Goal: Task Accomplishment & Management: Complete application form

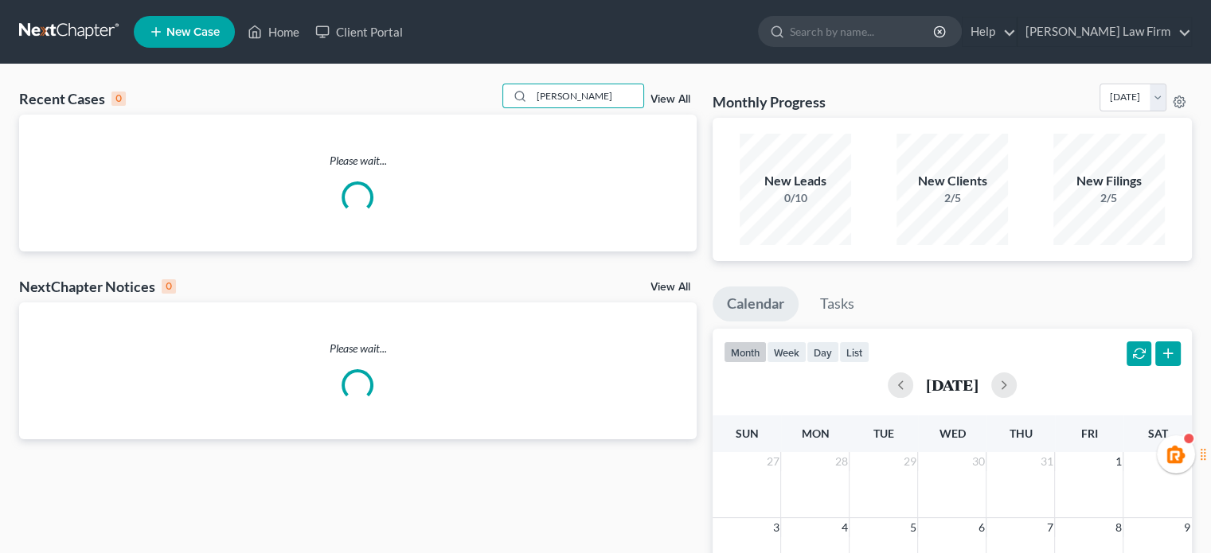
type input "[PERSON_NAME]"
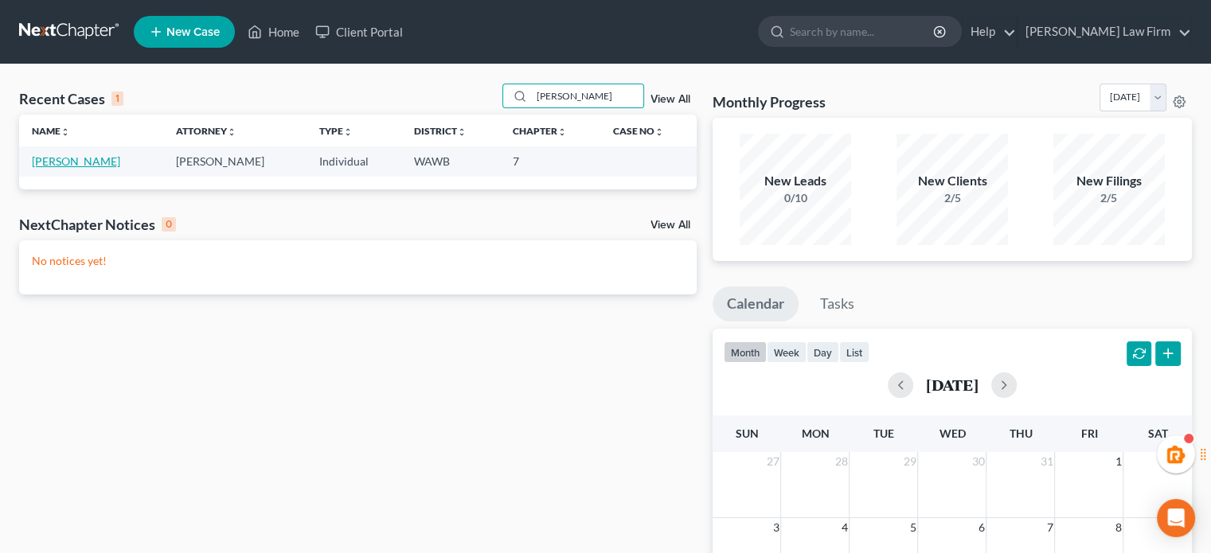
click at [70, 162] on link "[PERSON_NAME]" at bounding box center [76, 161] width 88 height 14
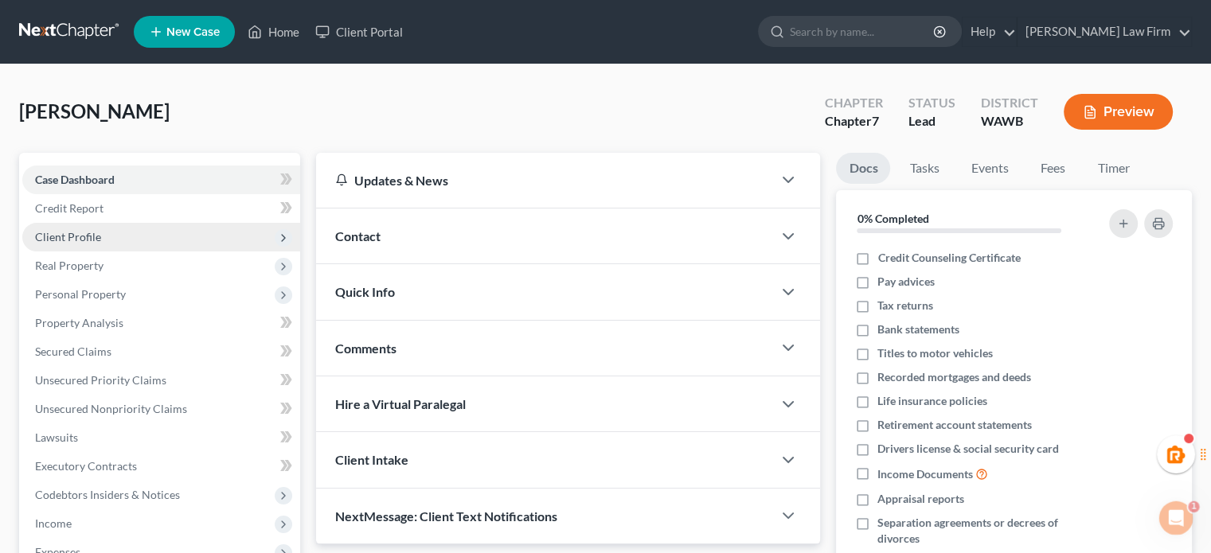
click at [85, 223] on span "Client Profile" at bounding box center [161, 237] width 278 height 29
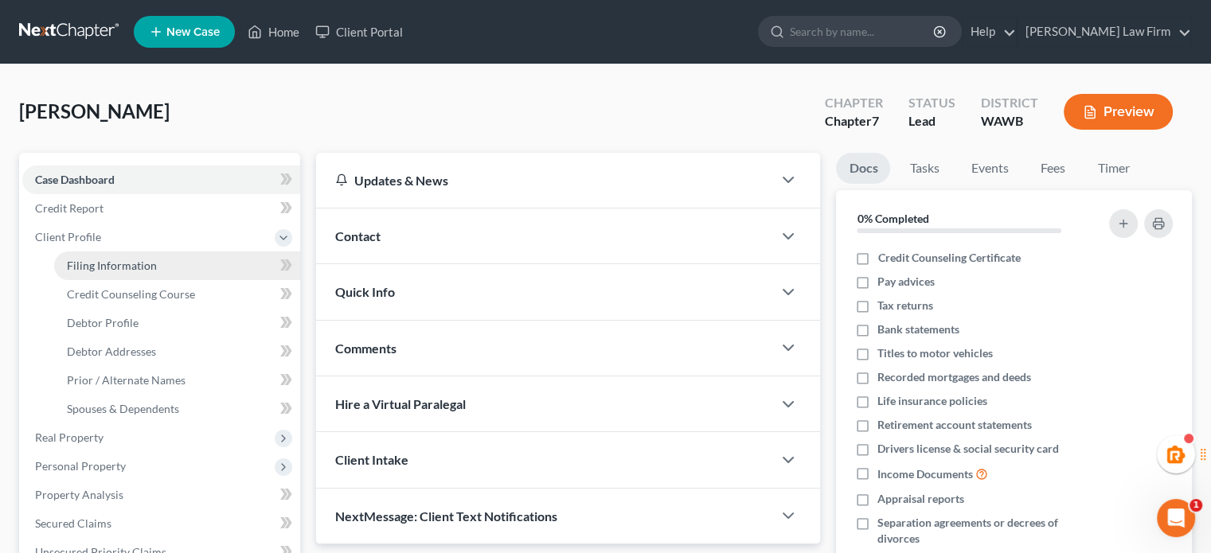
click at [99, 264] on span "Filing Information" at bounding box center [112, 266] width 90 height 14
select select "1"
select select "0"
select select "50"
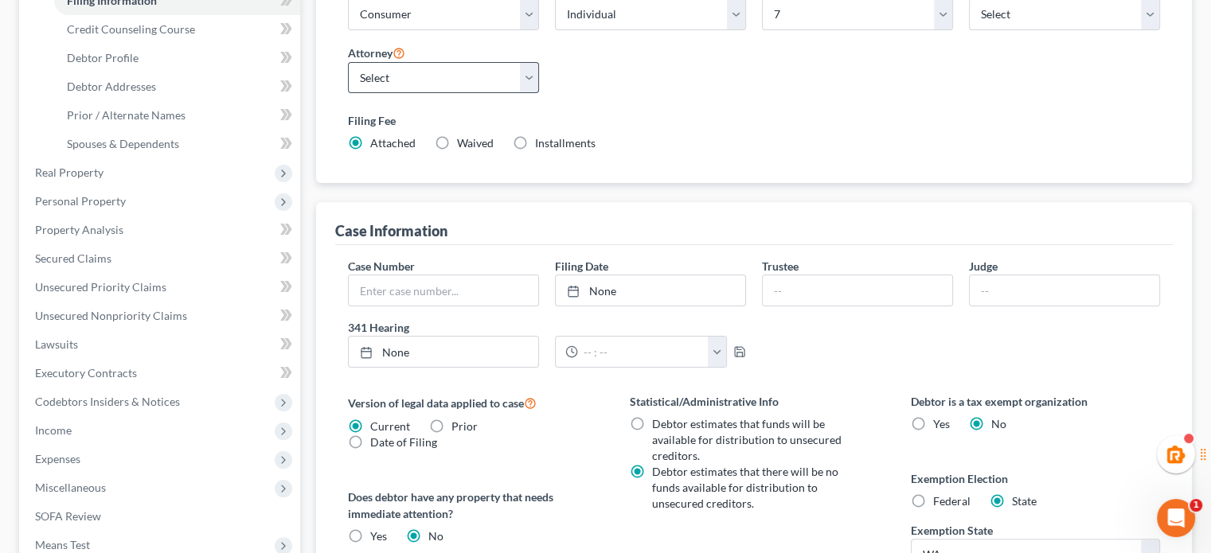
scroll to position [530, 0]
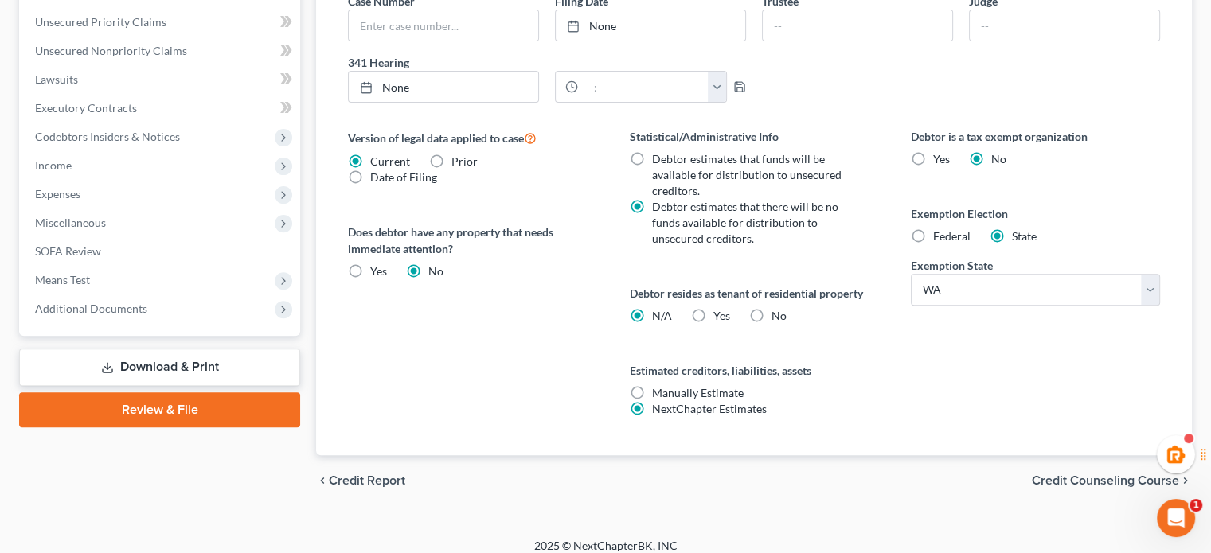
click at [713, 318] on label "Yes Yes" at bounding box center [721, 316] width 17 height 16
click at [720, 318] on input "Yes Yes" at bounding box center [725, 313] width 10 height 10
radio input "true"
radio input "false"
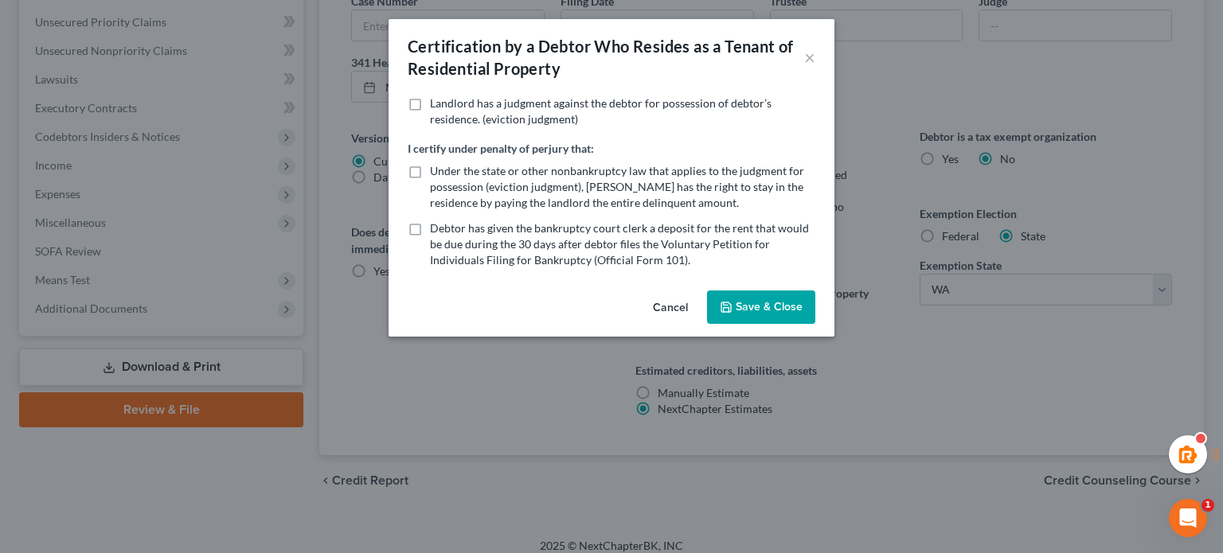
click at [755, 299] on button "Save & Close" at bounding box center [761, 307] width 108 height 33
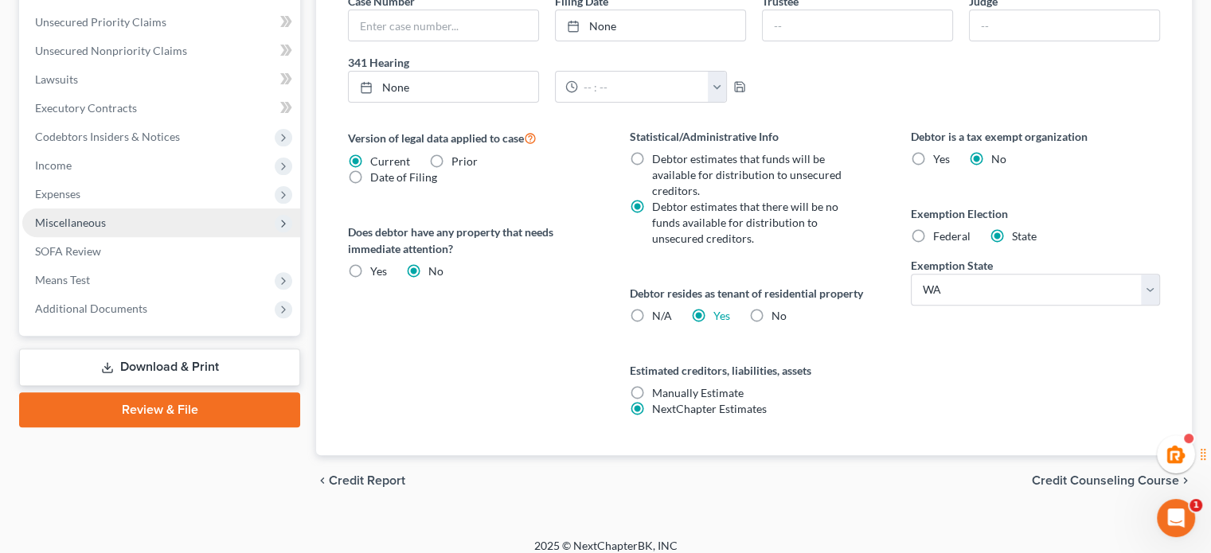
click at [115, 221] on span "Miscellaneous" at bounding box center [161, 223] width 278 height 29
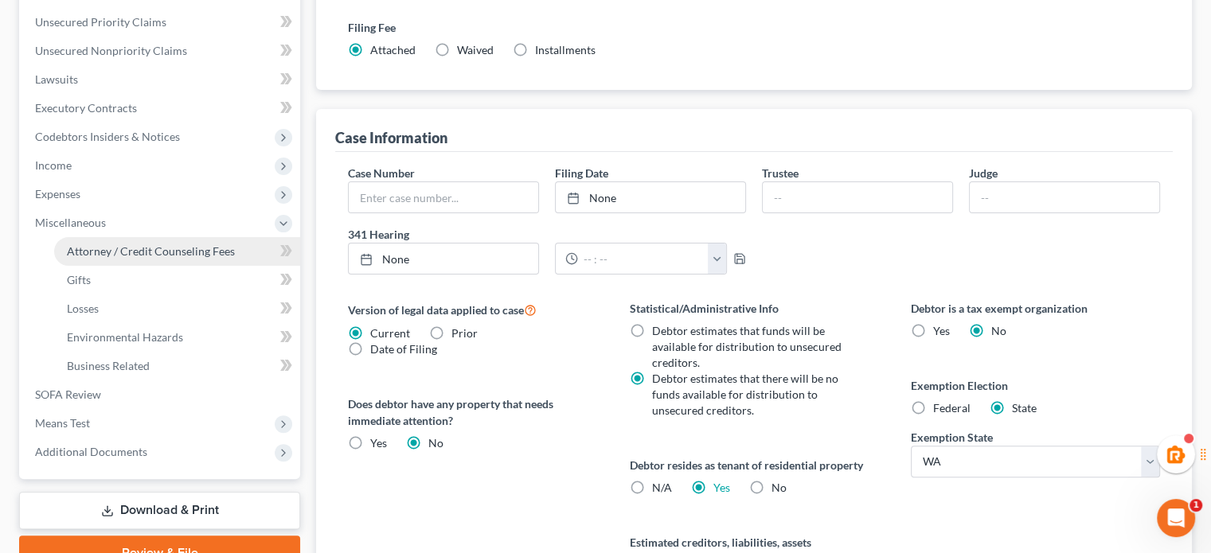
click at [118, 243] on link "Attorney / Credit Counseling Fees" at bounding box center [177, 251] width 246 height 29
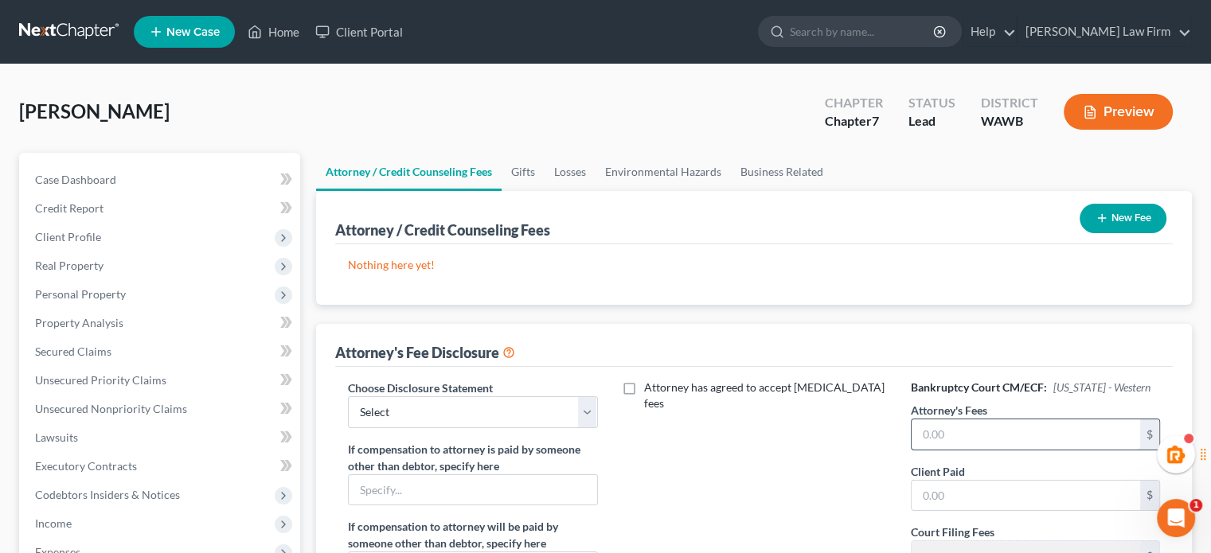
click at [962, 425] on input "text" at bounding box center [1026, 435] width 229 height 30
type input "1,612.00"
click at [952, 486] on input "text" at bounding box center [1026, 496] width 229 height 30
type input "1,612.00"
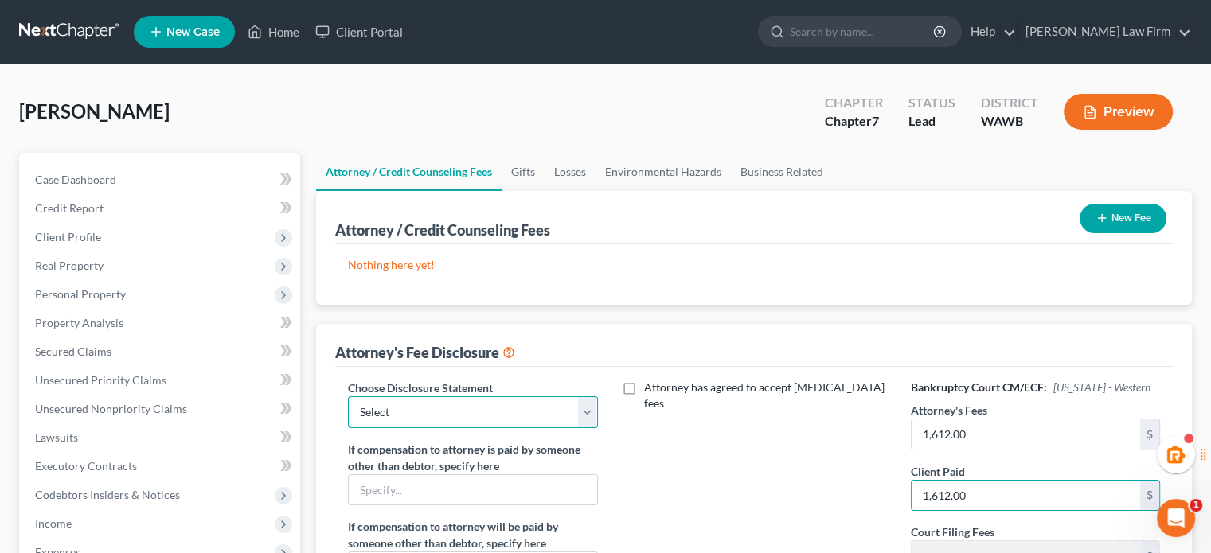
click at [443, 415] on select "Select Covered Items Chapter 13 Covered Items Chapter 7" at bounding box center [472, 412] width 249 height 32
select select "1"
click at [348, 396] on select "Select Covered Items Chapter 13 Covered Items Chapter 7" at bounding box center [472, 412] width 249 height 32
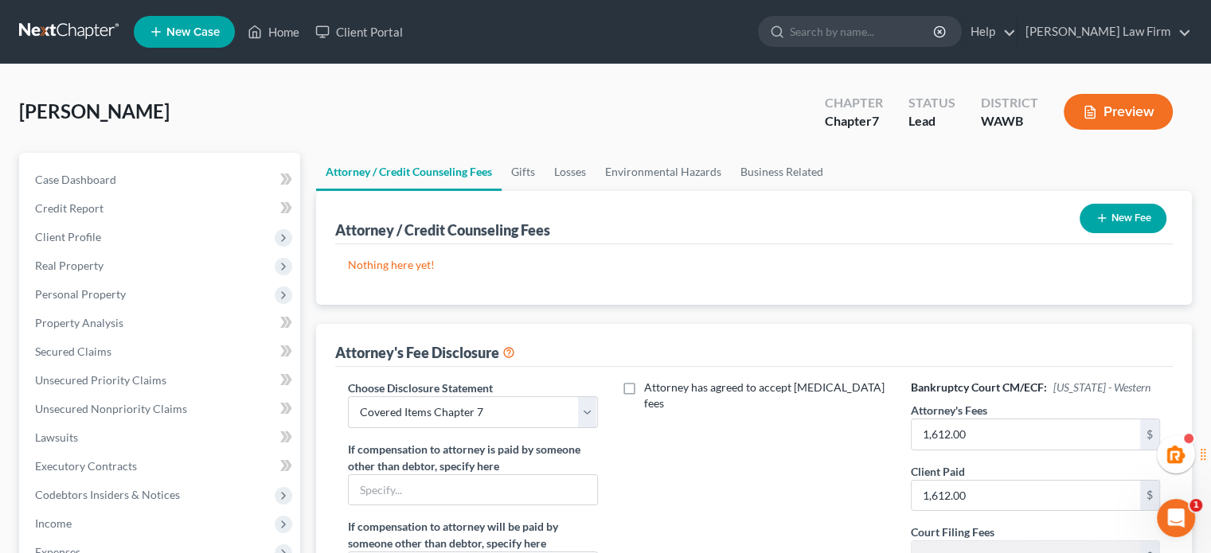
click at [1145, 208] on button "New Fee" at bounding box center [1123, 218] width 87 height 29
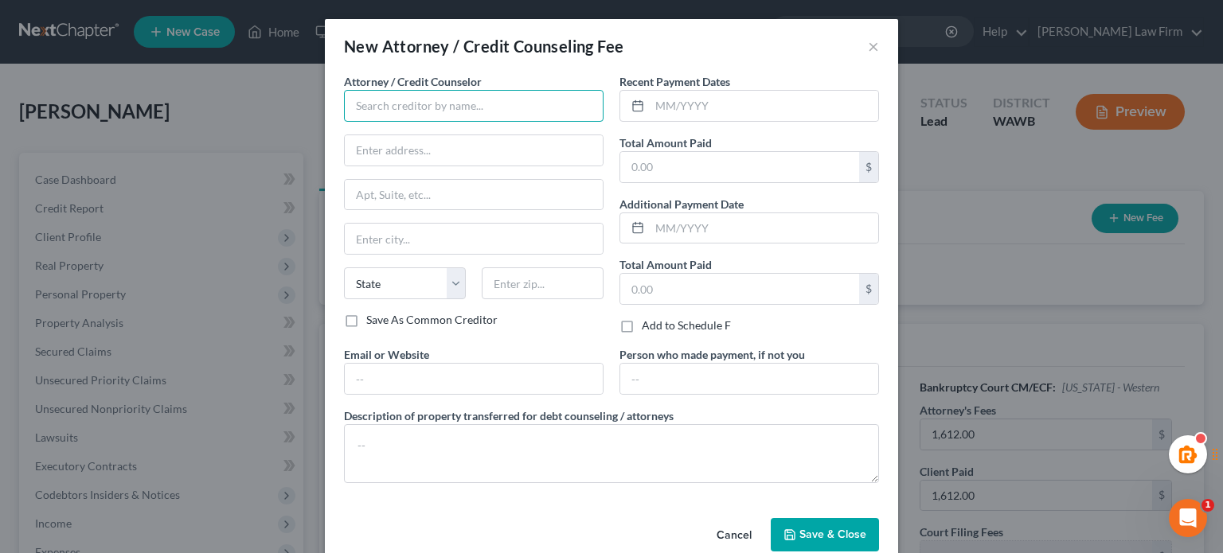
click at [402, 106] on input "text" at bounding box center [474, 106] width 260 height 32
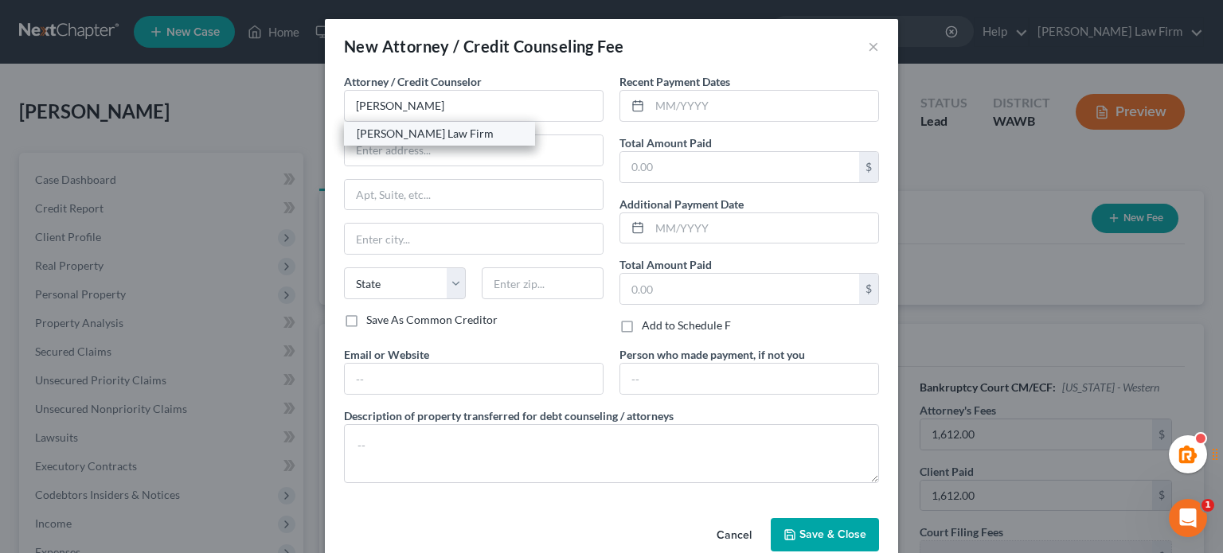
click at [395, 138] on div "[PERSON_NAME] Law Firm" at bounding box center [440, 134] width 166 height 16
type input "[PERSON_NAME] Law Firm"
type input "[STREET_ADDRESS][PERSON_NAME]"
type input "[PERSON_NAME]"
select select "50"
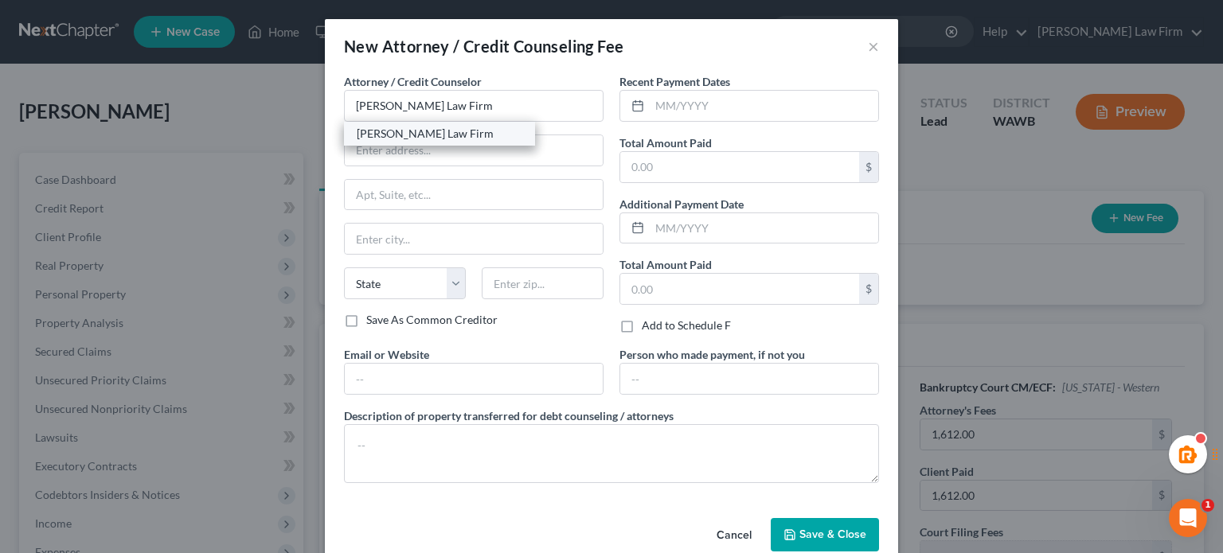
type input "98201"
click at [701, 114] on input "text" at bounding box center [764, 106] width 229 height 30
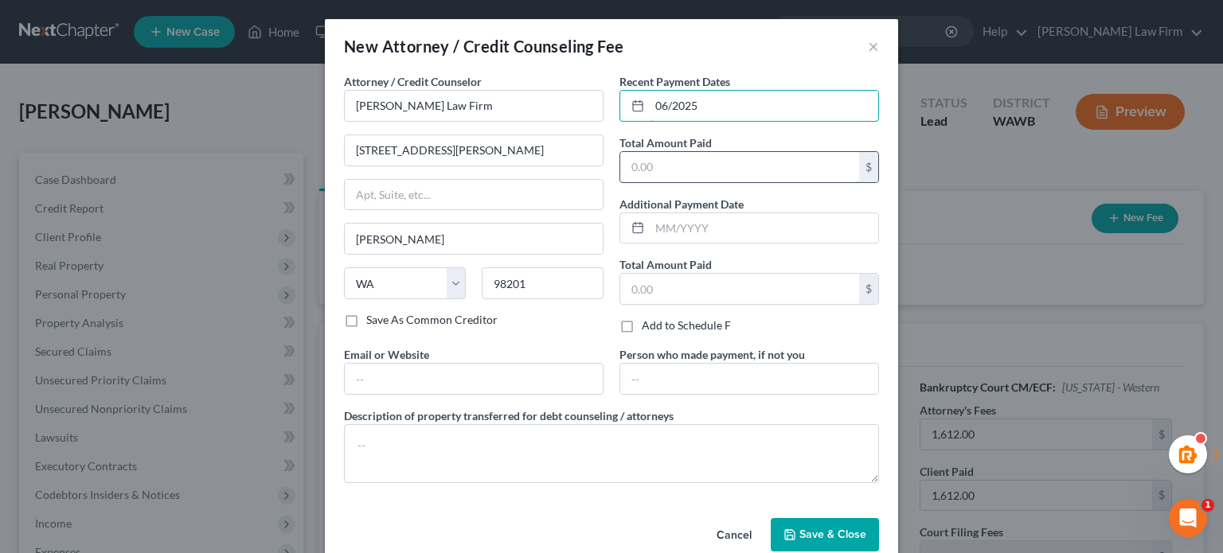
type input "06/2025"
click at [649, 170] on input "text" at bounding box center [739, 167] width 239 height 30
type input "1,950.00"
drag, startPoint x: 817, startPoint y: 545, endPoint x: 809, endPoint y: 521, distance: 24.4
click at [817, 544] on button "Save & Close" at bounding box center [825, 534] width 108 height 33
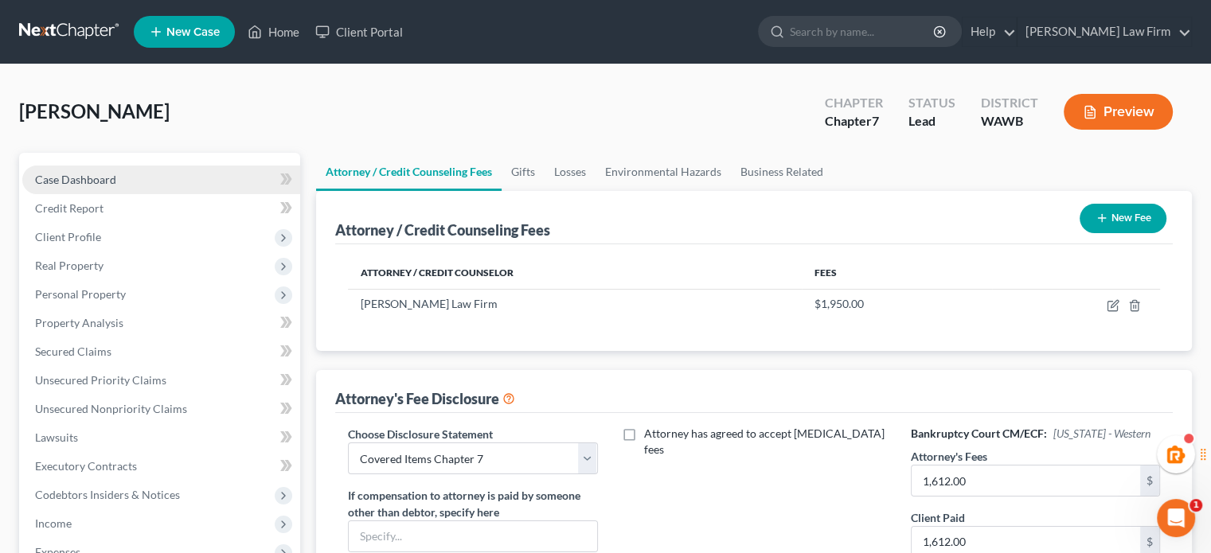
click at [97, 186] on link "Case Dashboard" at bounding box center [161, 180] width 278 height 29
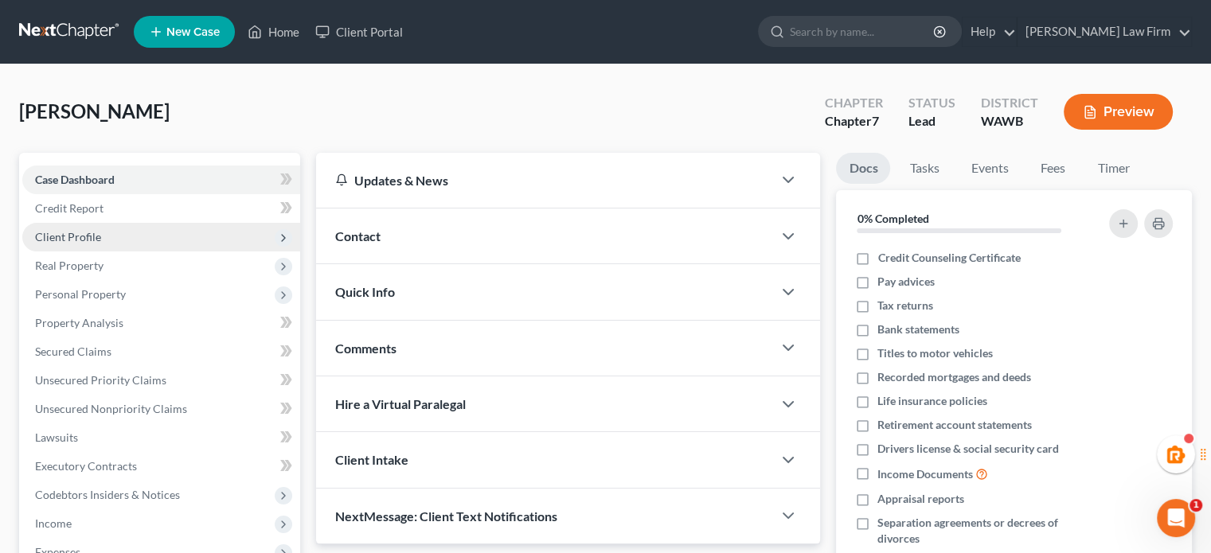
click at [62, 241] on span "Client Profile" at bounding box center [68, 237] width 66 height 14
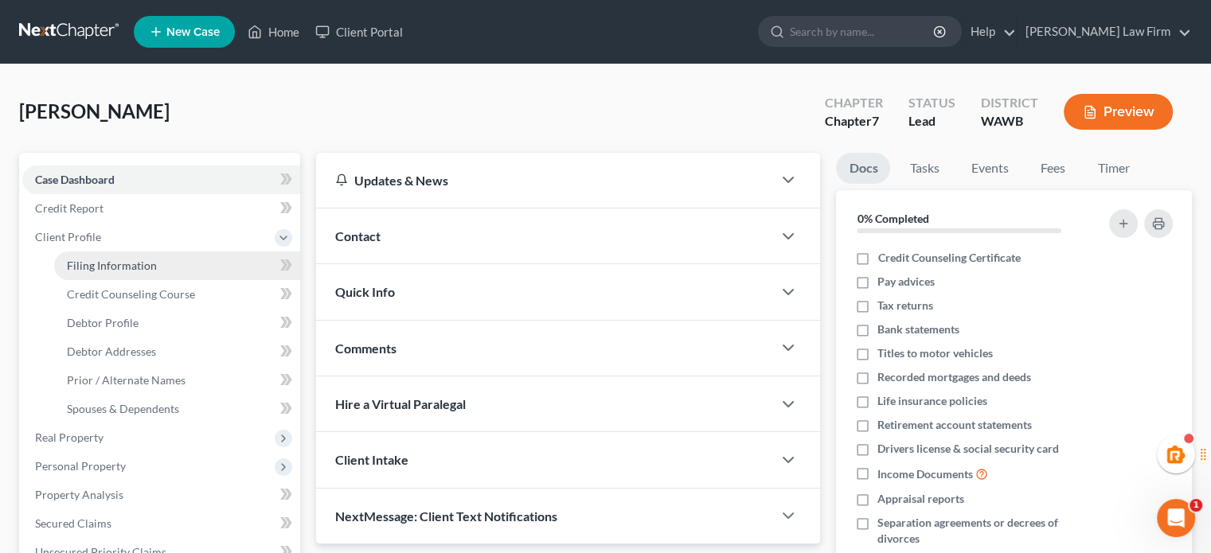
click at [95, 275] on link "Filing Information" at bounding box center [177, 266] width 246 height 29
select select "1"
select select "0"
select select "87"
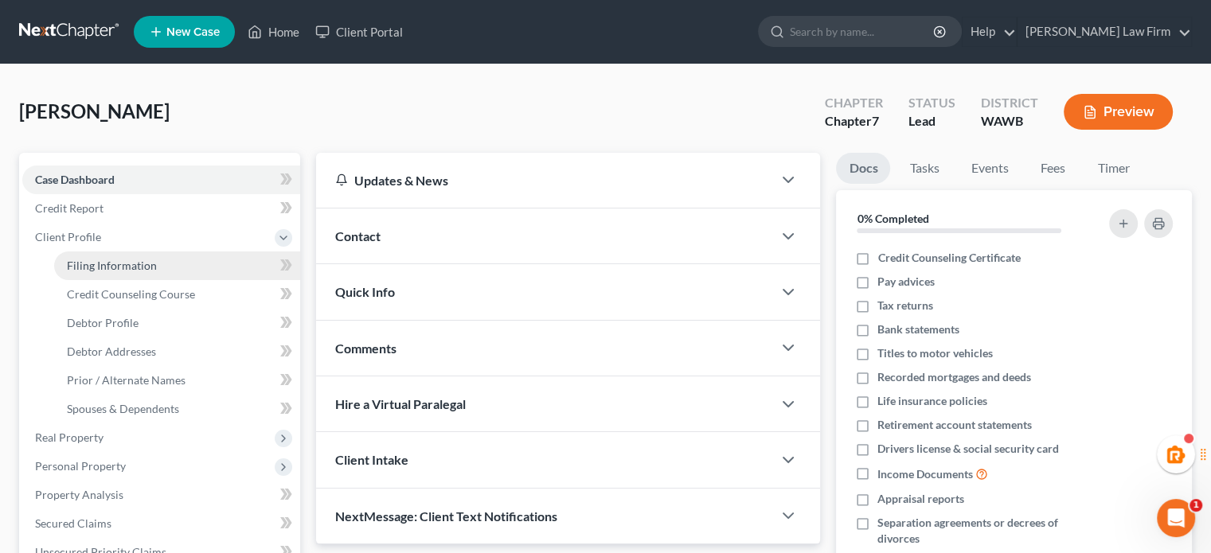
select select "1"
select select "50"
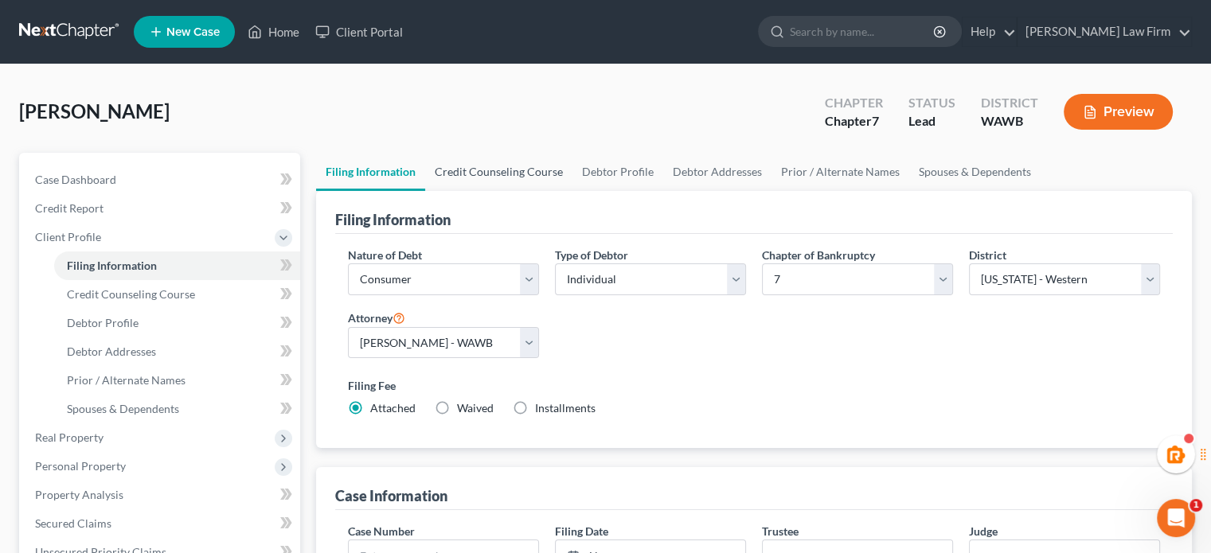
click at [542, 178] on link "Credit Counseling Course" at bounding box center [498, 172] width 147 height 38
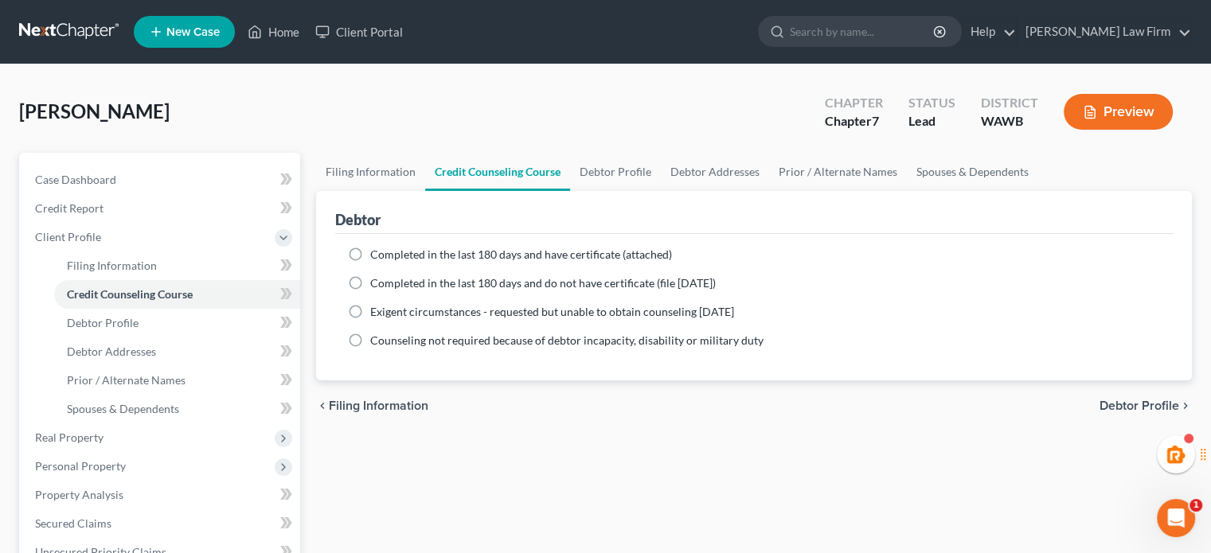
click at [533, 254] on span "Completed in the last 180 days and have certificate (attached)" at bounding box center [521, 255] width 302 height 14
click at [387, 254] on input "Completed in the last 180 days and have certificate (attached)" at bounding box center [382, 252] width 10 height 10
radio input "true"
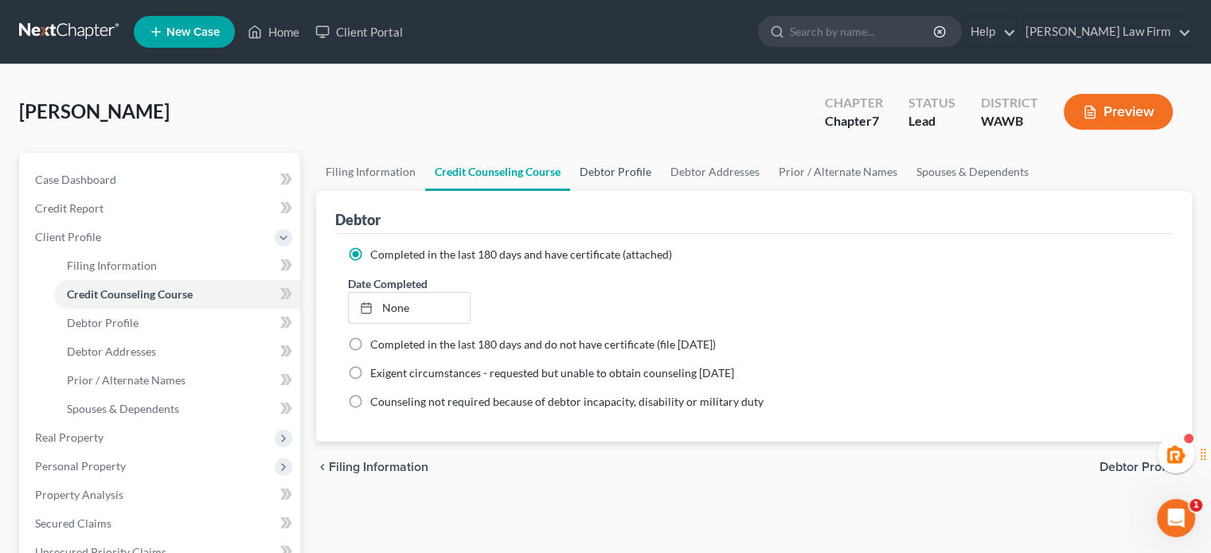
click at [646, 172] on link "Debtor Profile" at bounding box center [615, 172] width 91 height 38
select select "0"
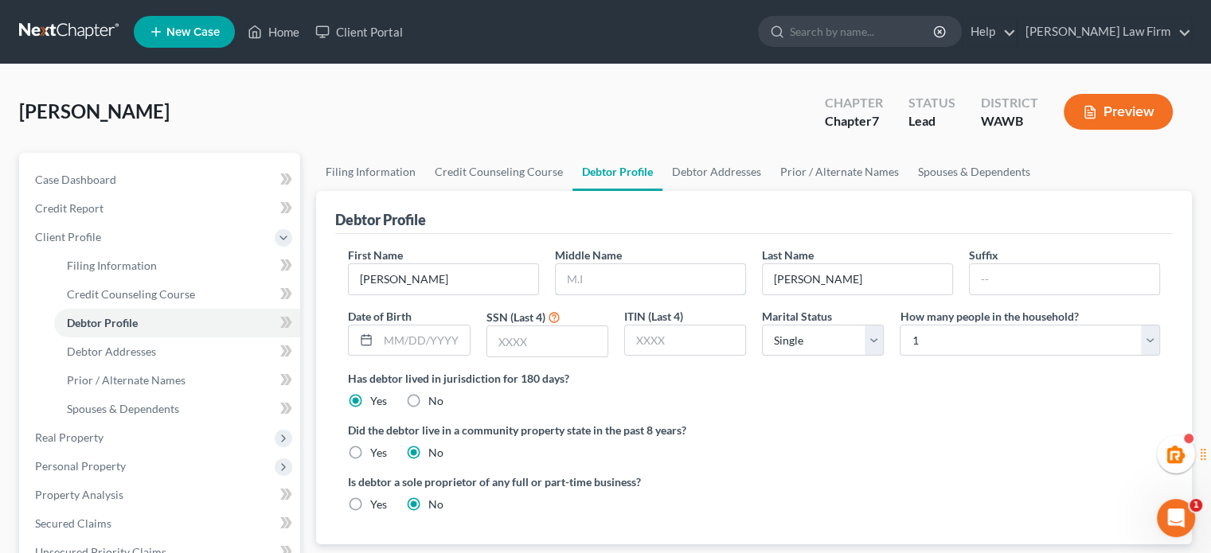
drag, startPoint x: 607, startPoint y: 269, endPoint x: 612, endPoint y: 248, distance: 22.2
click at [607, 269] on input "text" at bounding box center [650, 279] width 189 height 30
type input "[PERSON_NAME]"
click at [404, 334] on input "text" at bounding box center [423, 341] width 91 height 30
type input "[DATE]"
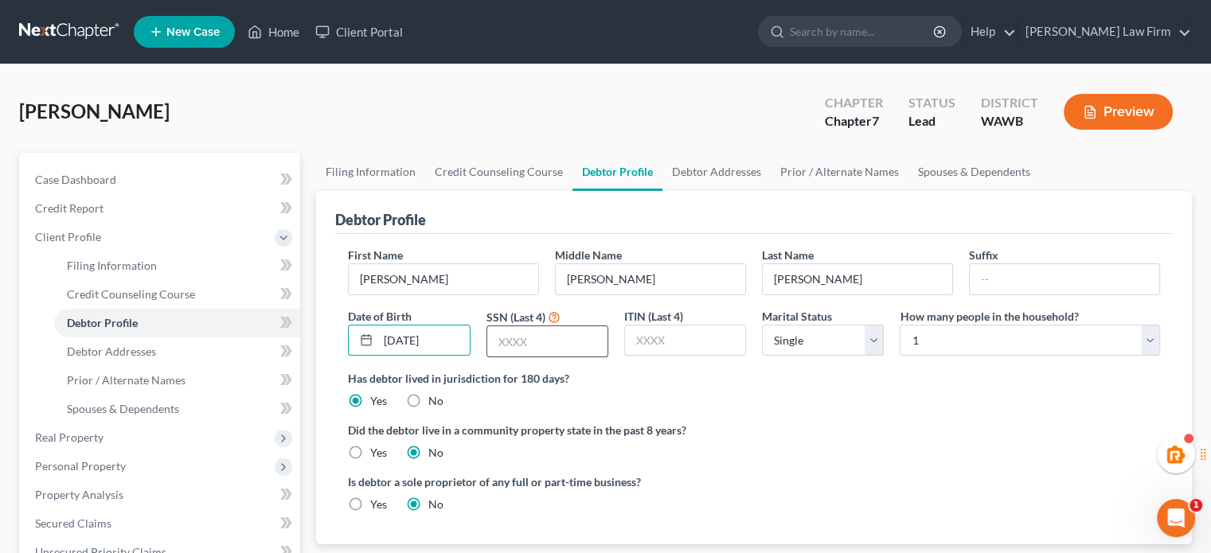
click at [516, 342] on input "text" at bounding box center [547, 341] width 120 height 30
type input "0356"
click at [739, 368] on div "First Name [PERSON_NAME] Middle Name [PERSON_NAME] Last Name [PERSON_NAME] Date…" at bounding box center [754, 308] width 828 height 123
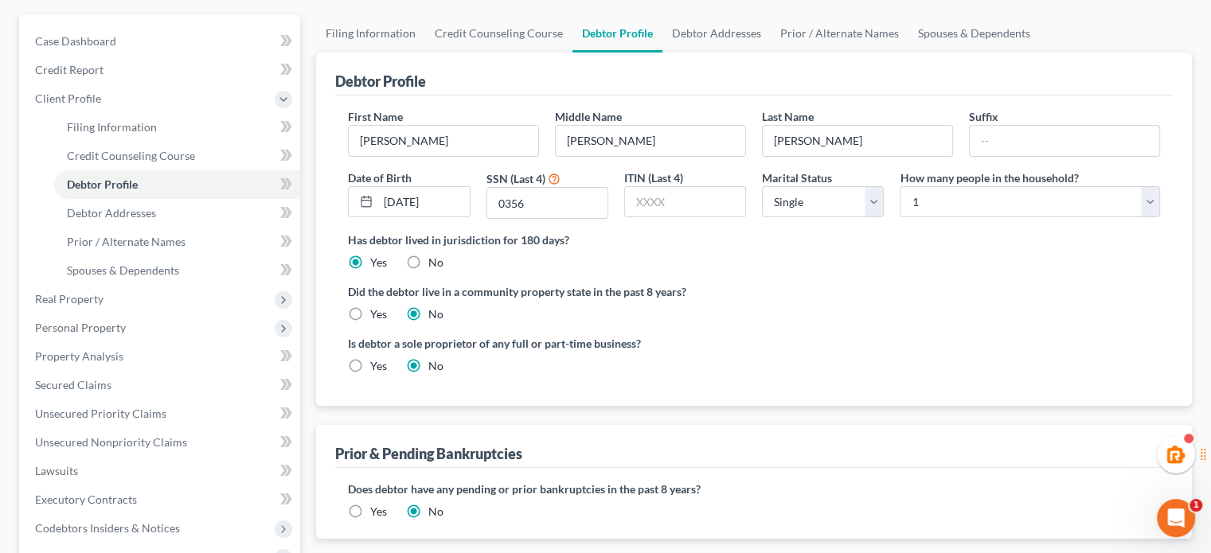
scroll to position [143, 0]
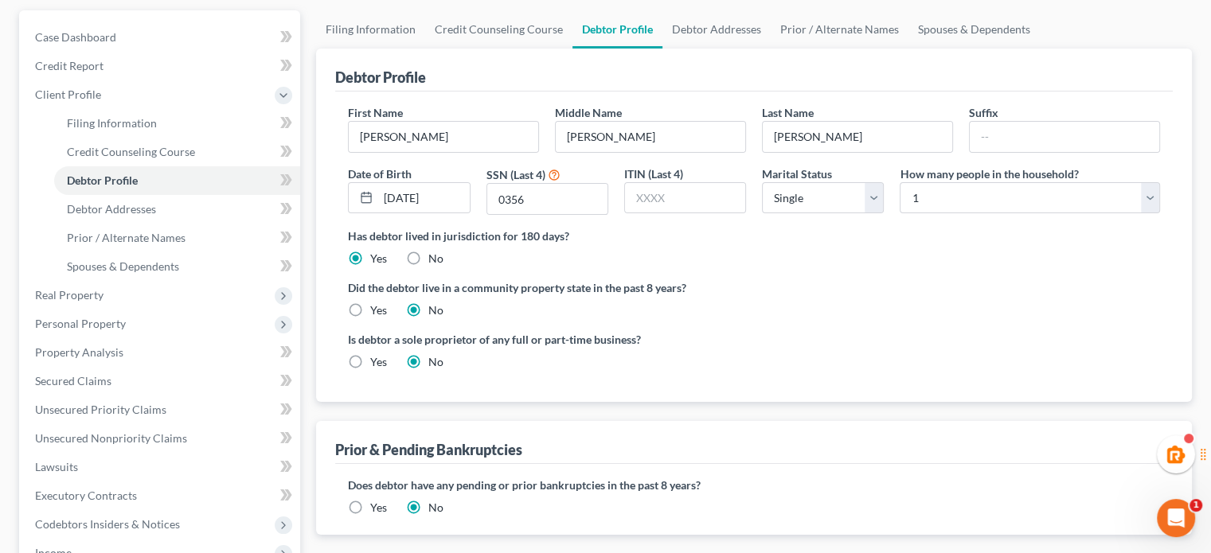
click at [370, 308] on label "Yes" at bounding box center [378, 311] width 17 height 16
click at [377, 308] on input "Yes" at bounding box center [382, 308] width 10 height 10
radio input "true"
radio input "false"
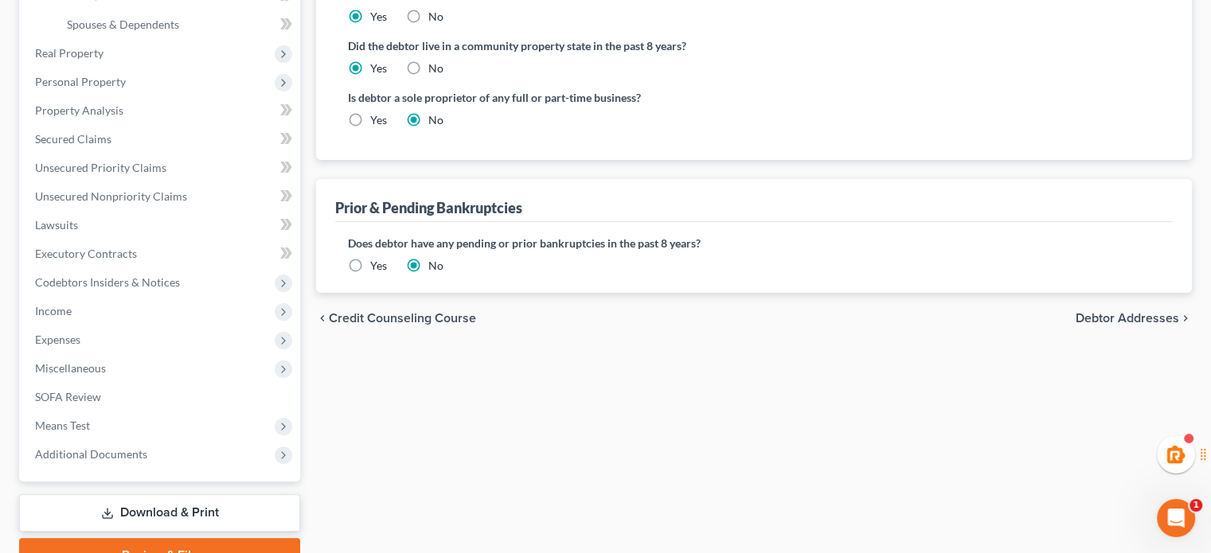
scroll to position [0, 0]
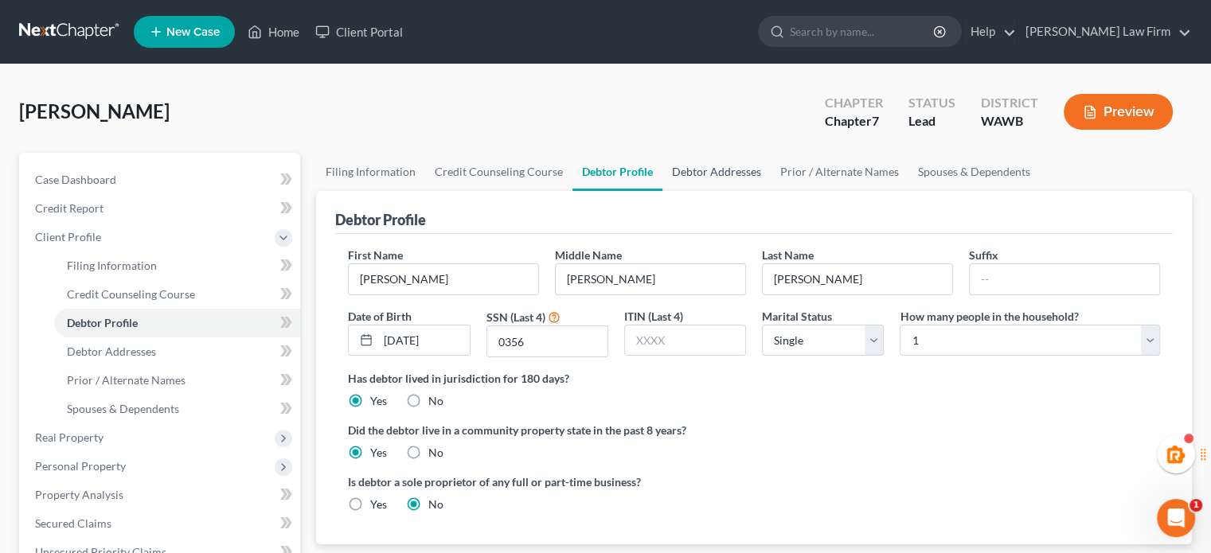
click at [709, 172] on link "Debtor Addresses" at bounding box center [716, 172] width 108 height 38
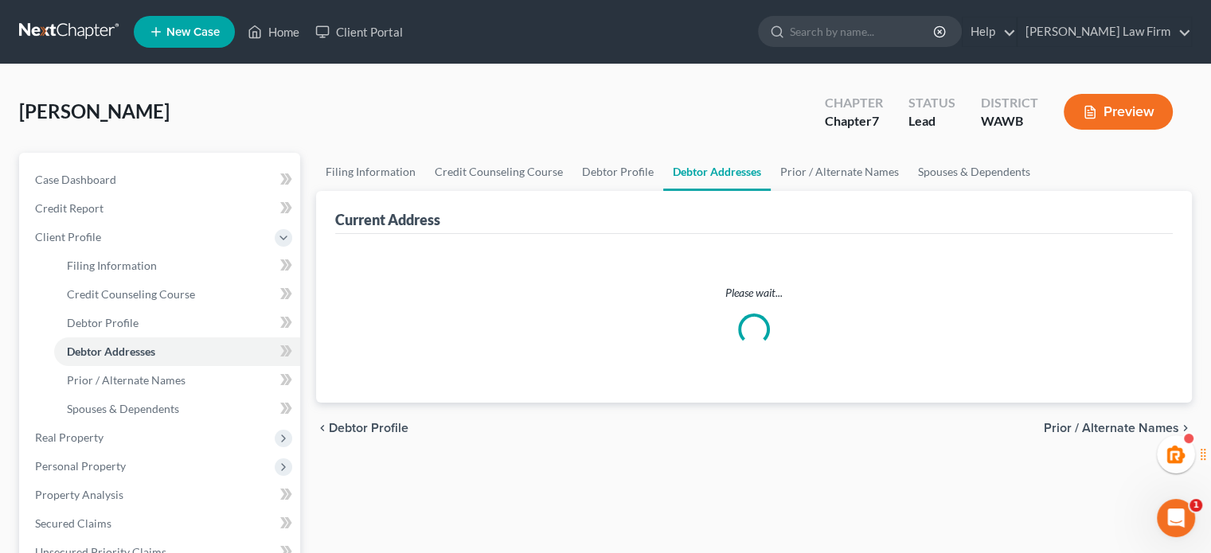
select select "0"
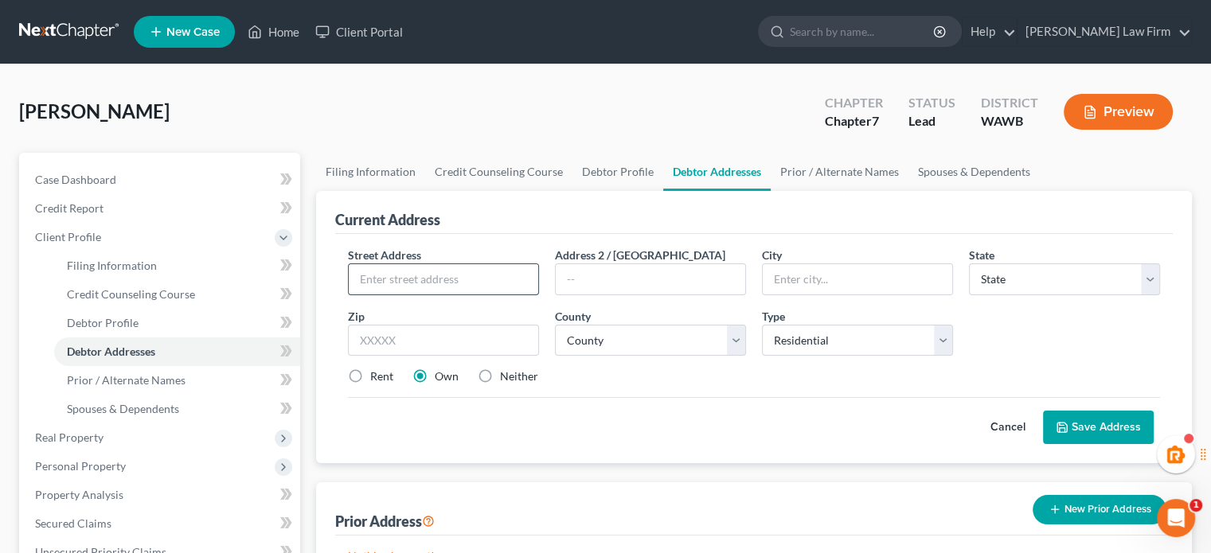
click at [449, 279] on input "text" at bounding box center [443, 279] width 189 height 30
click at [370, 380] on label "Rent" at bounding box center [381, 377] width 23 height 16
click at [377, 379] on input "Rent" at bounding box center [382, 374] width 10 height 10
radio input "true"
click at [370, 379] on label "Rent" at bounding box center [381, 377] width 23 height 16
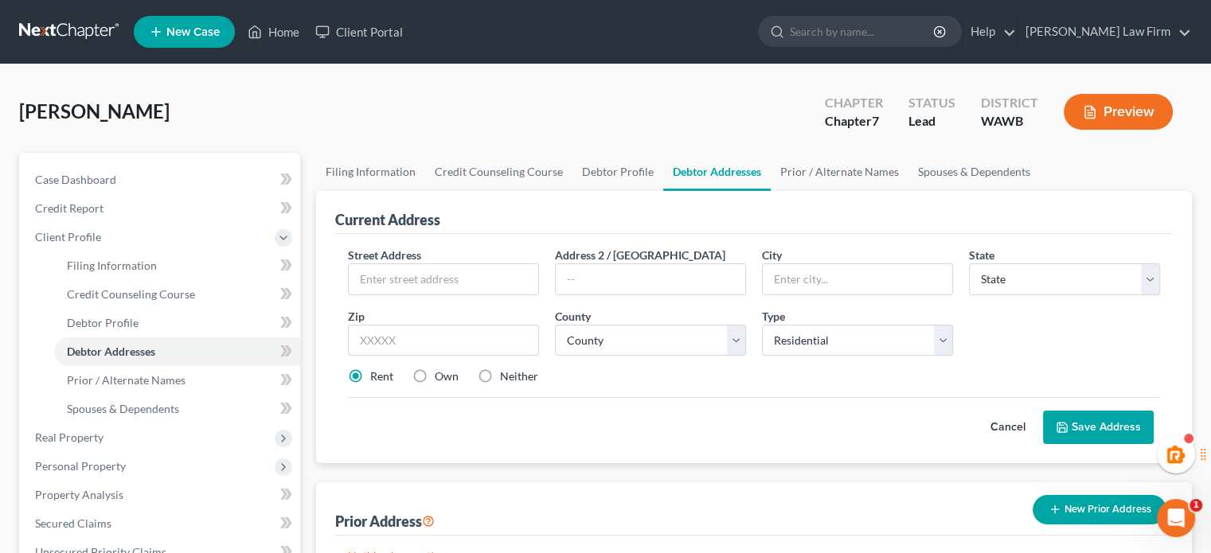
click at [377, 379] on input "Rent" at bounding box center [382, 374] width 10 height 10
click at [429, 277] on input "text" at bounding box center [443, 279] width 189 height 30
type input "[STREET_ADDRESS][PERSON_NAME]"
type input "#4"
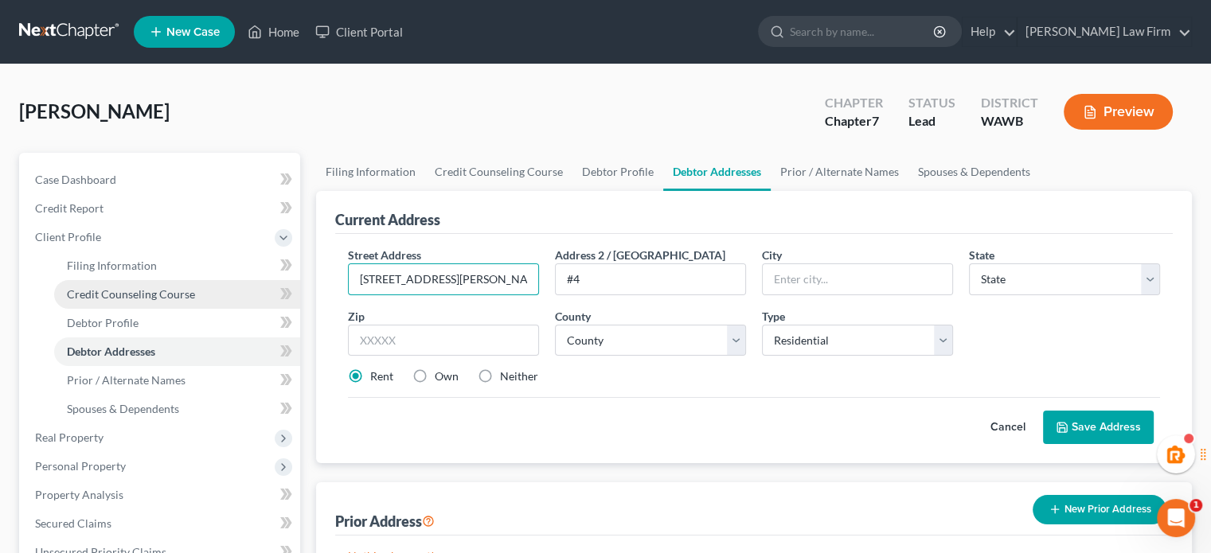
drag, startPoint x: 478, startPoint y: 264, endPoint x: 107, endPoint y: 291, distance: 372.0
click at [92, 307] on div "Petition Navigation Case Dashboard Payments Invoices Payments Payments Credit R…" at bounding box center [605, 555] width 1189 height 805
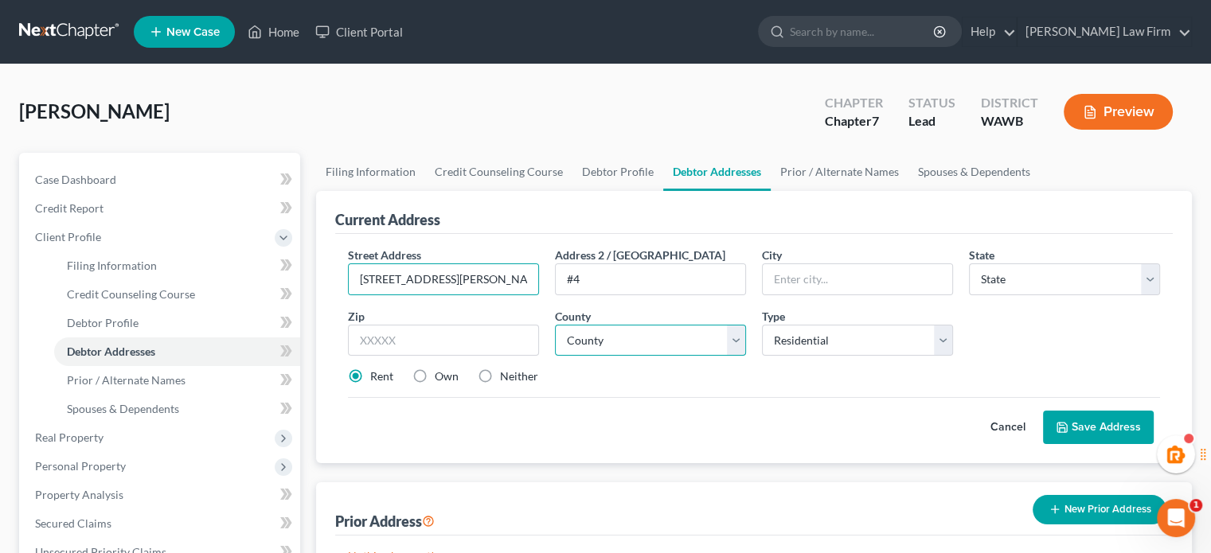
click at [621, 342] on select "County" at bounding box center [650, 341] width 191 height 32
click at [475, 334] on input "text" at bounding box center [443, 341] width 191 height 32
type input "98273"
click at [592, 394] on div "Street Address * [STREET_ADDRESS][PERSON_NAME] * State * State [US_STATE] AK AR…" at bounding box center [754, 322] width 828 height 151
type input "[GEOGRAPHIC_DATA][PERSON_NAME]"
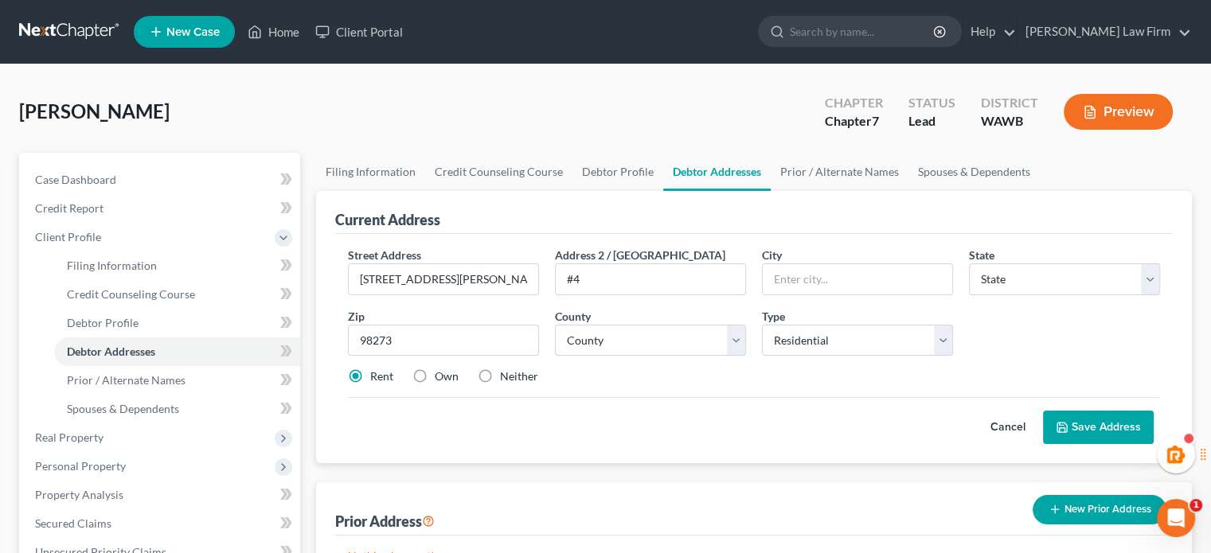
select select "50"
click at [610, 342] on select "County" at bounding box center [650, 341] width 191 height 32
select select "28"
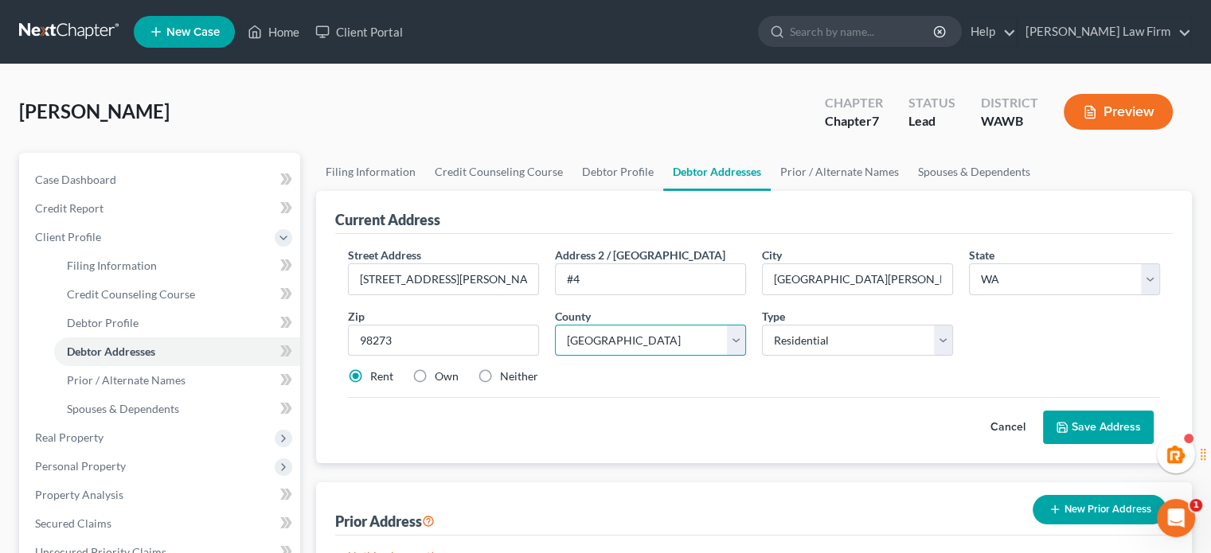
click at [555, 325] on select "County [GEOGRAPHIC_DATA] [GEOGRAPHIC_DATA] [GEOGRAPHIC_DATA] [GEOGRAPHIC_DATA] …" at bounding box center [650, 341] width 191 height 32
click at [1102, 420] on button "Save Address" at bounding box center [1098, 427] width 111 height 33
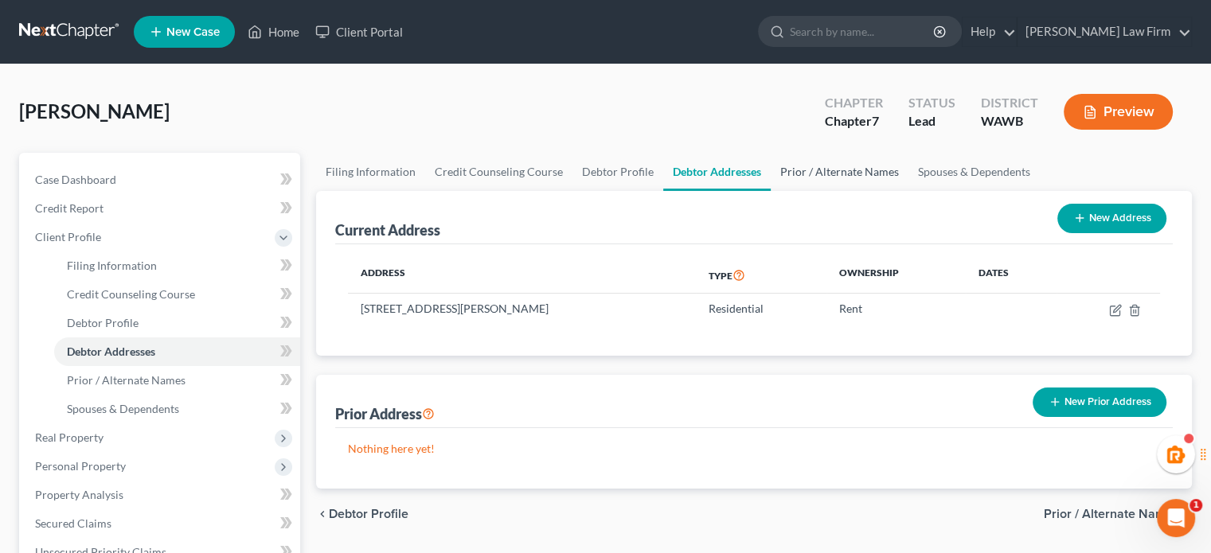
click at [814, 156] on link "Prior / Alternate Names" at bounding box center [840, 172] width 138 height 38
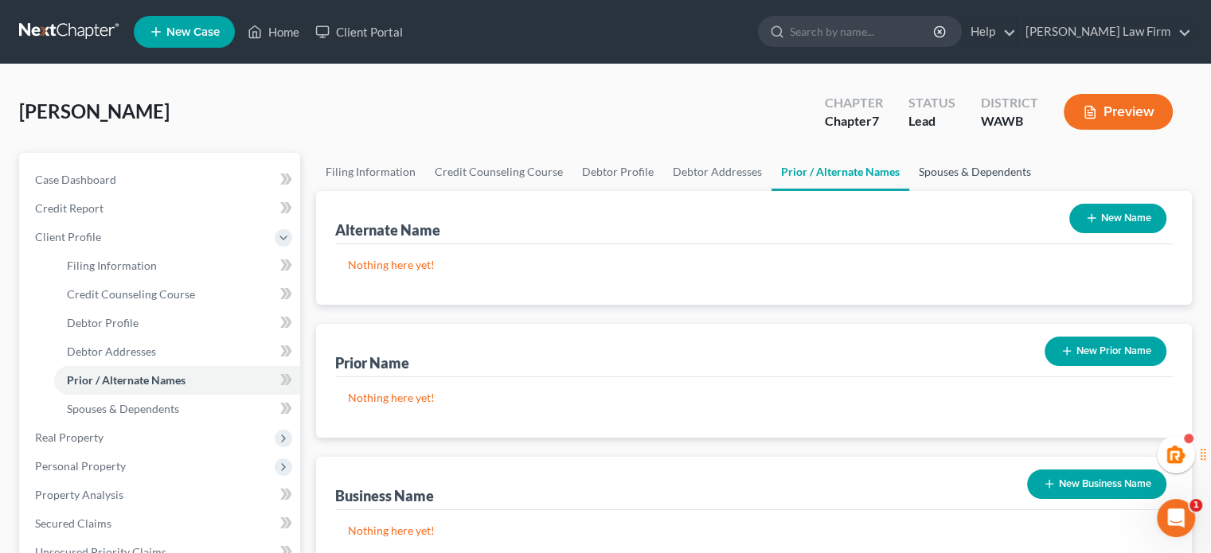
click at [989, 173] on link "Spouses & Dependents" at bounding box center [974, 172] width 131 height 38
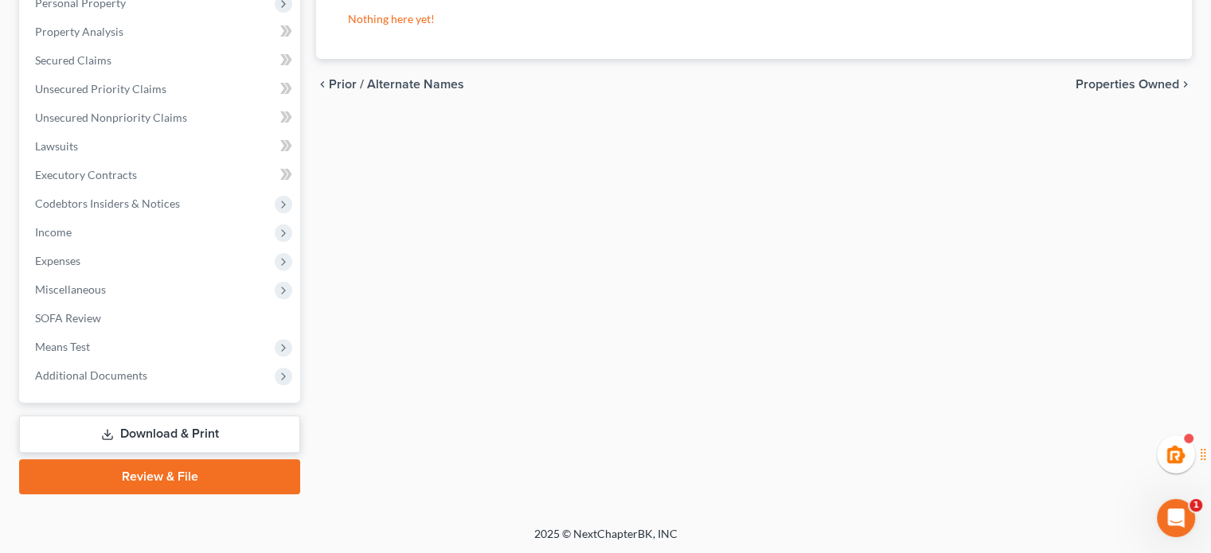
scroll to position [197, 0]
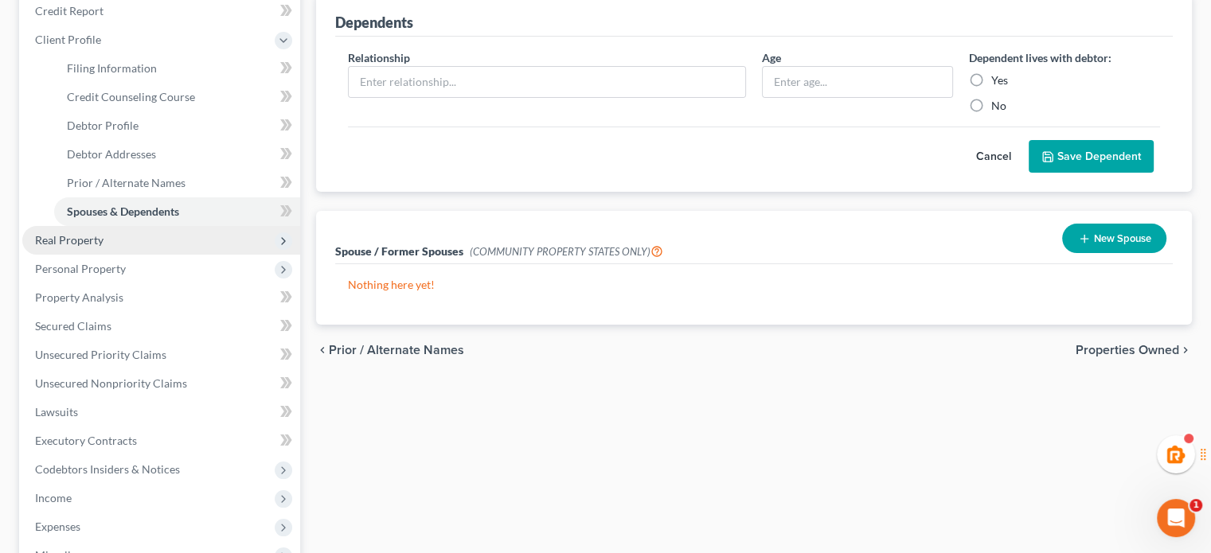
click at [84, 247] on span "Real Property" at bounding box center [161, 240] width 278 height 29
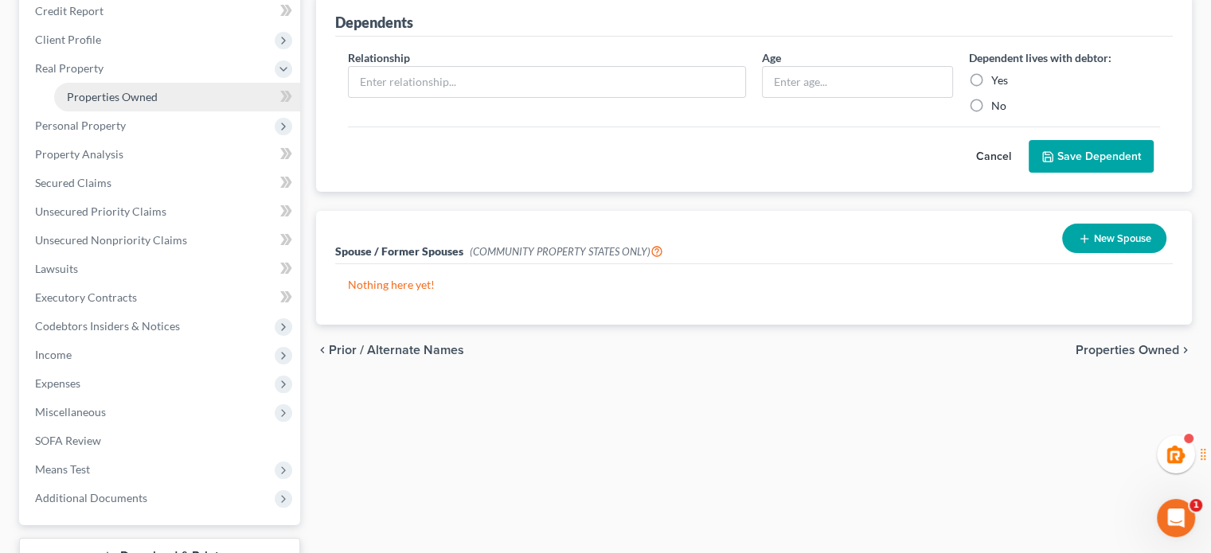
click at [159, 107] on link "Properties Owned" at bounding box center [177, 97] width 246 height 29
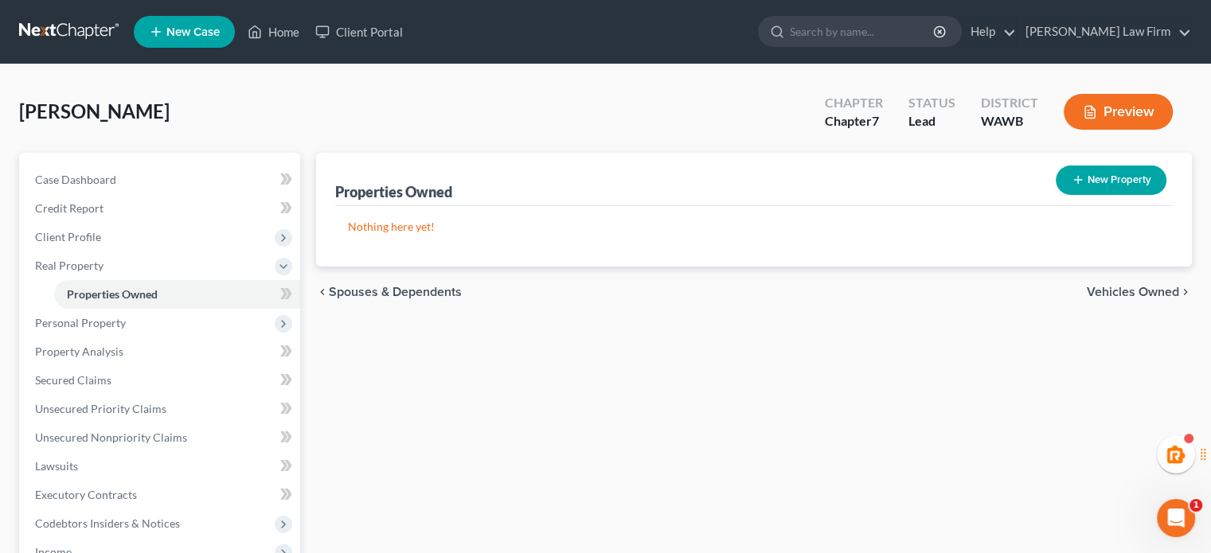
click at [1113, 287] on span "Vehicles Owned" at bounding box center [1133, 292] width 92 height 13
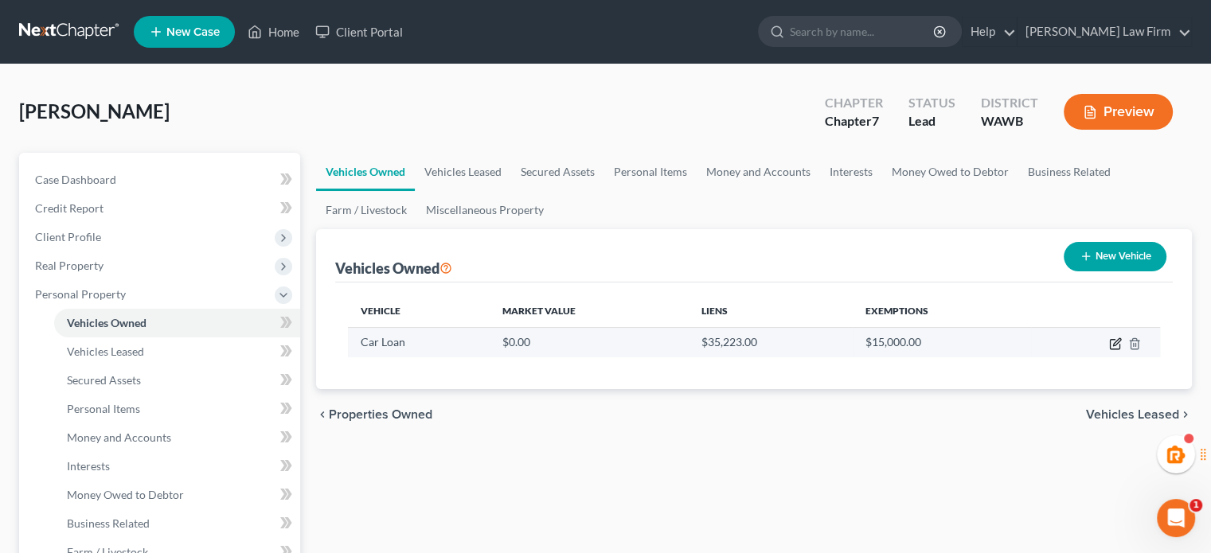
click at [1119, 342] on icon "button" at bounding box center [1115, 344] width 13 height 13
select select "0"
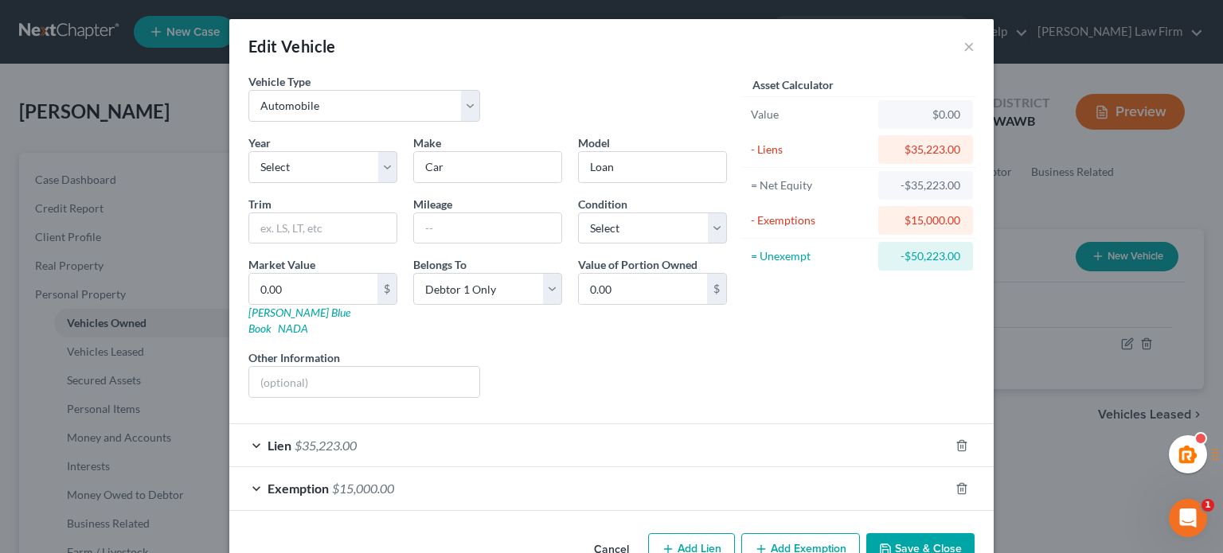
click at [847, 467] on div "Exemption $15,000.00" at bounding box center [589, 488] width 720 height 42
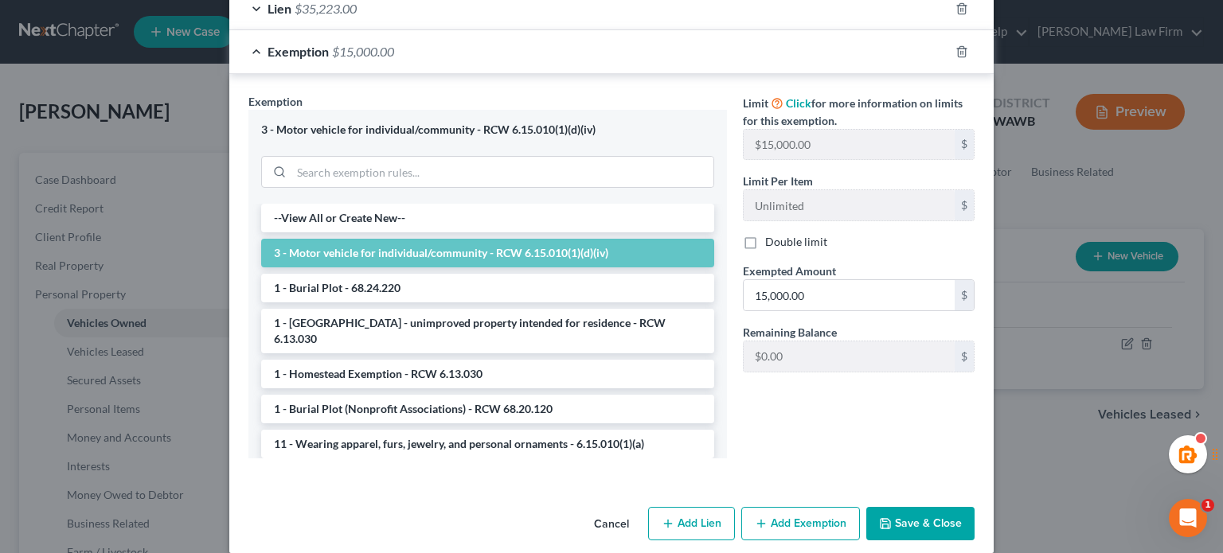
scroll to position [172, 0]
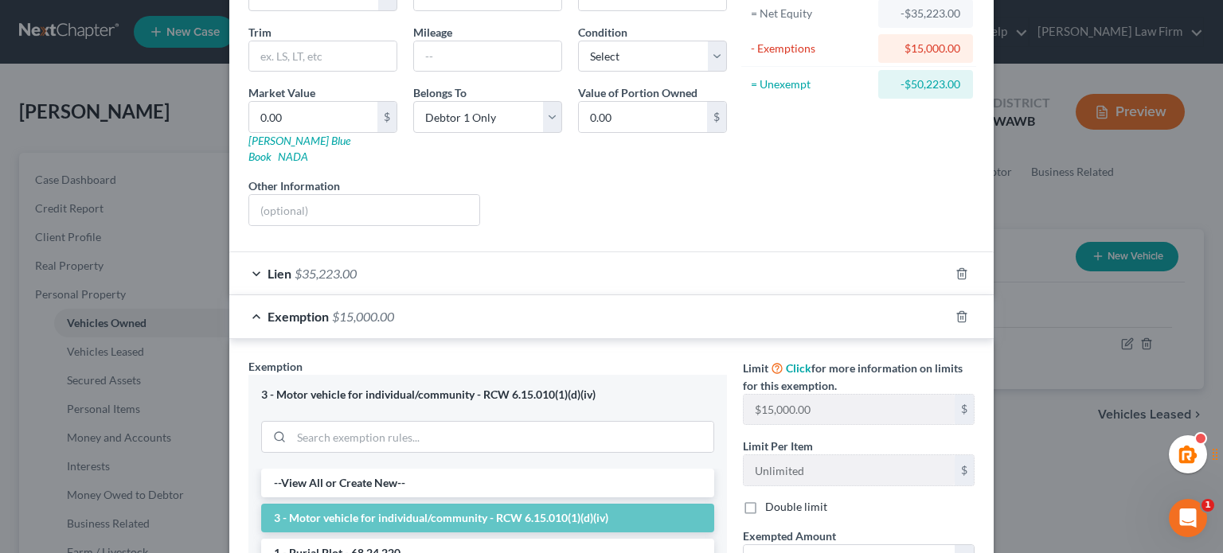
click at [432, 259] on div "Lien $35,223.00" at bounding box center [589, 273] width 720 height 42
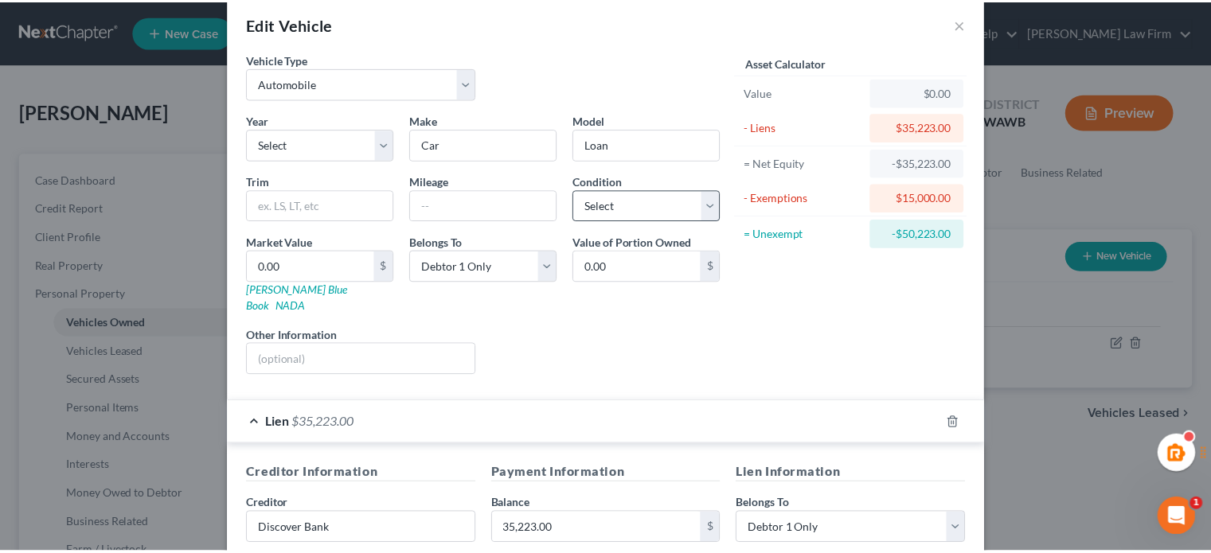
scroll to position [0, 0]
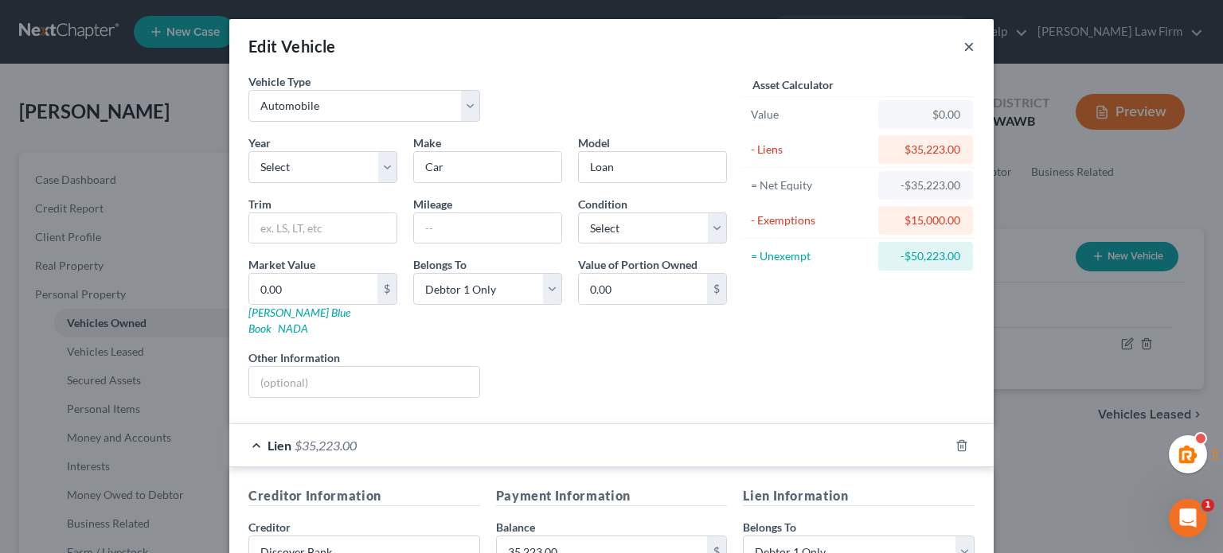
click at [968, 47] on button "×" at bounding box center [968, 46] width 11 height 19
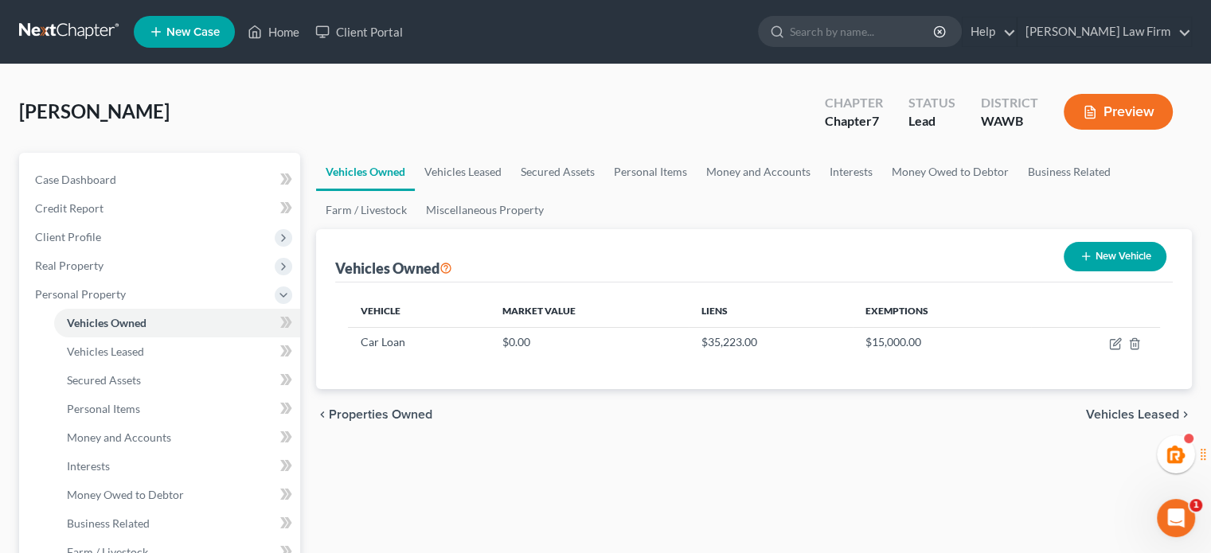
click at [668, 270] on div "Vehicles Owned New Vehicle" at bounding box center [754, 255] width 838 height 53
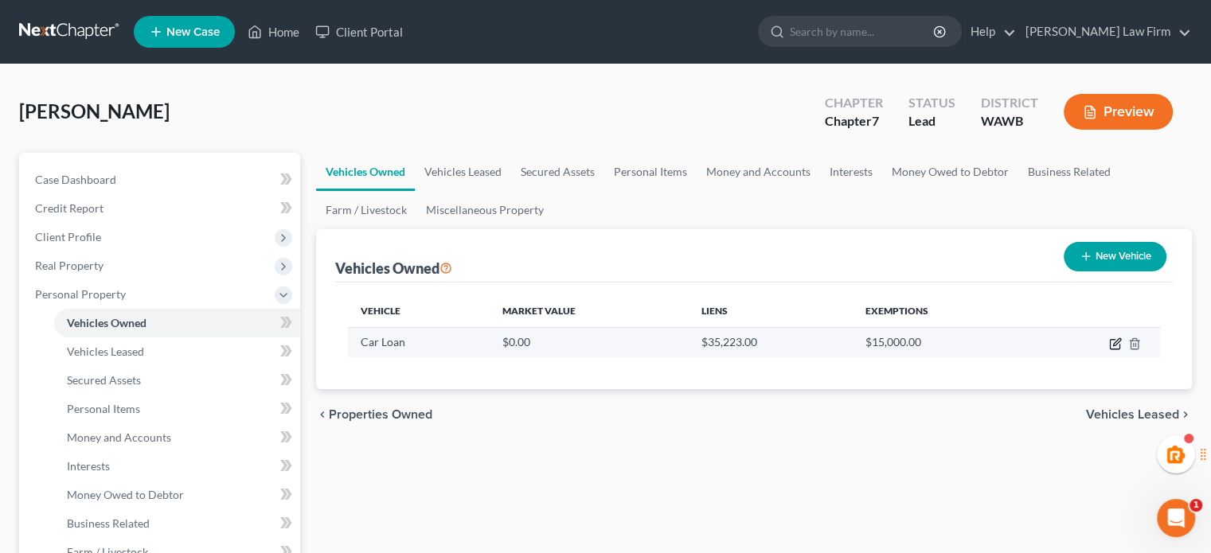
click at [1113, 342] on icon "button" at bounding box center [1115, 344] width 13 height 13
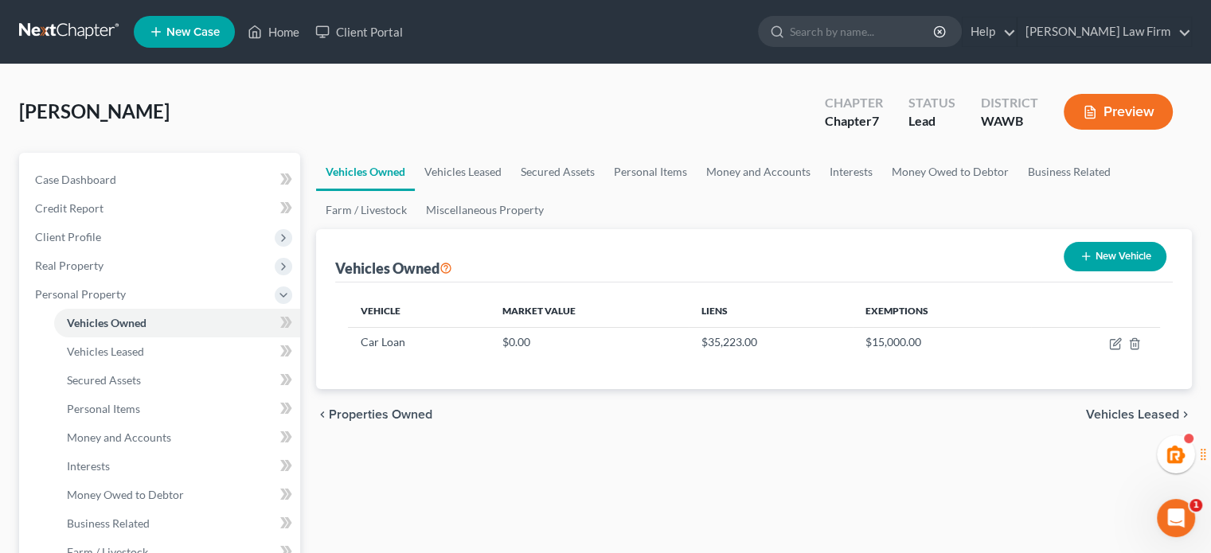
select select "0"
select select "7"
select select "0"
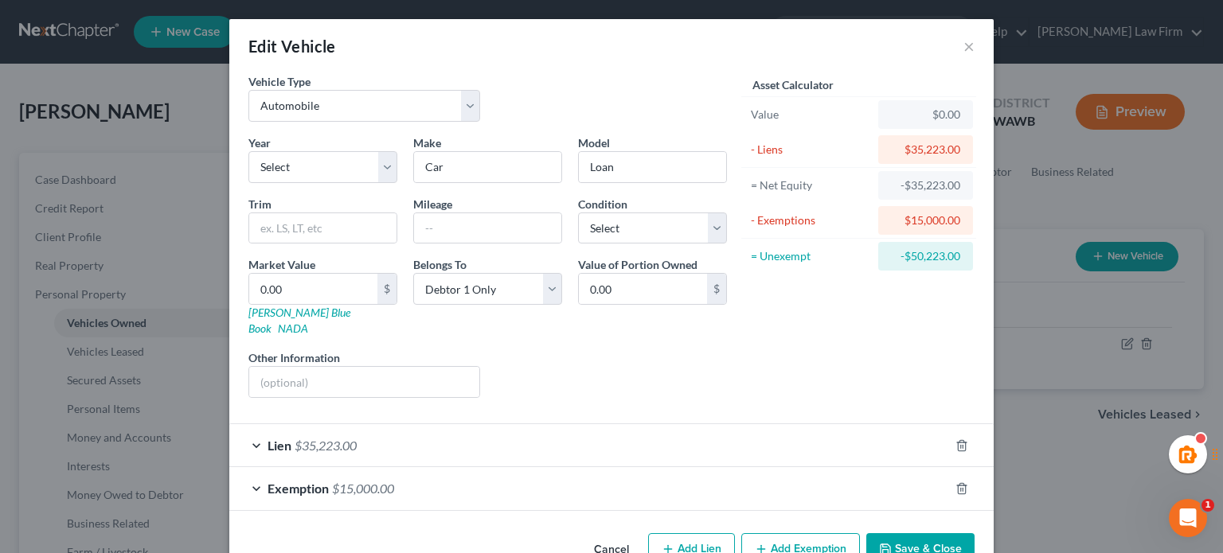
click at [569, 424] on div "Lien $35,223.00" at bounding box center [589, 445] width 720 height 42
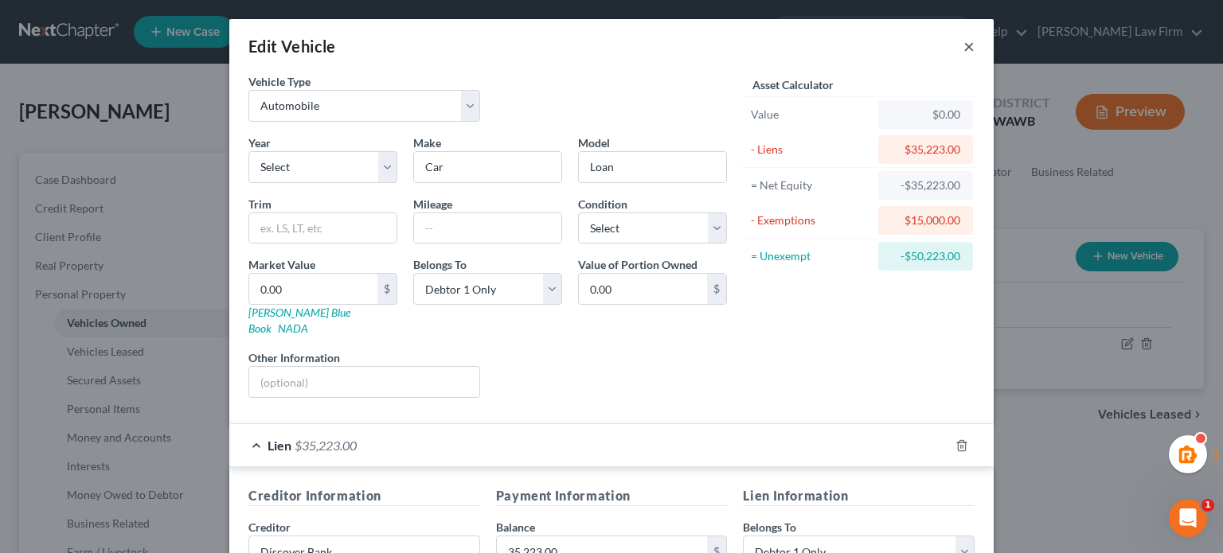
click at [963, 50] on button "×" at bounding box center [968, 46] width 11 height 19
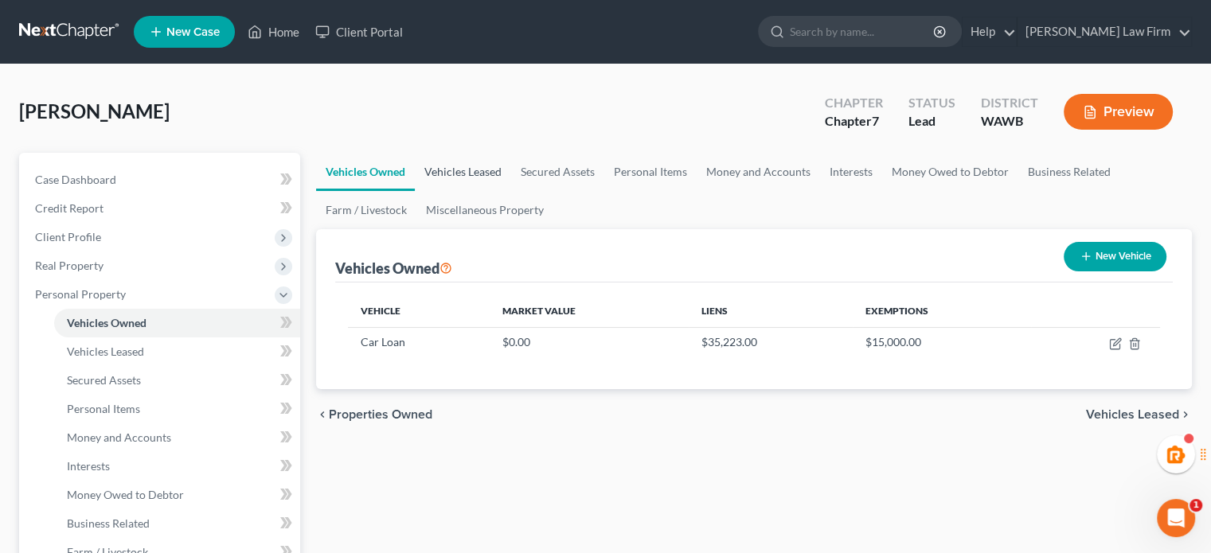
click at [437, 171] on link "Vehicles Leased" at bounding box center [463, 172] width 96 height 38
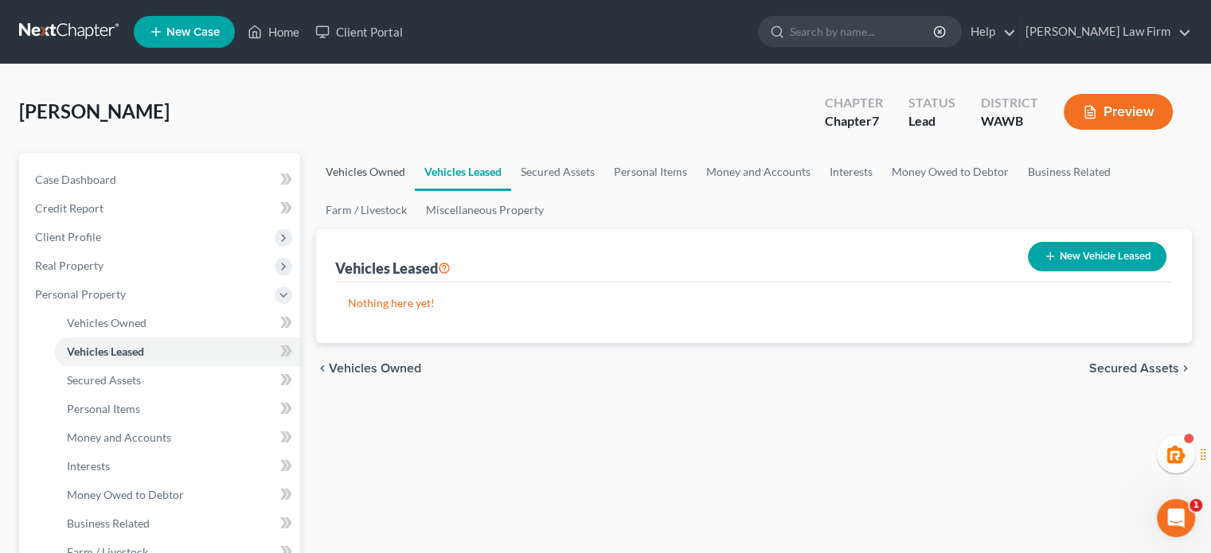
click at [371, 176] on link "Vehicles Owned" at bounding box center [365, 172] width 99 height 38
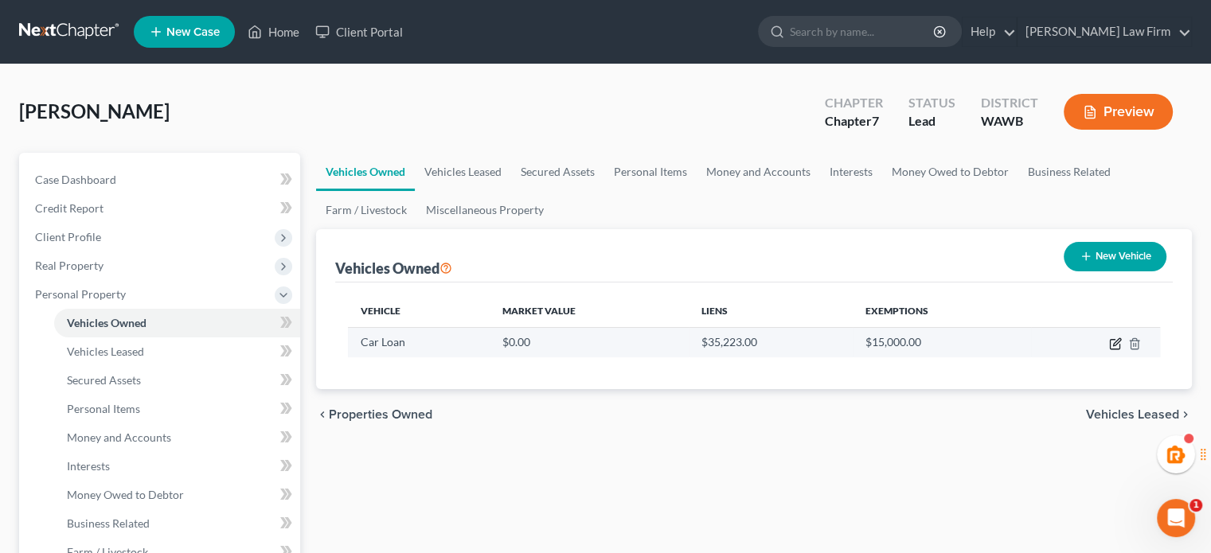
click at [1111, 343] on icon "button" at bounding box center [1115, 344] width 13 height 13
select select "0"
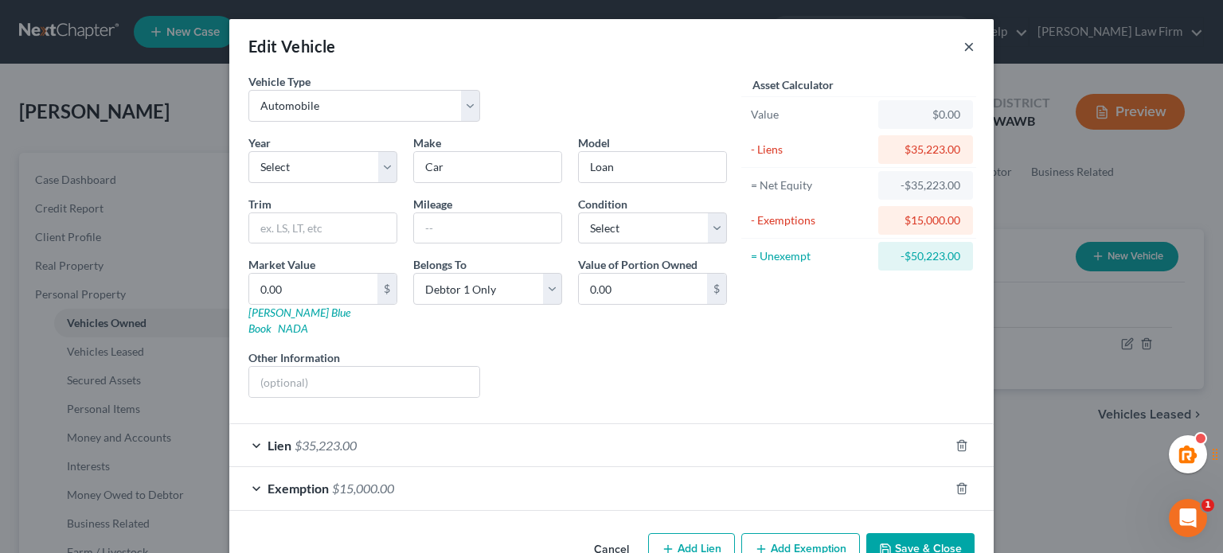
click at [965, 49] on button "×" at bounding box center [968, 46] width 11 height 19
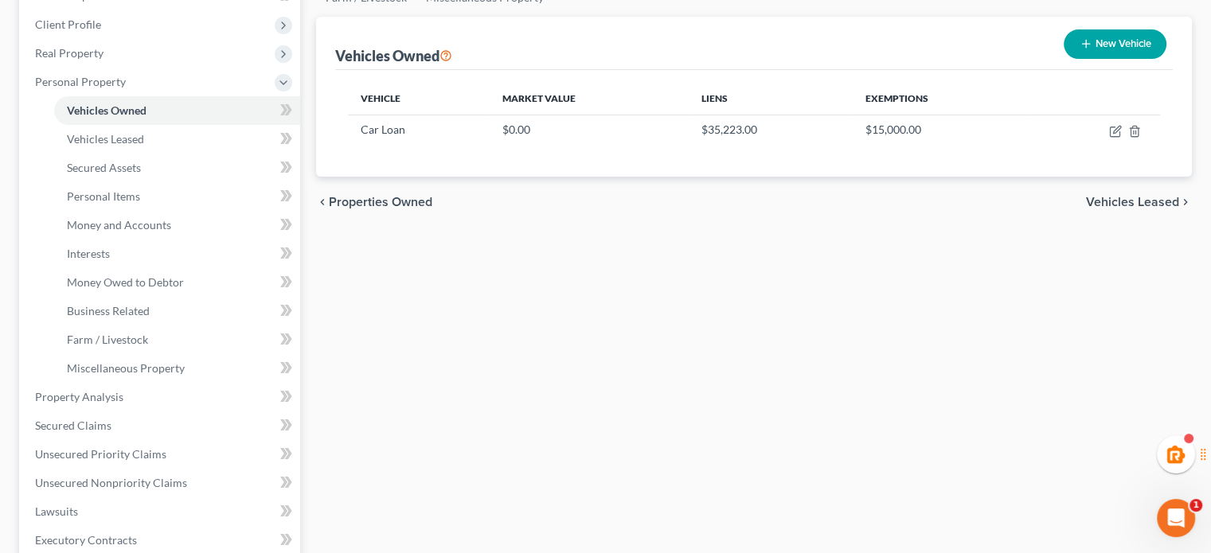
scroll to position [530, 0]
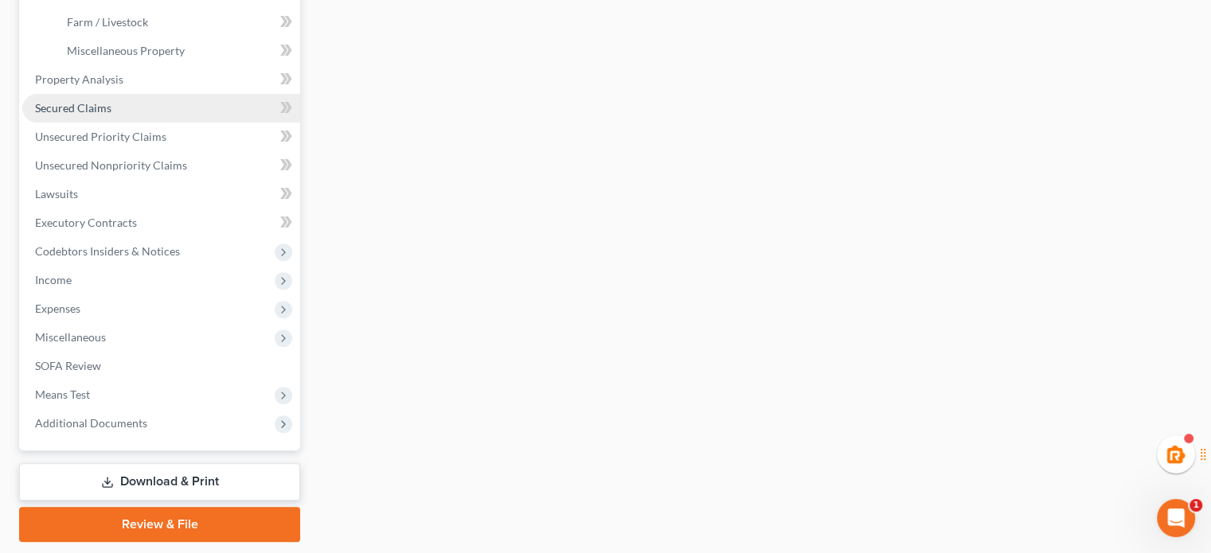
click at [82, 100] on link "Secured Claims" at bounding box center [161, 108] width 278 height 29
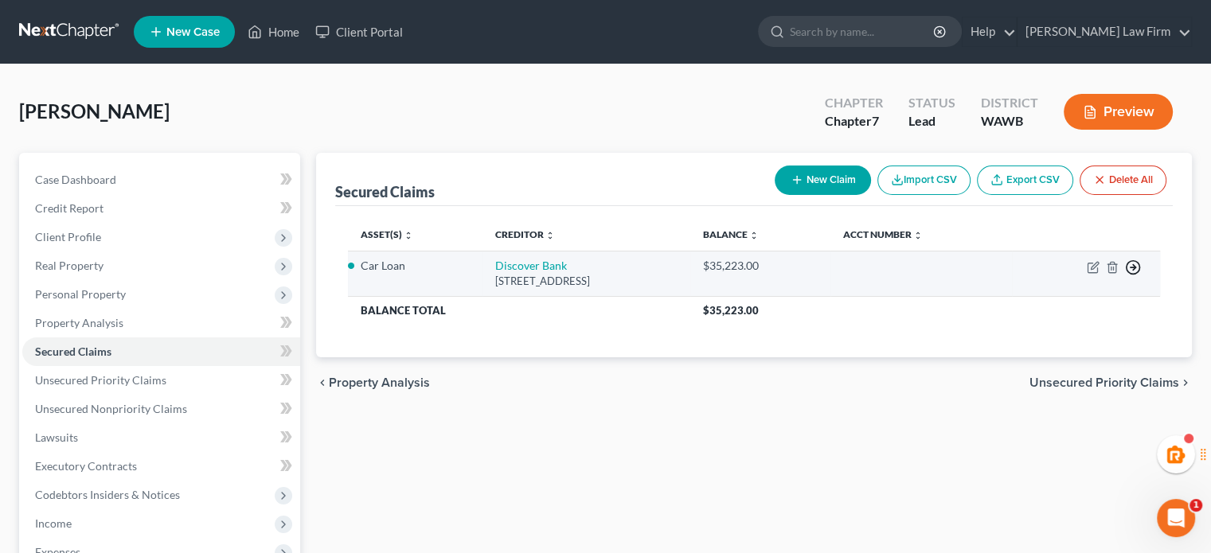
click at [1127, 265] on icon "button" at bounding box center [1133, 268] width 16 height 16
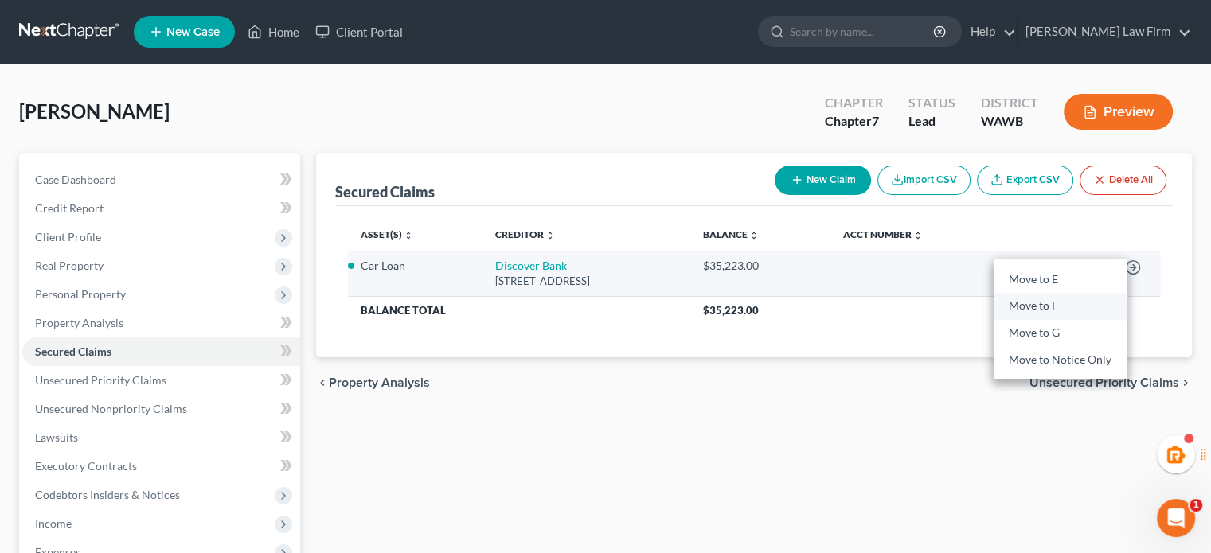
click at [1043, 304] on link "Move to F" at bounding box center [1060, 306] width 133 height 27
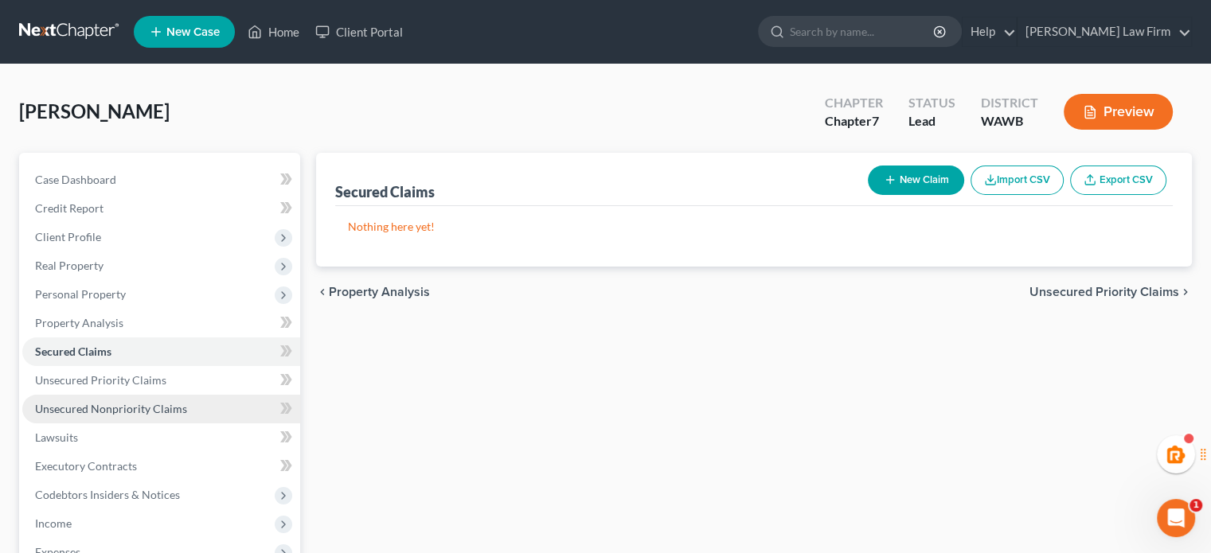
click at [135, 400] on link "Unsecured Nonpriority Claims" at bounding box center [161, 409] width 278 height 29
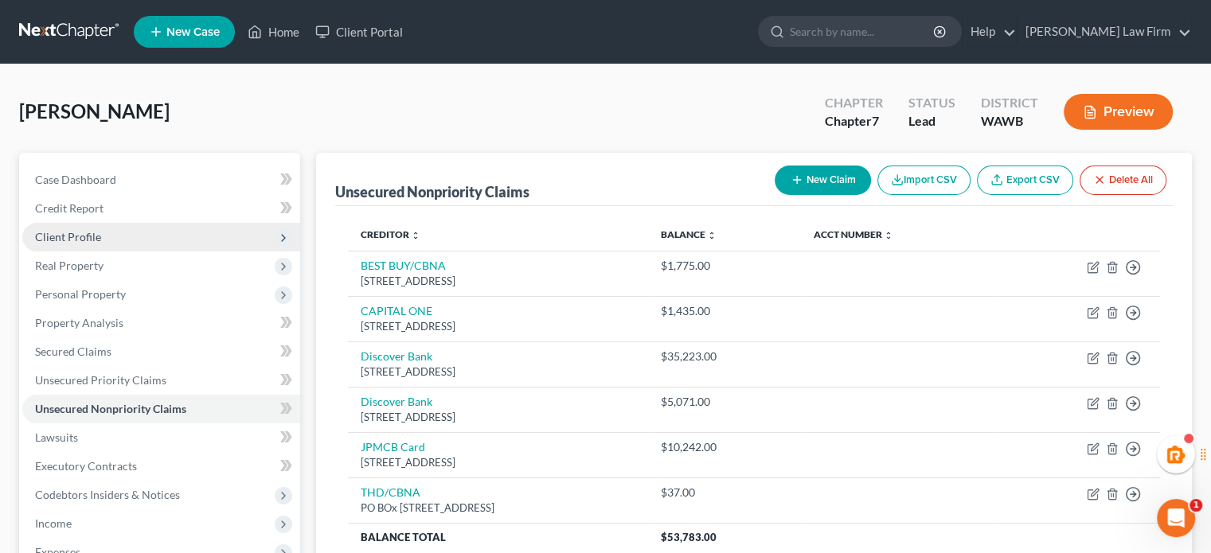
click at [91, 245] on span "Client Profile" at bounding box center [161, 237] width 278 height 29
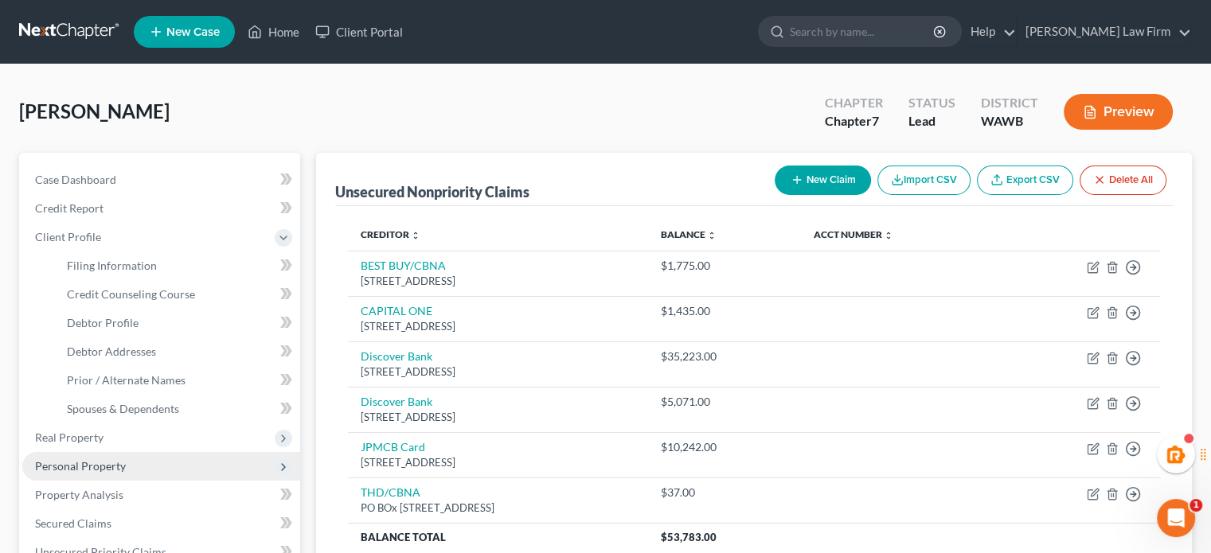
click at [111, 461] on span "Personal Property" at bounding box center [80, 466] width 91 height 14
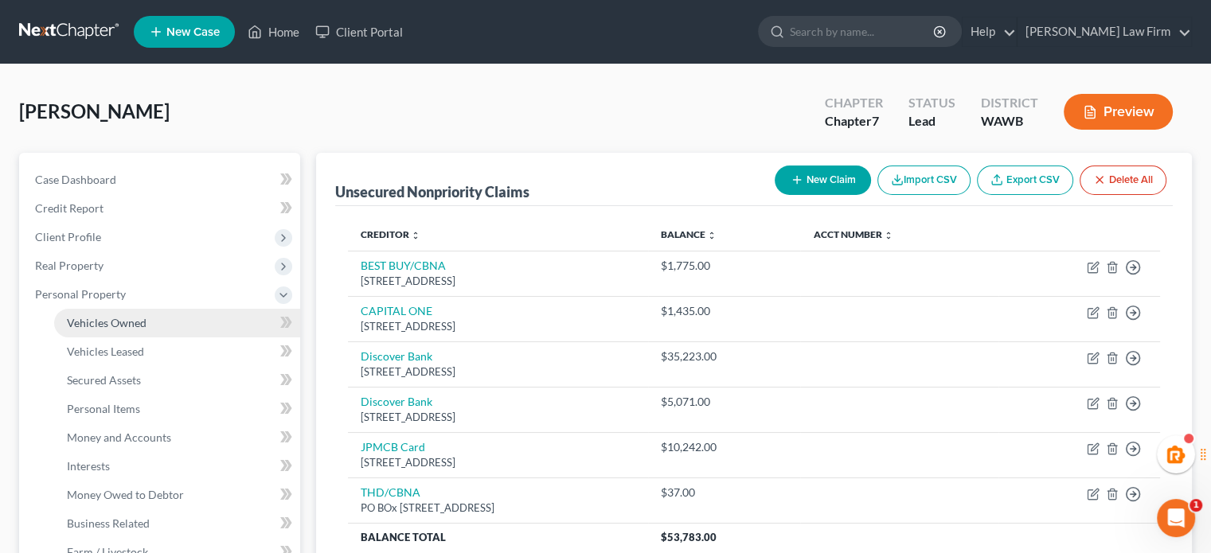
click at [121, 330] on link "Vehicles Owned" at bounding box center [177, 323] width 246 height 29
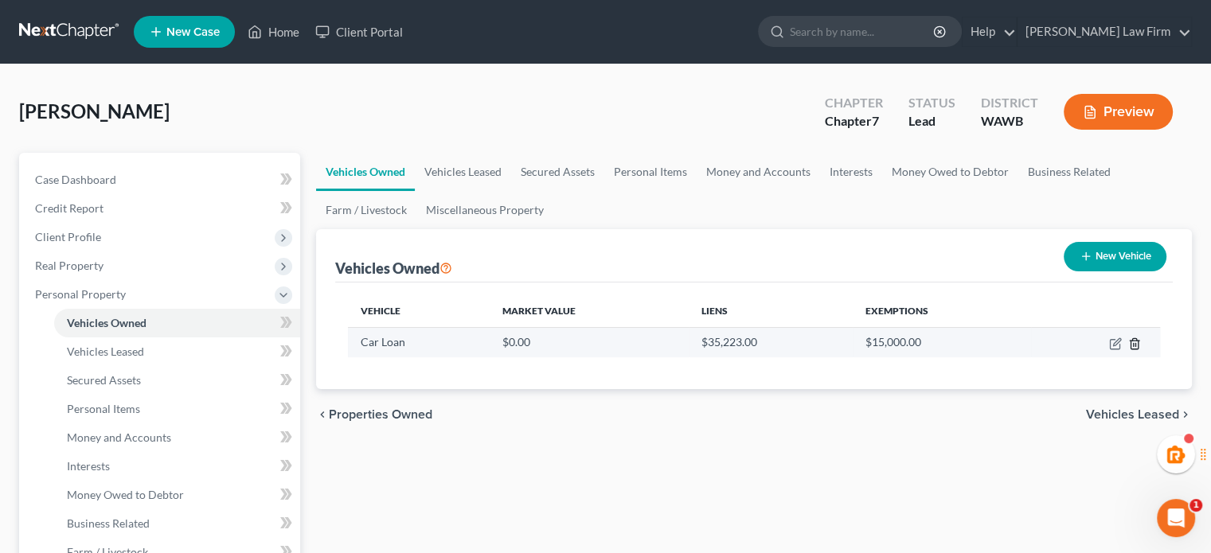
click at [1131, 344] on icon "button" at bounding box center [1134, 344] width 13 height 13
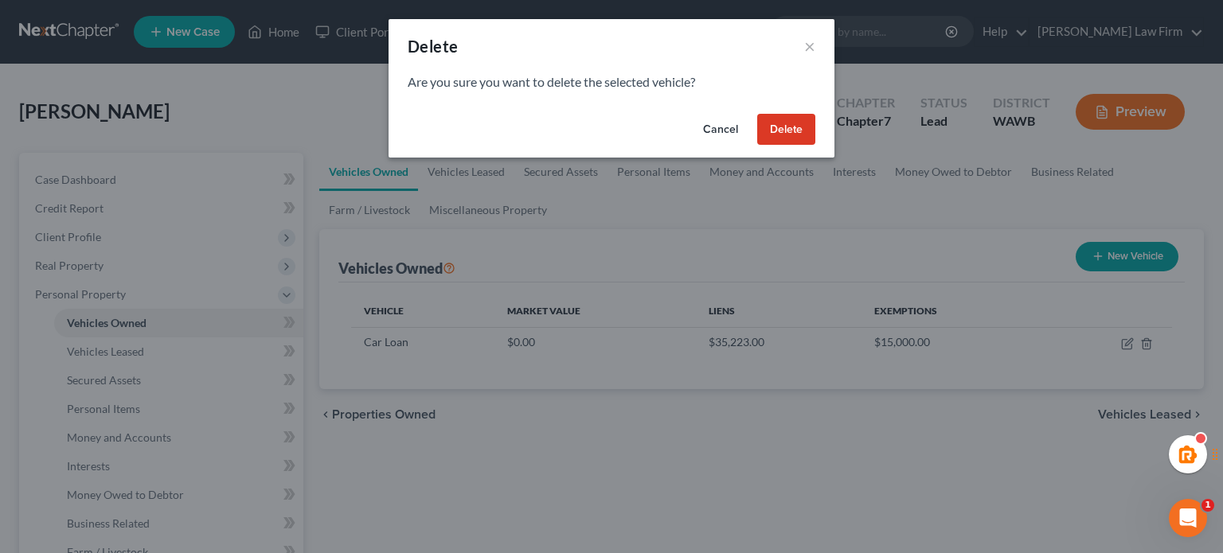
click at [760, 127] on button "Delete" at bounding box center [786, 130] width 58 height 32
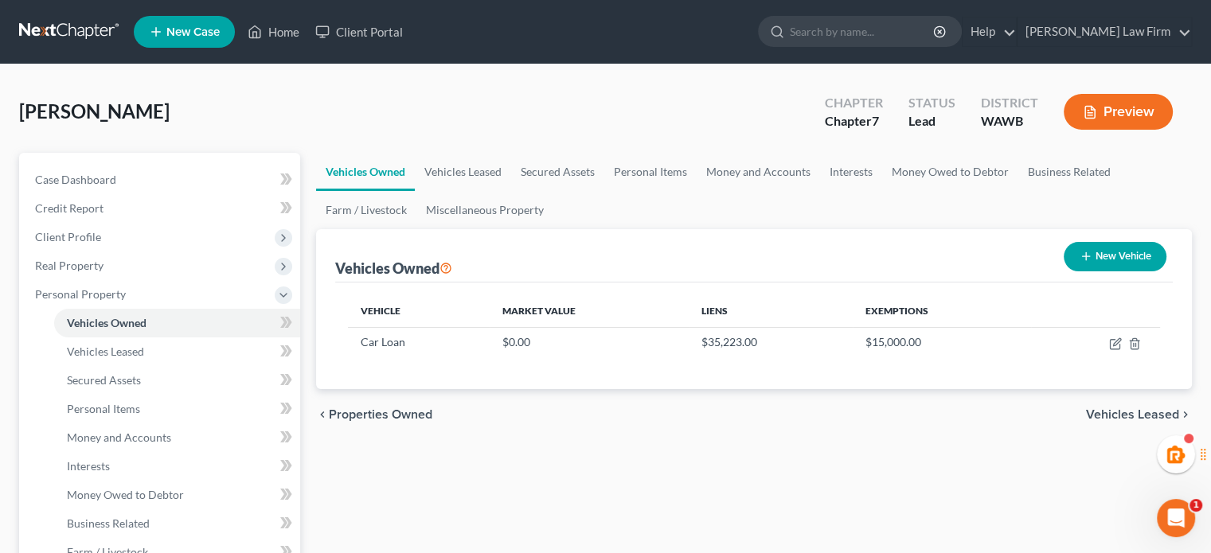
click at [1136, 253] on button "New Vehicle" at bounding box center [1115, 256] width 103 height 29
select select "0"
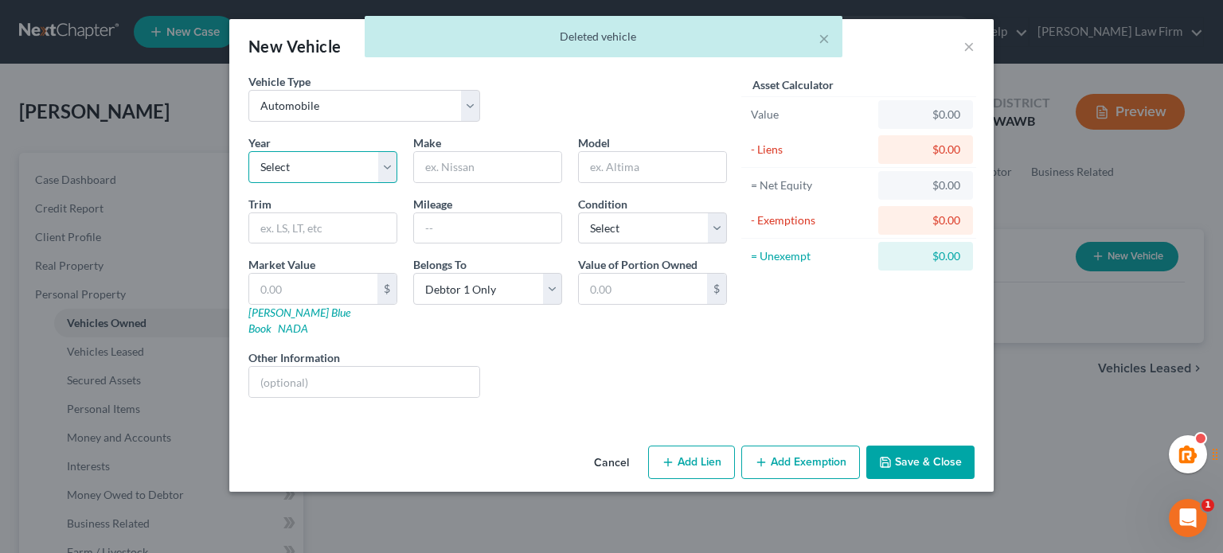
click at [306, 169] on select "Select 2026 2025 2024 2023 2022 2021 2020 2019 2018 2017 2016 2015 2014 2013 20…" at bounding box center [322, 167] width 149 height 32
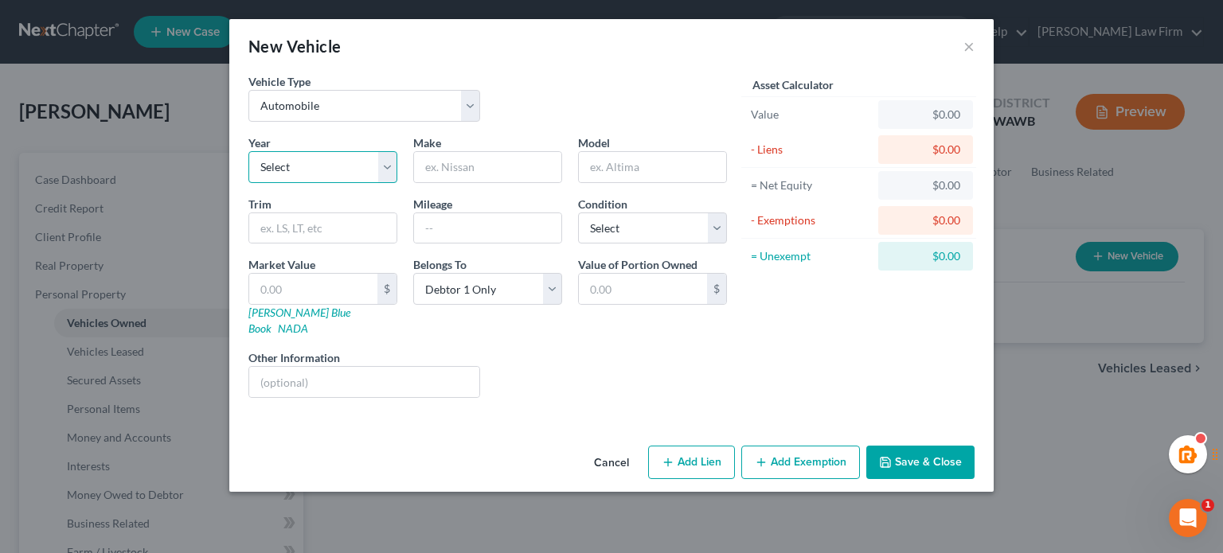
select select "25"
click at [248, 151] on select "Select 2026 2025 2024 2023 2022 2021 2020 2019 2018 2017 2016 2015 2014 2013 20…" at bounding box center [322, 167] width 149 height 32
click at [492, 155] on input "text" at bounding box center [487, 167] width 147 height 30
type input "Toyota"
click at [647, 165] on input "text" at bounding box center [652, 167] width 147 height 30
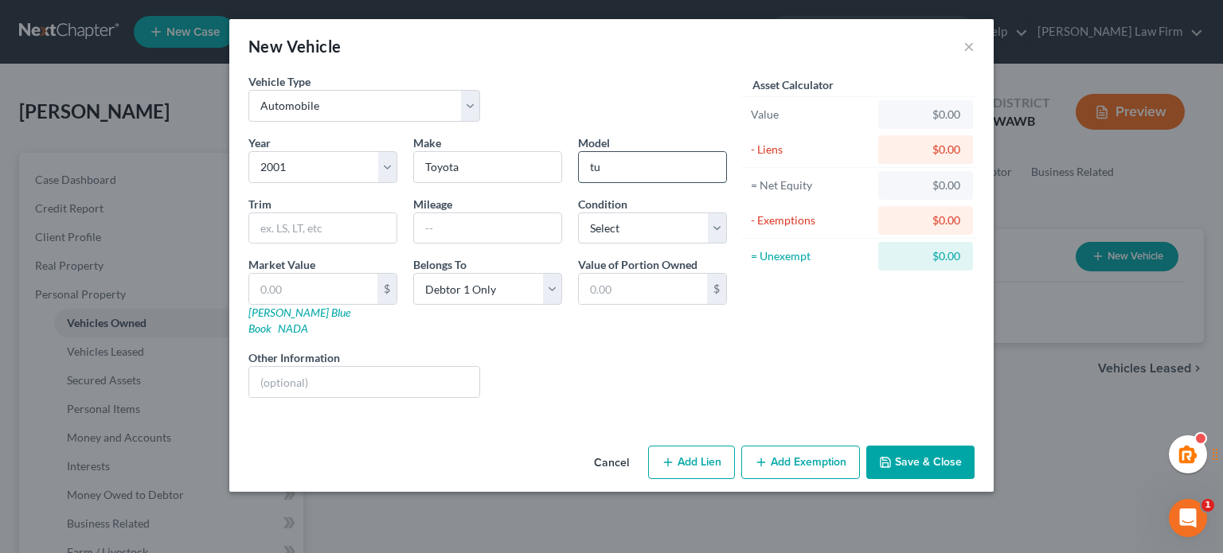
type input "Tundra"
click at [447, 220] on input "text" at bounding box center [487, 228] width 147 height 30
type input "282000"
click at [614, 248] on div "Year Select 2026 2025 2024 2023 2022 2021 2020 2019 2018 2017 2016 2015 2014 20…" at bounding box center [487, 273] width 494 height 276
click at [614, 241] on select "Select Excellent Very Good Good Fair Poor" at bounding box center [652, 229] width 149 height 32
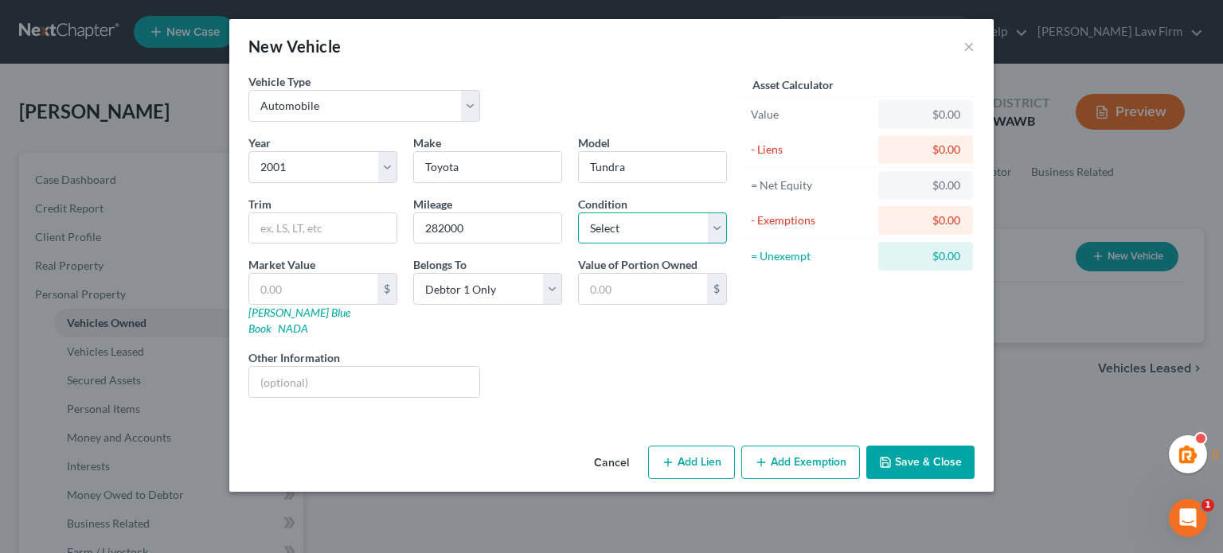
select select "3"
click at [578, 213] on select "Select Excellent Very Good Good Fair Poor" at bounding box center [652, 229] width 149 height 32
click at [314, 295] on input "text" at bounding box center [313, 289] width 128 height 30
type input "4"
type input "4.00"
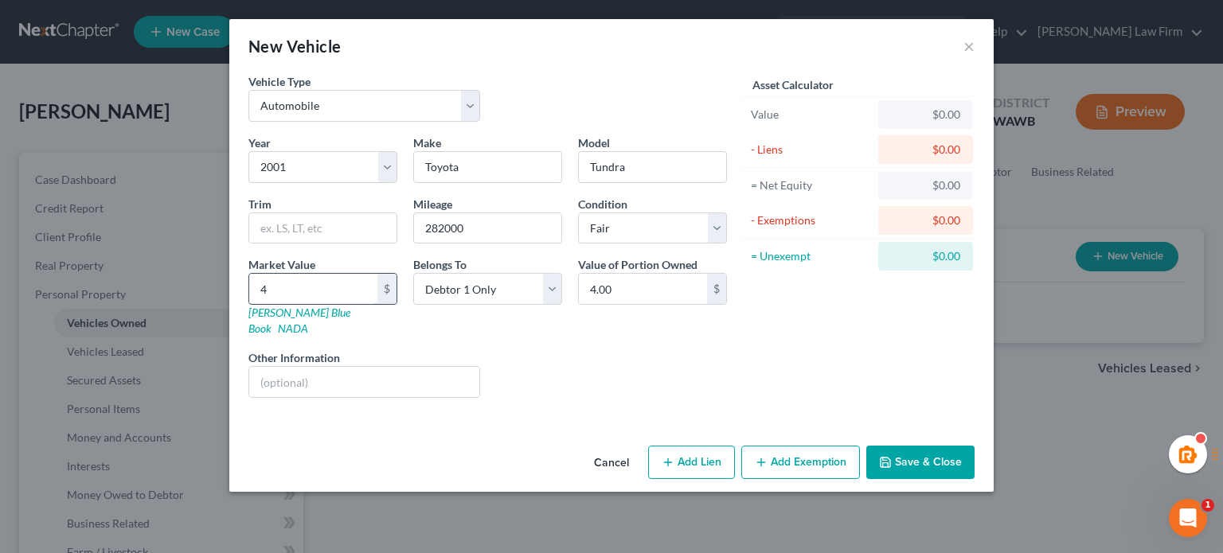
type input "40"
type input "40.00"
type input "400"
type input "400.00"
type input "4000"
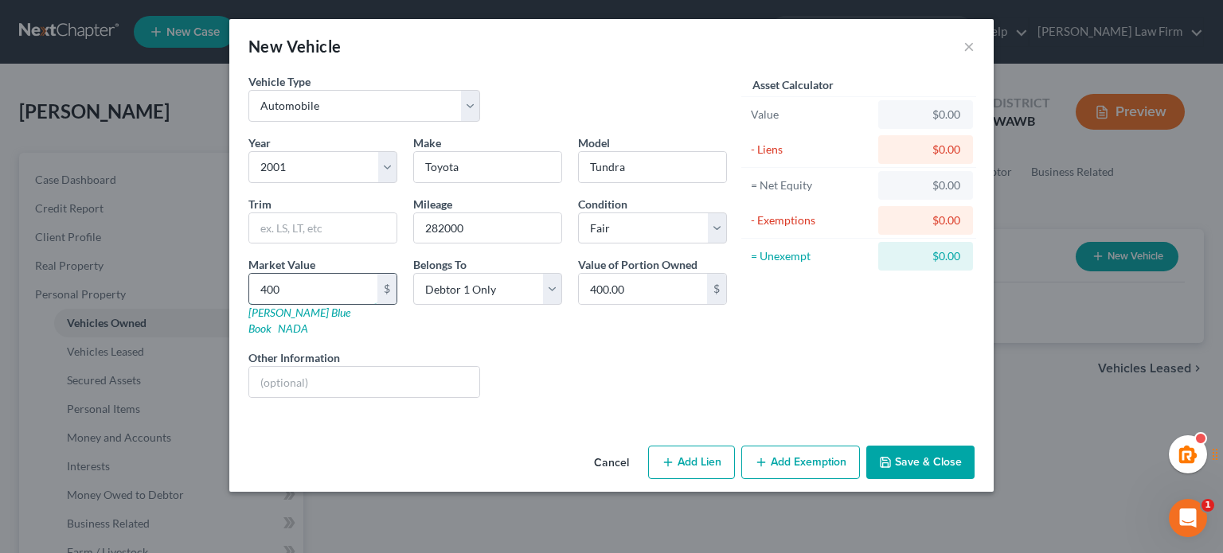
type input "4,000.00"
type input "4,000"
click at [629, 369] on div "Liens Select" at bounding box center [612, 374] width 248 height 49
click at [935, 446] on button "Save & Close" at bounding box center [920, 462] width 108 height 33
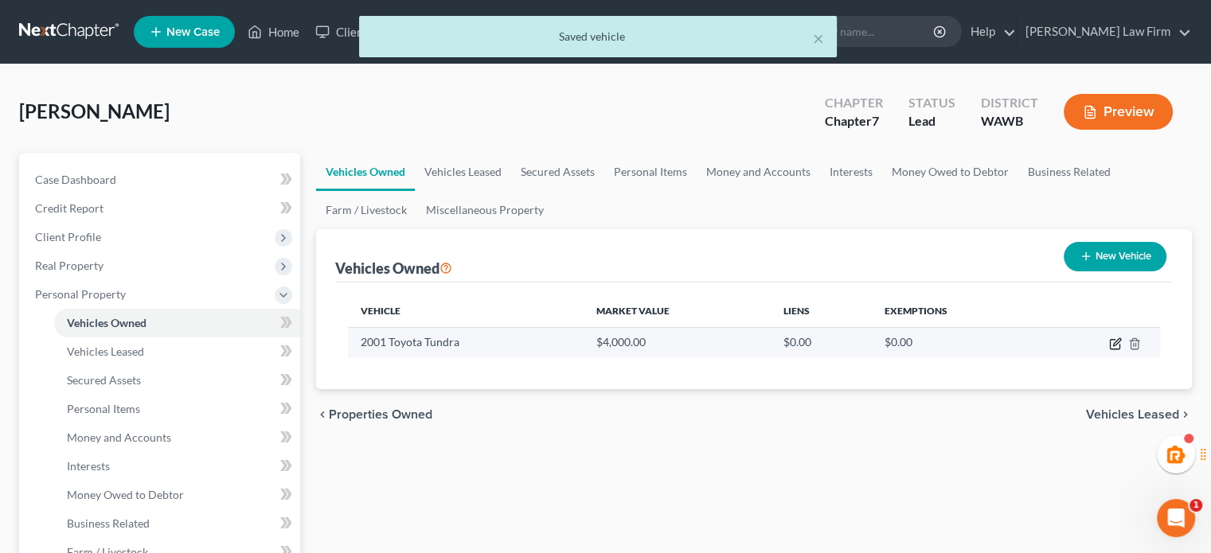
click at [1115, 340] on icon "button" at bounding box center [1115, 344] width 13 height 13
select select "0"
select select "25"
select select "3"
select select "0"
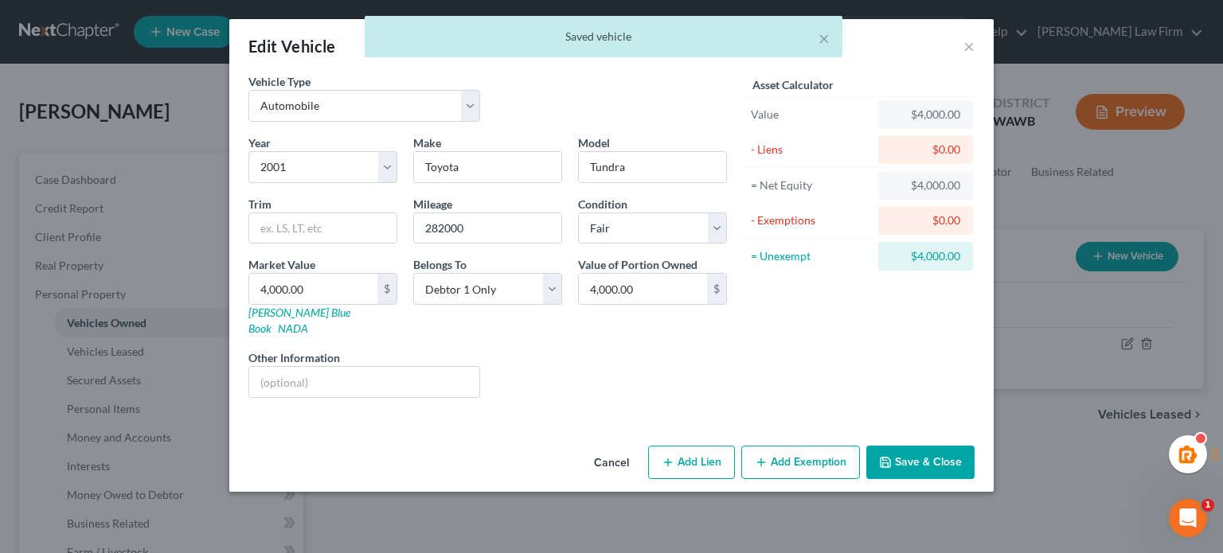
click at [793, 439] on div "Cancel Add Lien Add Lease Add Exemption Save & Close" at bounding box center [611, 465] width 764 height 53
click at [793, 446] on button "Add Exemption" at bounding box center [800, 462] width 119 height 33
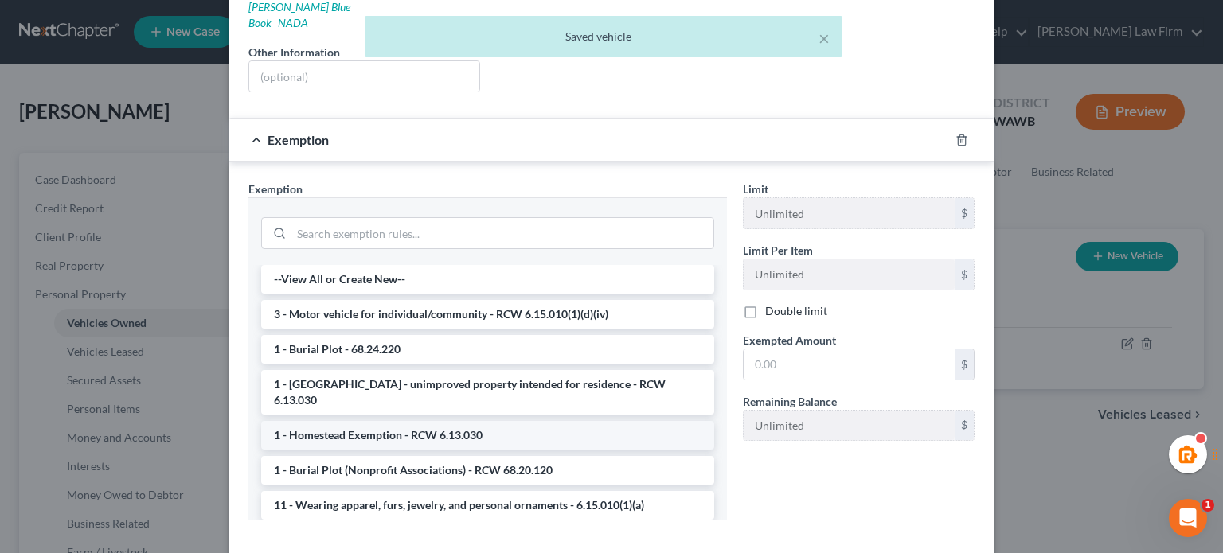
scroll to position [367, 0]
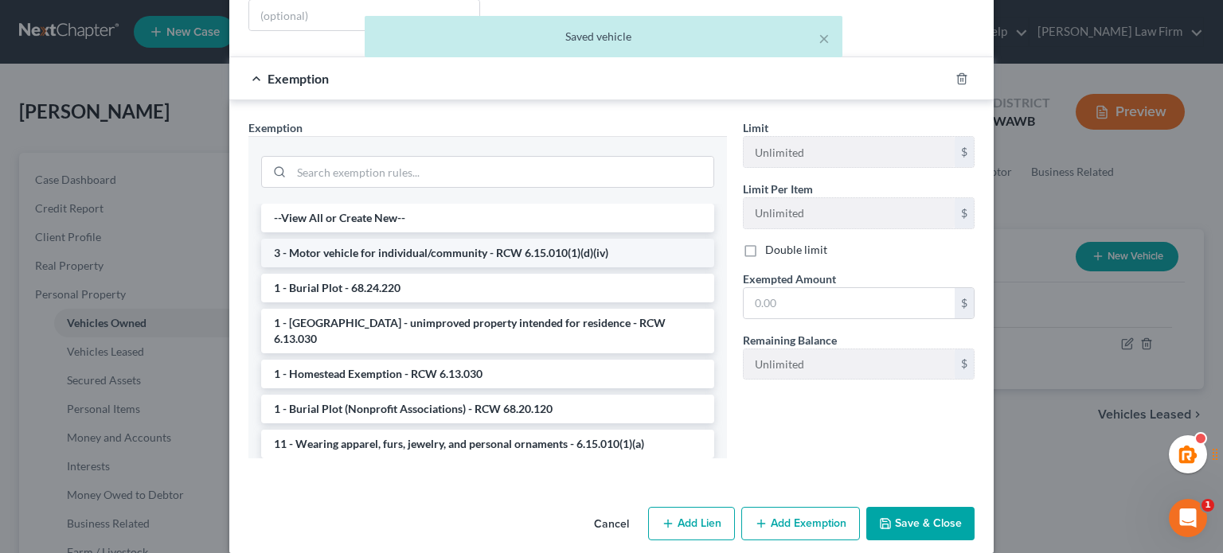
click at [409, 239] on li "3 - Motor vehicle for individual/community - RCW 6.15.010(1)(d)(iv)" at bounding box center [487, 253] width 453 height 29
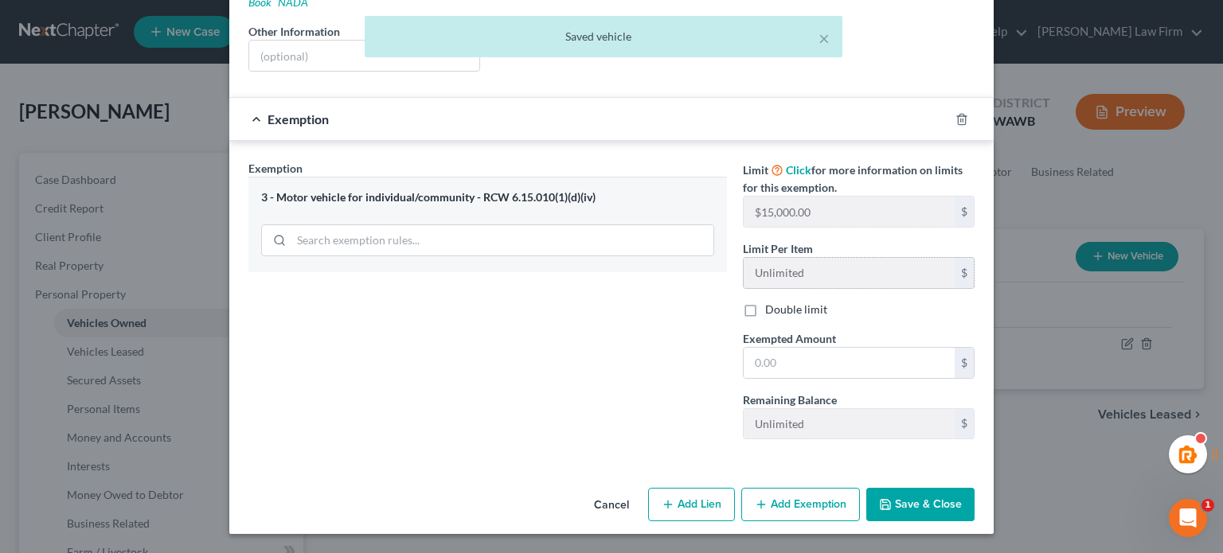
scroll to position [307, 0]
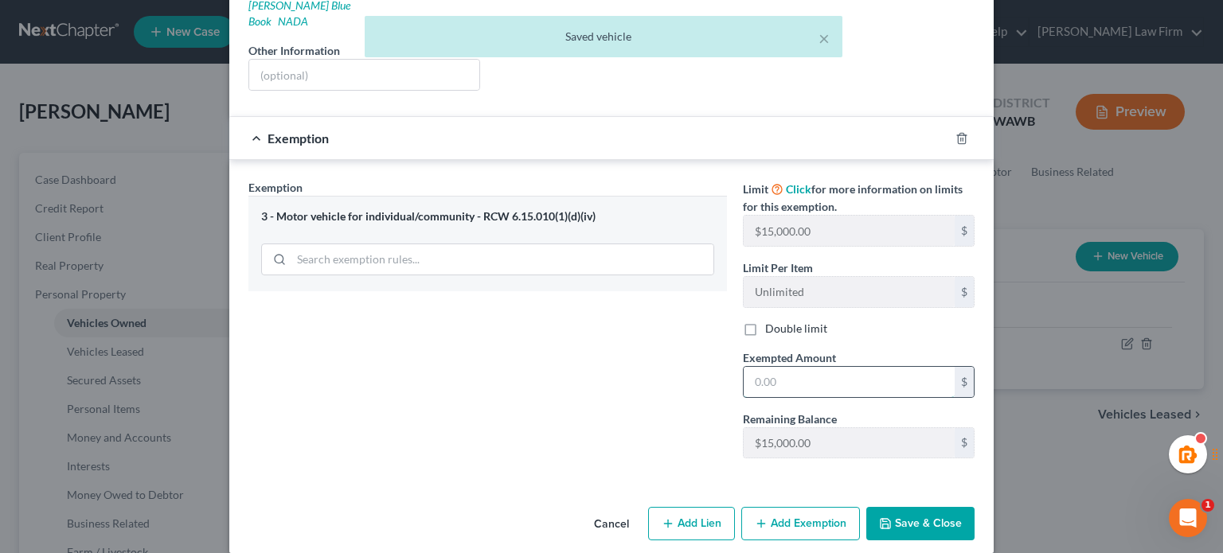
click at [845, 367] on input "text" at bounding box center [849, 382] width 211 height 30
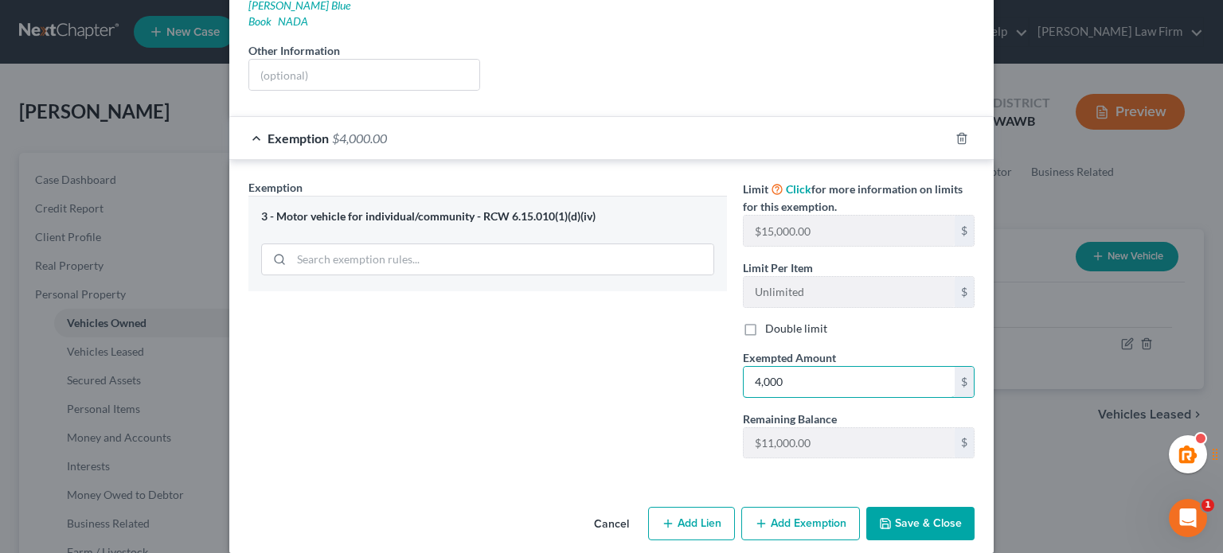
type input "4,000"
click at [899, 507] on button "Save & Close" at bounding box center [920, 523] width 108 height 33
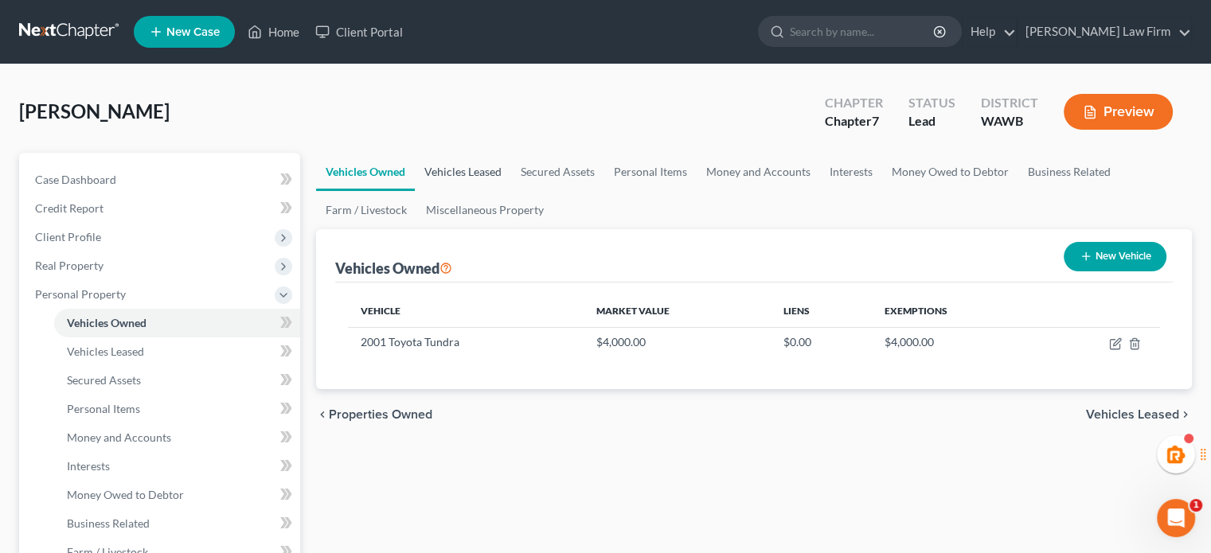
click at [433, 178] on link "Vehicles Leased" at bounding box center [463, 172] width 96 height 38
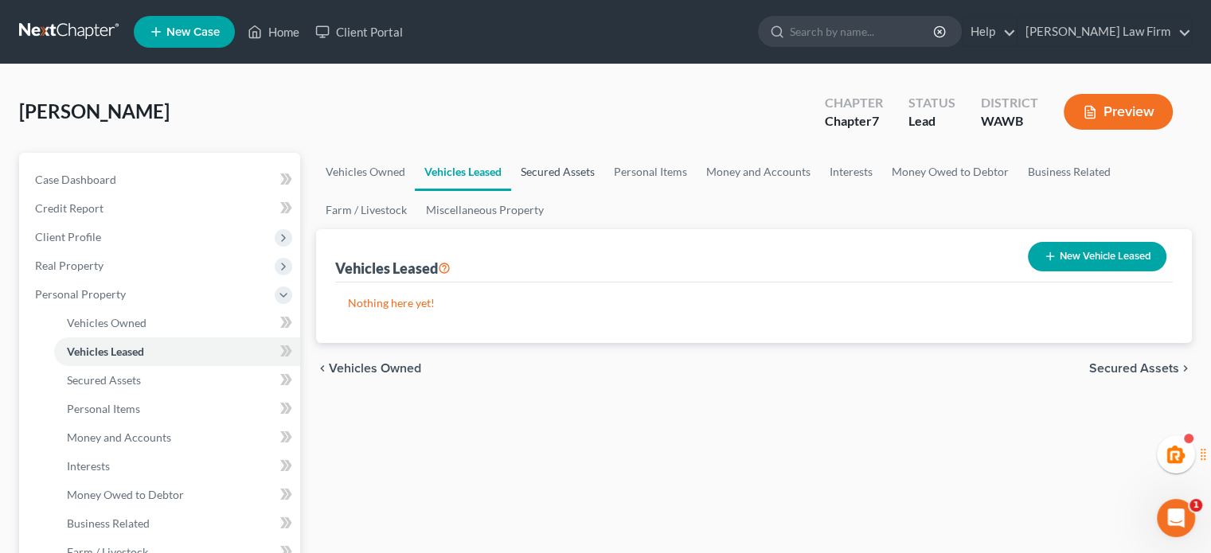
click at [545, 171] on link "Secured Assets" at bounding box center [557, 172] width 93 height 38
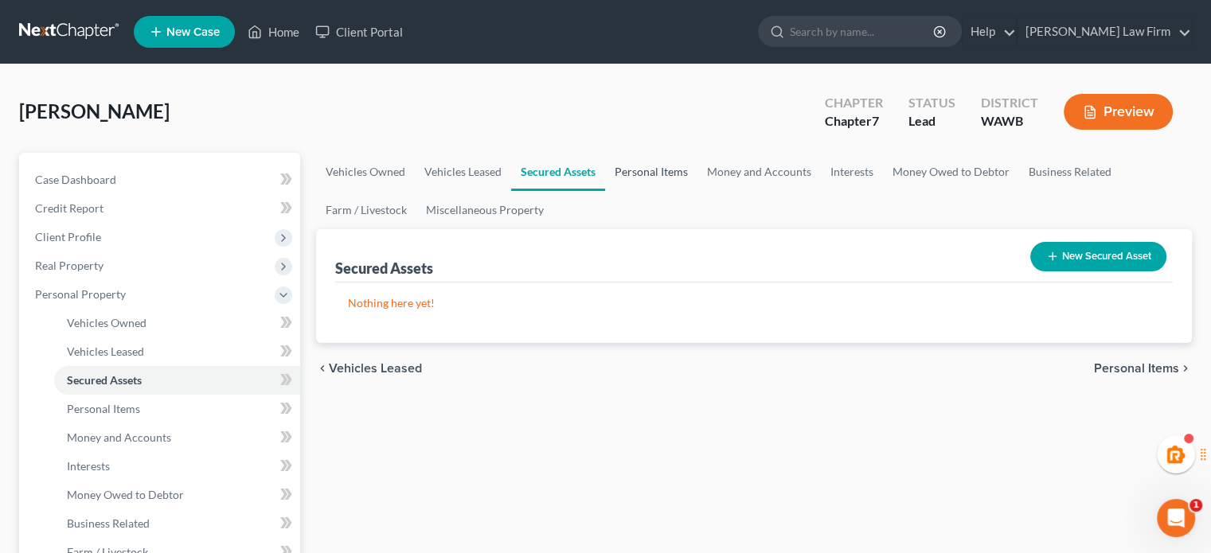
click at [654, 171] on link "Personal Items" at bounding box center [651, 172] width 92 height 38
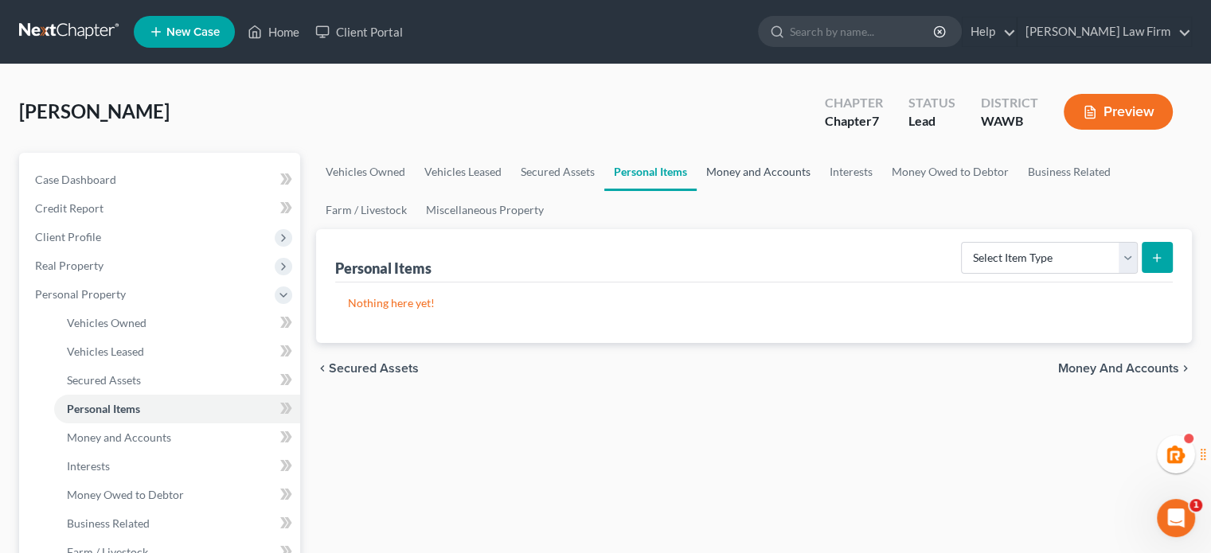
click at [707, 166] on link "Money and Accounts" at bounding box center [758, 172] width 123 height 38
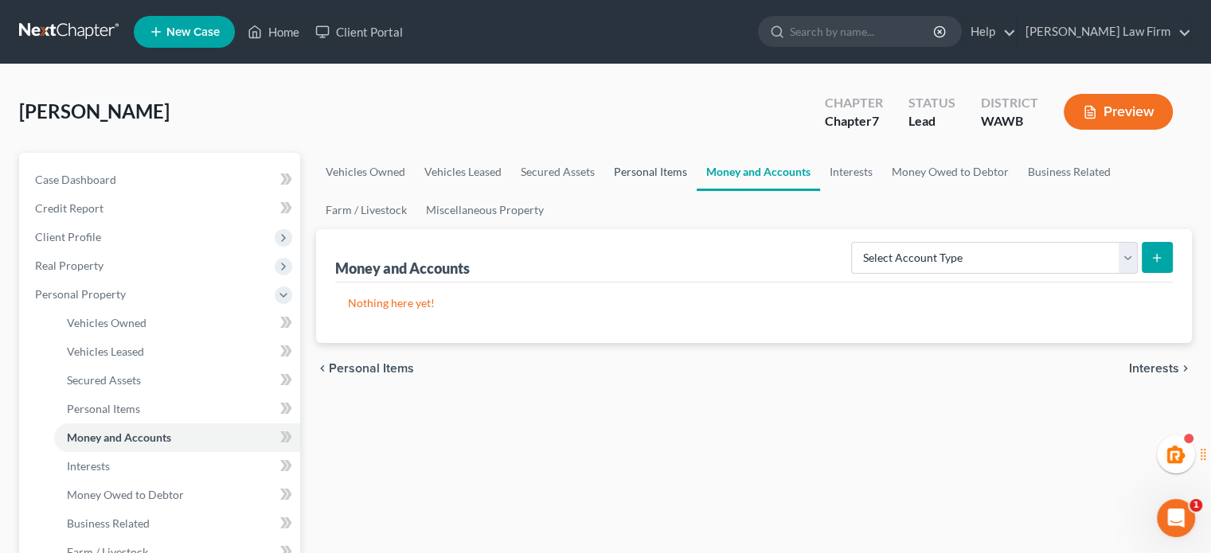
click at [636, 178] on link "Personal Items" at bounding box center [650, 172] width 92 height 38
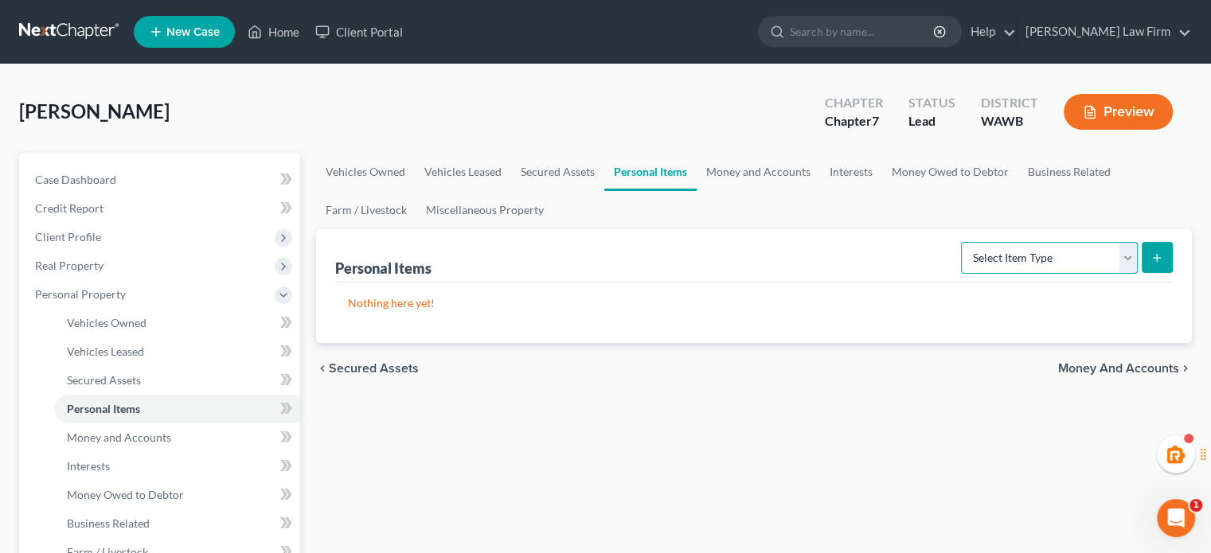
drag, startPoint x: 1002, startPoint y: 251, endPoint x: 1010, endPoint y: 265, distance: 16.0
click at [1002, 251] on select "Select Item Type Clothing Collectibles Of Value Electronics Firearms Household …" at bounding box center [1049, 258] width 177 height 32
select select "clothing"
click at [963, 242] on select "Select Item Type Clothing Collectibles Of Value Electronics Firearms Household …" at bounding box center [1049, 258] width 177 height 32
click at [1159, 260] on icon "submit" at bounding box center [1156, 258] width 13 height 13
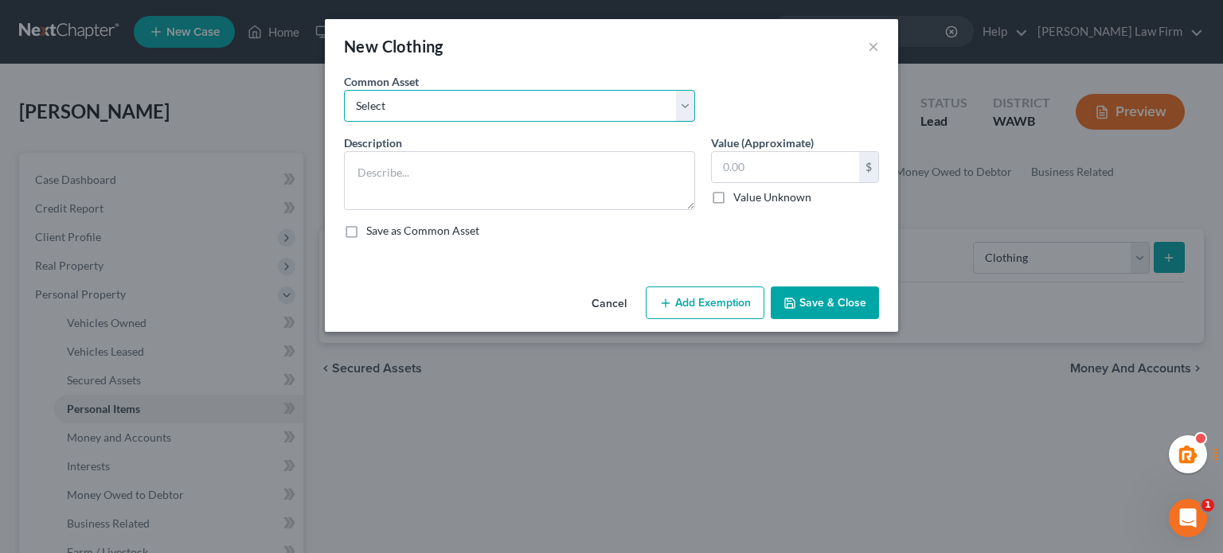
click at [404, 92] on select "Select Normal clothing" at bounding box center [519, 106] width 351 height 32
select select "0"
click at [344, 90] on select "Select Normal clothing" at bounding box center [519, 106] width 351 height 32
type textarea "Normal clothing"
type input "500.00"
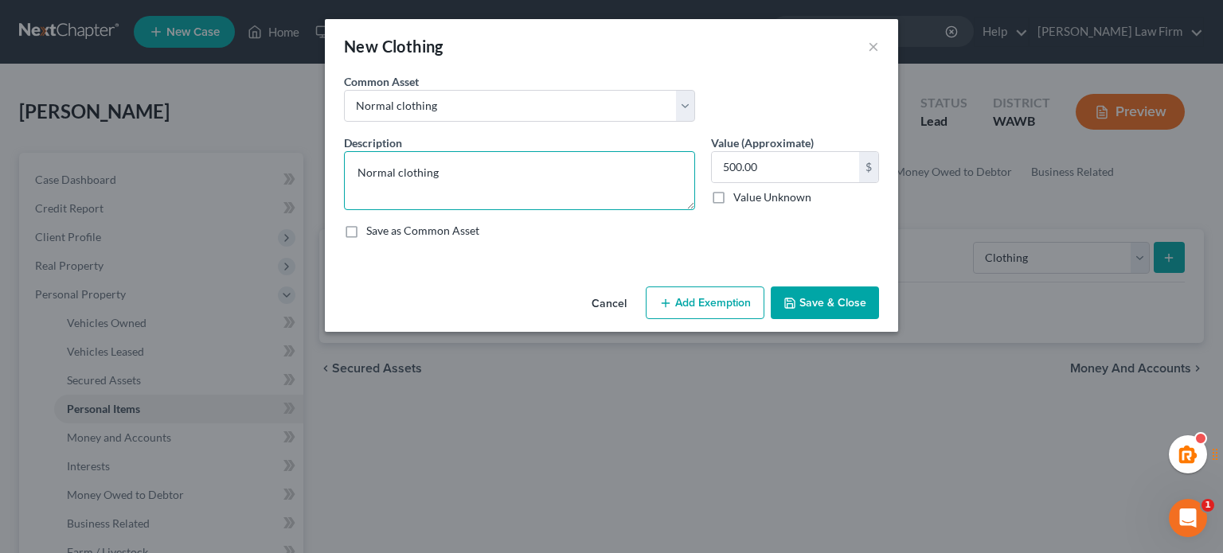
click at [420, 174] on textarea "Normal clothing" at bounding box center [519, 180] width 351 height 59
click at [681, 299] on button "Add Exemption" at bounding box center [705, 303] width 119 height 33
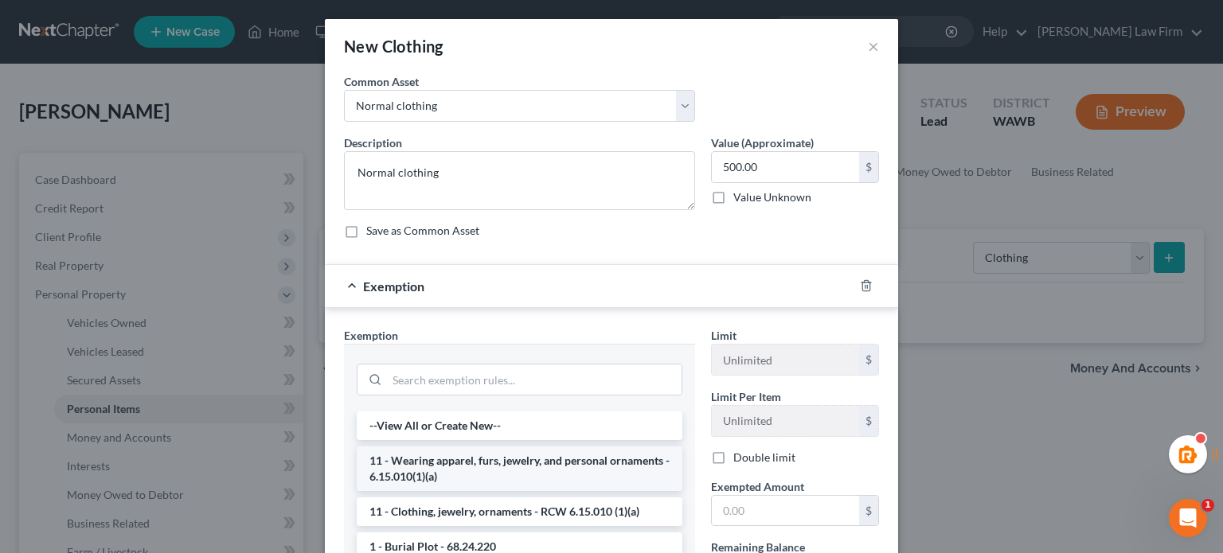
scroll to position [265, 0]
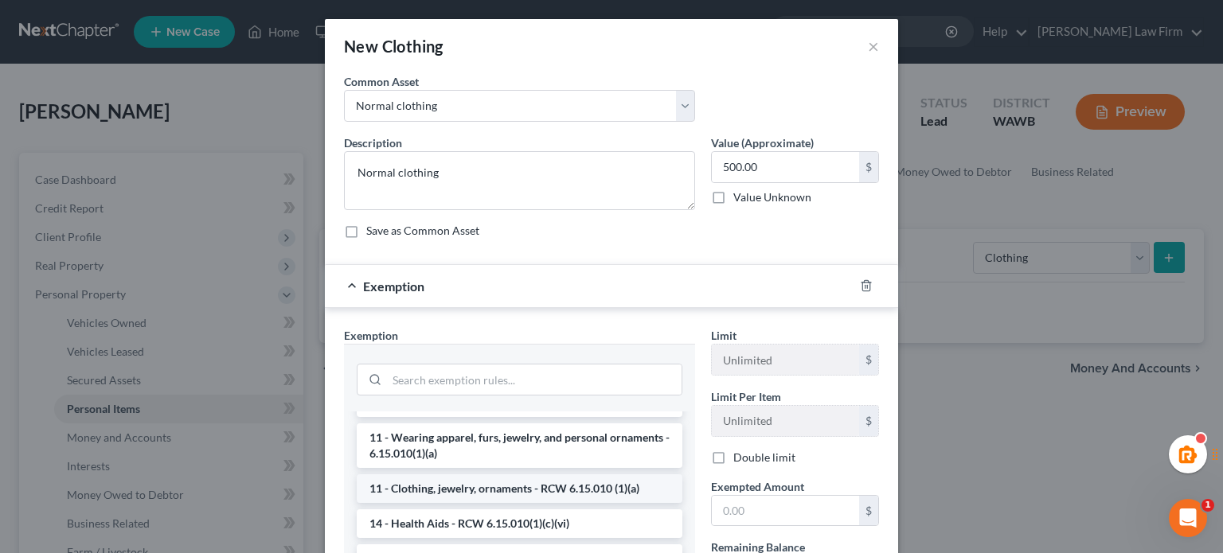
click at [485, 479] on li "11 - Clothing, jewelry, ornaments - RCW 6.15.010 (1)(a)" at bounding box center [520, 489] width 326 height 29
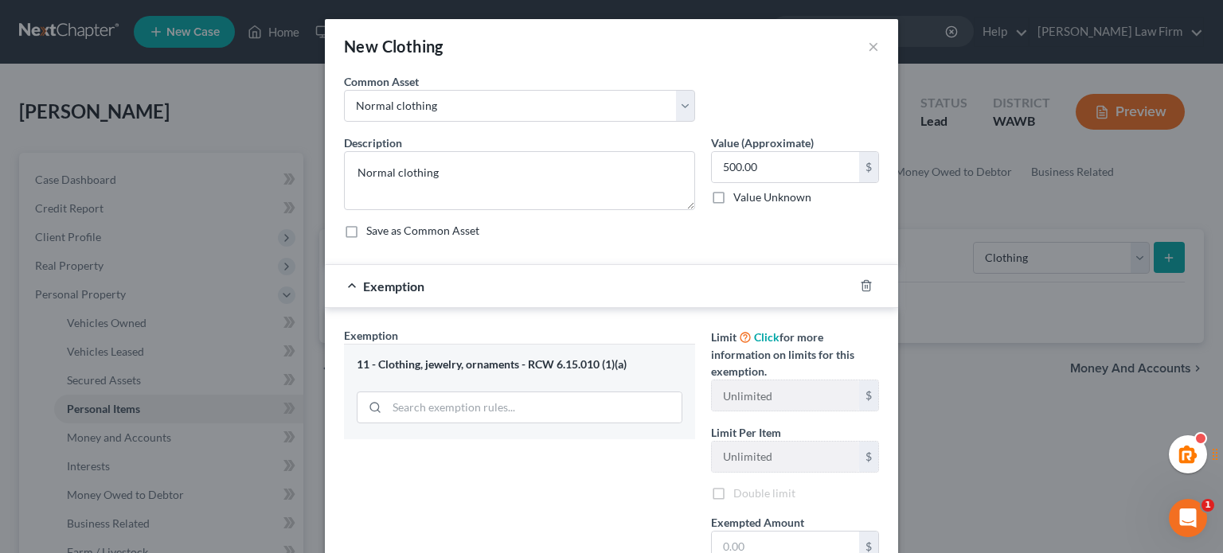
click at [759, 500] on div "Limit Click for more information on limits for this exemption. Unlimited $ Limi…" at bounding box center [795, 481] width 184 height 309
click at [756, 538] on input "text" at bounding box center [785, 547] width 147 height 30
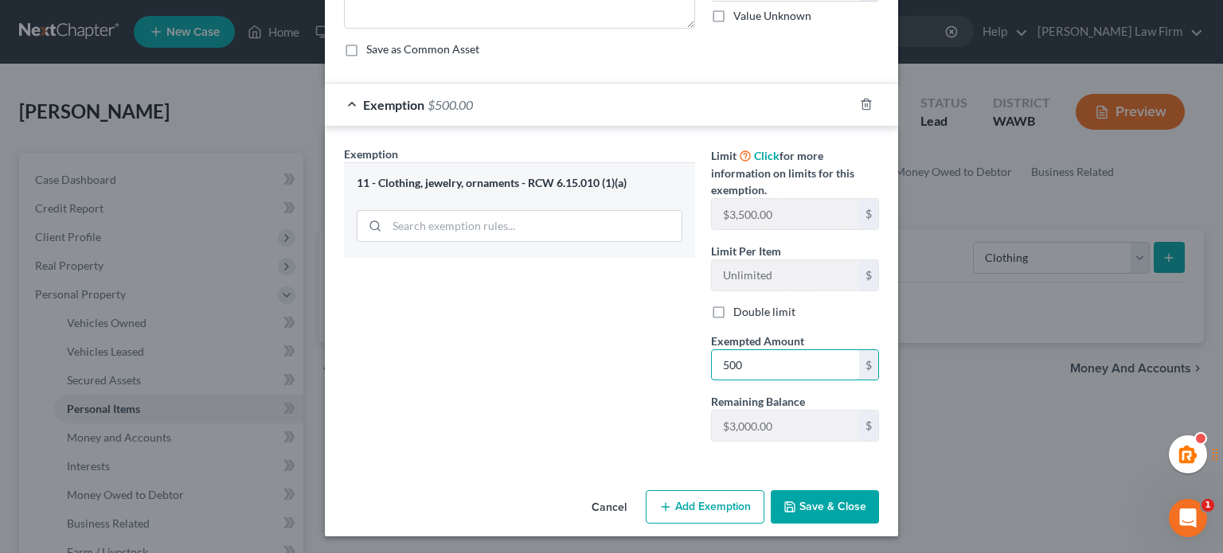
type input "500"
drag, startPoint x: 545, startPoint y: 410, endPoint x: 604, endPoint y: 432, distance: 63.5
click at [545, 410] on div "Exemption Set must be selected for CA. Exemption * 11 - Clothing, jewelry, orna…" at bounding box center [519, 300] width 367 height 309
click at [842, 524] on div "Cancel Add Exemption Save & Close" at bounding box center [611, 510] width 573 height 53
click at [838, 512] on button "Save & Close" at bounding box center [825, 506] width 108 height 33
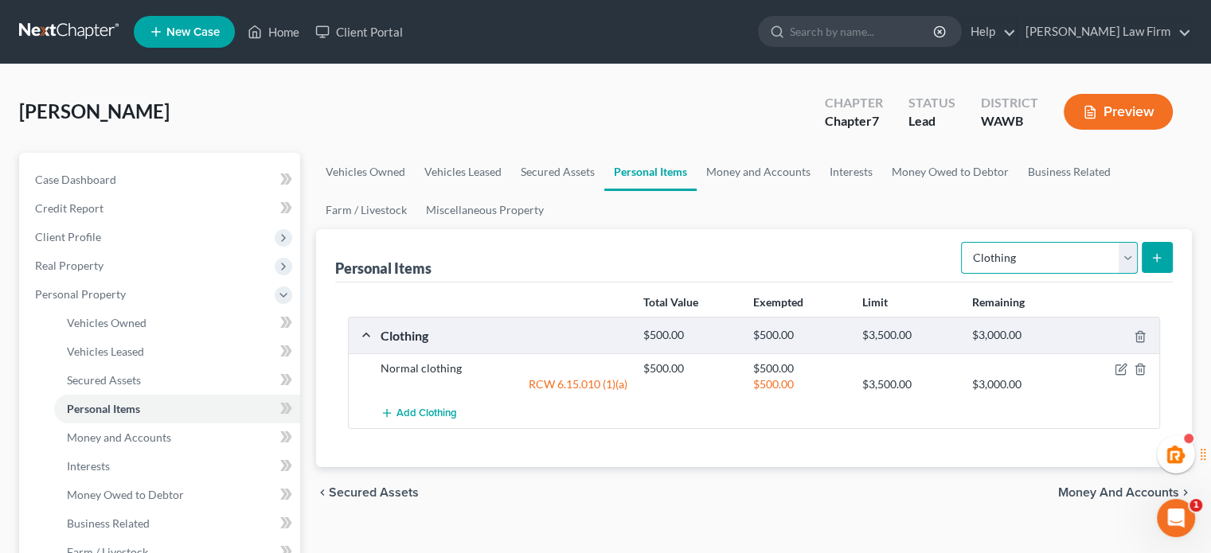
click at [1013, 249] on select "Select Item Type Clothing Collectibles Of Value Electronics Firearms Household …" at bounding box center [1049, 258] width 177 height 32
select select "household_goods"
click at [963, 242] on select "Select Item Type Clothing Collectibles Of Value Electronics Firearms Household …" at bounding box center [1049, 258] width 177 height 32
click at [1174, 254] on div "Personal Items Select Item Type Clothing Collectibles Of Value Electronics Fire…" at bounding box center [754, 348] width 876 height 238
click at [1160, 253] on icon "submit" at bounding box center [1156, 258] width 13 height 13
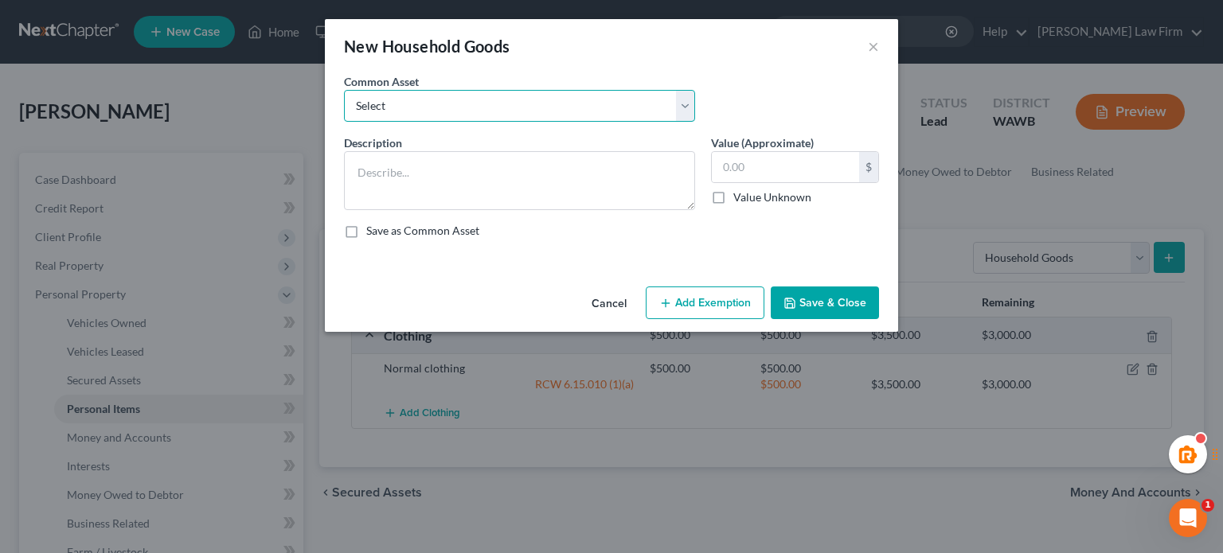
click at [439, 92] on select "Select Normal household goods and electronics Normal household goods and electr…" at bounding box center [519, 106] width 351 height 32
select select "1"
click at [344, 90] on select "Select Normal household goods and electronics Normal household goods and electr…" at bounding box center [519, 106] width 351 height 32
type textarea "Normal household goods and electronics"
type input "5,000.00"
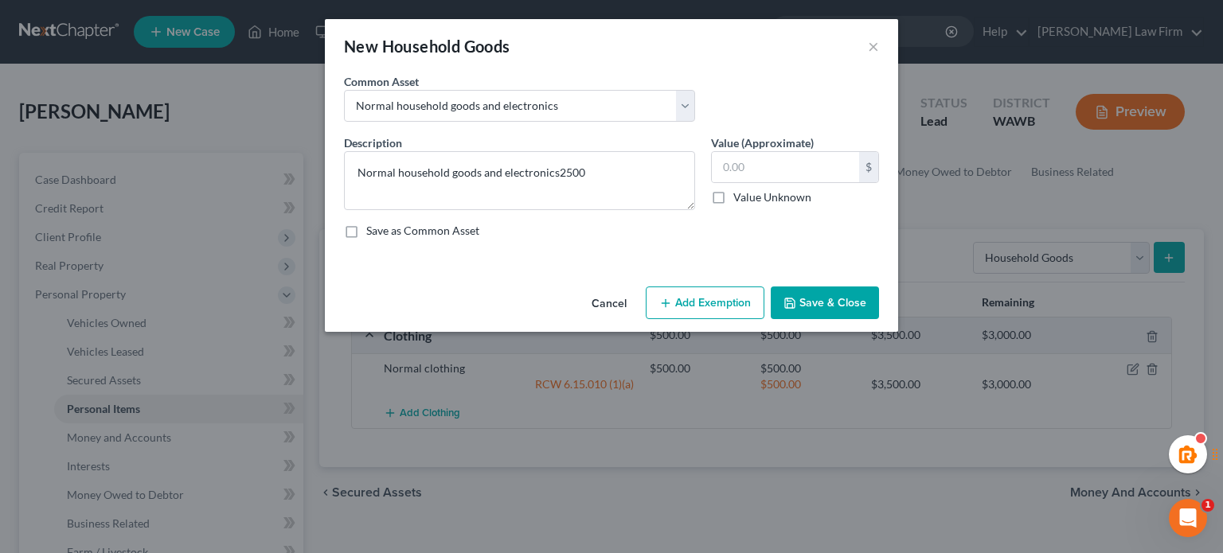
click at [674, 304] on button "Add Exemption" at bounding box center [705, 303] width 119 height 33
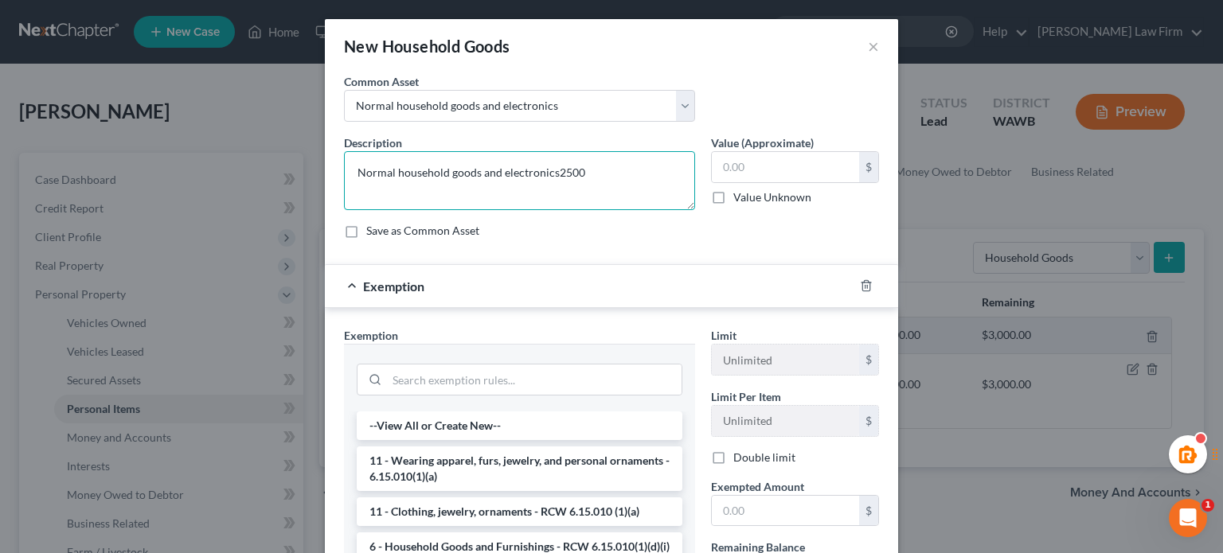
click at [594, 182] on textarea "Normal household goods and electronics2500" at bounding box center [519, 180] width 351 height 59
type textarea "Normal household goods and electronics"
click at [751, 173] on input "text" at bounding box center [785, 167] width 147 height 30
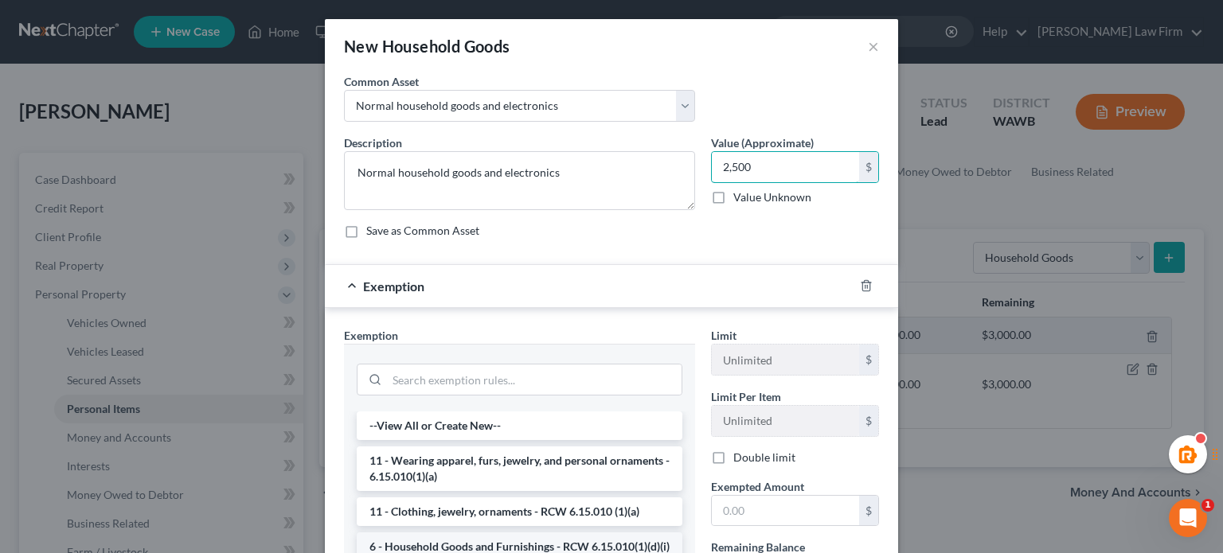
type input "2,500"
click at [488, 538] on li "6 - Household Goods and Furnishings - RCW 6.15.010(1)(d)(i)" at bounding box center [520, 547] width 326 height 29
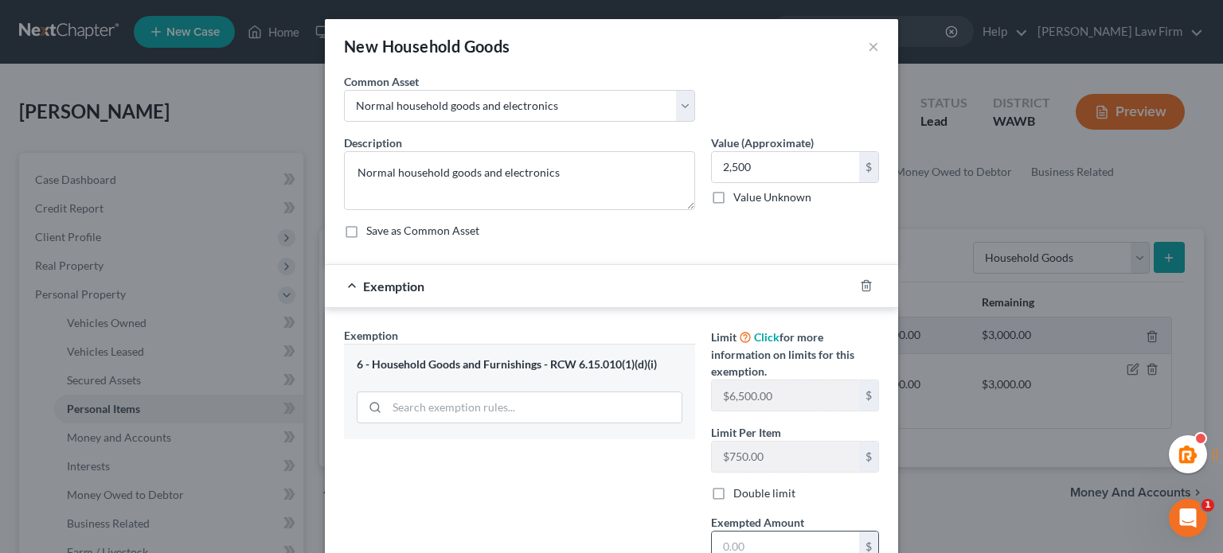
click at [732, 542] on input "text" at bounding box center [785, 547] width 147 height 30
type input "2,500"
click at [577, 509] on div "Exemption Set must be selected for CA. Exemption * 6 - Household Goods and Furn…" at bounding box center [519, 481] width 367 height 309
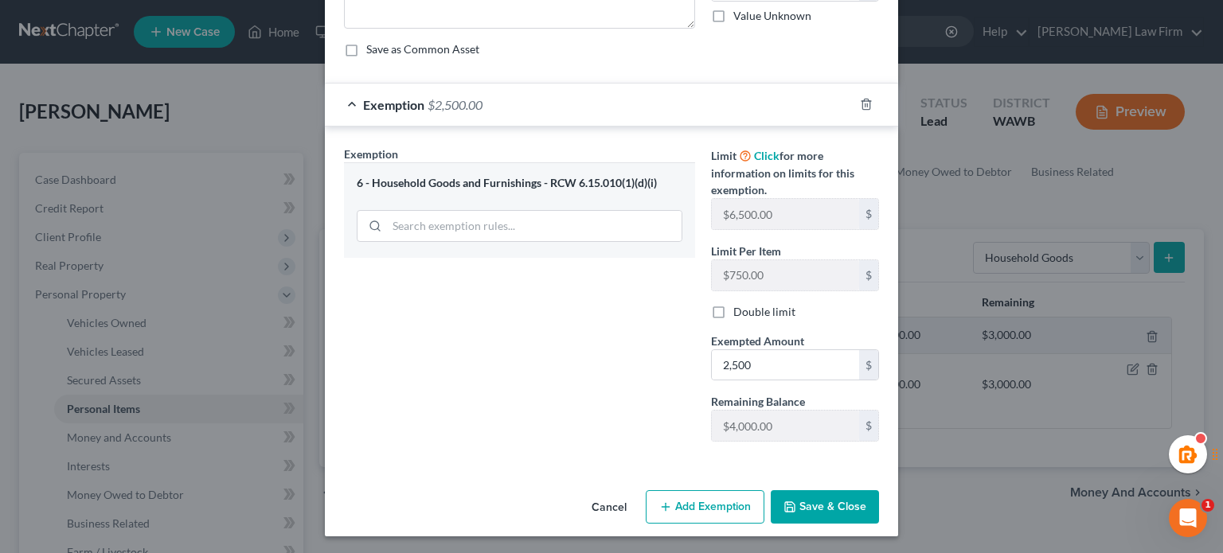
click at [798, 510] on button "Save & Close" at bounding box center [825, 506] width 108 height 33
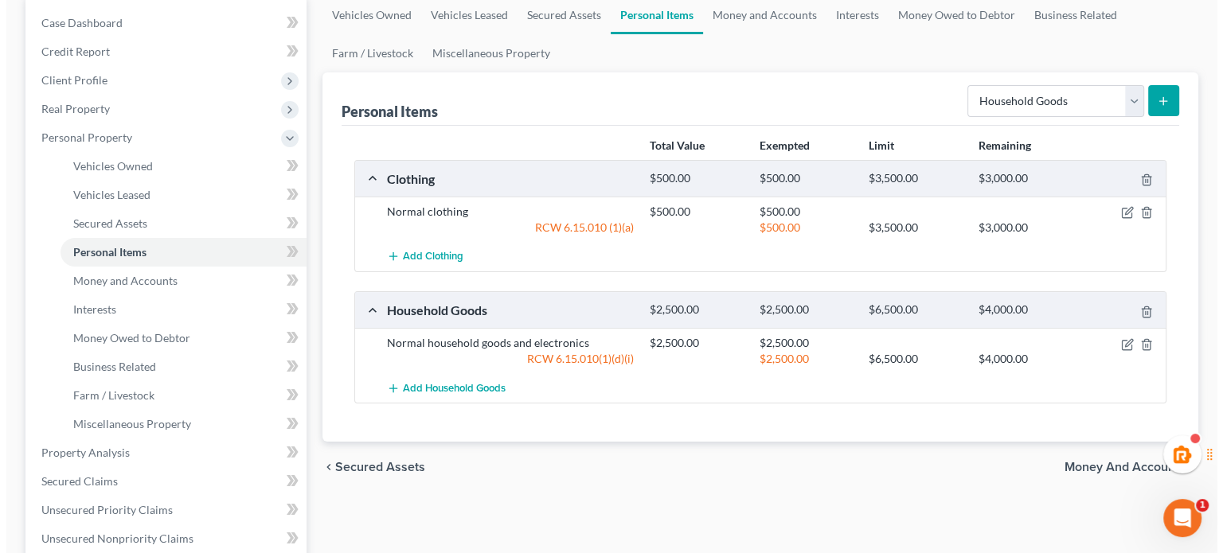
scroll to position [0, 0]
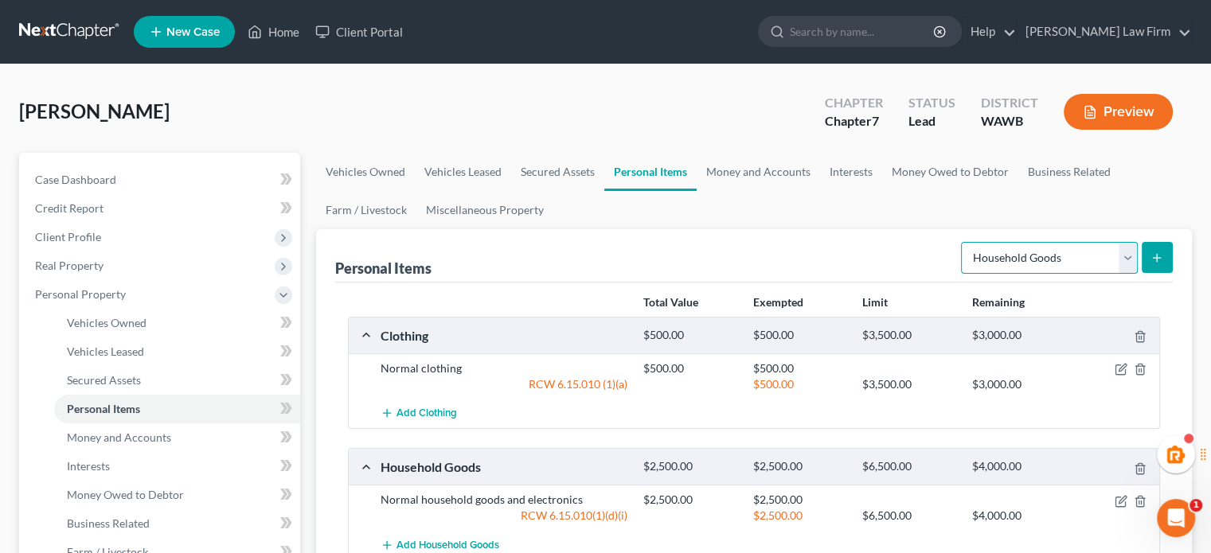
click at [1025, 267] on select "Select Item Type Clothing Collectibles Of Value Electronics Firearms Household …" at bounding box center [1049, 258] width 177 height 32
select select "firearms"
click at [963, 242] on select "Select Item Type Clothing Collectibles Of Value Electronics Firearms Household …" at bounding box center [1049, 258] width 177 height 32
click at [1170, 264] on button "submit" at bounding box center [1157, 257] width 31 height 31
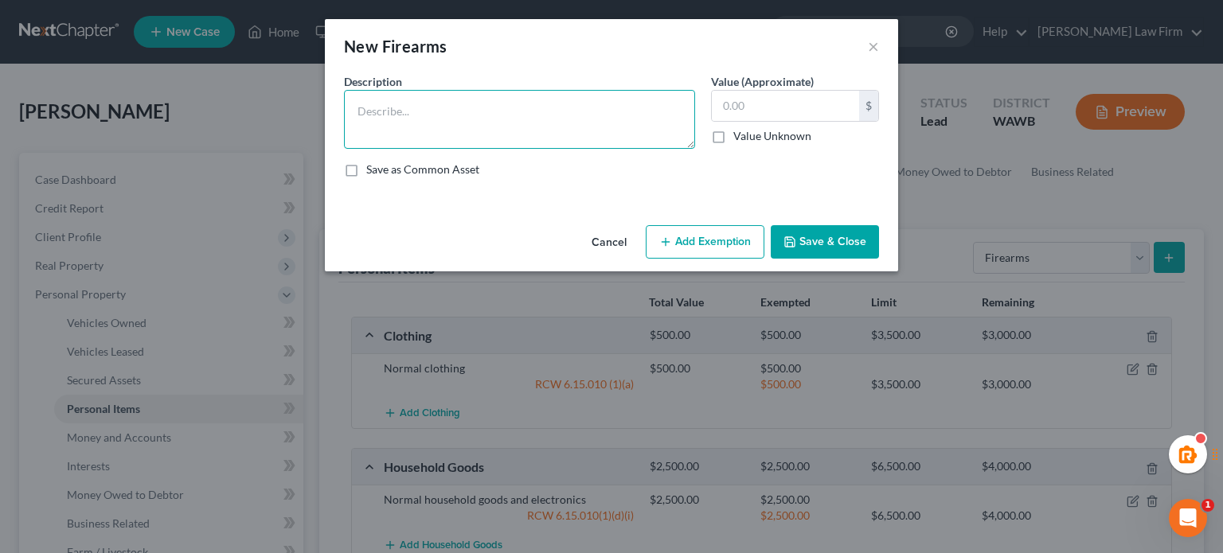
click at [455, 114] on textarea at bounding box center [519, 119] width 351 height 59
type textarea "1 shotgun"
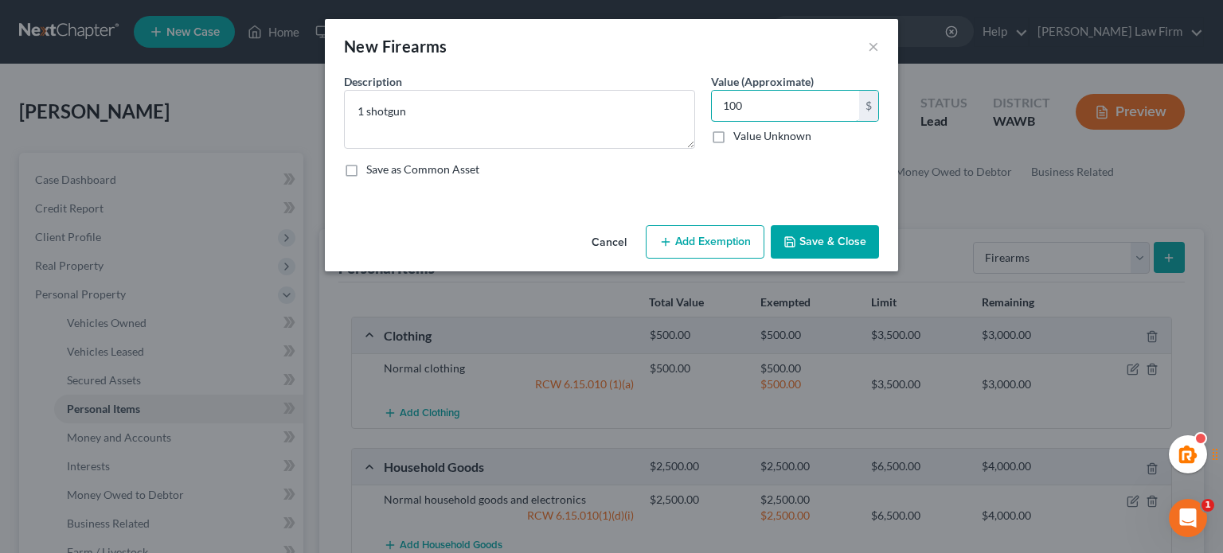
type input "100"
click at [669, 245] on icon "button" at bounding box center [665, 242] width 13 height 13
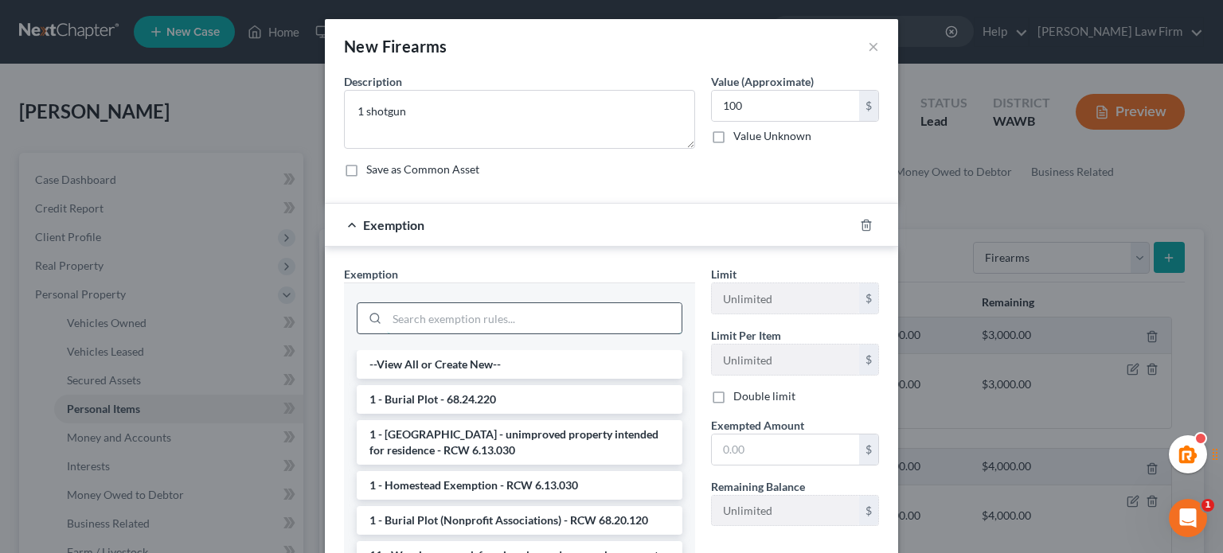
click at [478, 303] on input "search" at bounding box center [534, 318] width 295 height 30
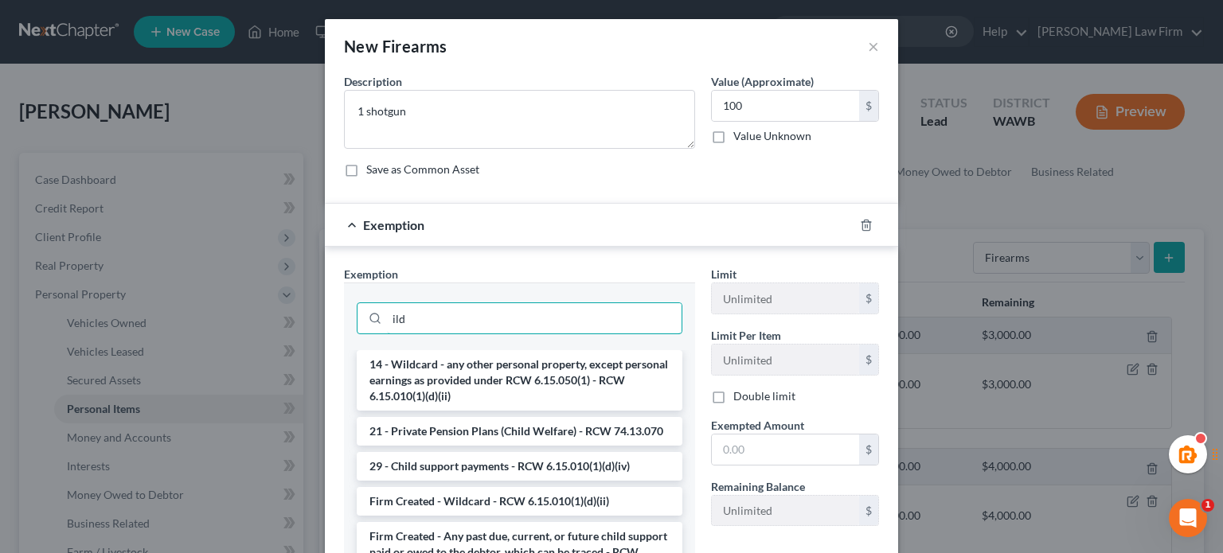
type input "ild"
click at [594, 394] on li "14 - Wildcard - any other personal property, except personal earnings as provid…" at bounding box center [520, 380] width 326 height 61
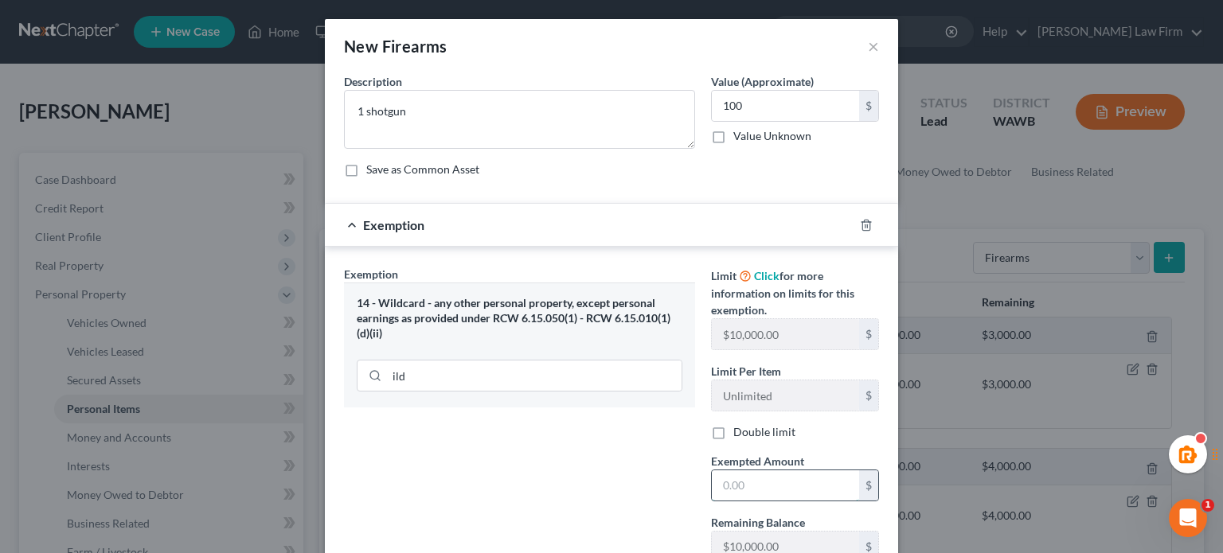
click at [748, 478] on input "text" at bounding box center [785, 486] width 147 height 30
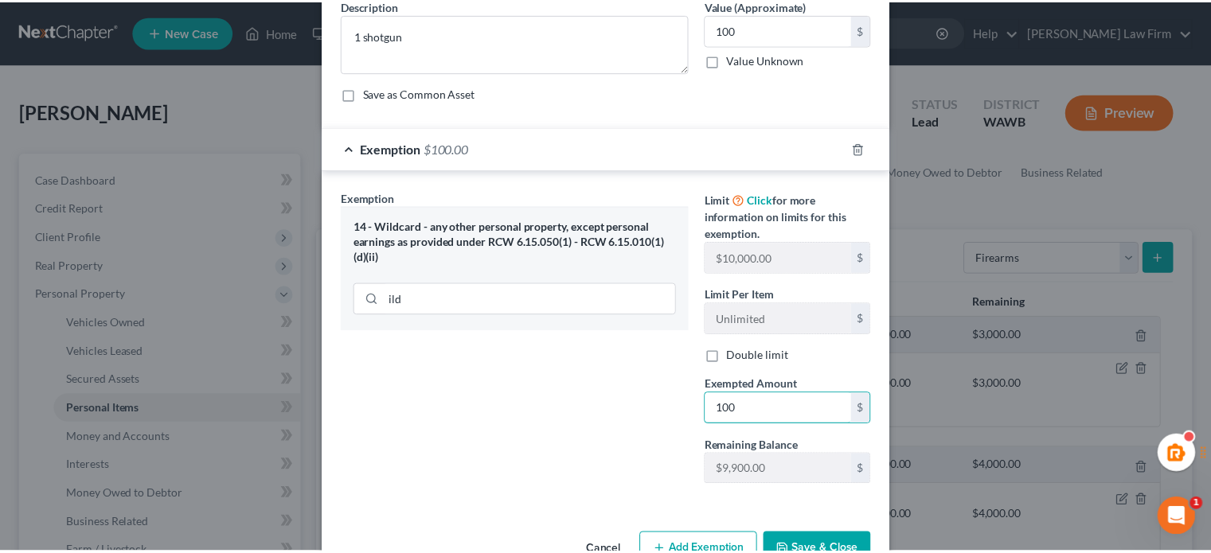
scroll to position [121, 0]
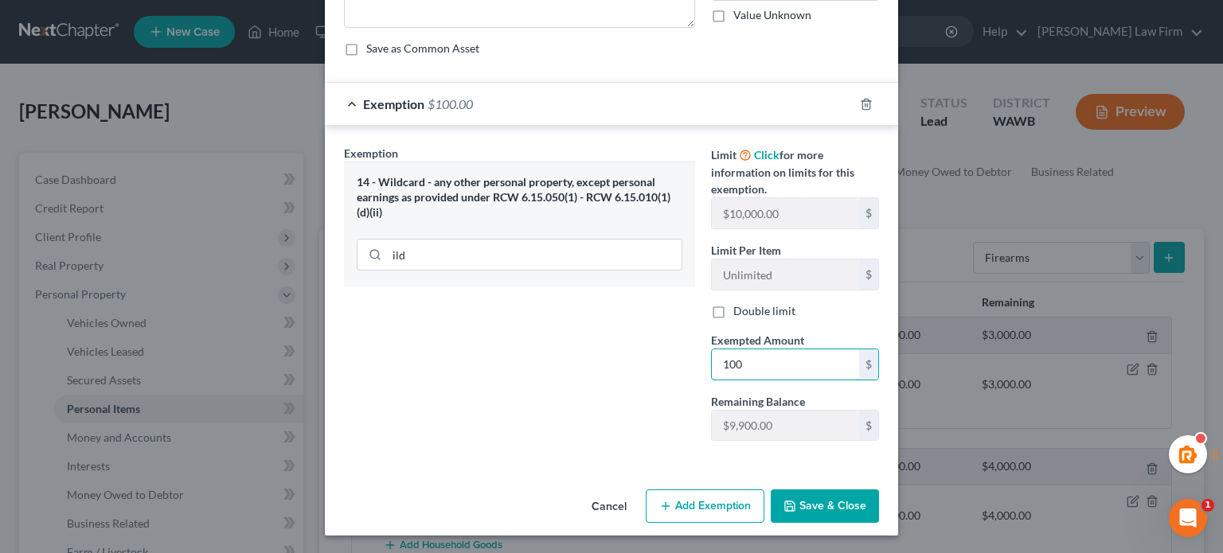
type input "100"
click at [606, 454] on div at bounding box center [611, 454] width 551 height 1
click at [830, 510] on button "Save & Close" at bounding box center [825, 506] width 108 height 33
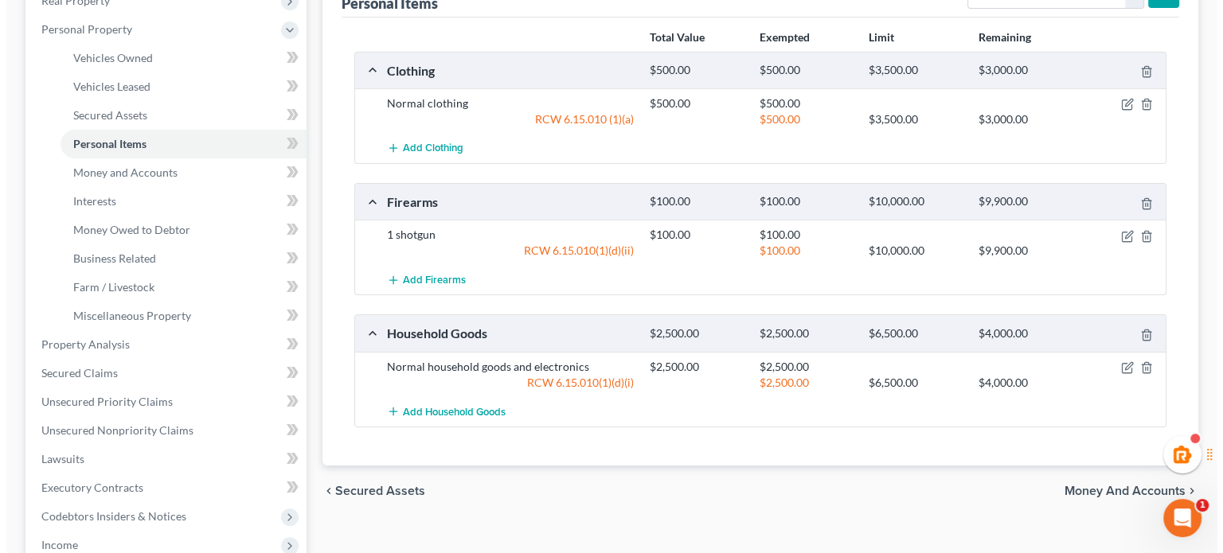
scroll to position [0, 0]
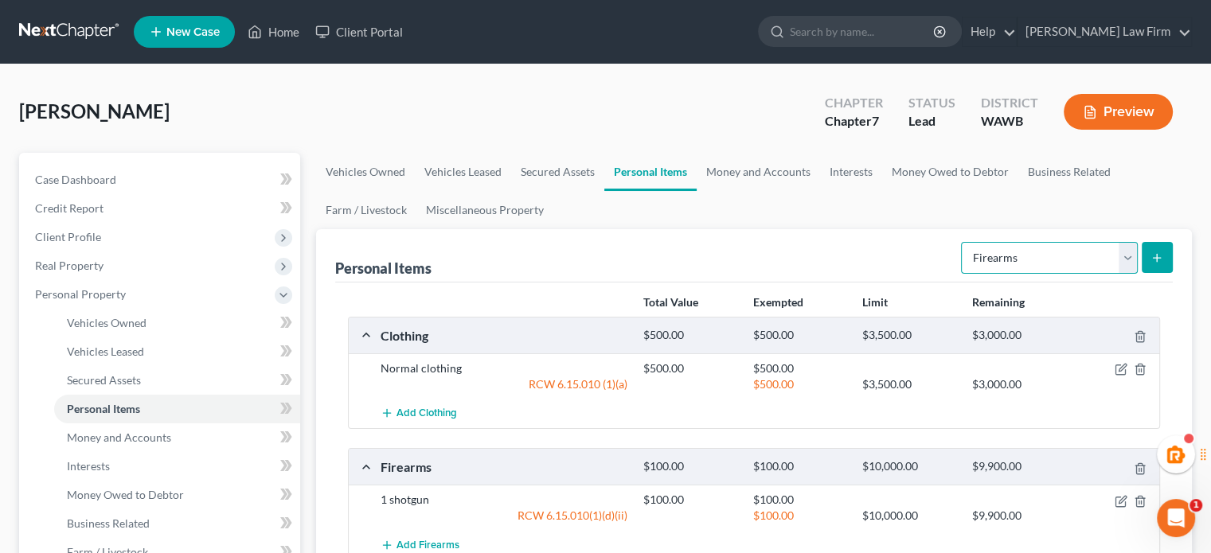
click at [1041, 269] on select "Select Item Type Clothing Collectibles Of Value Electronics Firearms Household …" at bounding box center [1049, 258] width 177 height 32
select select "other"
click at [963, 242] on select "Select Item Type Clothing Collectibles Of Value Electronics Firearms Household …" at bounding box center [1049, 258] width 177 height 32
click at [1155, 248] on button "submit" at bounding box center [1157, 257] width 31 height 31
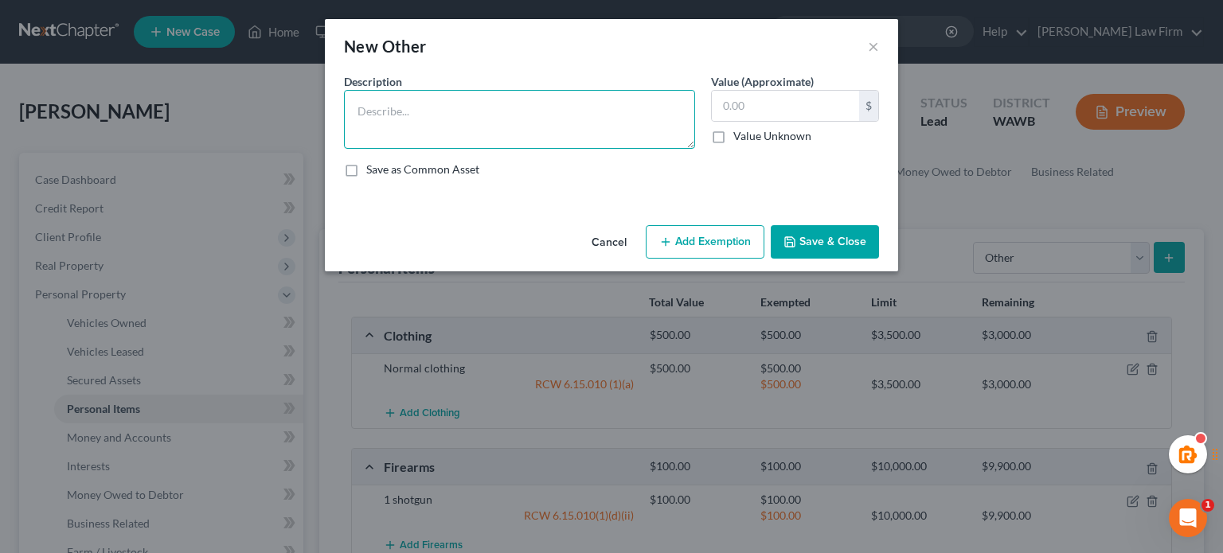
click at [397, 139] on textarea at bounding box center [519, 119] width 351 height 59
type textarea "t"
type textarea "Tools"
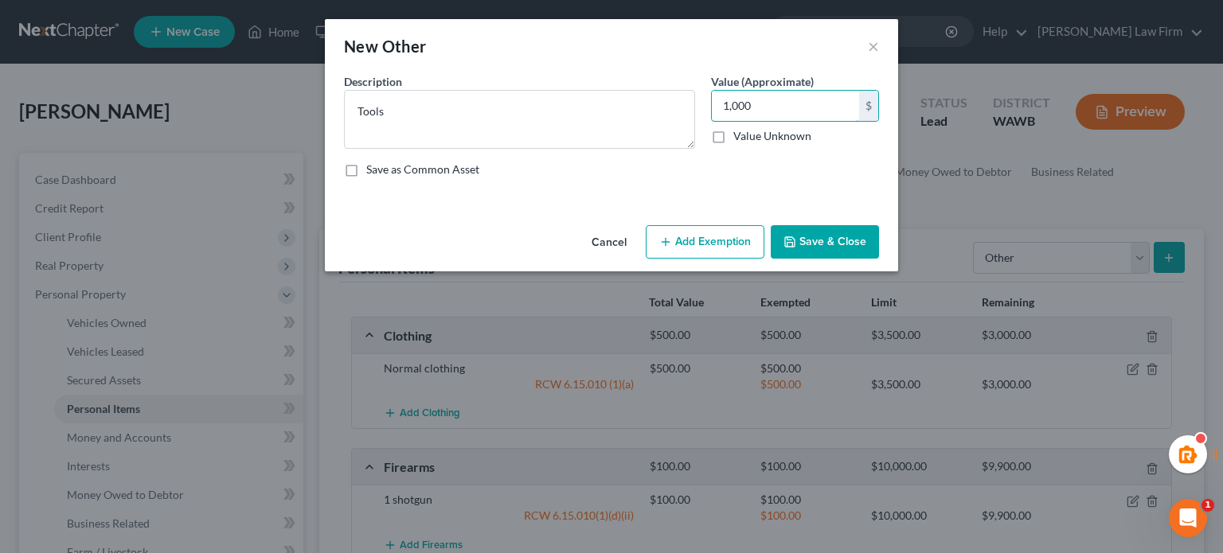
type input "1,000"
click at [680, 230] on button "Add Exemption" at bounding box center [705, 241] width 119 height 33
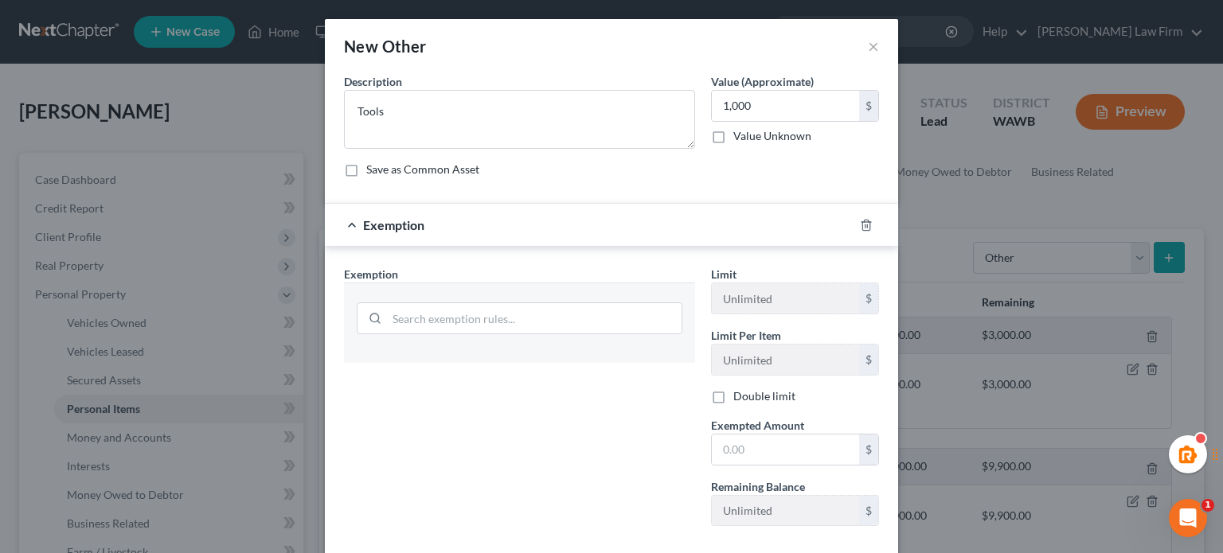
click at [564, 299] on div at bounding box center [520, 316] width 326 height 41
click at [563, 307] on input "search" at bounding box center [534, 318] width 295 height 30
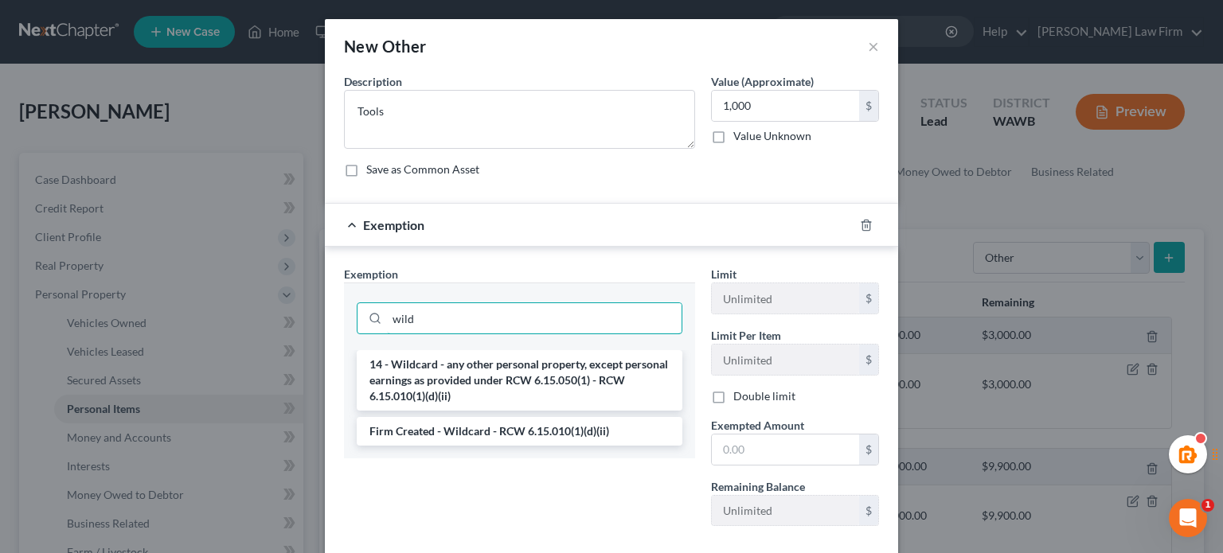
type input "wild"
click at [494, 352] on li "14 - Wildcard - any other personal property, except personal earnings as provid…" at bounding box center [520, 380] width 326 height 61
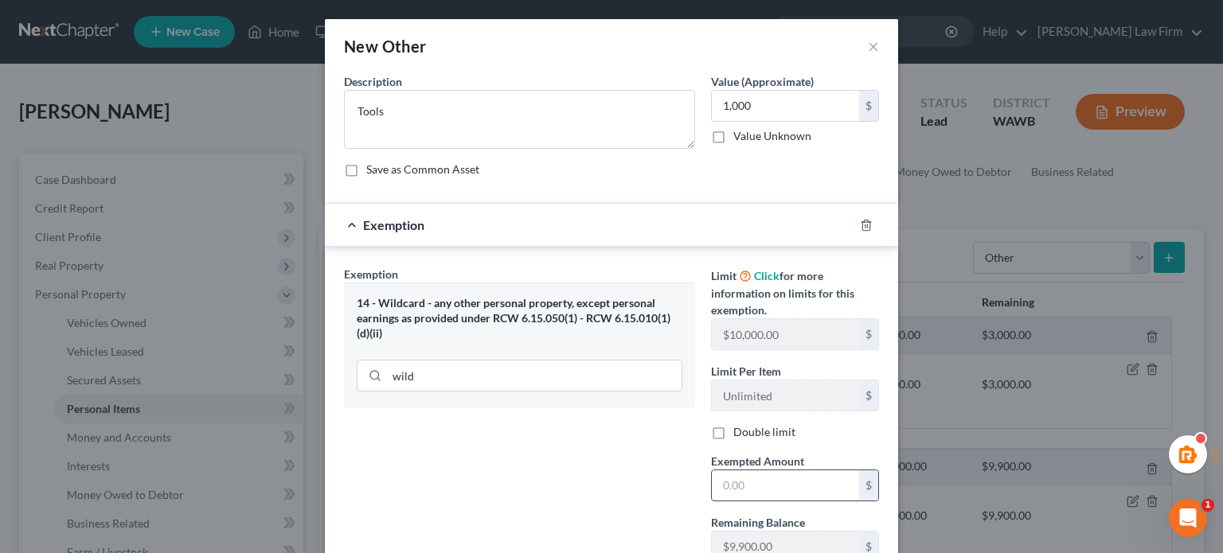
click at [752, 478] on input "text" at bounding box center [785, 486] width 147 height 30
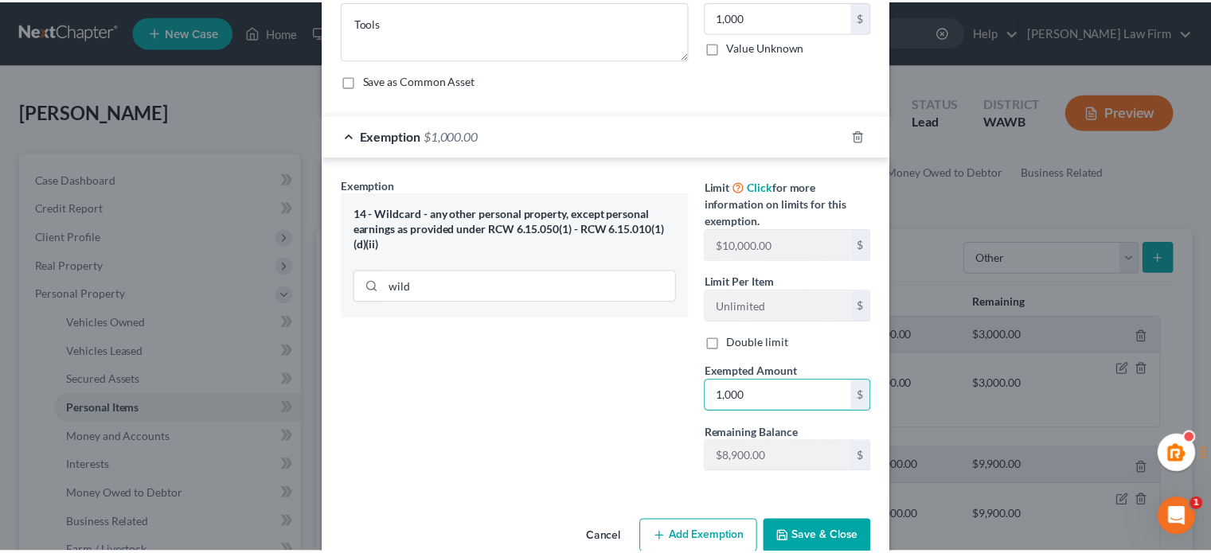
scroll to position [121, 0]
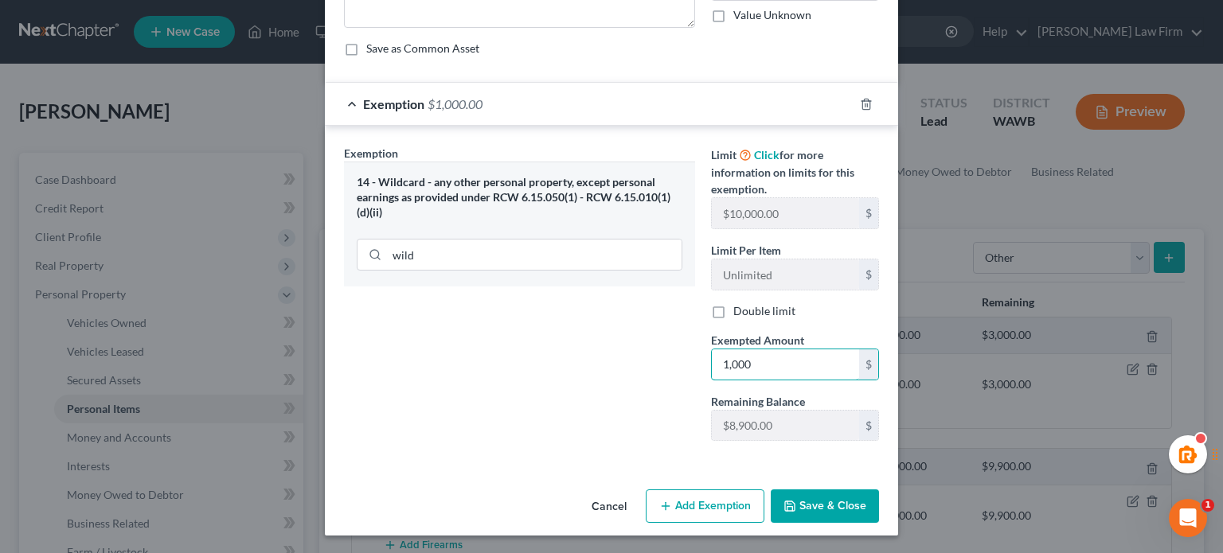
type input "1,000"
click at [803, 493] on button "Save & Close" at bounding box center [825, 506] width 108 height 33
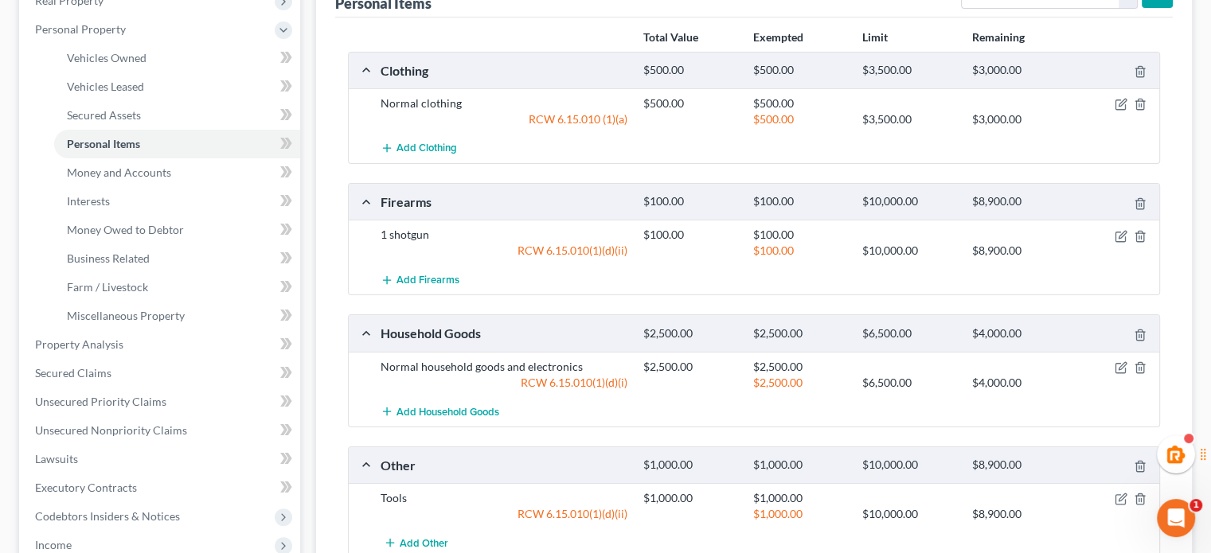
scroll to position [0, 0]
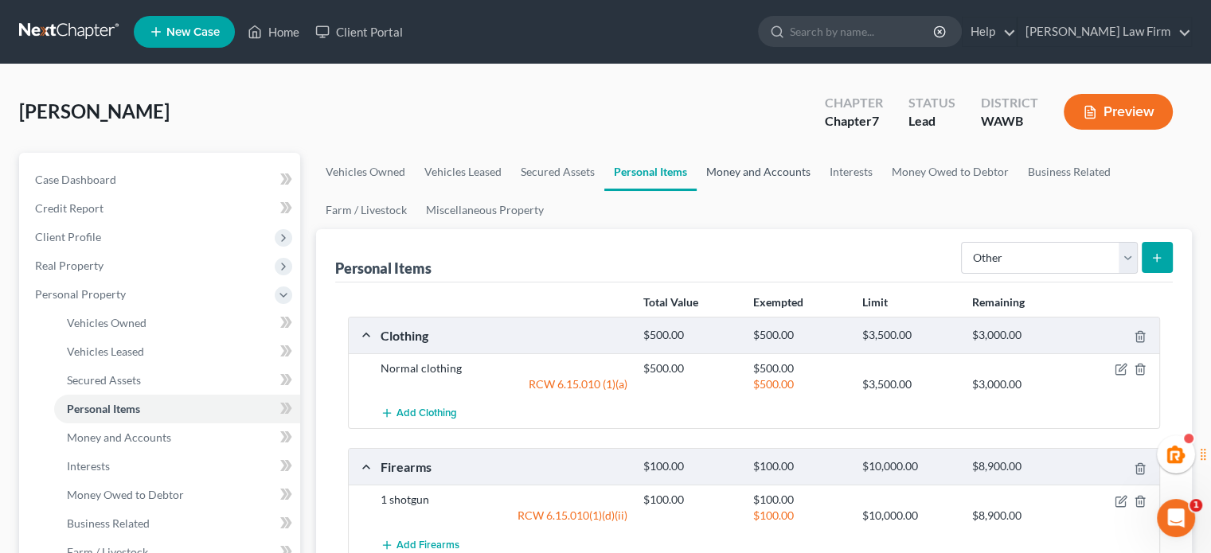
click at [732, 166] on link "Money and Accounts" at bounding box center [758, 172] width 123 height 38
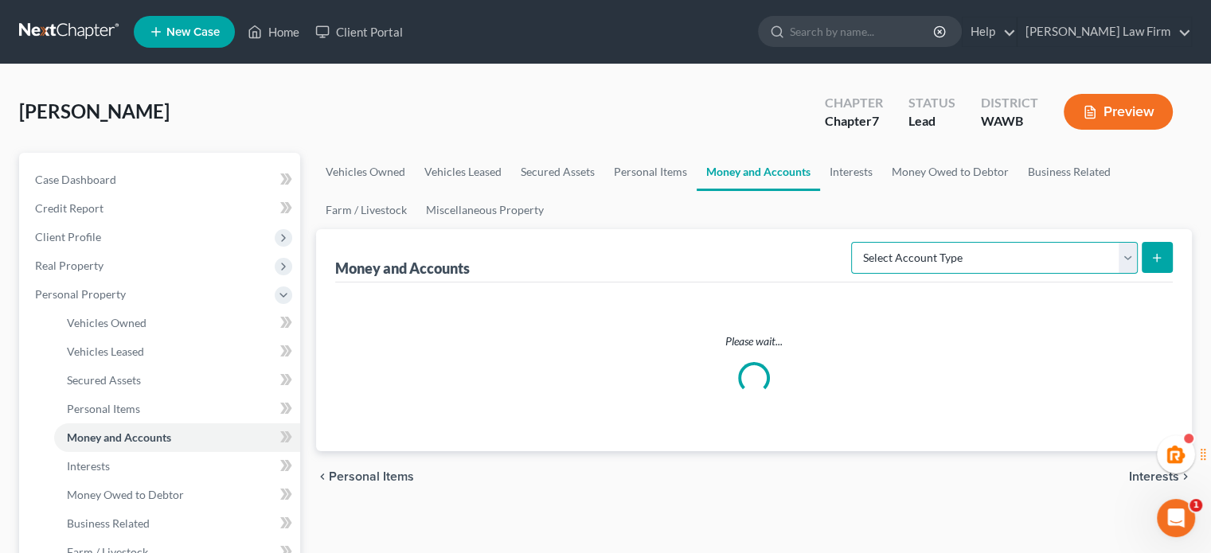
click at [1045, 263] on select "Select Account Type Brokerage Cash on Hand Certificates of Deposit Checking Acc…" at bounding box center [994, 258] width 287 height 32
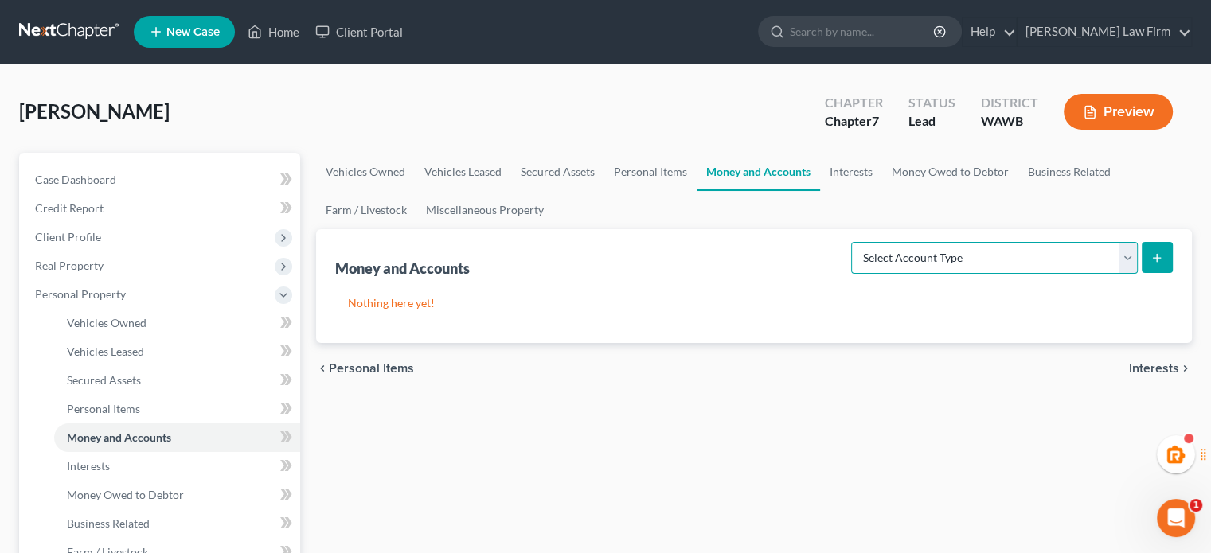
select select "checking"
click at [854, 242] on select "Select Account Type Brokerage Cash on Hand Certificates of Deposit Checking Acc…" at bounding box center [994, 258] width 287 height 32
click at [1159, 257] on icon "submit" at bounding box center [1156, 258] width 13 height 13
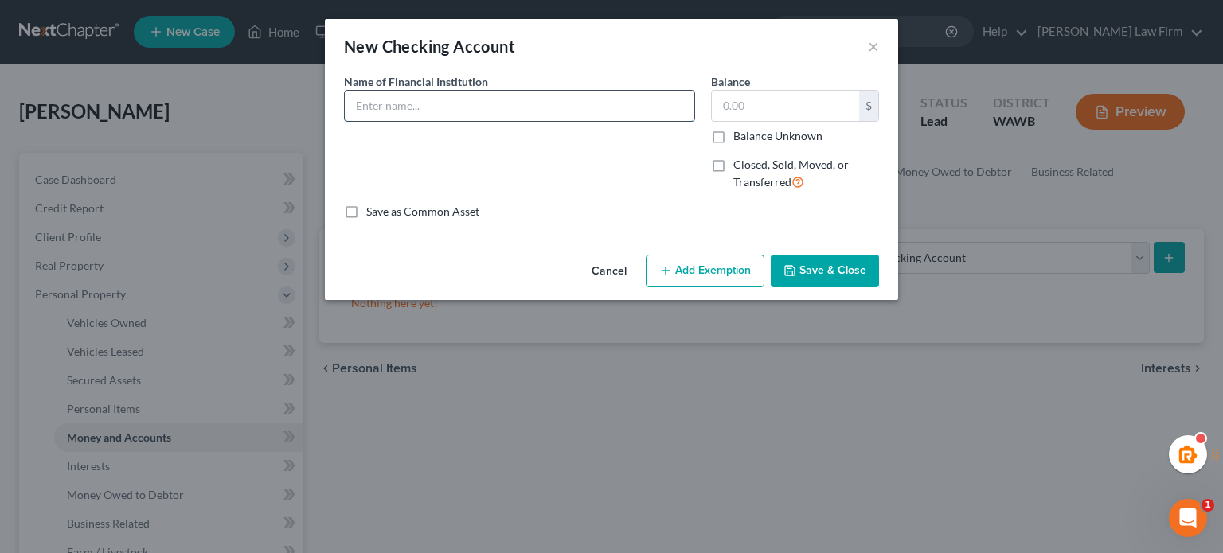
click at [401, 115] on input "text" at bounding box center [520, 106] width 350 height 30
type input "[PERSON_NAME] Fargo checking & savings"
click at [811, 108] on input "text" at bounding box center [785, 106] width 147 height 30
type input "500"
click at [798, 274] on button "Save & Close" at bounding box center [825, 271] width 108 height 33
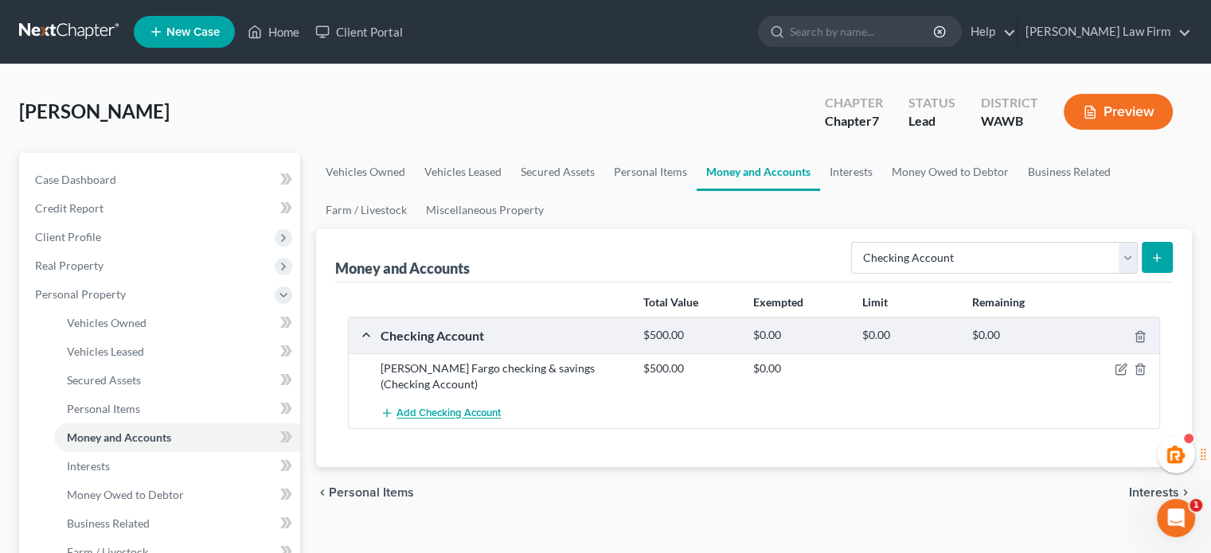
click at [413, 420] on button "Add Checking Account" at bounding box center [441, 413] width 120 height 29
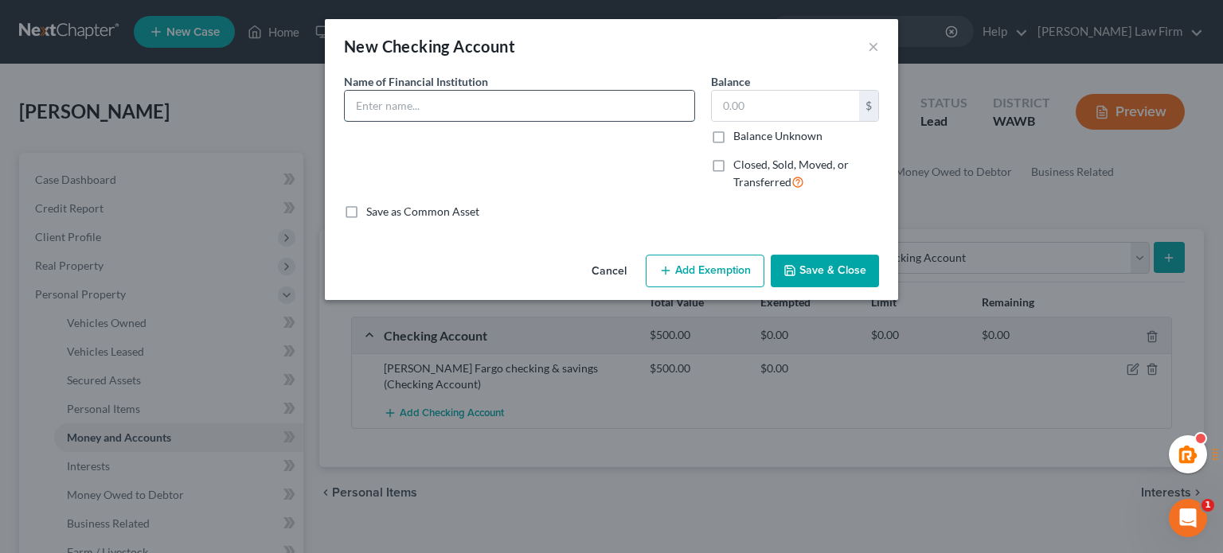
click at [401, 101] on input "text" at bounding box center [520, 106] width 350 height 30
type input "BECU checking & savings"
click at [764, 118] on input "text" at bounding box center [785, 106] width 147 height 30
click at [863, 274] on button "Save & Close" at bounding box center [825, 271] width 108 height 33
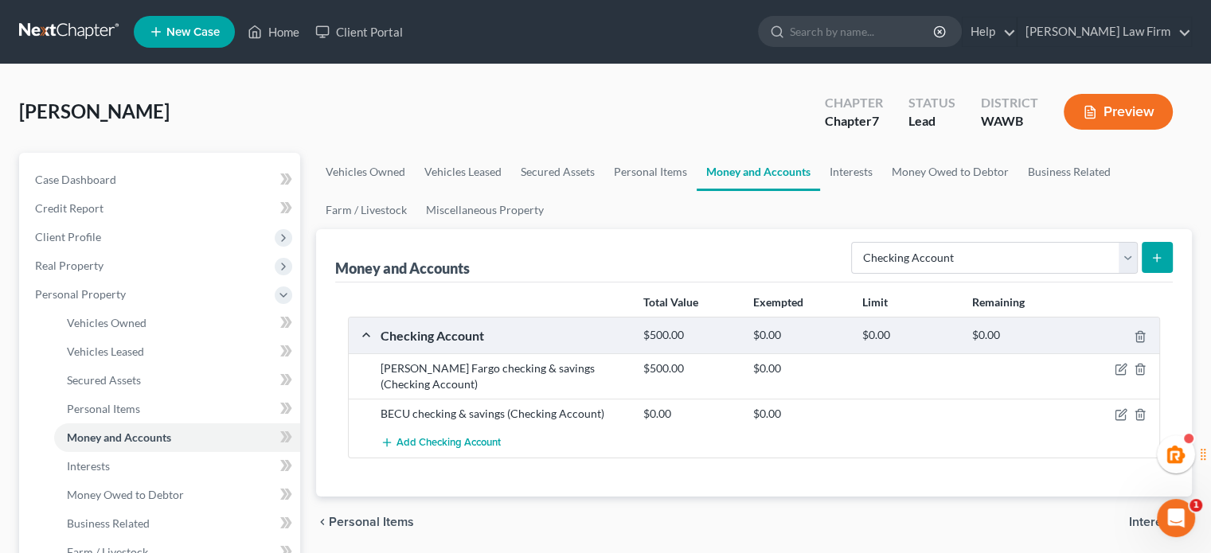
scroll to position [265, 0]
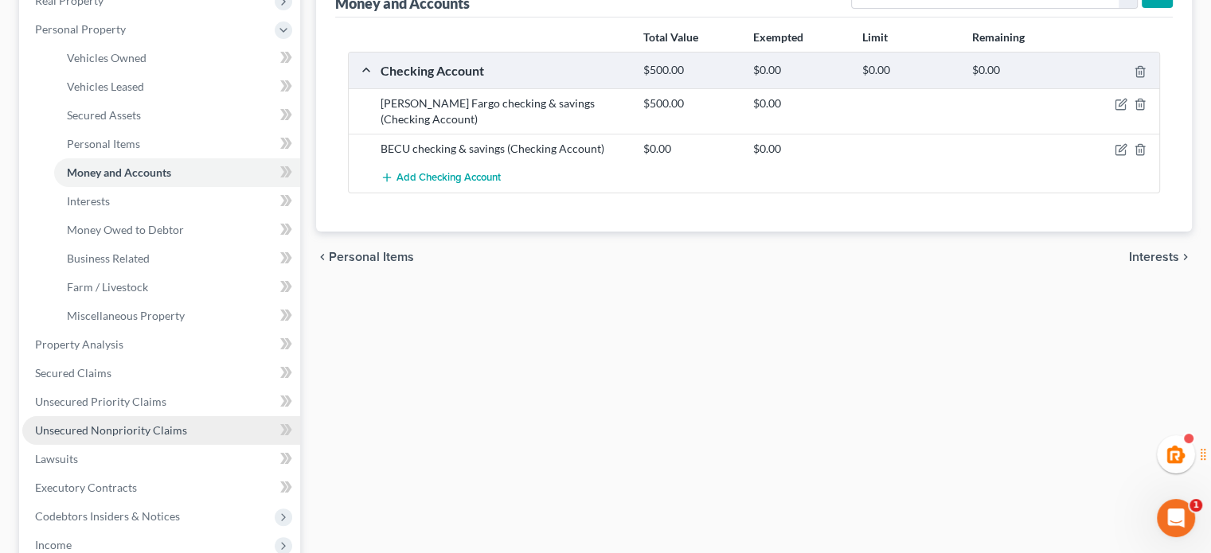
drag, startPoint x: 140, startPoint y: 422, endPoint x: 156, endPoint y: 429, distance: 17.5
click at [140, 422] on link "Unsecured Nonpriority Claims" at bounding box center [161, 430] width 278 height 29
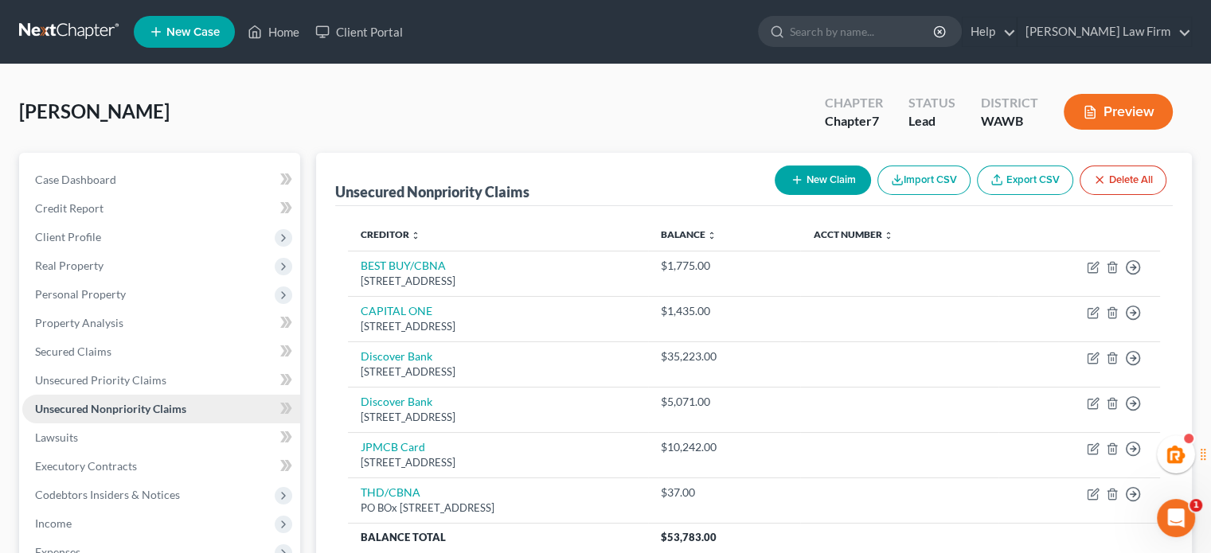
click at [75, 400] on link "Unsecured Nonpriority Claims" at bounding box center [161, 409] width 278 height 29
click at [87, 321] on span "Property Analysis" at bounding box center [79, 323] width 88 height 14
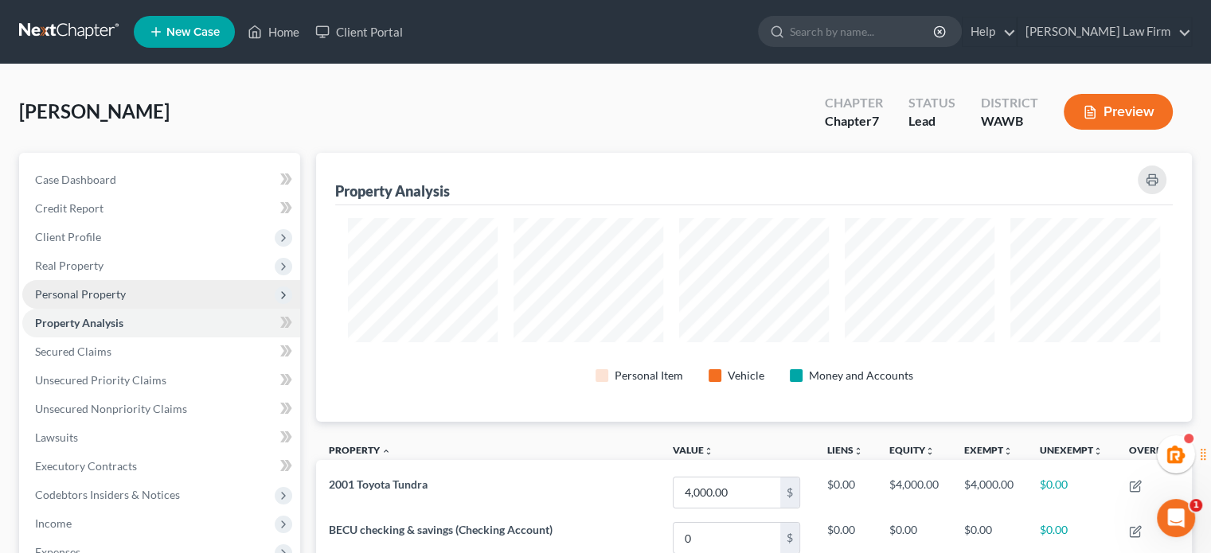
scroll to position [269, 875]
click at [113, 297] on span "Personal Property" at bounding box center [80, 294] width 91 height 14
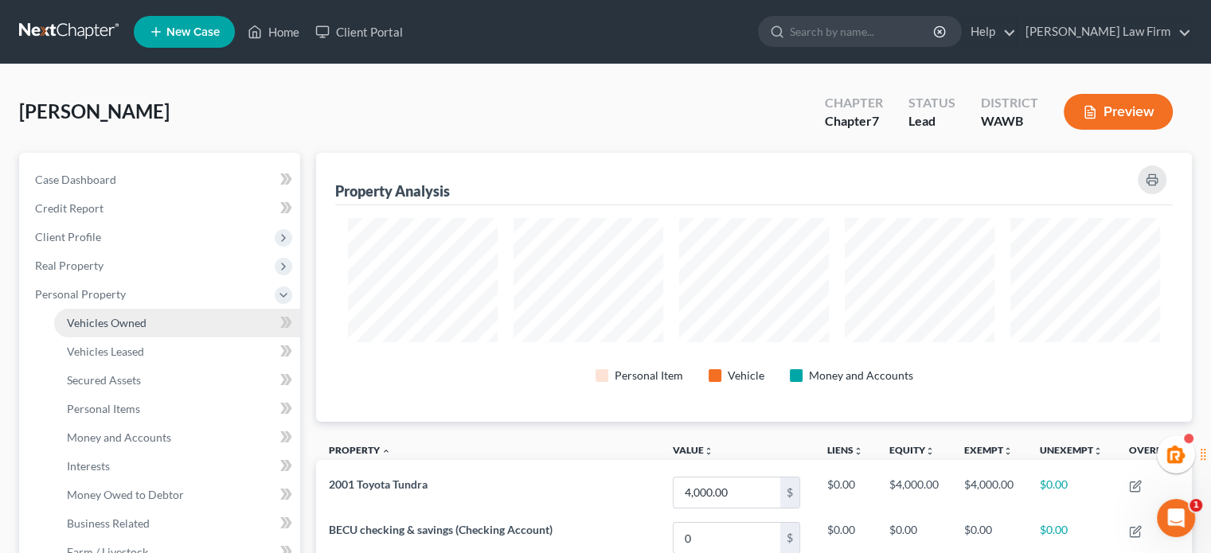
click at [126, 322] on span "Vehicles Owned" at bounding box center [107, 323] width 80 height 14
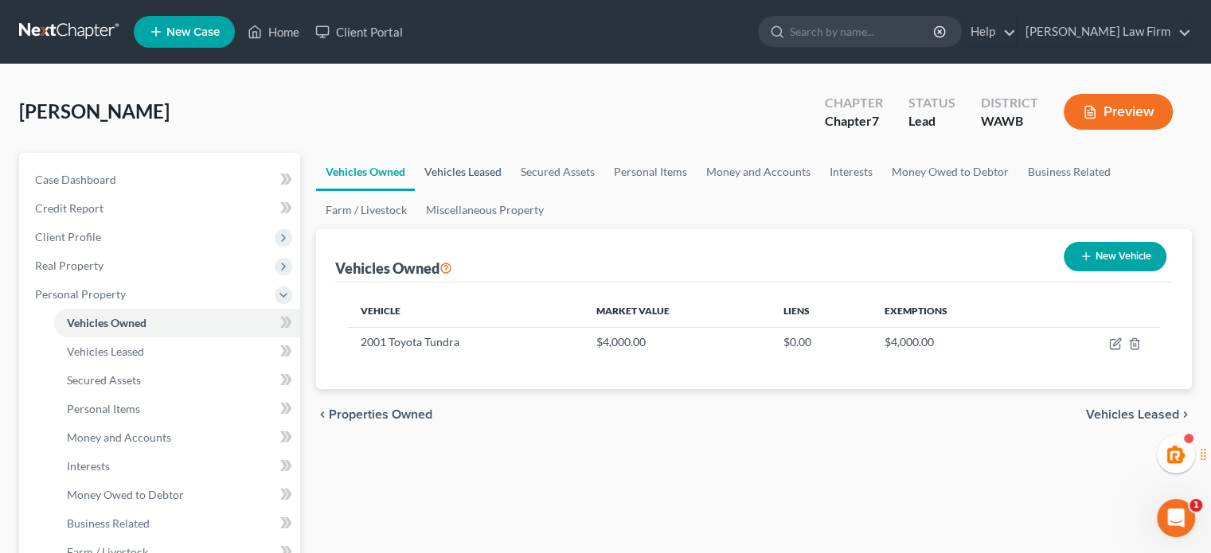
click at [467, 172] on link "Vehicles Leased" at bounding box center [463, 172] width 96 height 38
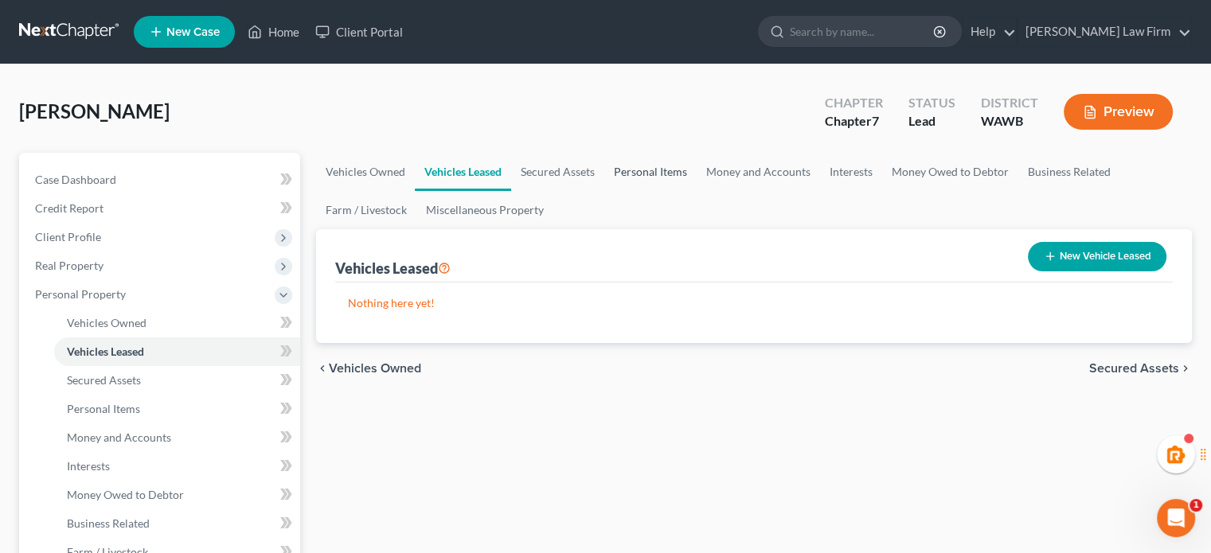
click at [624, 170] on link "Personal Items" at bounding box center [650, 172] width 92 height 38
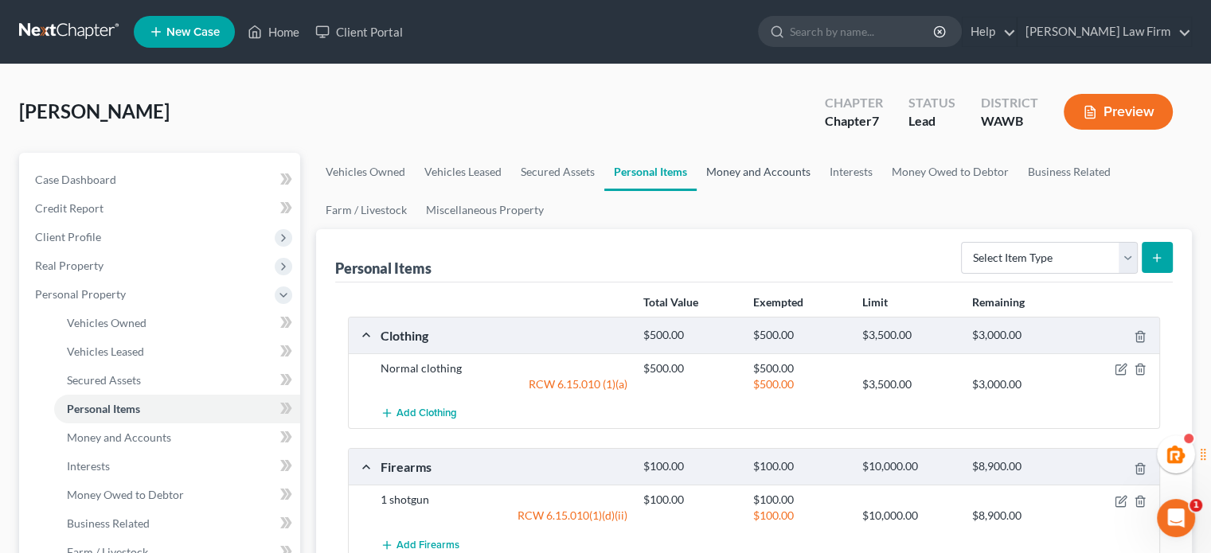
click at [739, 174] on link "Money and Accounts" at bounding box center [758, 172] width 123 height 38
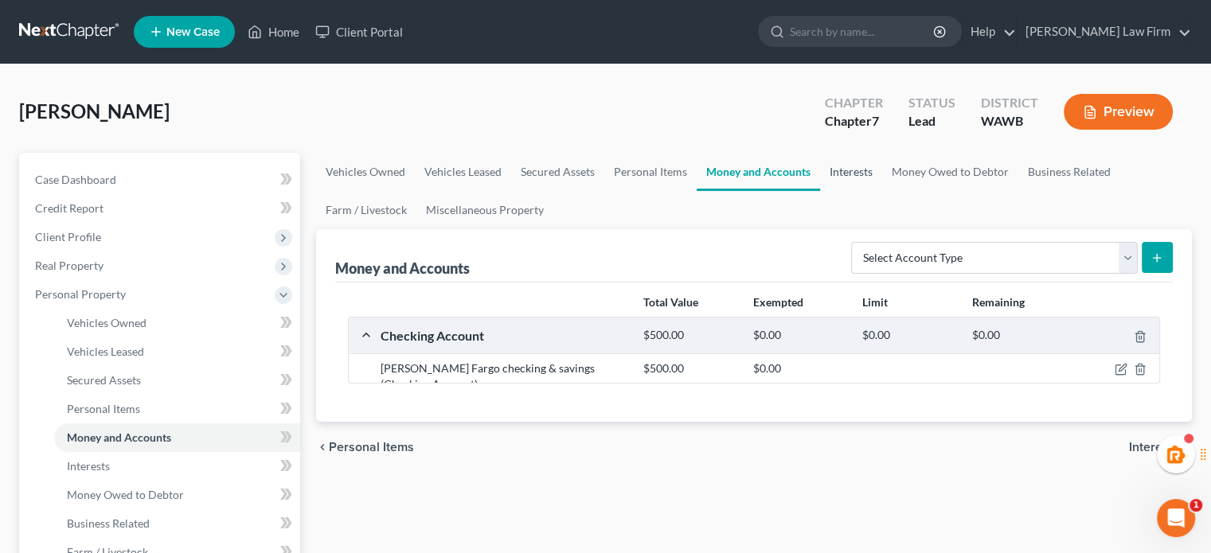
click at [867, 167] on link "Interests" at bounding box center [851, 172] width 62 height 38
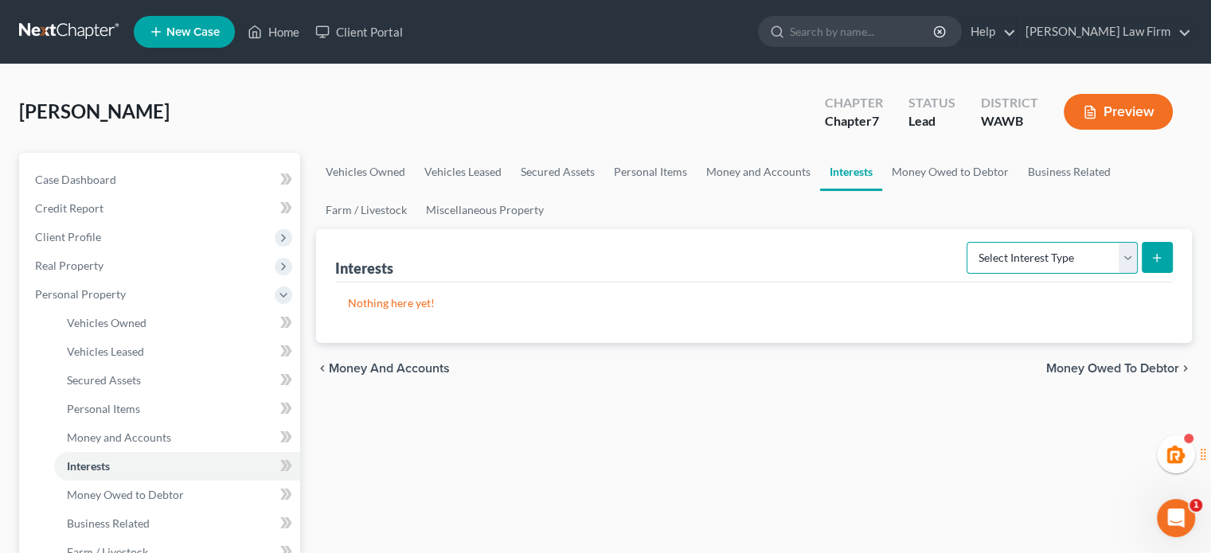
click at [1017, 261] on select "Select Interest Type 401K Annuity Bond Education IRA Government Bond Government…" at bounding box center [1052, 258] width 171 height 32
select select "term_life_insurance"
click at [968, 242] on select "Select Interest Type 401K Annuity Bond Education IRA Government Bond Government…" at bounding box center [1052, 258] width 171 height 32
click at [1154, 260] on icon "submit" at bounding box center [1156, 258] width 13 height 13
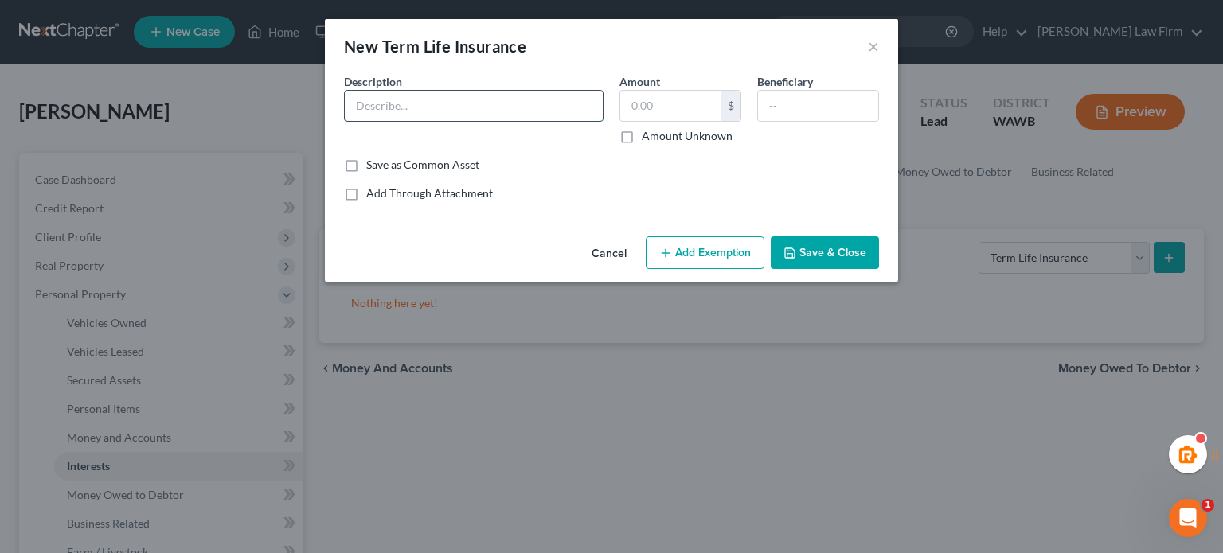
click at [467, 107] on input "text" at bounding box center [474, 106] width 258 height 30
type input "Term life insurance through work (no cash value)"
click at [850, 245] on button "Save & Close" at bounding box center [825, 252] width 108 height 33
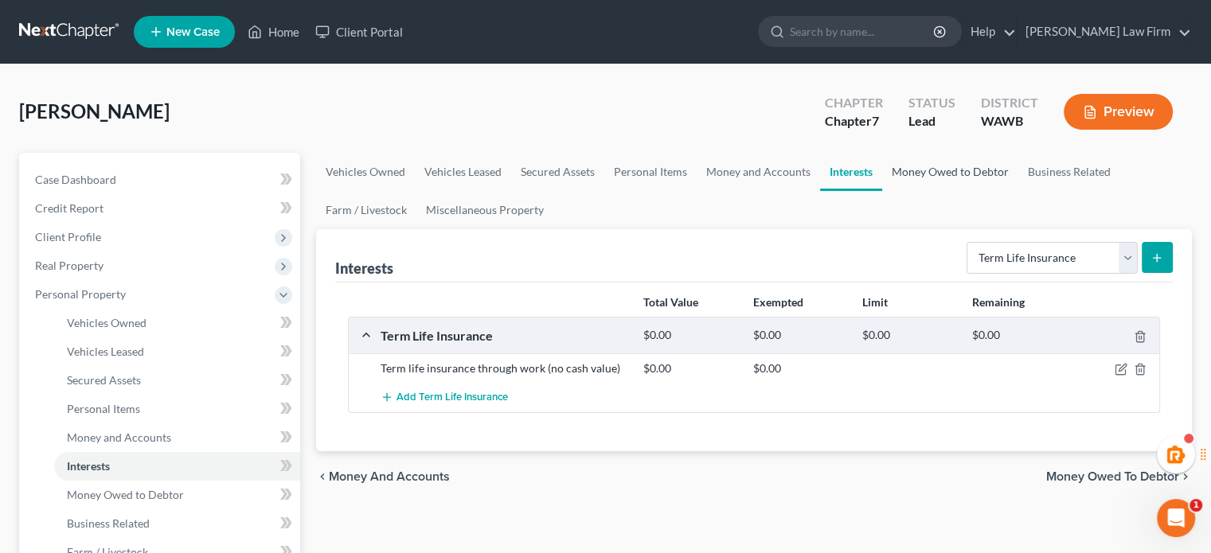
drag, startPoint x: 904, startPoint y: 152, endPoint x: 917, endPoint y: 164, distance: 17.5
click at [904, 153] on link "Money Owed to Debtor" at bounding box center [950, 172] width 136 height 38
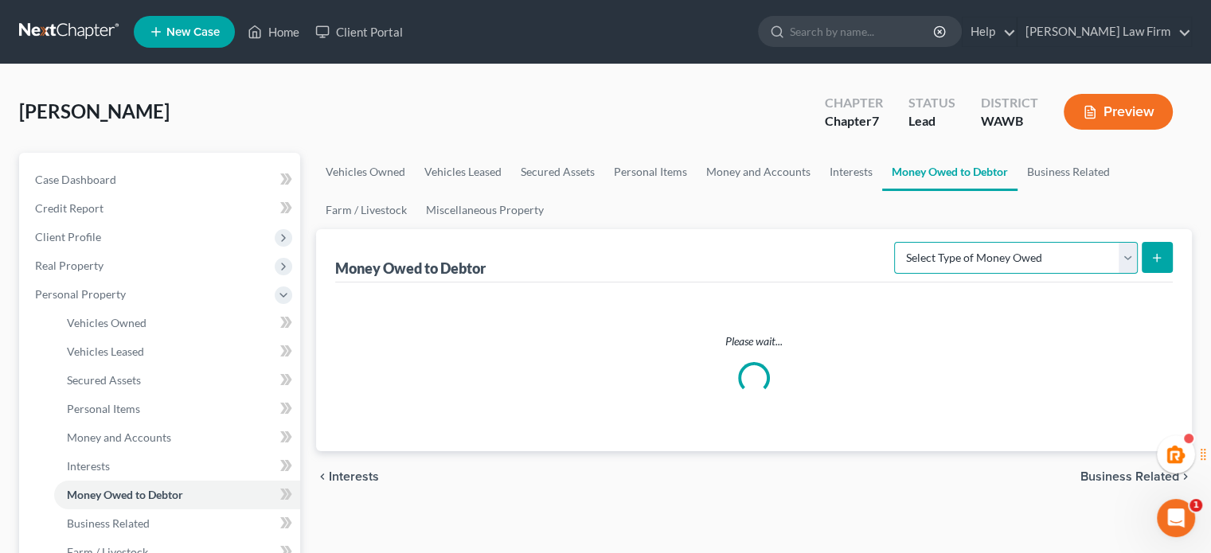
click at [1003, 261] on select "Select Type of Money Owed Accounts Receivable Alimony Child Support Claims Agai…" at bounding box center [1016, 258] width 244 height 32
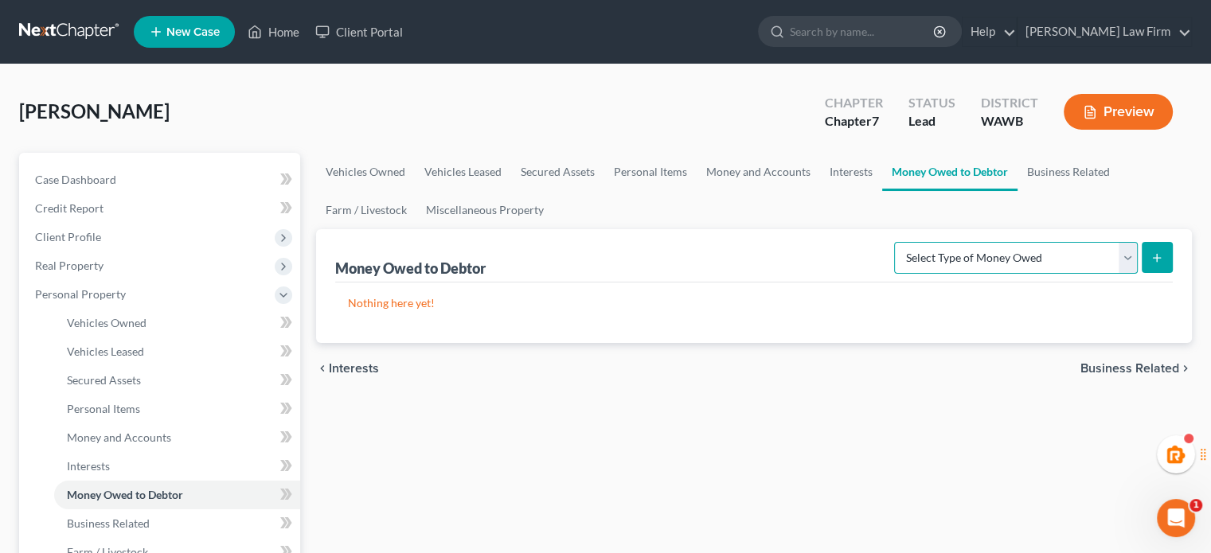
select select "expected_tax_refund"
click at [897, 242] on select "Select Type of Money Owed Accounts Receivable Alimony Child Support Claims Agai…" at bounding box center [1016, 258] width 244 height 32
click at [1140, 253] on form "Select Type of Money Owed Accounts Receivable Alimony Child Support Claims Agai…" at bounding box center [1033, 258] width 279 height 33
click at [1150, 259] on button "submit" at bounding box center [1157, 257] width 31 height 31
select select "0"
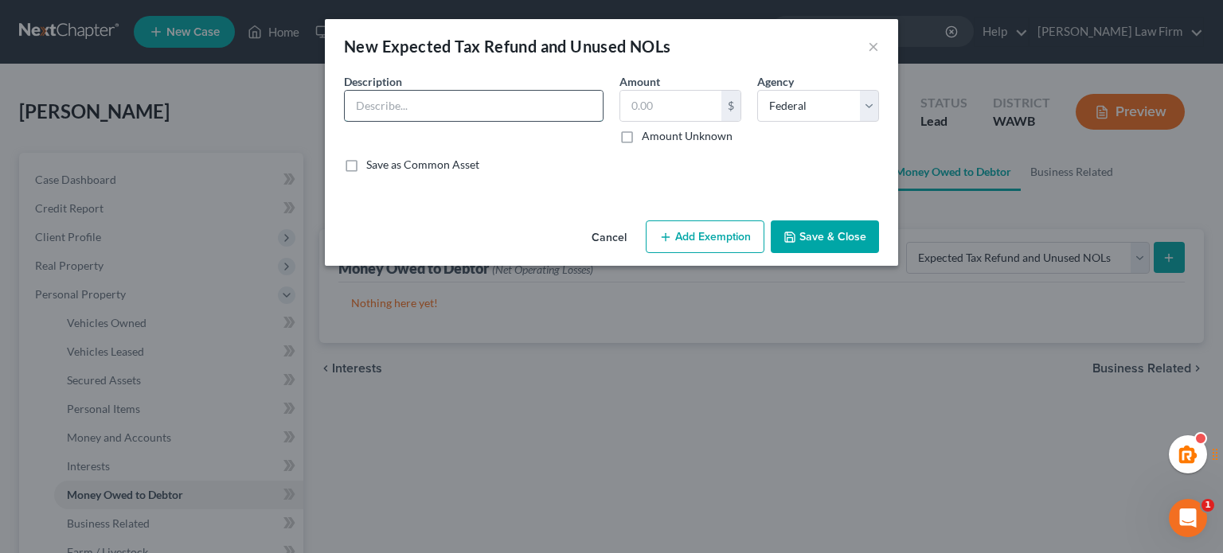
drag, startPoint x: 505, startPoint y: 111, endPoint x: 516, endPoint y: 104, distance: 13.3
click at [505, 111] on input "text" at bounding box center [474, 106] width 258 height 30
type input "Expected tax refund for 2024 (estimate)"
click at [644, 101] on input "text" at bounding box center [670, 106] width 101 height 30
type input "2,000"
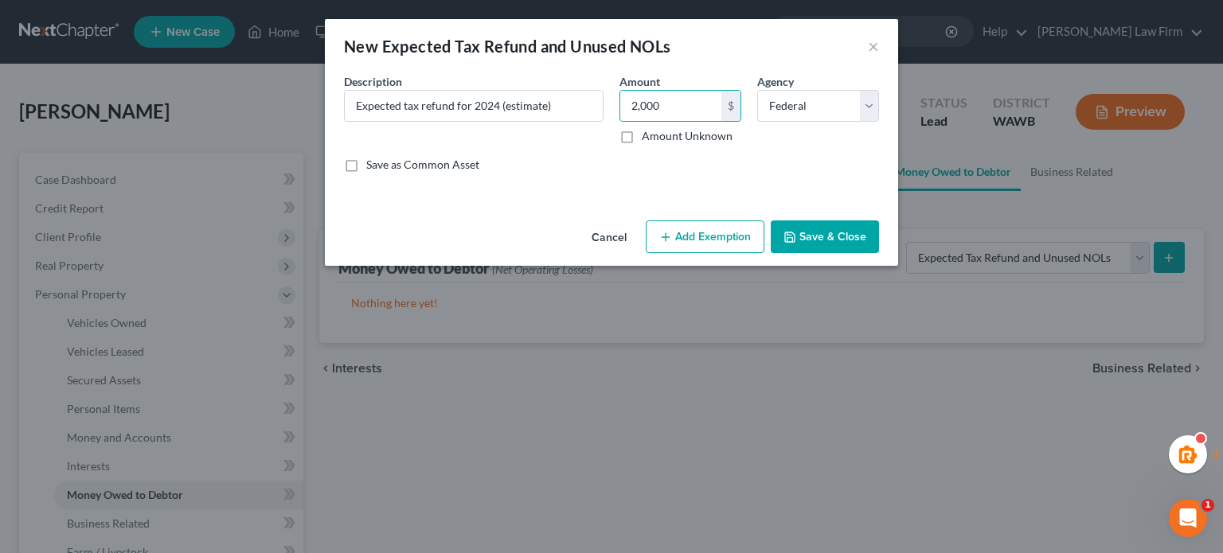
click at [812, 229] on button "Save & Close" at bounding box center [825, 237] width 108 height 33
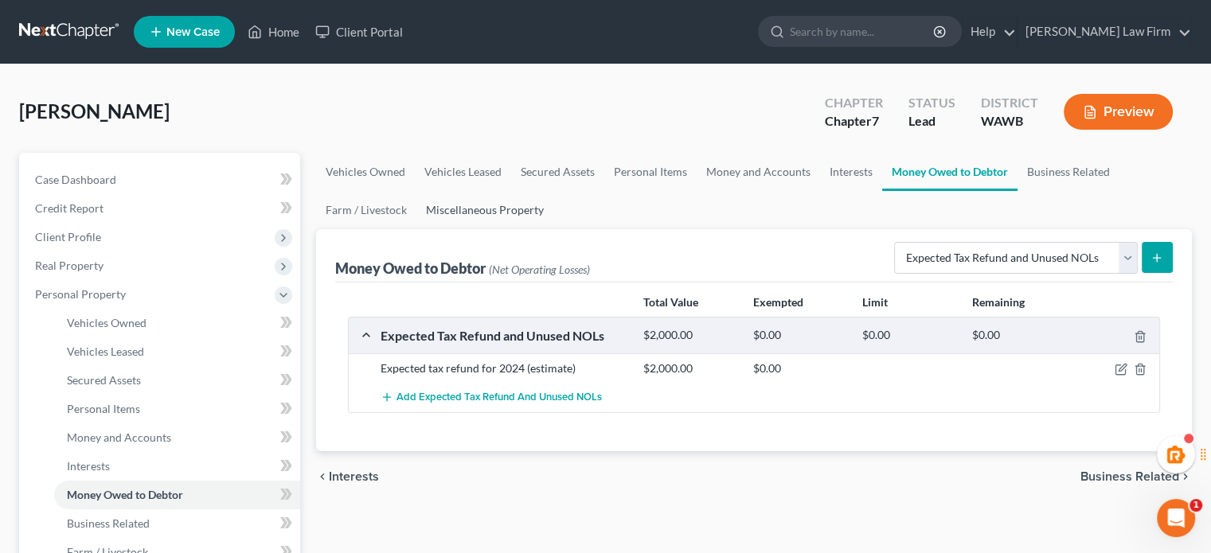
click at [532, 217] on link "Miscellaneous Property" at bounding box center [484, 210] width 137 height 38
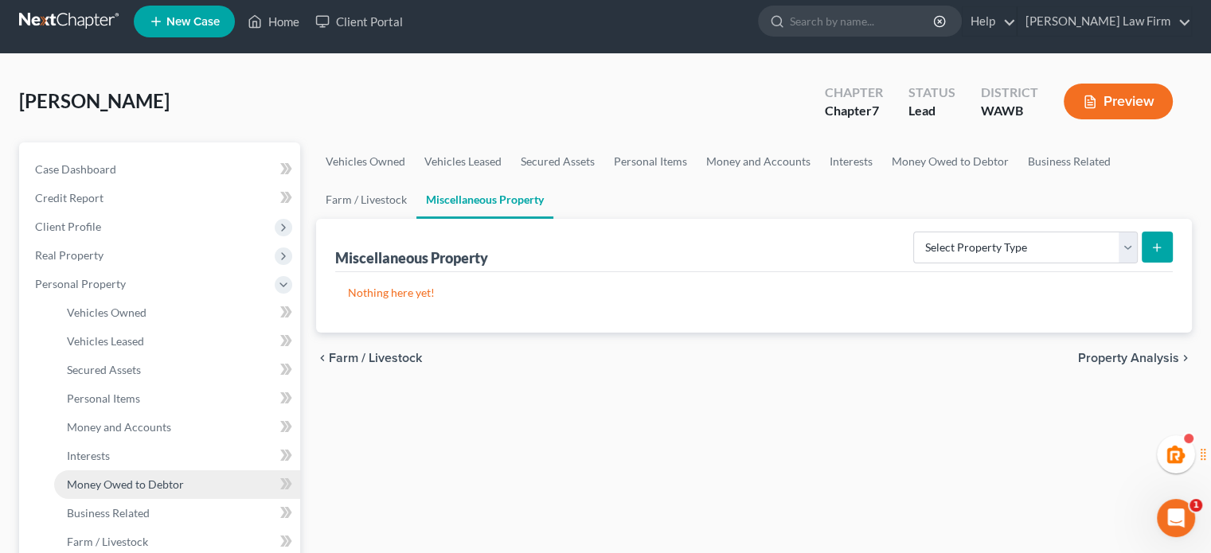
scroll to position [265, 0]
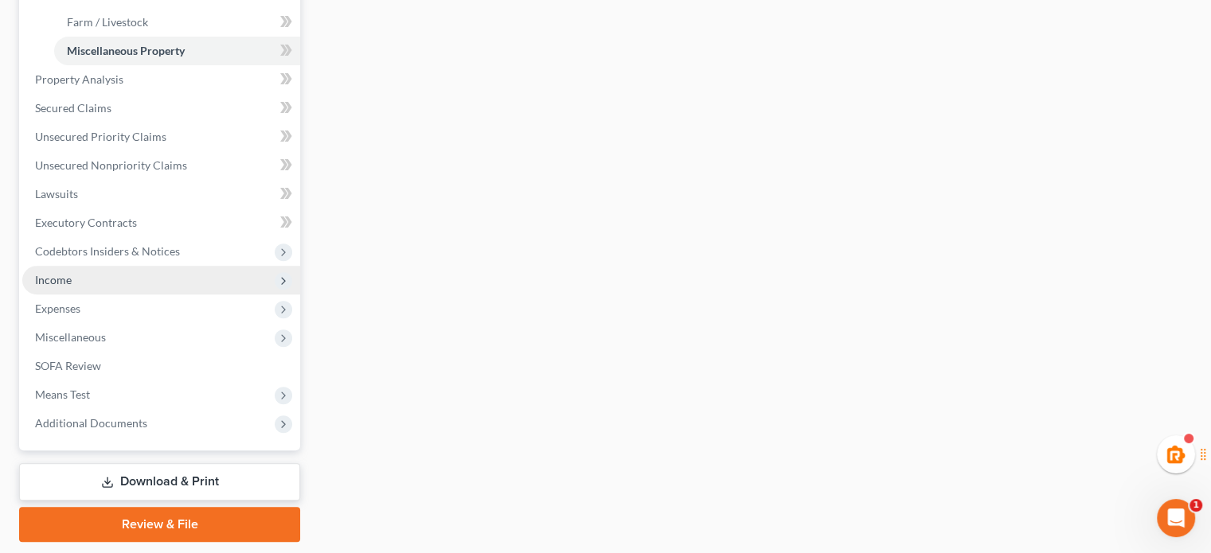
click at [127, 274] on span "Income" at bounding box center [161, 280] width 278 height 29
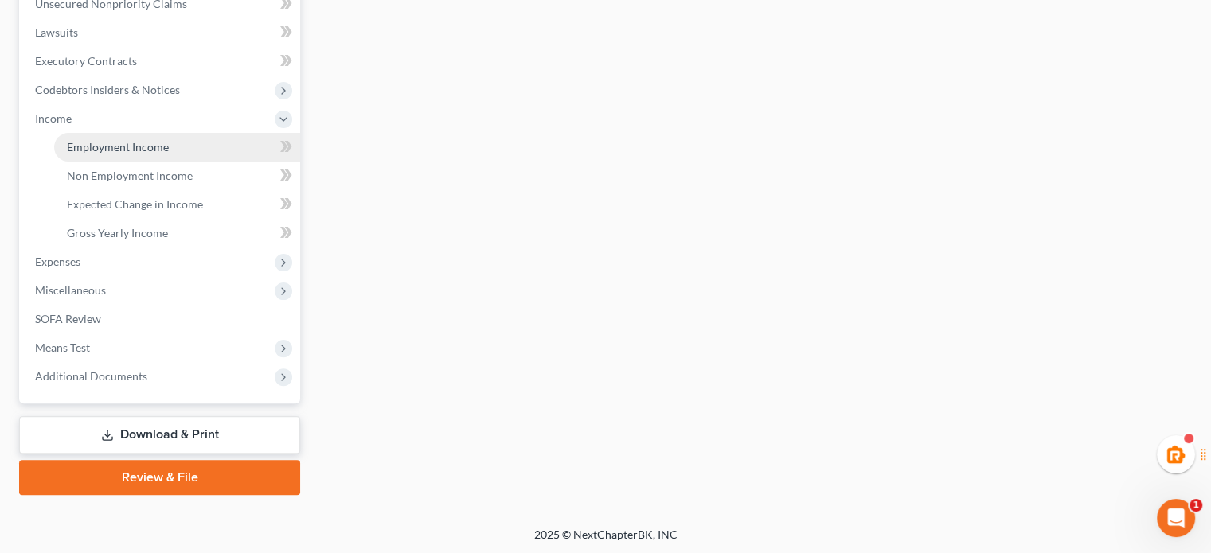
click at [134, 140] on span "Employment Income" at bounding box center [118, 147] width 102 height 14
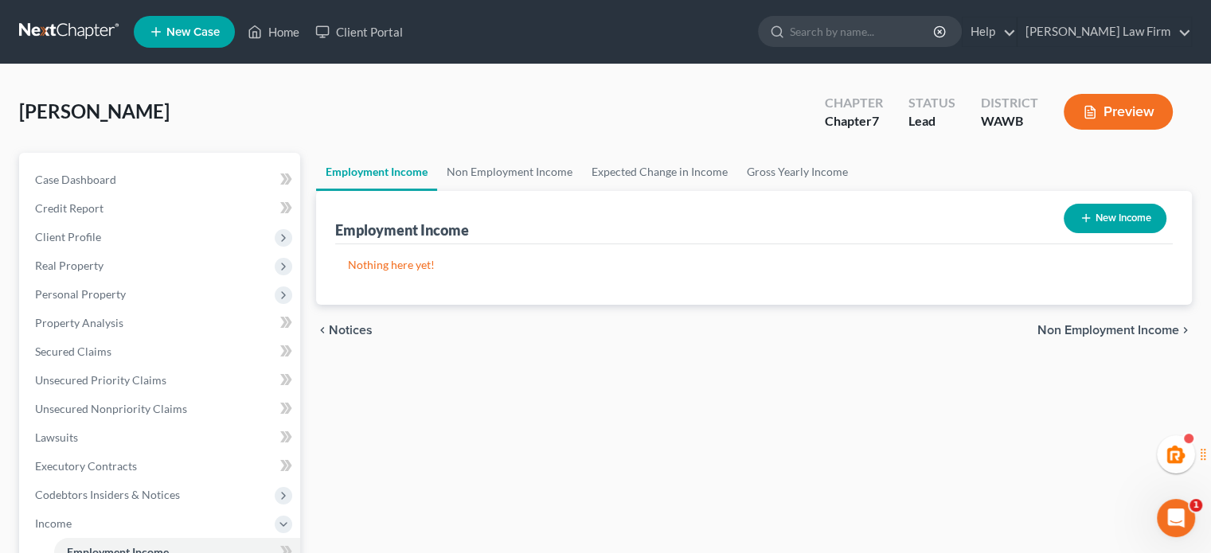
click at [1090, 221] on button "New Income" at bounding box center [1115, 218] width 103 height 29
select select "0"
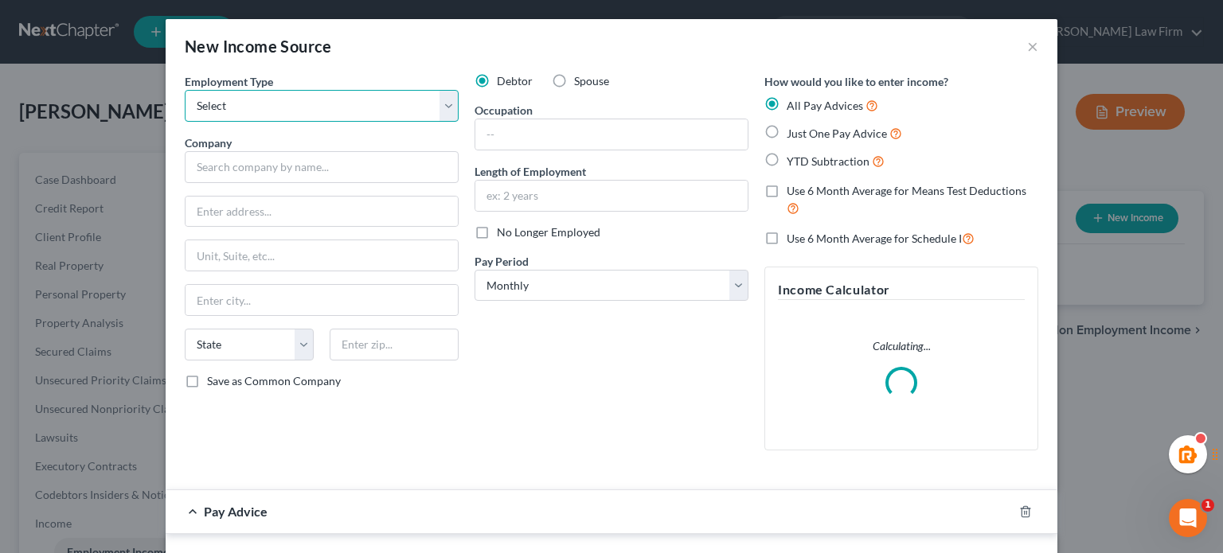
drag, startPoint x: 348, startPoint y: 111, endPoint x: 326, endPoint y: 115, distance: 22.8
click at [348, 111] on select "Select Full or [DEMOGRAPHIC_DATA] Employment Self Employment" at bounding box center [322, 106] width 274 height 32
select select "0"
click at [185, 90] on select "Select Full or [DEMOGRAPHIC_DATA] Employment Self Employment" at bounding box center [322, 106] width 274 height 32
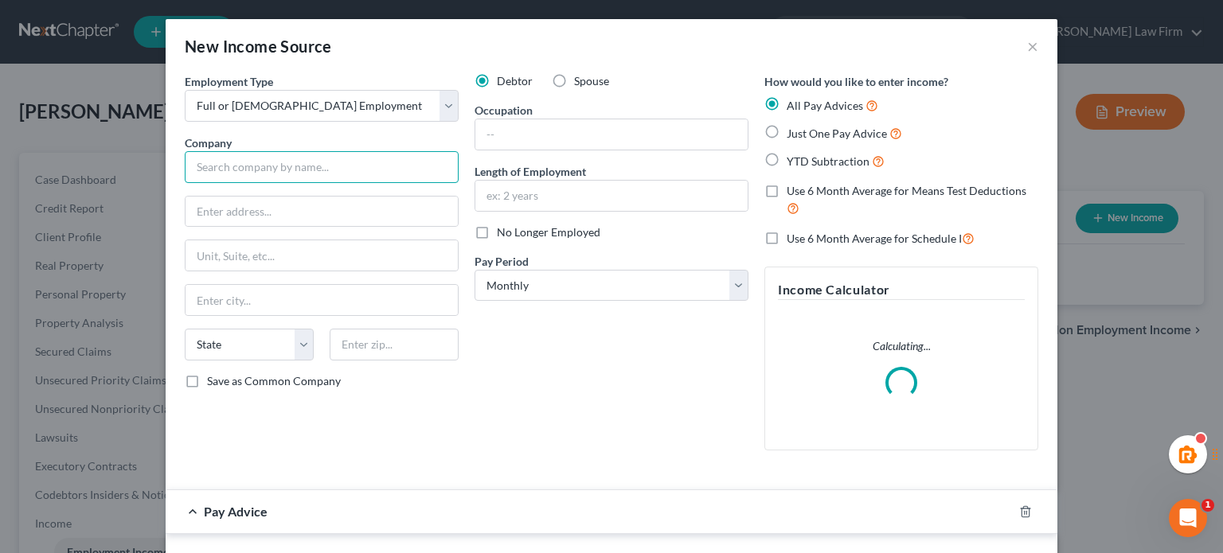
click at [241, 161] on input "text" at bounding box center [322, 167] width 274 height 32
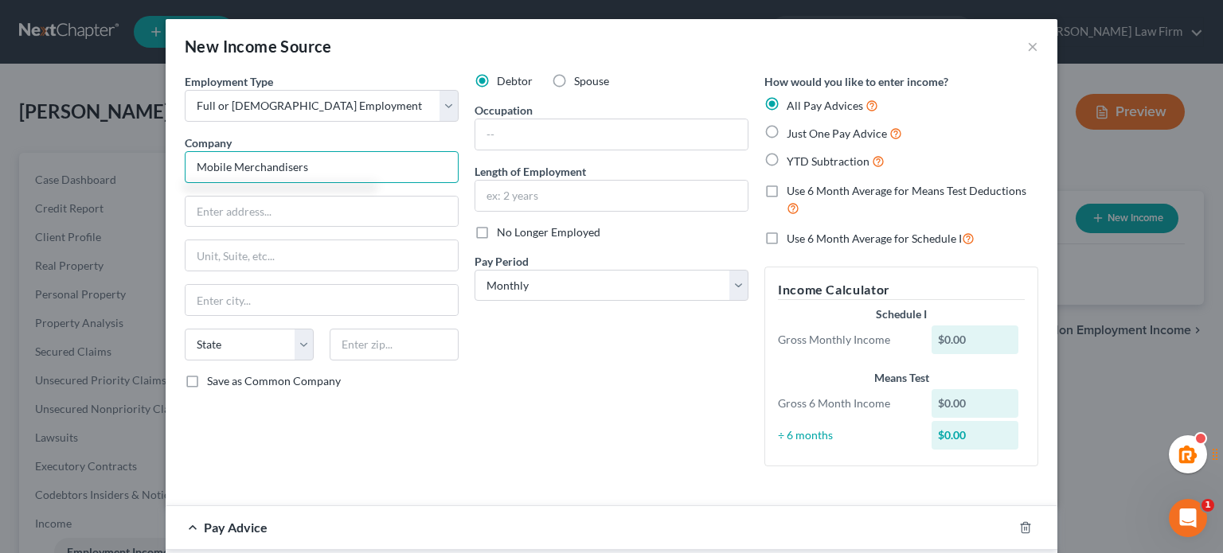
type input "Mobile Merchandisers"
type input "[STREET_ADDRESS][PERSON_NAME]"
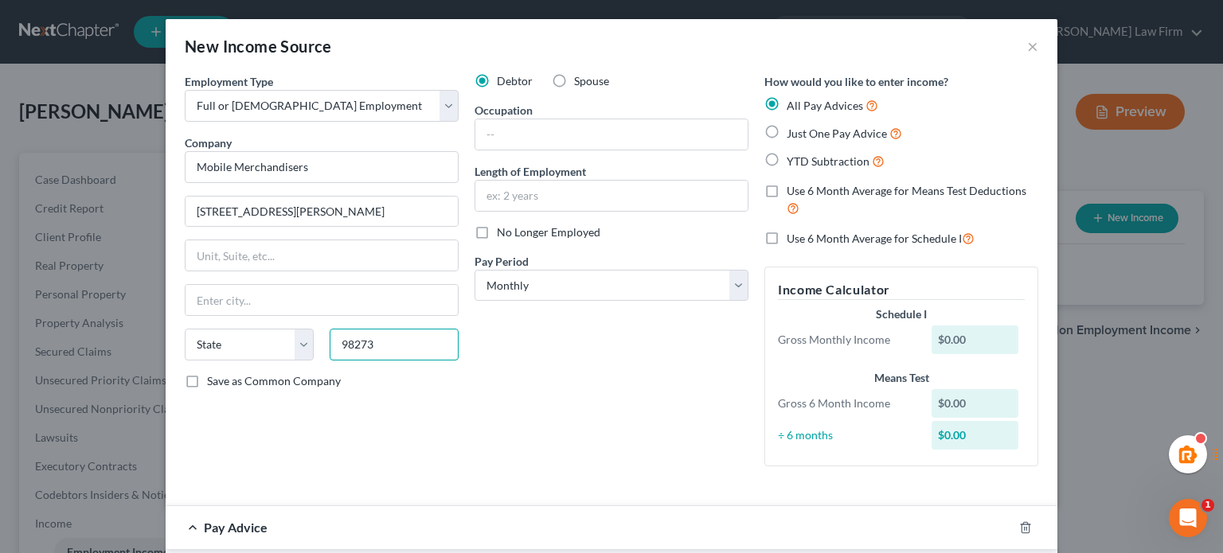
type input "98273"
click at [509, 357] on div "Debtor Spouse Occupation Length of Employment No Longer Employed Pay Period * S…" at bounding box center [612, 276] width 290 height 406
type input "[GEOGRAPHIC_DATA][PERSON_NAME]"
select select "50"
click at [505, 288] on select "Select Monthly Twice Monthly Every Other Week Weekly" at bounding box center [612, 286] width 274 height 32
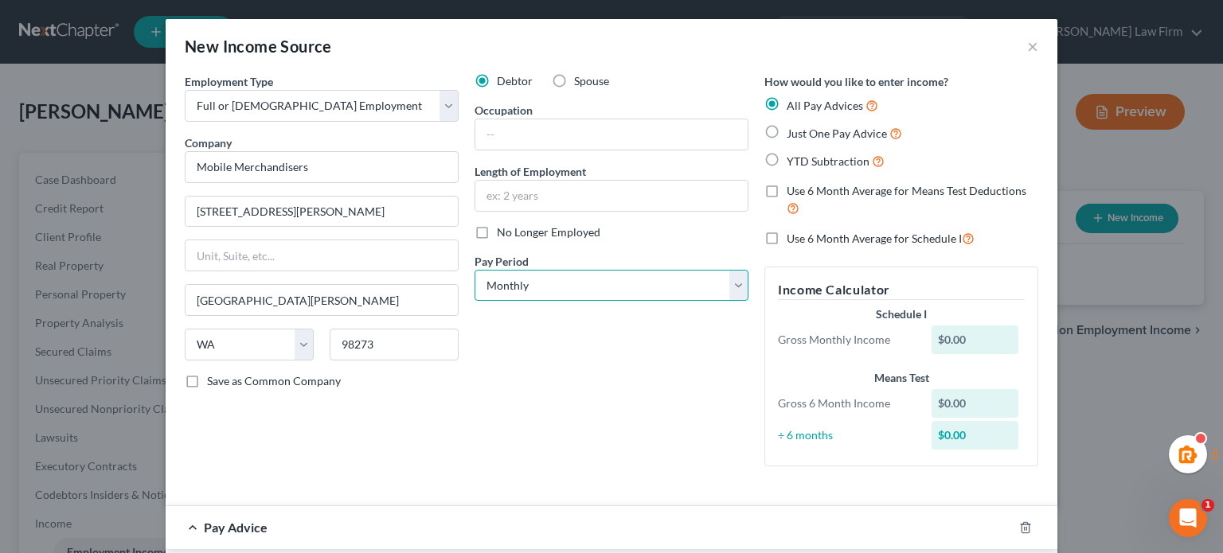
select select "2"
click at [475, 270] on select "Select Monthly Twice Monthly Every Other Week Weekly" at bounding box center [612, 286] width 274 height 32
click at [491, 206] on input "text" at bounding box center [611, 196] width 272 height 30
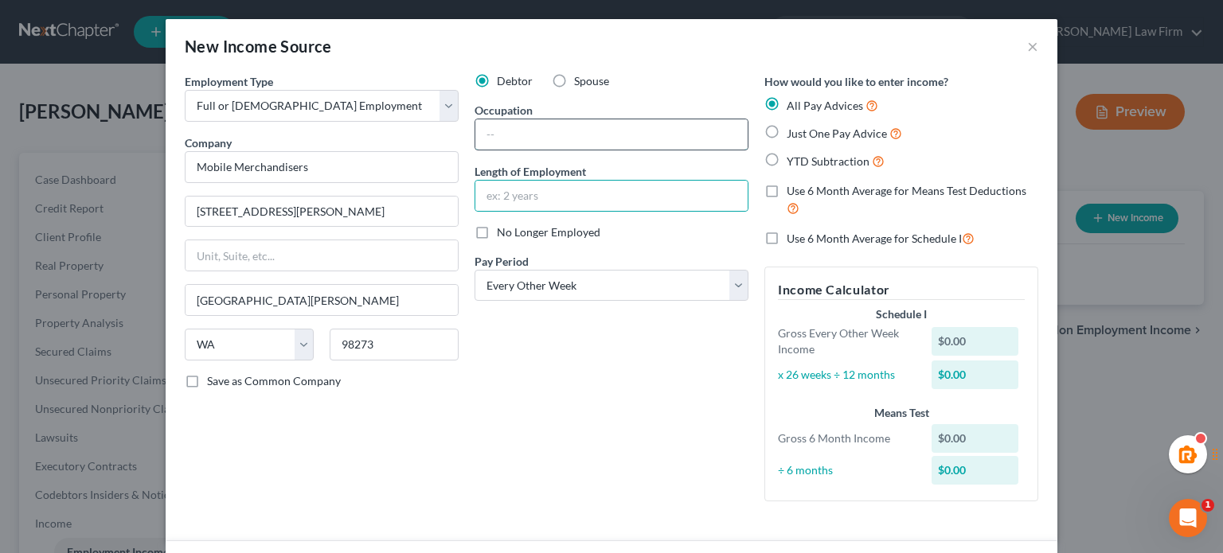
click at [551, 131] on input "text" at bounding box center [611, 134] width 272 height 30
click at [787, 131] on label "Just One Pay Advice" at bounding box center [844, 133] width 115 height 18
click at [793, 131] on input "Just One Pay Advice" at bounding box center [798, 129] width 10 height 10
radio input "true"
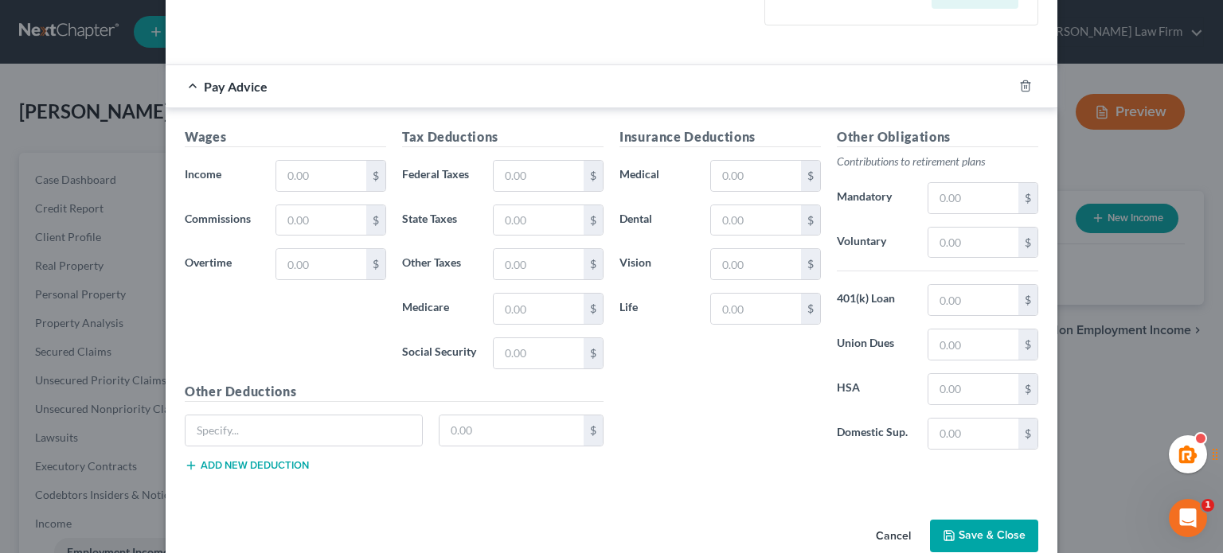
scroll to position [459, 0]
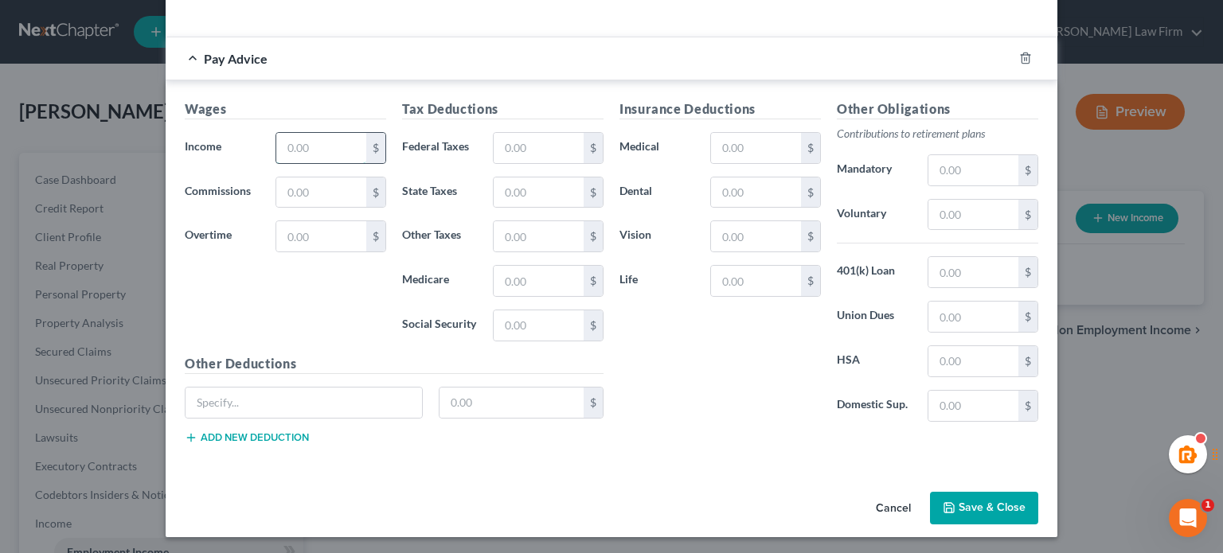
click at [291, 146] on input "text" at bounding box center [321, 148] width 90 height 30
type input "2,000"
click at [510, 133] on input "text" at bounding box center [539, 148] width 90 height 30
type input "161.60"
click at [532, 322] on input "text" at bounding box center [539, 326] width 90 height 30
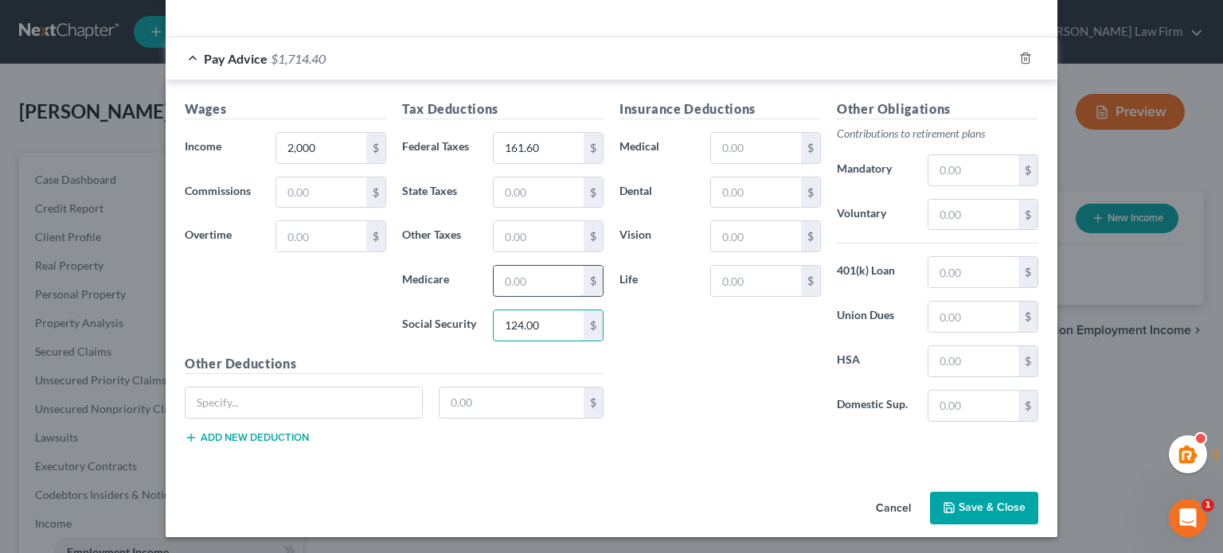
type input "124.00"
drag, startPoint x: 546, startPoint y: 279, endPoint x: 561, endPoint y: 279, distance: 14.4
click at [546, 279] on input "text" at bounding box center [539, 281] width 90 height 30
type input "29.00"
click at [520, 198] on input "text" at bounding box center [539, 193] width 90 height 30
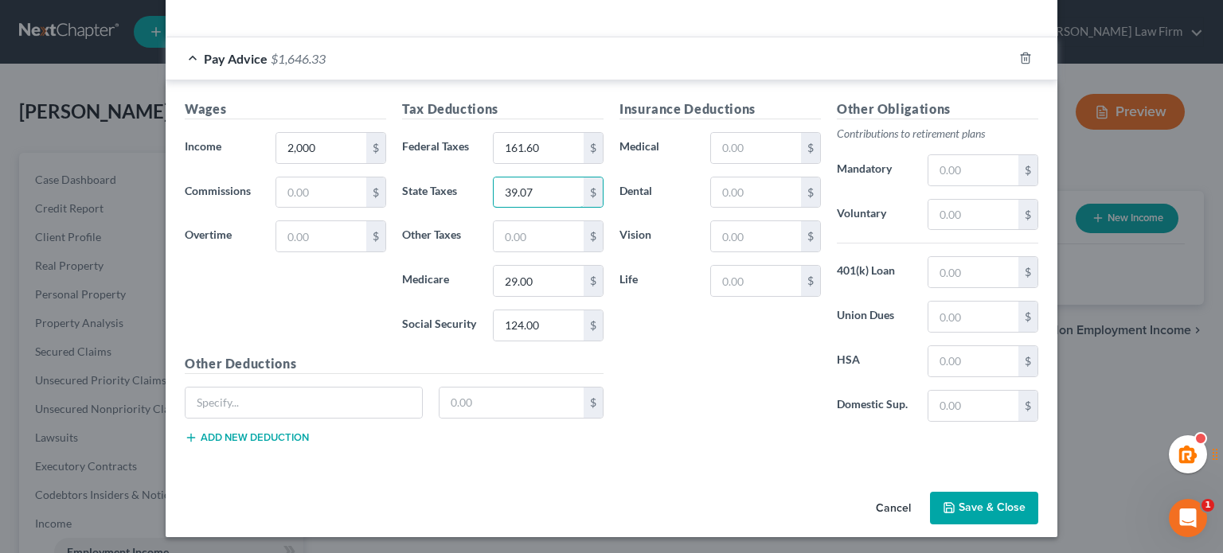
type input "39.07"
click at [594, 354] on h5 "Other Deductions" at bounding box center [394, 364] width 419 height 20
click at [954, 507] on button "Save & Close" at bounding box center [984, 508] width 108 height 33
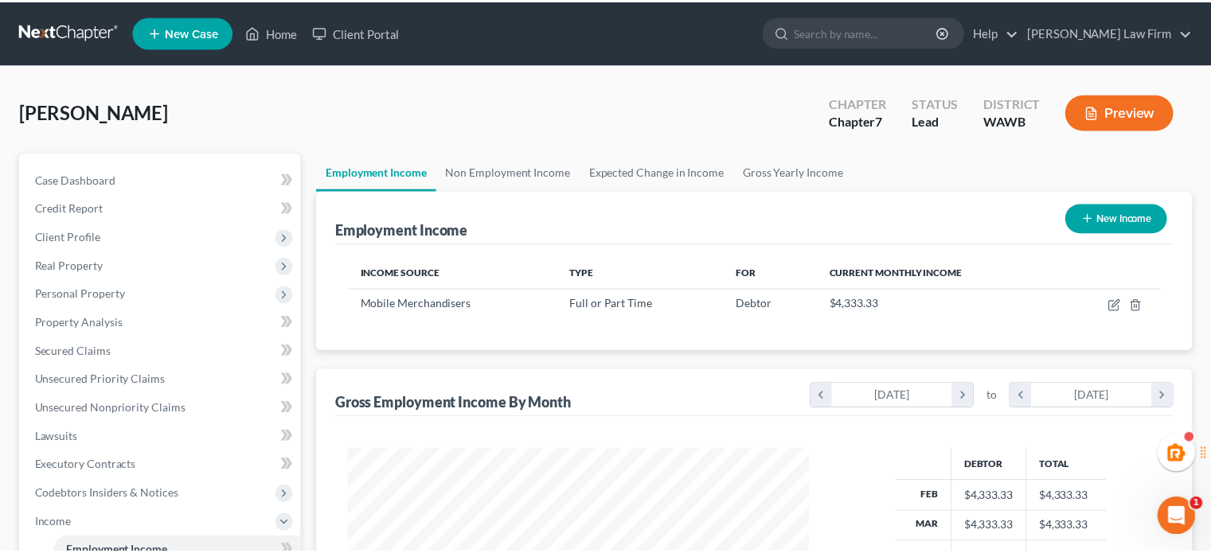
scroll to position [795895, 795687]
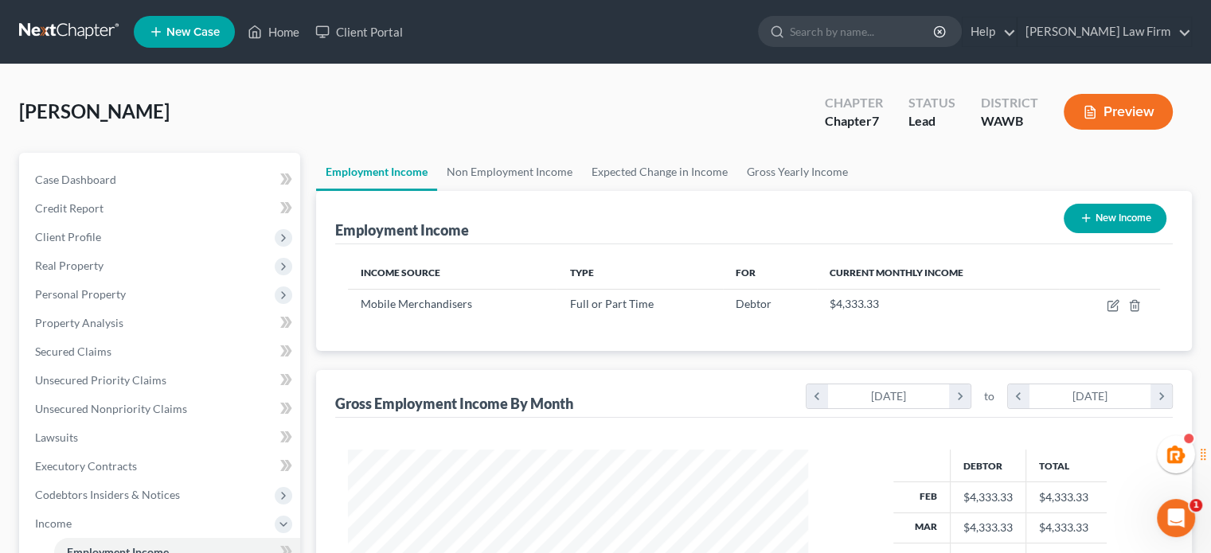
click at [589, 204] on div "Employment Income New Income" at bounding box center [754, 217] width 838 height 53
click at [638, 170] on link "Expected Change in Income" at bounding box center [659, 172] width 155 height 38
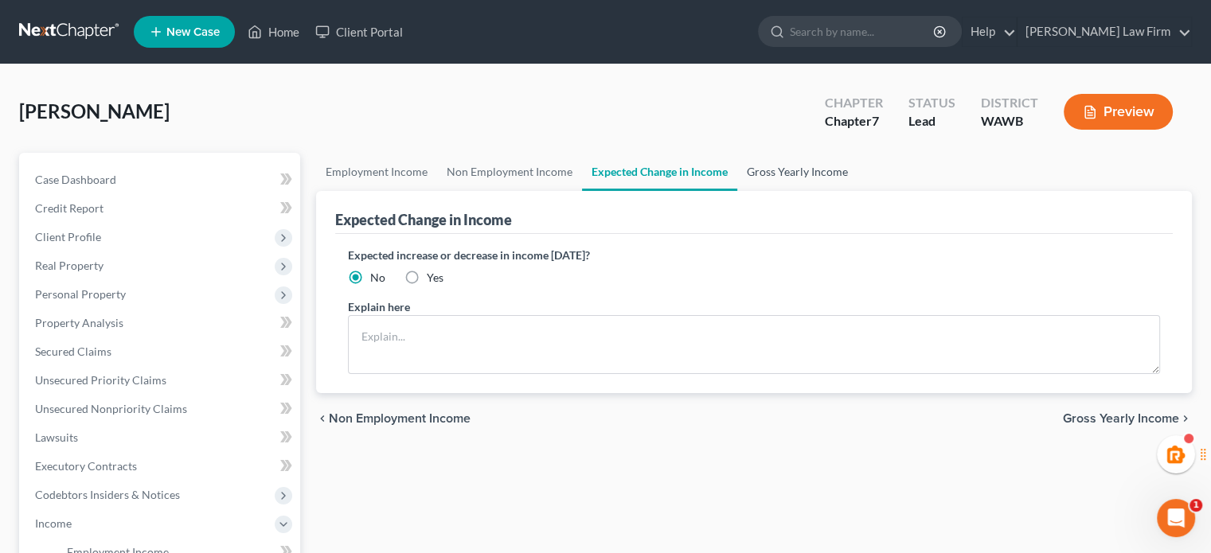
click at [775, 172] on link "Gross Yearly Income" at bounding box center [797, 172] width 120 height 38
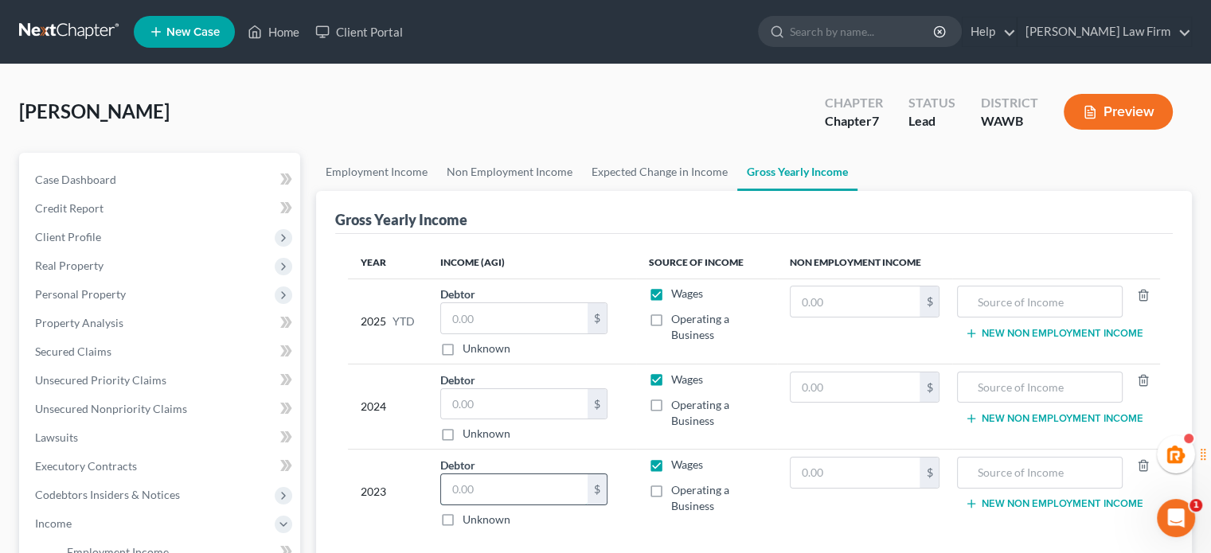
click at [467, 483] on input "text" at bounding box center [514, 490] width 146 height 30
type input "54,000"
click at [590, 209] on div "Gross Yearly Income" at bounding box center [754, 212] width 838 height 43
click at [623, 166] on link "Expected Change in Income" at bounding box center [659, 172] width 155 height 38
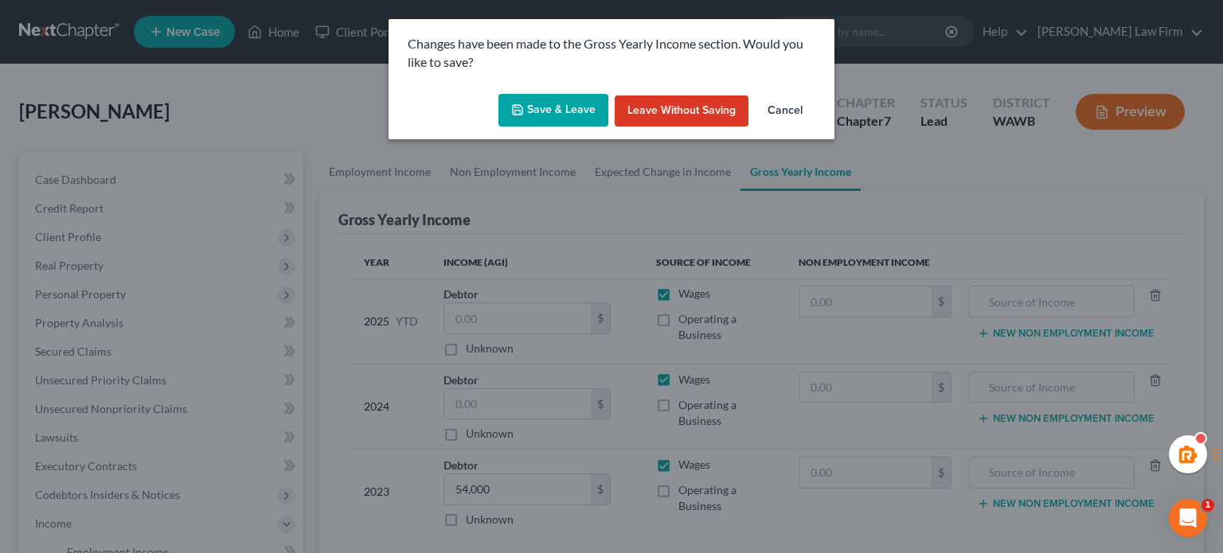
click at [518, 118] on button "Save & Leave" at bounding box center [553, 110] width 110 height 33
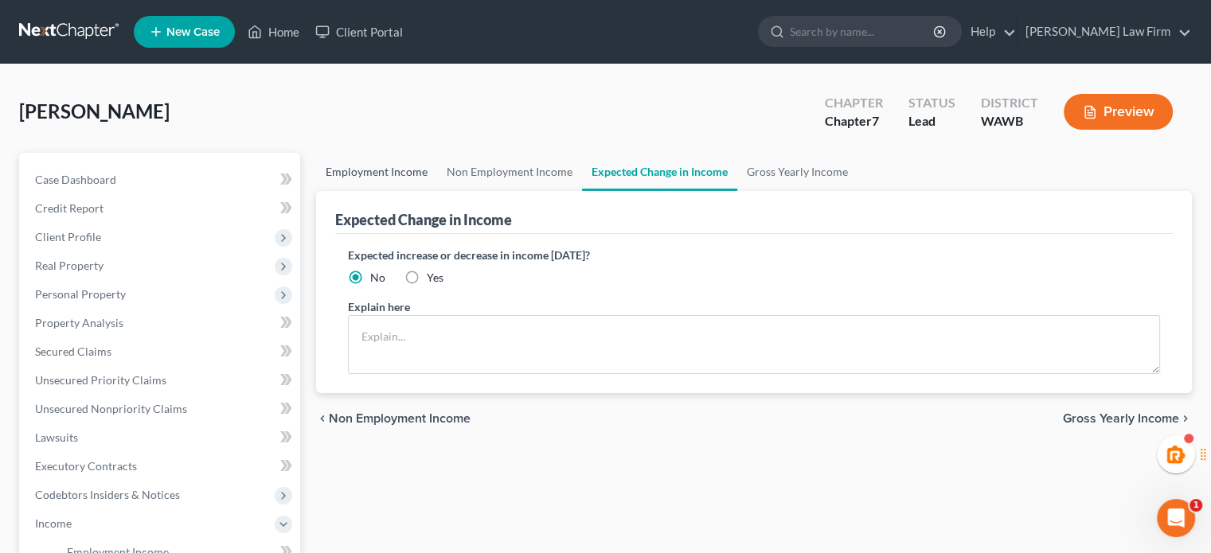
click at [400, 162] on link "Employment Income" at bounding box center [376, 172] width 121 height 38
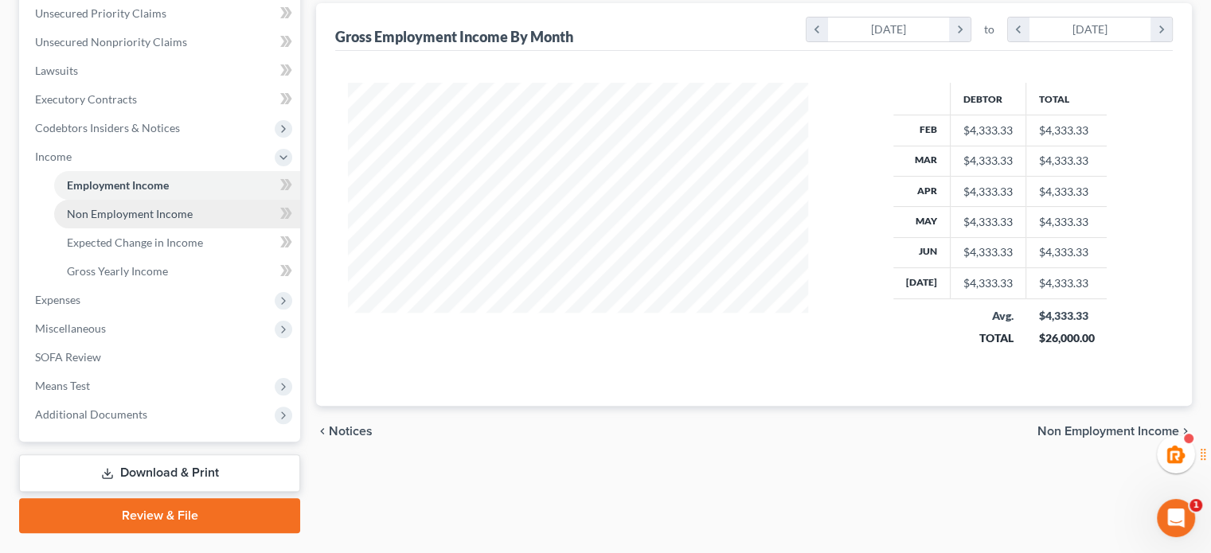
scroll to position [406, 0]
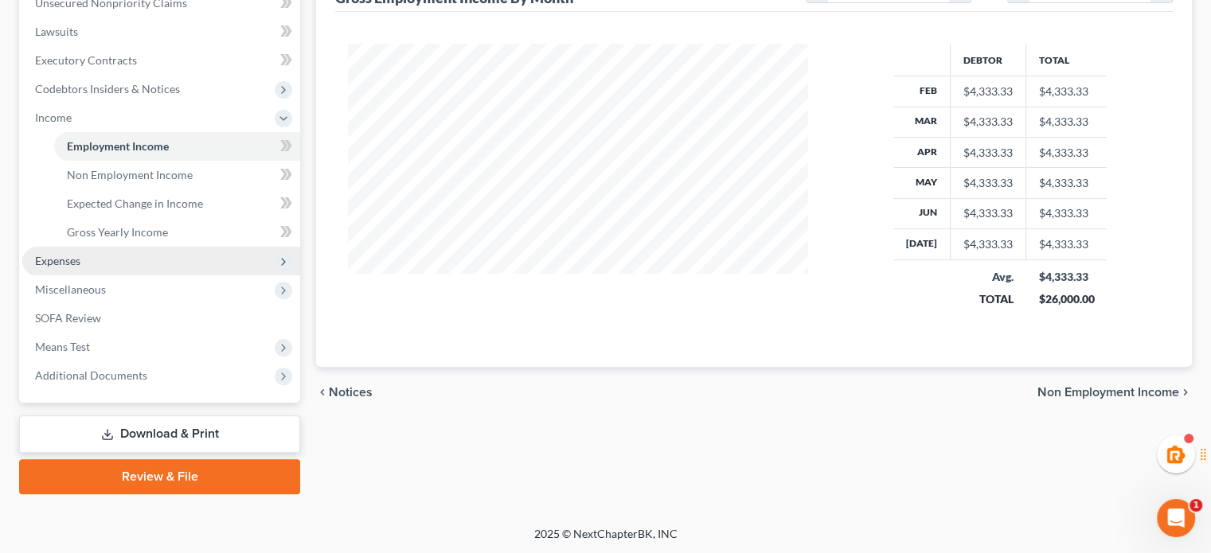
click at [101, 264] on span "Expenses" at bounding box center [161, 261] width 278 height 29
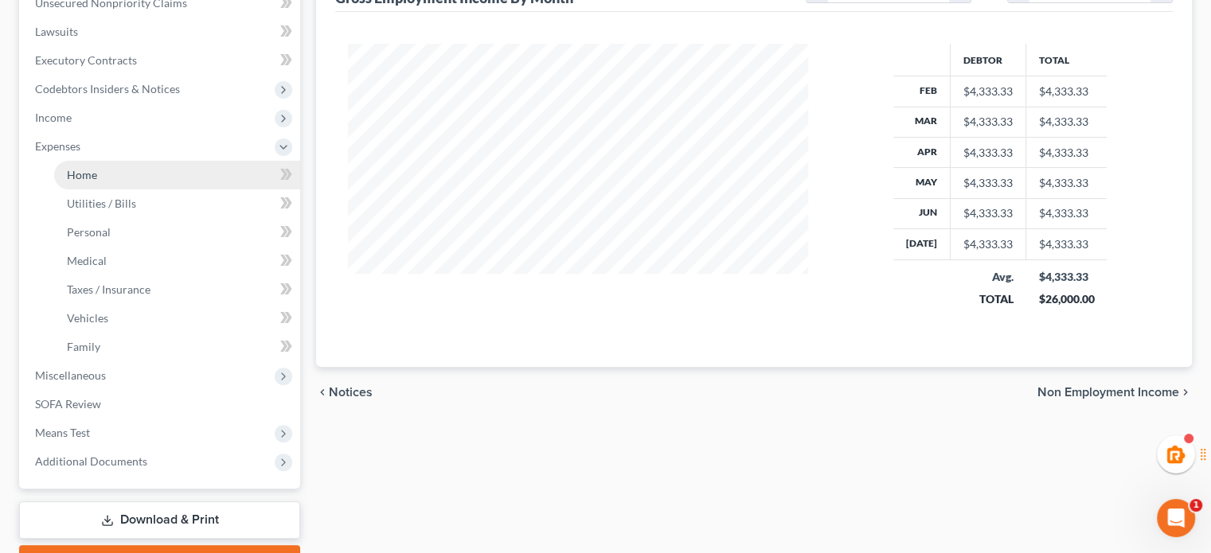
click at [120, 175] on link "Home" at bounding box center [177, 175] width 246 height 29
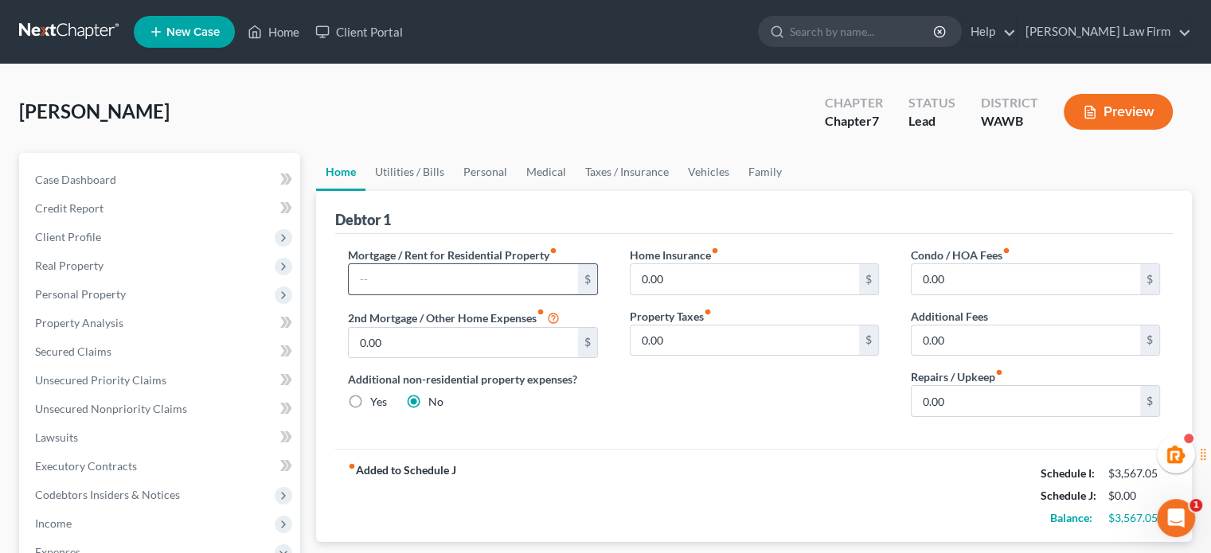
click at [430, 280] on input "text" at bounding box center [463, 279] width 229 height 30
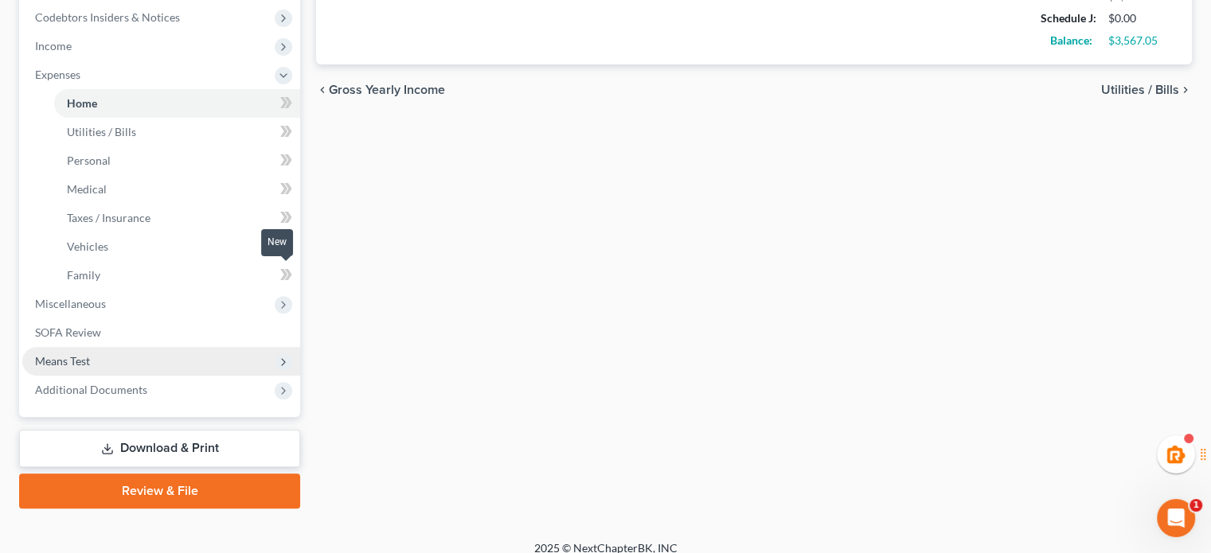
scroll to position [492, 0]
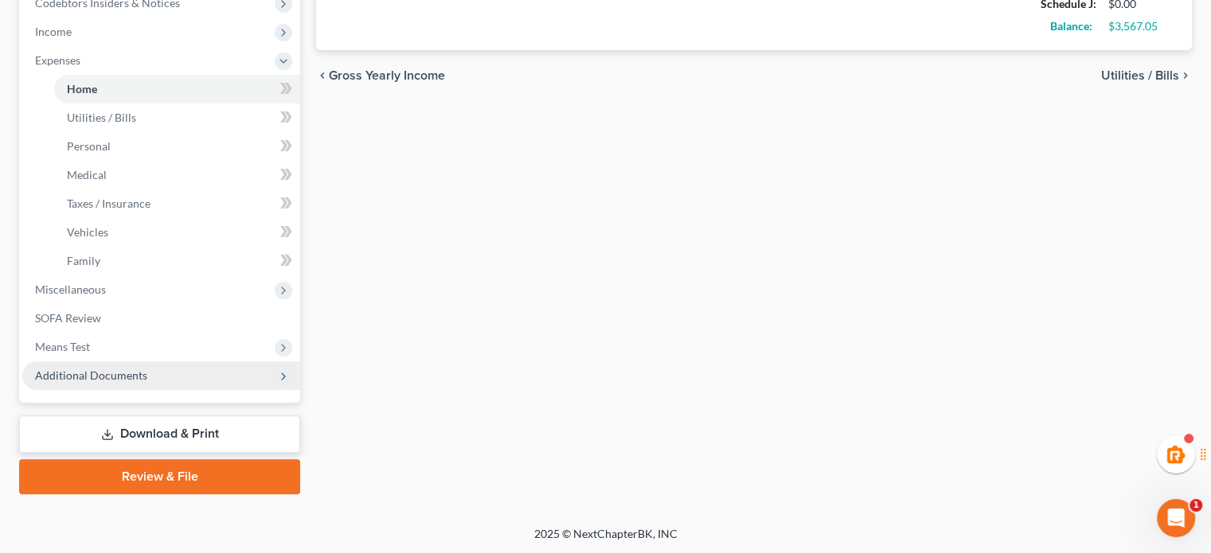
click at [101, 377] on span "Additional Documents" at bounding box center [91, 376] width 112 height 14
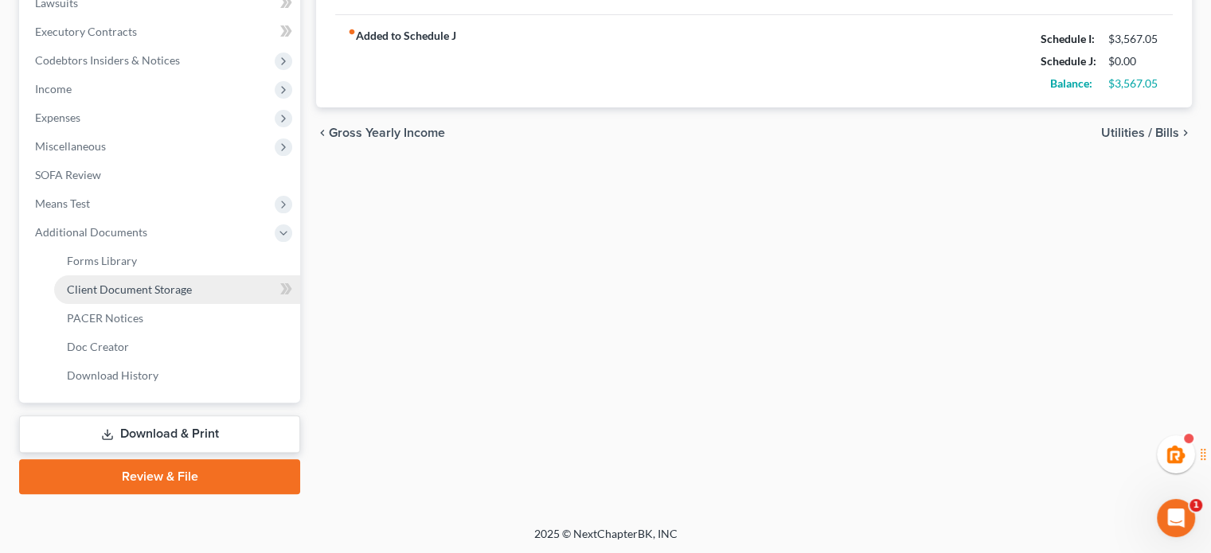
click at [159, 286] on span "Client Document Storage" at bounding box center [129, 290] width 125 height 14
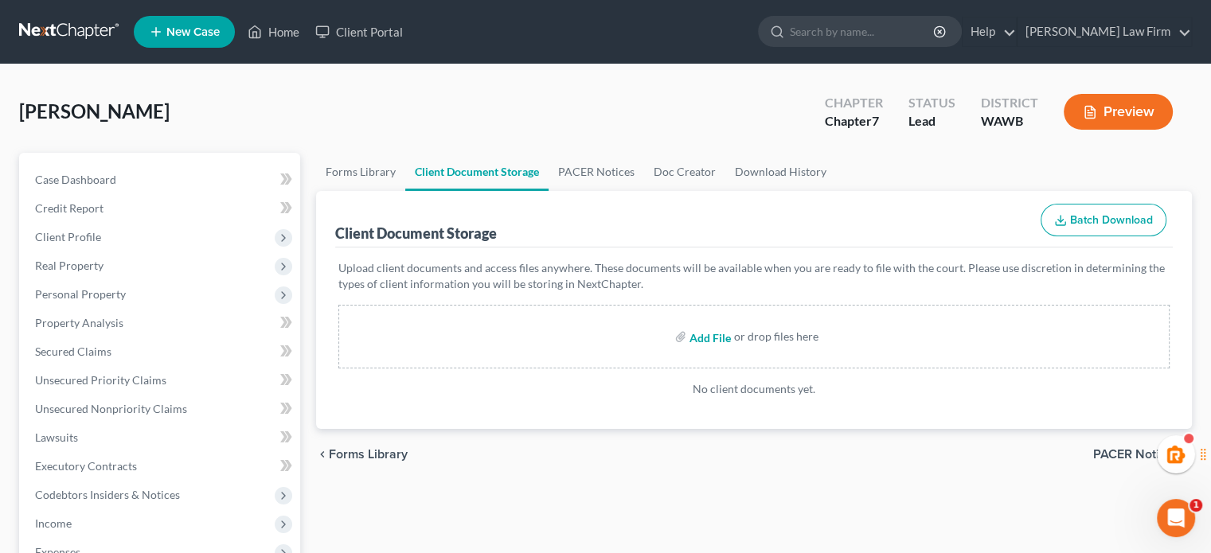
click at [706, 334] on input "file" at bounding box center [708, 336] width 38 height 29
type input "C:\fakepath\CCC #1 (2).pdf"
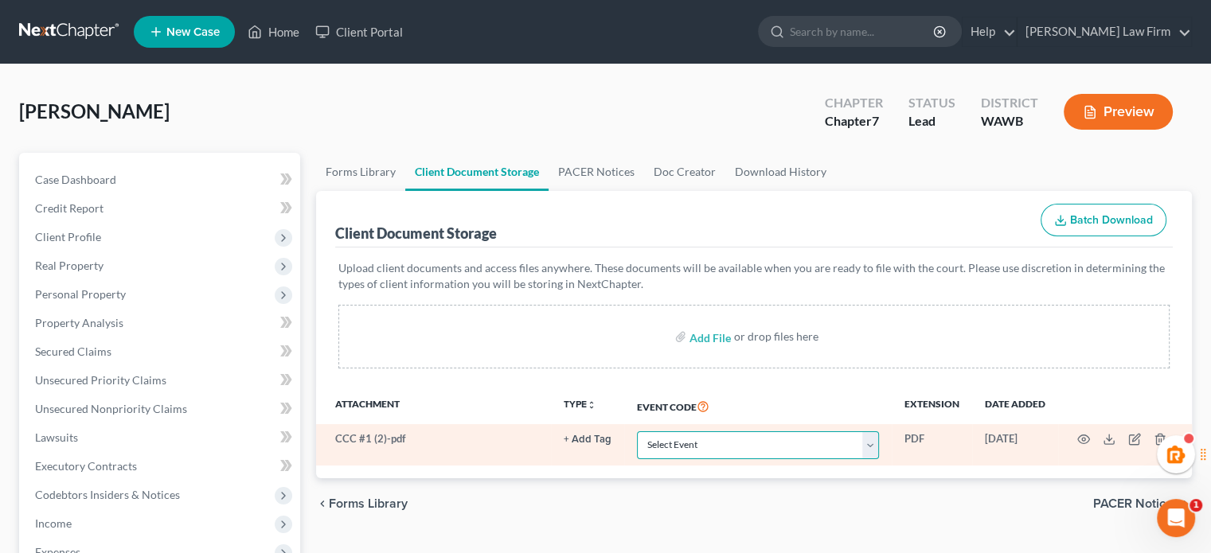
drag, startPoint x: 696, startPoint y: 447, endPoint x: 696, endPoint y: 433, distance: 14.3
click at [696, 447] on select "Select Event Certificate of Credit Counseling for Debtor Certificate of Credit …" at bounding box center [758, 446] width 242 height 28
select select "0"
click at [637, 432] on select "Select Event Certificate of Credit Counseling for Debtor Certificate of Credit …" at bounding box center [758, 446] width 242 height 28
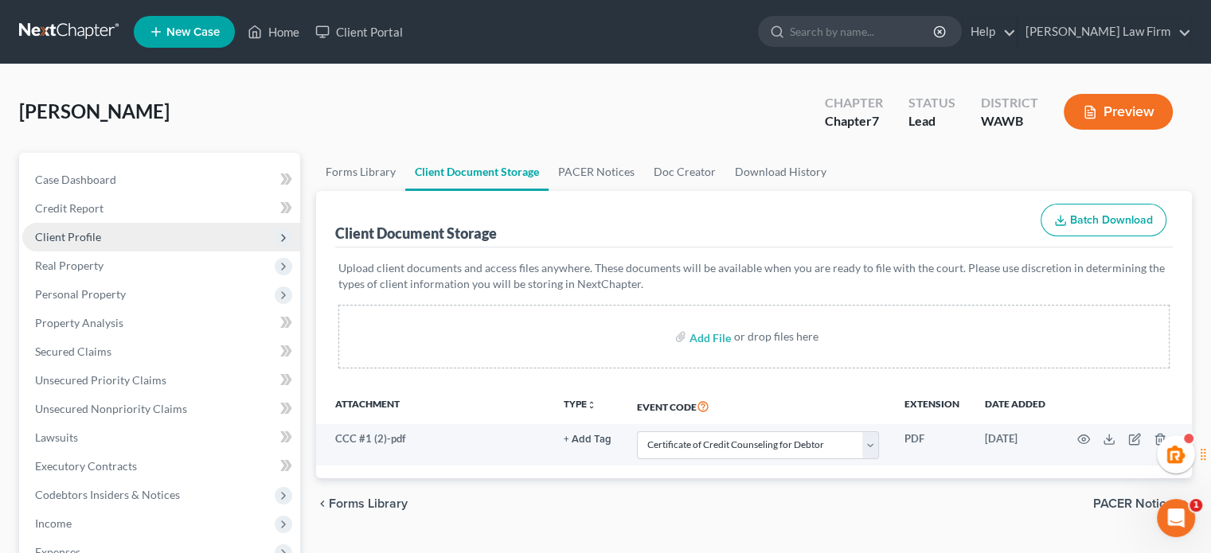
click at [127, 229] on span "Client Profile" at bounding box center [161, 237] width 278 height 29
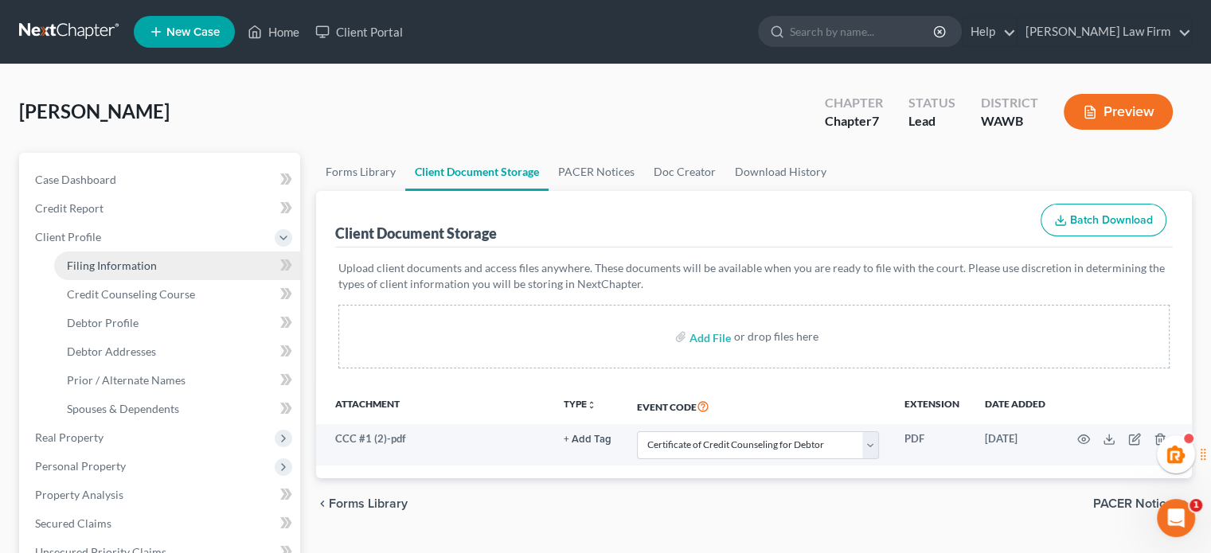
click at [137, 252] on link "Filing Information" at bounding box center [177, 266] width 246 height 29
select select "1"
select select "0"
select select "87"
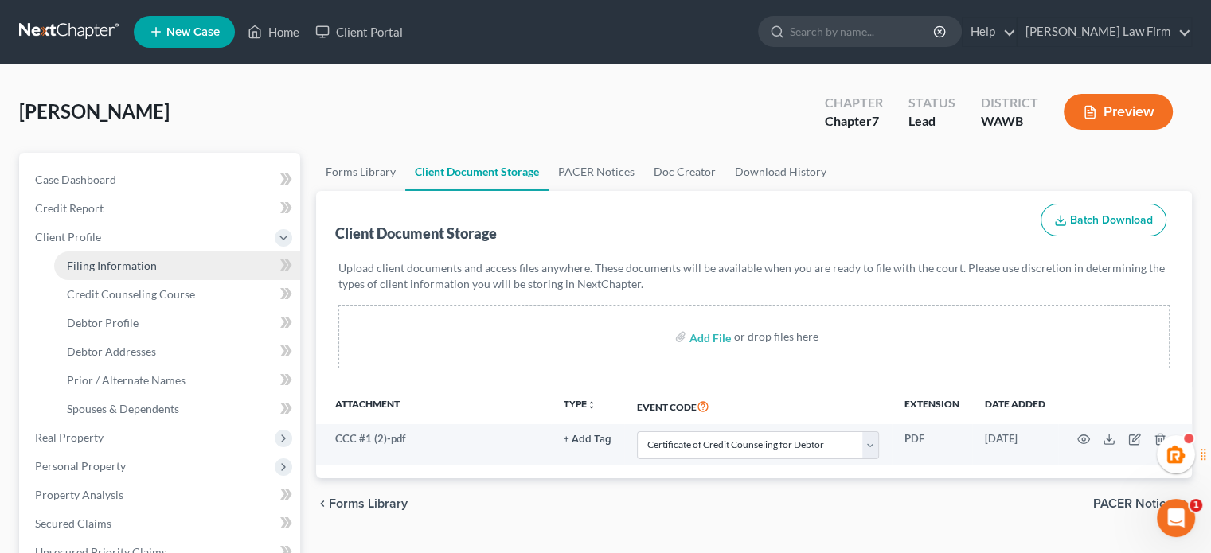
select select "1"
select select "50"
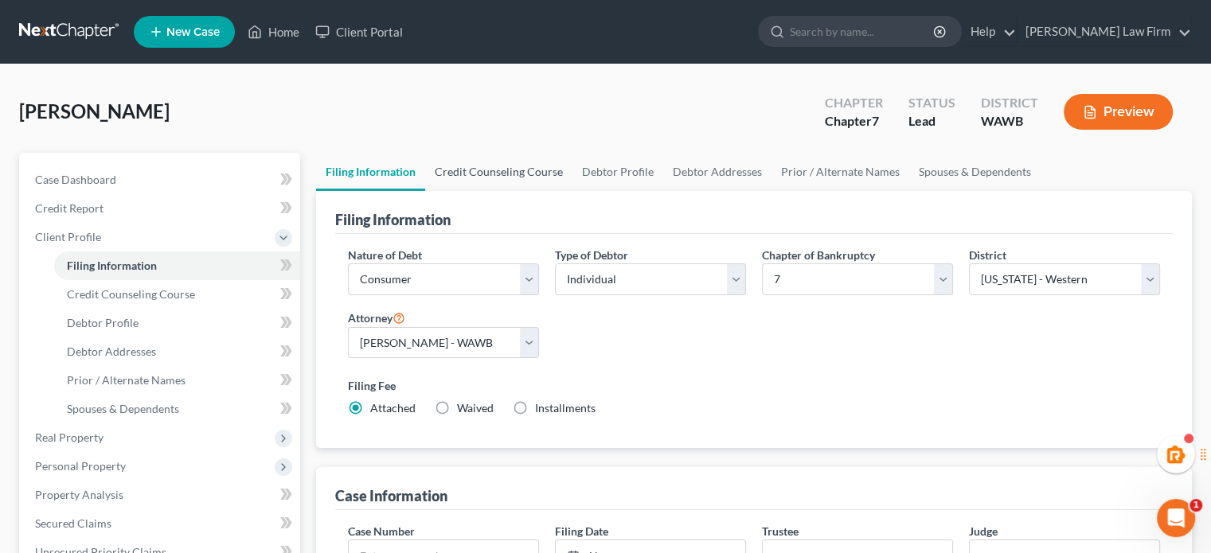
click at [541, 181] on link "Credit Counseling Course" at bounding box center [498, 172] width 147 height 38
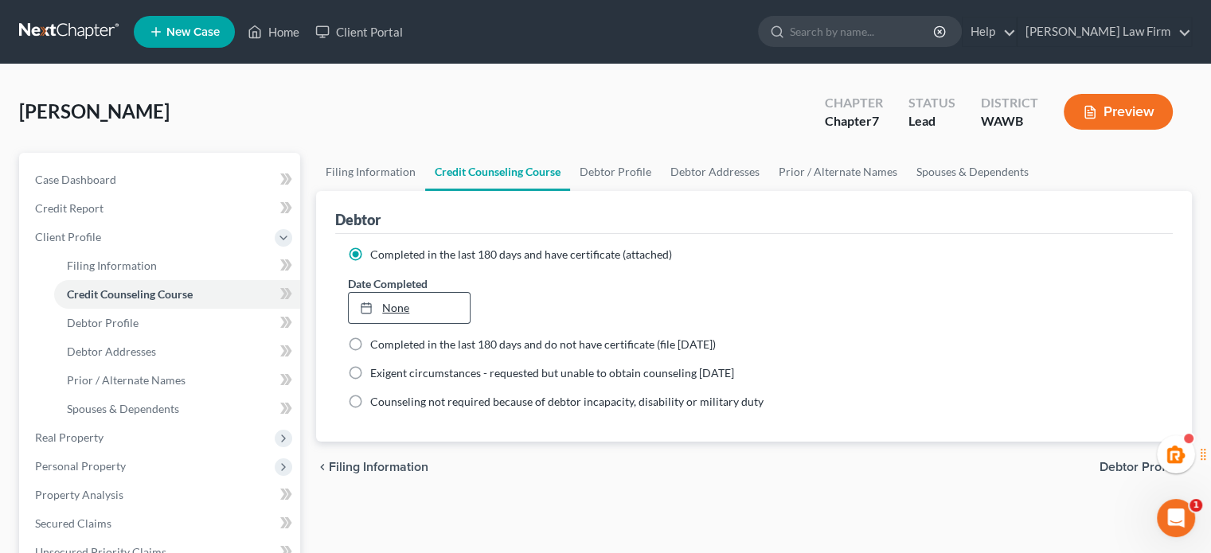
click at [414, 299] on link "None" at bounding box center [409, 308] width 120 height 30
type input "[DATE]"
click at [400, 168] on link "Filing Information" at bounding box center [370, 172] width 109 height 38
select select "1"
select select "0"
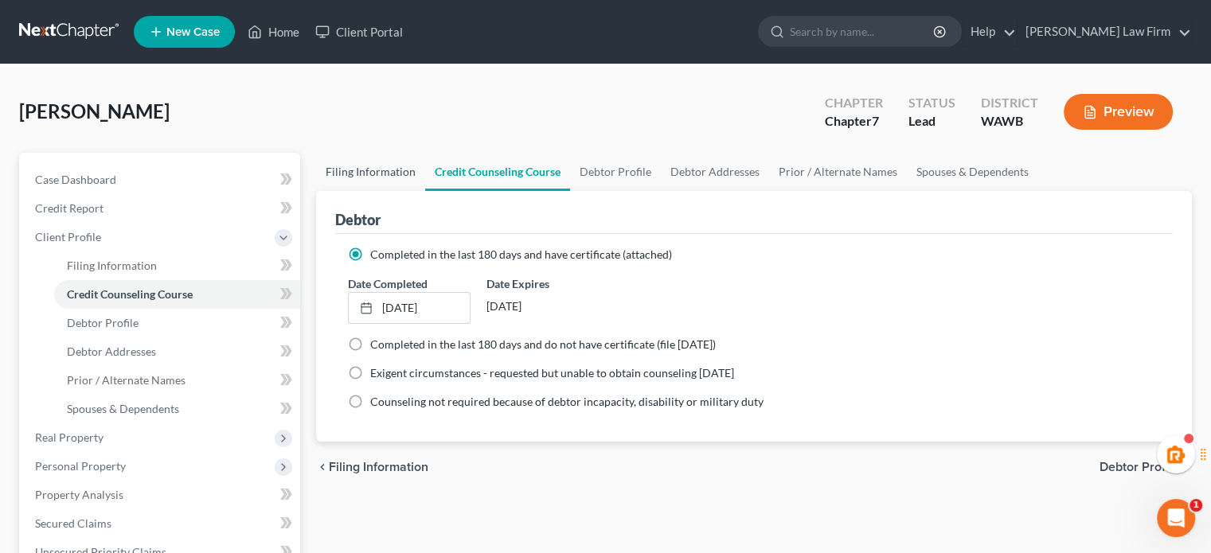
select select "0"
select select "87"
select select "1"
select select "50"
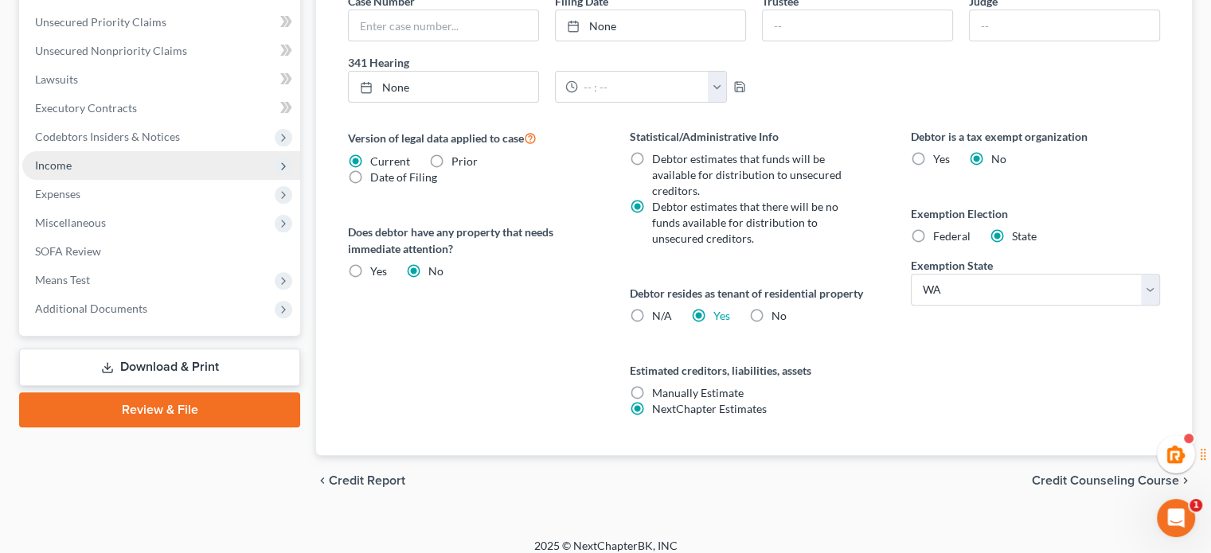
click at [64, 171] on span "Income" at bounding box center [53, 165] width 37 height 14
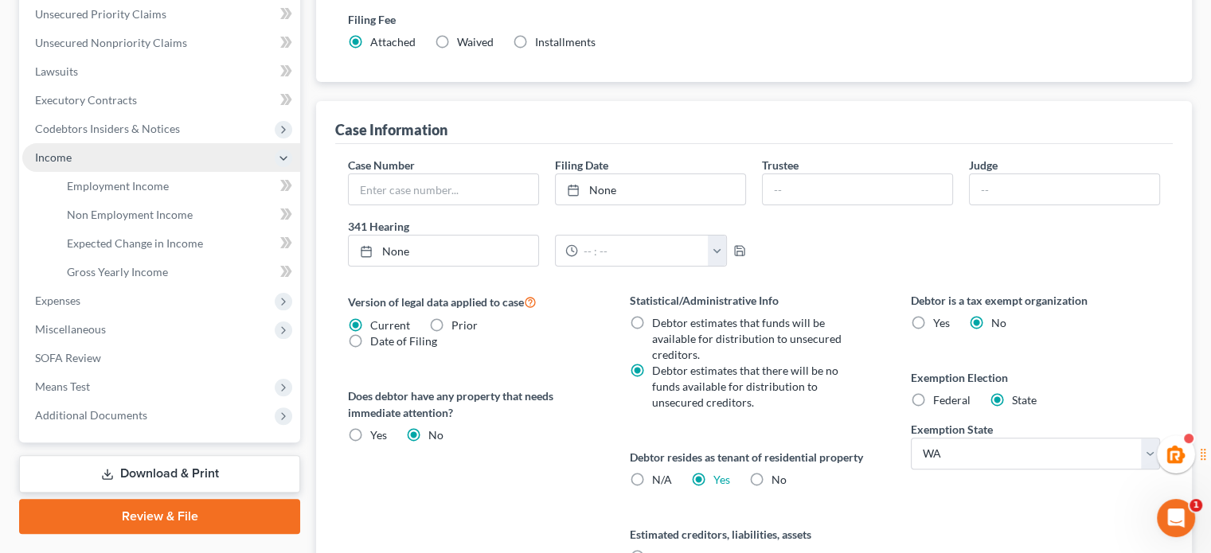
scroll to position [358, 0]
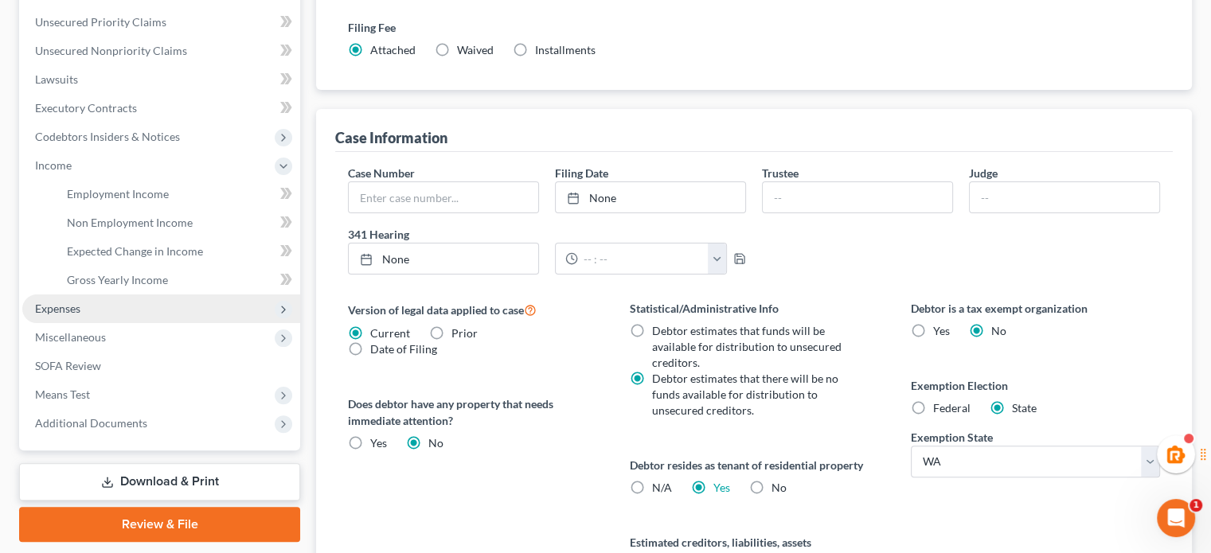
click at [96, 318] on span "Expenses" at bounding box center [161, 309] width 278 height 29
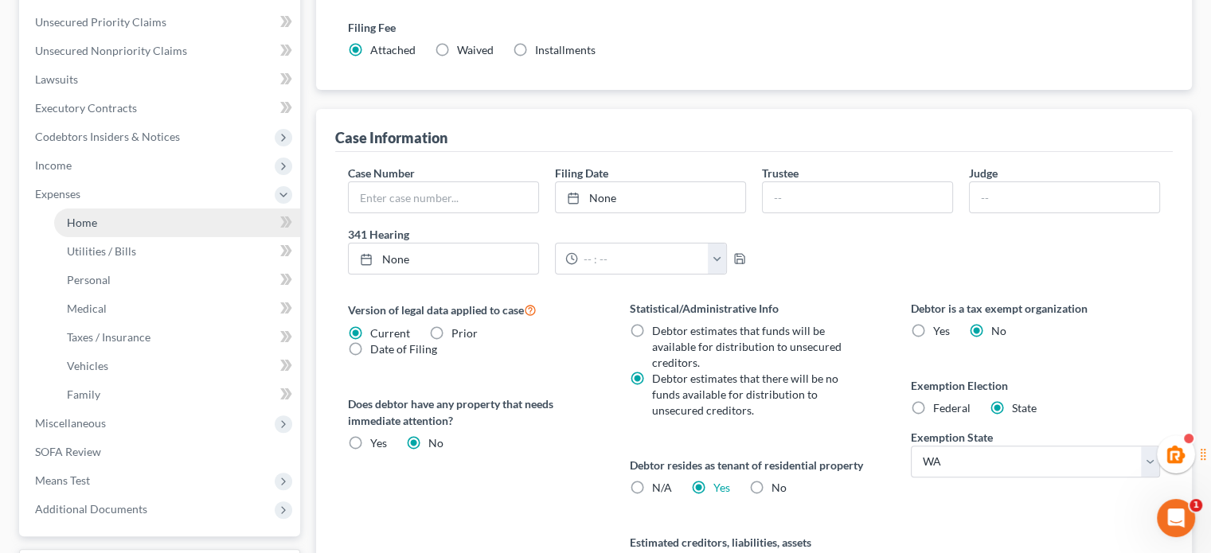
click at [84, 214] on link "Home" at bounding box center [177, 223] width 246 height 29
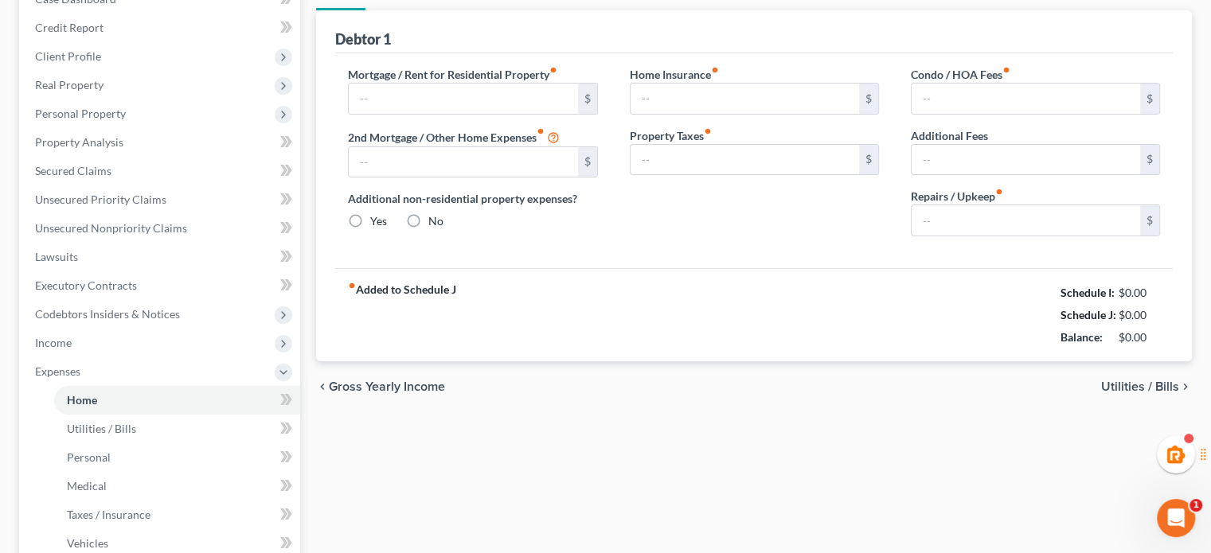
type input "0.00"
radio input "true"
type input "0.00"
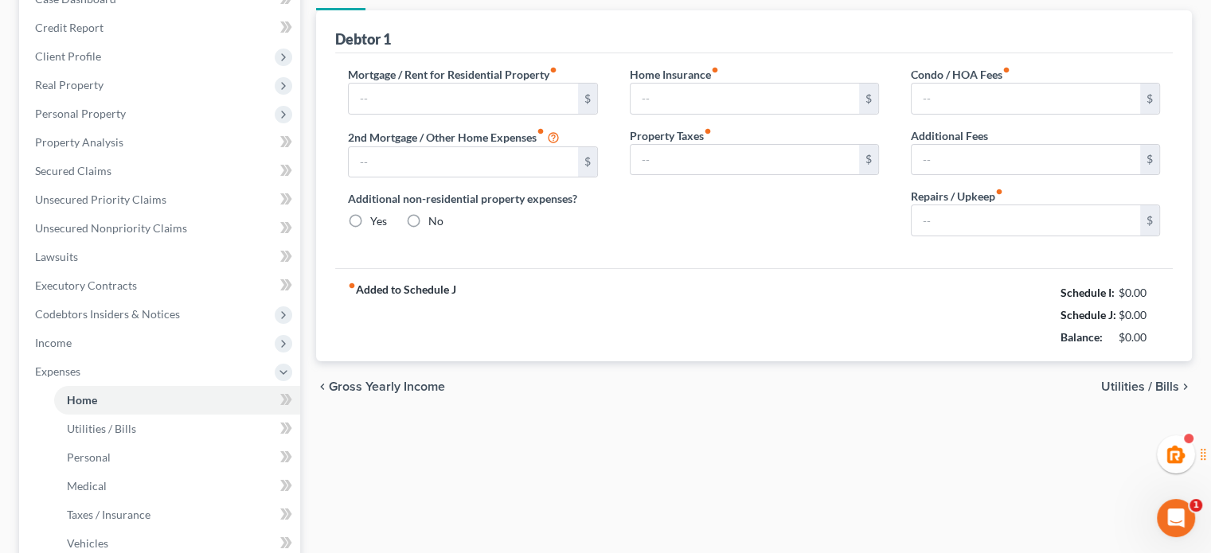
type input "0.00"
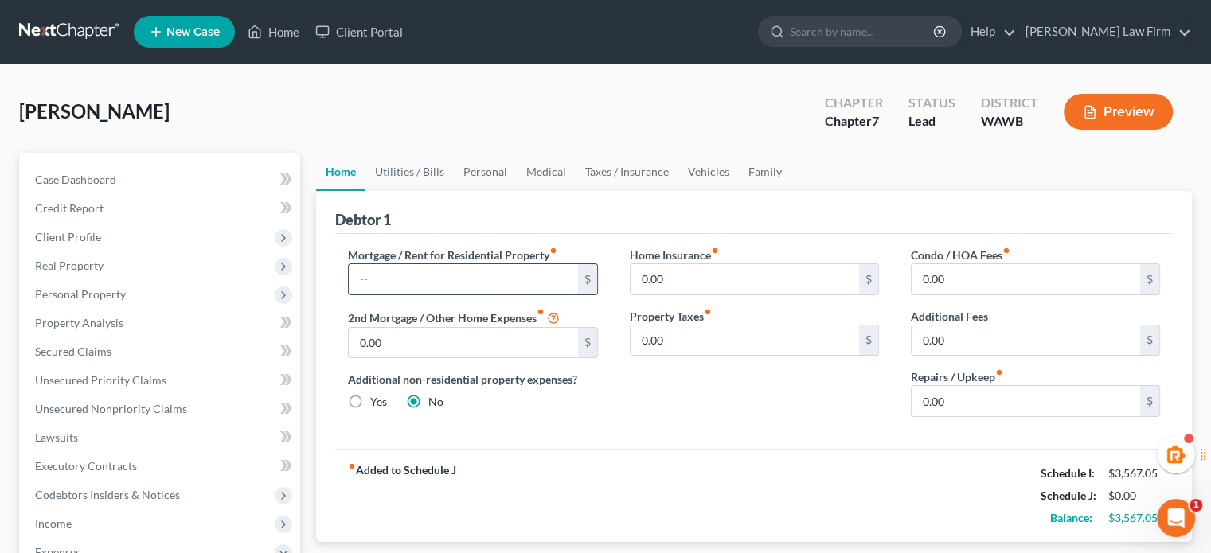
click at [503, 271] on input "text" at bounding box center [463, 279] width 229 height 30
type input "1,810.00"
type input "50.00"
click at [756, 271] on input "text" at bounding box center [745, 279] width 229 height 30
type input "50.00"
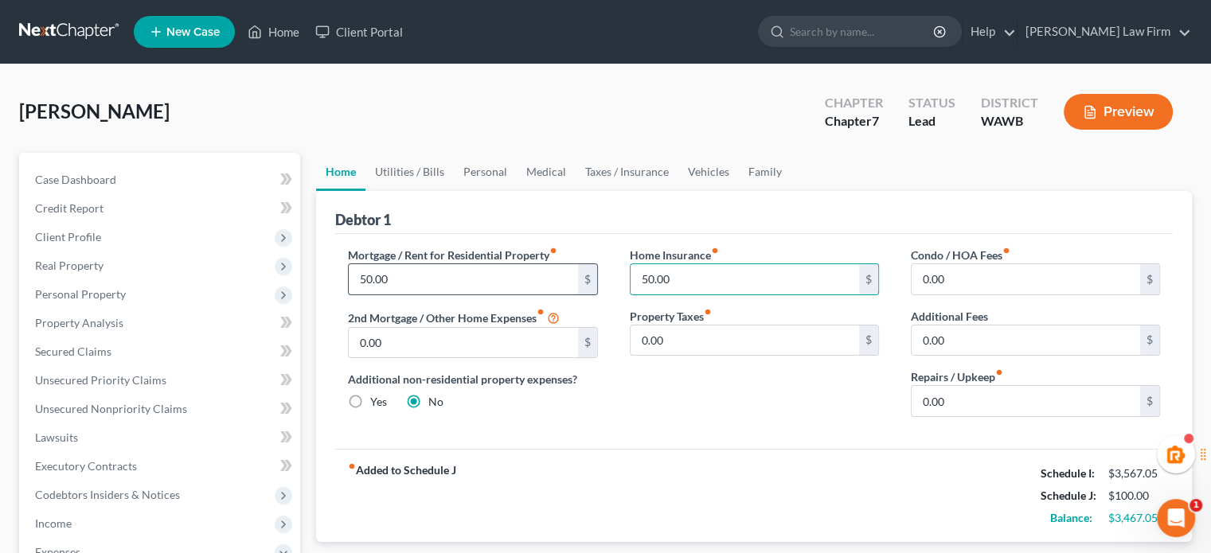
click at [468, 277] on input "50.00" at bounding box center [463, 279] width 229 height 30
type input "1,810.00"
click at [406, 163] on link "Utilities / Bills" at bounding box center [409, 172] width 88 height 38
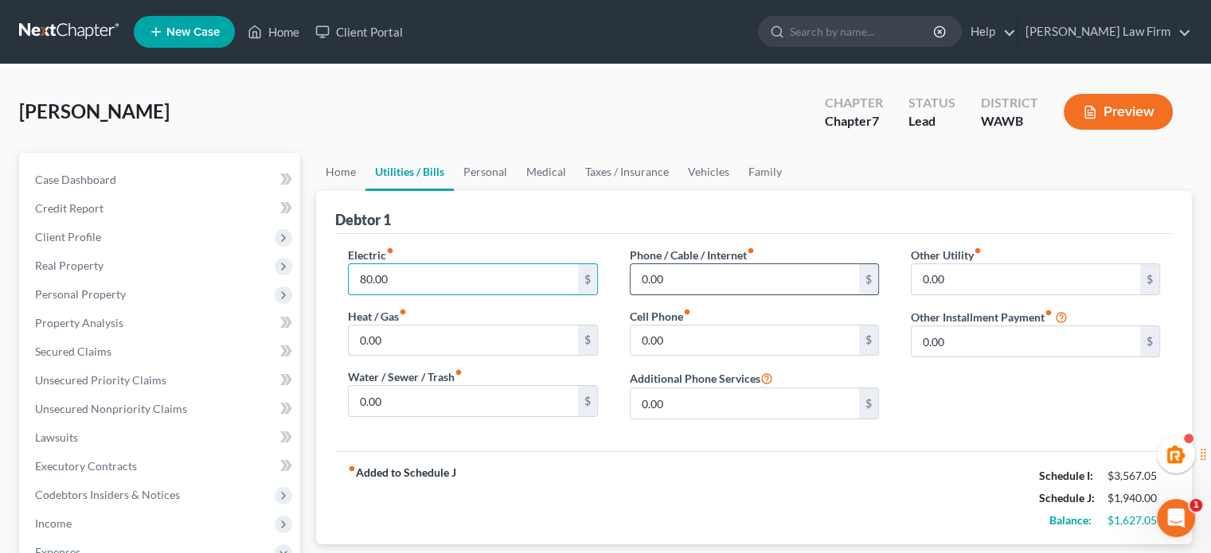
type input "80.00"
click at [697, 283] on input "0.00" at bounding box center [745, 279] width 229 height 30
type input "250.00"
click at [682, 343] on input "0.00" at bounding box center [745, 341] width 229 height 30
type input "150.00"
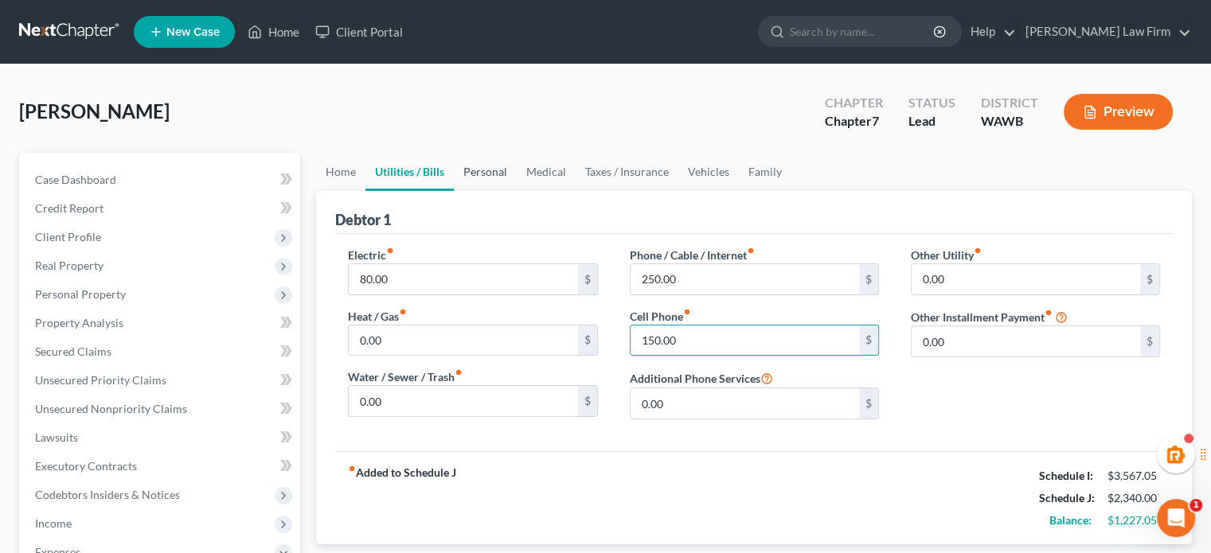
click at [476, 183] on link "Personal" at bounding box center [485, 172] width 63 height 38
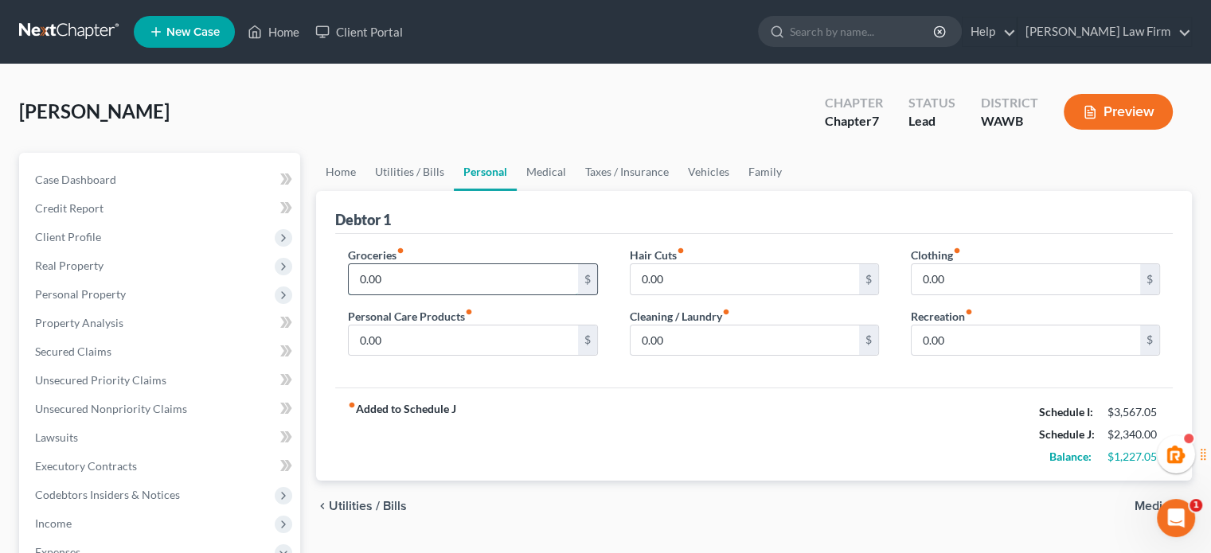
click at [412, 286] on input "0.00" at bounding box center [463, 279] width 229 height 30
type input "500.00"
click at [554, 162] on link "Medical" at bounding box center [546, 172] width 59 height 38
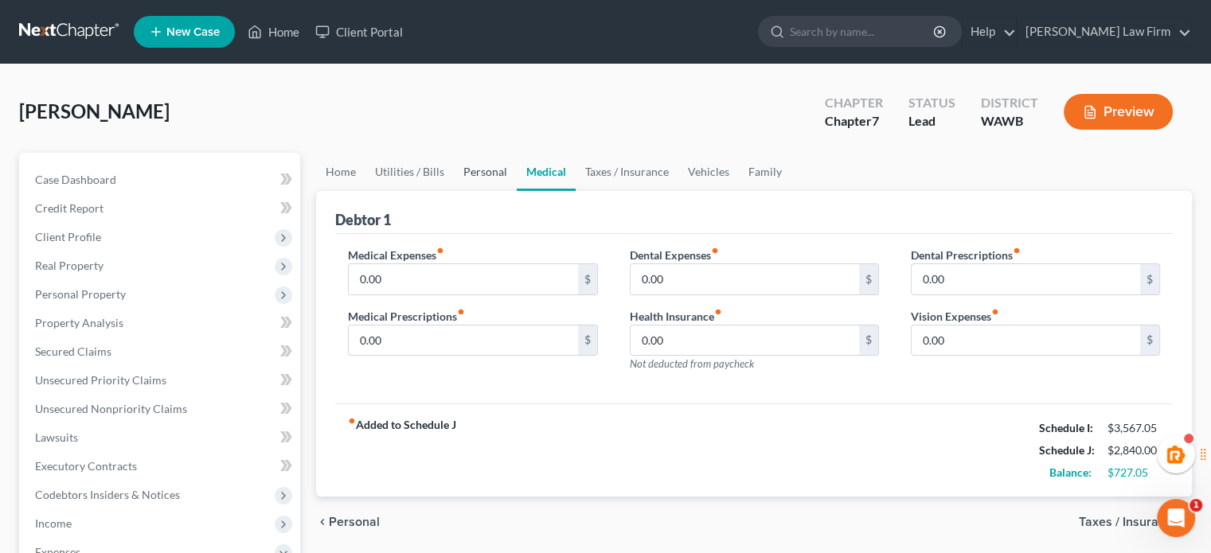
click at [471, 189] on link "Personal" at bounding box center [485, 172] width 63 height 38
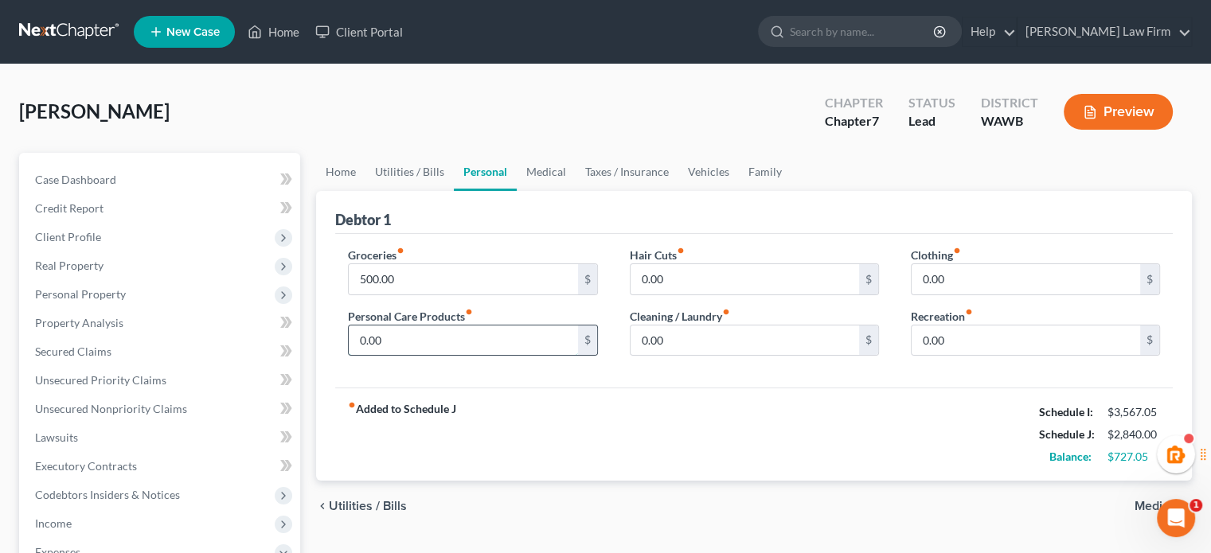
click at [406, 330] on input "0.00" at bounding box center [463, 341] width 229 height 30
type input "200.00"
click at [678, 264] on input "0.00" at bounding box center [745, 279] width 229 height 30
type input "50.00"
click at [949, 259] on label "Clothing fiber_manual_record" at bounding box center [936, 255] width 50 height 17
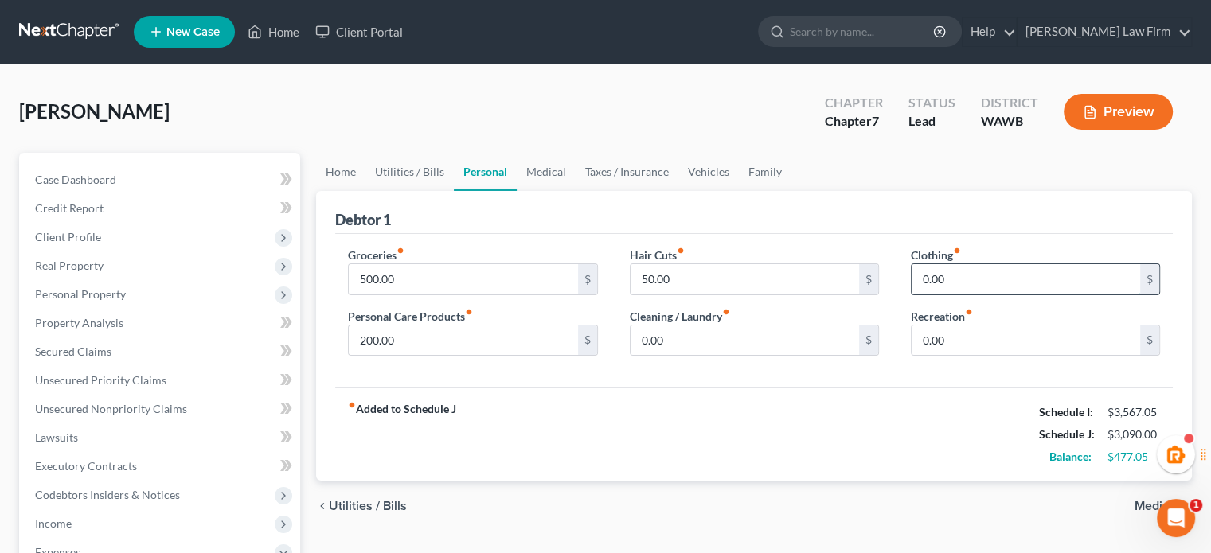
click at [946, 290] on input "0.00" at bounding box center [1026, 279] width 229 height 30
type input "50.00"
click at [945, 345] on input "0.00" at bounding box center [1026, 341] width 229 height 30
type input "200.00"
click at [529, 170] on link "Medical" at bounding box center [546, 172] width 59 height 38
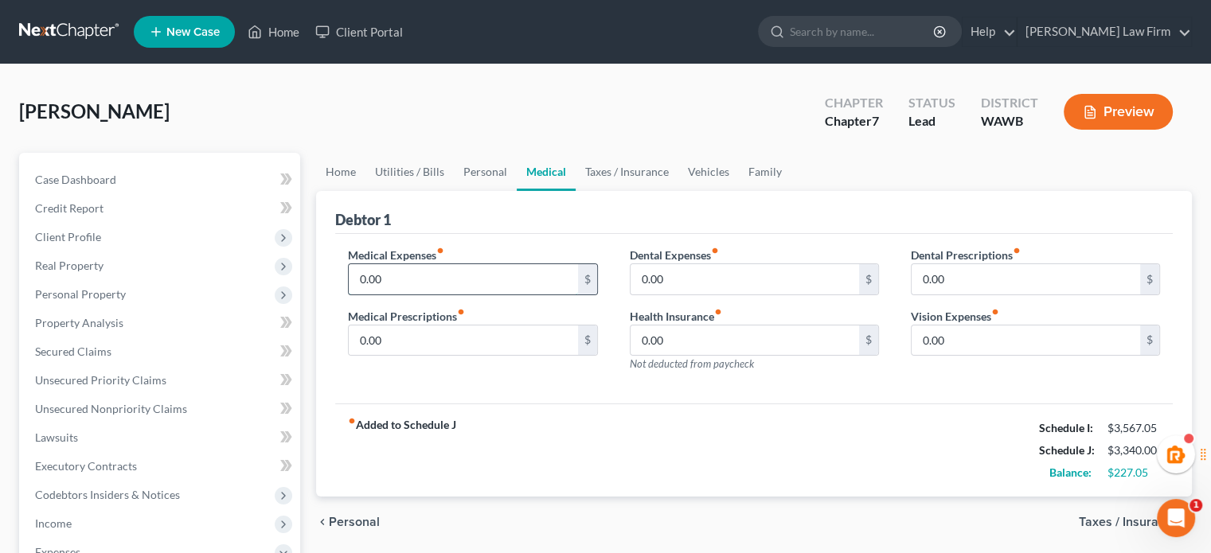
click at [377, 275] on input "0.00" at bounding box center [463, 279] width 229 height 30
type input "100.00"
click at [396, 346] on input "0.00" at bounding box center [463, 341] width 229 height 30
type input "50.00"
click at [656, 268] on input "0.00" at bounding box center [745, 279] width 229 height 30
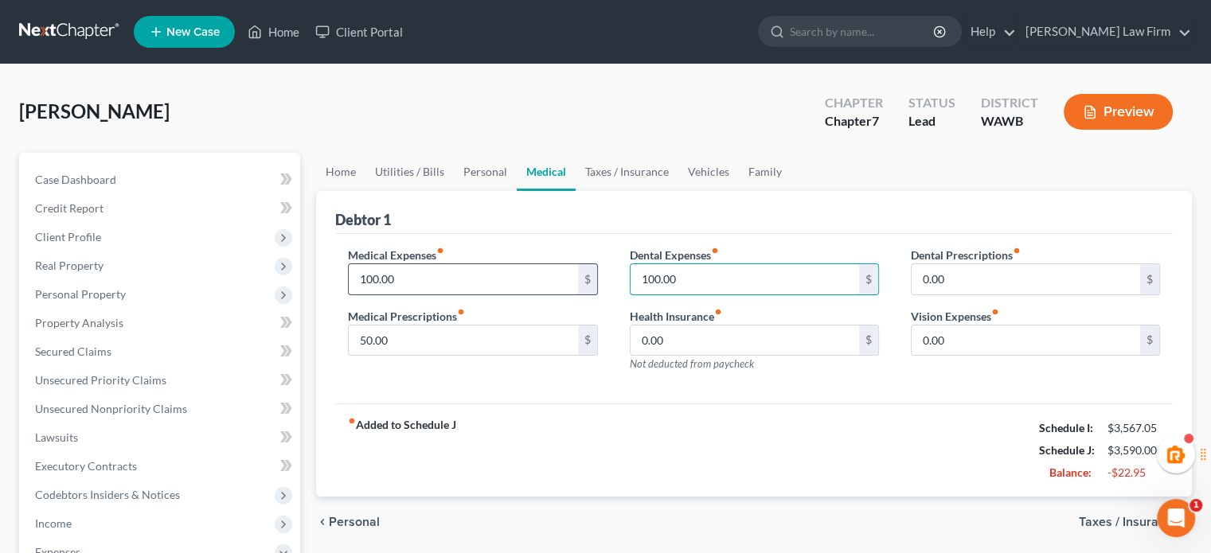
type input "100.00"
click at [532, 287] on input "100.00" at bounding box center [463, 279] width 229 height 30
type input "50.00"
click at [709, 264] on input "100.00" at bounding box center [745, 279] width 229 height 30
type input "50.00"
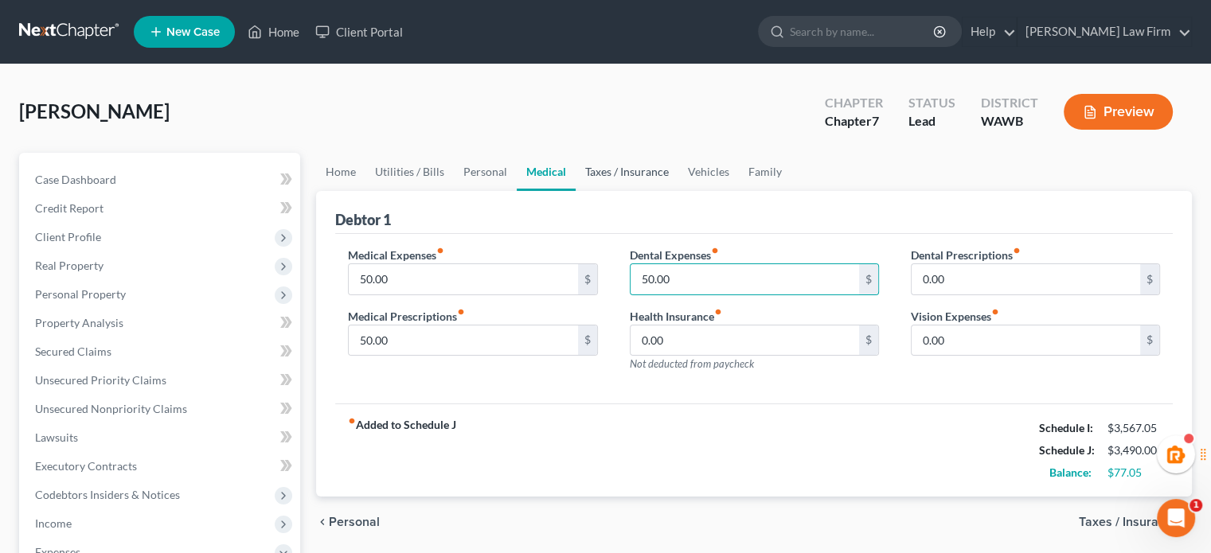
click at [608, 166] on link "Taxes / Insurance" at bounding box center [627, 172] width 103 height 38
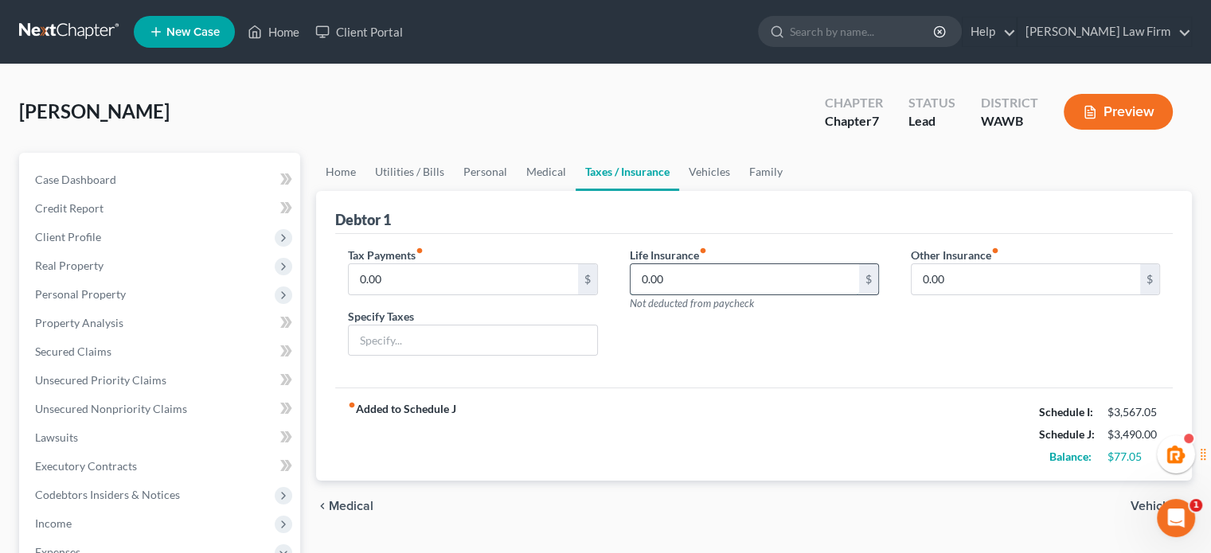
click at [666, 269] on input "0.00" at bounding box center [745, 279] width 229 height 30
type input "40.00"
click at [716, 168] on link "Vehicles" at bounding box center [709, 172] width 61 height 38
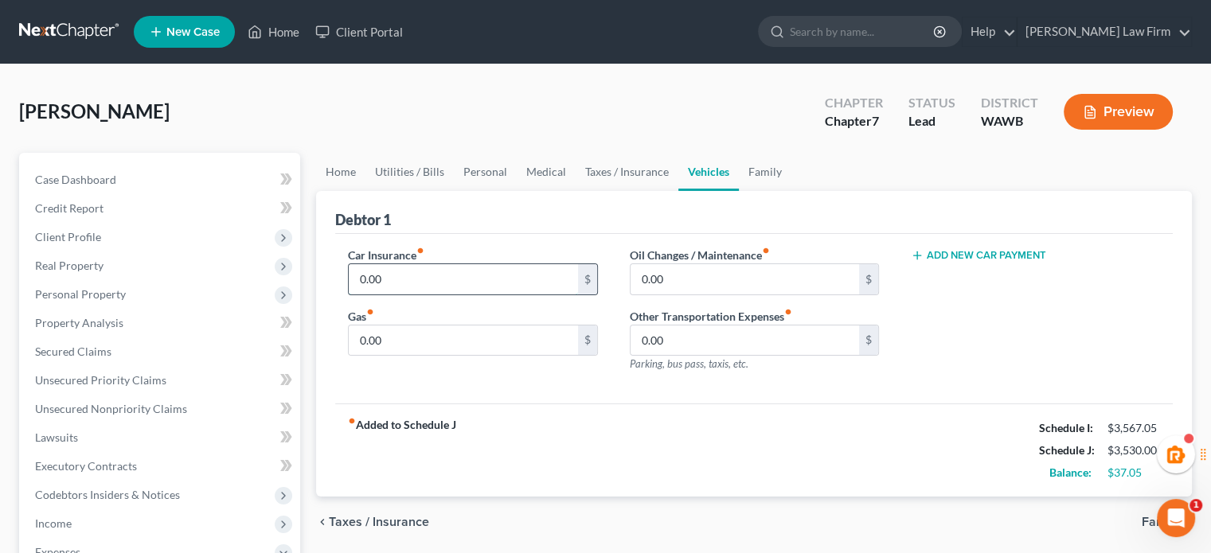
click at [410, 277] on input "0.00" at bounding box center [463, 279] width 229 height 30
type input "250.00"
click at [480, 343] on input "0.00" at bounding box center [463, 341] width 229 height 30
type input "200.00"
click at [758, 170] on link "Family" at bounding box center [765, 172] width 53 height 38
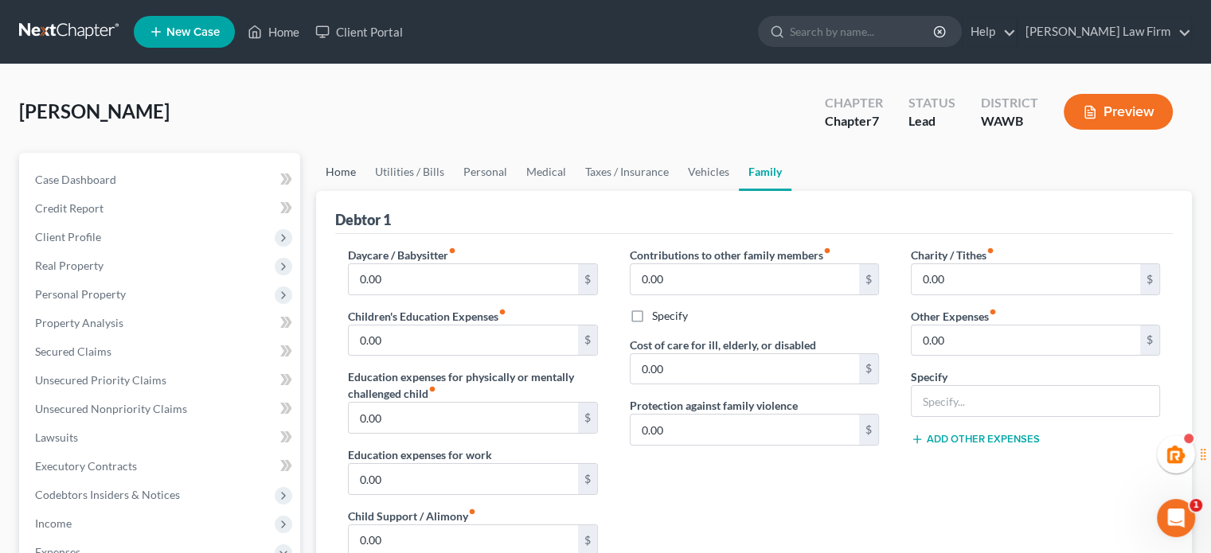
click at [349, 162] on link "Home" at bounding box center [340, 172] width 49 height 38
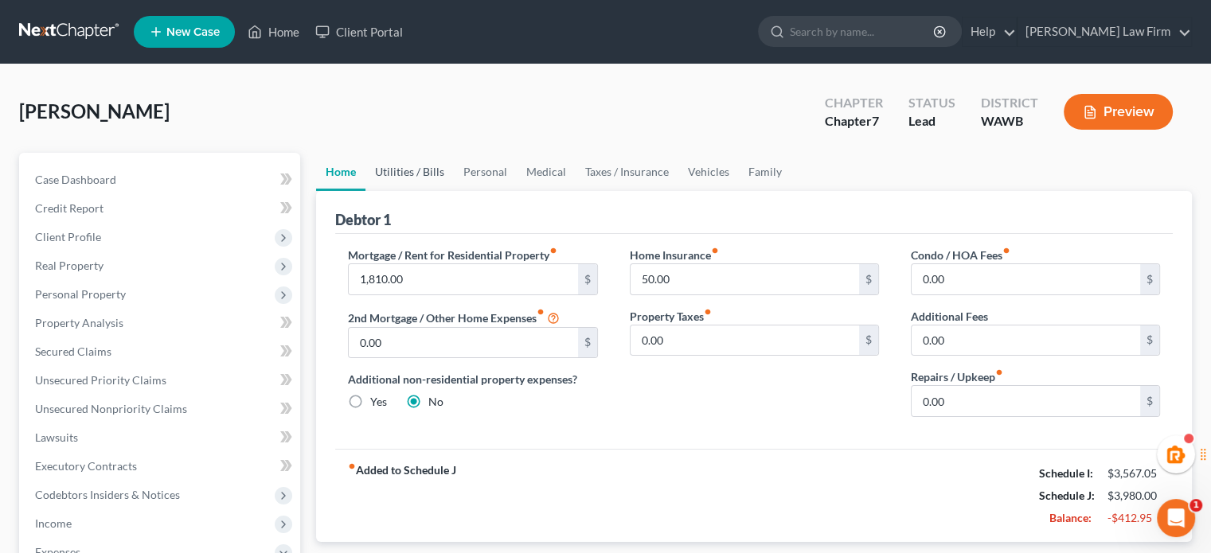
click at [423, 174] on link "Utilities / Bills" at bounding box center [409, 172] width 88 height 38
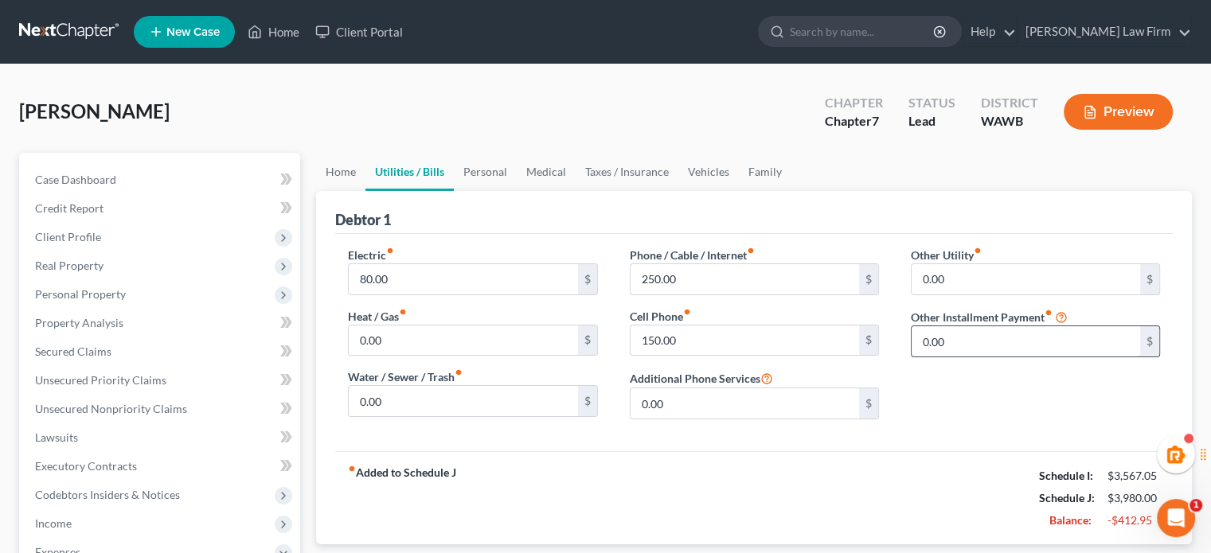
click at [969, 337] on input "0.00" at bounding box center [1026, 341] width 229 height 30
click at [486, 189] on link "Personal" at bounding box center [485, 172] width 63 height 38
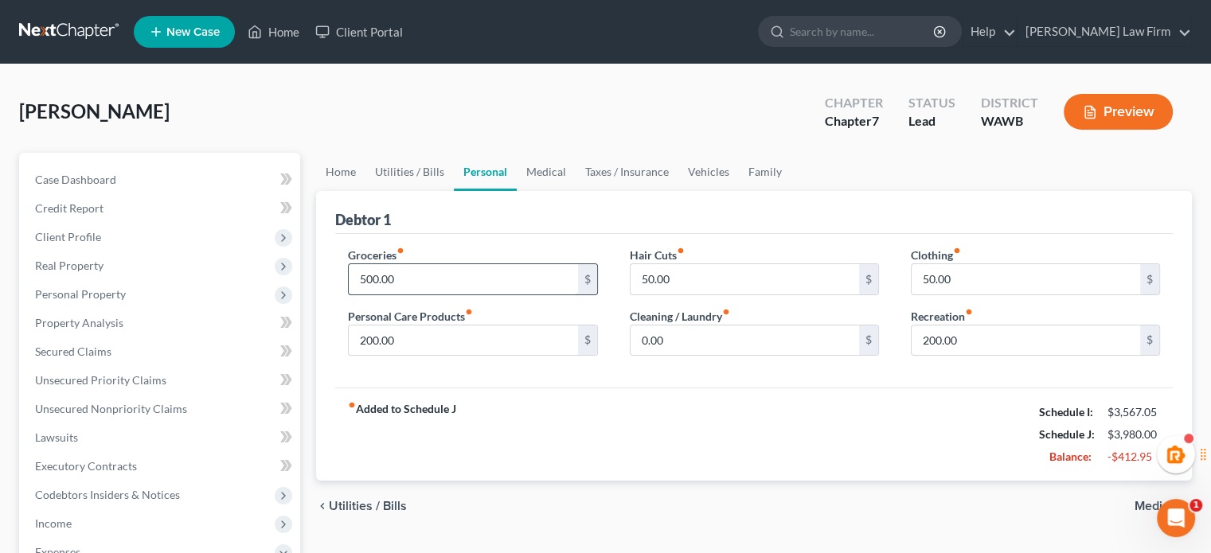
click at [443, 274] on input "500.00" at bounding box center [463, 279] width 229 height 30
type input "300.00"
click at [997, 353] on input "200.00" at bounding box center [1026, 341] width 229 height 30
type input "0.00"
click at [725, 282] on input "50.00" at bounding box center [745, 279] width 229 height 30
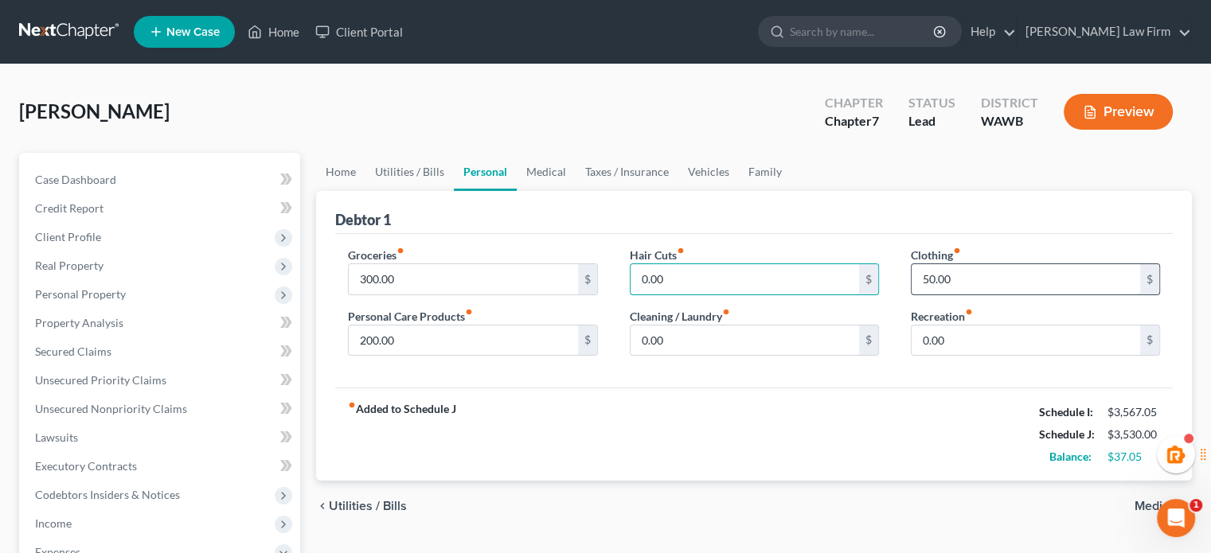
type input "0.00"
click at [981, 281] on input "50.00" at bounding box center [1026, 279] width 229 height 30
type input "0.00"
click at [553, 162] on link "Medical" at bounding box center [546, 172] width 59 height 38
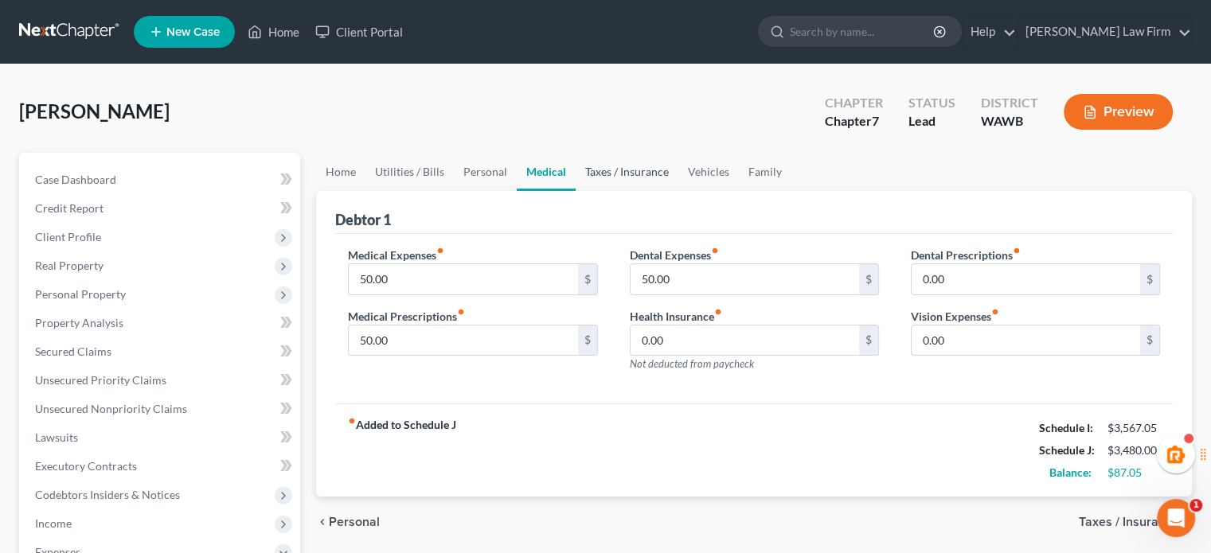
click at [627, 174] on link "Taxes / Insurance" at bounding box center [627, 172] width 103 height 38
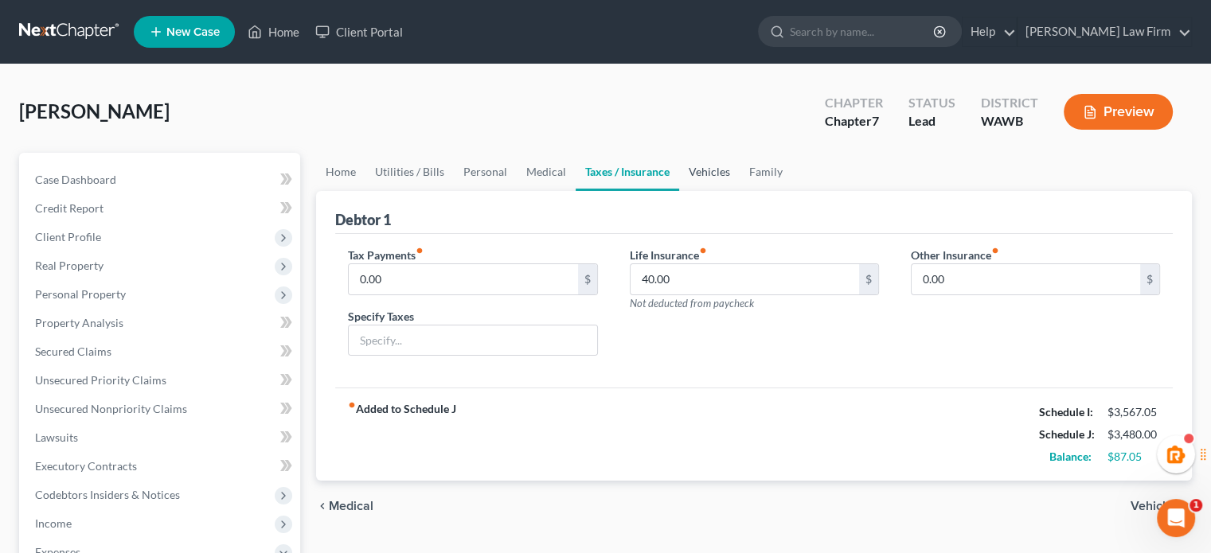
click at [721, 174] on link "Vehicles" at bounding box center [709, 172] width 61 height 38
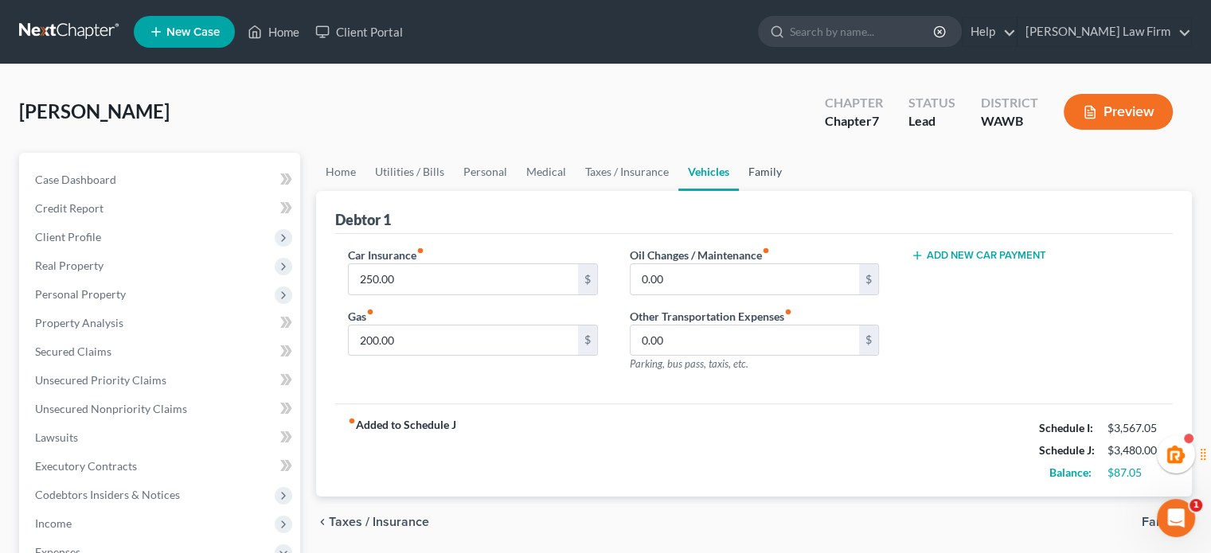
click at [774, 177] on link "Family" at bounding box center [765, 172] width 53 height 38
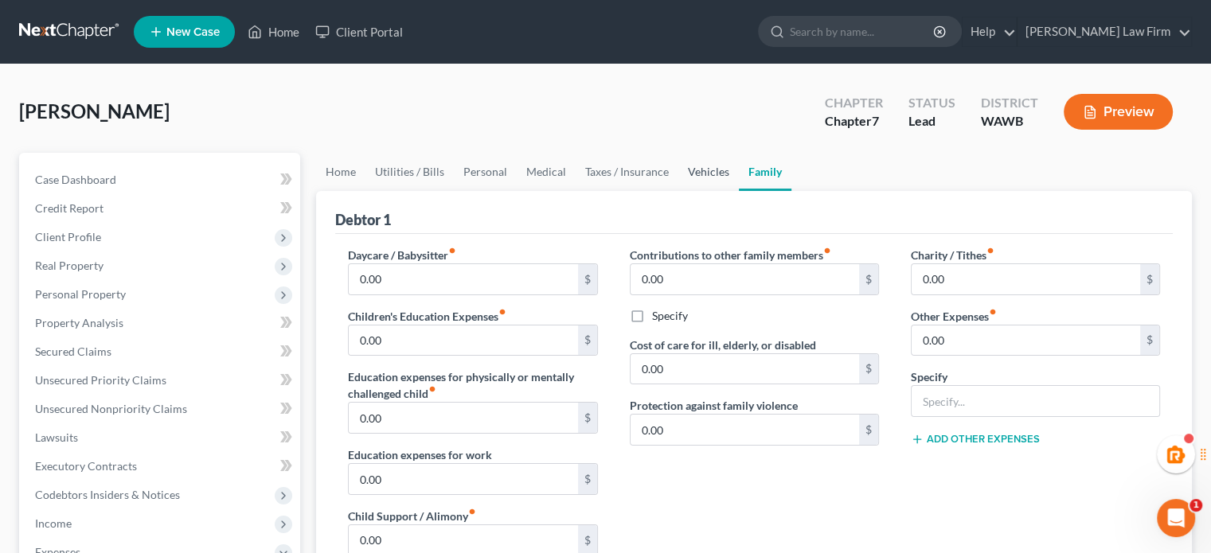
click at [702, 168] on link "Vehicles" at bounding box center [708, 172] width 61 height 38
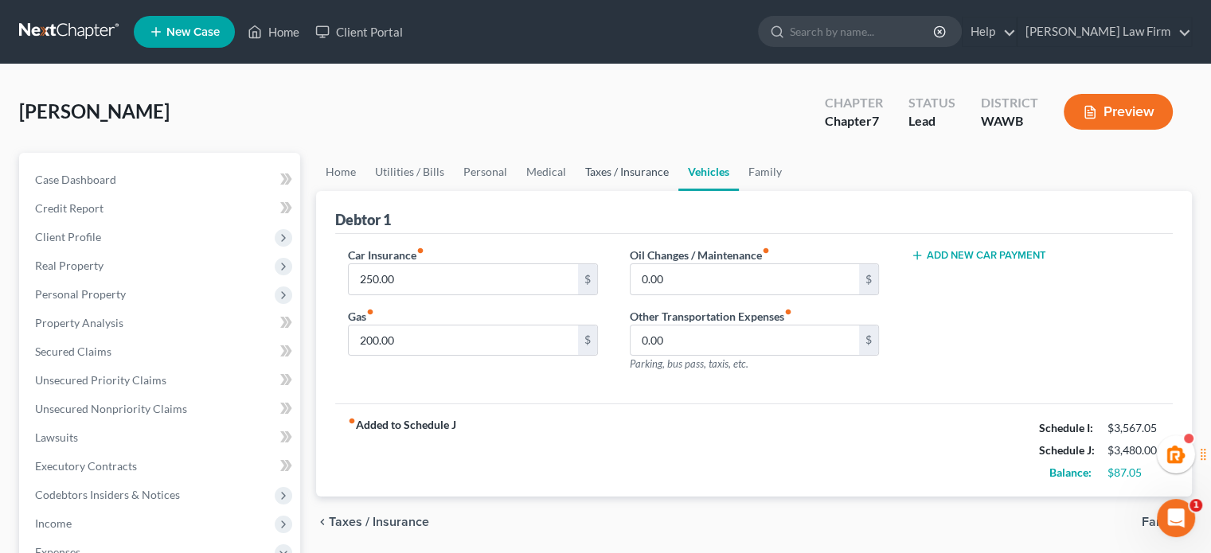
click at [607, 162] on link "Taxes / Insurance" at bounding box center [627, 172] width 103 height 38
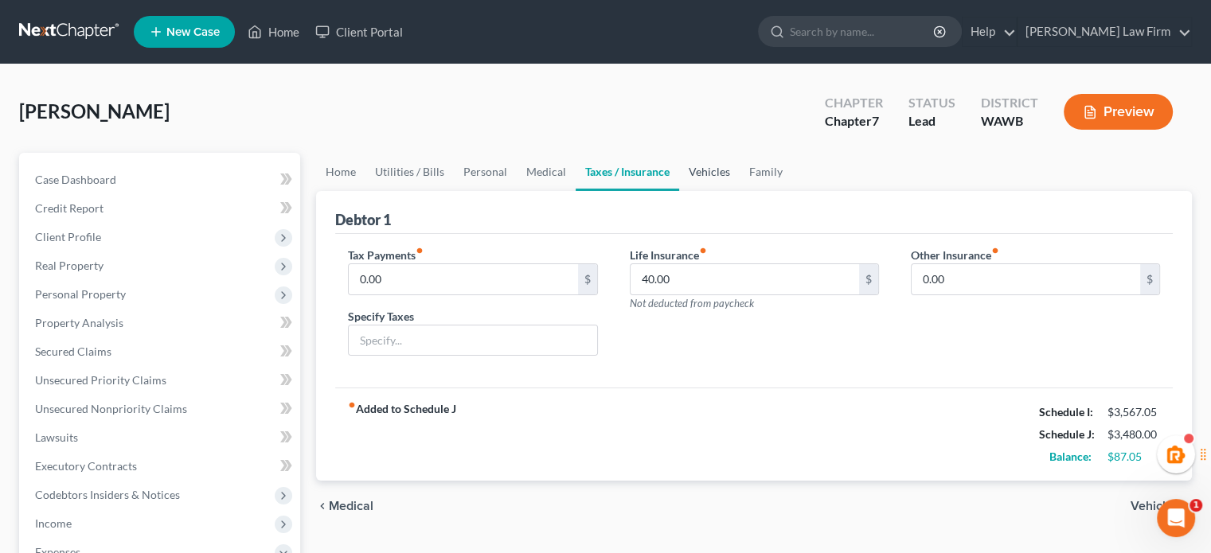
click at [716, 176] on link "Vehicles" at bounding box center [709, 172] width 61 height 38
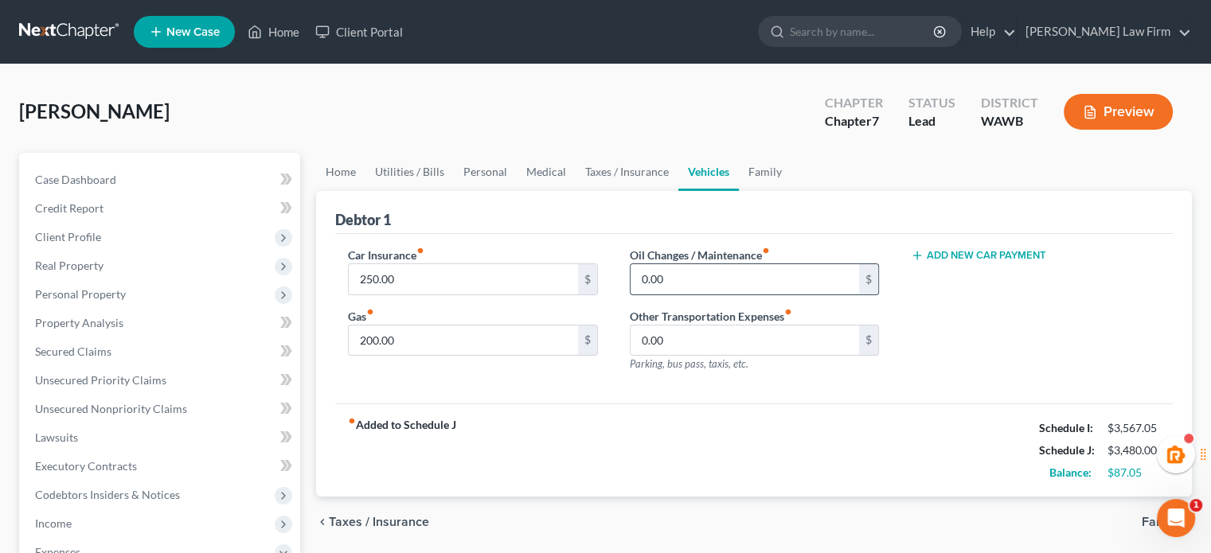
click at [697, 276] on input "0.00" at bounding box center [745, 279] width 229 height 30
type input "50.00"
click at [761, 151] on div "[PERSON_NAME] Upgraded Chapter Chapter 7 Status Lead District [GEOGRAPHIC_DATA]…" at bounding box center [605, 118] width 1173 height 69
click at [762, 168] on link "Family" at bounding box center [765, 172] width 53 height 38
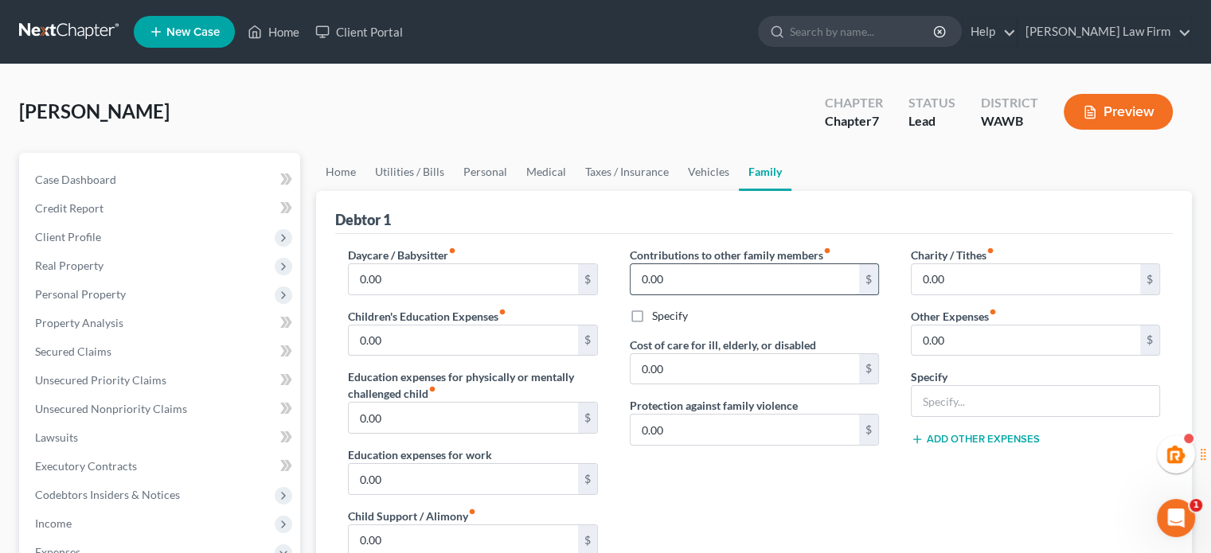
click at [713, 266] on input "0.00" at bounding box center [745, 279] width 229 height 30
type input "400.00"
click at [652, 308] on label "Specify" at bounding box center [670, 316] width 36 height 16
click at [658, 308] on input "Specify" at bounding box center [663, 313] width 10 height 10
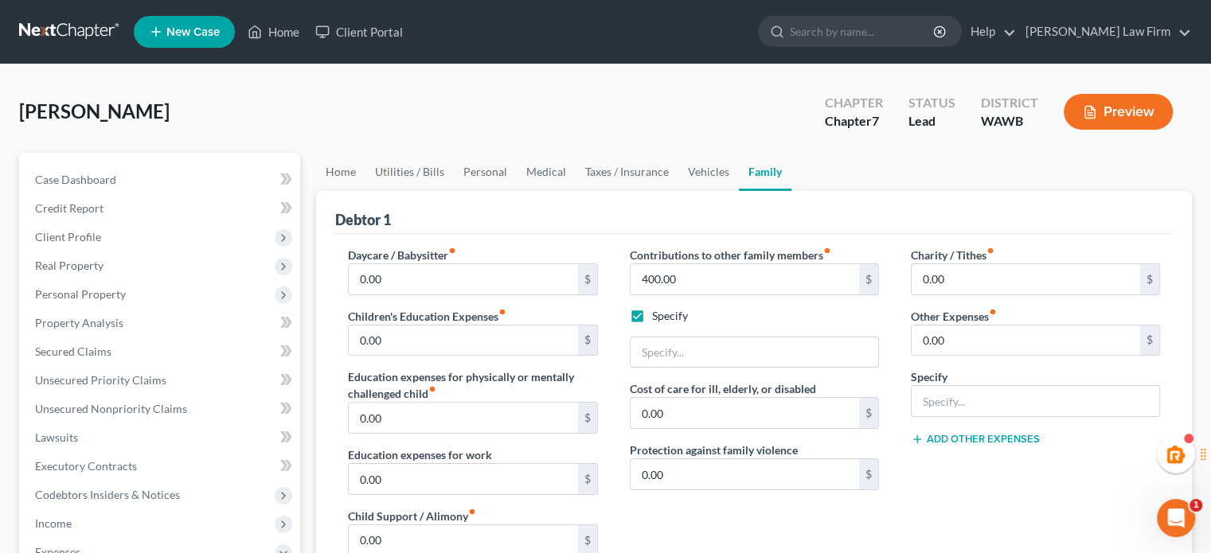
click at [652, 316] on label "Specify" at bounding box center [670, 316] width 36 height 16
click at [658, 316] on input "Specify" at bounding box center [663, 313] width 10 height 10
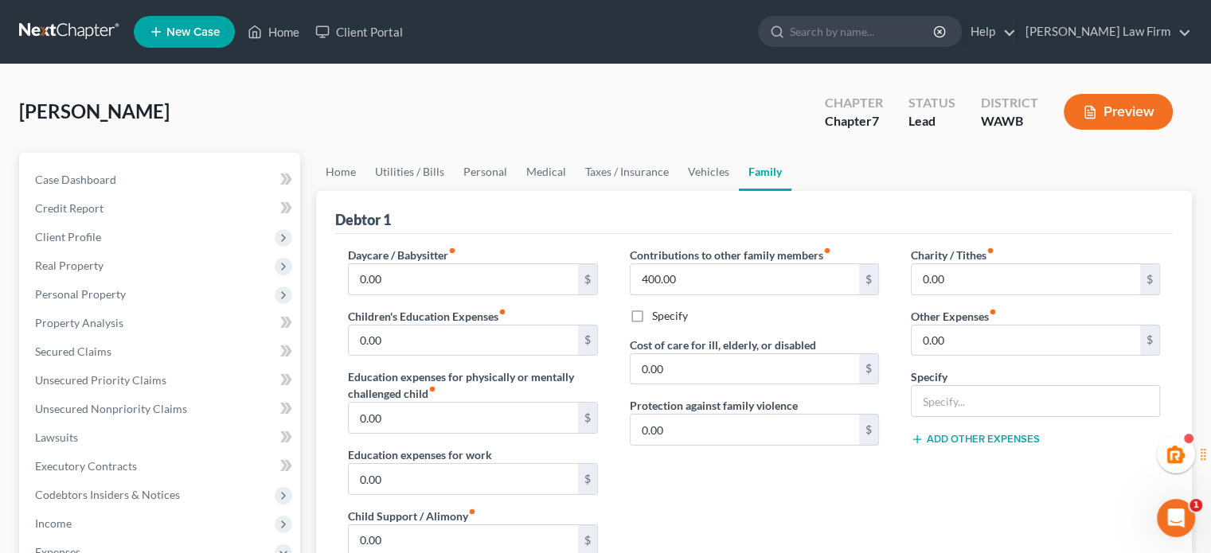
click at [652, 319] on label "Specify" at bounding box center [670, 316] width 36 height 16
click at [658, 318] on input "Specify" at bounding box center [663, 313] width 10 height 10
checkbox input "true"
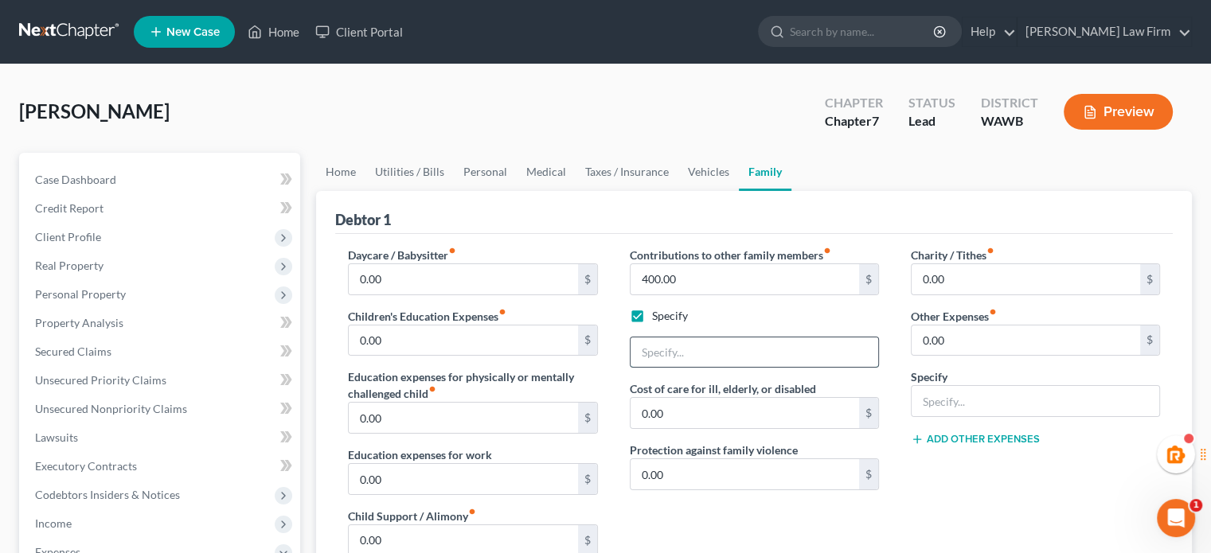
drag, startPoint x: 659, startPoint y: 346, endPoint x: 674, endPoint y: 350, distance: 14.9
click at [659, 346] on input "text" at bounding box center [755, 353] width 248 height 30
type input "Contribution to partner in [GEOGRAPHIC_DATA]"
click at [751, 324] on div "Contributions to other family members fiber_manual_record 400.00 $ Specify Cont…" at bounding box center [754, 416] width 281 height 338
click at [340, 180] on link "Home" at bounding box center [340, 172] width 49 height 38
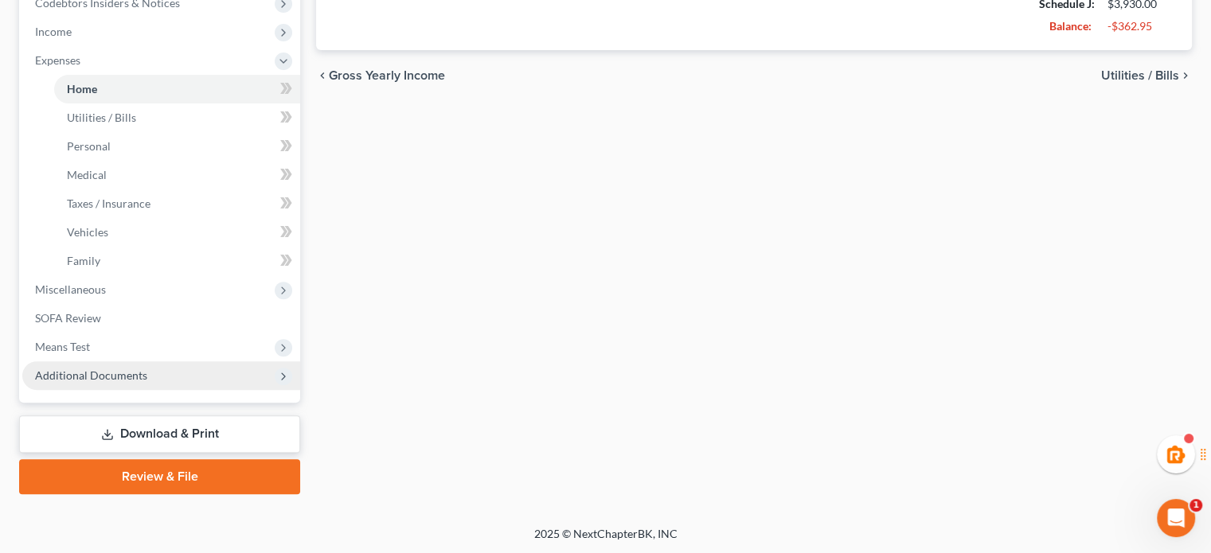
click at [143, 369] on span "Additional Documents" at bounding box center [91, 376] width 112 height 14
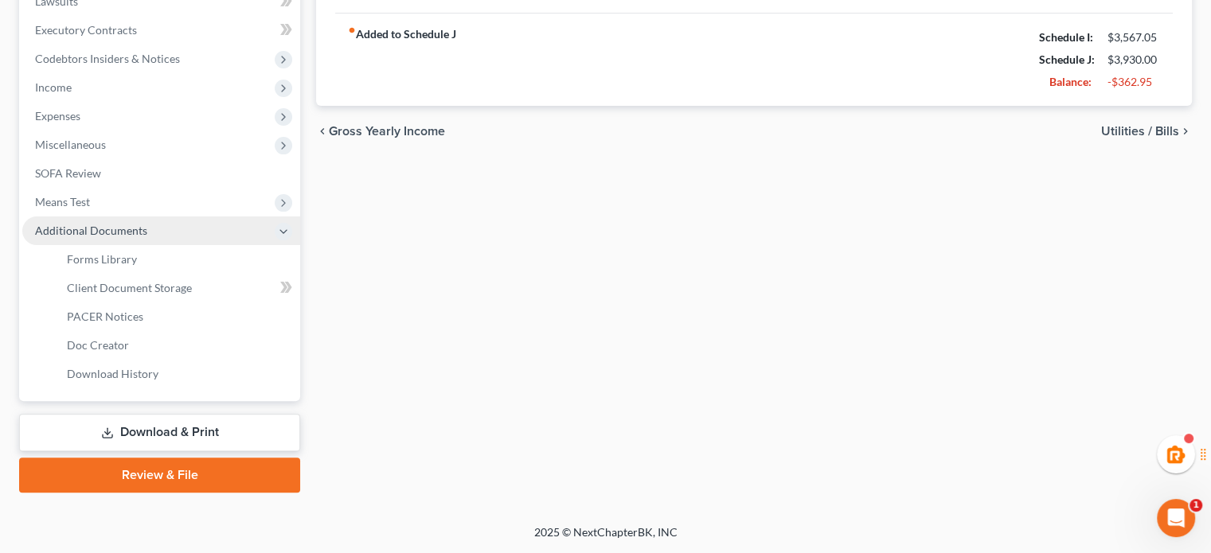
scroll to position [435, 0]
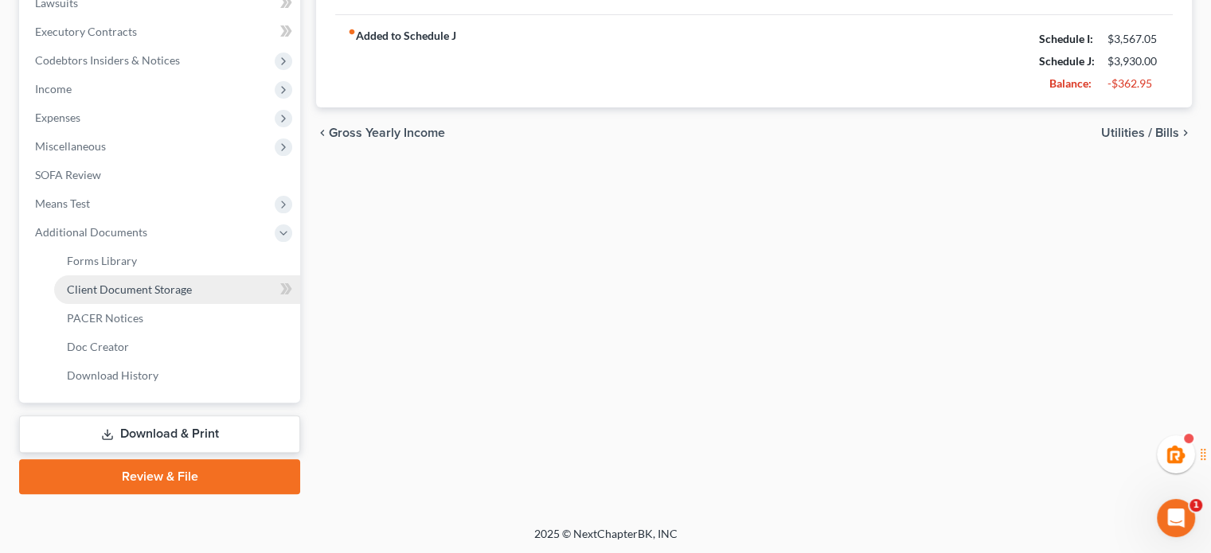
click at [135, 299] on link "Client Document Storage" at bounding box center [177, 289] width 246 height 29
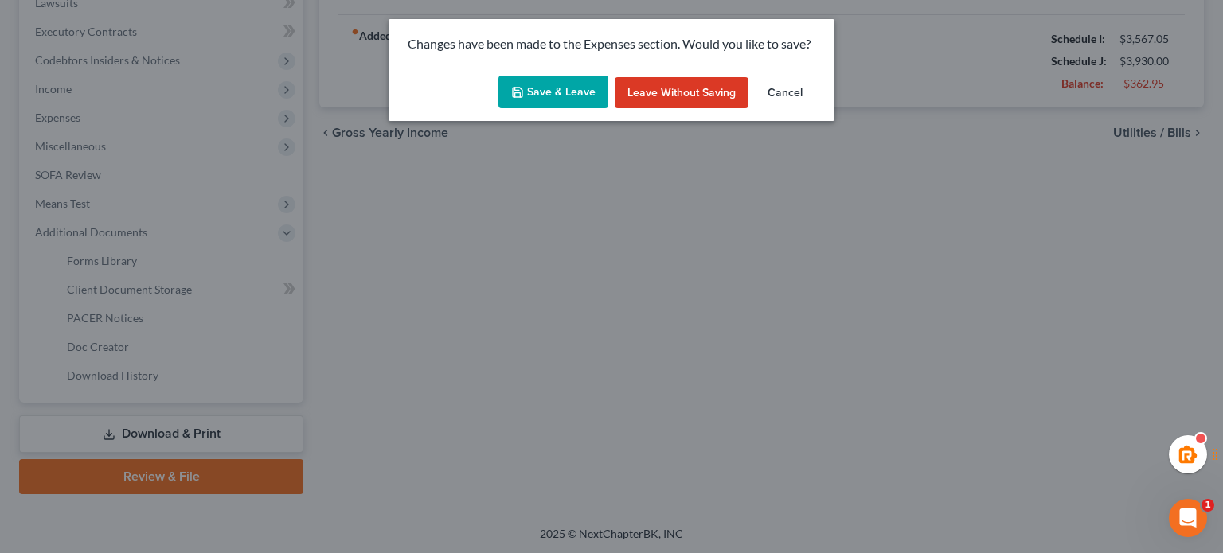
click at [507, 92] on button "Save & Leave" at bounding box center [553, 92] width 110 height 33
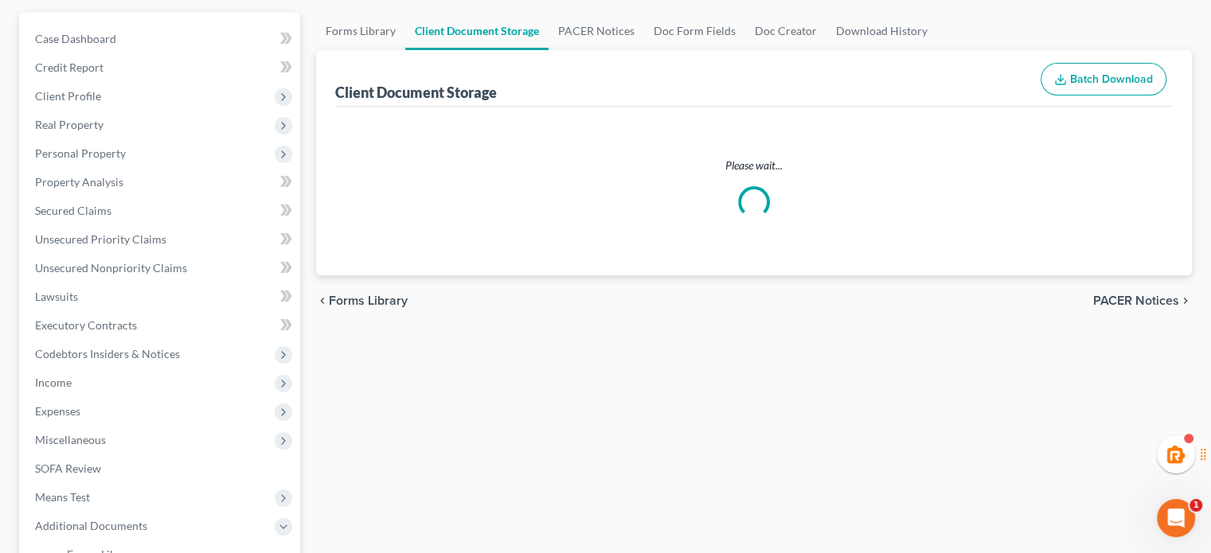
select select "0"
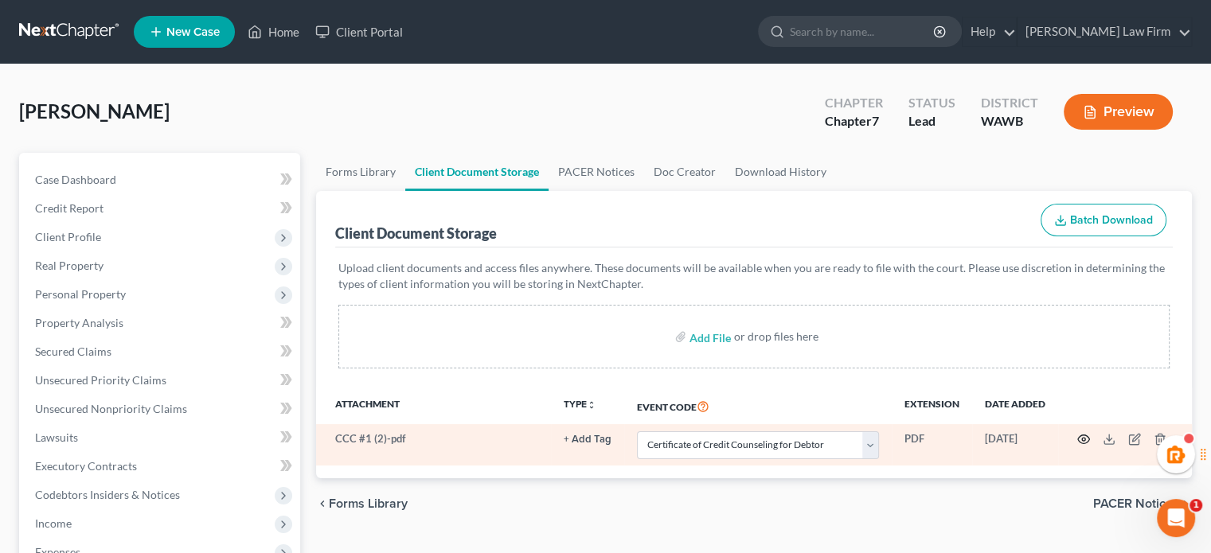
click at [1077, 436] on icon "button" at bounding box center [1083, 439] width 13 height 13
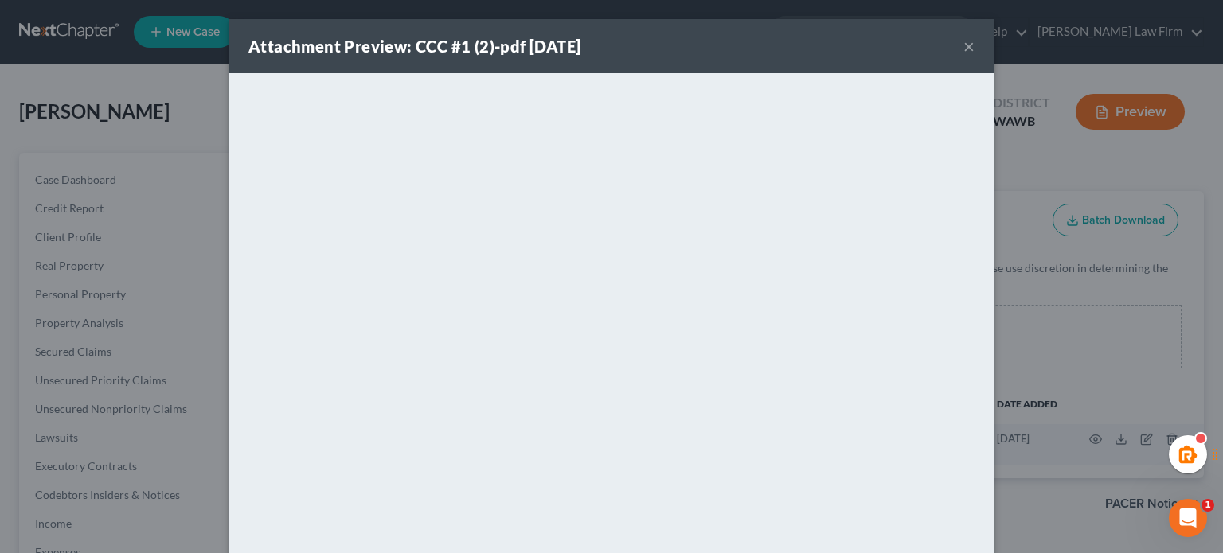
click at [963, 46] on button "×" at bounding box center [968, 46] width 11 height 19
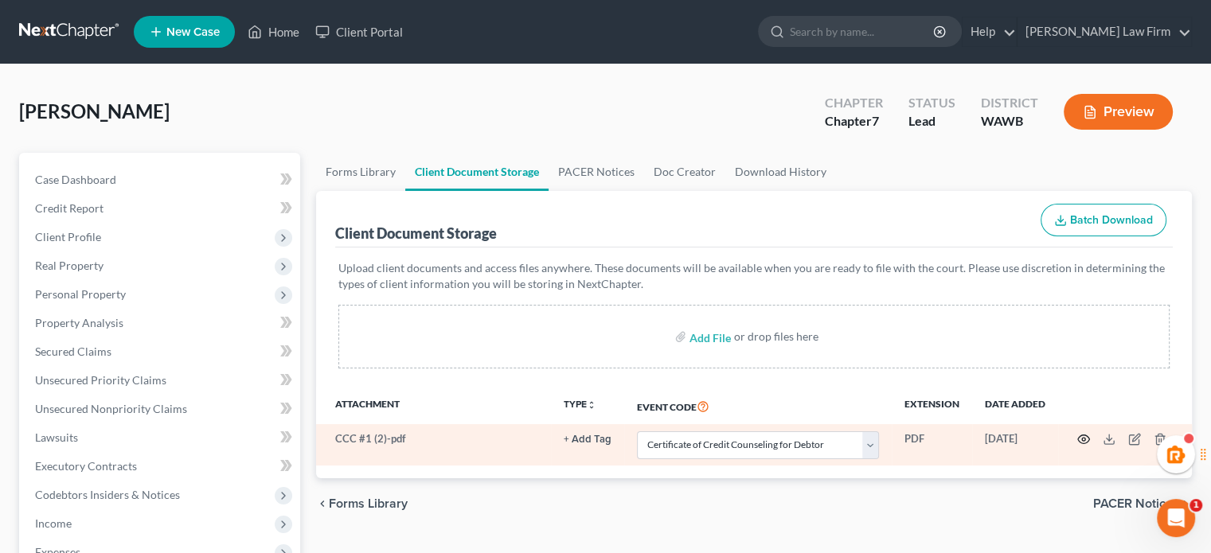
click at [1086, 433] on icon "button" at bounding box center [1083, 439] width 13 height 13
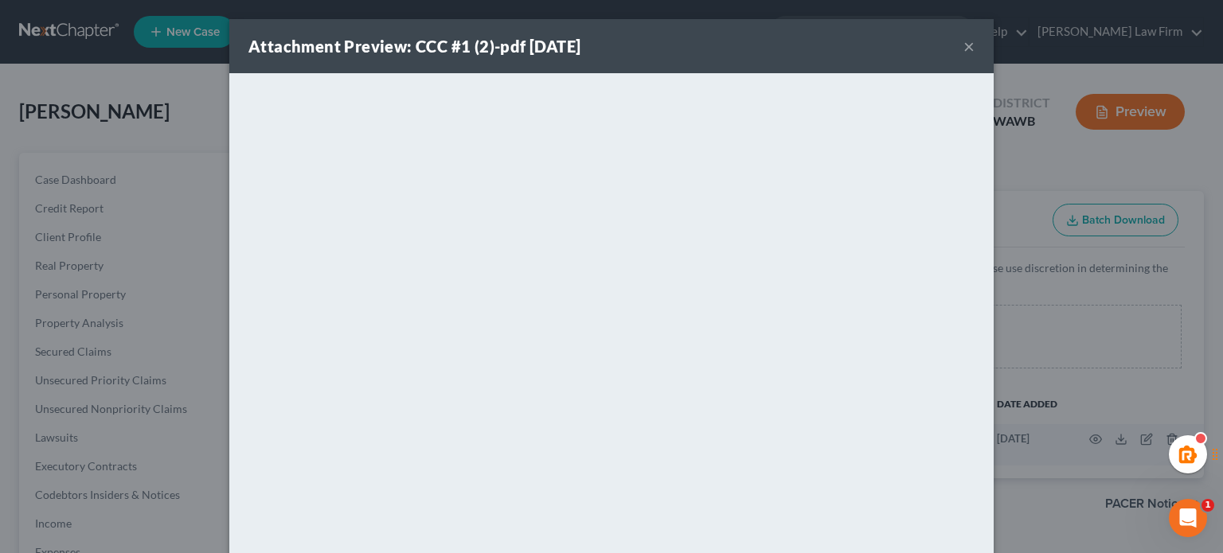
click at [954, 51] on div "Attachment Preview: CCC #1 (2)-pdf [DATE] ×" at bounding box center [611, 46] width 764 height 54
click at [973, 49] on div "Attachment Preview: CCC #1 (2)-pdf [DATE] ×" at bounding box center [611, 46] width 764 height 54
click at [963, 39] on button "×" at bounding box center [968, 46] width 11 height 19
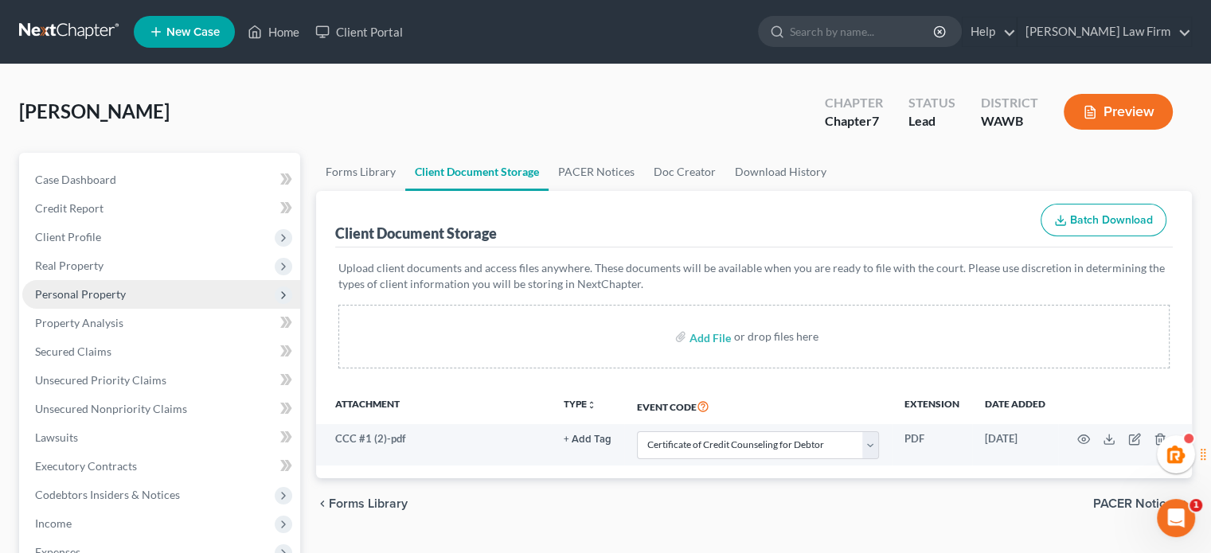
scroll to position [265, 0]
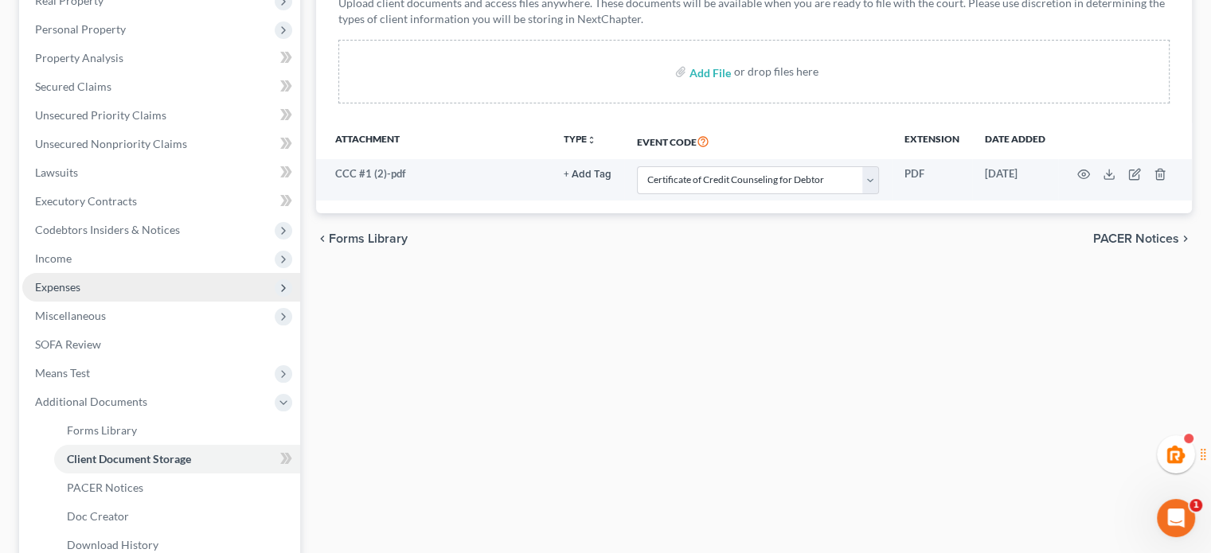
click at [190, 288] on span "Expenses" at bounding box center [161, 287] width 278 height 29
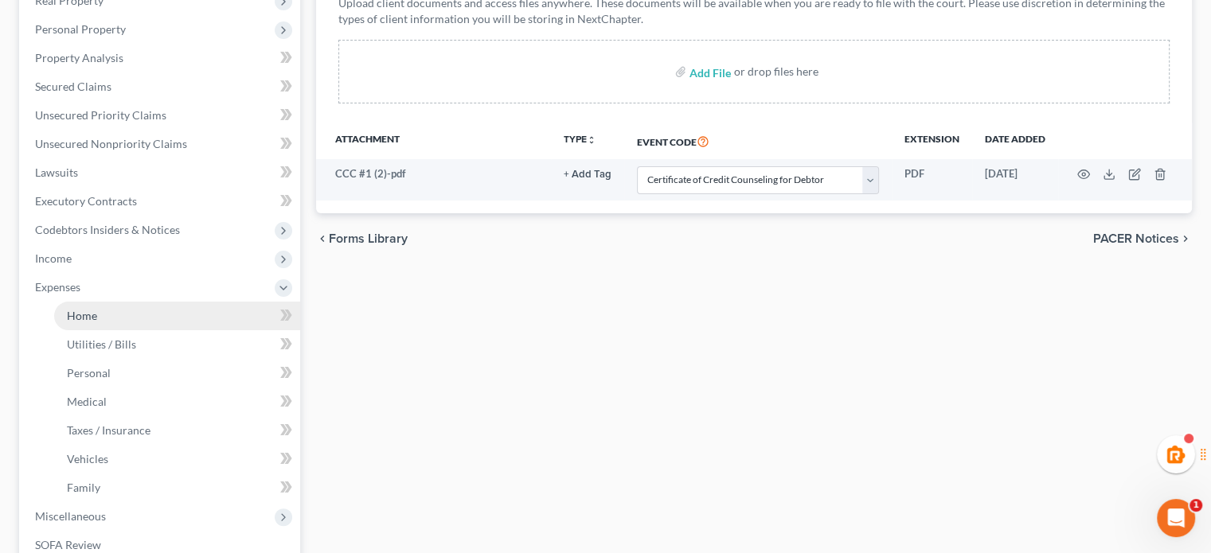
click at [184, 321] on link "Home" at bounding box center [177, 316] width 246 height 29
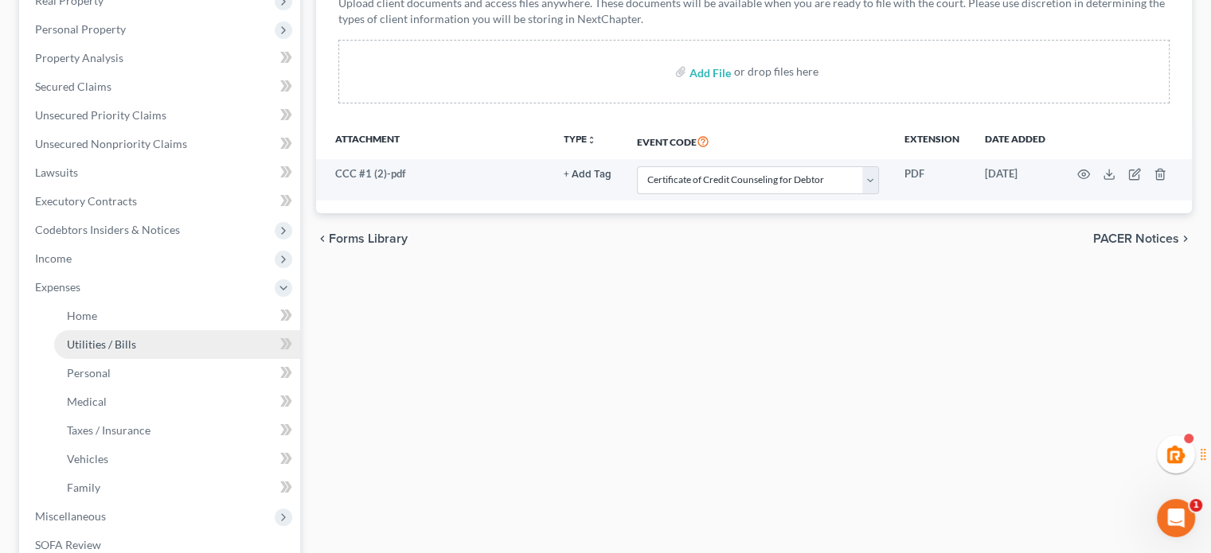
click at [191, 346] on link "Utilities / Bills" at bounding box center [177, 344] width 246 height 29
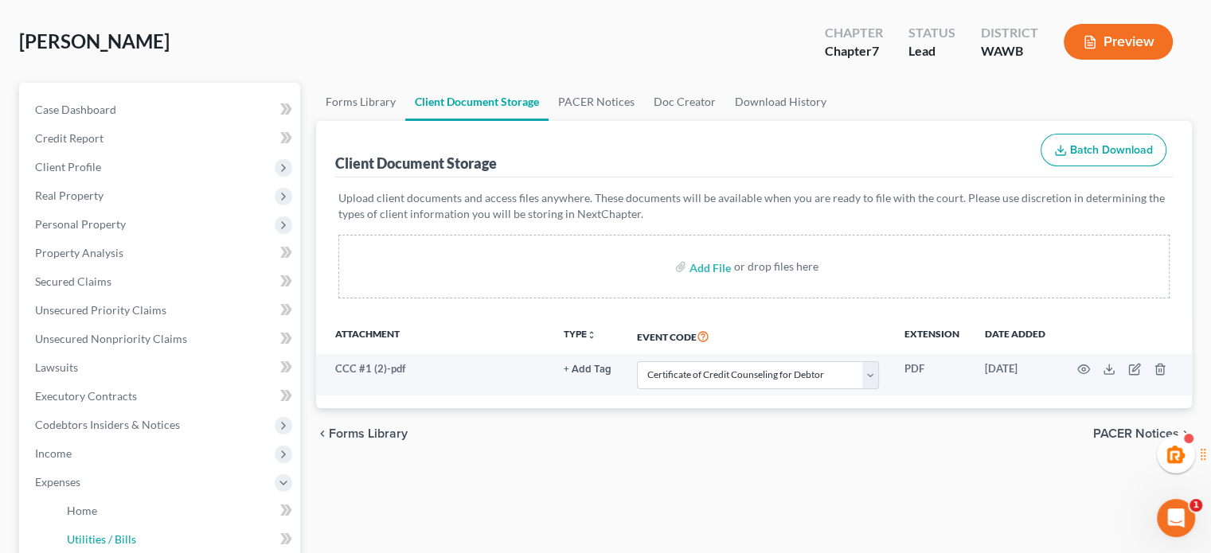
scroll to position [0, 0]
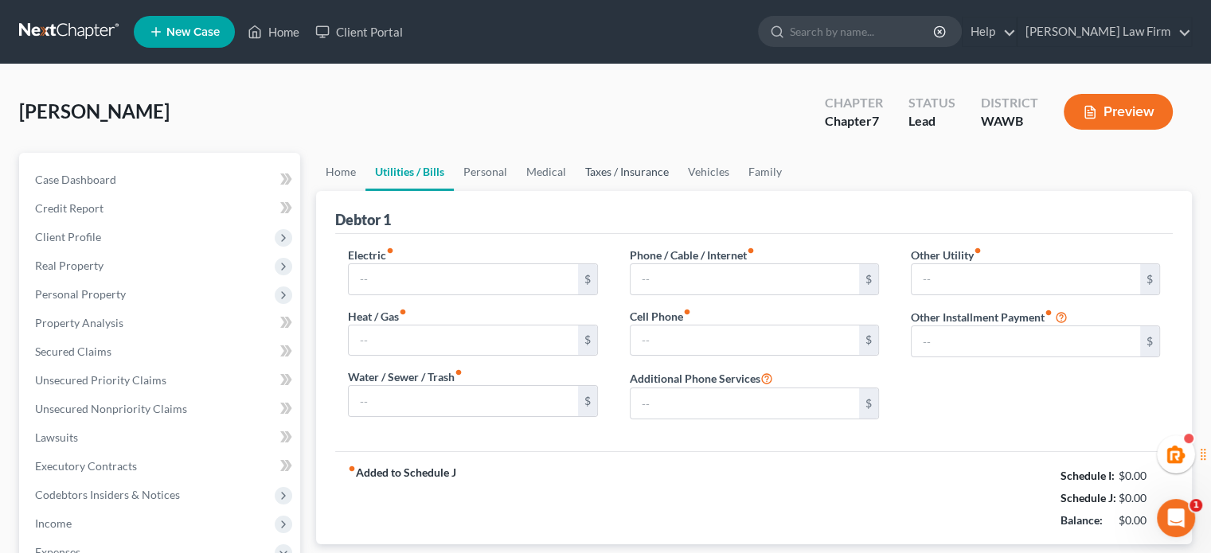
type input "80.00"
type input "0.00"
type input "250.00"
type input "150.00"
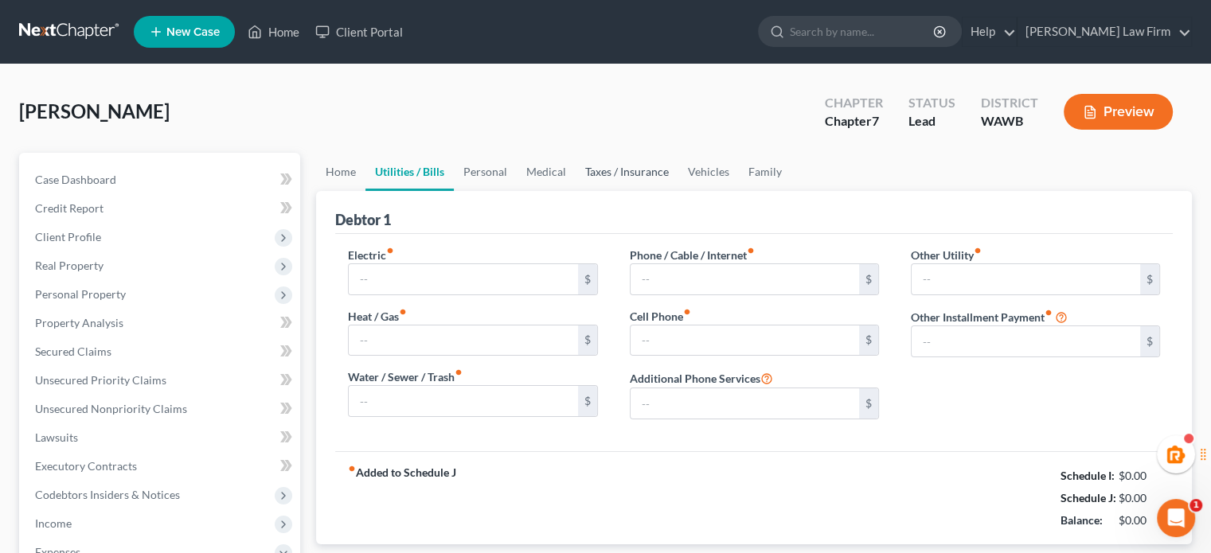
type input "0.00"
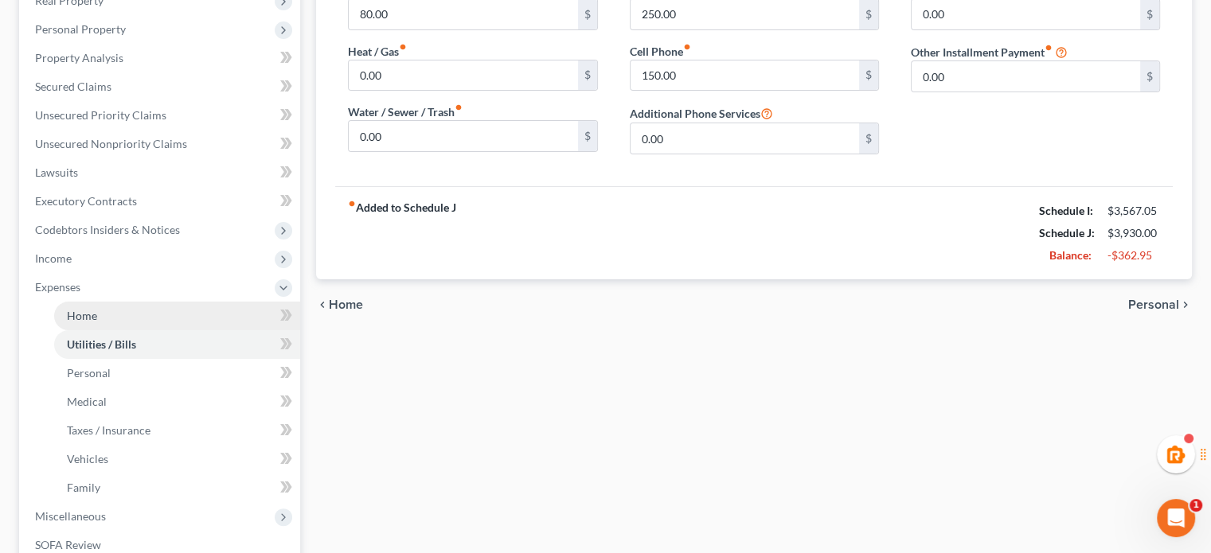
click at [111, 303] on link "Home" at bounding box center [177, 316] width 246 height 29
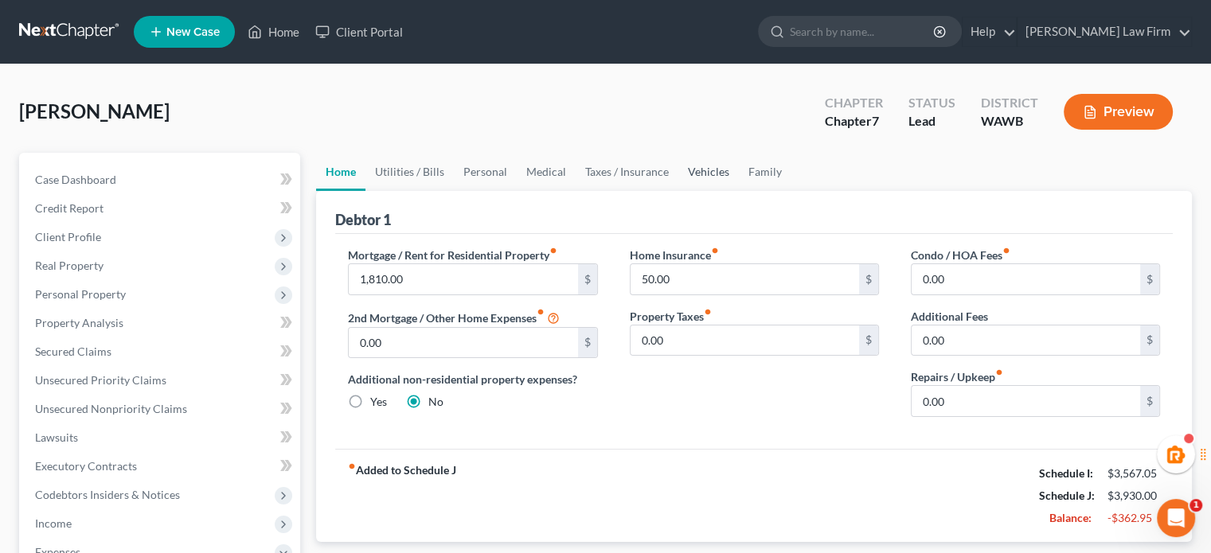
click at [707, 171] on link "Vehicles" at bounding box center [708, 172] width 61 height 38
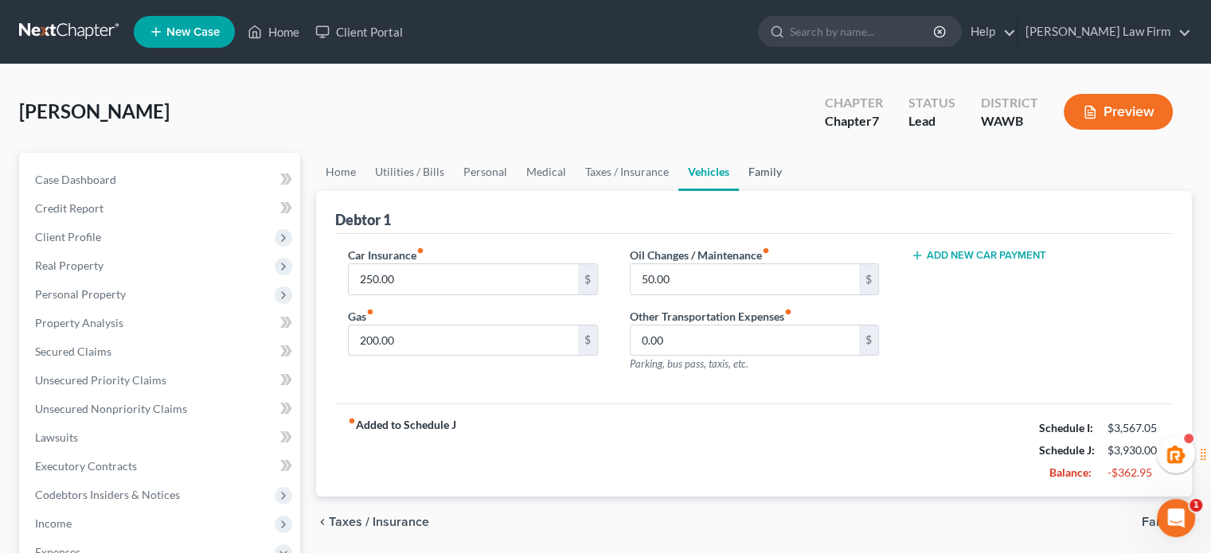
click at [741, 171] on link "Family" at bounding box center [765, 172] width 53 height 38
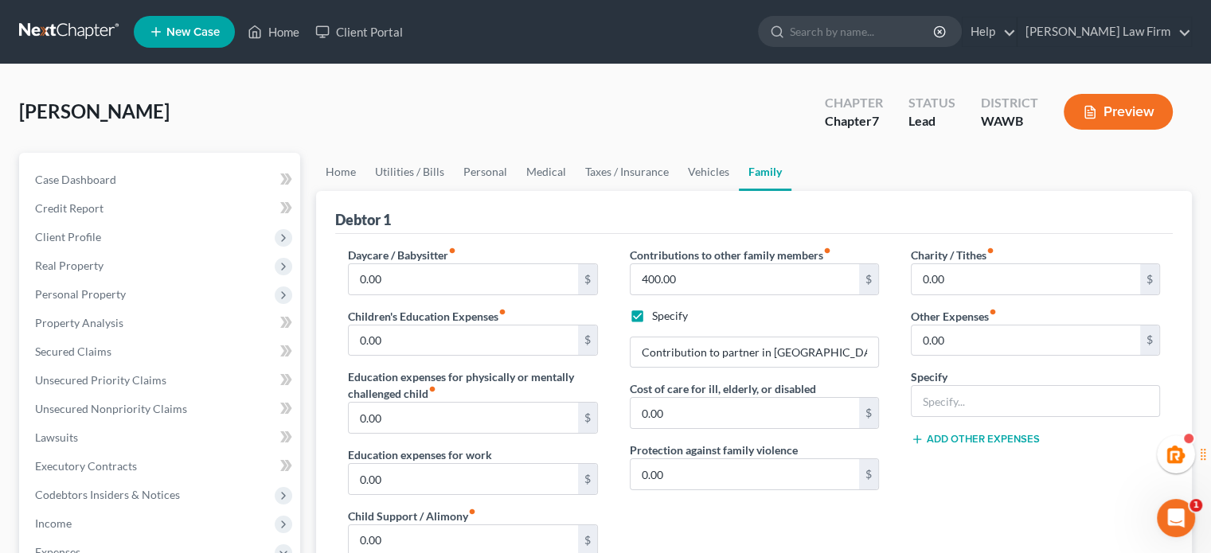
click at [664, 314] on label "Specify" at bounding box center [670, 316] width 36 height 16
click at [664, 314] on input "Specify" at bounding box center [663, 313] width 10 height 10
checkbox input "false"
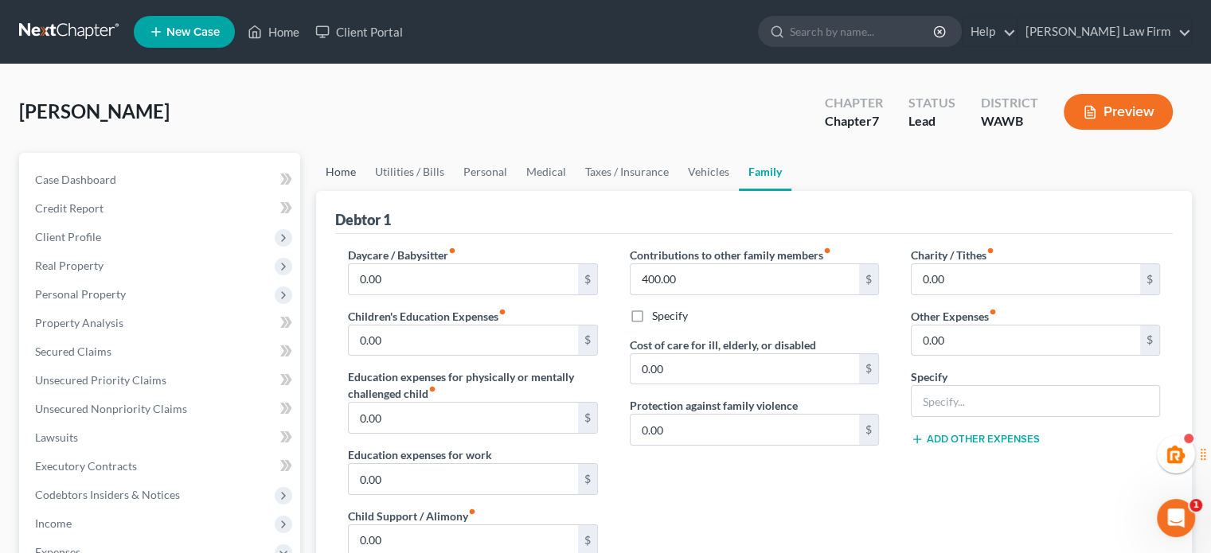
click at [350, 182] on link "Home" at bounding box center [340, 172] width 49 height 38
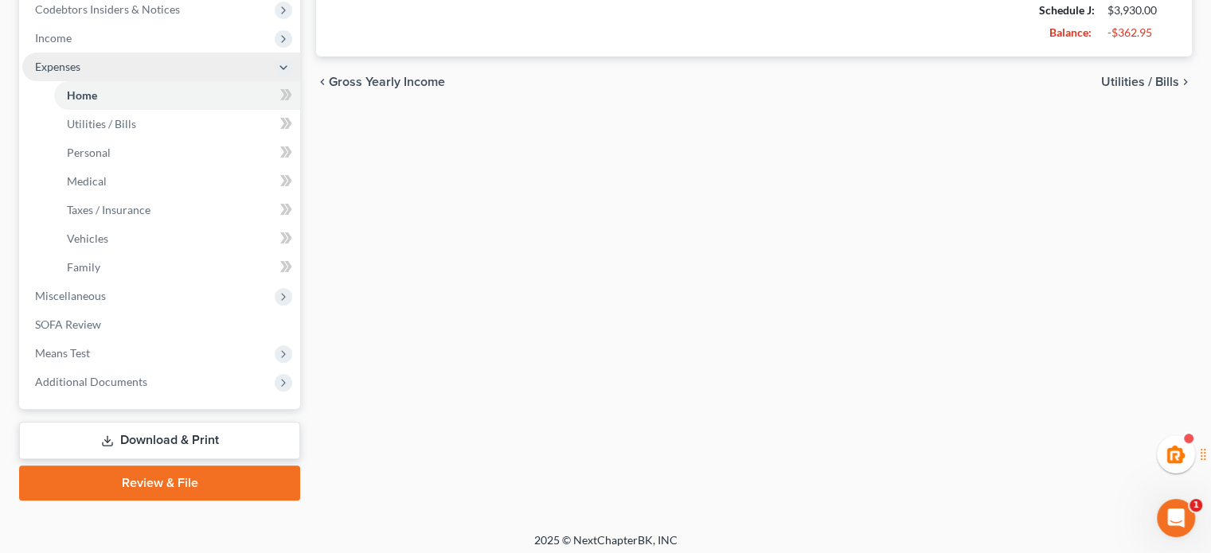
scroll to position [492, 0]
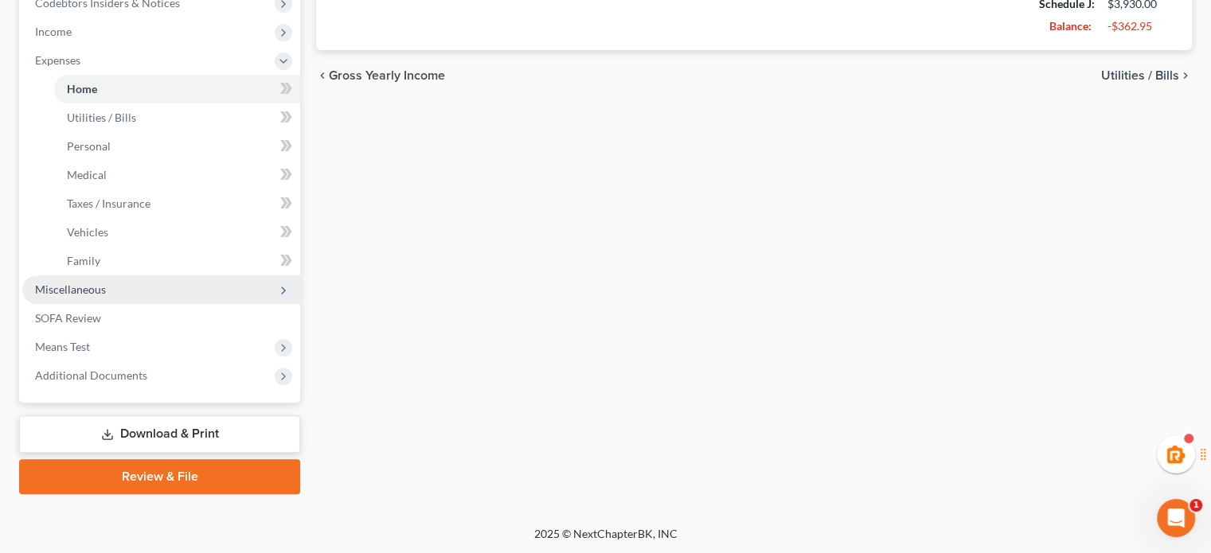
click at [107, 295] on span "Miscellaneous" at bounding box center [161, 289] width 278 height 29
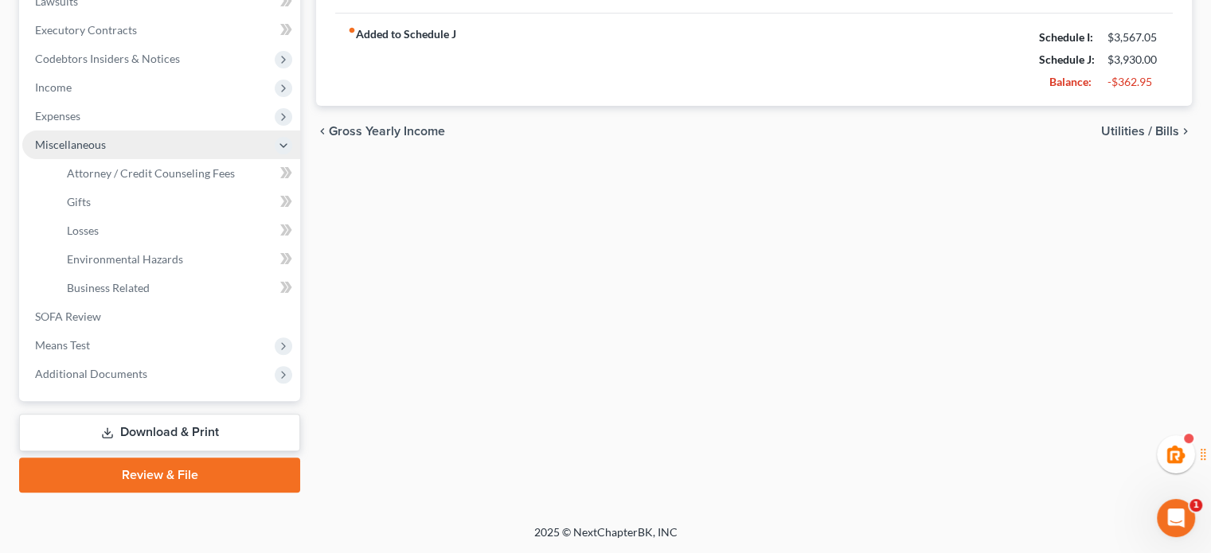
scroll to position [435, 0]
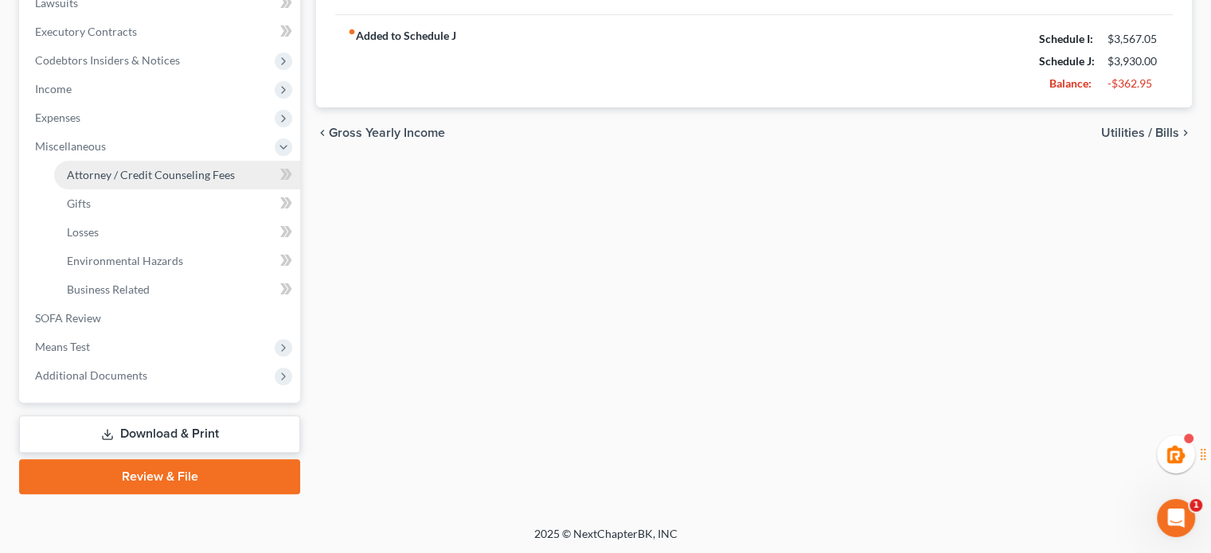
click at [148, 174] on span "Attorney / Credit Counseling Fees" at bounding box center [151, 175] width 168 height 14
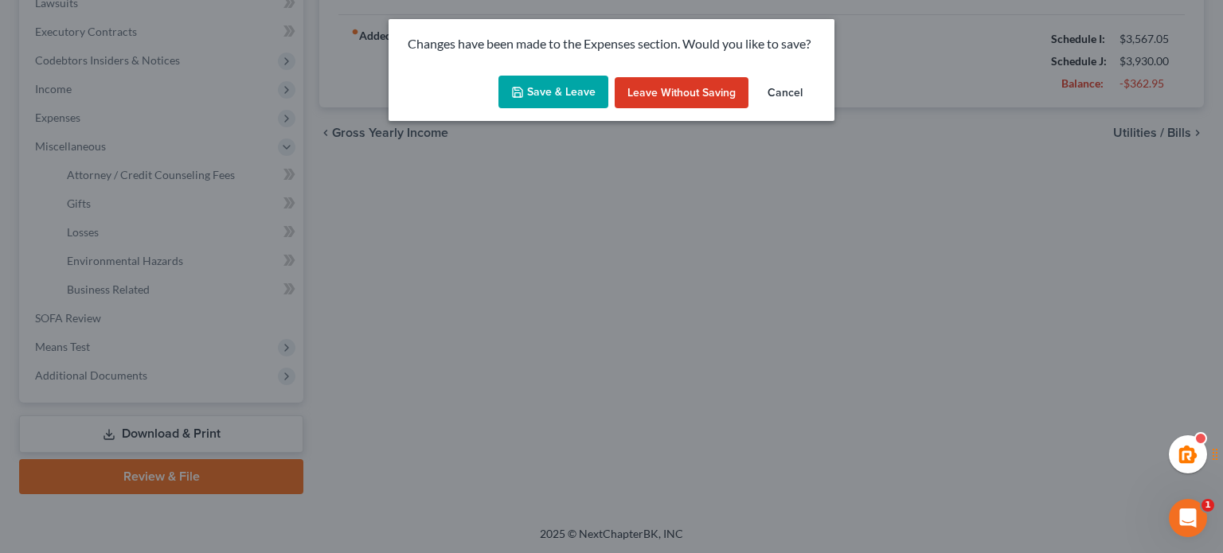
click at [537, 88] on button "Save & Leave" at bounding box center [553, 92] width 110 height 33
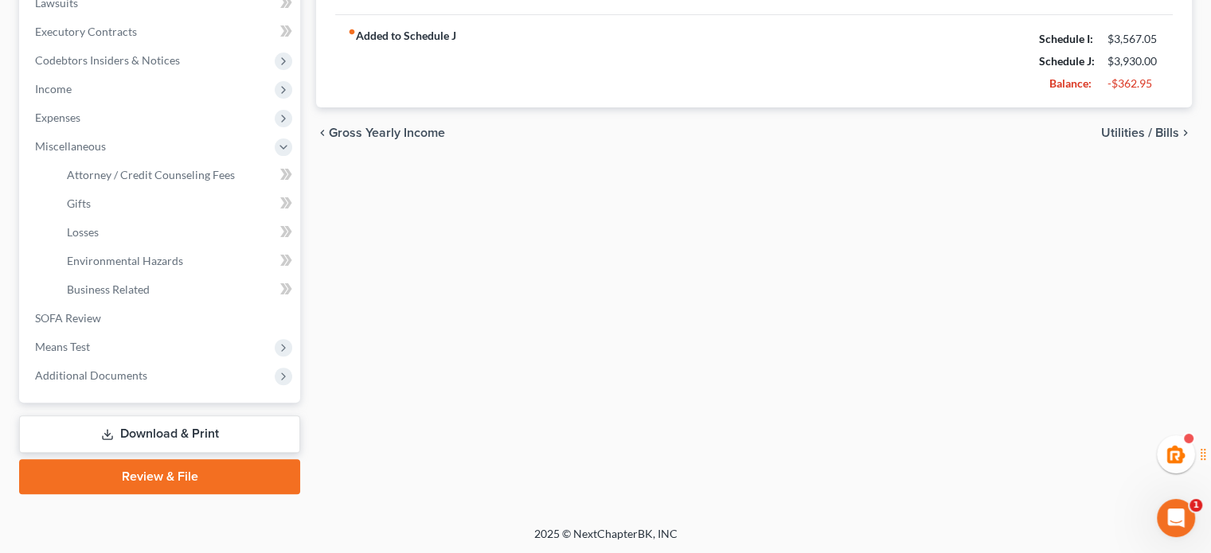
select select "1"
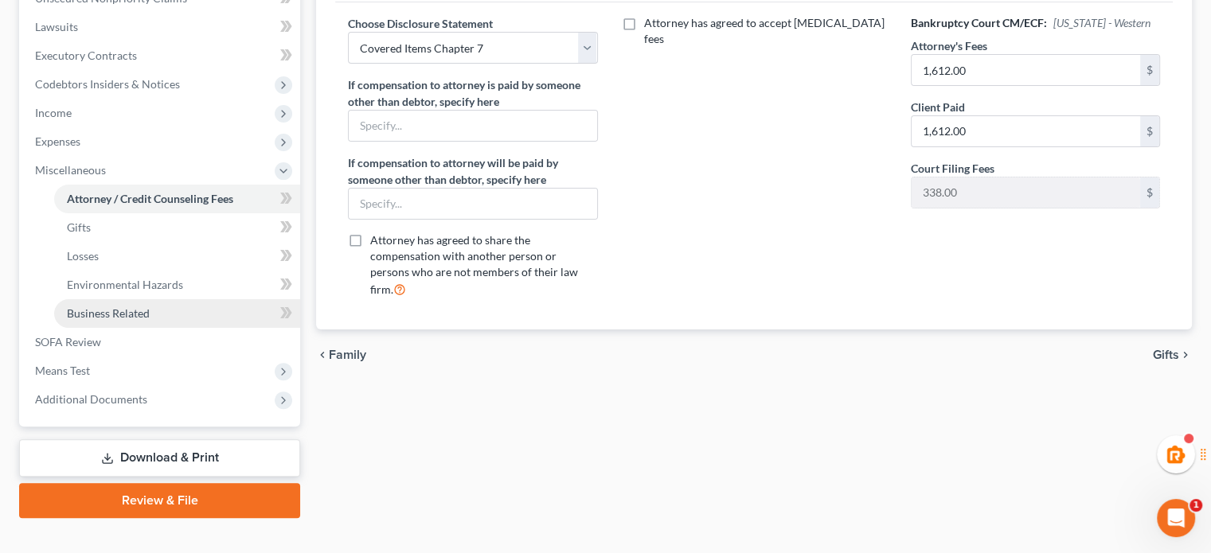
scroll to position [435, 0]
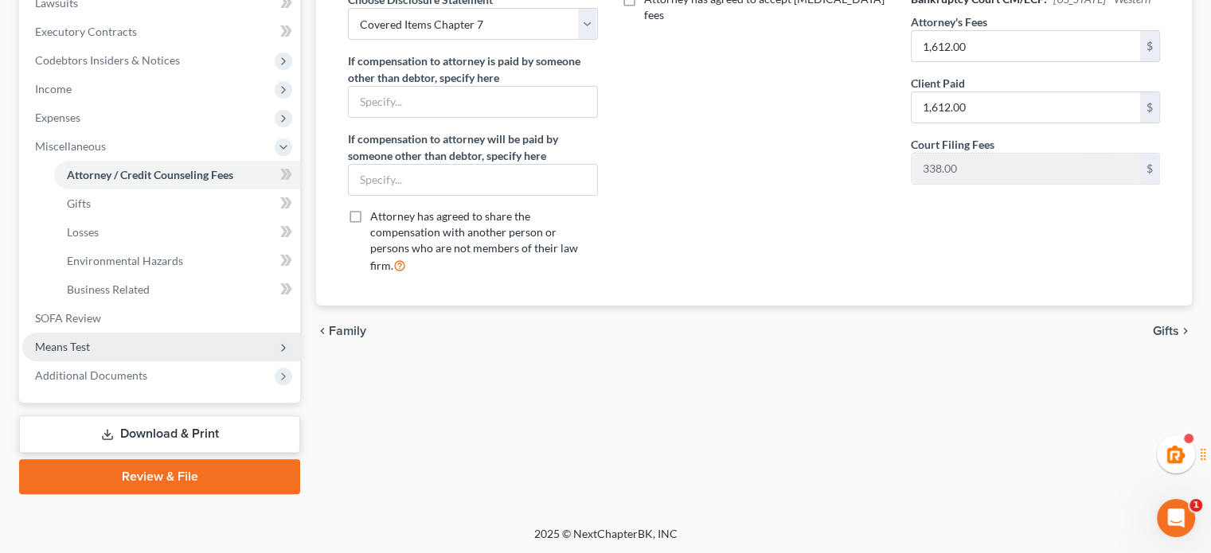
click at [129, 342] on span "Means Test" at bounding box center [161, 347] width 278 height 29
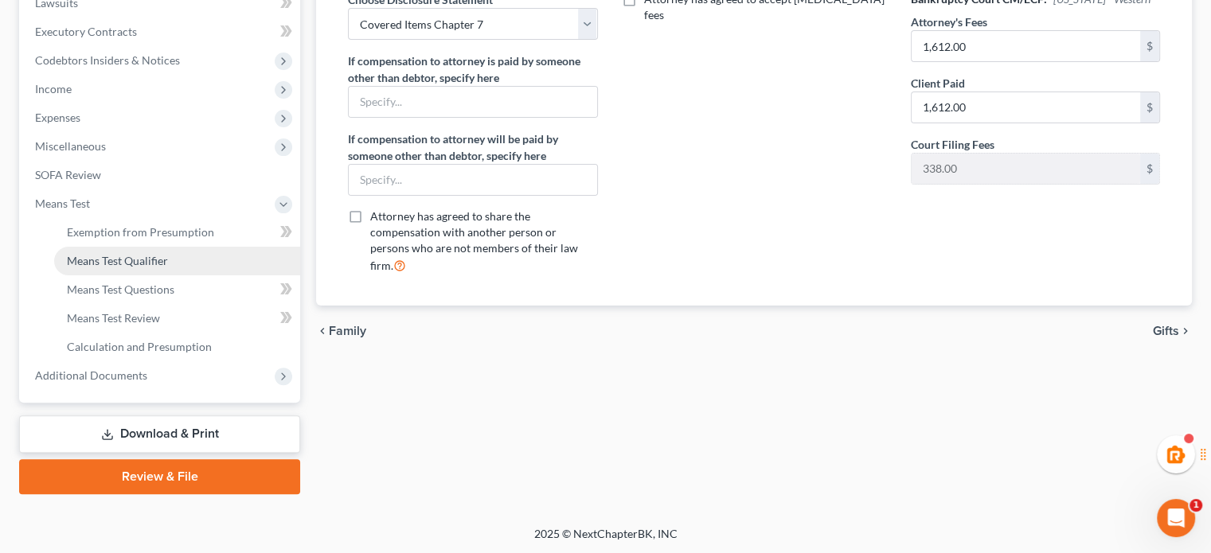
click at [149, 264] on span "Means Test Qualifier" at bounding box center [117, 261] width 101 height 14
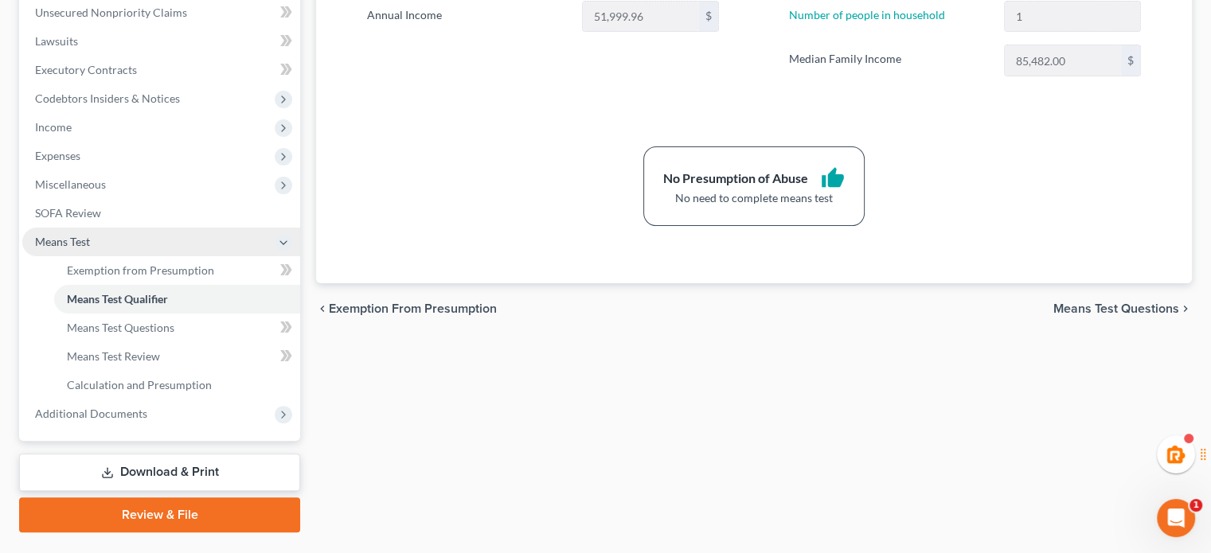
scroll to position [435, 0]
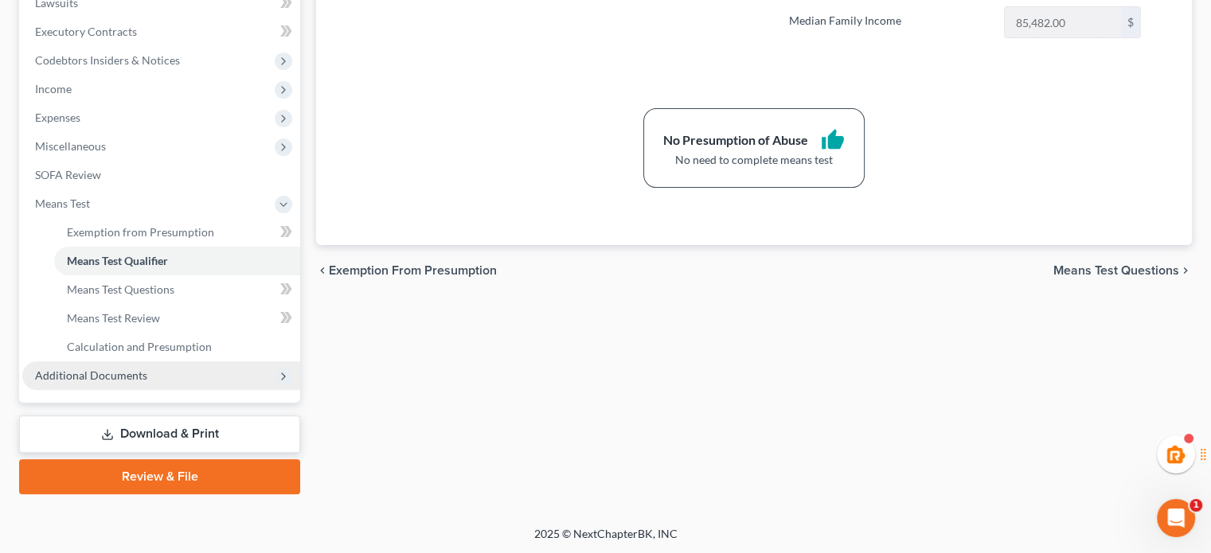
click at [124, 369] on span "Additional Documents" at bounding box center [91, 376] width 112 height 14
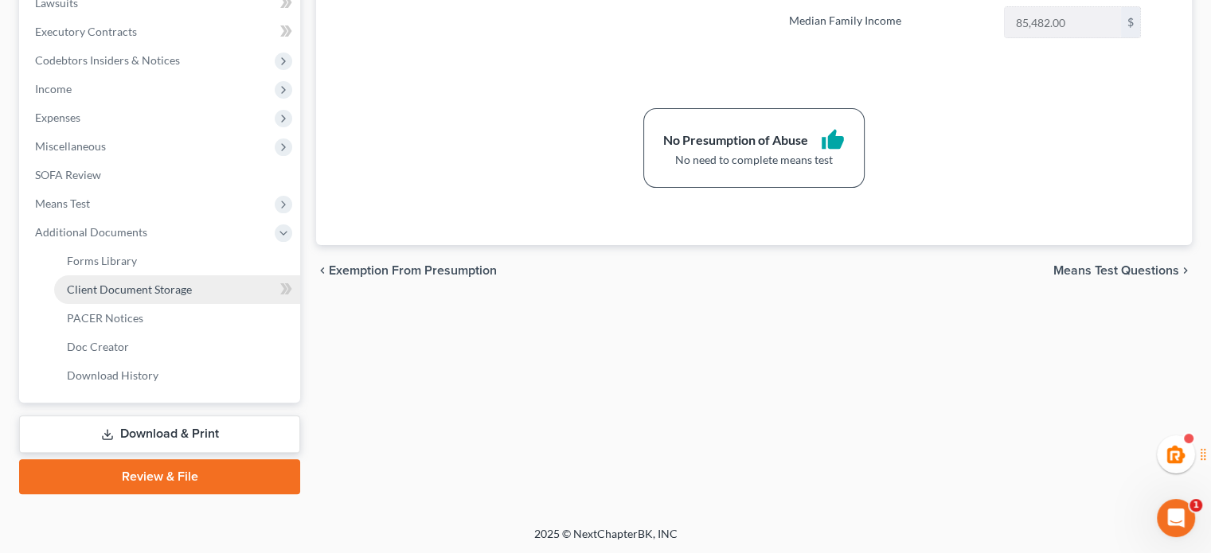
click at [153, 275] on link "Client Document Storage" at bounding box center [177, 289] width 246 height 29
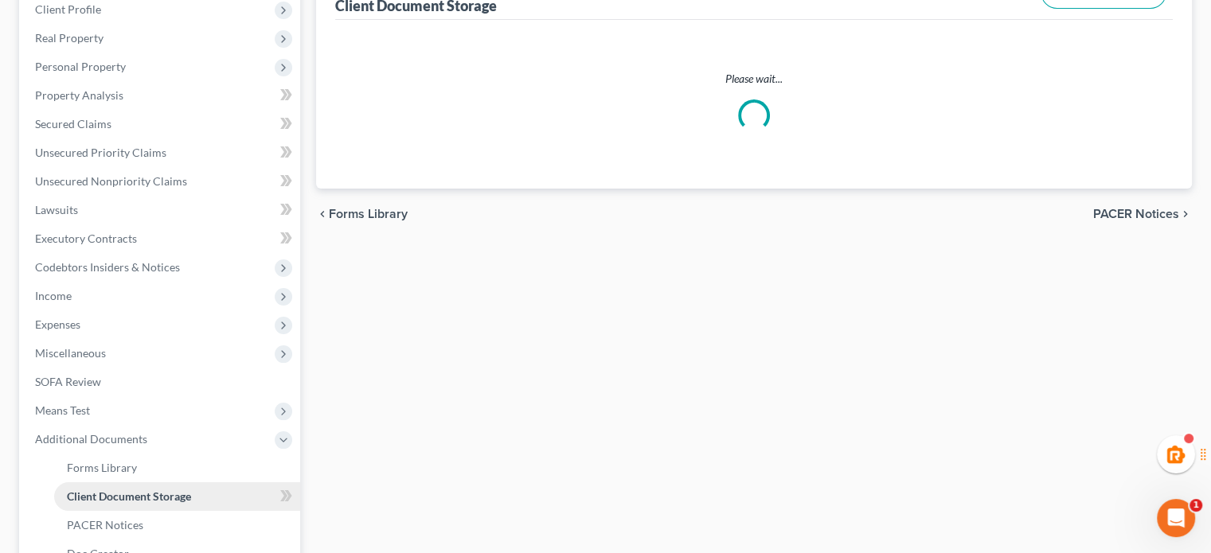
select select "0"
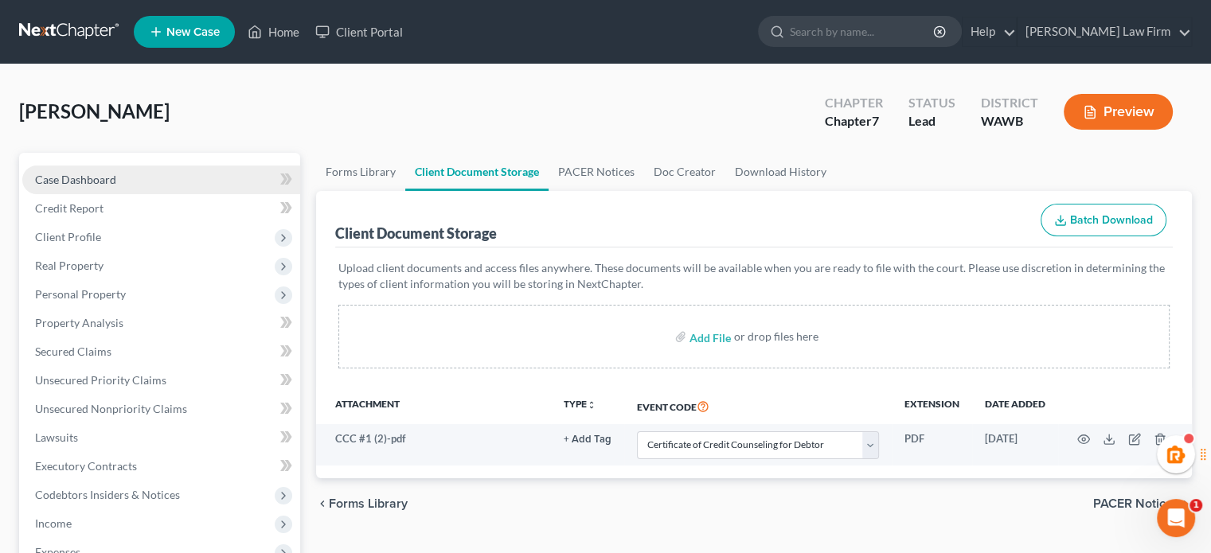
click at [127, 181] on link "Case Dashboard" at bounding box center [161, 180] width 278 height 29
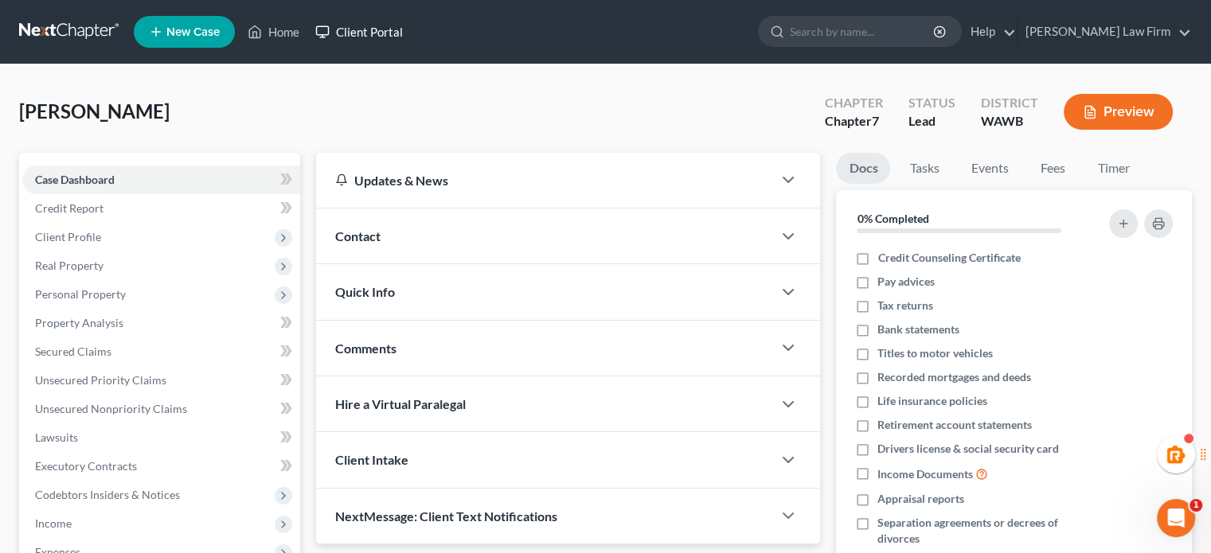
click at [75, 34] on link at bounding box center [70, 32] width 102 height 29
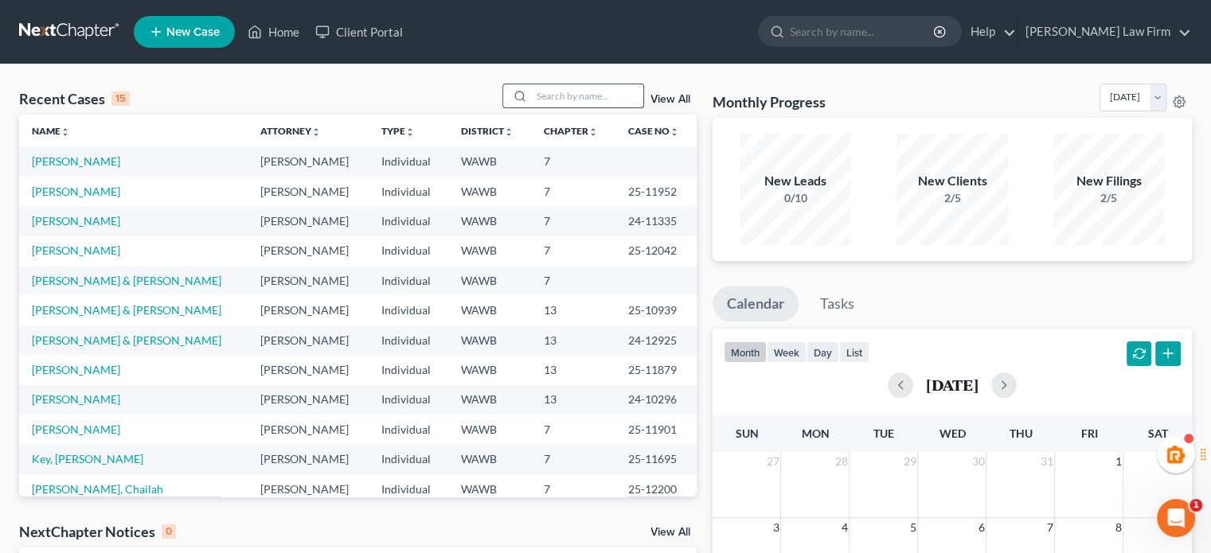
click at [605, 99] on input "search" at bounding box center [587, 95] width 111 height 23
type input "tucker"
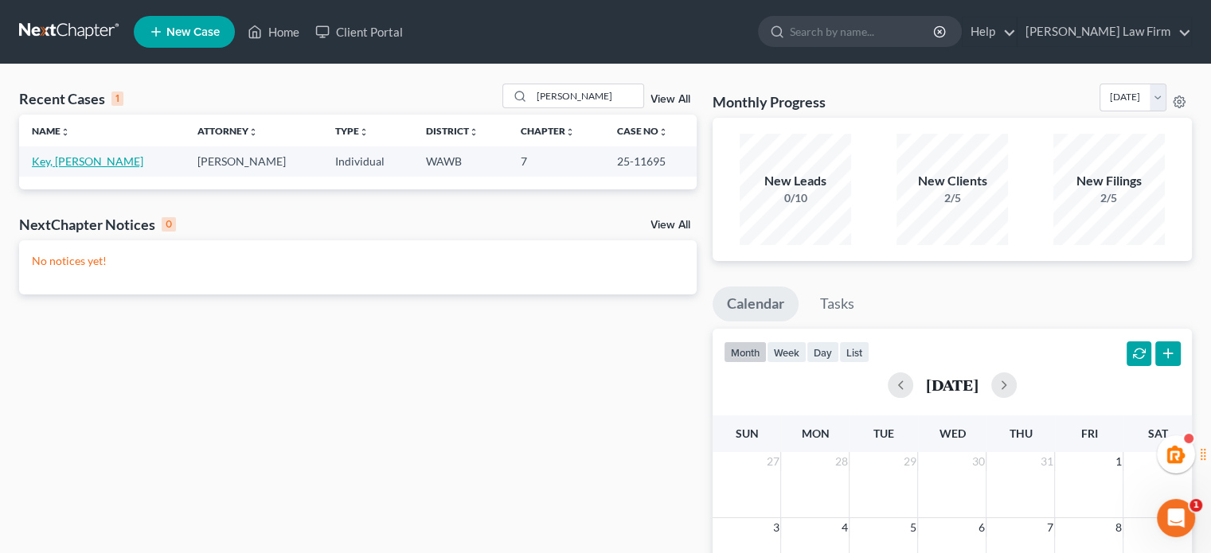
click at [80, 158] on link "Key, [PERSON_NAME]" at bounding box center [87, 161] width 111 height 14
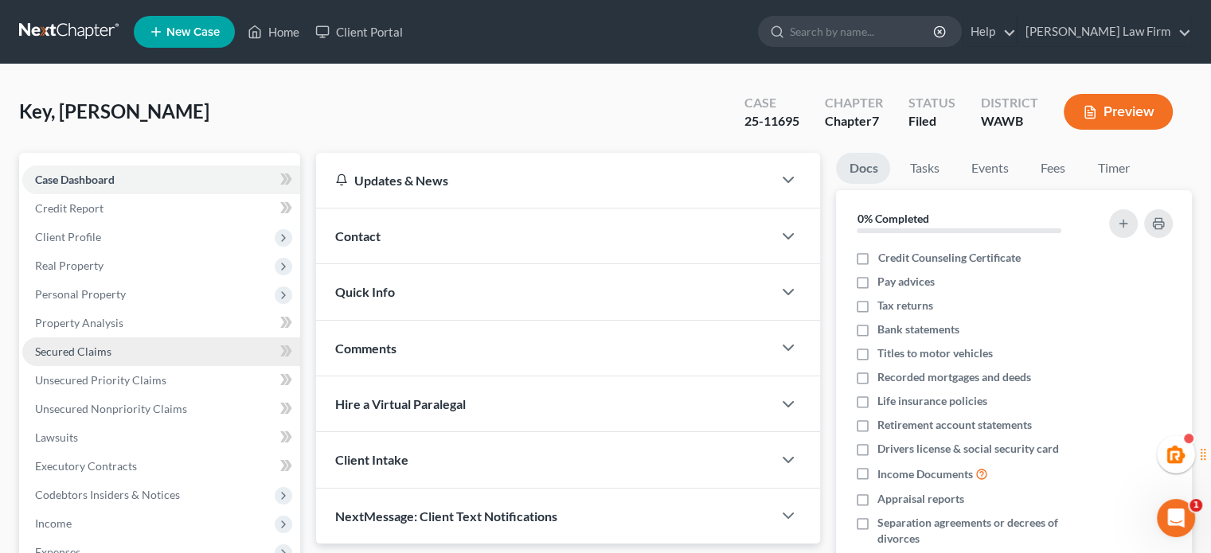
click at [72, 341] on link "Secured Claims" at bounding box center [161, 352] width 278 height 29
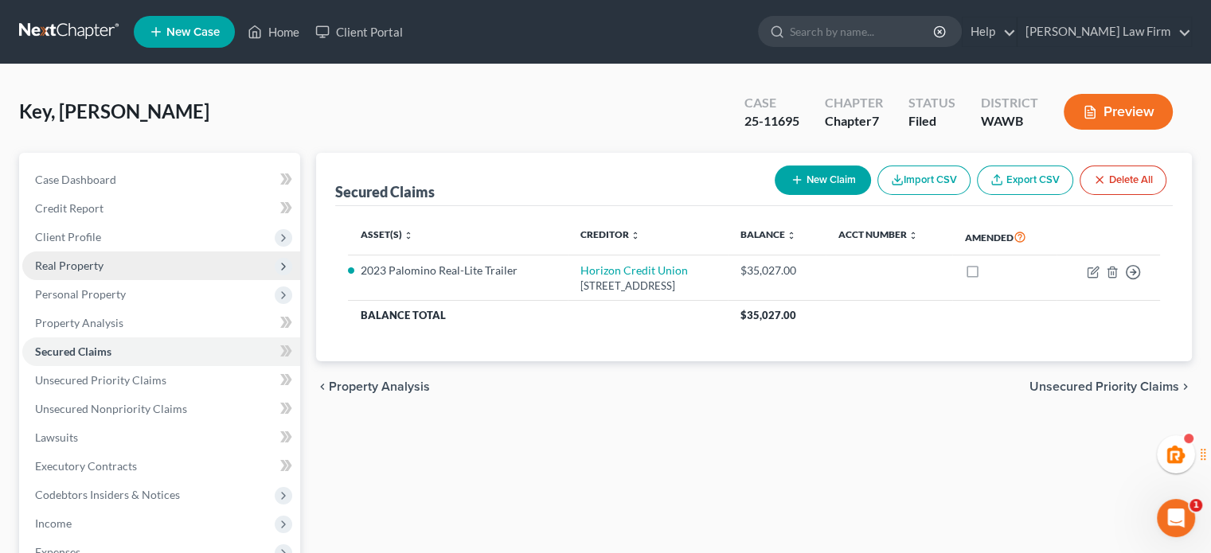
click at [73, 273] on span "Real Property" at bounding box center [161, 266] width 278 height 29
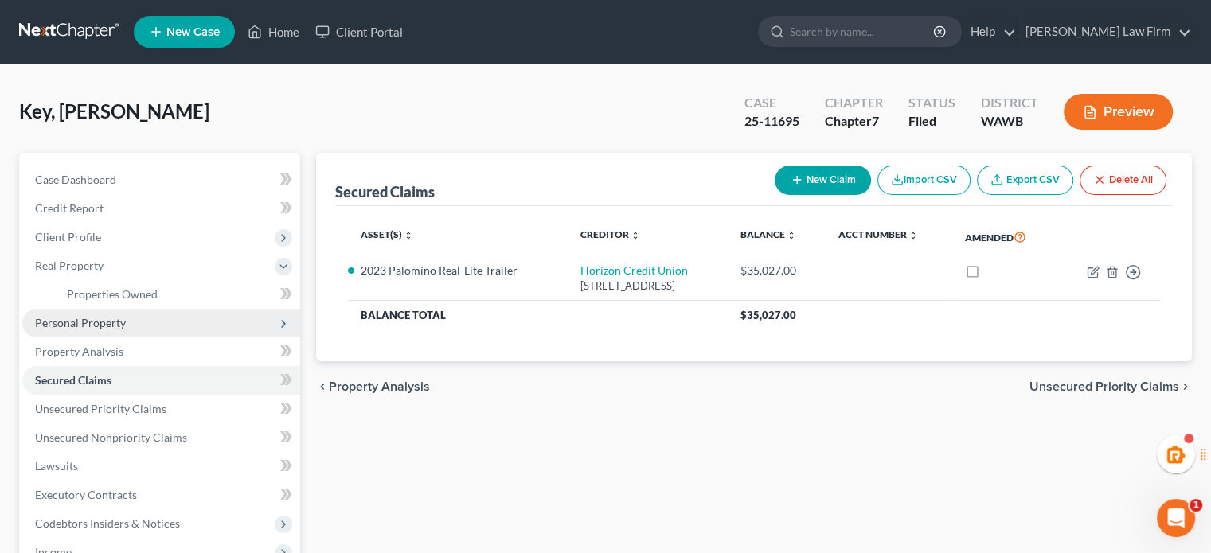
click at [84, 322] on span "Personal Property" at bounding box center [80, 323] width 91 height 14
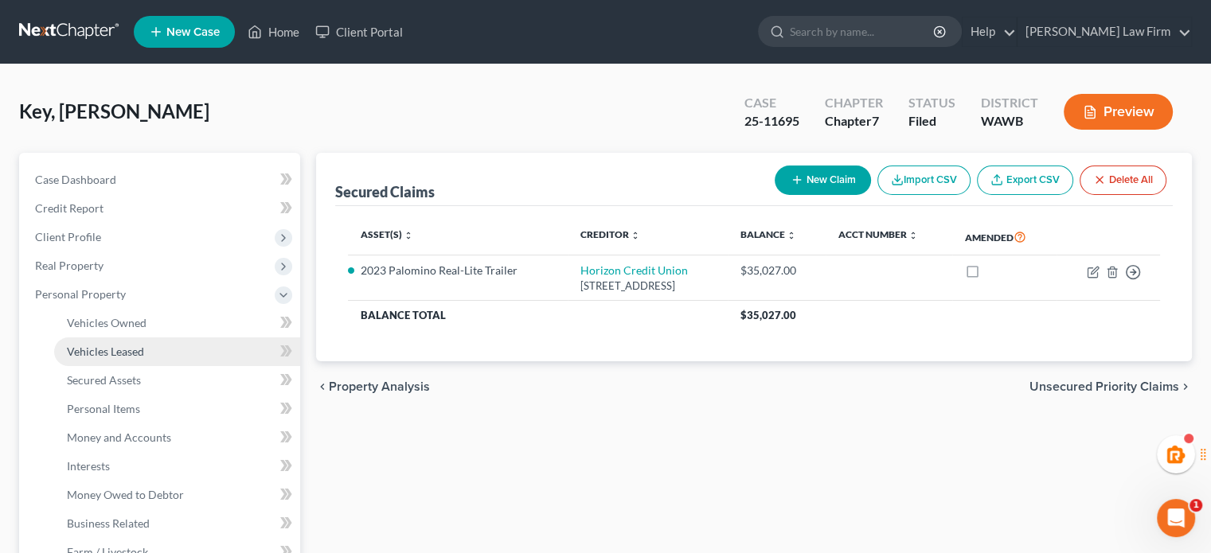
click at [92, 346] on span "Vehicles Leased" at bounding box center [105, 352] width 77 height 14
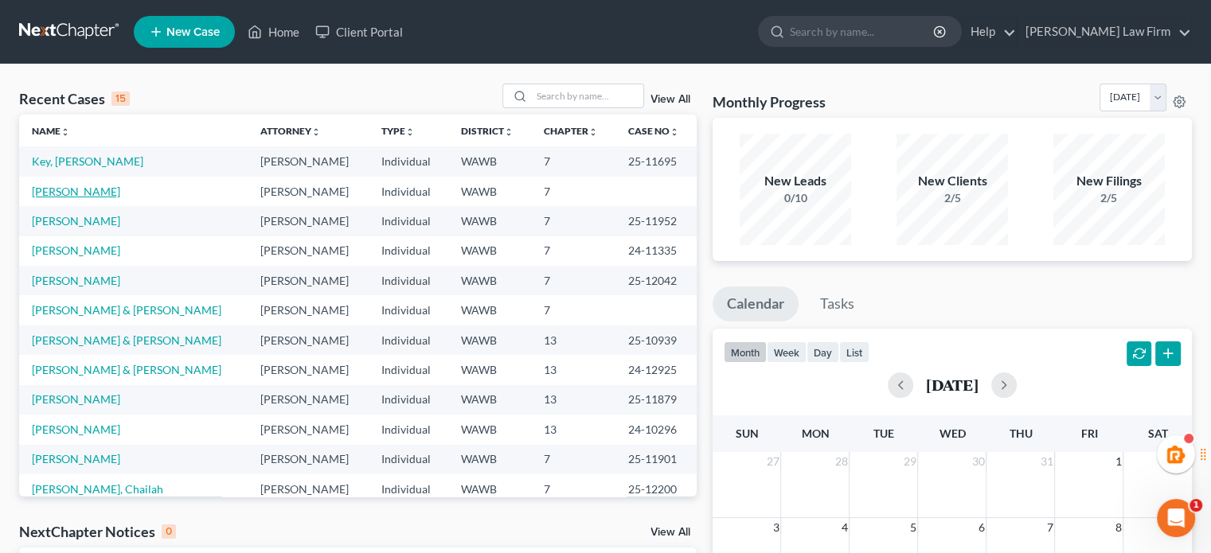
click at [59, 193] on link "[PERSON_NAME]" at bounding box center [76, 192] width 88 height 14
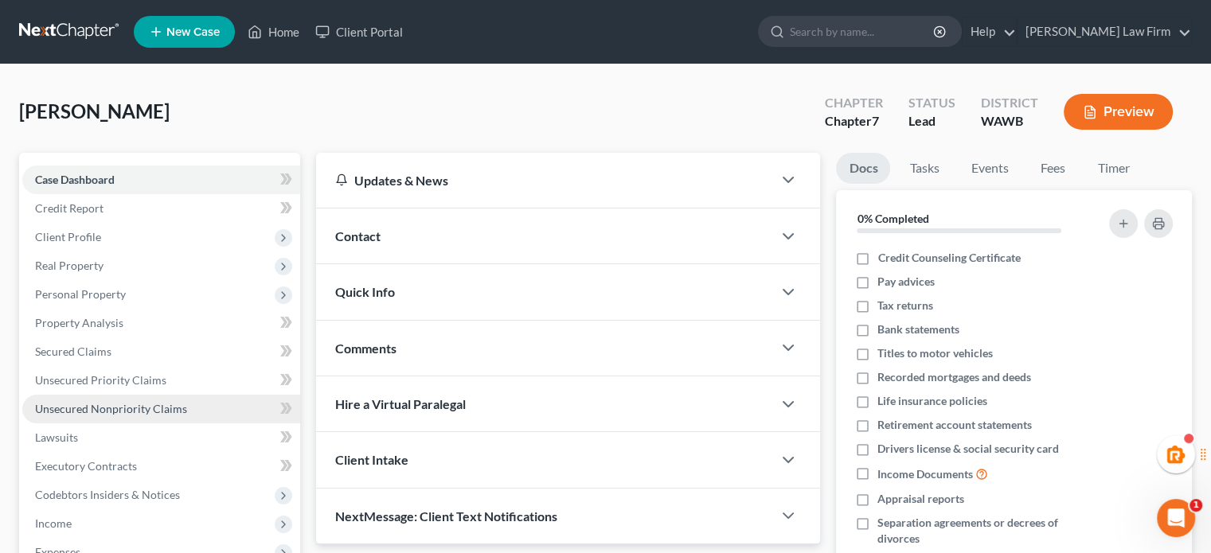
click at [139, 399] on link "Unsecured Nonpriority Claims" at bounding box center [161, 409] width 278 height 29
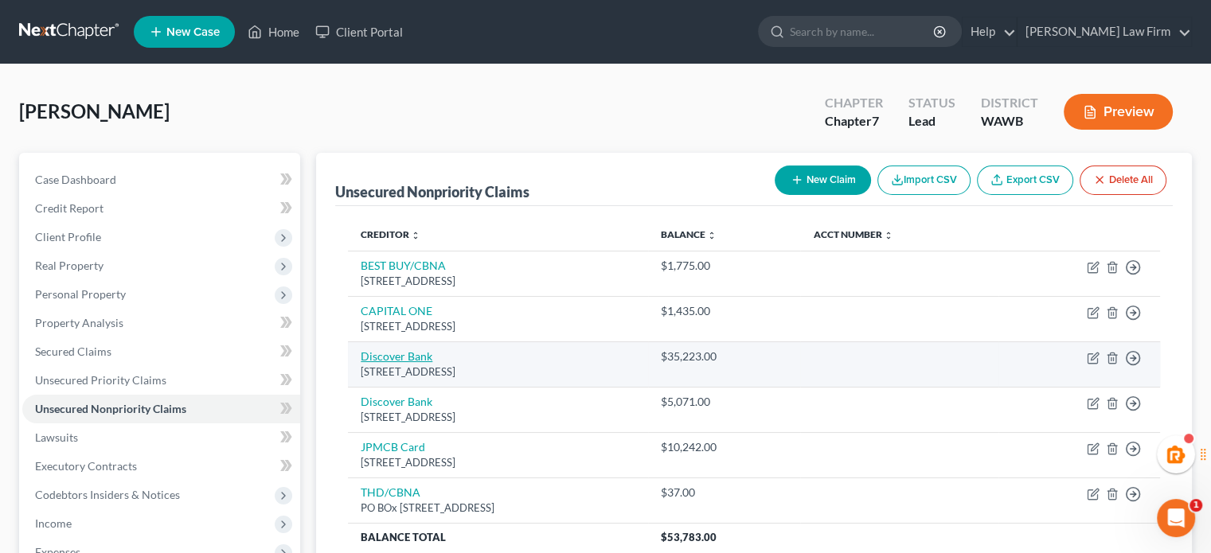
click at [424, 353] on link "Discover Bank" at bounding box center [397, 357] width 72 height 14
select select "7"
select select "0"
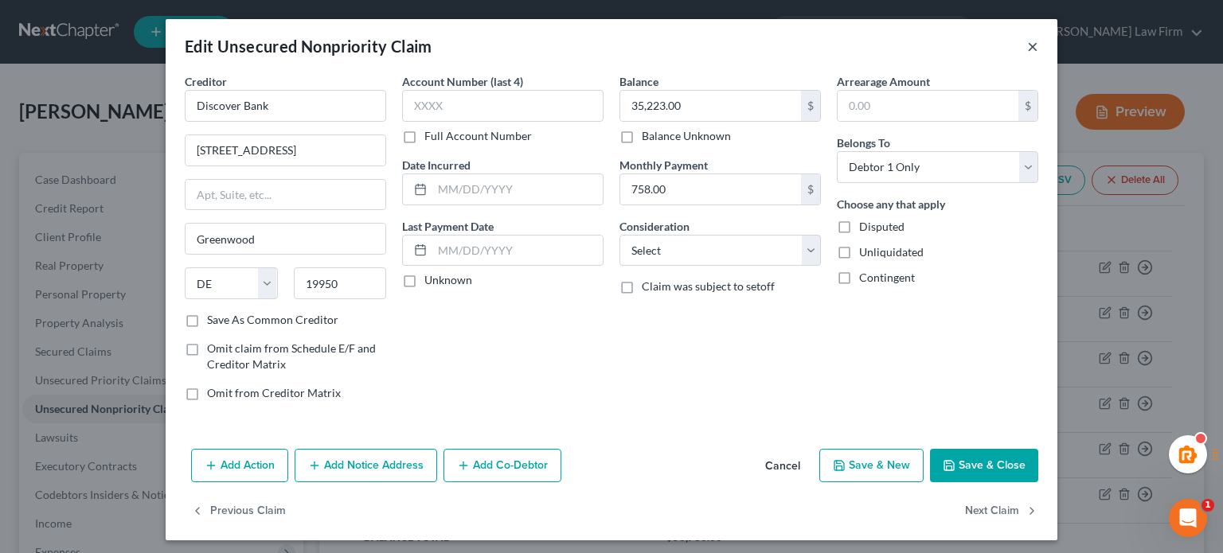
click at [1027, 49] on button "×" at bounding box center [1032, 46] width 11 height 19
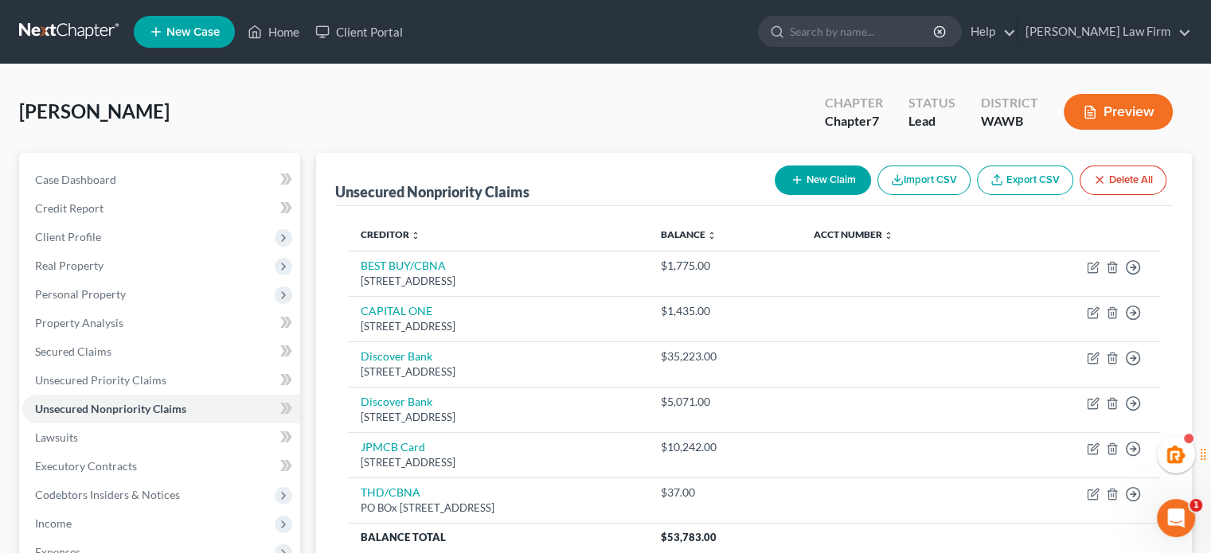
scroll to position [265, 0]
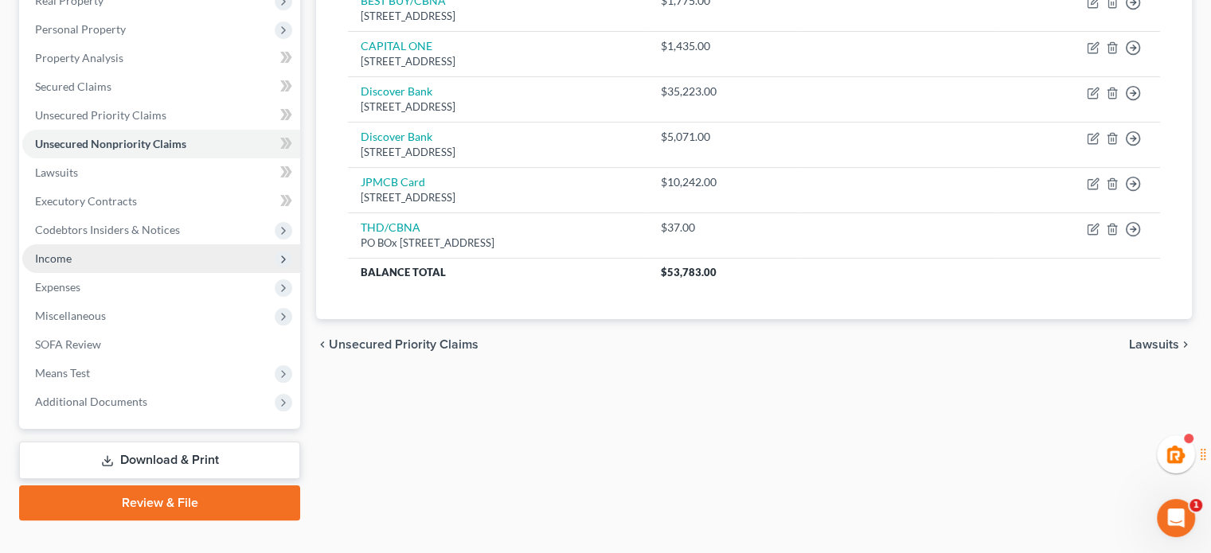
click at [87, 249] on span "Income" at bounding box center [161, 258] width 278 height 29
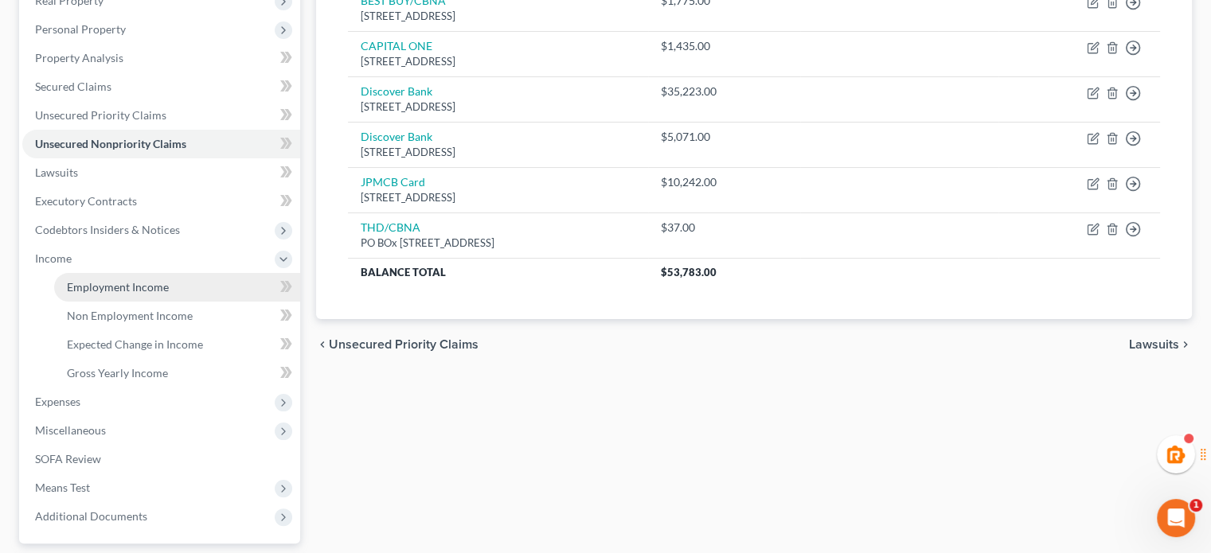
click at [96, 280] on span "Employment Income" at bounding box center [118, 287] width 102 height 14
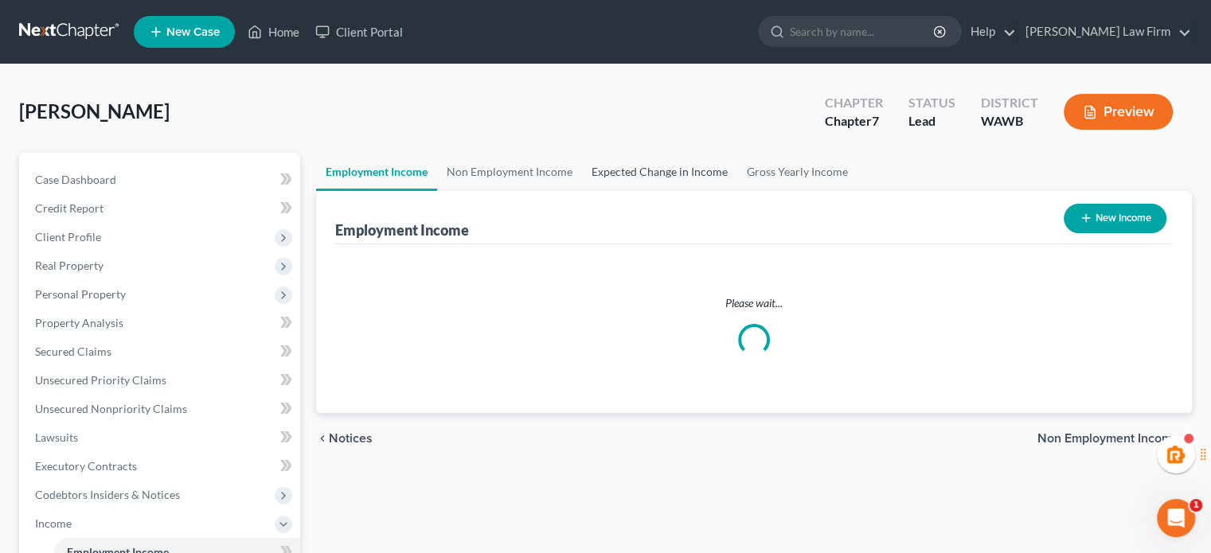
click at [646, 158] on link "Expected Change in Income" at bounding box center [659, 172] width 155 height 38
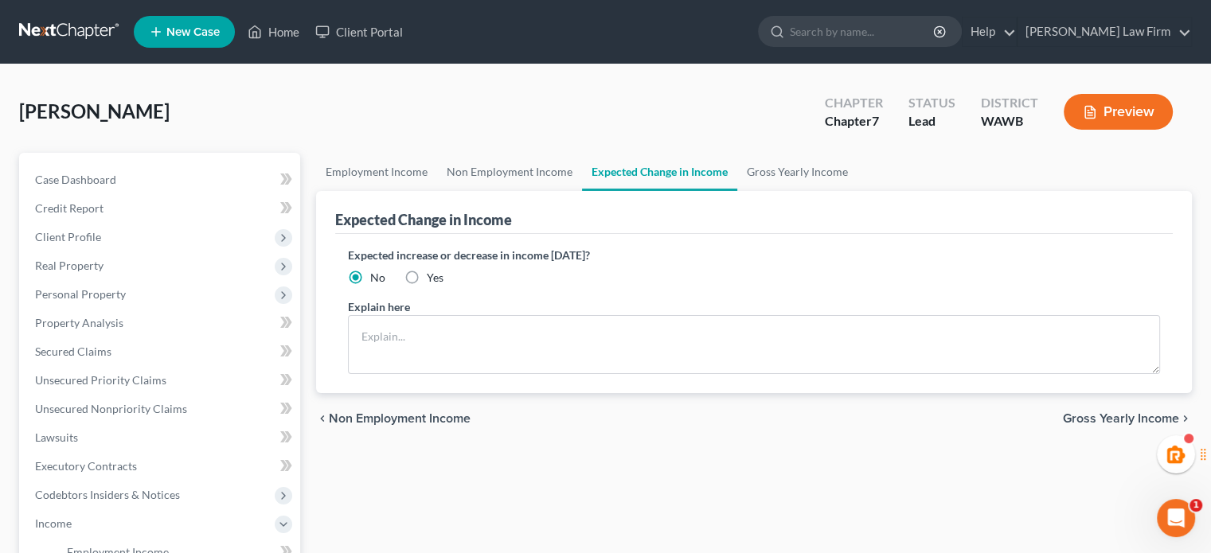
click at [572, 149] on div "[PERSON_NAME] Upgraded Chapter Chapter 7 Status Lead District [GEOGRAPHIC_DATA]…" at bounding box center [605, 118] width 1173 height 69
click at [532, 185] on link "Non Employment Income" at bounding box center [509, 172] width 145 height 38
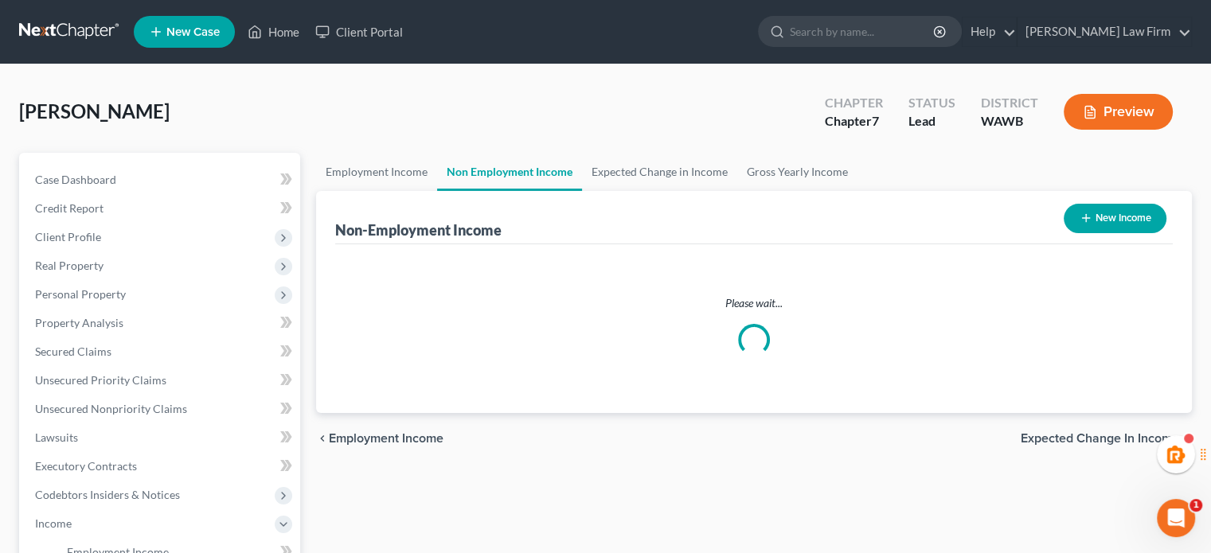
click at [650, 191] on div "Non-Employment Income New Income" at bounding box center [754, 217] width 838 height 53
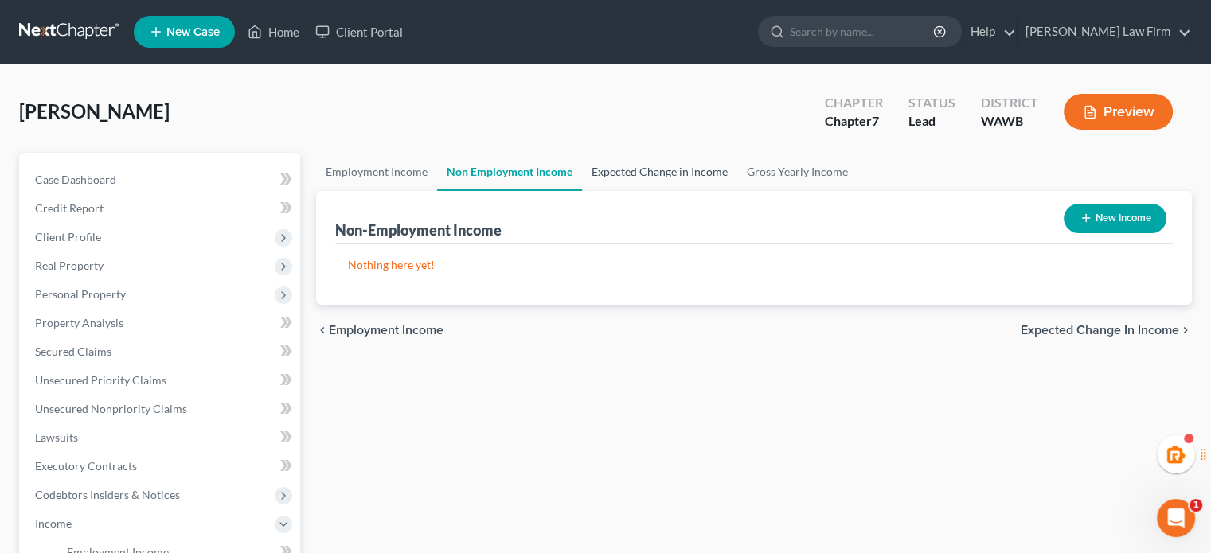
click at [694, 174] on link "Expected Change in Income" at bounding box center [659, 172] width 155 height 38
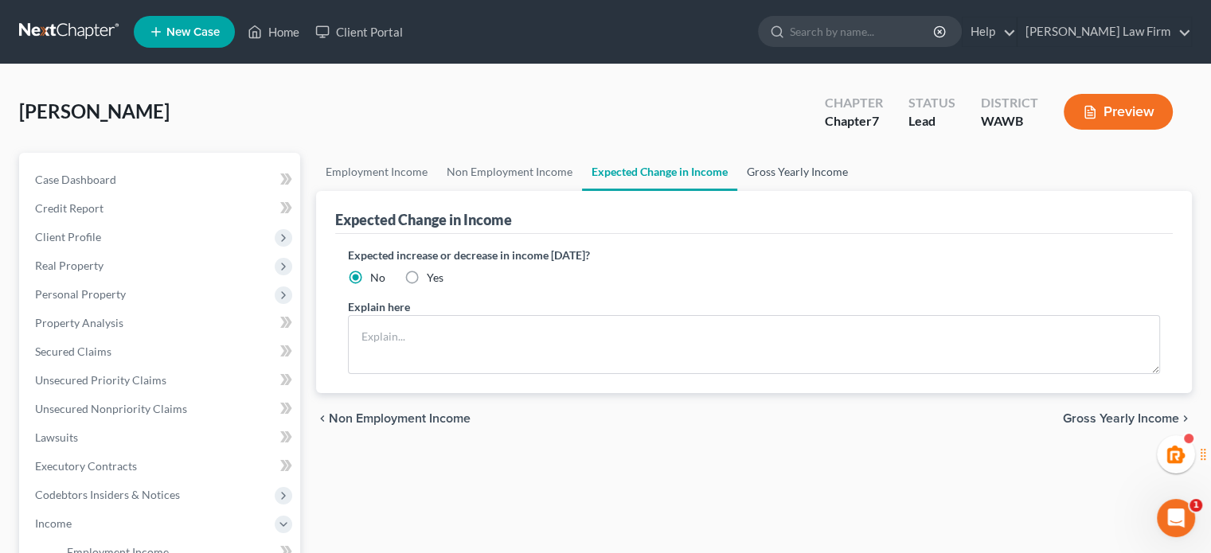
click at [790, 170] on link "Gross Yearly Income" at bounding box center [797, 172] width 120 height 38
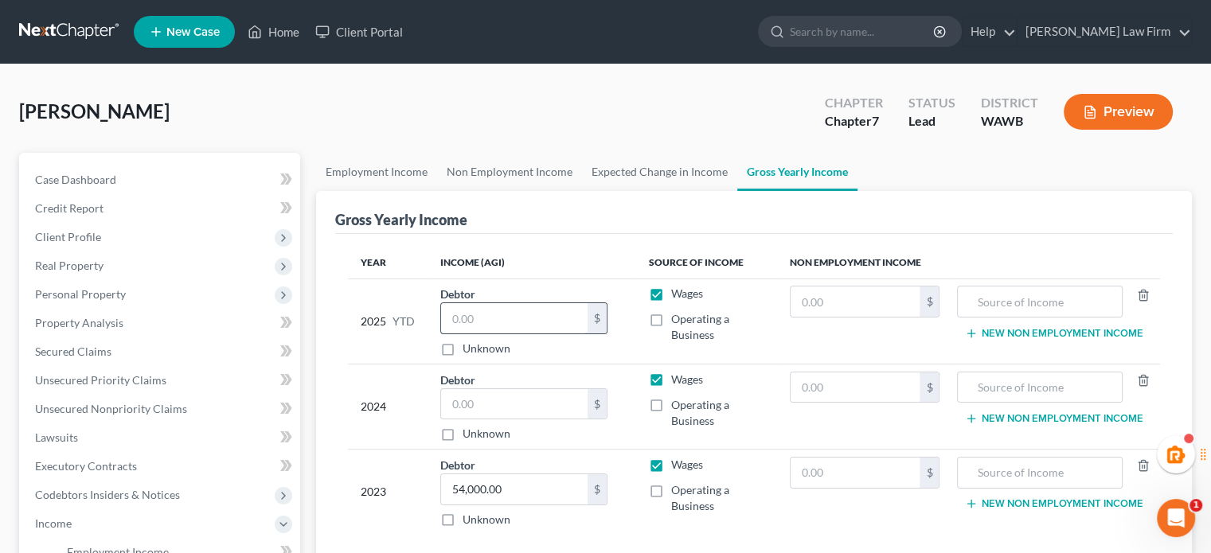
click at [506, 319] on input "text" at bounding box center [514, 318] width 146 height 30
click at [478, 404] on input "text" at bounding box center [514, 404] width 146 height 30
type input "52,500"
click at [624, 191] on div "Gross Yearly Income" at bounding box center [754, 212] width 838 height 43
click at [684, 181] on link "Expected Change in Income" at bounding box center [659, 172] width 155 height 38
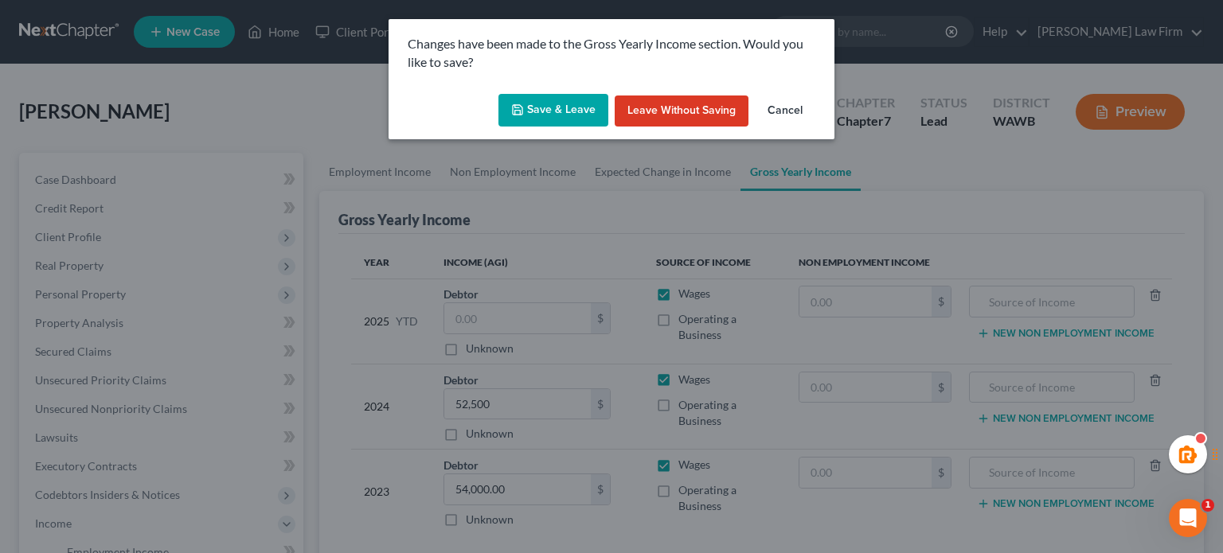
click at [538, 110] on button "Save & Leave" at bounding box center [553, 110] width 110 height 33
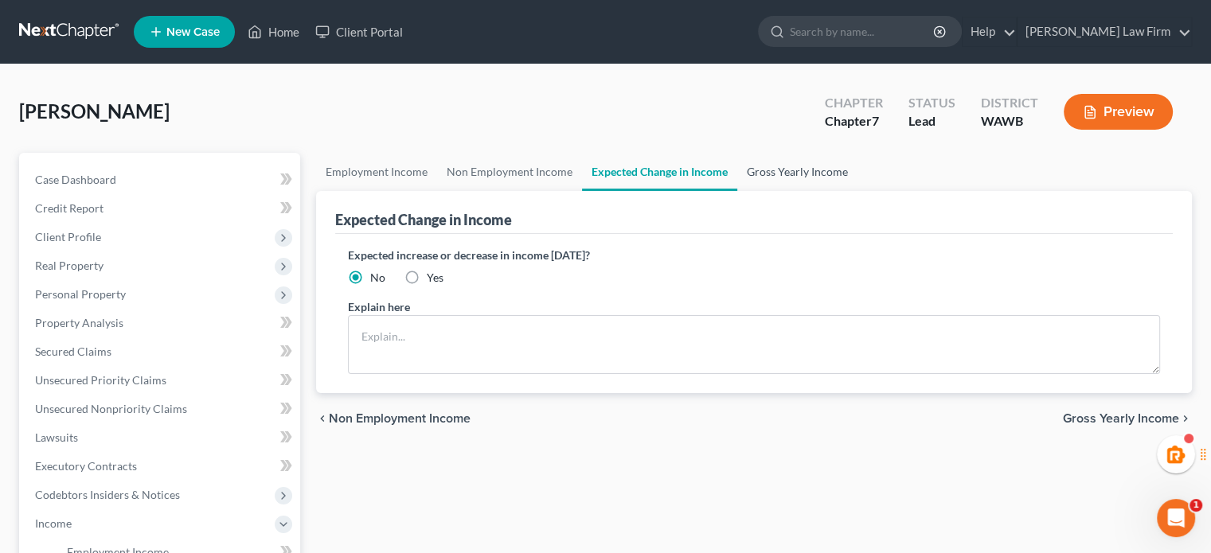
click at [795, 163] on link "Gross Yearly Income" at bounding box center [797, 172] width 120 height 38
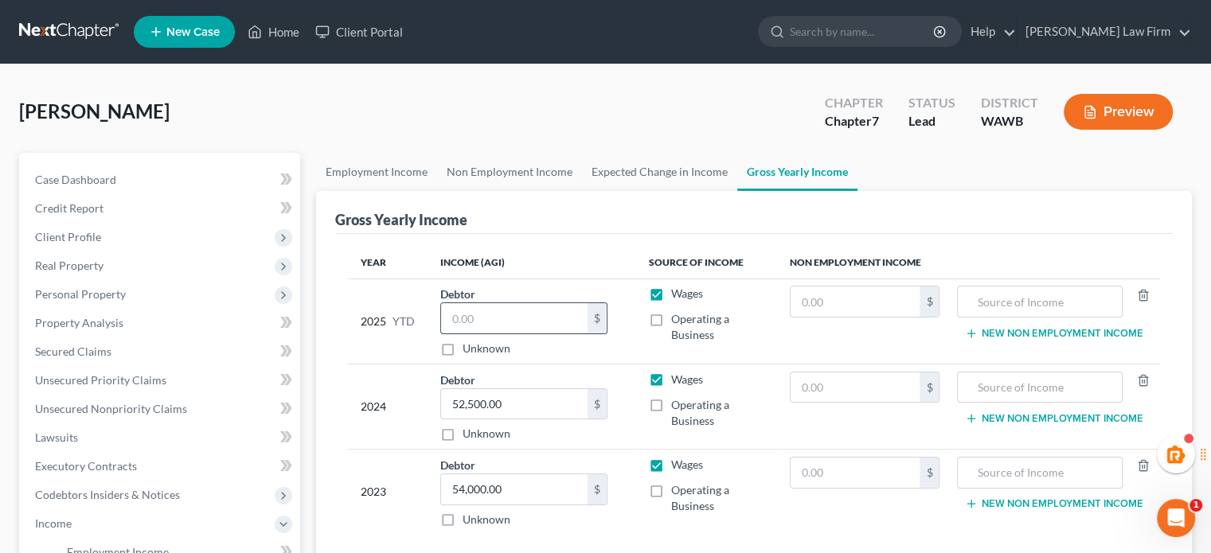
click at [529, 324] on input "text" at bounding box center [514, 318] width 146 height 30
type input "26,600.00"
click at [376, 171] on link "Employment Income" at bounding box center [376, 172] width 121 height 38
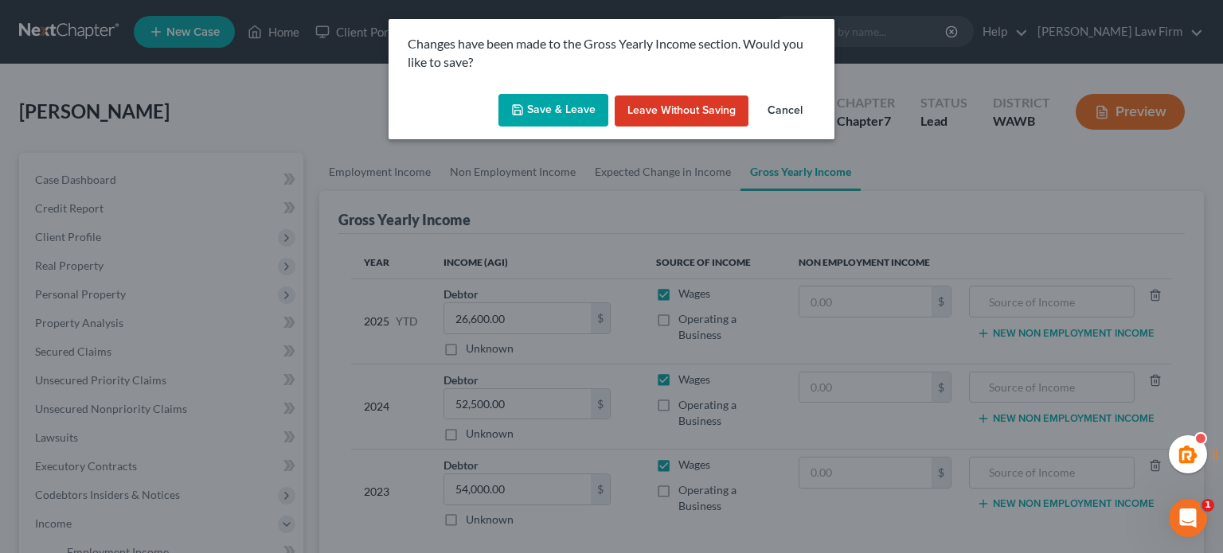
click at [531, 102] on button "Save & Leave" at bounding box center [553, 110] width 110 height 33
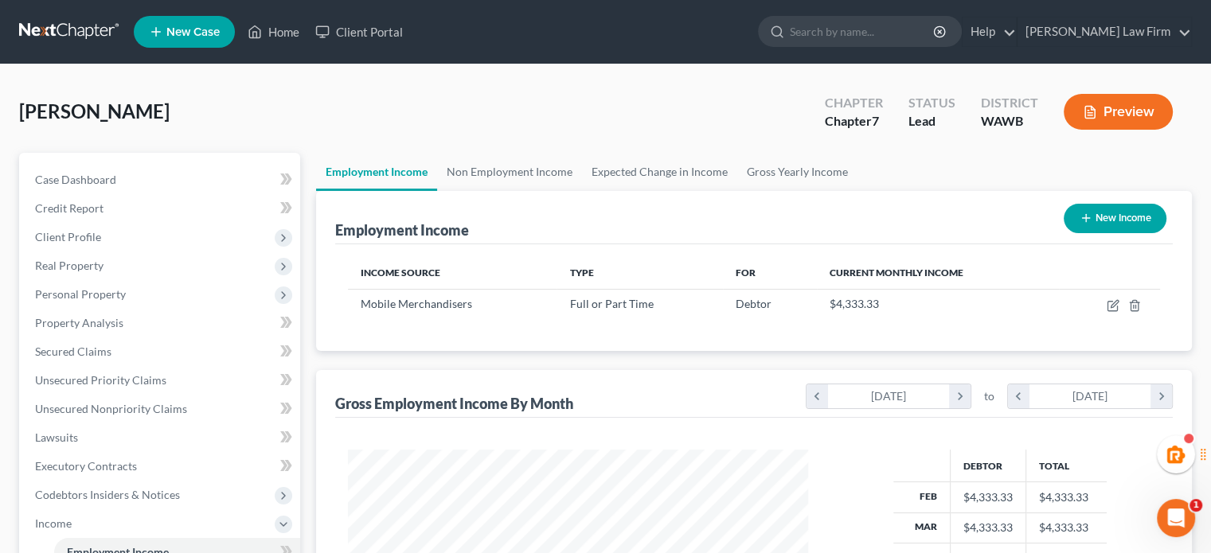
scroll to position [283, 491]
click at [121, 240] on span "Client Profile" at bounding box center [161, 237] width 278 height 29
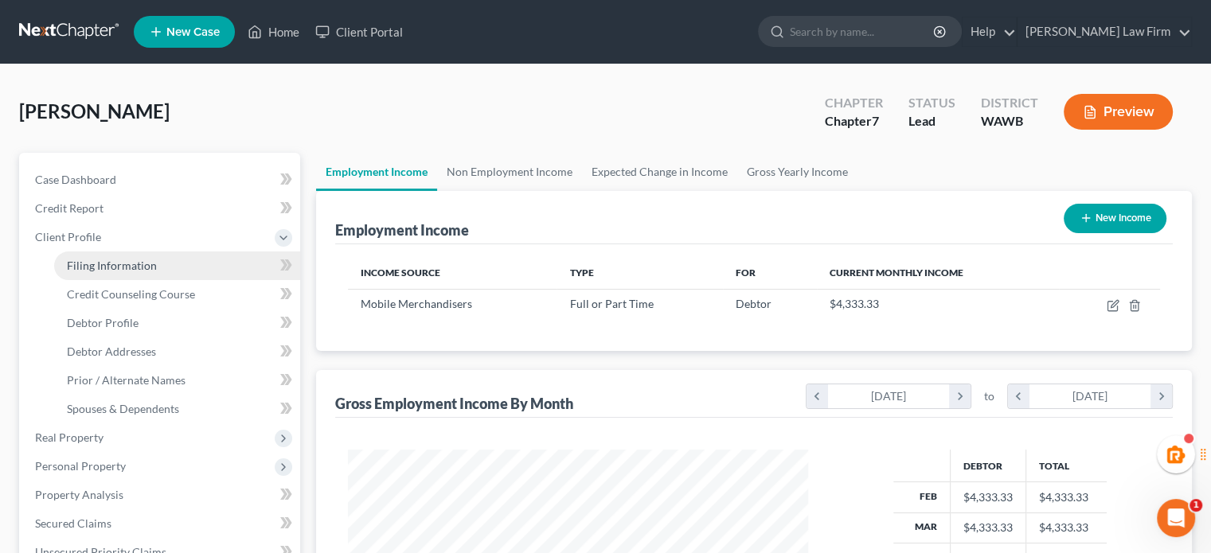
click at [123, 257] on link "Filing Information" at bounding box center [177, 266] width 246 height 29
select select "1"
select select "0"
select select "50"
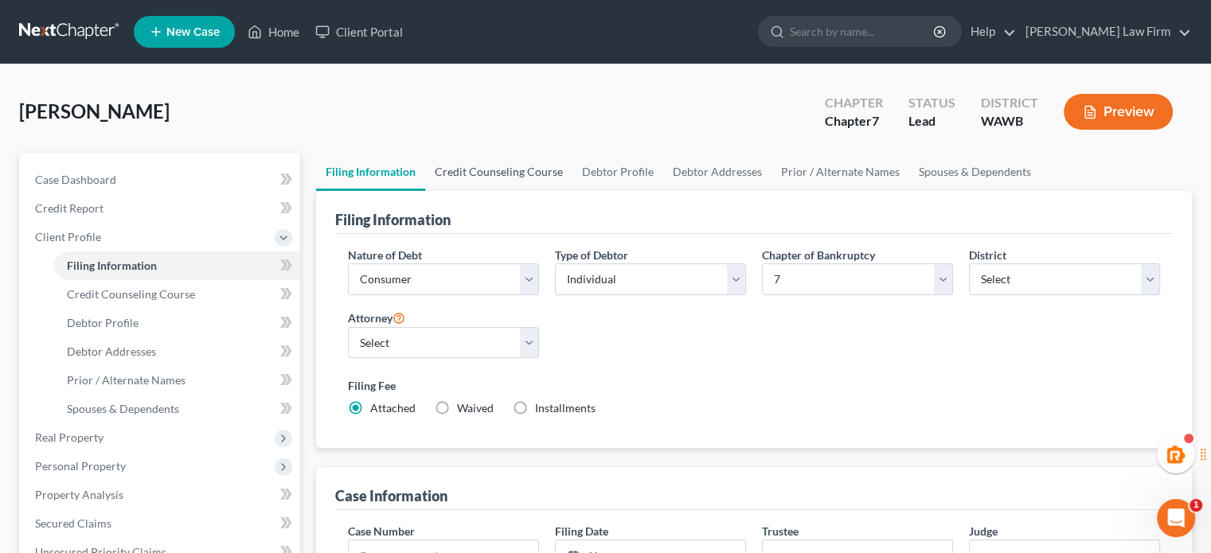
click at [489, 159] on link "Credit Counseling Course" at bounding box center [498, 172] width 147 height 38
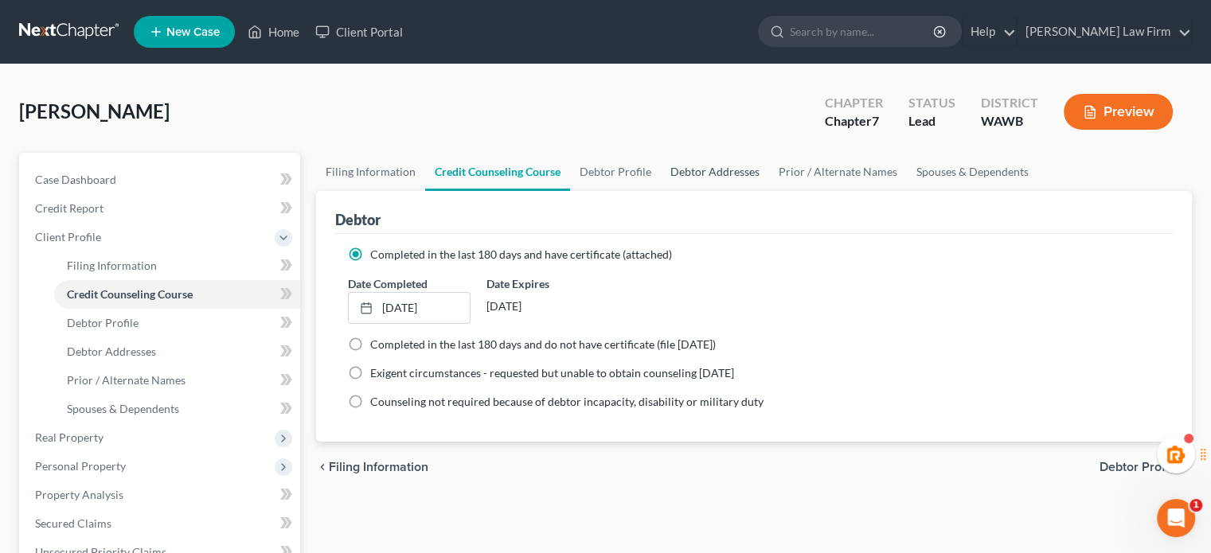
click at [661, 171] on link "Debtor Addresses" at bounding box center [715, 172] width 108 height 38
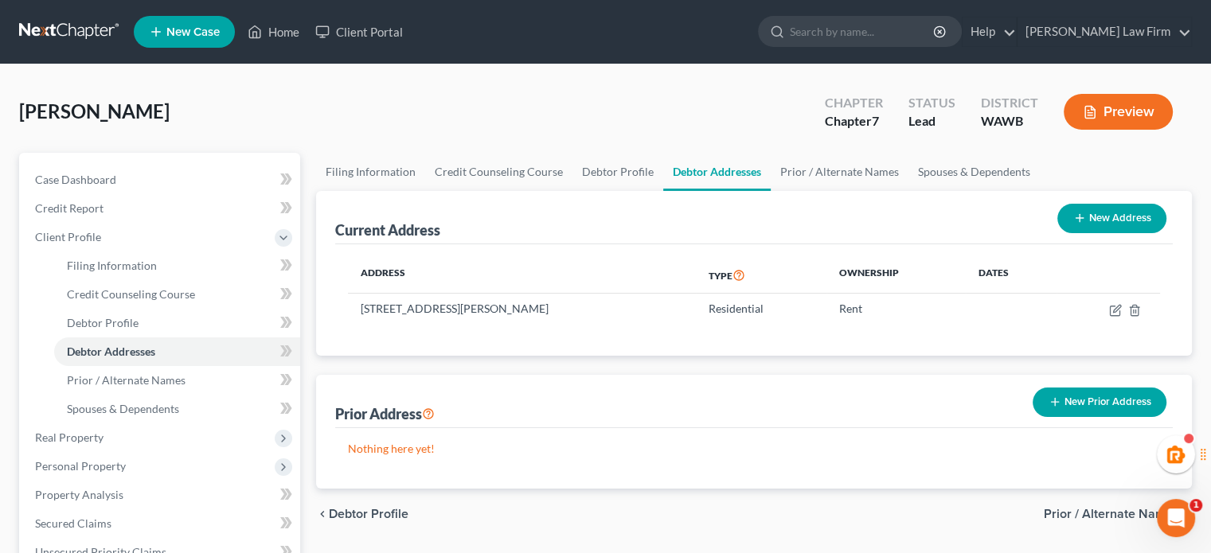
click at [1096, 229] on button "New Address" at bounding box center [1111, 218] width 109 height 29
select select "0"
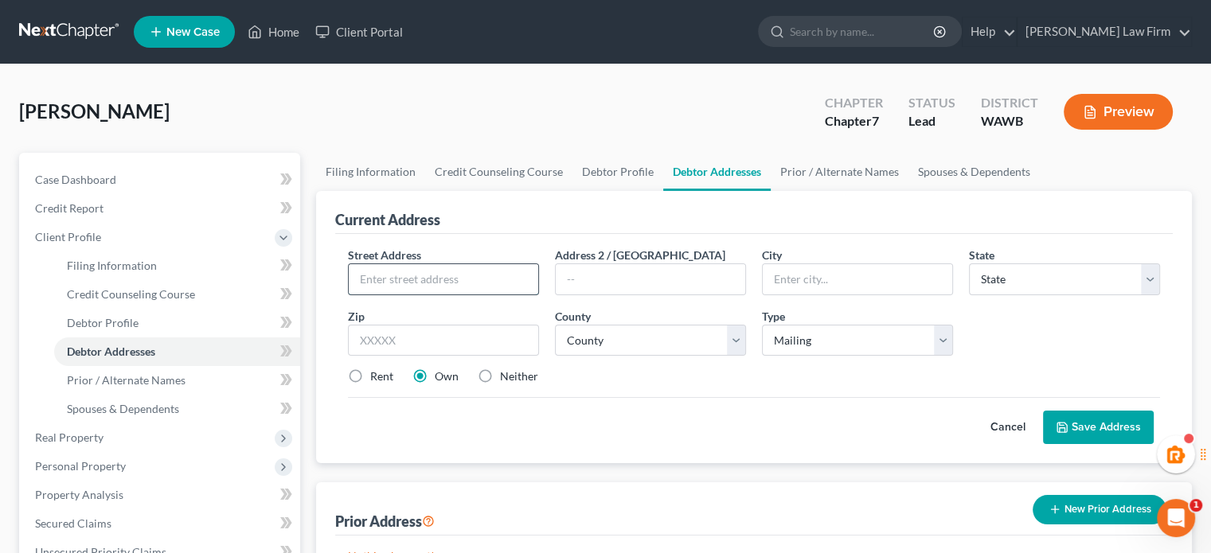
click at [457, 280] on input "text" at bounding box center [443, 279] width 189 height 30
click at [370, 374] on label "Rent" at bounding box center [381, 377] width 23 height 16
click at [377, 374] on input "Rent" at bounding box center [382, 374] width 10 height 10
radio input "true"
click at [415, 266] on input "text" at bounding box center [443, 279] width 189 height 30
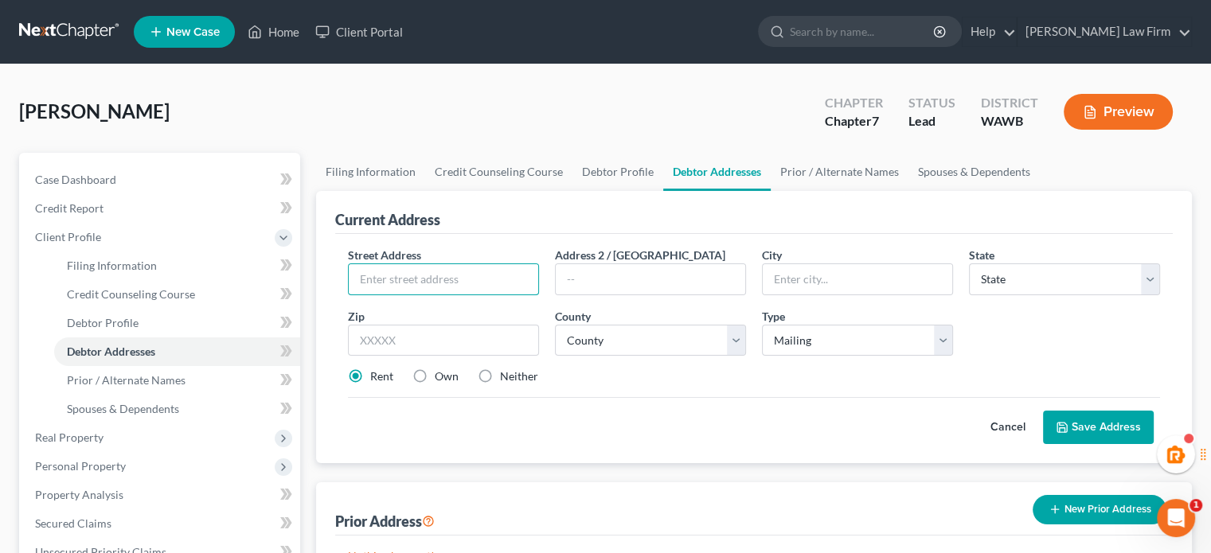
paste input "2210 Old Hwy 99 South Rd"
type input "2210 Old Hwy 99 South Rd"
click at [611, 286] on input "text" at bounding box center [650, 279] width 189 height 30
type input "#11"
drag, startPoint x: 455, startPoint y: 324, endPoint x: 504, endPoint y: 340, distance: 51.1
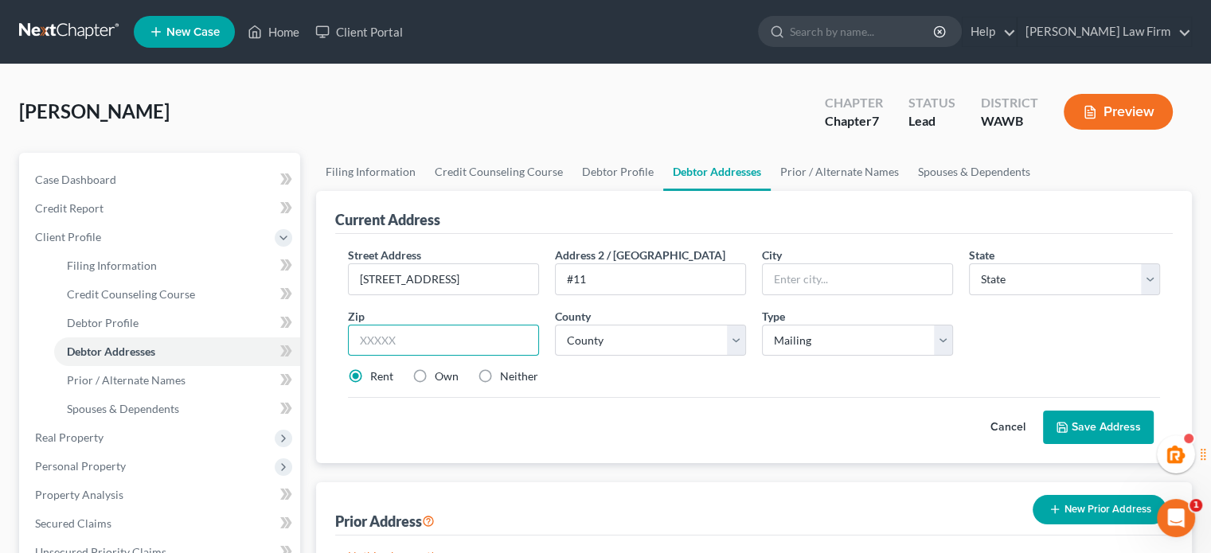
click at [455, 325] on input "text" at bounding box center [443, 341] width 191 height 32
type input "98273"
click at [629, 394] on div "Street Address * 2210 Old Hwy 99 South Rd Address 2 / PO Box #11 City * State *…" at bounding box center [754, 322] width 828 height 151
type input "[GEOGRAPHIC_DATA][PERSON_NAME]"
select select "50"
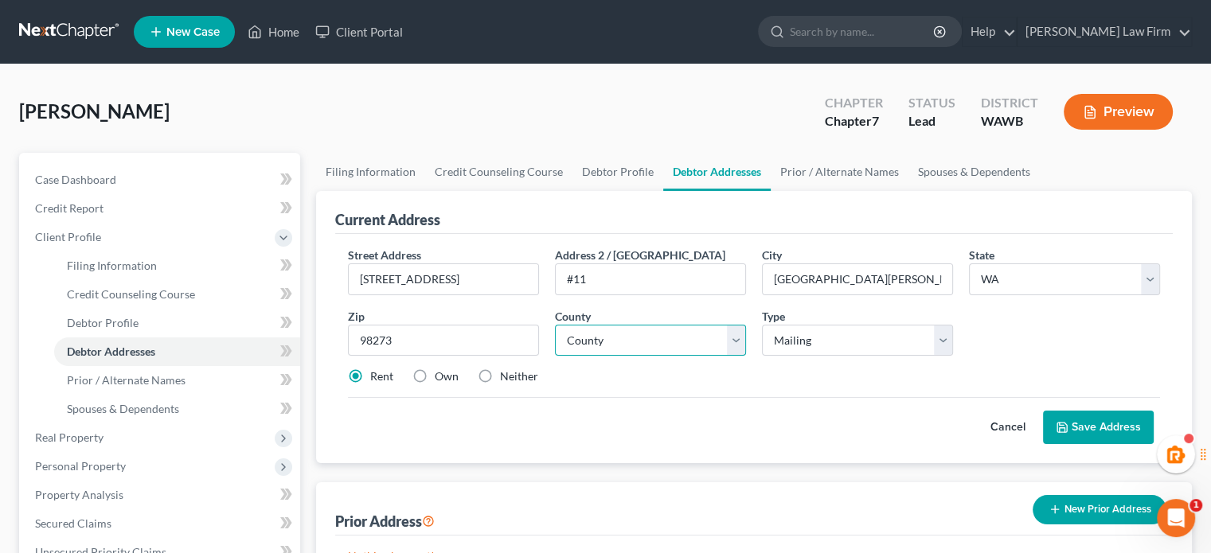
click at [615, 334] on select "County" at bounding box center [650, 341] width 191 height 32
select select "28"
click at [555, 325] on select "County [GEOGRAPHIC_DATA] [GEOGRAPHIC_DATA] [GEOGRAPHIC_DATA] [GEOGRAPHIC_DATA] …" at bounding box center [650, 341] width 191 height 32
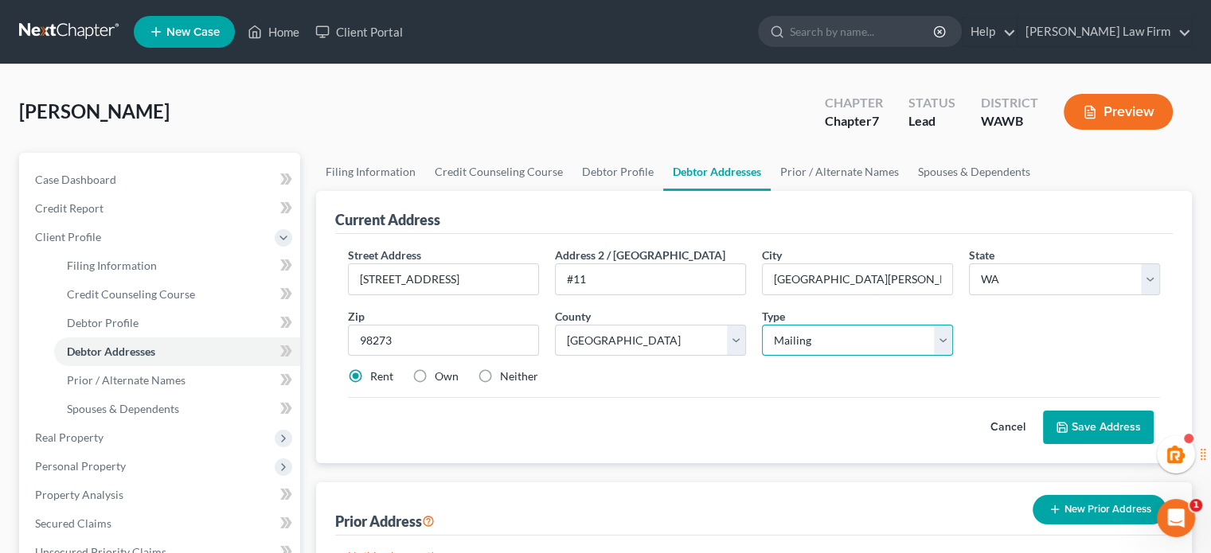
click at [821, 343] on select "Select Mailing Rental Business" at bounding box center [857, 341] width 191 height 32
click at [1081, 430] on button "Save Address" at bounding box center [1098, 427] width 111 height 33
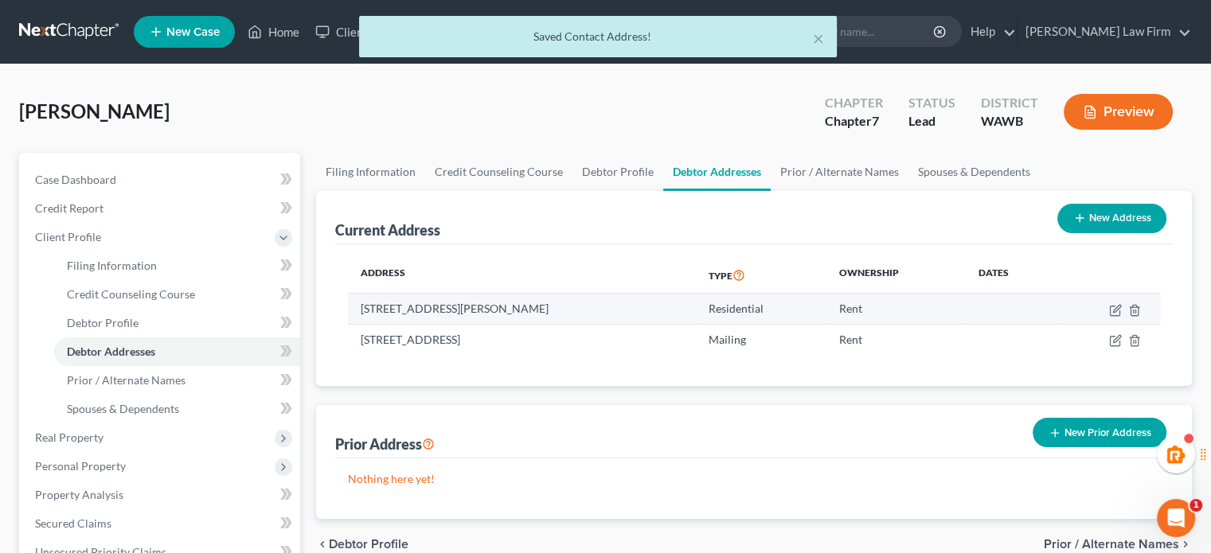
drag, startPoint x: 360, startPoint y: 311, endPoint x: 651, endPoint y: 307, distance: 291.4
click at [651, 307] on td "[STREET_ADDRESS][PERSON_NAME]" at bounding box center [522, 309] width 348 height 30
copy td "[STREET_ADDRESS][PERSON_NAME]"
click at [1089, 420] on button "New Prior Address" at bounding box center [1100, 432] width 134 height 29
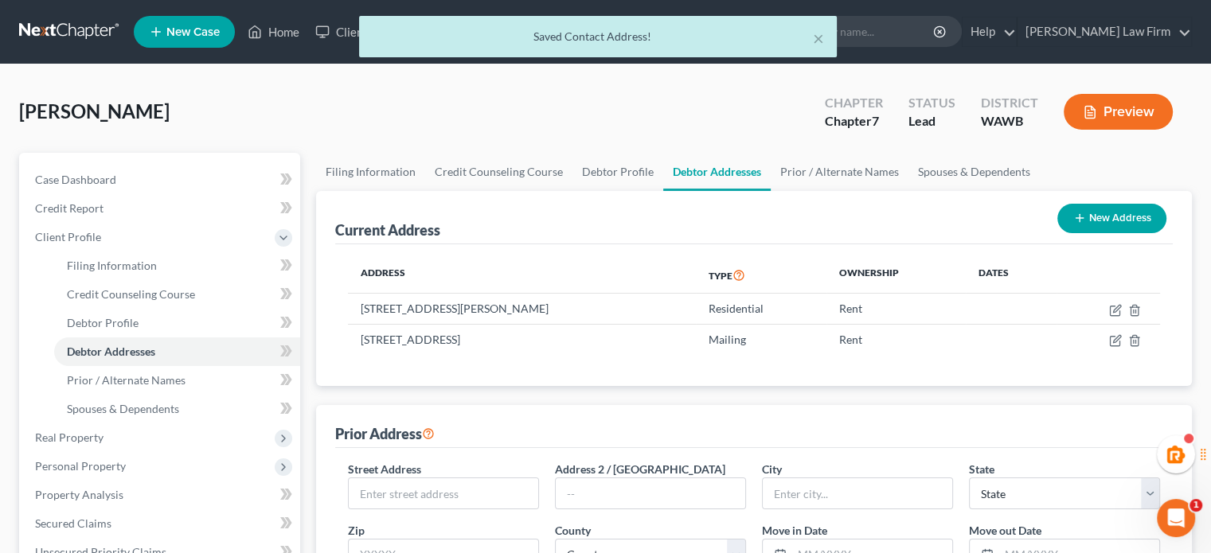
scroll to position [265, 0]
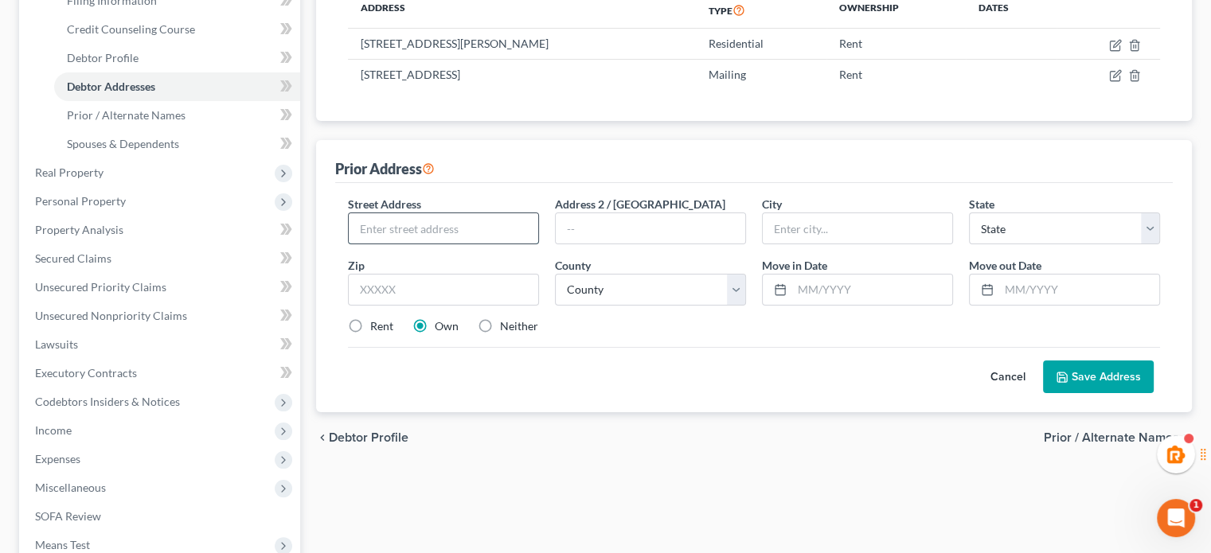
click at [424, 222] on input "text" at bounding box center [443, 228] width 189 height 30
paste input "1601 N Laventure Rd, #4, Mount Vernon, W"
drag, startPoint x: 424, startPoint y: 226, endPoint x: 720, endPoint y: 278, distance: 300.7
click at [622, 256] on div "Street Address * 1601 N Laventure Rd, #4, Mount Vernon, W Address 2 / PO Box Ci…" at bounding box center [754, 271] width 828 height 151
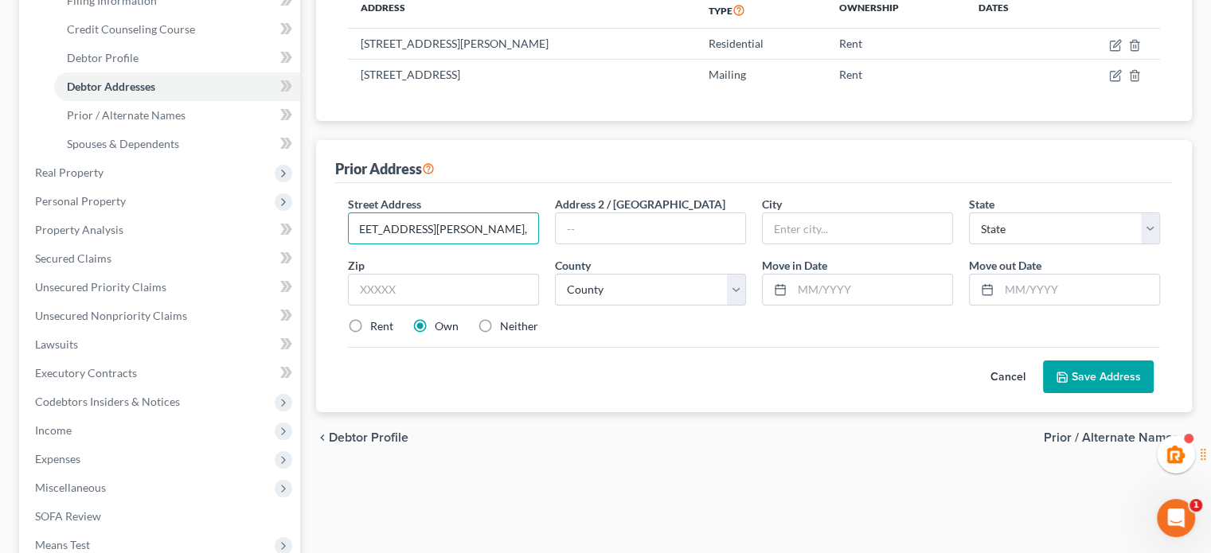
scroll to position [0, 0]
type input "[STREET_ADDRESS][PERSON_NAME]"
type input "#4"
click at [370, 328] on label "Rent" at bounding box center [381, 326] width 23 height 16
click at [377, 328] on input "Rent" at bounding box center [382, 323] width 10 height 10
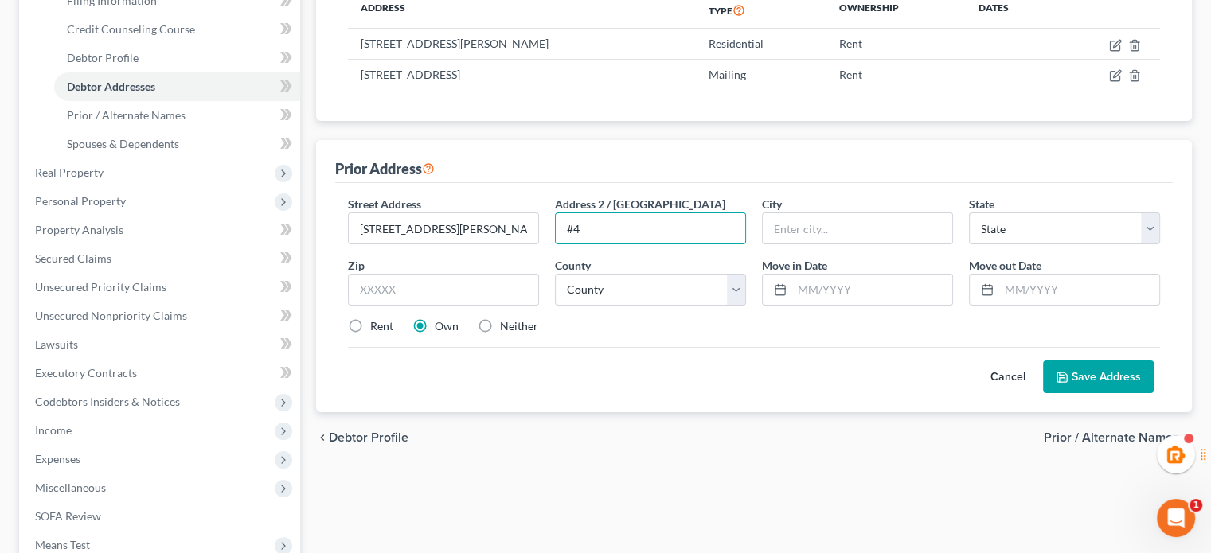
radio input "true"
click at [380, 295] on input "text" at bounding box center [443, 290] width 191 height 32
type input "98273"
click at [537, 356] on div "Cancel Save Address" at bounding box center [754, 370] width 812 height 47
type input "[GEOGRAPHIC_DATA][PERSON_NAME]"
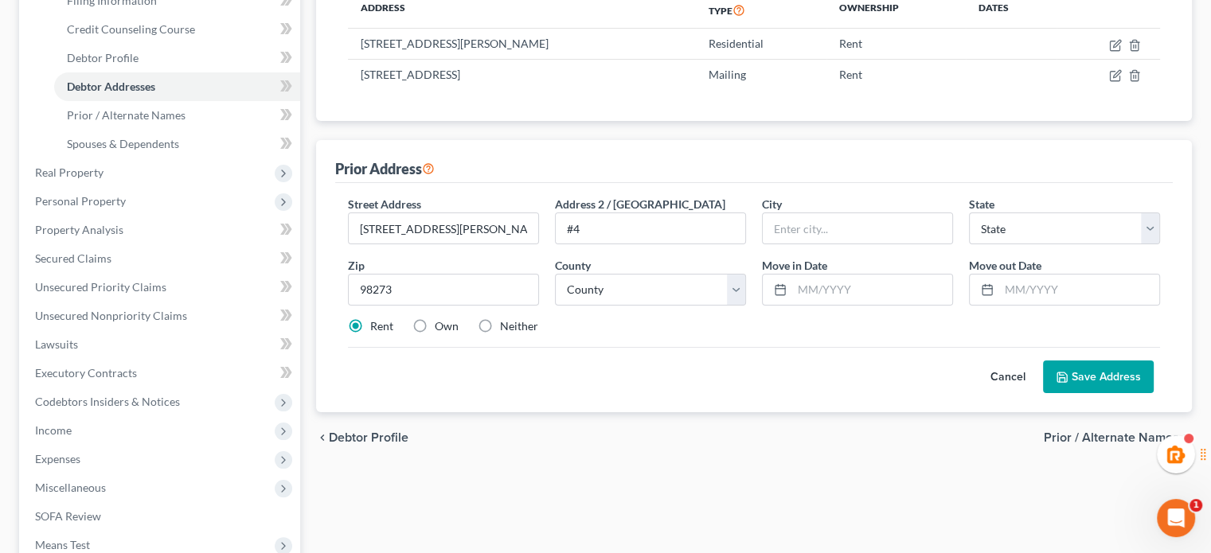
select select "50"
click at [599, 287] on select "County [GEOGRAPHIC_DATA] [GEOGRAPHIC_DATA] [GEOGRAPHIC_DATA] [GEOGRAPHIC_DATA] …" at bounding box center [650, 290] width 191 height 32
click at [500, 116] on div "Address Type Ownership Dates 1601 N Laventure Rd, #4, Mount Vernon, WA 98273 Re…" at bounding box center [754, 50] width 838 height 143
click at [635, 290] on select "County [GEOGRAPHIC_DATA] [GEOGRAPHIC_DATA] [GEOGRAPHIC_DATA] [GEOGRAPHIC_DATA] …" at bounding box center [650, 290] width 191 height 32
click at [636, 405] on div "Street Address * 1601 N Laventure Rd Address 2 / PO Box #4 City * Mount Vernon …" at bounding box center [754, 297] width 838 height 229
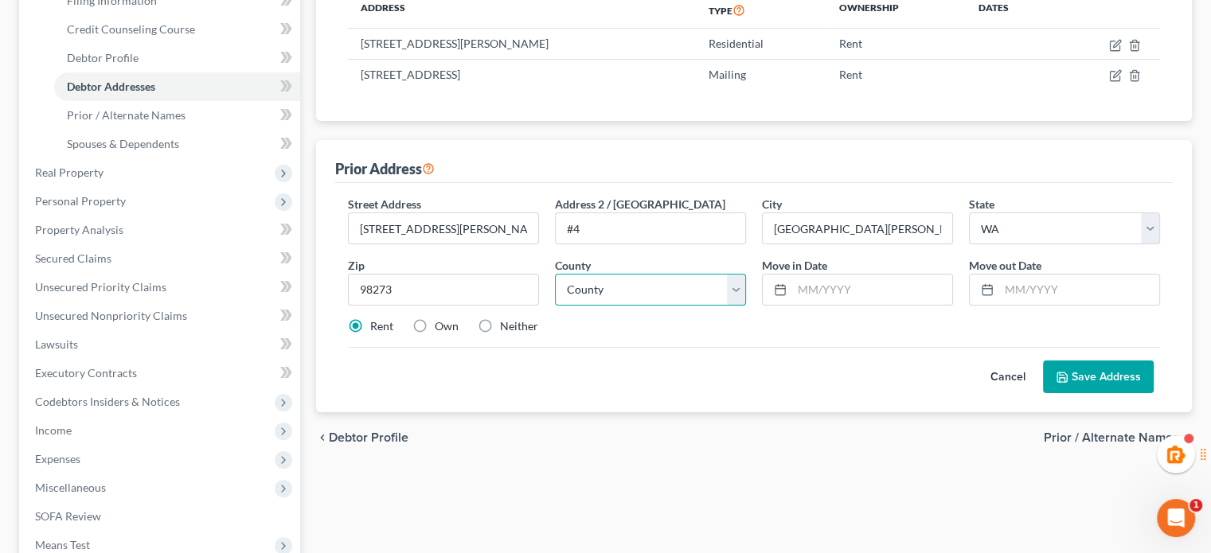
click at [615, 298] on select "County [GEOGRAPHIC_DATA] [GEOGRAPHIC_DATA] [GEOGRAPHIC_DATA] [GEOGRAPHIC_DATA] …" at bounding box center [650, 290] width 191 height 32
select select "28"
click at [555, 274] on select "County [GEOGRAPHIC_DATA] [GEOGRAPHIC_DATA] [GEOGRAPHIC_DATA] [GEOGRAPHIC_DATA] …" at bounding box center [650, 290] width 191 height 32
click at [868, 296] on input "text" at bounding box center [872, 290] width 160 height 30
click at [601, 359] on div "Cancel Save Address" at bounding box center [754, 370] width 812 height 47
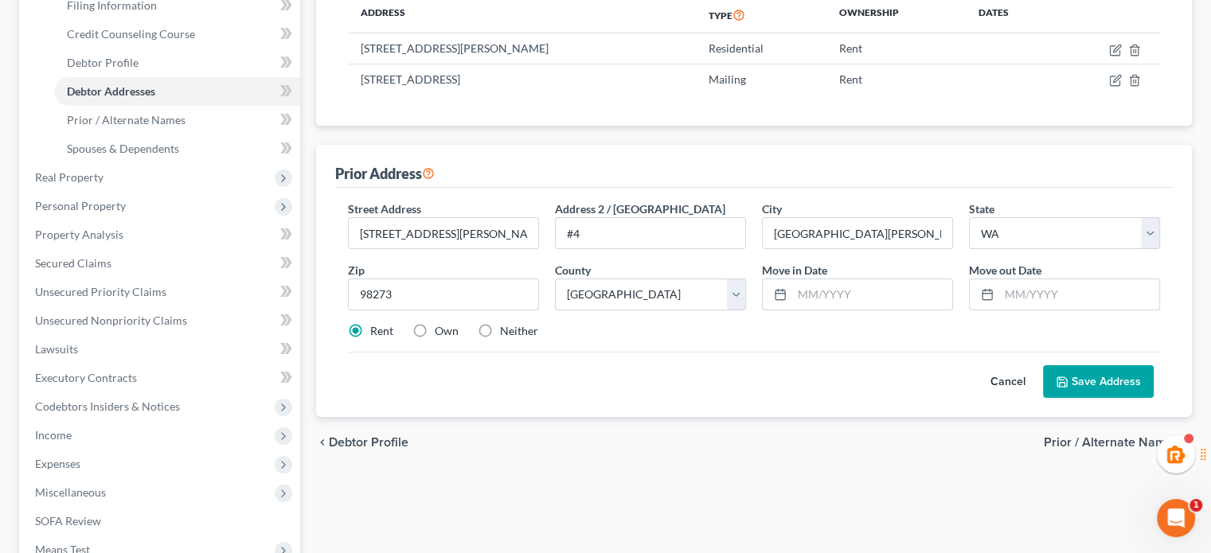
scroll to position [265, 0]
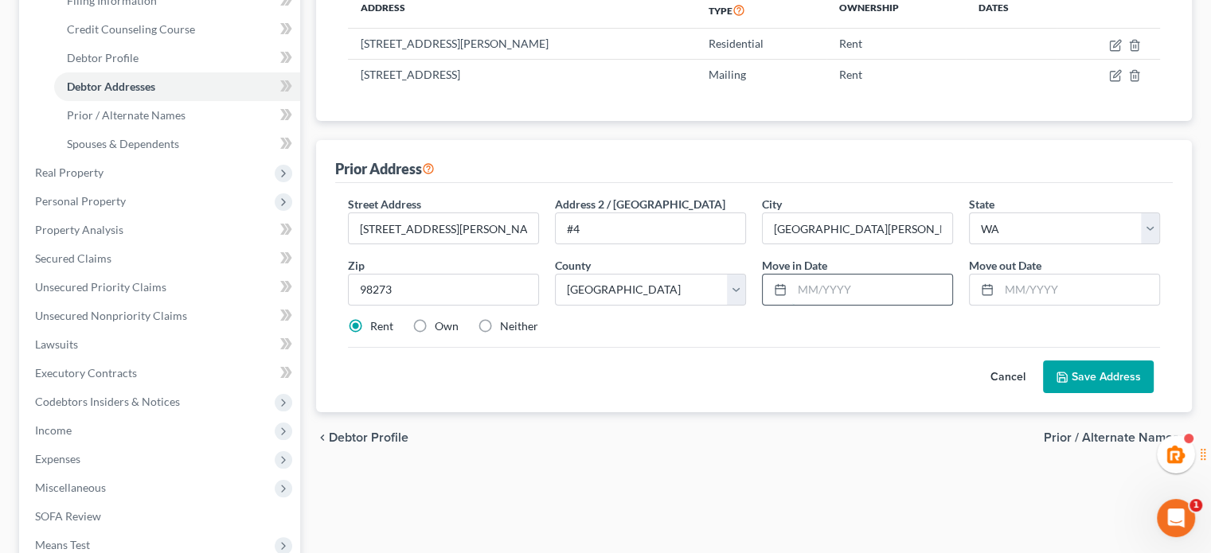
click at [843, 294] on input "text" at bounding box center [872, 290] width 160 height 30
click at [840, 294] on input "text" at bounding box center [872, 290] width 160 height 30
click at [1084, 276] on input "text" at bounding box center [1079, 290] width 160 height 30
type input "08/2025"
click at [820, 279] on input "text" at bounding box center [872, 290] width 160 height 30
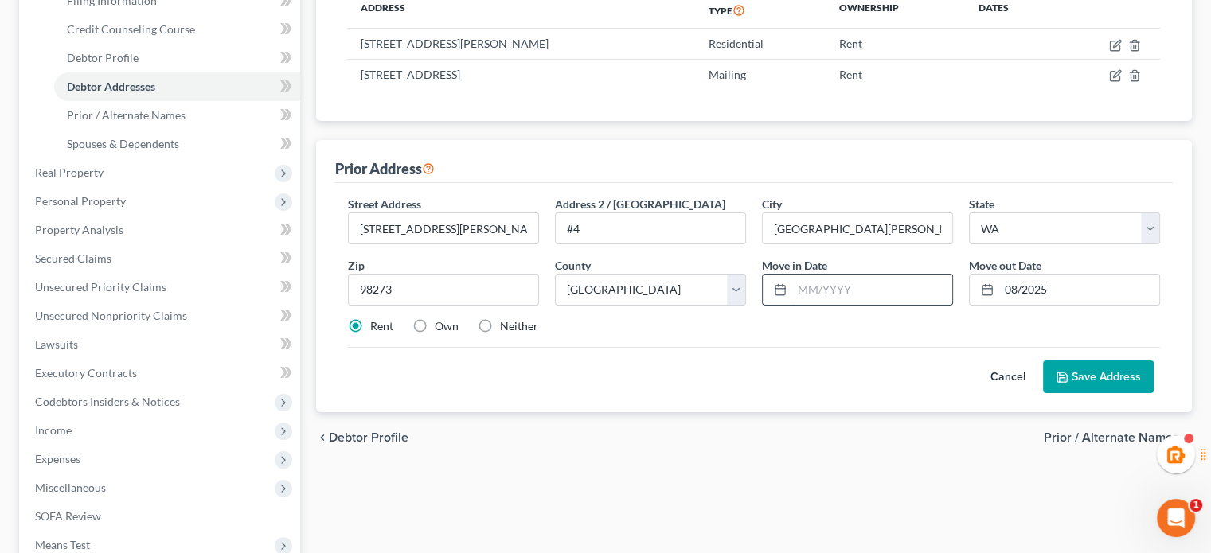
click at [828, 285] on input "text" at bounding box center [872, 290] width 160 height 30
click at [825, 287] on input "text" at bounding box center [872, 290] width 160 height 30
click at [822, 287] on input "text" at bounding box center [872, 290] width 160 height 30
type input "08/2005"
click at [1078, 371] on button "Save Address" at bounding box center [1098, 377] width 111 height 33
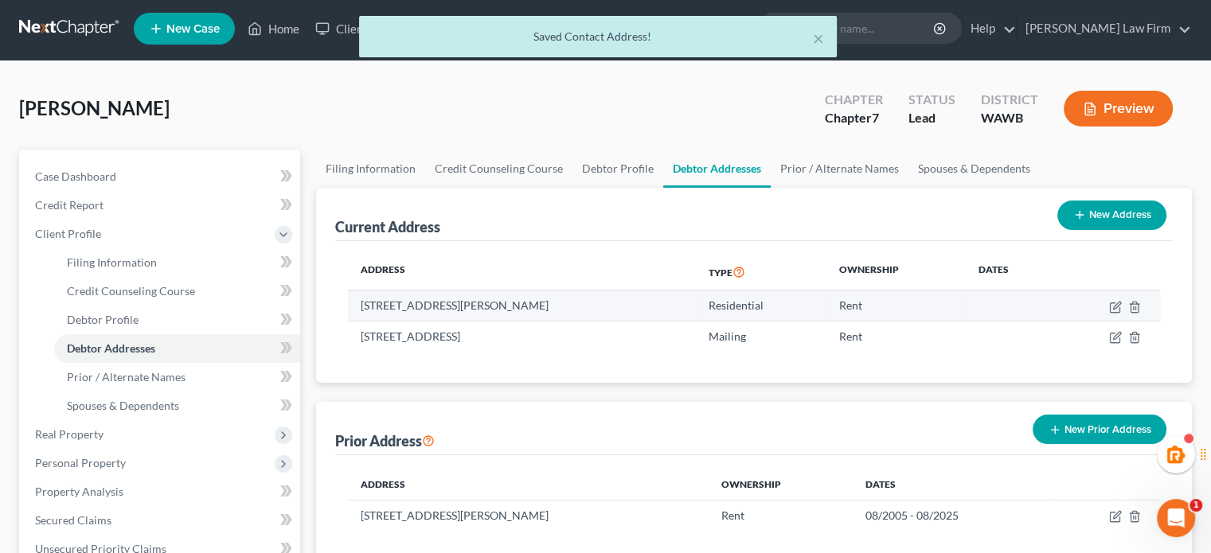
scroll to position [0, 0]
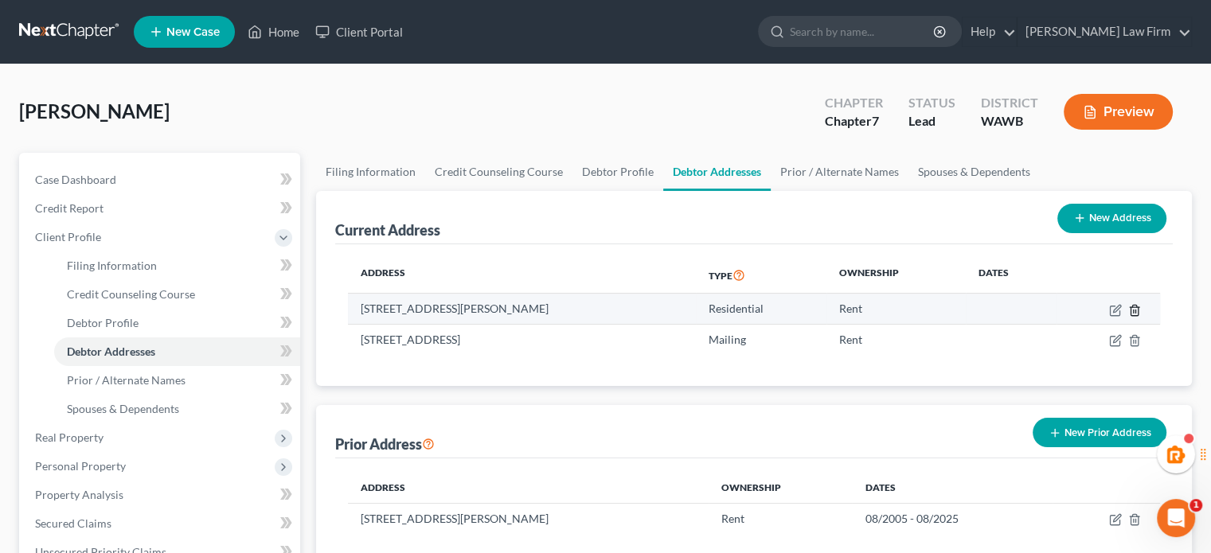
click at [1132, 314] on icon "button" at bounding box center [1134, 310] width 7 height 10
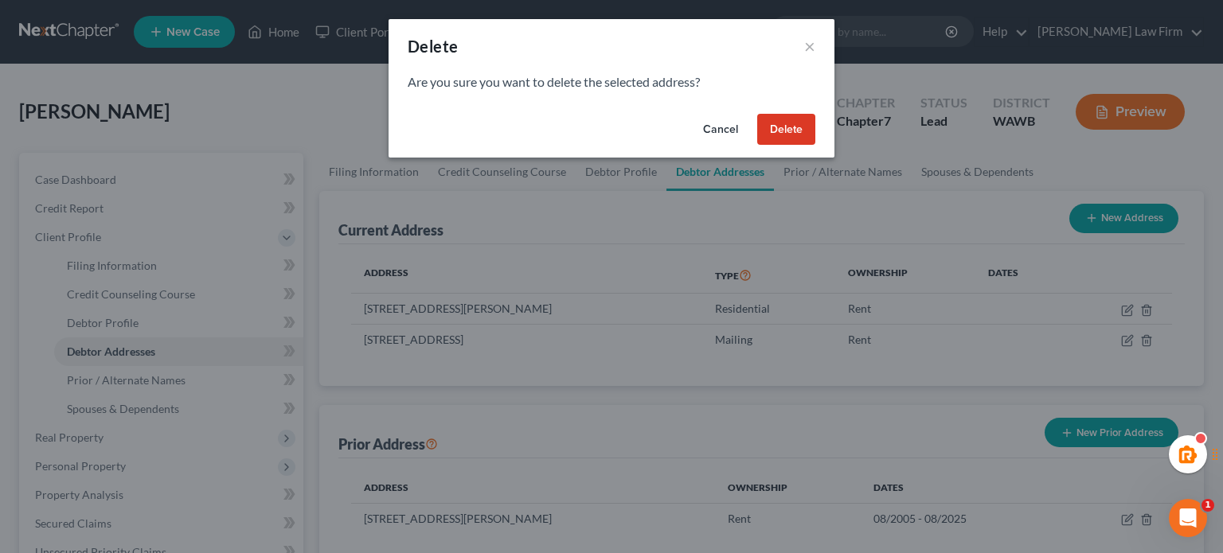
click at [777, 121] on button "Delete" at bounding box center [786, 130] width 58 height 32
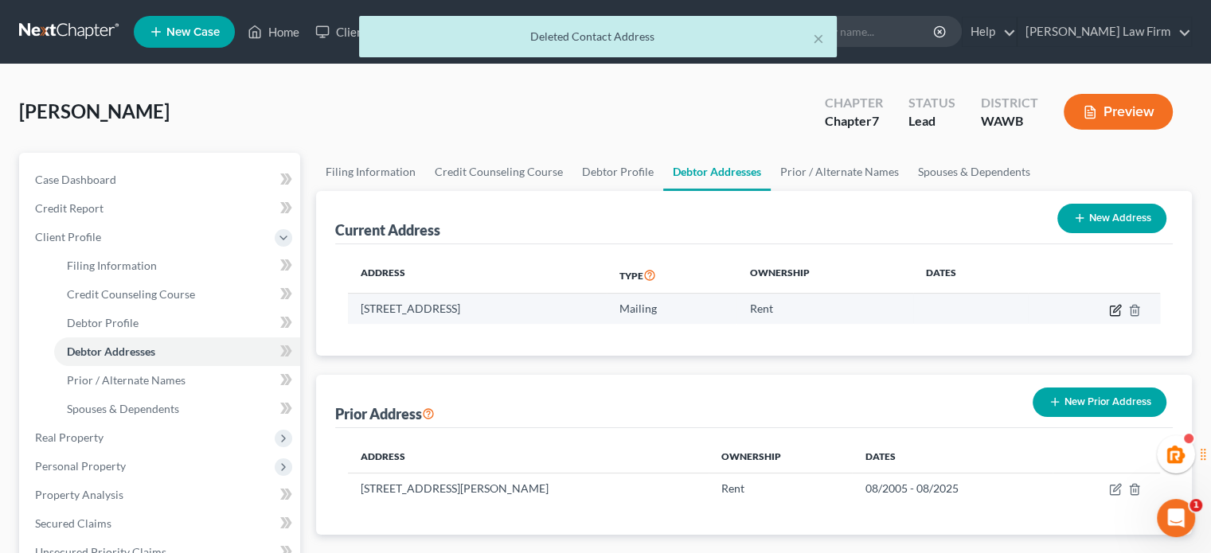
click at [1112, 306] on icon "button" at bounding box center [1115, 311] width 10 height 10
select select "50"
select select "28"
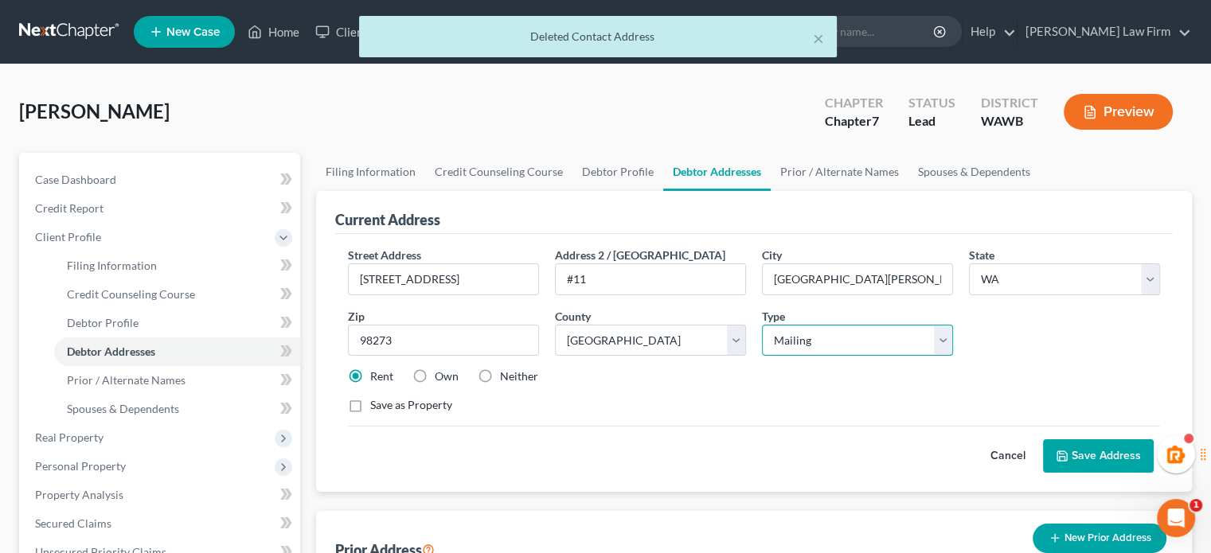
click at [807, 334] on select "Select Residential Mailing Rental Business" at bounding box center [857, 341] width 191 height 32
select select "0"
click at [762, 325] on select "Select Residential Mailing Rental Business" at bounding box center [857, 341] width 191 height 32
click at [1065, 444] on button "Save Address" at bounding box center [1098, 455] width 111 height 33
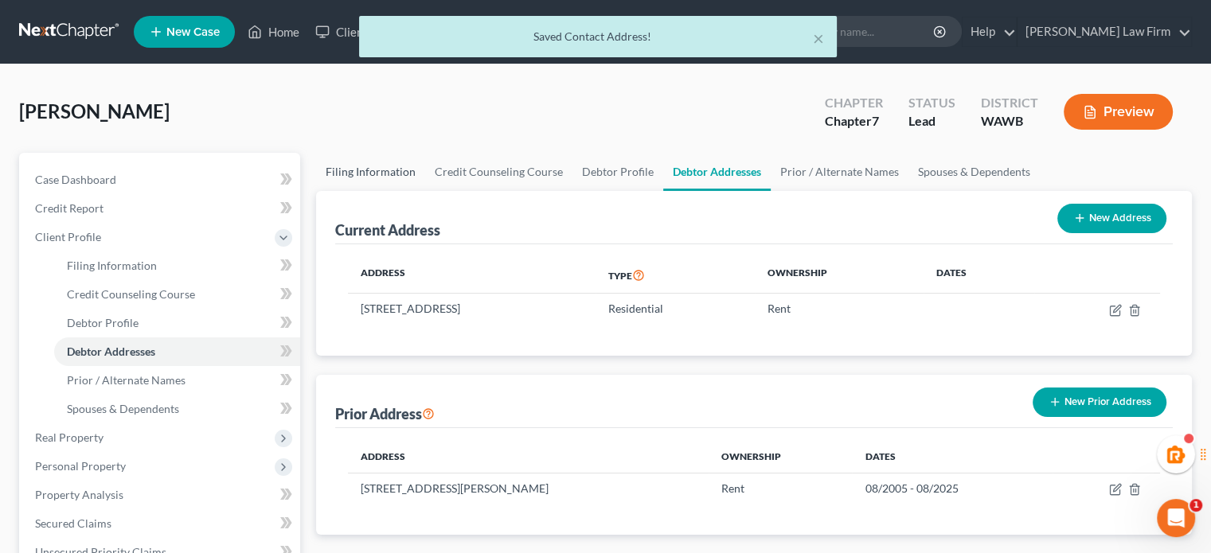
drag, startPoint x: 356, startPoint y: 174, endPoint x: 388, endPoint y: 174, distance: 31.8
click at [356, 174] on link "Filing Information" at bounding box center [370, 172] width 109 height 38
select select "1"
select select "0"
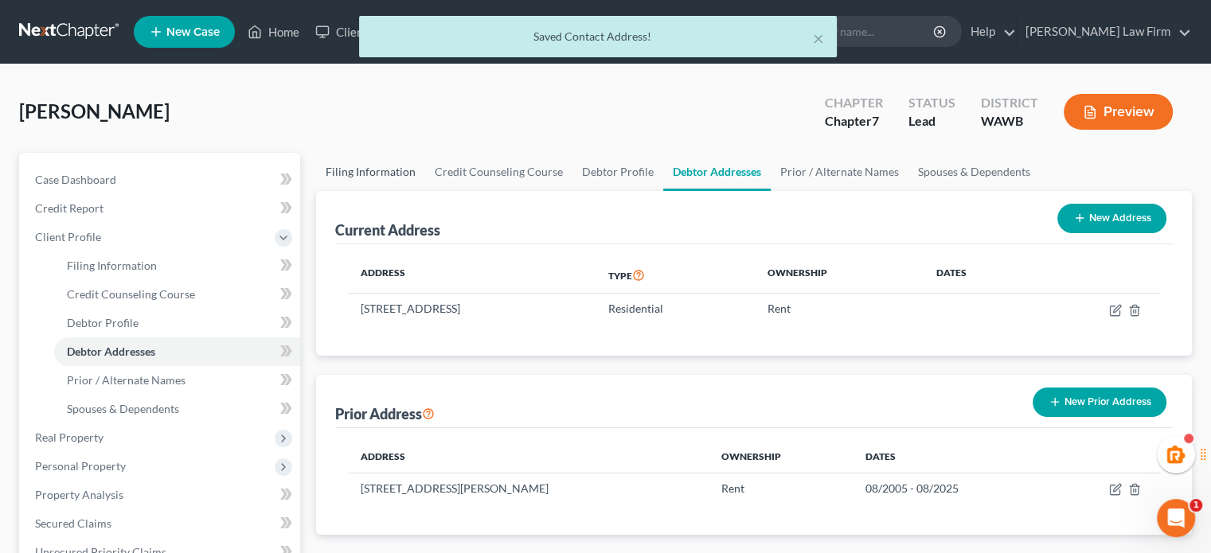
select select "87"
select select "1"
select select "50"
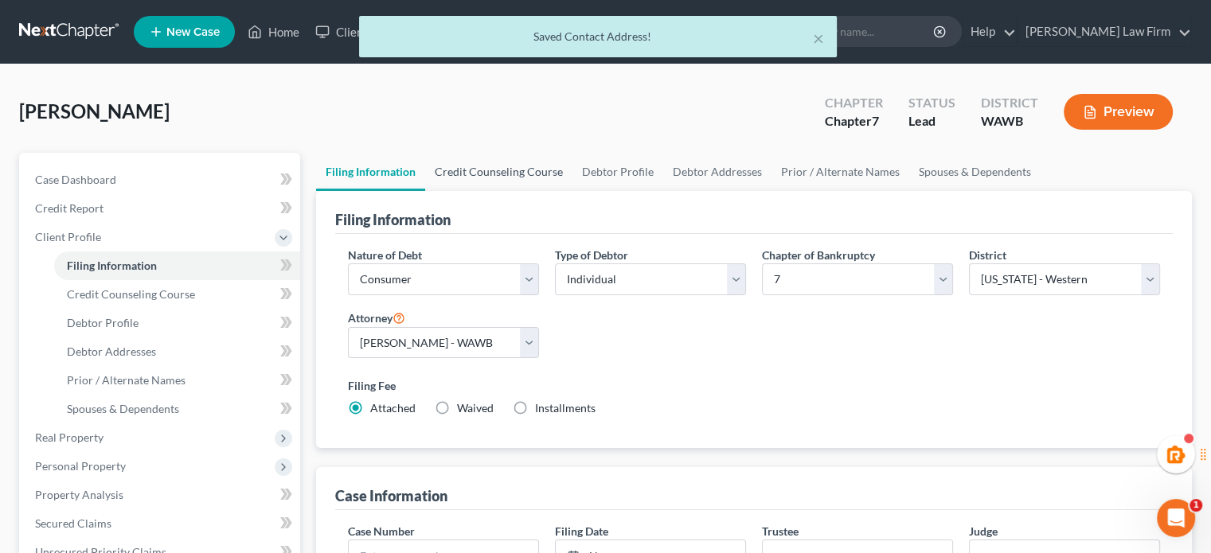
click at [497, 174] on link "Credit Counseling Course" at bounding box center [498, 172] width 147 height 38
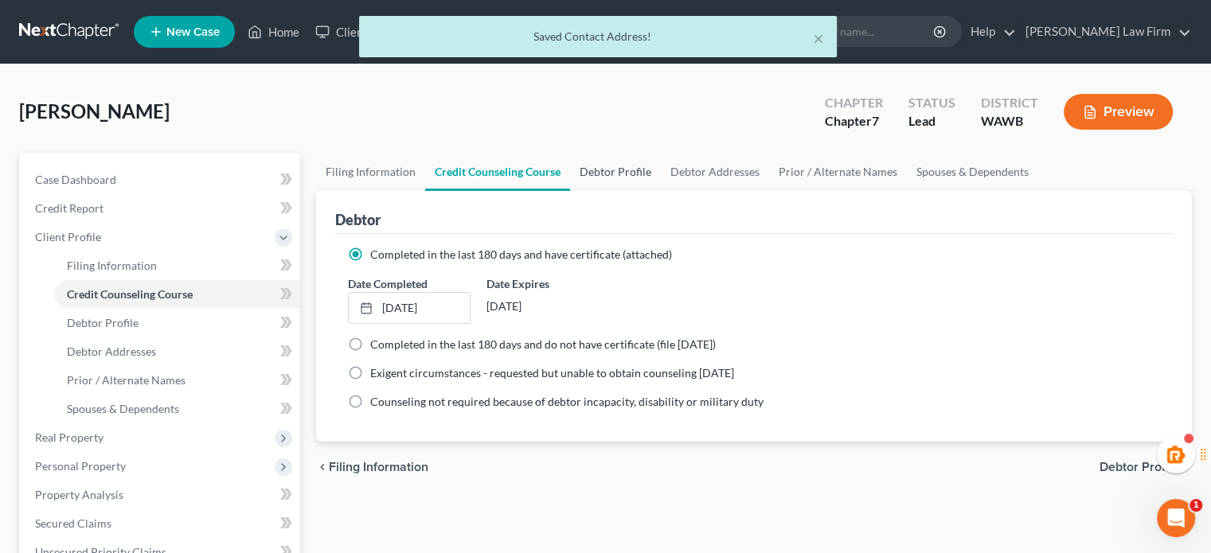
click at [630, 170] on link "Debtor Profile" at bounding box center [615, 172] width 91 height 38
select select "0"
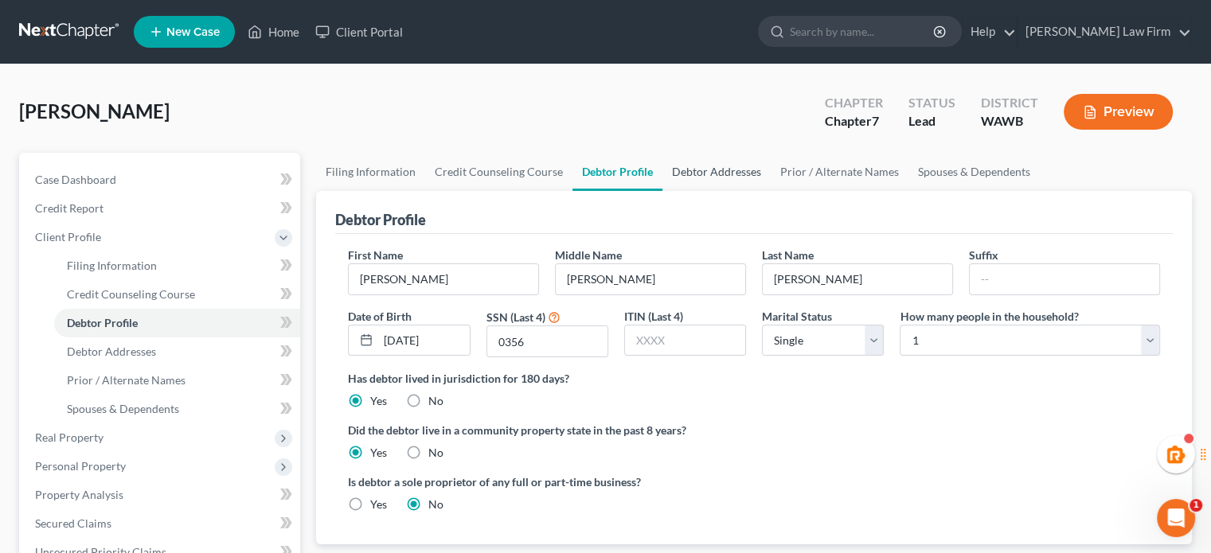
click at [750, 177] on link "Debtor Addresses" at bounding box center [716, 172] width 108 height 38
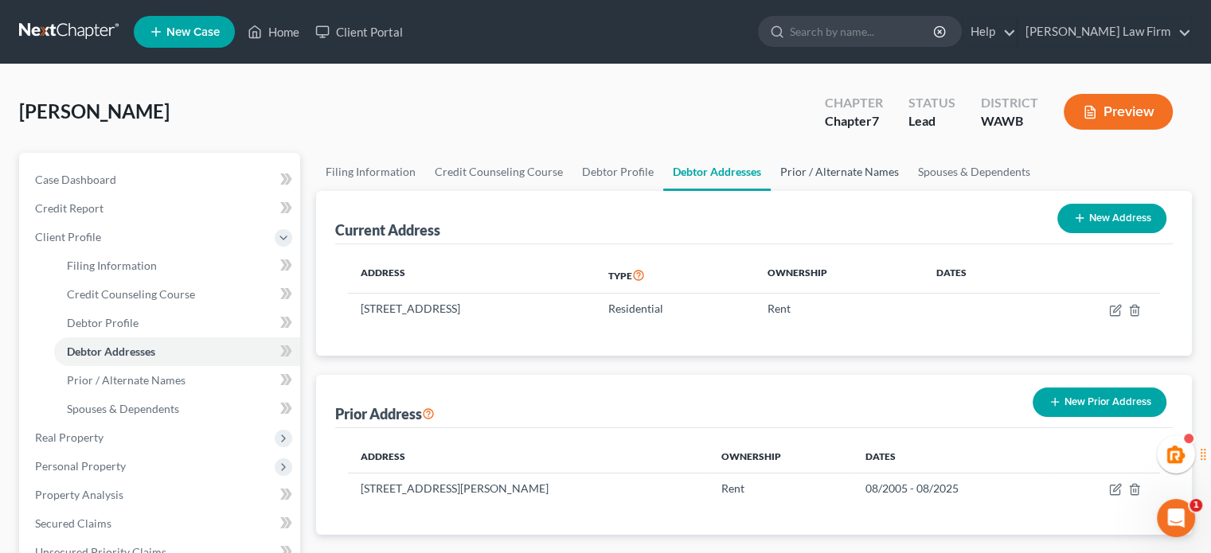
click at [795, 176] on link "Prior / Alternate Names" at bounding box center [840, 172] width 138 height 38
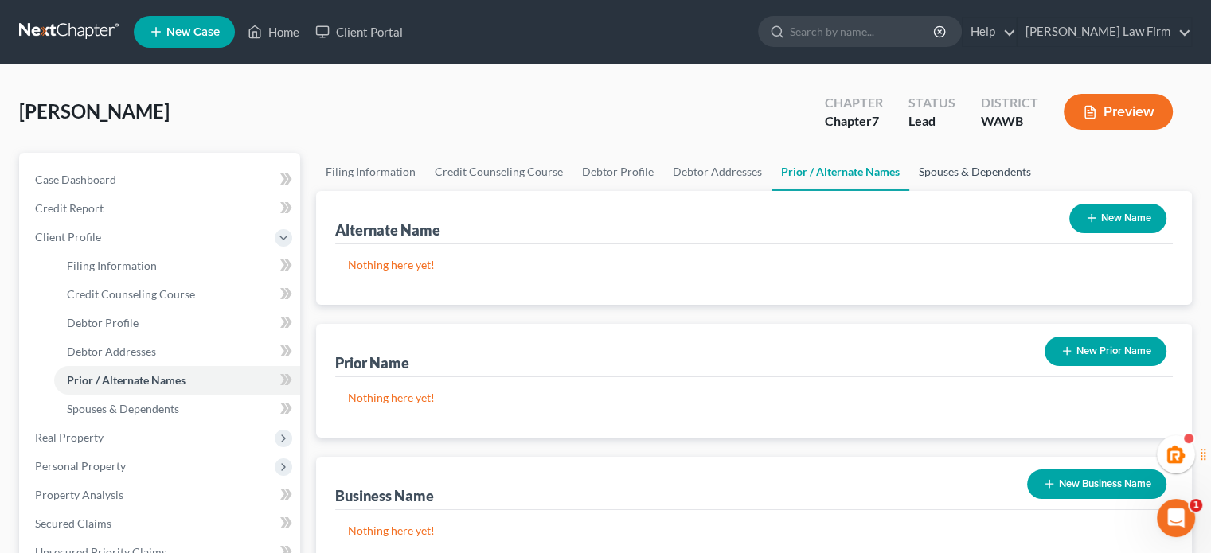
click at [955, 163] on link "Spouses & Dependents" at bounding box center [974, 172] width 131 height 38
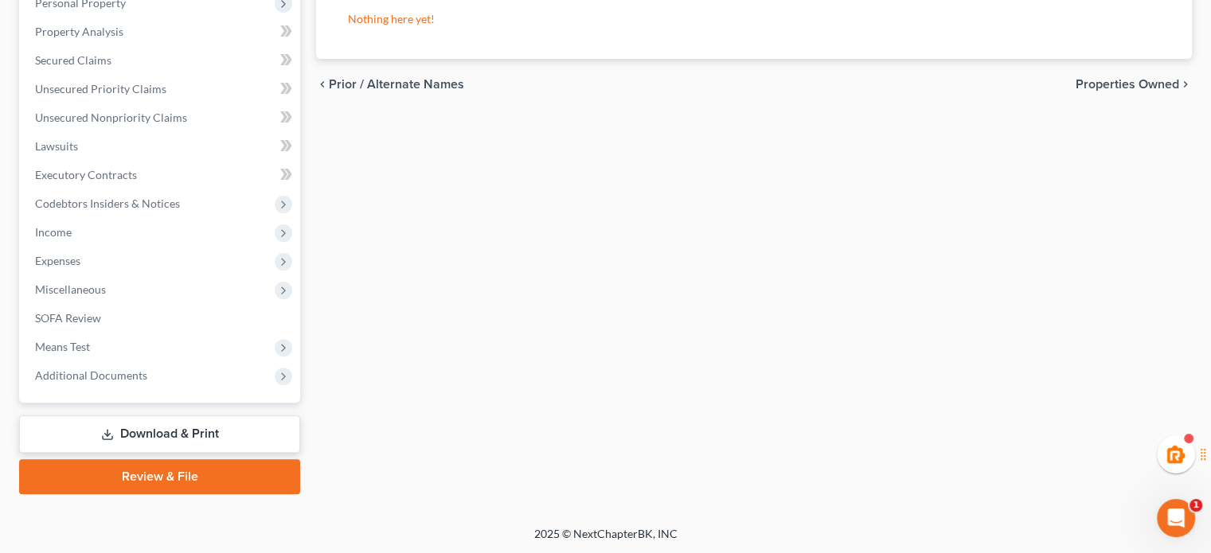
scroll to position [197, 0]
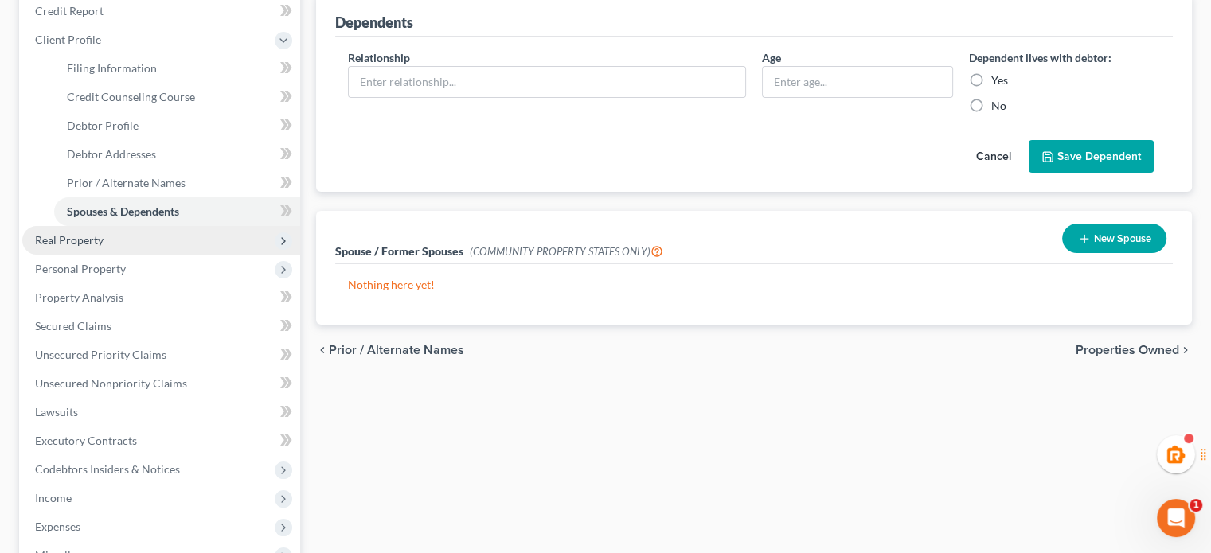
click at [115, 241] on span "Real Property" at bounding box center [161, 240] width 278 height 29
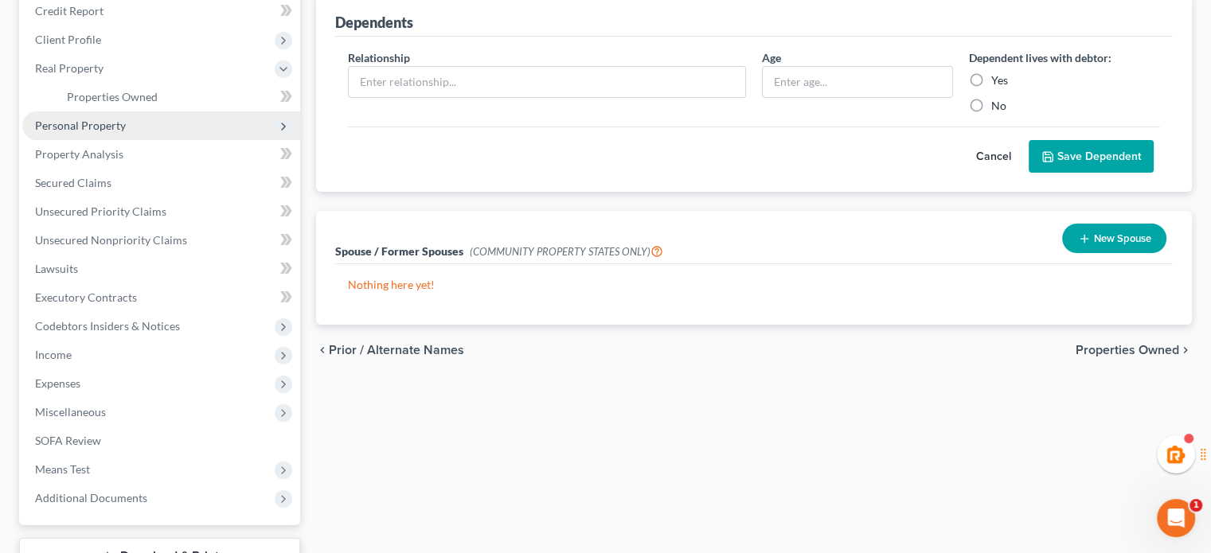
click at [137, 128] on span "Personal Property" at bounding box center [161, 125] width 278 height 29
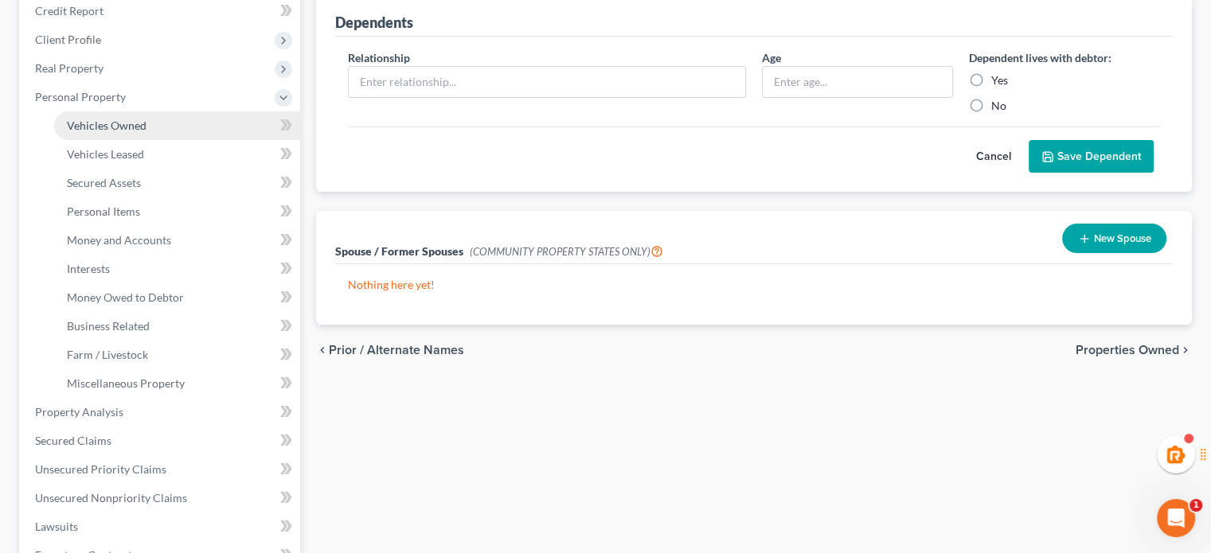
click at [143, 122] on span "Vehicles Owned" at bounding box center [107, 126] width 80 height 14
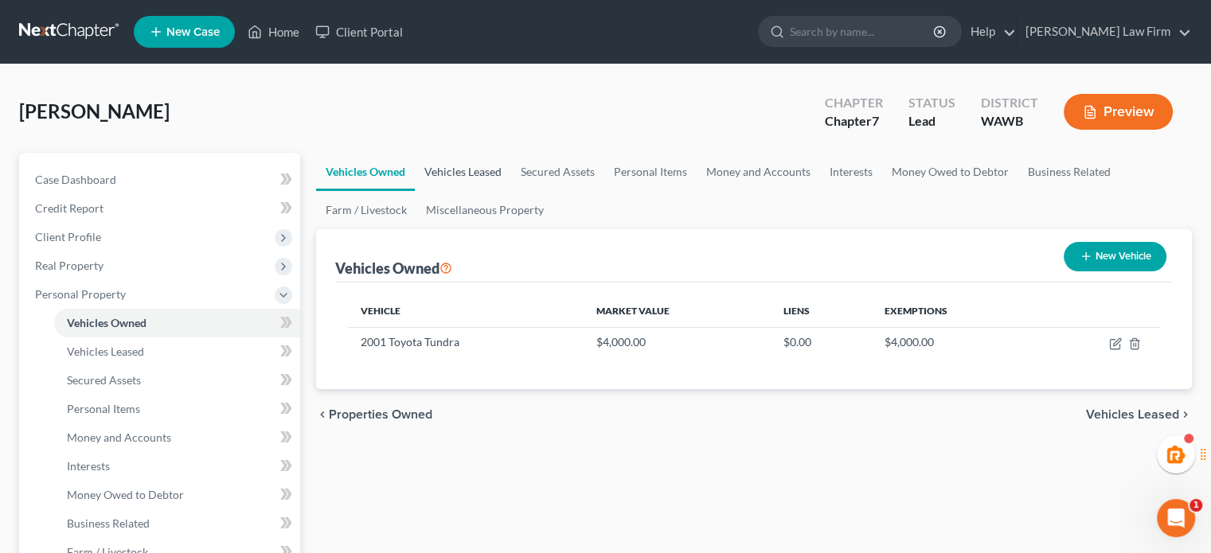
click at [471, 179] on link "Vehicles Leased" at bounding box center [463, 172] width 96 height 38
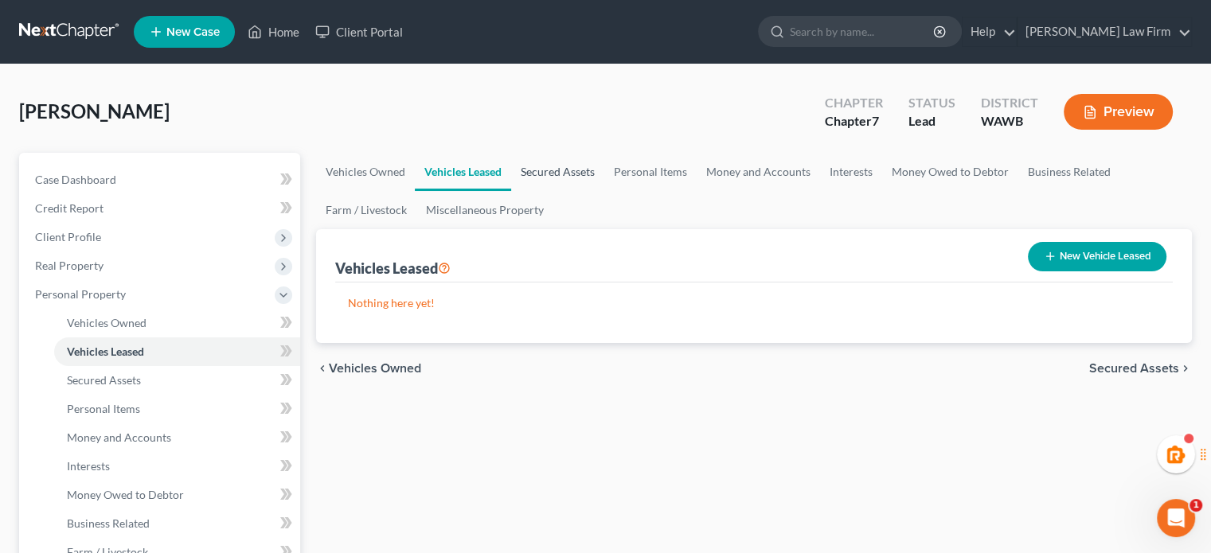
click at [558, 174] on link "Secured Assets" at bounding box center [557, 172] width 93 height 38
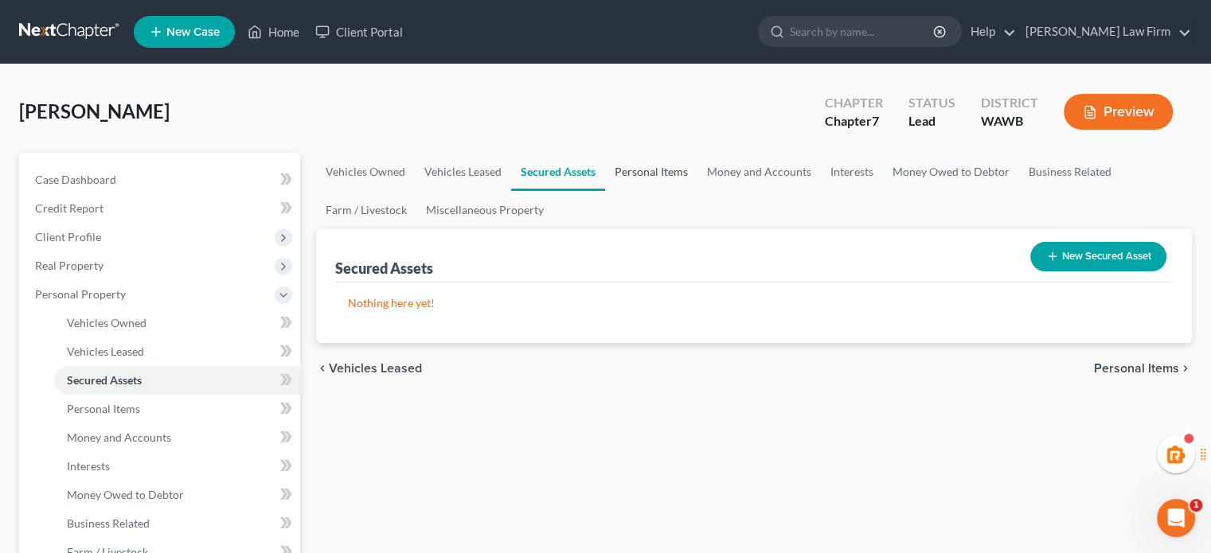
click at [662, 172] on link "Personal Items" at bounding box center [651, 172] width 92 height 38
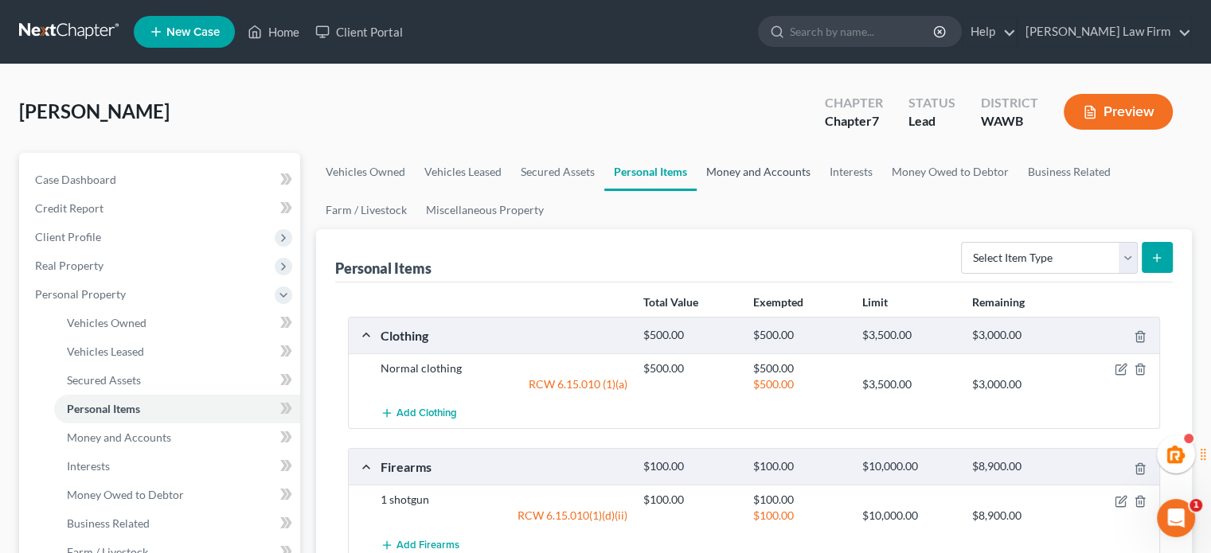
click at [754, 166] on link "Money and Accounts" at bounding box center [758, 172] width 123 height 38
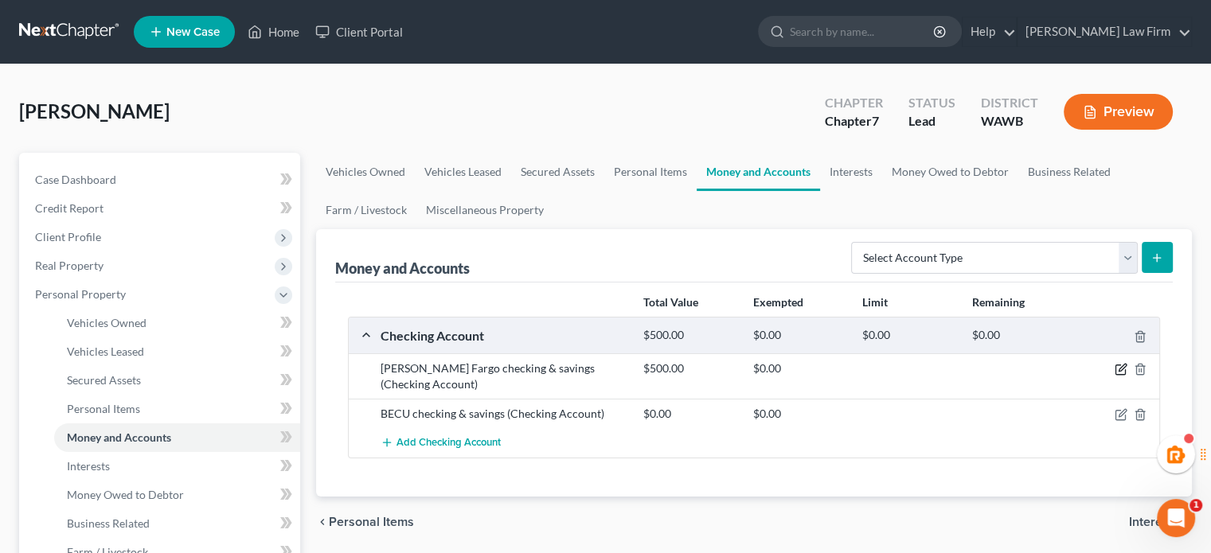
click at [1118, 367] on icon "button" at bounding box center [1121, 369] width 13 height 13
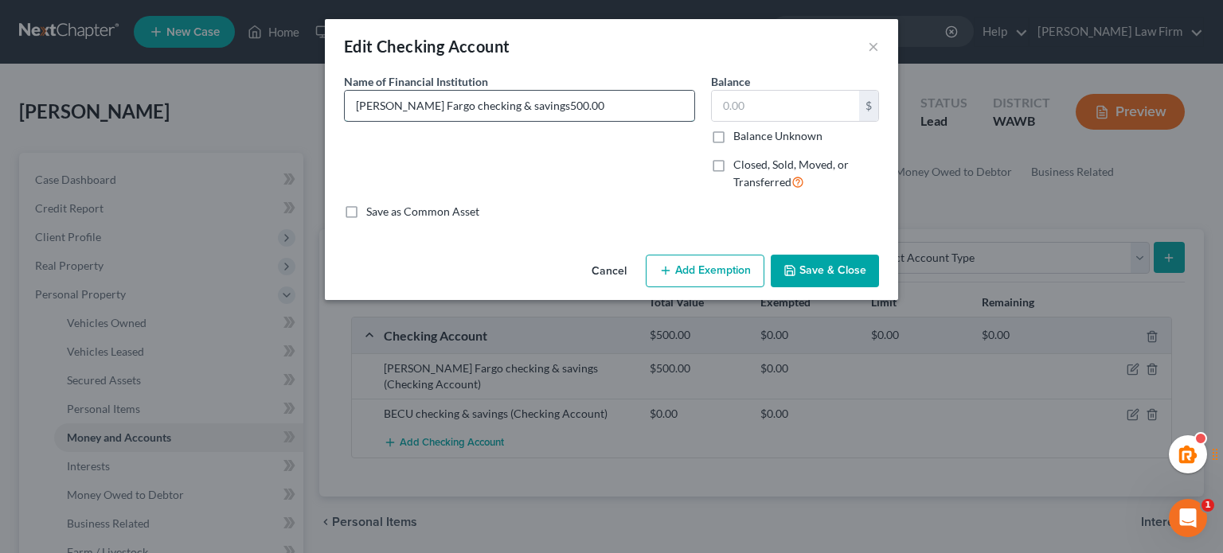
type input "[PERSON_NAME] Fargo checking & savings"
click at [822, 104] on input "text" at bounding box center [785, 106] width 147 height 30
type input "287"
click at [720, 273] on button "Add Exemption" at bounding box center [705, 271] width 119 height 33
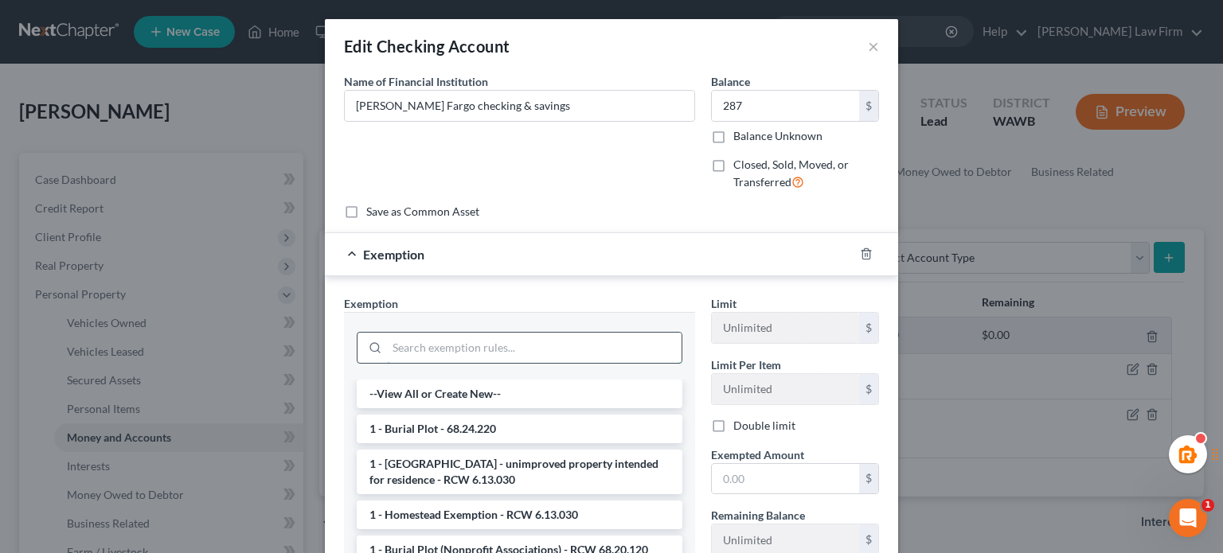
click at [497, 336] on input "search" at bounding box center [534, 348] width 295 height 30
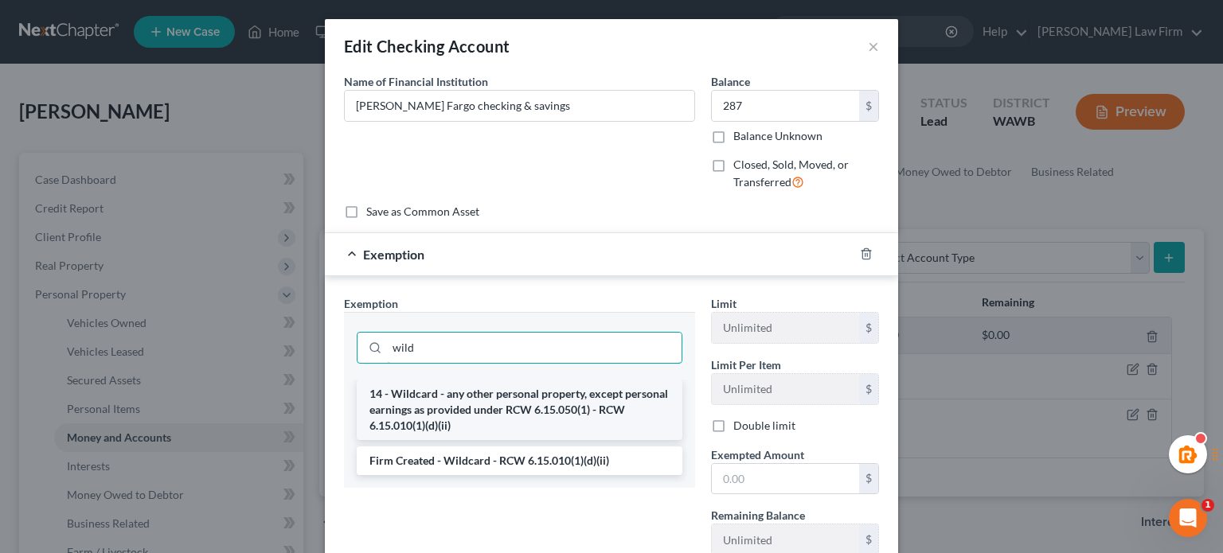
type input "wild"
click at [496, 423] on li "14 - Wildcard - any other personal property, except personal earnings as provid…" at bounding box center [520, 410] width 326 height 61
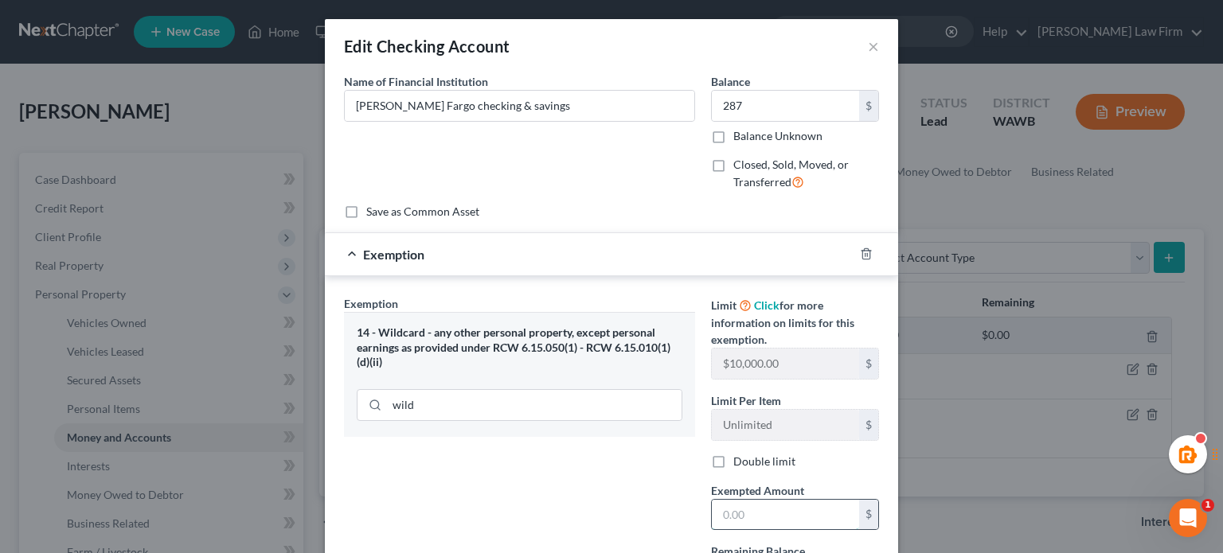
drag, startPoint x: 790, startPoint y: 506, endPoint x: 792, endPoint y: 514, distance: 8.3
click at [790, 506] on input "text" at bounding box center [785, 515] width 147 height 30
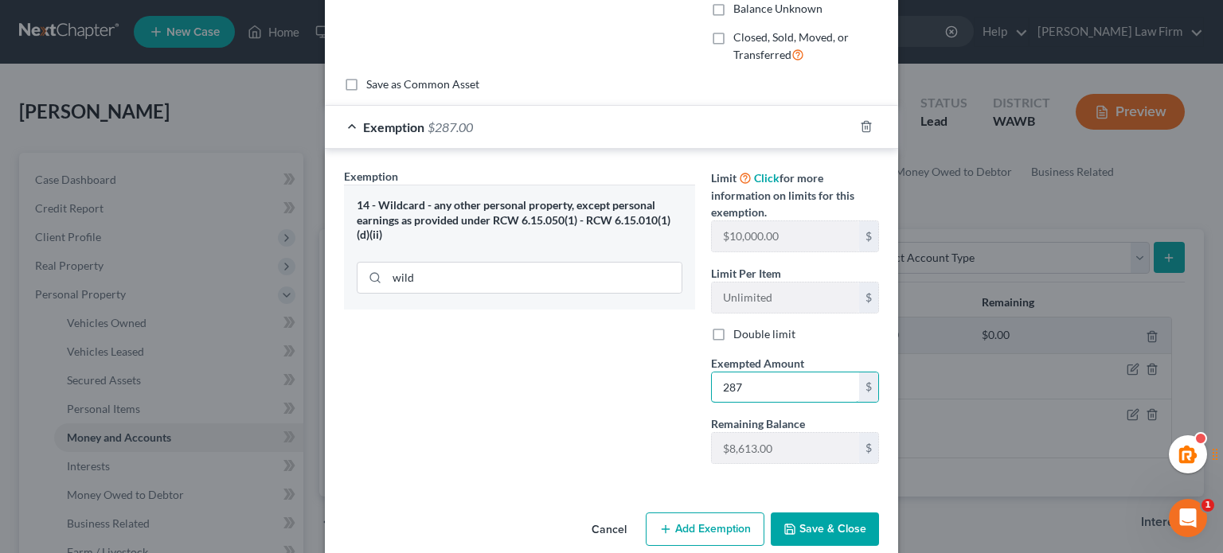
scroll to position [150, 0]
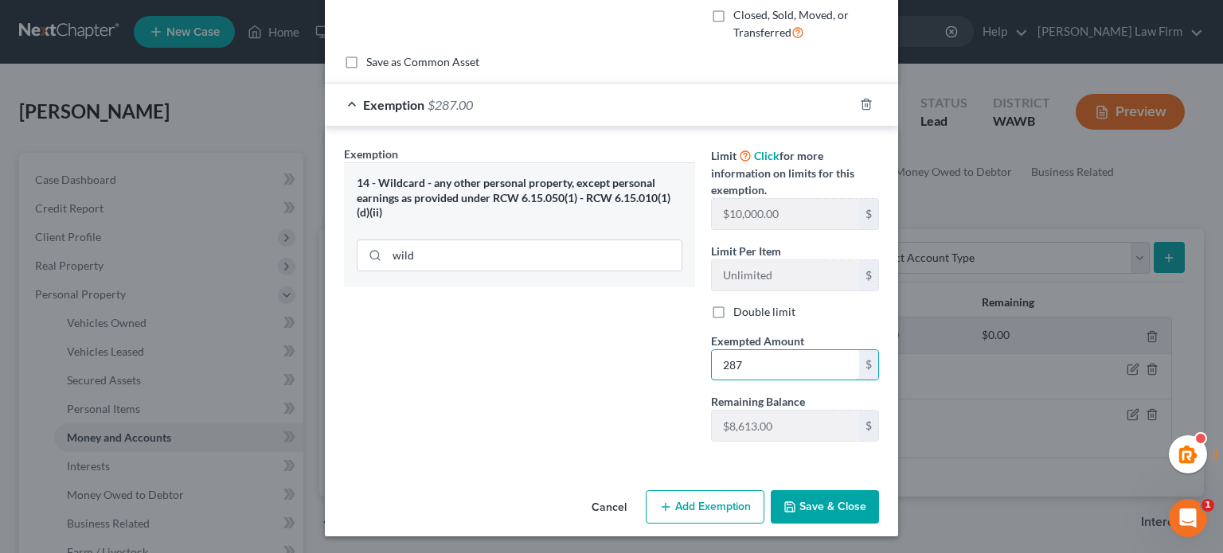
type input "287"
click at [786, 510] on icon "button" at bounding box center [790, 507] width 10 height 10
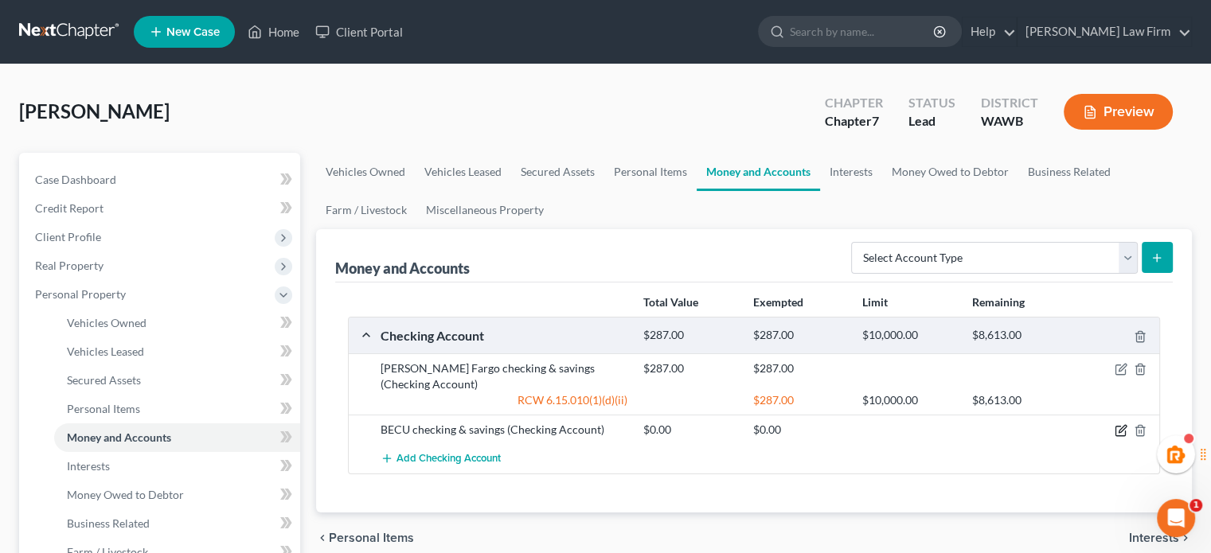
click at [1119, 428] on icon "button" at bounding box center [1121, 430] width 13 height 13
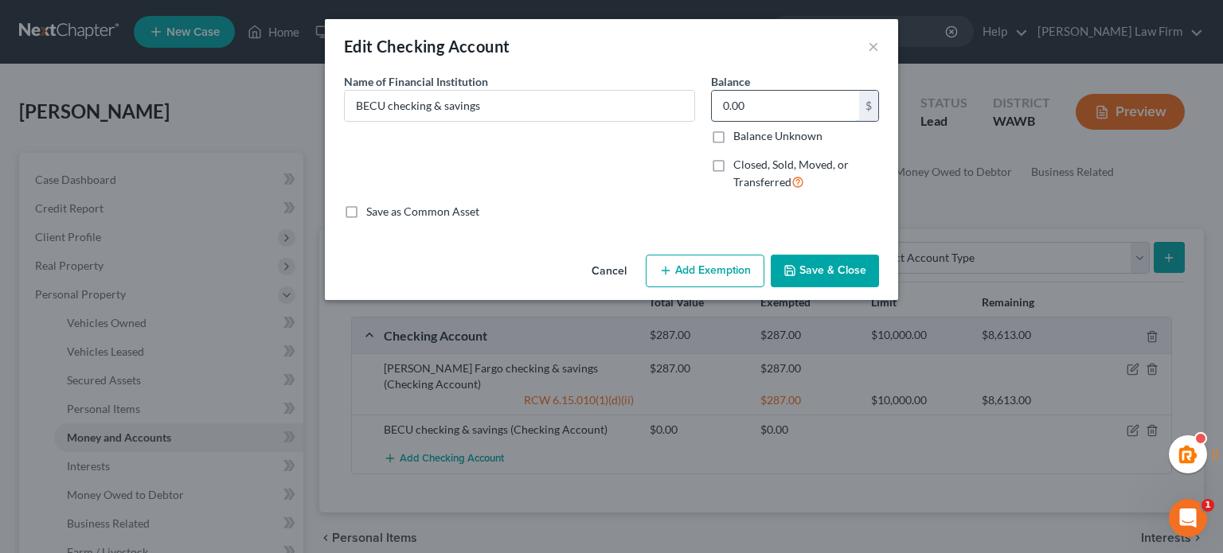
click at [785, 101] on input "0.00" at bounding box center [785, 106] width 147 height 30
type input "1"
click at [678, 264] on button "Add Exemption" at bounding box center [705, 271] width 119 height 33
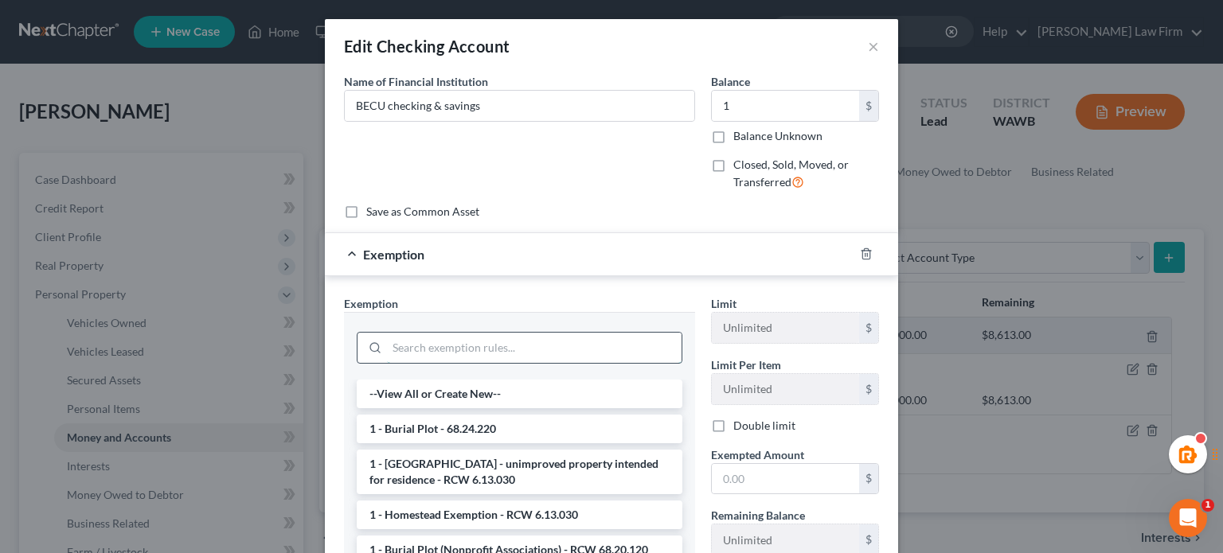
click at [492, 349] on input "search" at bounding box center [534, 348] width 295 height 30
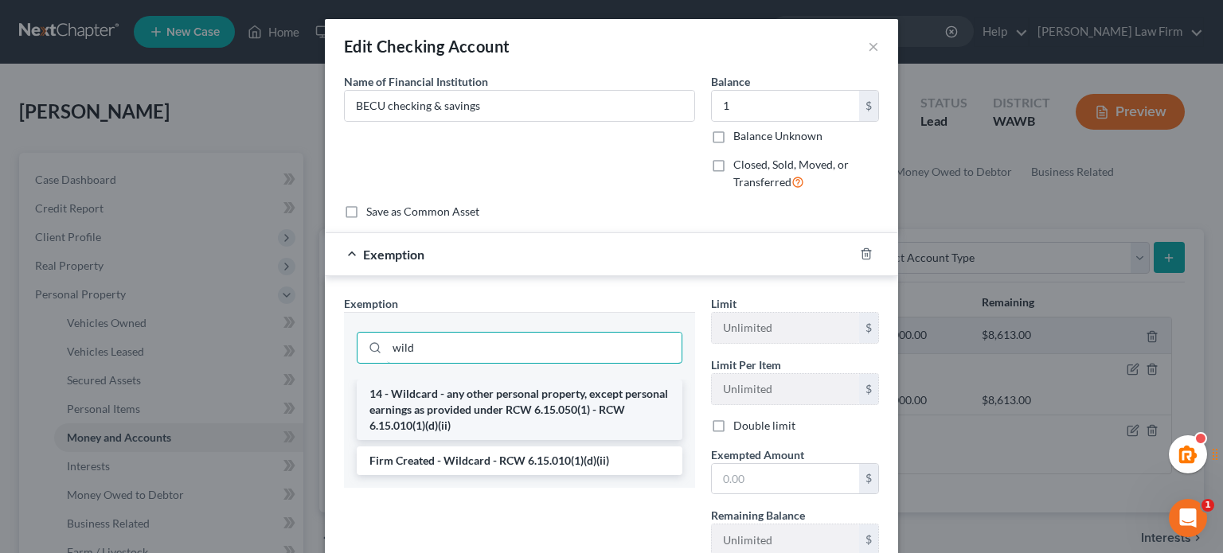
type input "wild"
click at [536, 398] on li "14 - Wildcard - any other personal property, except personal earnings as provid…" at bounding box center [520, 410] width 326 height 61
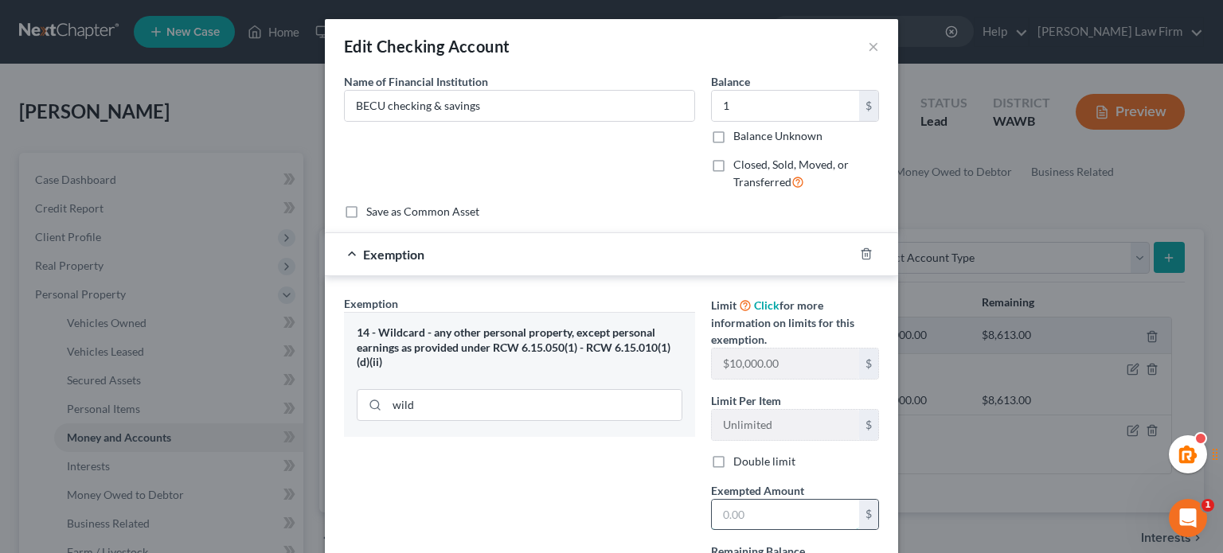
click at [783, 515] on input "text" at bounding box center [785, 515] width 147 height 30
type input "1"
click at [618, 490] on div "Exemption Set must be selected for CA. Exemption * 14 - Wildcard - any other pe…" at bounding box center [519, 449] width 367 height 309
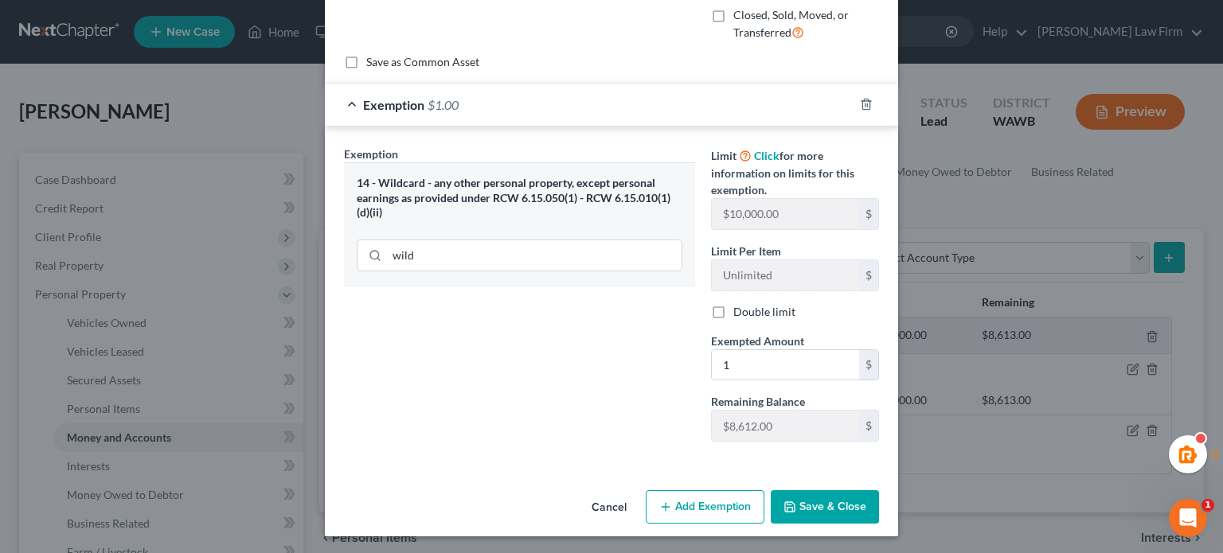
click at [827, 509] on button "Save & Close" at bounding box center [825, 506] width 108 height 33
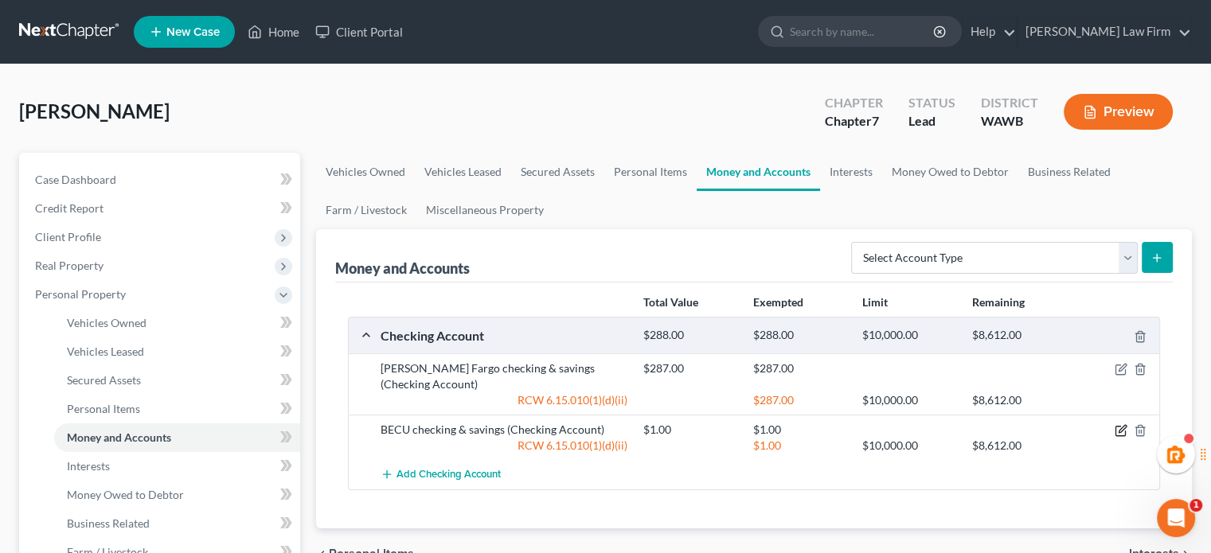
click at [1119, 426] on icon "button" at bounding box center [1121, 430] width 13 height 13
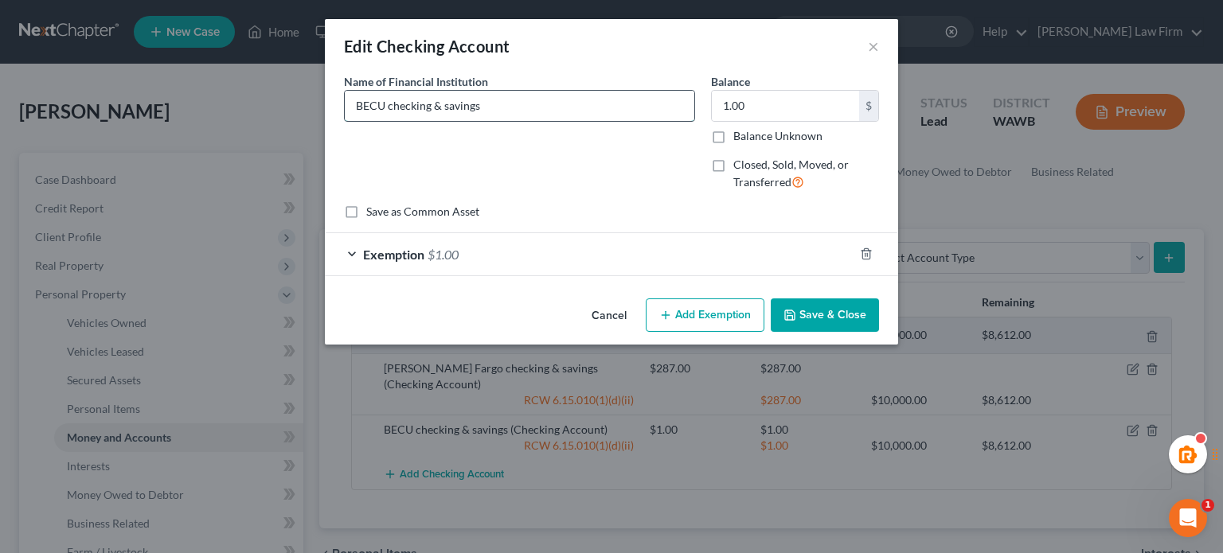
drag, startPoint x: 516, startPoint y: 105, endPoint x: 478, endPoint y: 107, distance: 38.2
click at [478, 107] on input "BECU checking & savings" at bounding box center [520, 106] width 350 height 30
click at [824, 330] on button "Save & Close" at bounding box center [825, 315] width 108 height 33
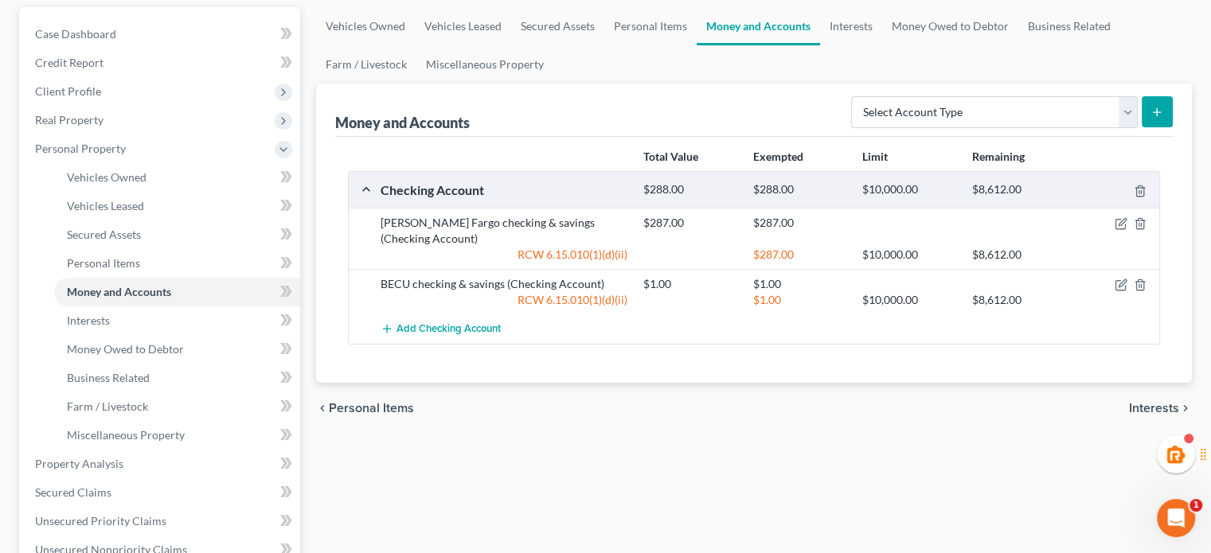
scroll to position [0, 0]
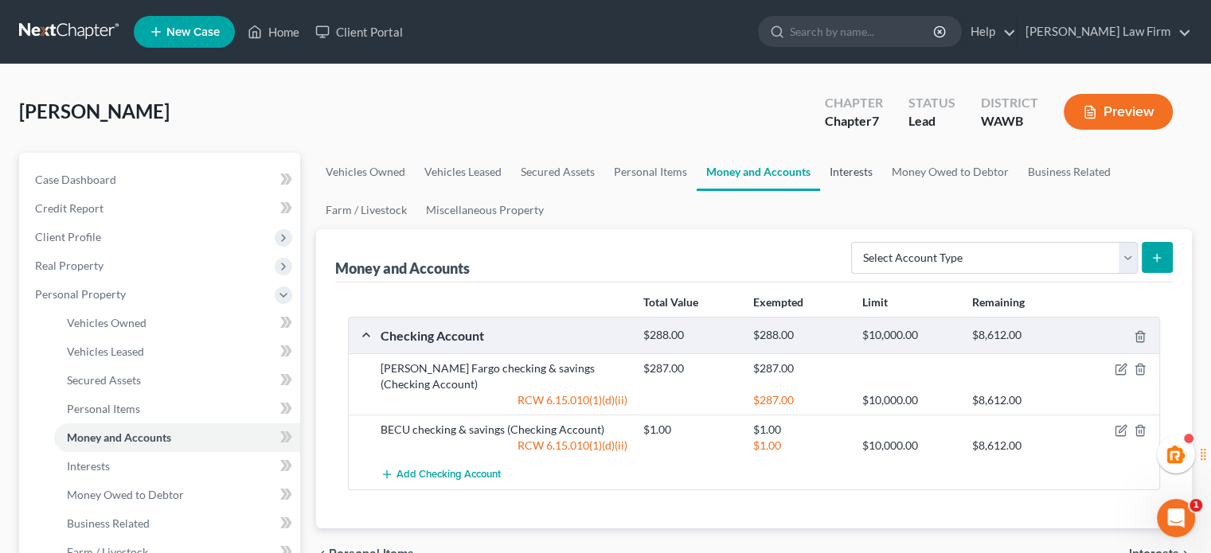
click at [845, 161] on link "Interests" at bounding box center [851, 172] width 62 height 38
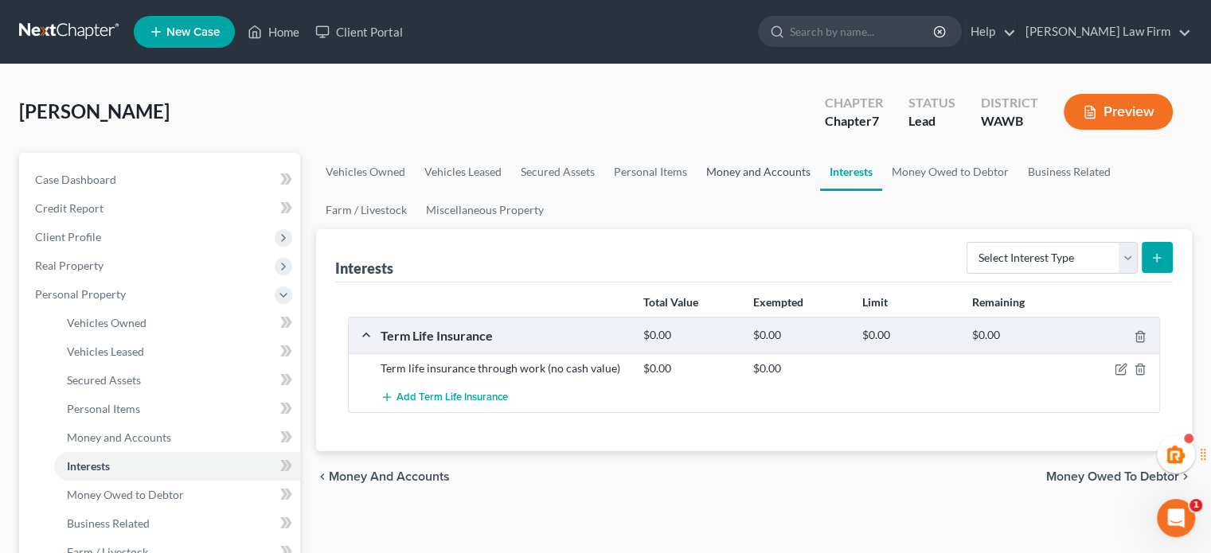
click at [760, 172] on link "Money and Accounts" at bounding box center [758, 172] width 123 height 38
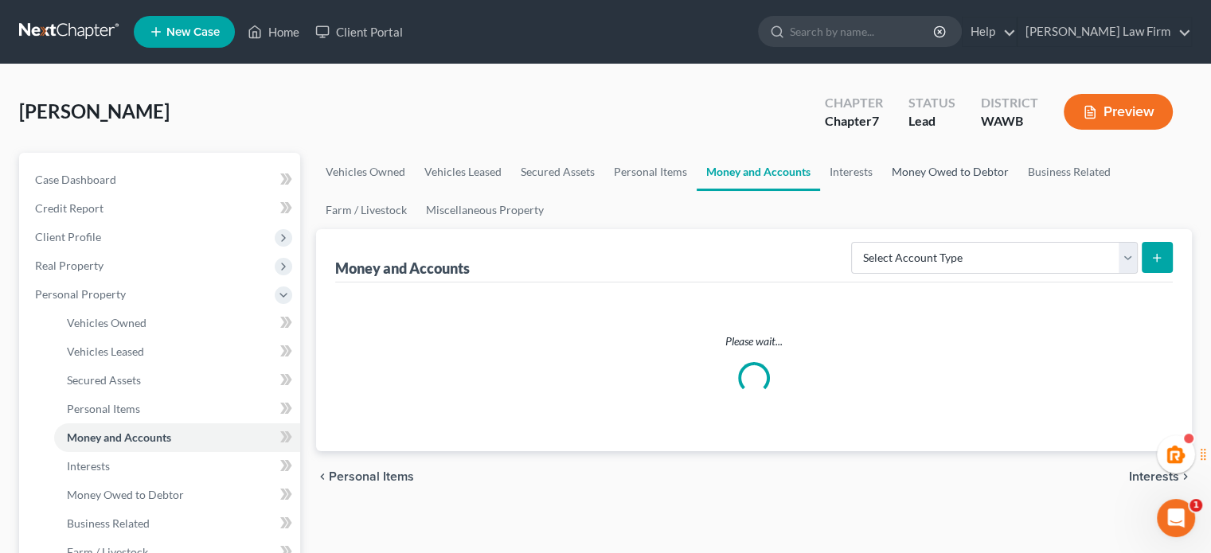
click at [900, 183] on link "Money Owed to Debtor" at bounding box center [950, 172] width 136 height 38
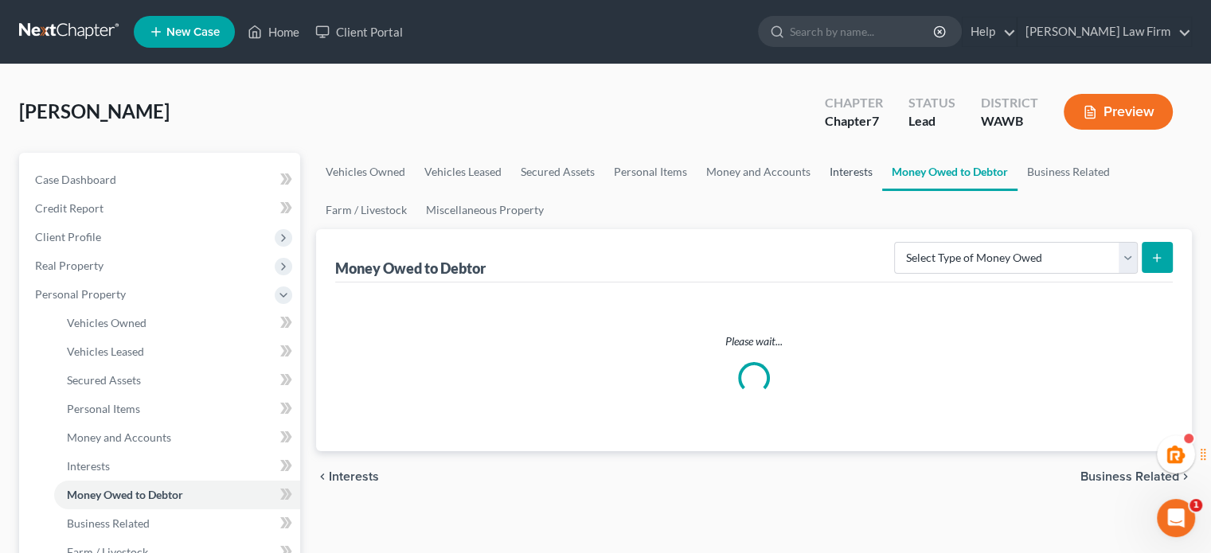
click at [860, 181] on link "Interests" at bounding box center [851, 172] width 62 height 38
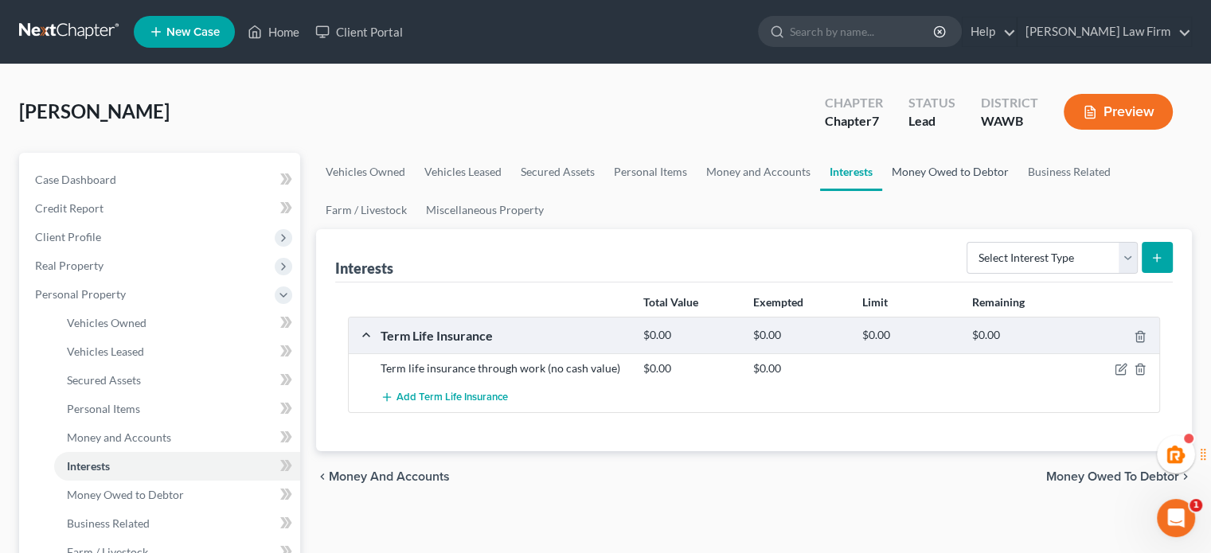
click at [900, 176] on link "Money Owed to Debtor" at bounding box center [950, 172] width 136 height 38
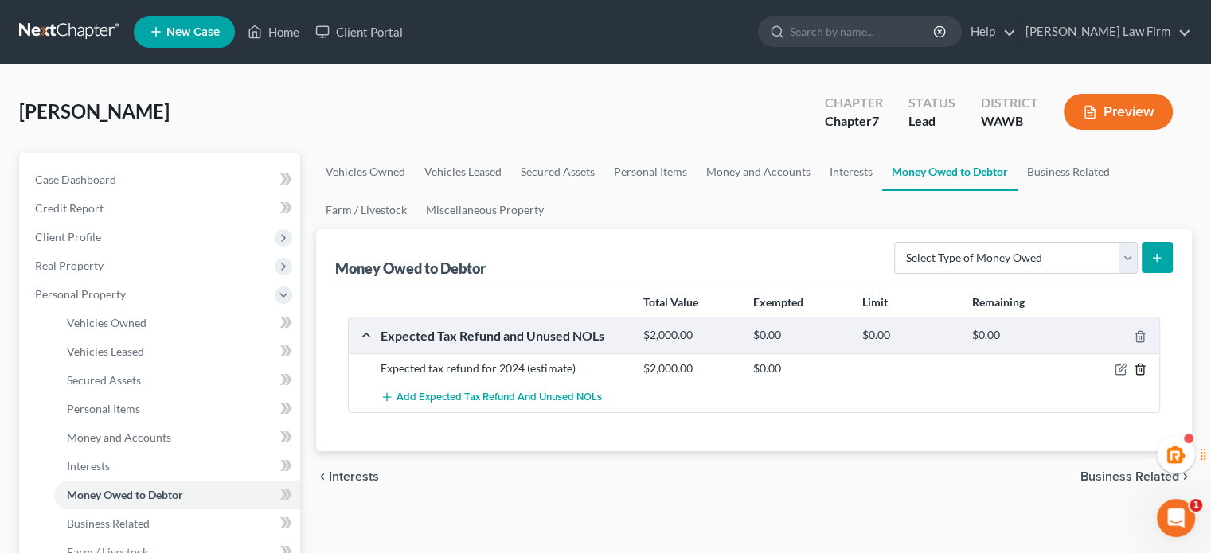
click at [1143, 365] on icon "button" at bounding box center [1139, 370] width 7 height 10
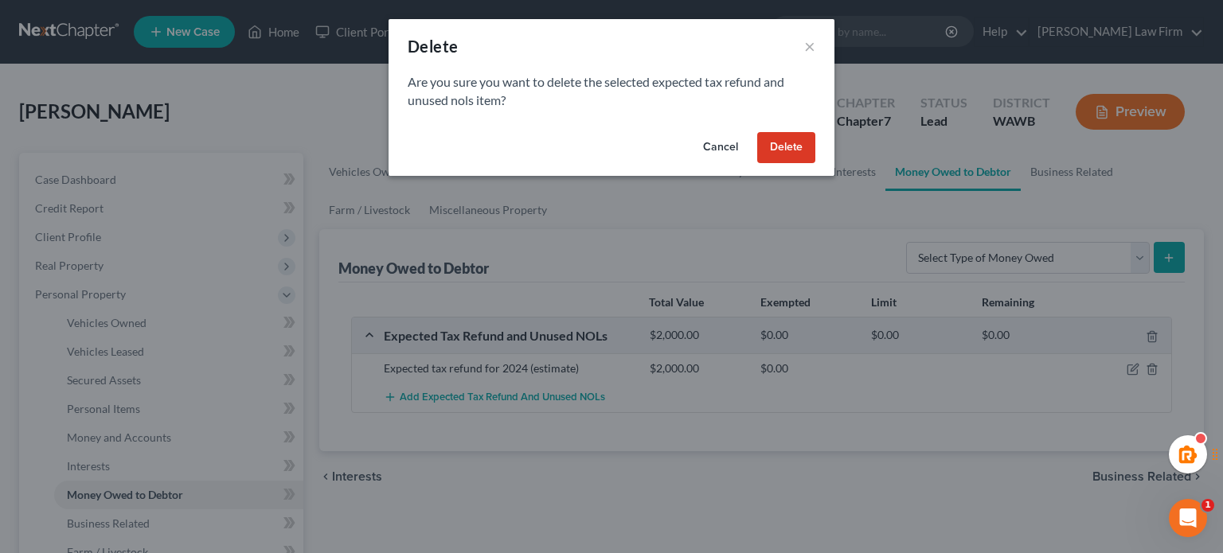
click at [782, 158] on button "Delete" at bounding box center [786, 148] width 58 height 32
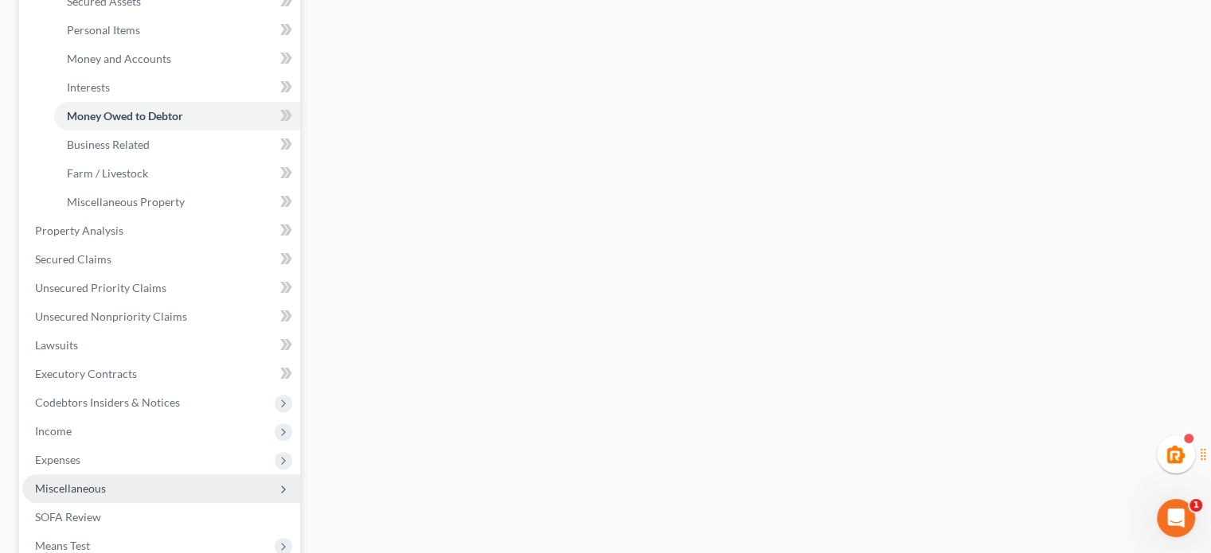
scroll to position [530, 0]
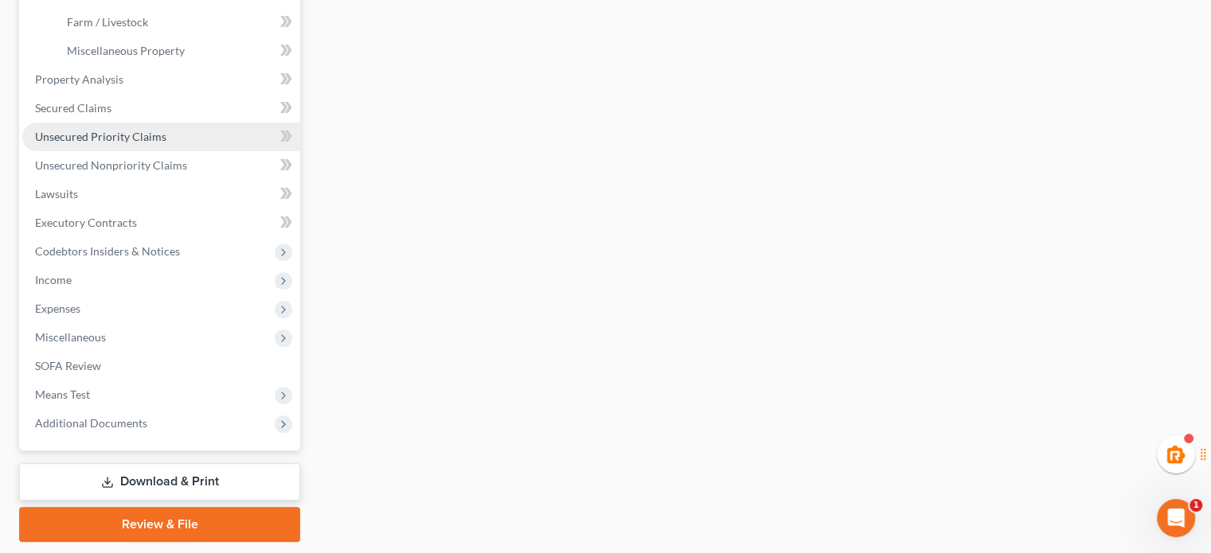
click at [87, 146] on link "Unsecured Priority Claims" at bounding box center [161, 137] width 278 height 29
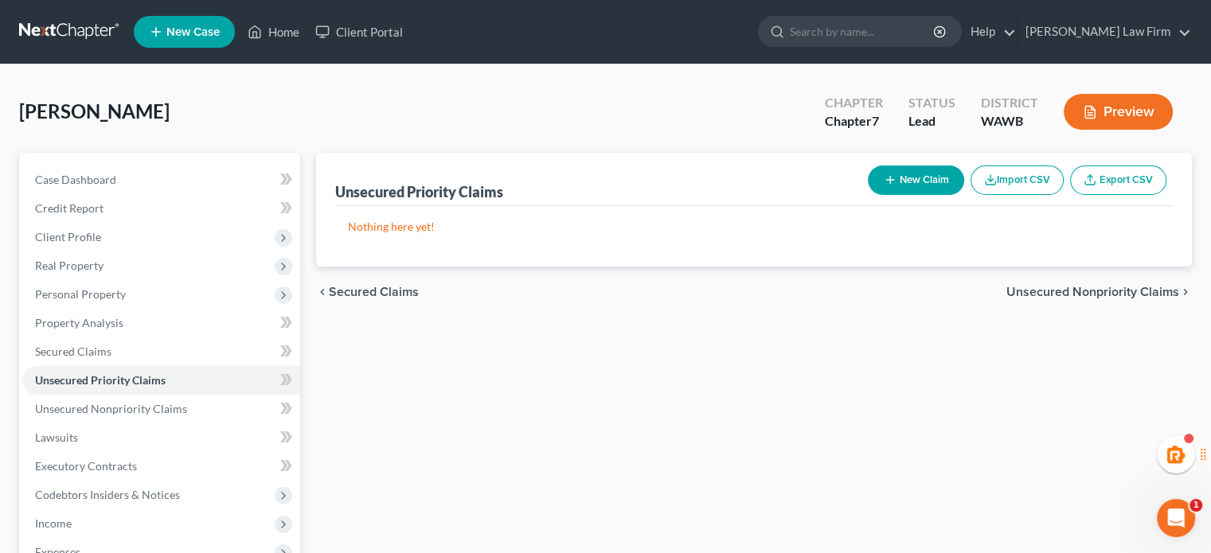
click at [889, 174] on icon "button" at bounding box center [890, 180] width 13 height 13
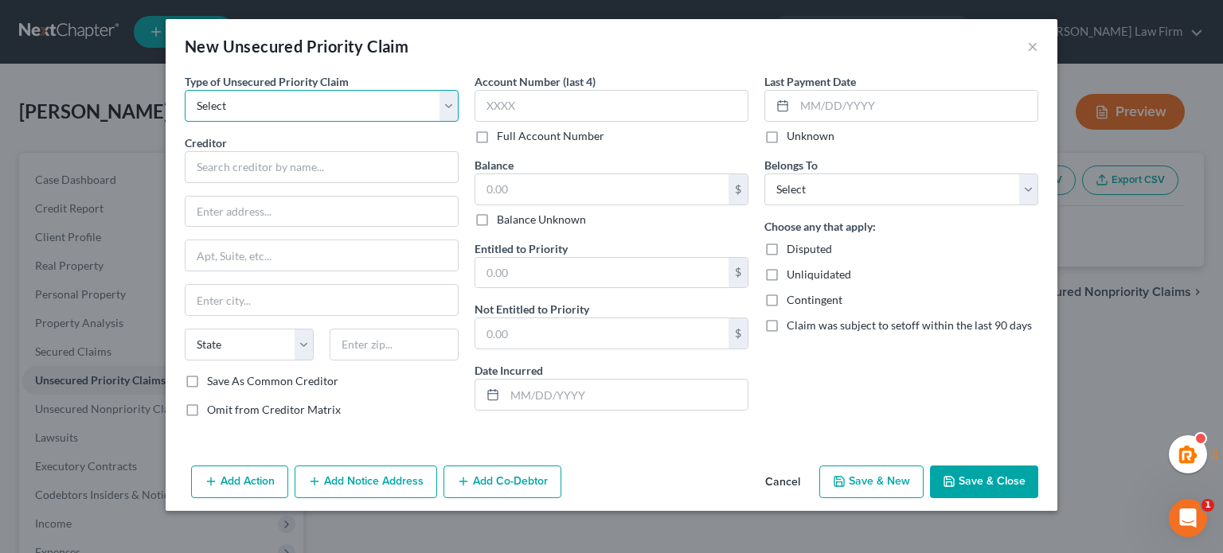
drag, startPoint x: 315, startPoint y: 109, endPoint x: 314, endPoint y: 120, distance: 11.2
click at [314, 109] on select "Select Taxes & Other Government Units Domestic Support Obligations Extensions o…" at bounding box center [322, 106] width 274 height 32
select select "0"
click at [185, 90] on select "Select Taxes & Other Government Units Domestic Support Obligations Extensions o…" at bounding box center [322, 106] width 274 height 32
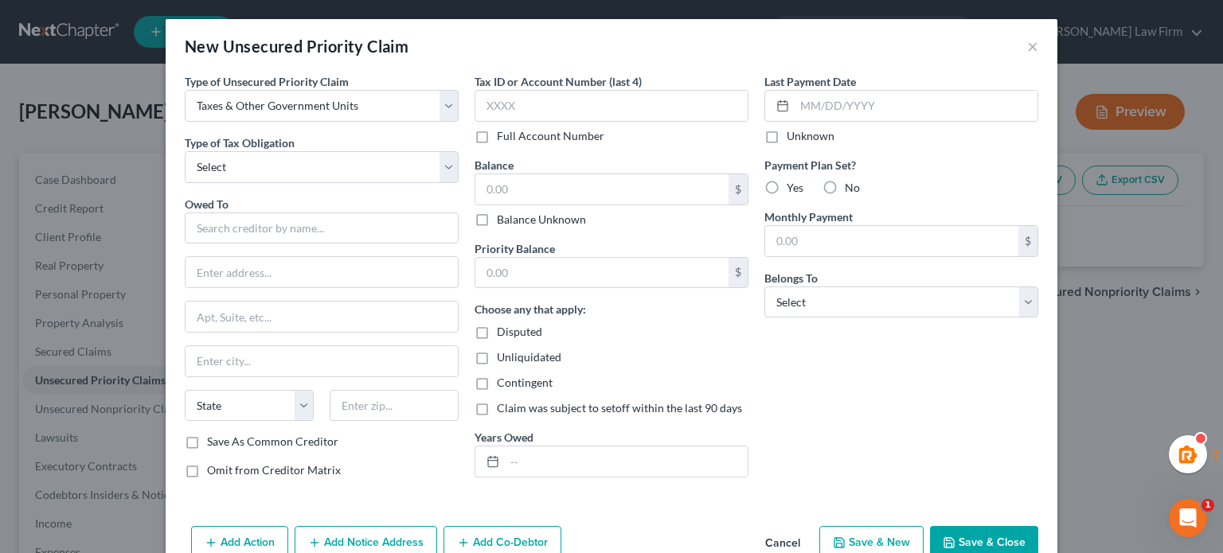
click at [308, 150] on div "Type of Tax Obligation * Select Federal City State Franchise Tax Board Other" at bounding box center [322, 159] width 274 height 49
drag, startPoint x: 303, startPoint y: 165, endPoint x: 299, endPoint y: 173, distance: 8.9
click at [303, 165] on select "Select Federal City State Franchise Tax Board Other" at bounding box center [322, 167] width 274 height 32
select select "0"
click at [185, 151] on select "Select Federal City State Franchise Tax Board Other" at bounding box center [322, 167] width 274 height 32
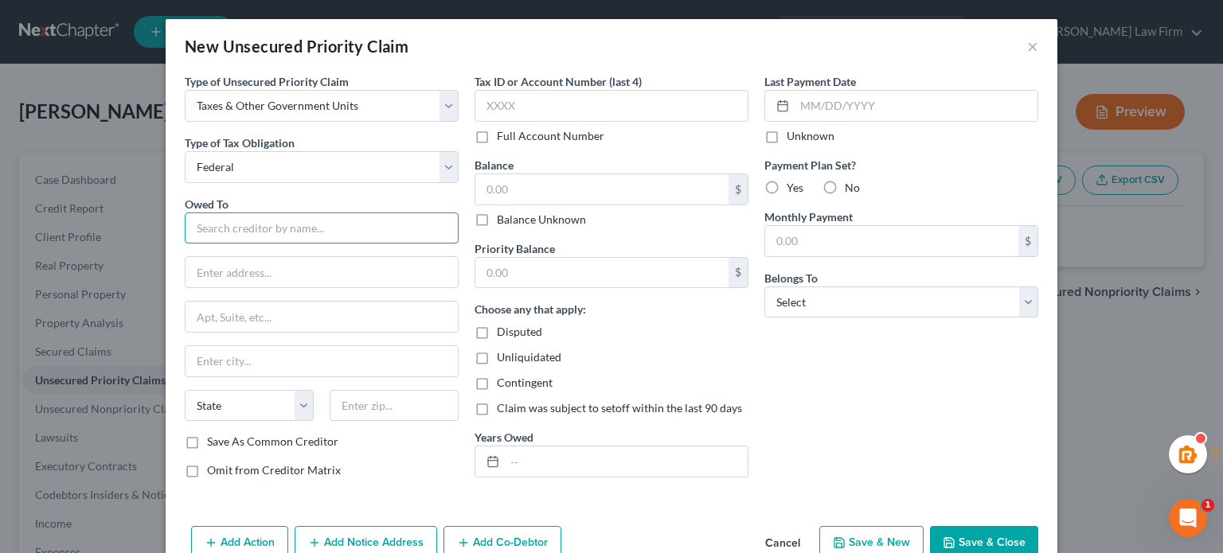
click at [277, 213] on input "text" at bounding box center [322, 229] width 274 height 32
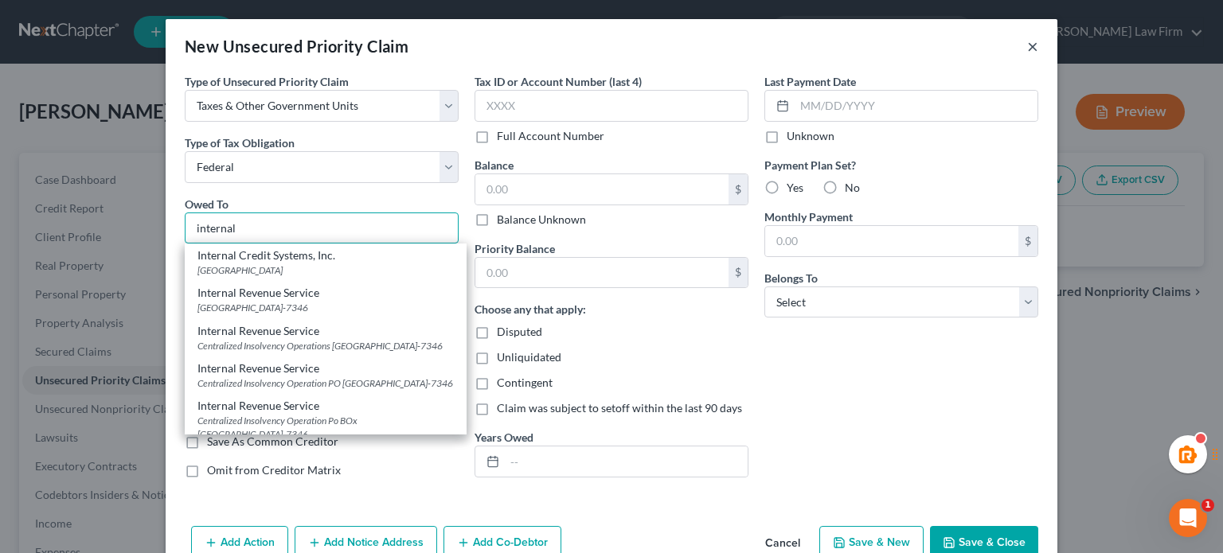
type input "internal"
click at [1027, 47] on button "×" at bounding box center [1032, 46] width 11 height 19
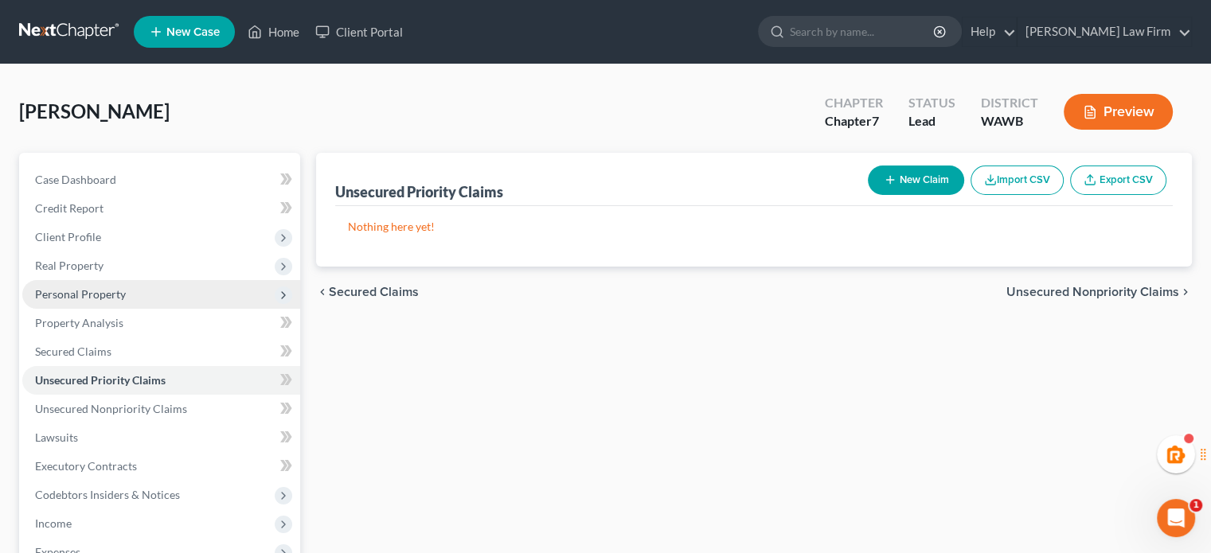
click at [143, 299] on span "Personal Property" at bounding box center [161, 294] width 278 height 29
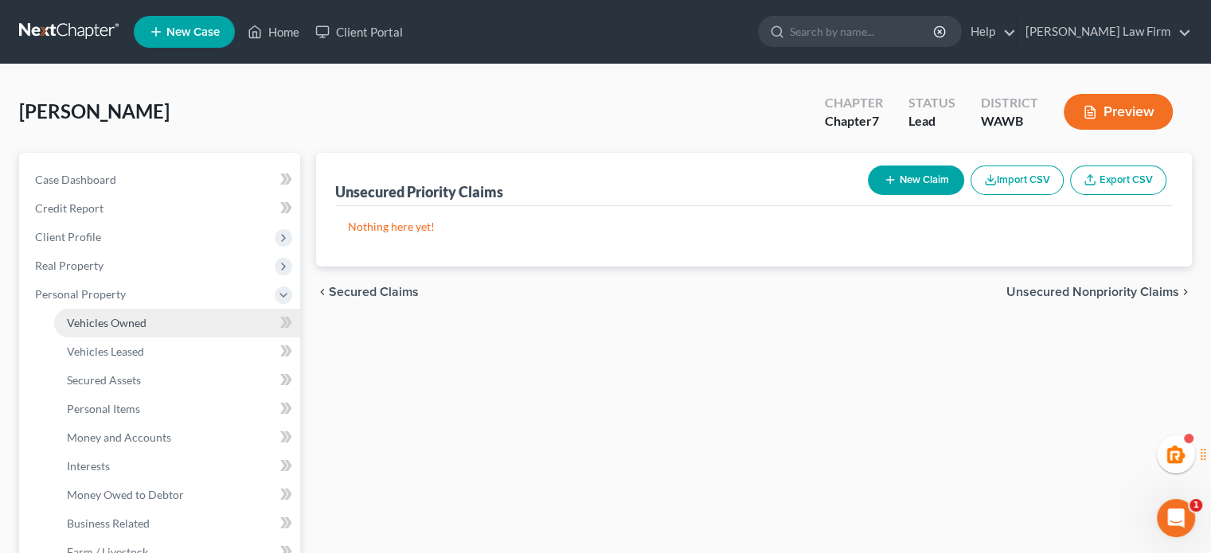
click at [144, 319] on span "Vehicles Owned" at bounding box center [107, 323] width 80 height 14
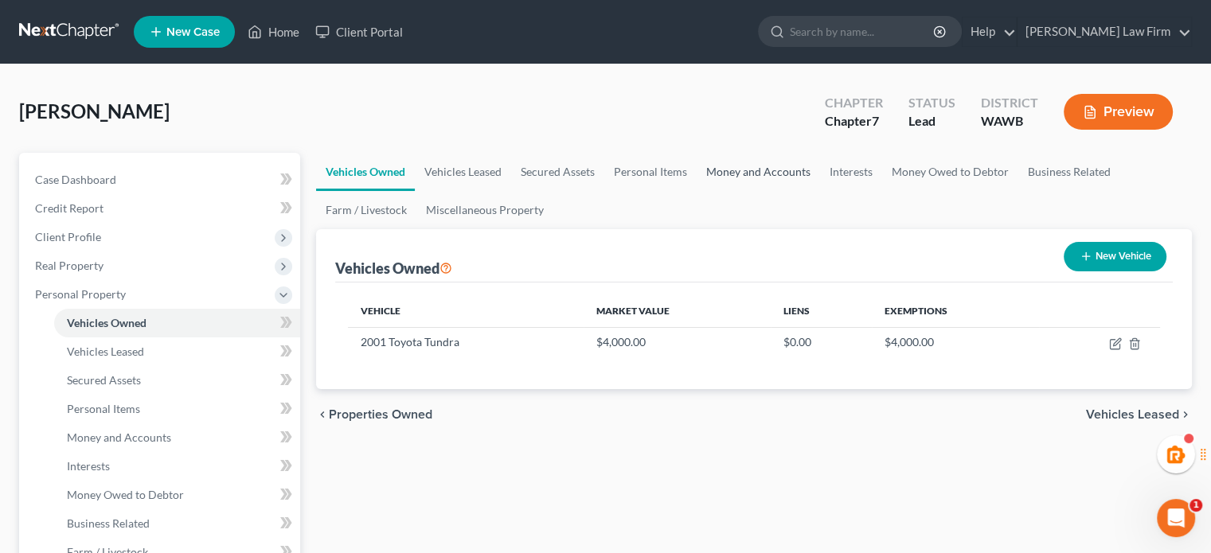
click at [792, 171] on link "Money and Accounts" at bounding box center [758, 172] width 123 height 38
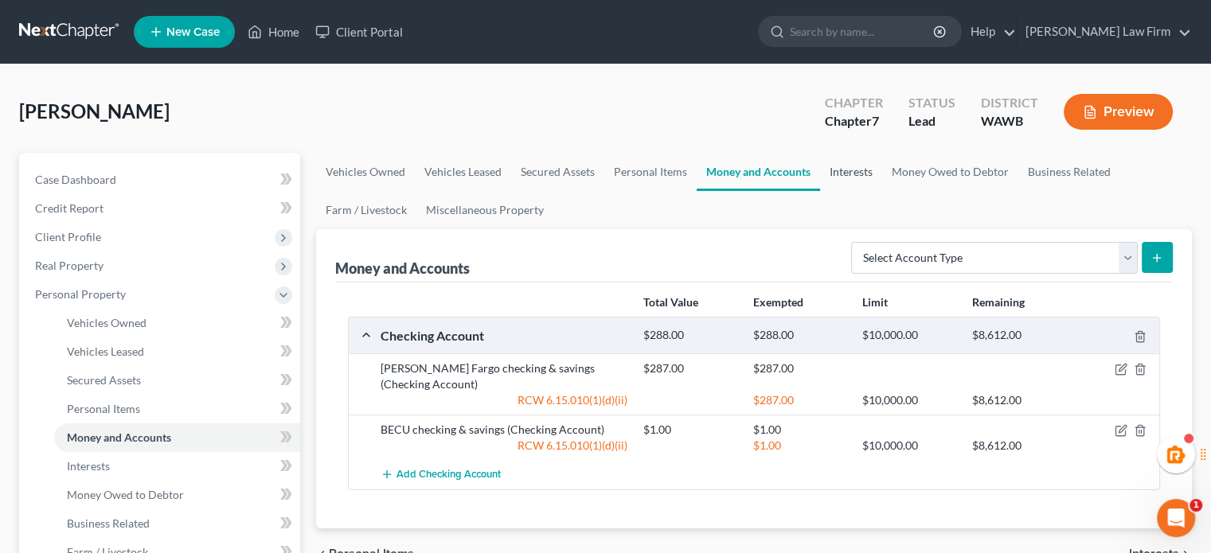
click at [835, 176] on link "Interests" at bounding box center [851, 172] width 62 height 38
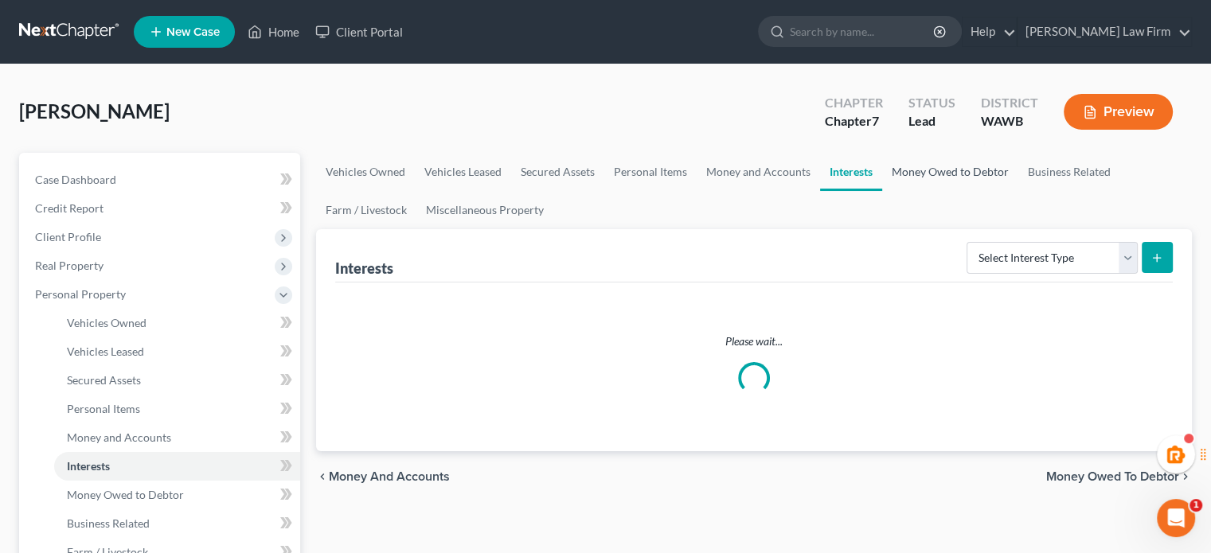
click at [959, 182] on link "Money Owed to Debtor" at bounding box center [950, 172] width 136 height 38
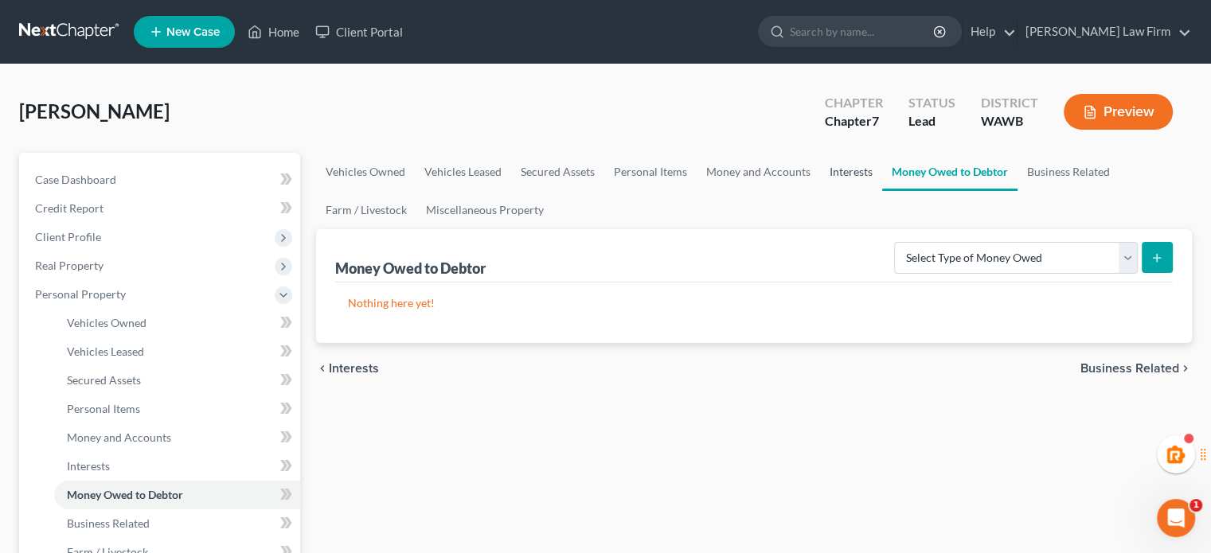
click at [865, 176] on link "Interests" at bounding box center [851, 172] width 62 height 38
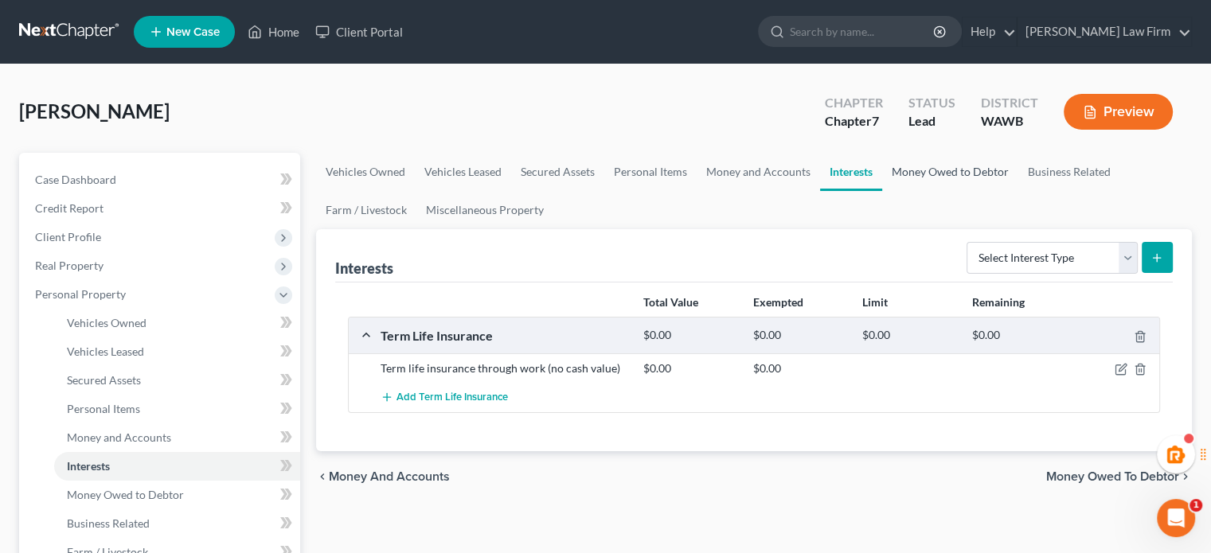
click at [939, 174] on link "Money Owed to Debtor" at bounding box center [950, 172] width 136 height 38
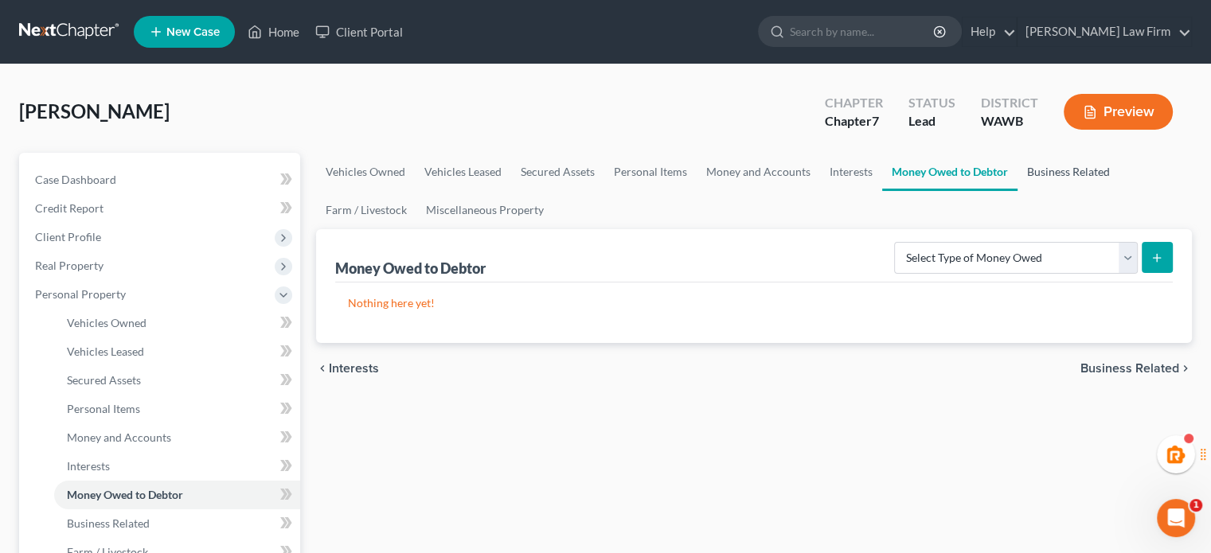
click at [1064, 170] on link "Business Related" at bounding box center [1069, 172] width 102 height 38
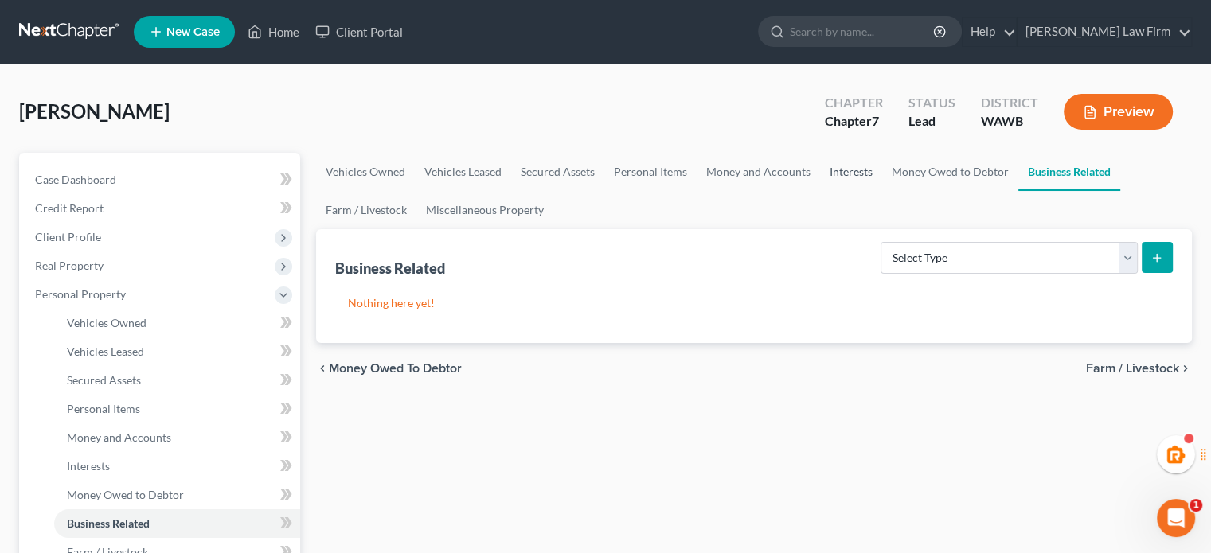
click at [854, 166] on link "Interests" at bounding box center [851, 172] width 62 height 38
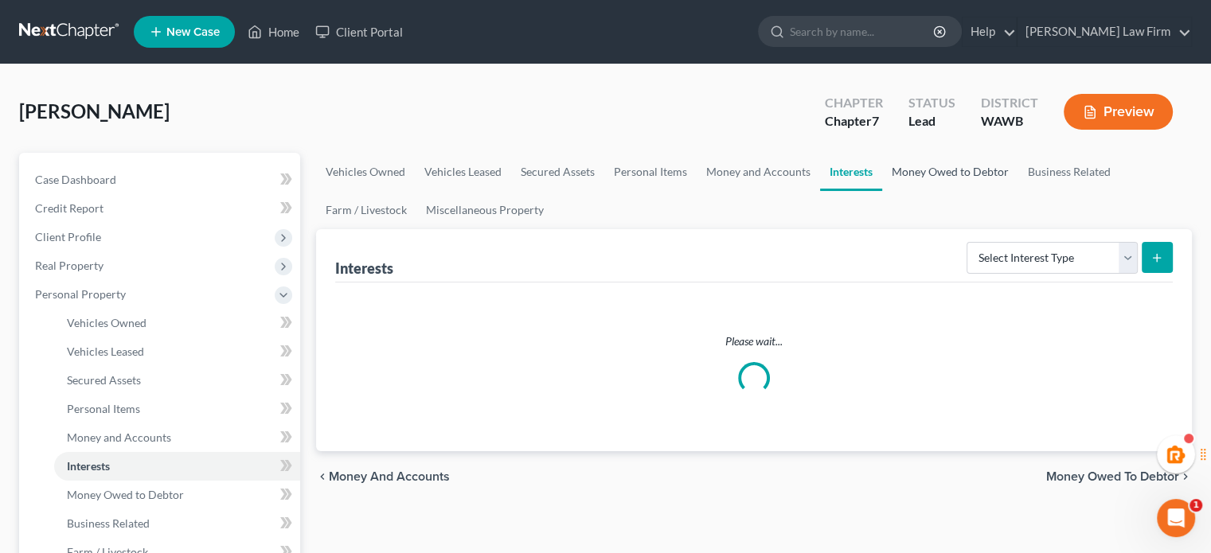
click at [960, 179] on link "Money Owed to Debtor" at bounding box center [950, 172] width 136 height 38
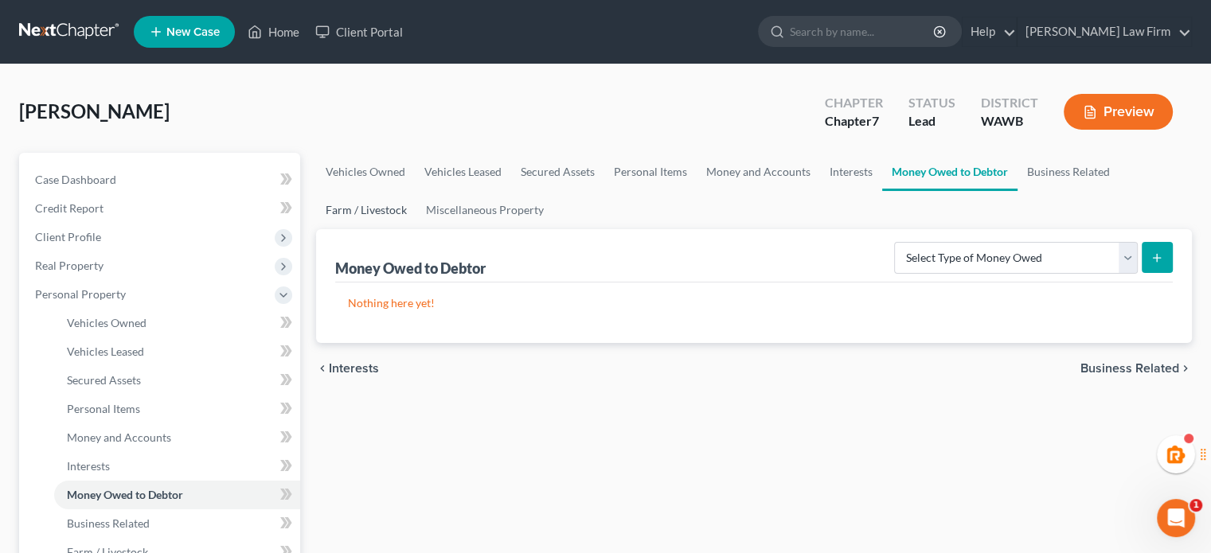
click at [339, 213] on link "Farm / Livestock" at bounding box center [366, 210] width 100 height 38
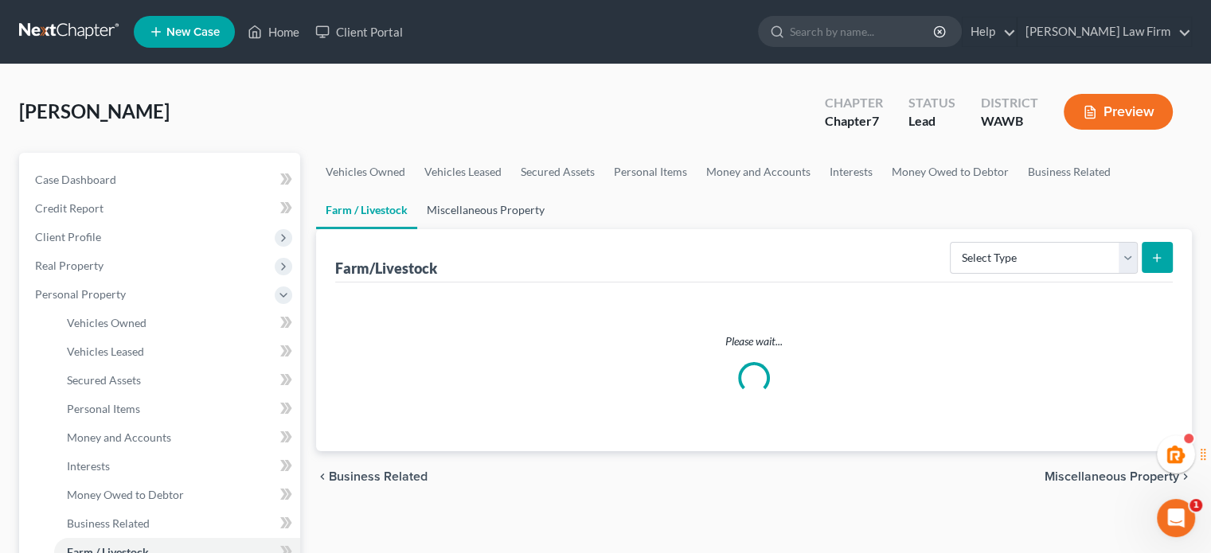
click at [474, 210] on link "Miscellaneous Property" at bounding box center [485, 210] width 137 height 38
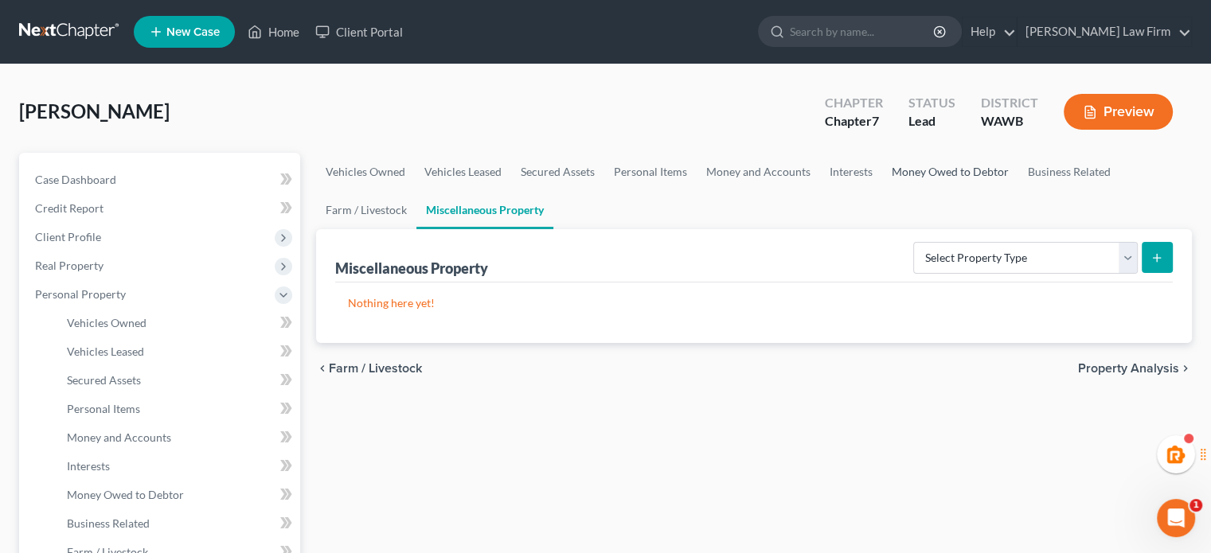
click at [943, 165] on link "Money Owed to Debtor" at bounding box center [950, 172] width 136 height 38
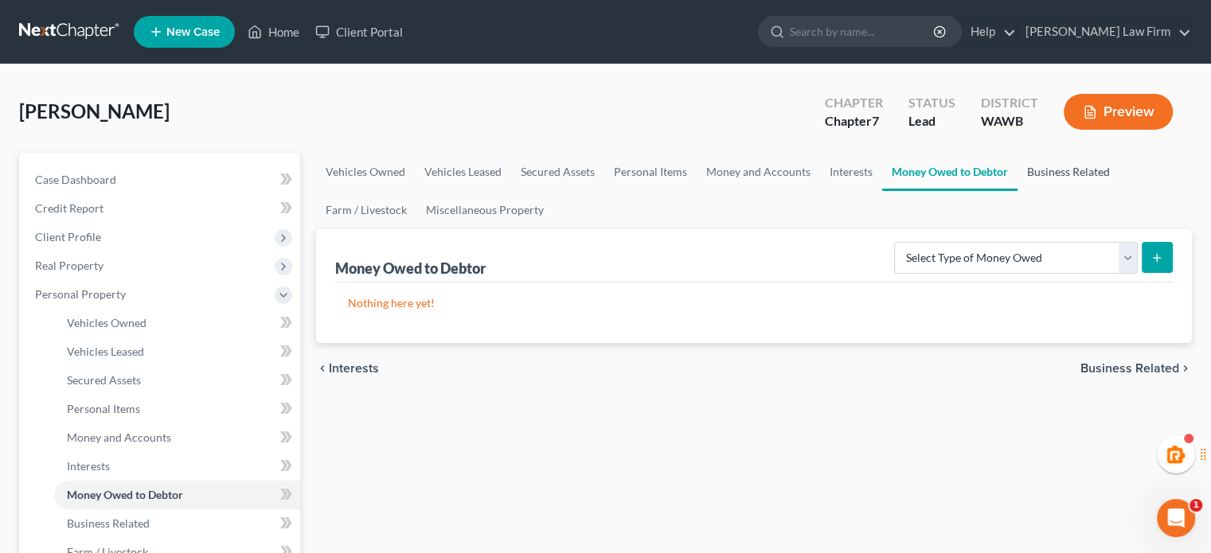
click at [1092, 174] on link "Business Related" at bounding box center [1069, 172] width 102 height 38
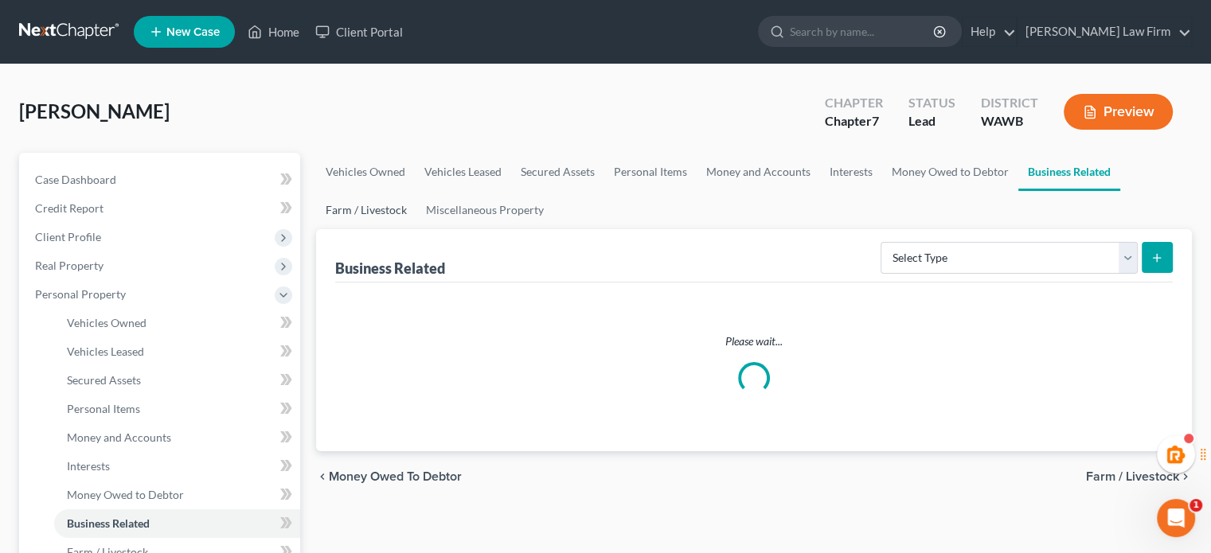
click at [385, 200] on link "Farm / Livestock" at bounding box center [366, 210] width 100 height 38
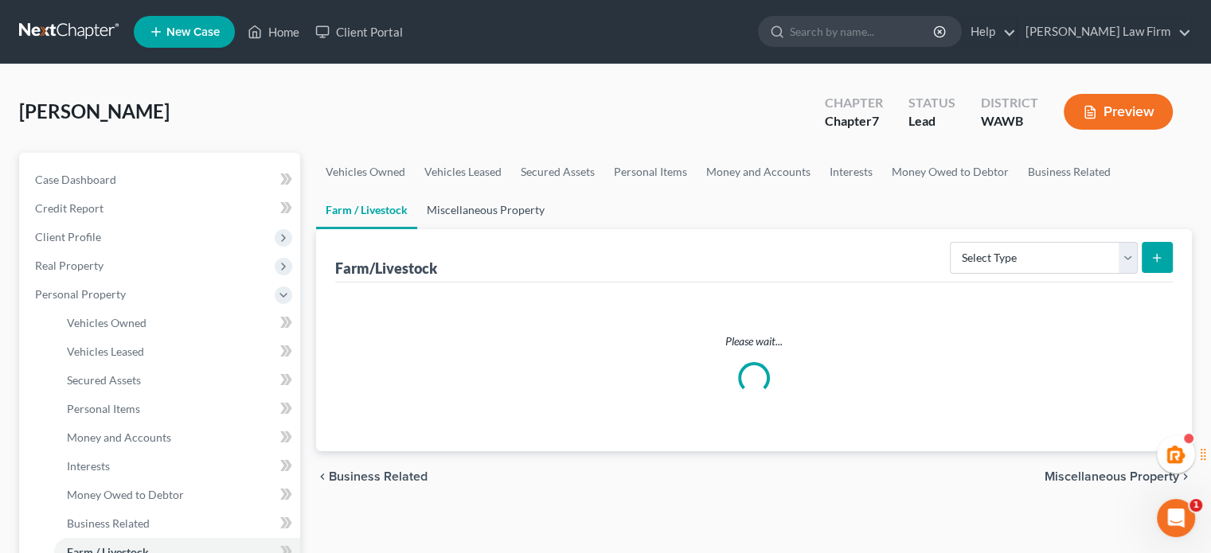
click at [459, 203] on link "Miscellaneous Property" at bounding box center [485, 210] width 137 height 38
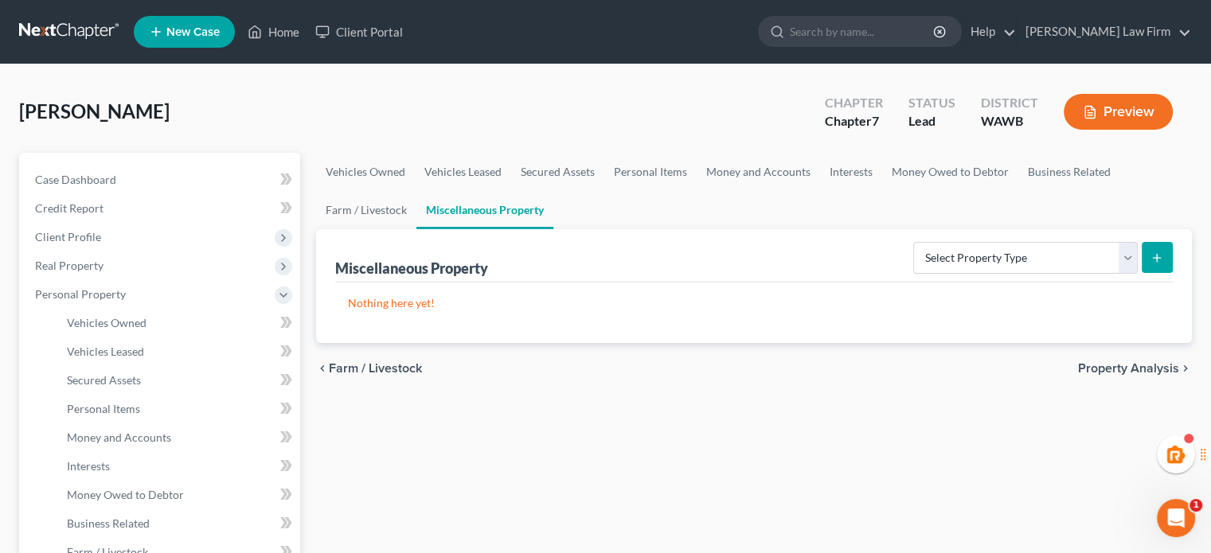
scroll to position [265, 0]
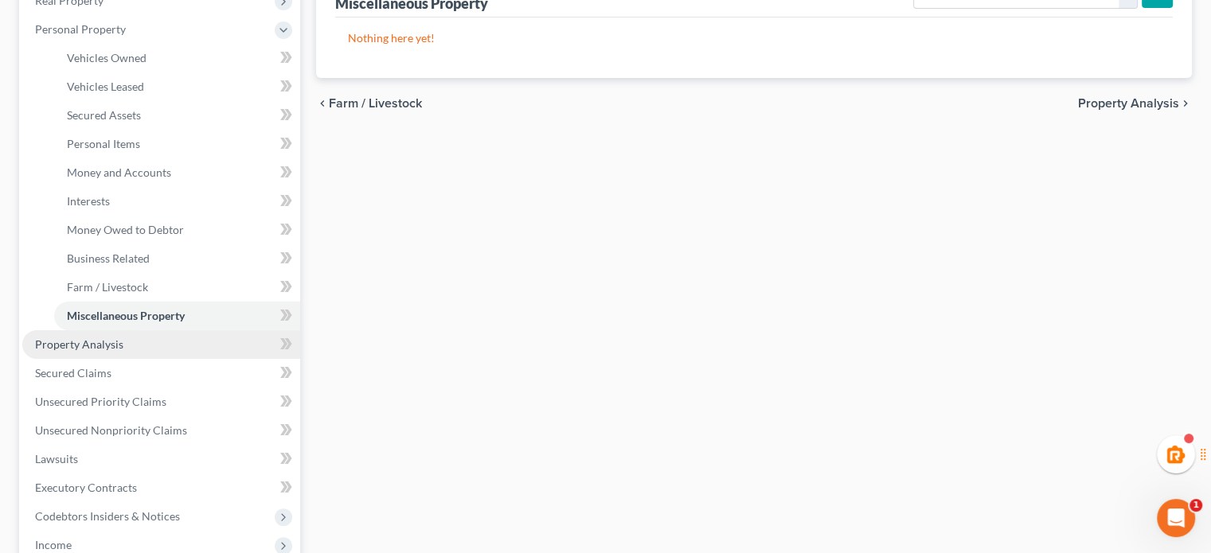
click at [114, 334] on link "Property Analysis" at bounding box center [161, 344] width 278 height 29
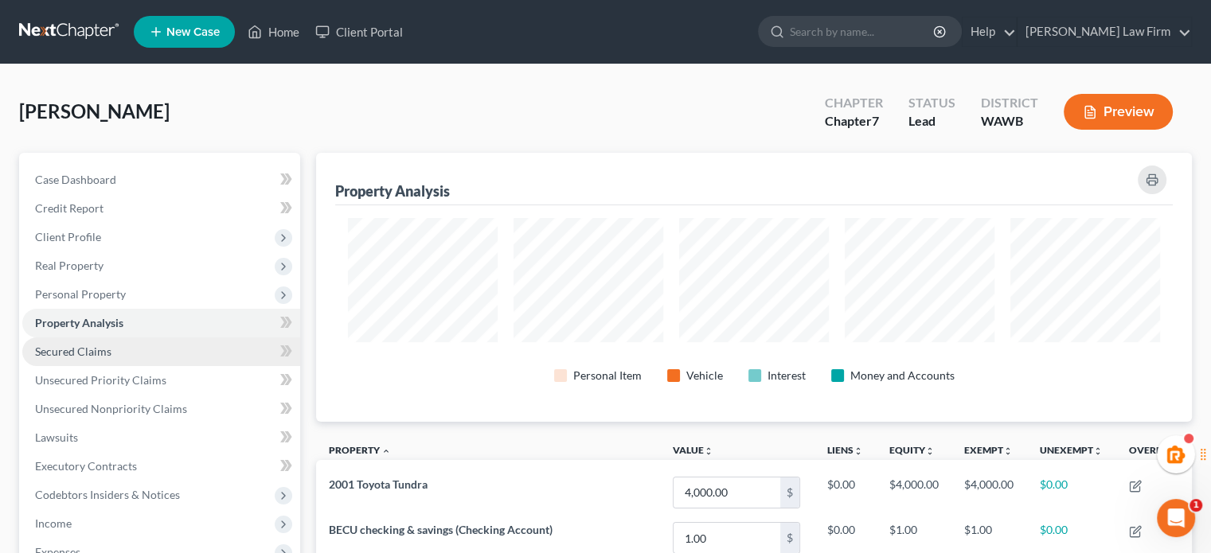
click at [77, 346] on span "Secured Claims" at bounding box center [73, 352] width 76 height 14
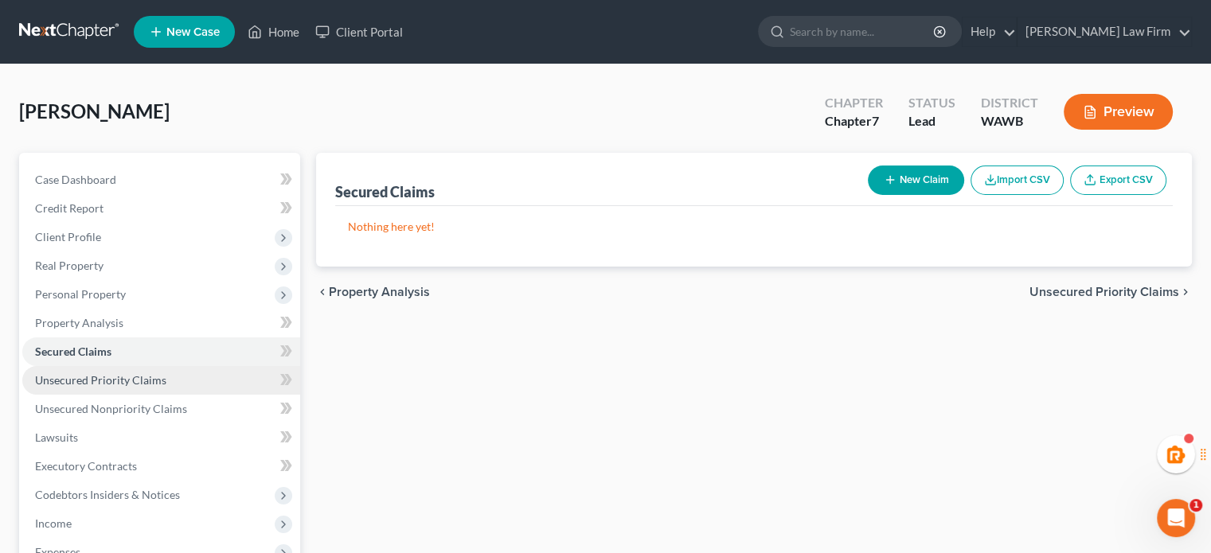
click at [84, 377] on span "Unsecured Priority Claims" at bounding box center [100, 380] width 131 height 14
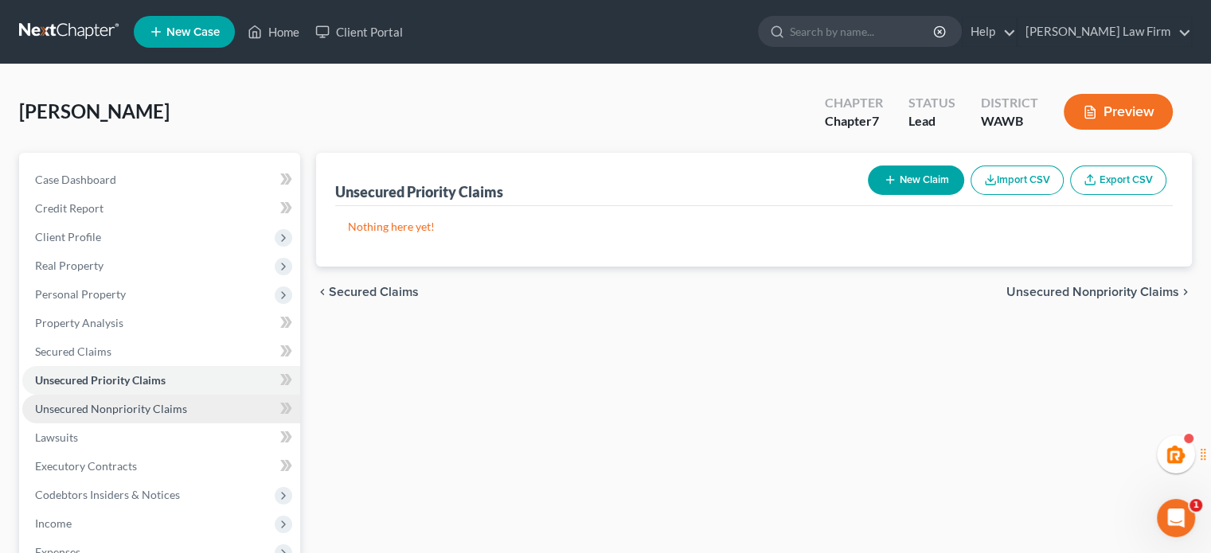
click at [153, 405] on span "Unsecured Nonpriority Claims" at bounding box center [111, 409] width 152 height 14
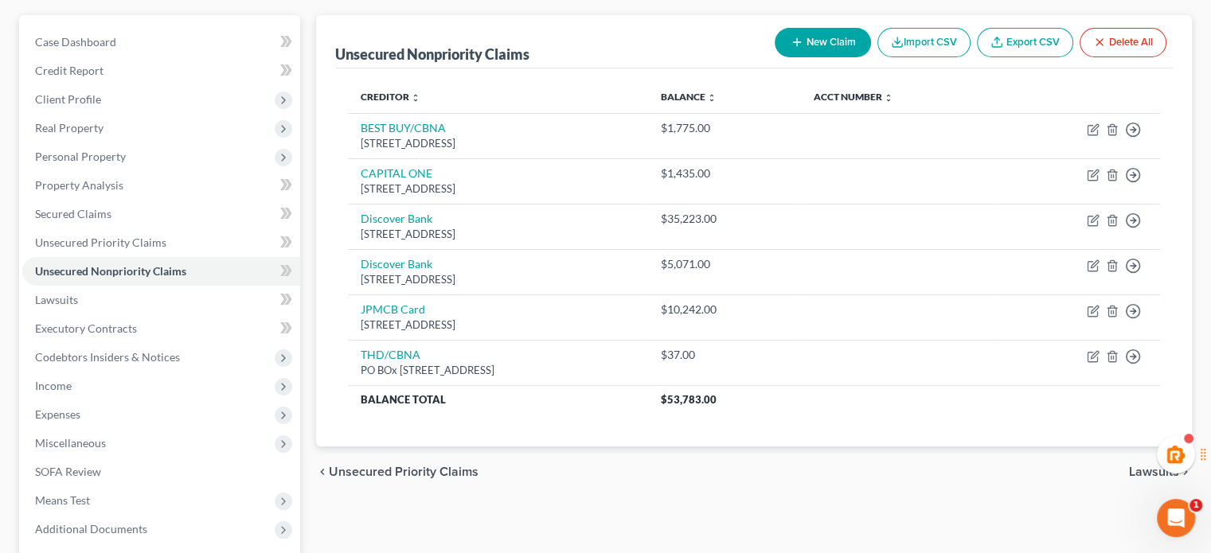
scroll to position [141, 0]
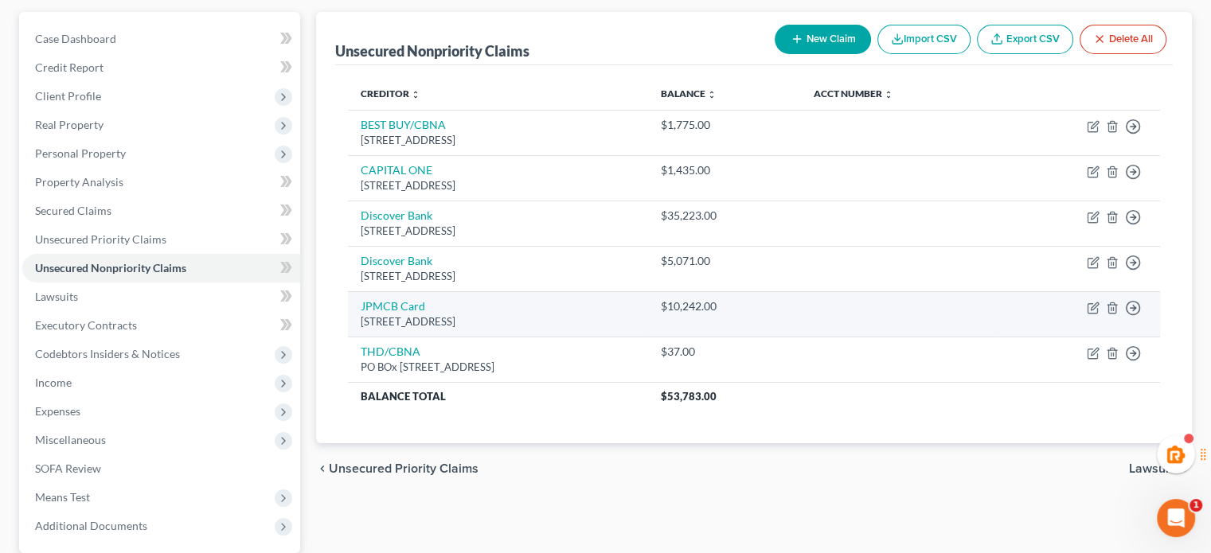
drag, startPoint x: 360, startPoint y: 308, endPoint x: 623, endPoint y: 319, distance: 263.8
click at [623, 319] on td "JPMCB Card Po Box 15369, Wilmington, DE 19850" at bounding box center [497, 313] width 299 height 45
click at [623, 319] on div "[STREET_ADDRESS]" at bounding box center [498, 321] width 274 height 15
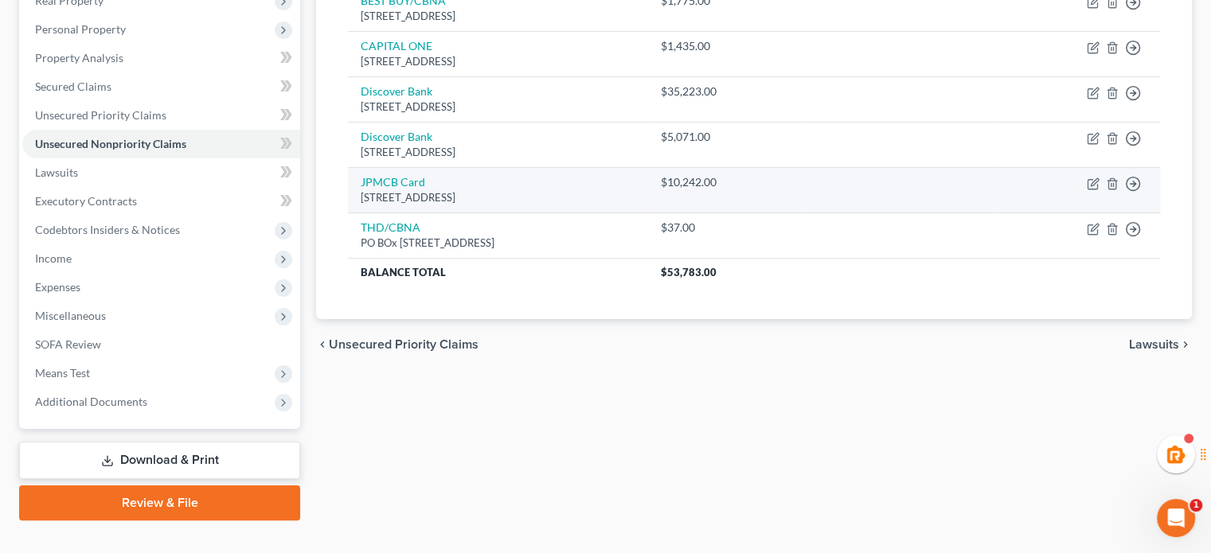
scroll to position [0, 0]
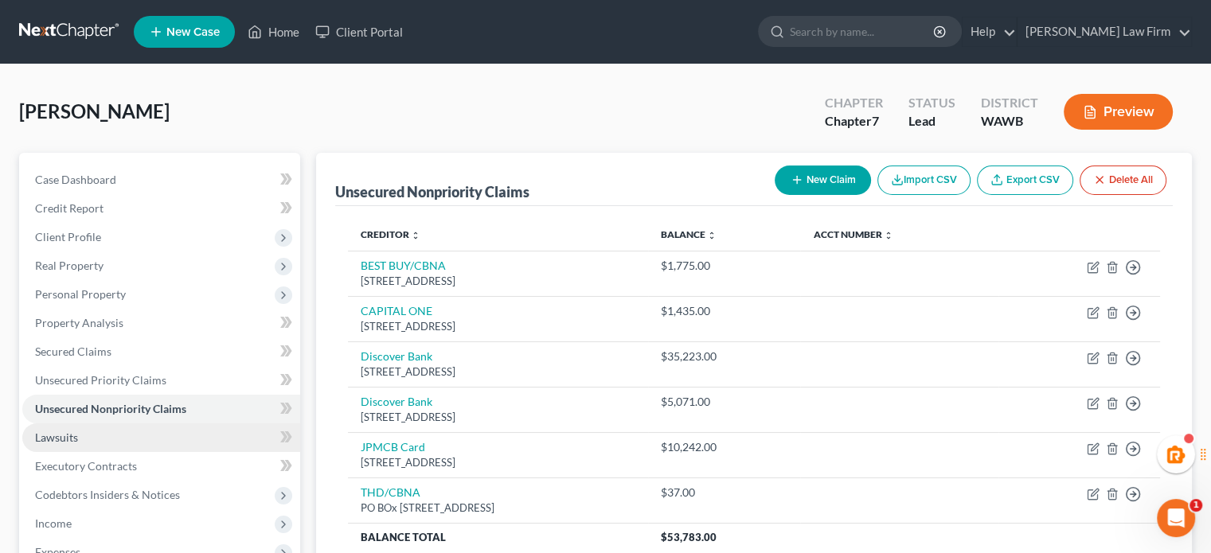
click at [70, 436] on span "Lawsuits" at bounding box center [56, 438] width 43 height 14
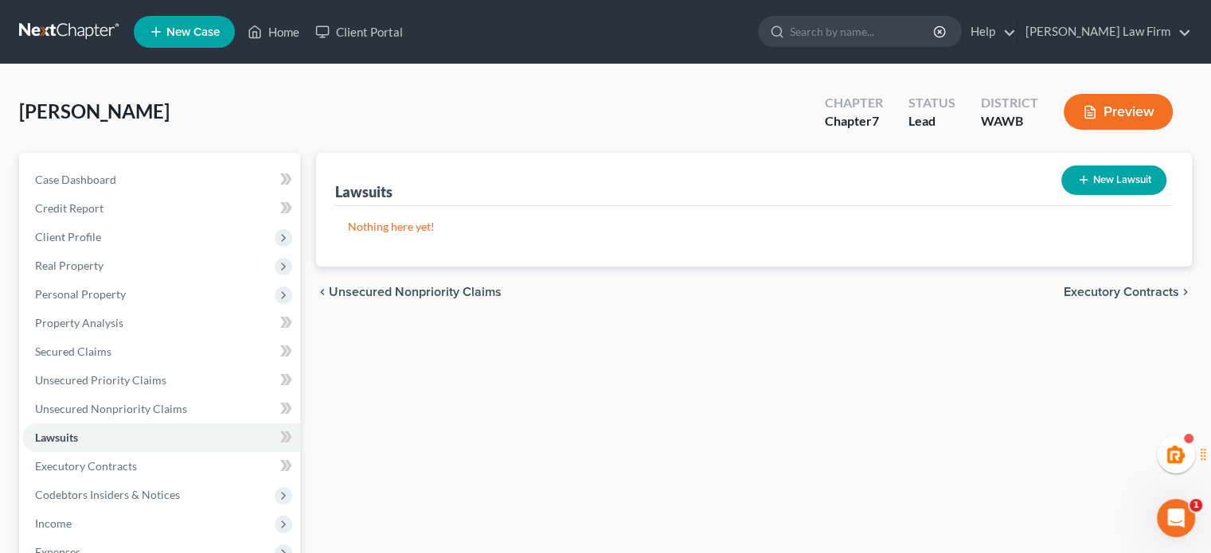
scroll to position [265, 0]
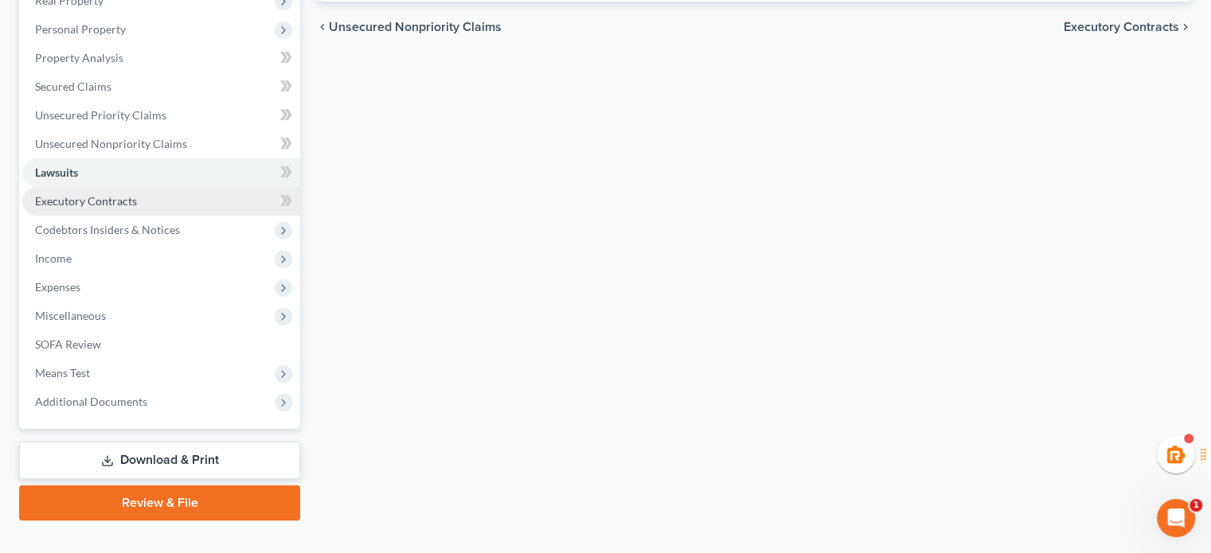
click at [153, 190] on link "Executory Contracts" at bounding box center [161, 201] width 278 height 29
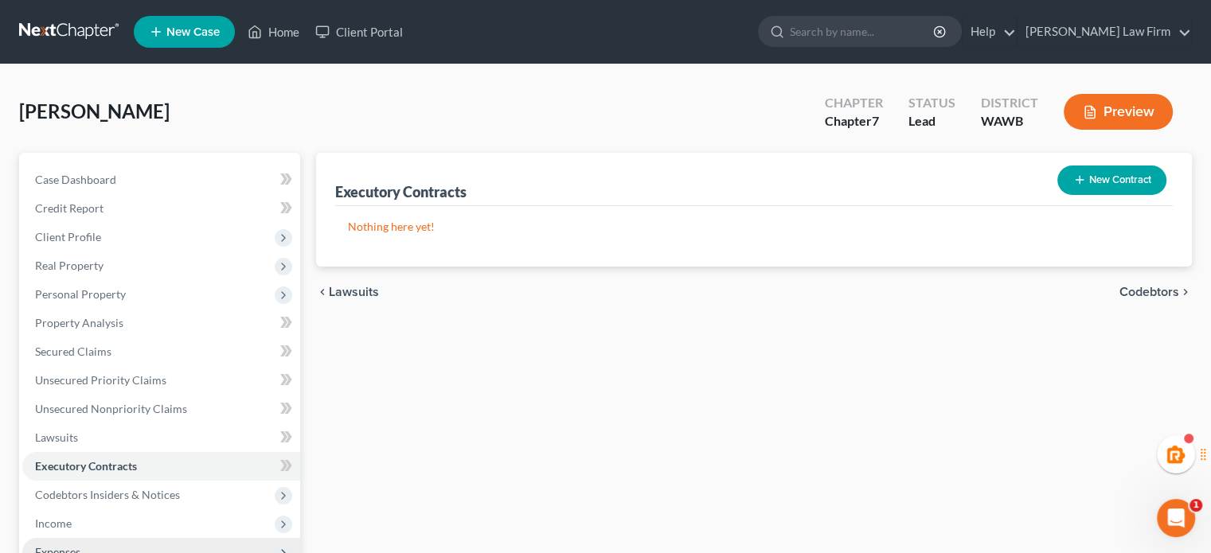
scroll to position [265, 0]
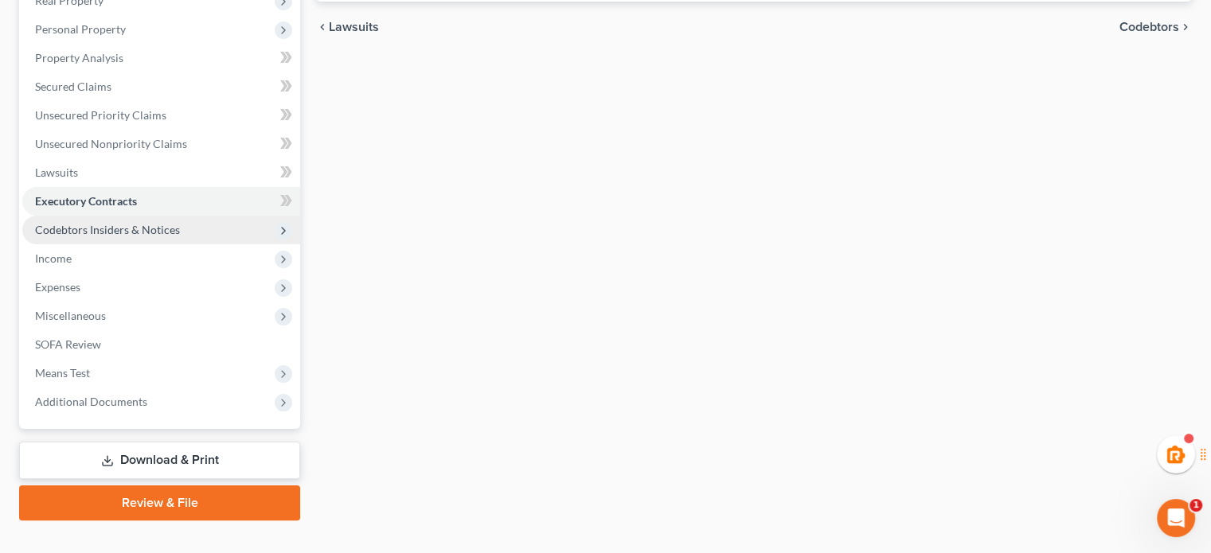
click at [124, 223] on span "Codebtors Insiders & Notices" at bounding box center [107, 230] width 145 height 14
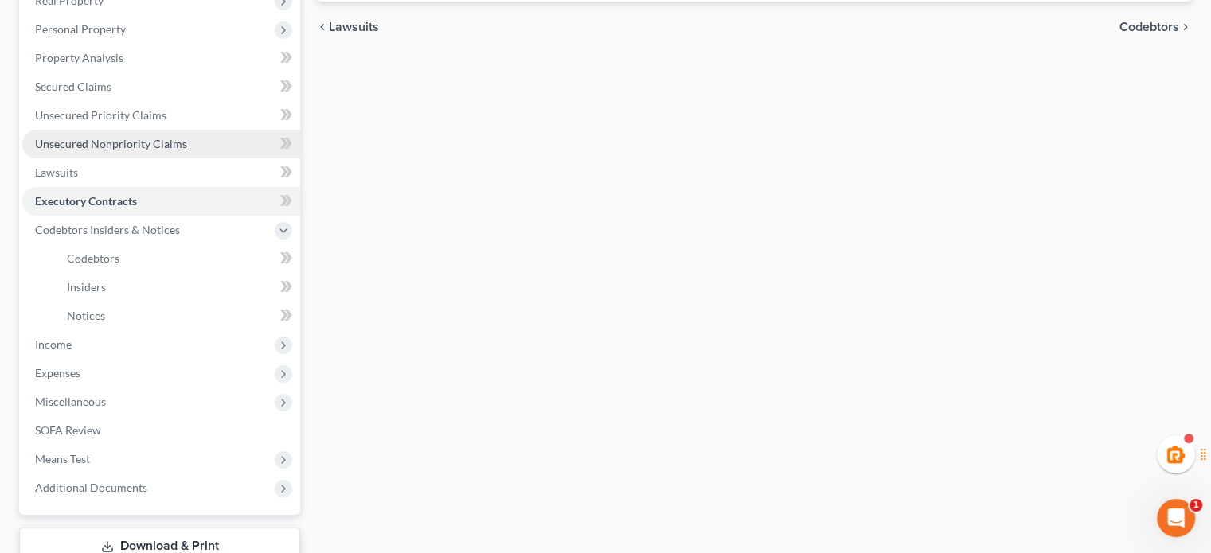
click at [117, 150] on link "Unsecured Nonpriority Claims" at bounding box center [161, 144] width 278 height 29
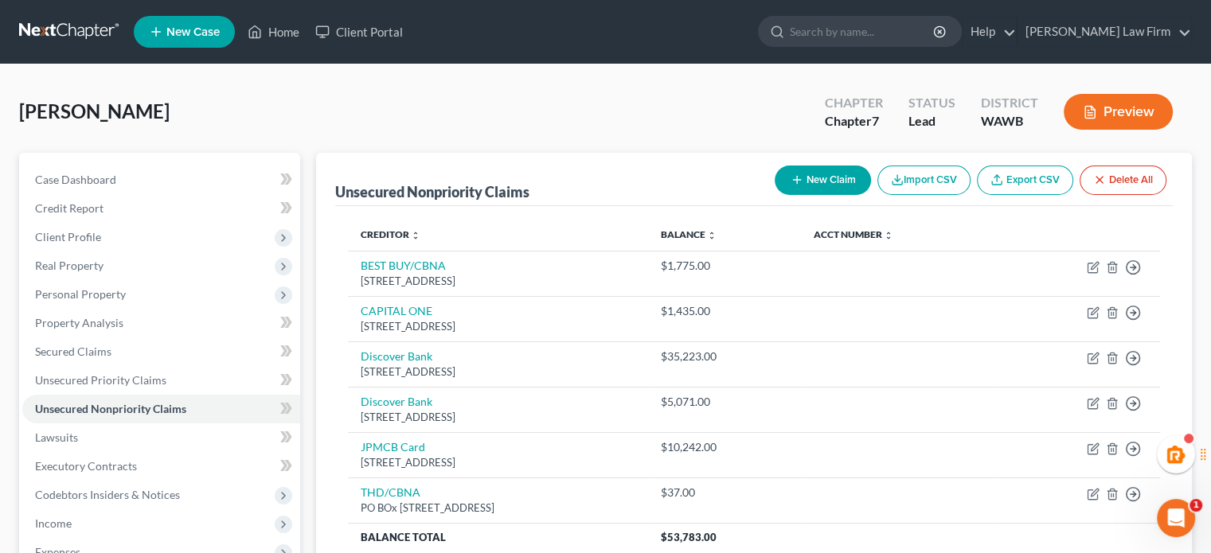
click at [787, 178] on button "New Claim" at bounding box center [823, 180] width 96 height 29
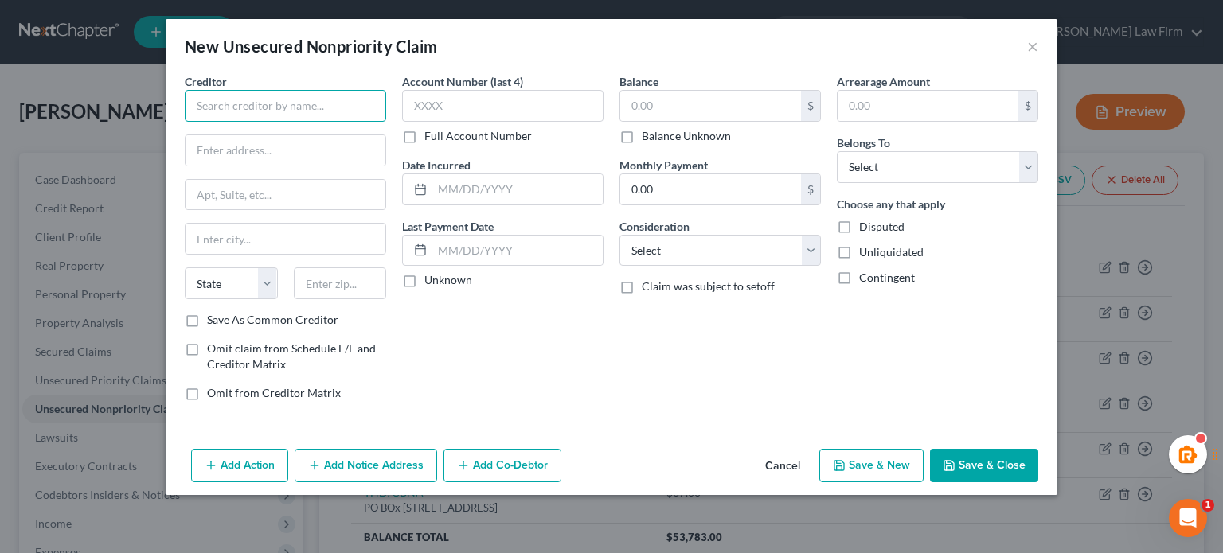
click at [264, 106] on input "text" at bounding box center [285, 106] width 201 height 32
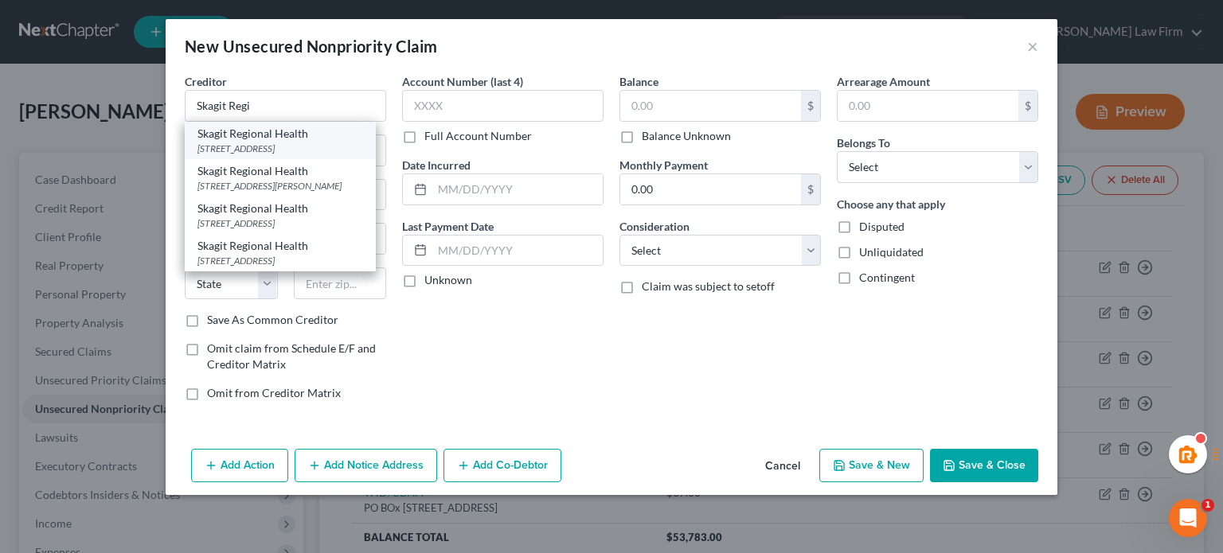
click at [263, 127] on div "Skagit Regional Health" at bounding box center [280, 134] width 166 height 16
type input "Skagit Regional Health"
type input "PO Box 3518"
type input "[GEOGRAPHIC_DATA][PERSON_NAME]"
select select "50"
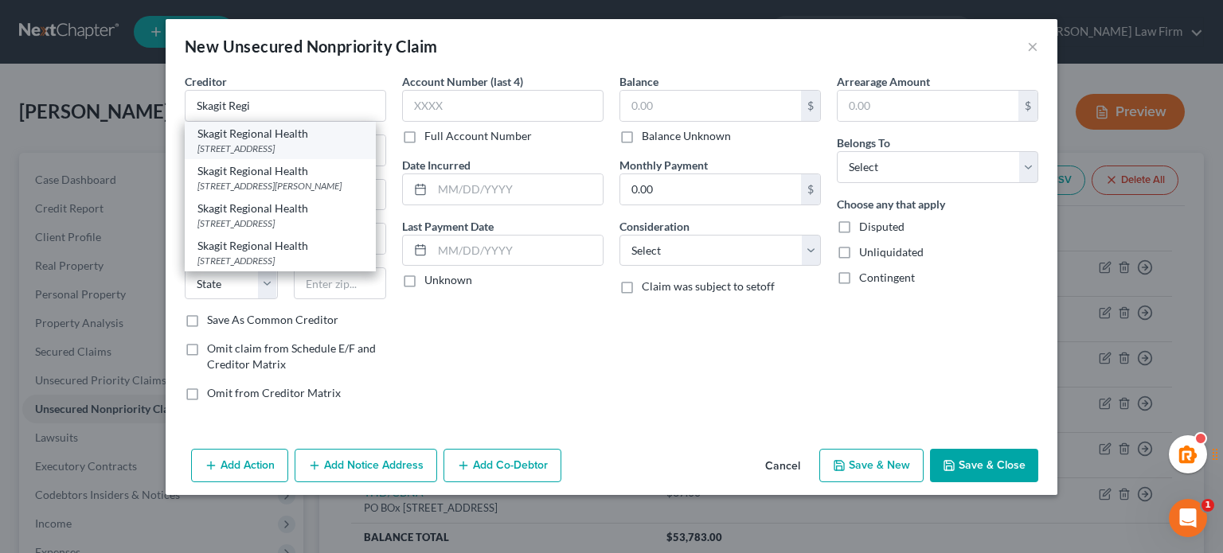
type input "98273"
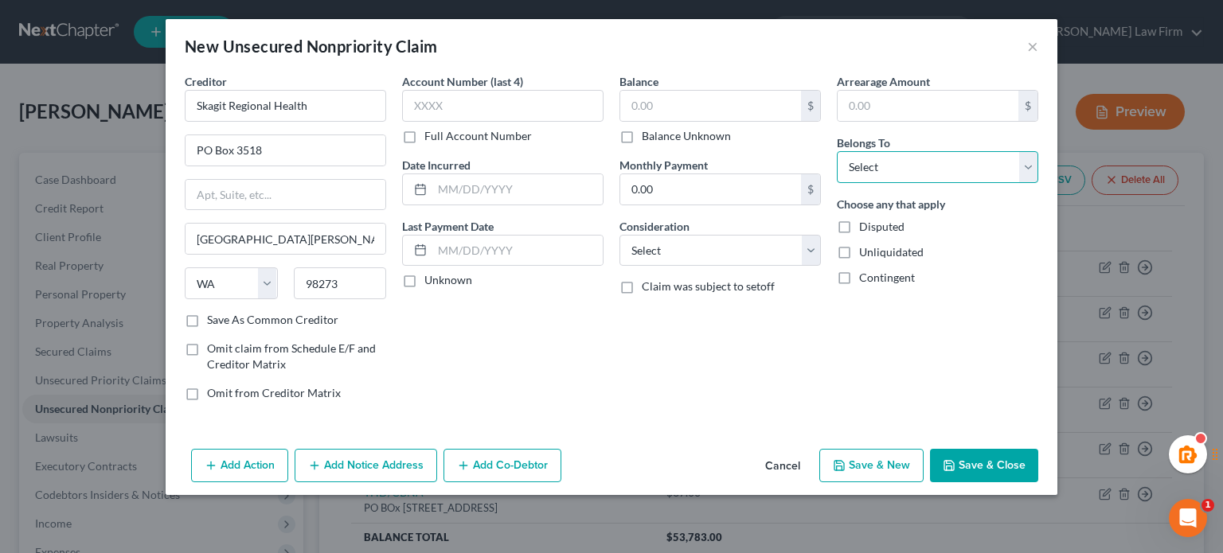
drag, startPoint x: 889, startPoint y: 168, endPoint x: 885, endPoint y: 178, distance: 10.7
click at [889, 168] on select "Select Debtor 1 Only Debtor 2 Only Debtor 1 And Debtor 2 Only At Least One Of T…" at bounding box center [937, 167] width 201 height 32
select select "0"
click at [837, 151] on select "Select Debtor 1 Only Debtor 2 Only Debtor 1 And Debtor 2 Only At Least One Of T…" at bounding box center [937, 167] width 201 height 32
click at [722, 251] on select "Select Cable / Satellite Services Collection Agency Credit Card Debt Debt Couns…" at bounding box center [719, 251] width 201 height 32
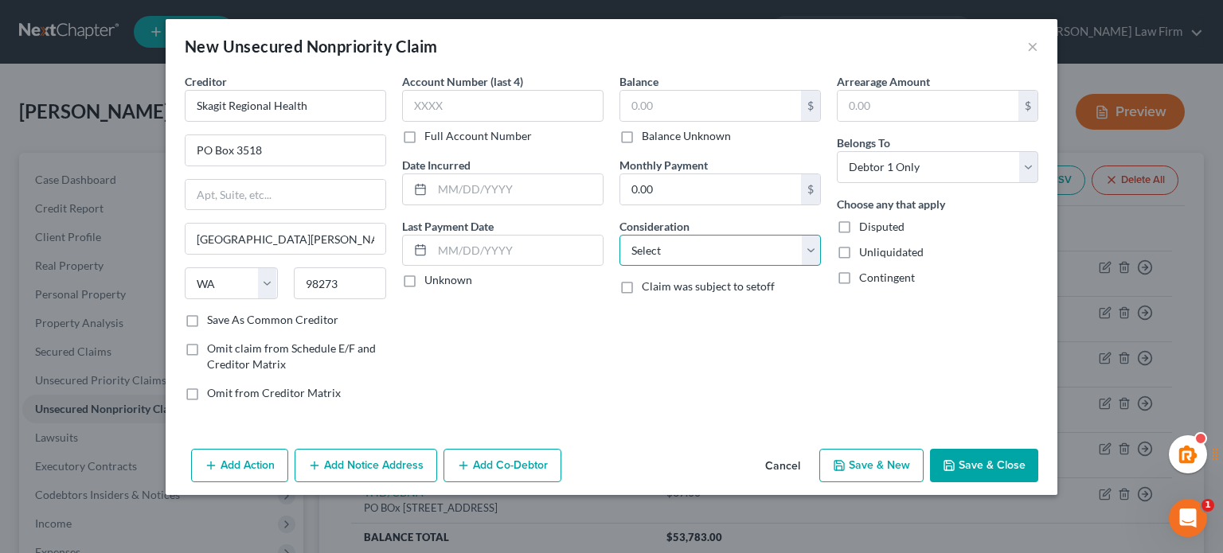
select select "9"
click at [619, 235] on select "Select Cable / Satellite Services Collection Agency Credit Card Debt Debt Couns…" at bounding box center [719, 251] width 201 height 32
click at [665, 100] on input "text" at bounding box center [710, 106] width 181 height 30
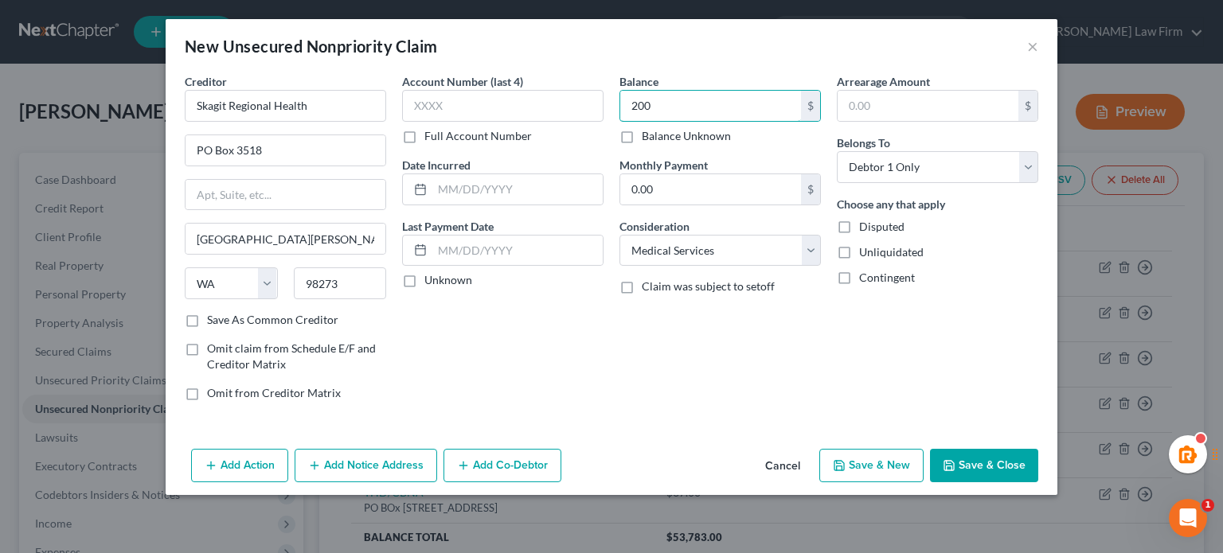
type input "200"
click at [592, 389] on div "Account Number (last 4) Full Account Number Date Incurred Last Payment Date Unk…" at bounding box center [502, 243] width 217 height 341
click at [995, 449] on button "Save & Close" at bounding box center [984, 465] width 108 height 33
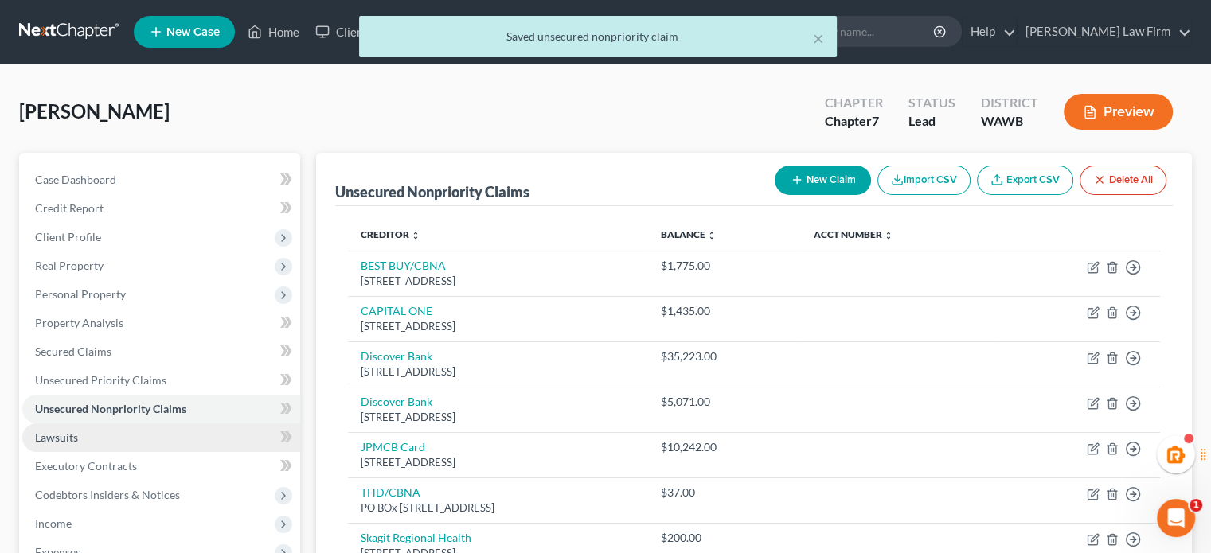
click at [194, 437] on link "Lawsuits" at bounding box center [161, 438] width 278 height 29
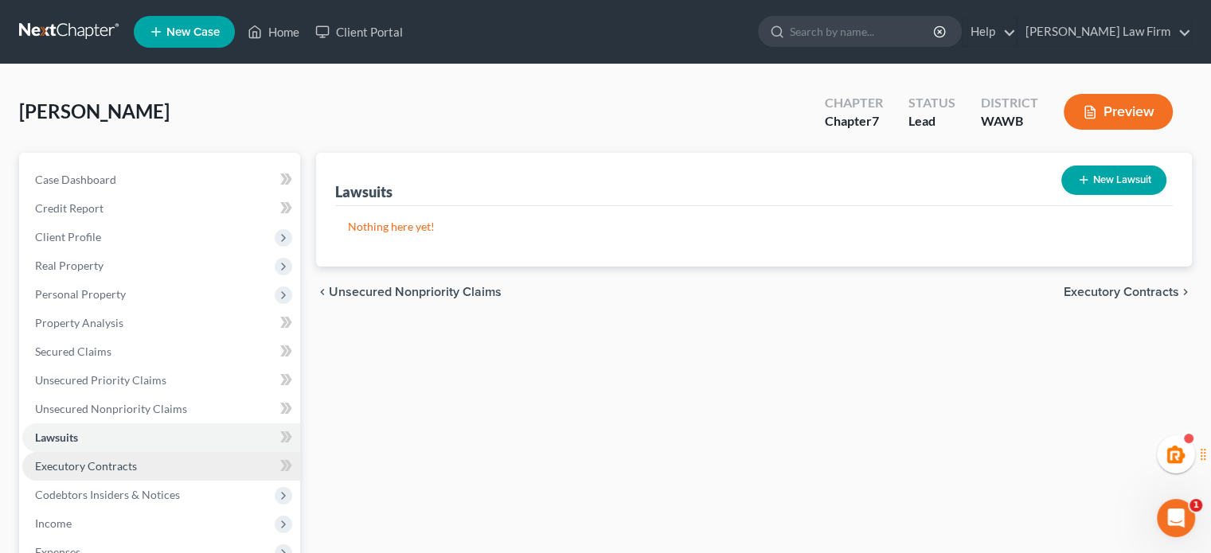
click at [150, 456] on link "Executory Contracts" at bounding box center [161, 466] width 278 height 29
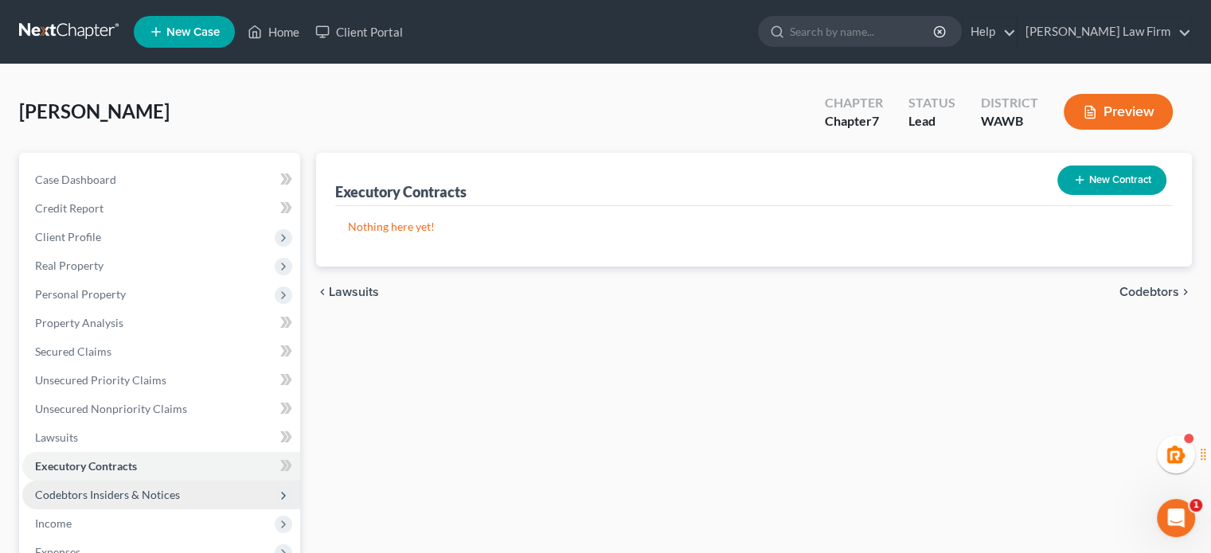
click at [155, 488] on span "Codebtors Insiders & Notices" at bounding box center [107, 495] width 145 height 14
click at [96, 486] on span "Codebtors Insiders & Notices" at bounding box center [161, 495] width 278 height 29
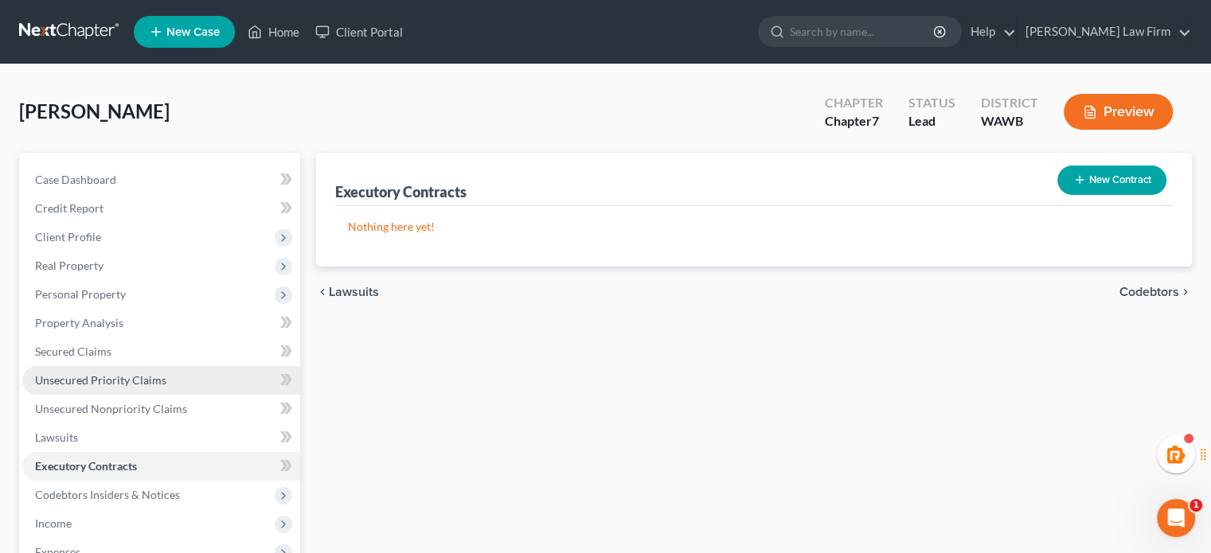
scroll to position [265, 0]
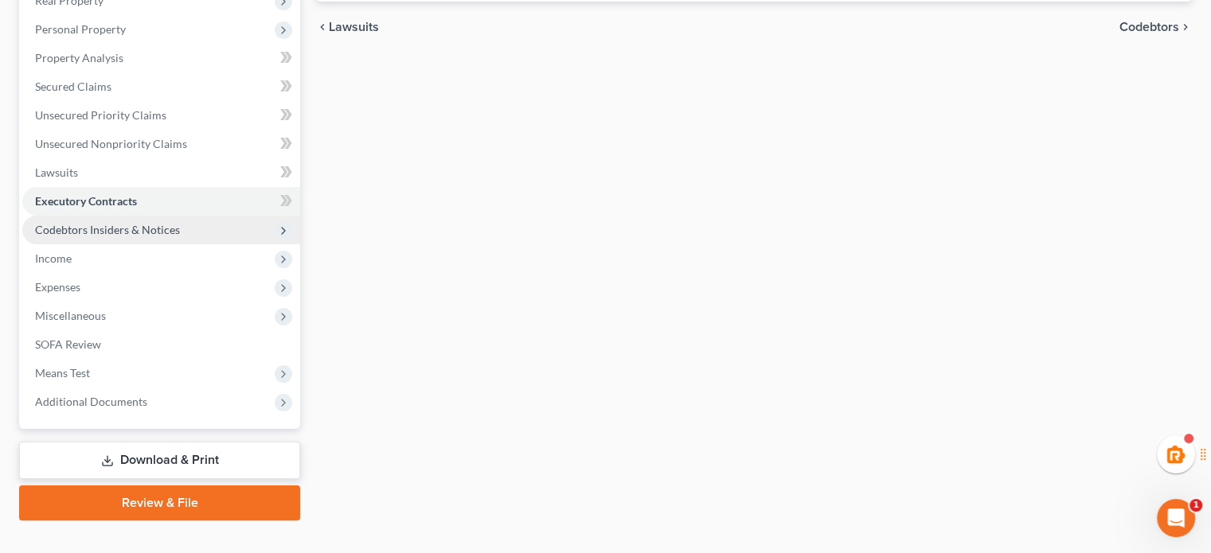
click at [147, 223] on span "Codebtors Insiders & Notices" at bounding box center [107, 230] width 145 height 14
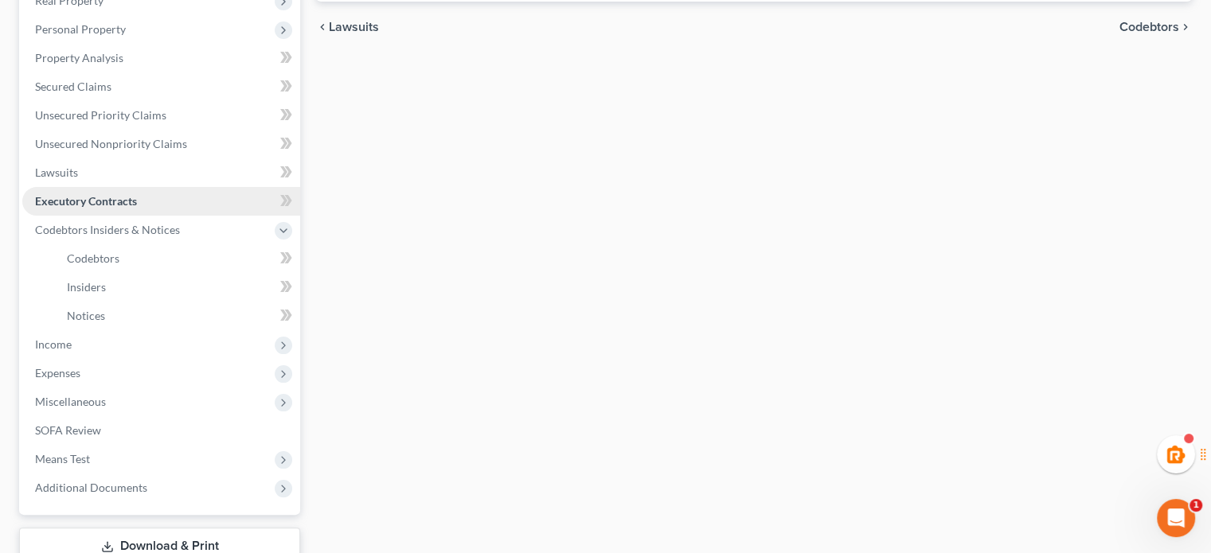
click at [136, 205] on span "Executory Contracts" at bounding box center [86, 201] width 102 height 14
click at [137, 228] on span "Codebtors Insiders & Notices" at bounding box center [107, 230] width 145 height 14
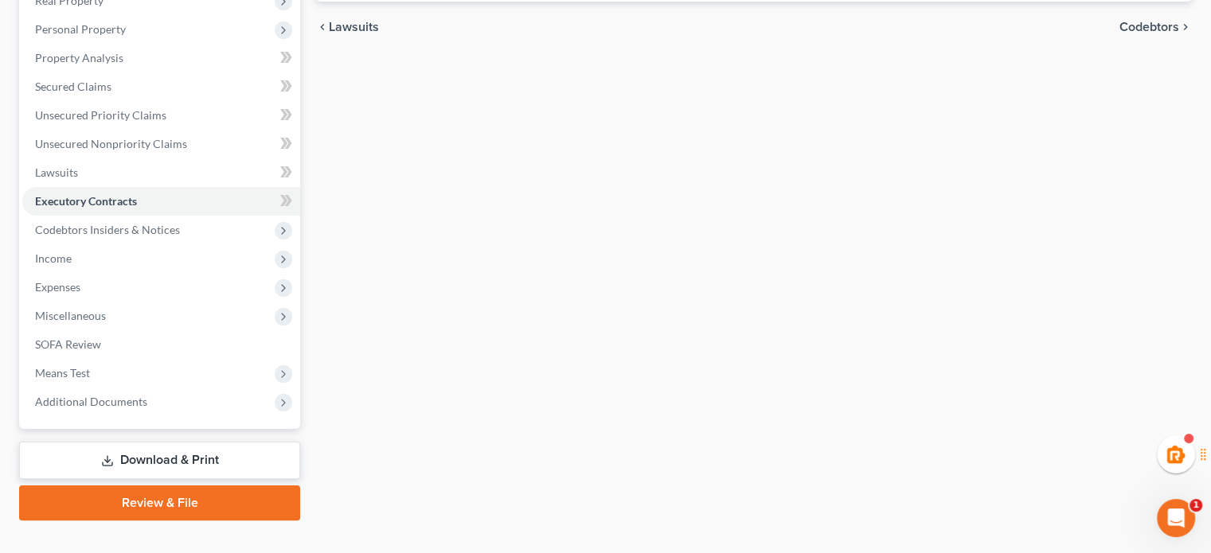
click at [143, 257] on span "Income" at bounding box center [161, 258] width 278 height 29
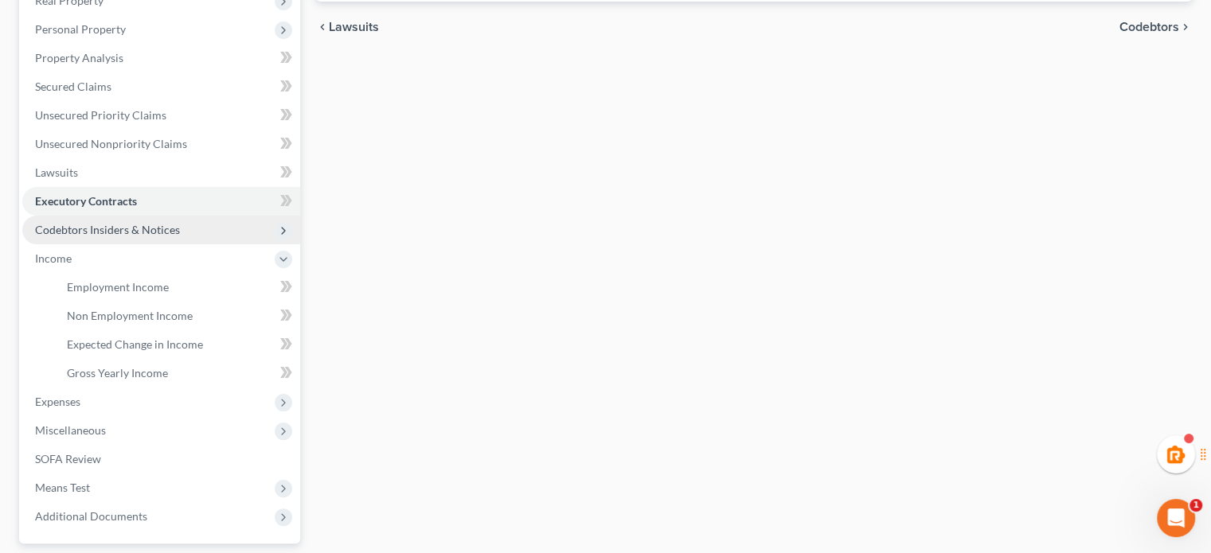
click at [151, 224] on span "Codebtors Insiders & Notices" at bounding box center [161, 230] width 278 height 29
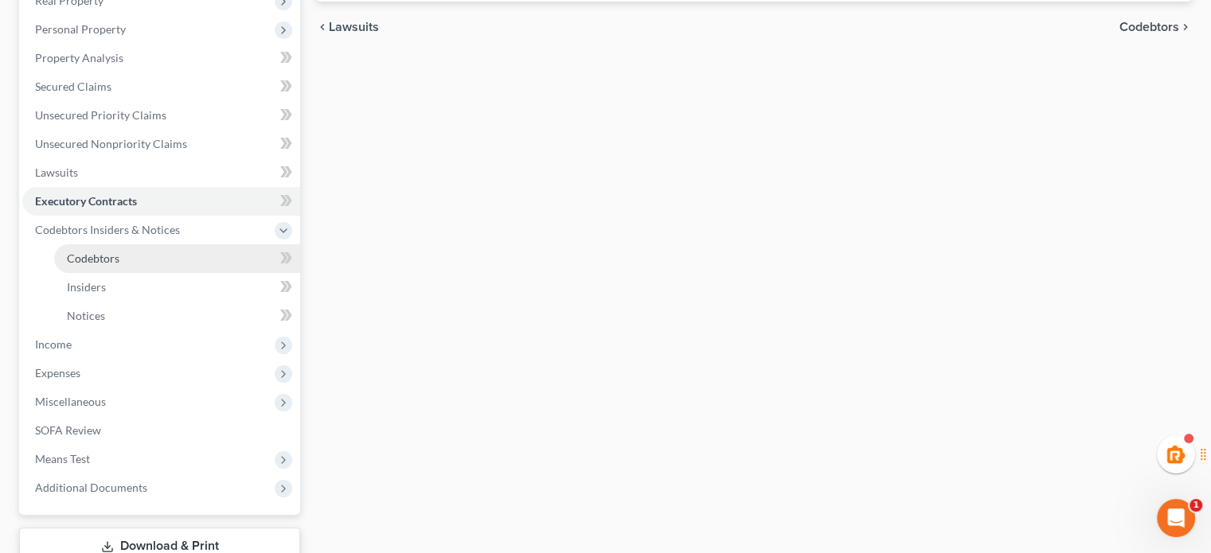
click at [155, 256] on link "Codebtors" at bounding box center [177, 258] width 246 height 29
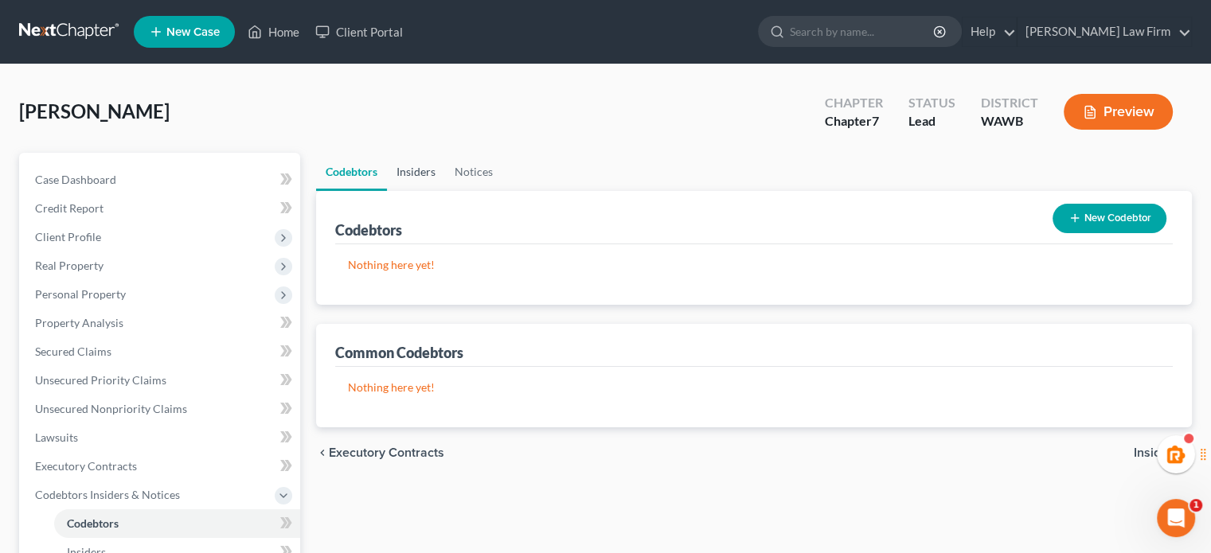
click at [404, 171] on link "Insiders" at bounding box center [416, 172] width 58 height 38
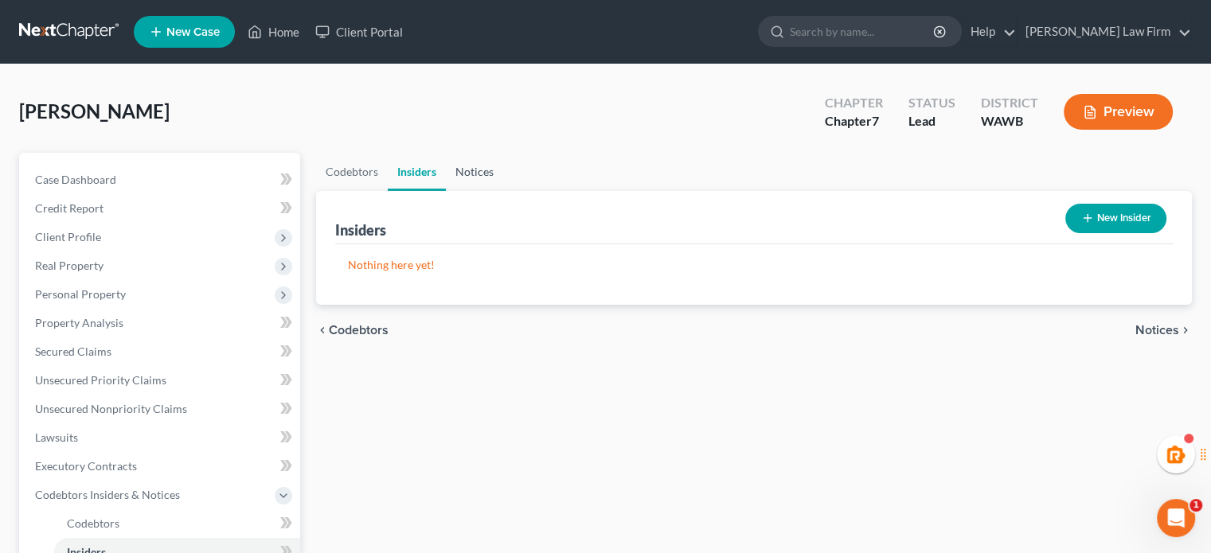
click at [465, 182] on link "Notices" at bounding box center [474, 172] width 57 height 38
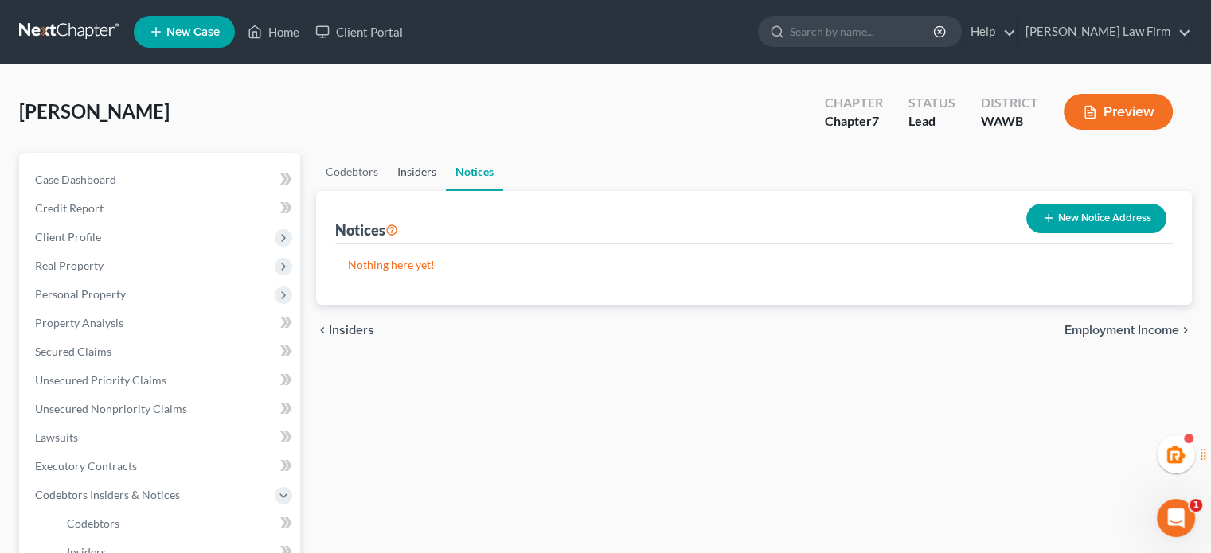
click at [428, 174] on link "Insiders" at bounding box center [417, 172] width 58 height 38
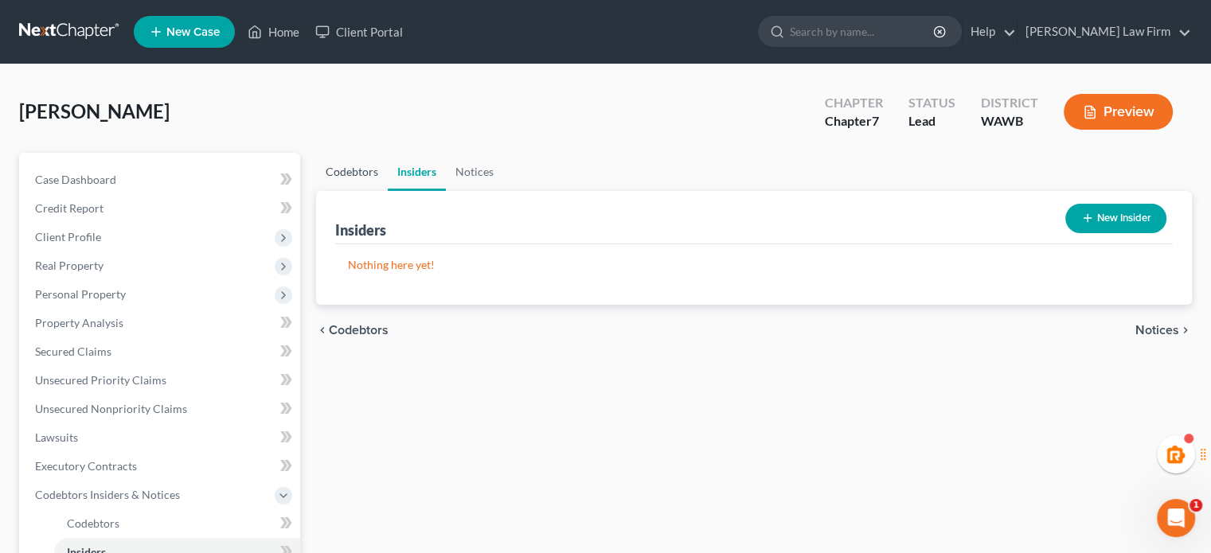
click at [354, 168] on link "Codebtors" at bounding box center [352, 172] width 72 height 38
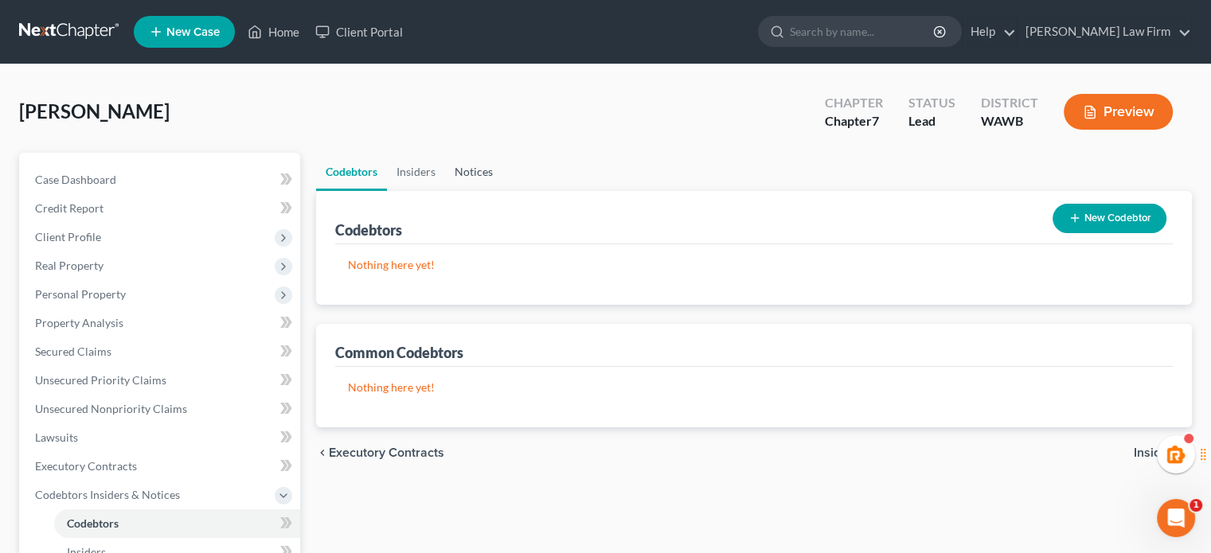
click at [481, 175] on link "Notices" at bounding box center [473, 172] width 57 height 38
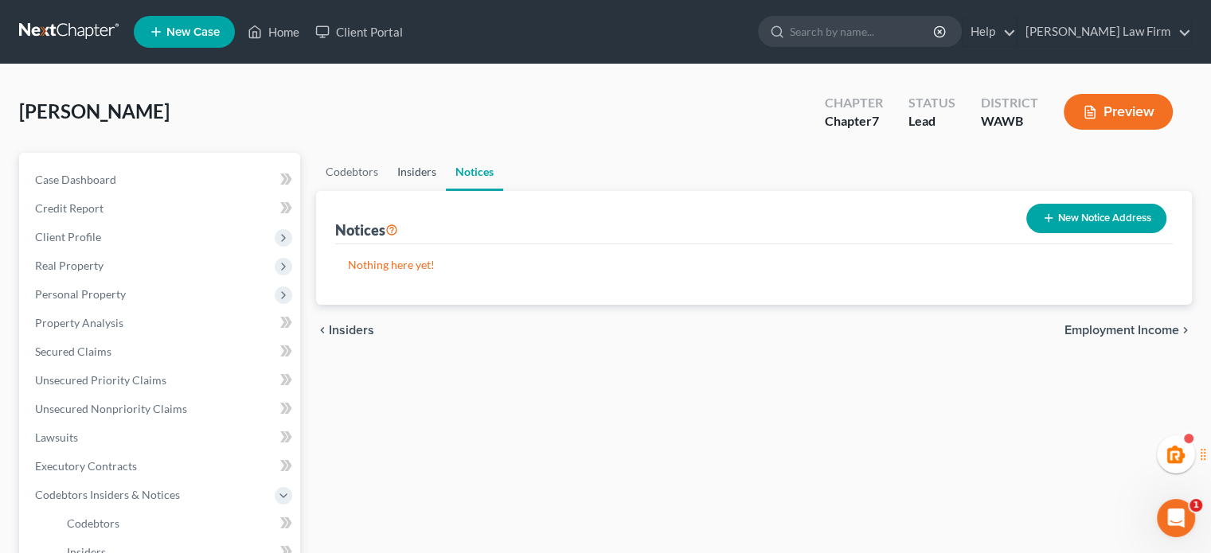
click at [432, 166] on link "Insiders" at bounding box center [417, 172] width 58 height 38
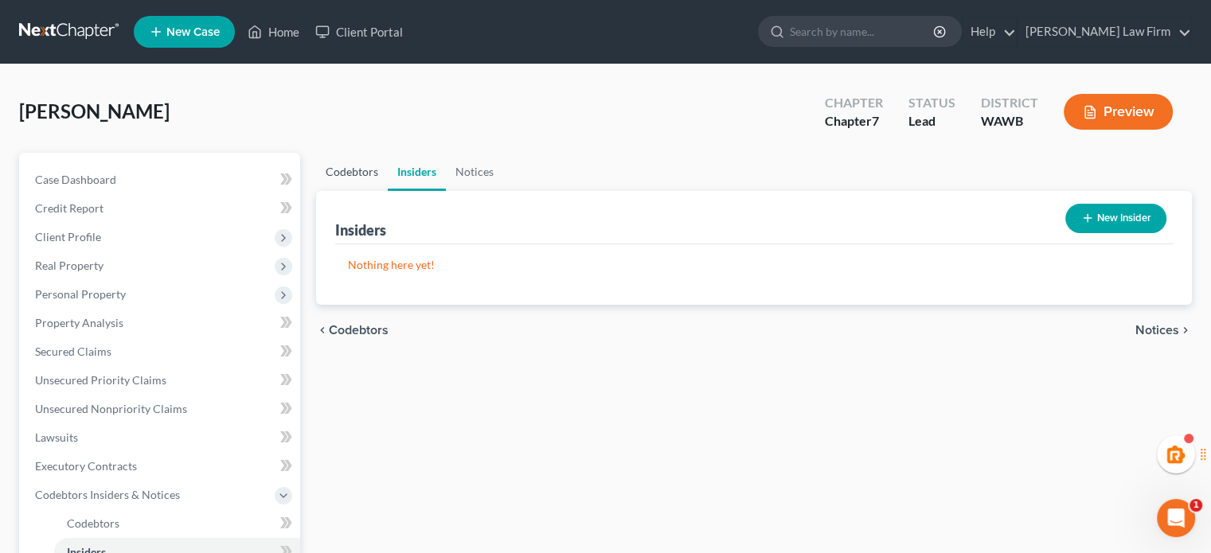
click at [367, 167] on link "Codebtors" at bounding box center [352, 172] width 72 height 38
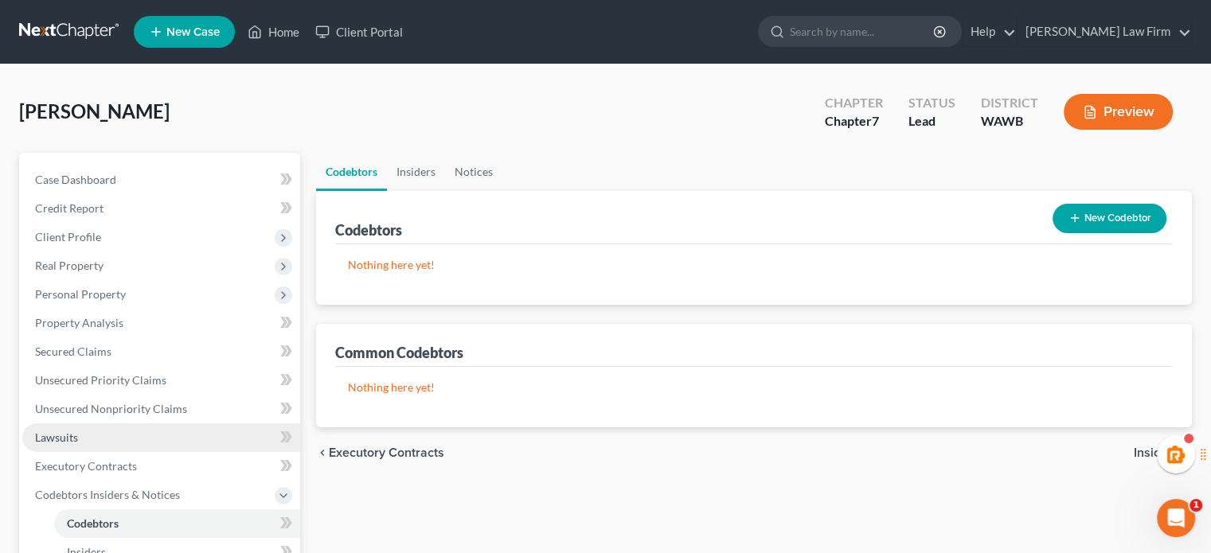
scroll to position [265, 0]
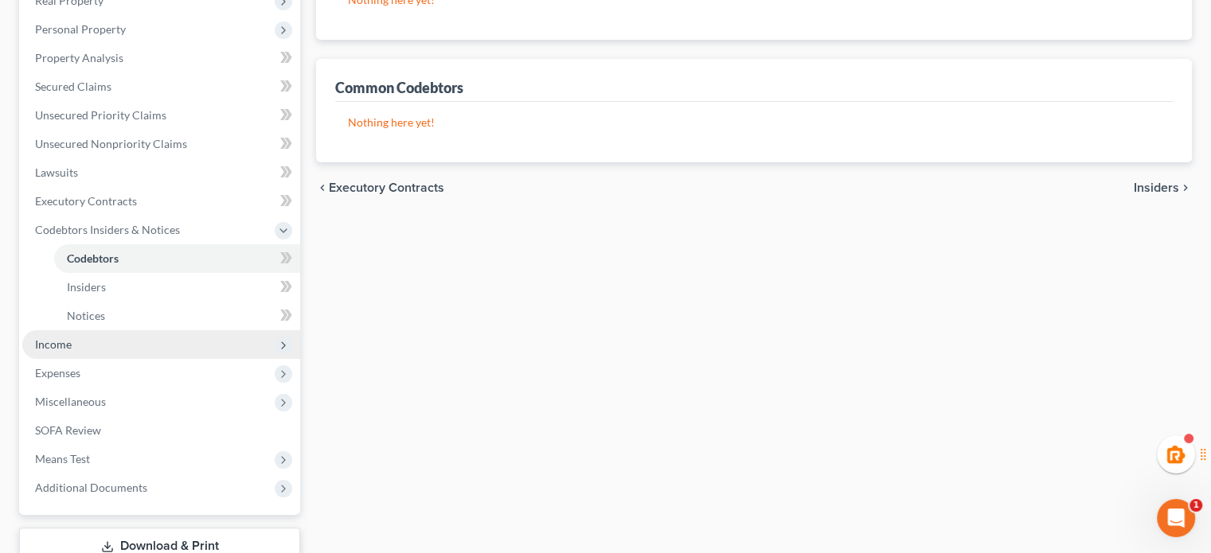
click at [104, 345] on span "Income" at bounding box center [161, 344] width 278 height 29
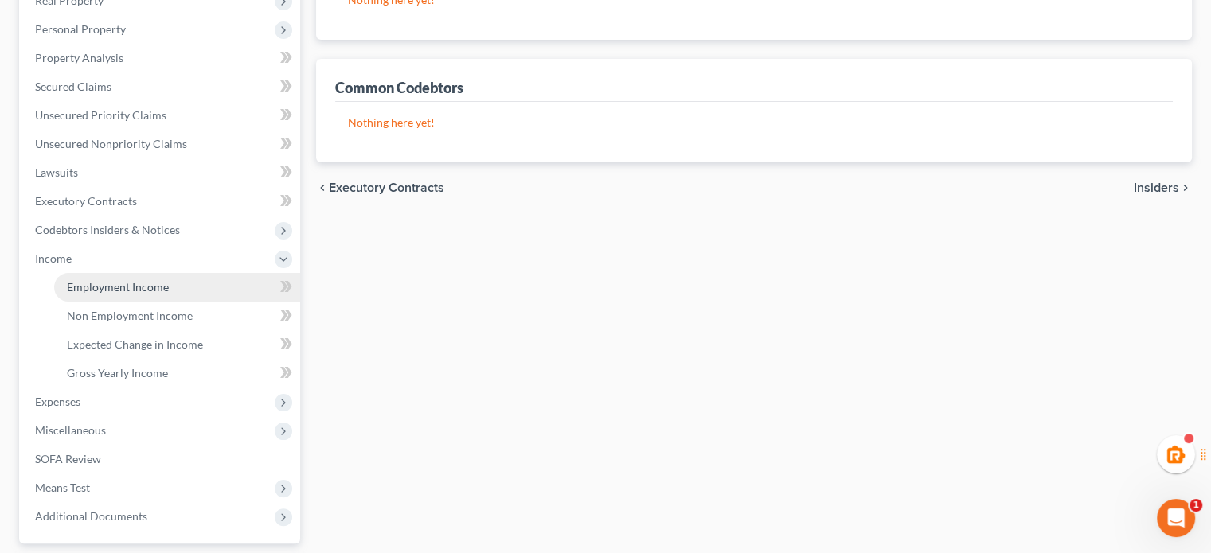
click at [131, 273] on link "Employment Income" at bounding box center [177, 287] width 246 height 29
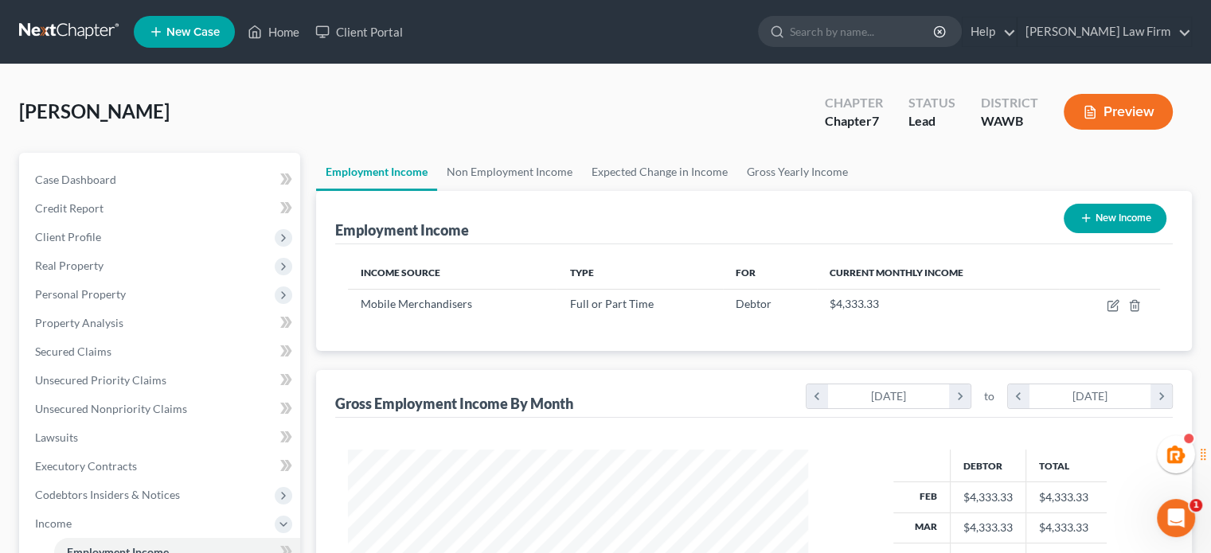
click at [459, 202] on div "Employment Income New Income" at bounding box center [754, 217] width 838 height 53
click at [497, 170] on link "Non Employment Income" at bounding box center [509, 172] width 145 height 38
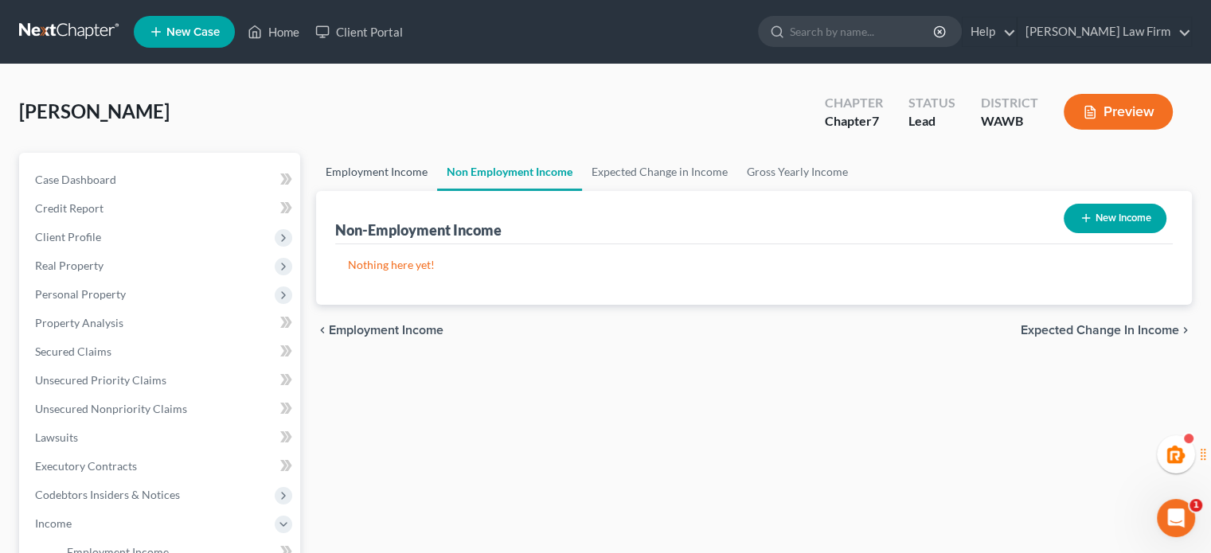
click at [376, 172] on link "Employment Income" at bounding box center [376, 172] width 121 height 38
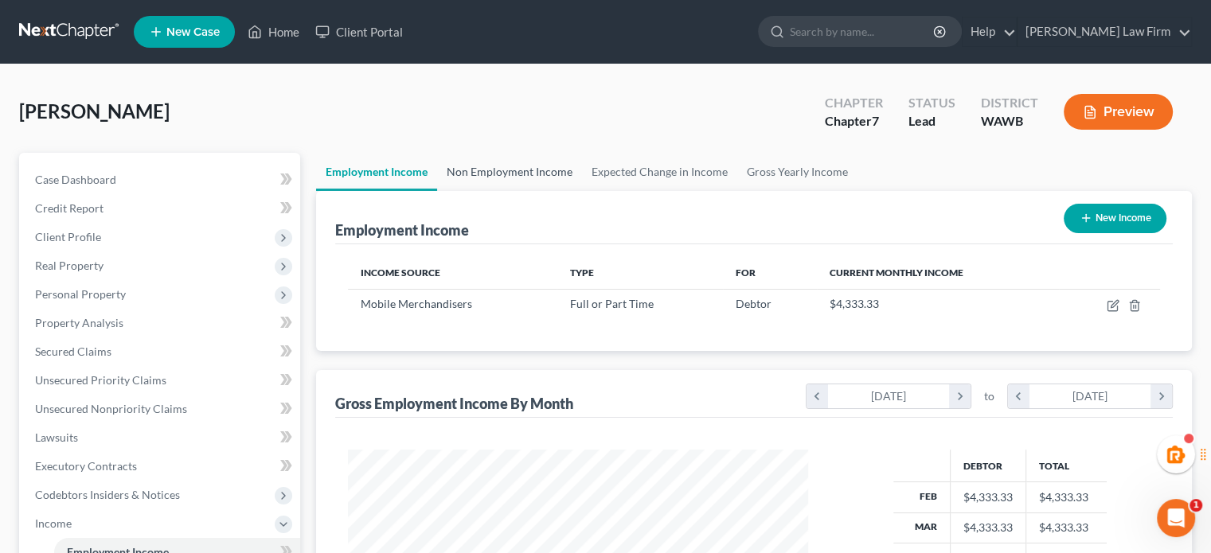
scroll to position [283, 491]
click at [494, 193] on div "Employment Income New Income" at bounding box center [754, 217] width 838 height 53
click at [502, 180] on link "Non Employment Income" at bounding box center [509, 172] width 145 height 38
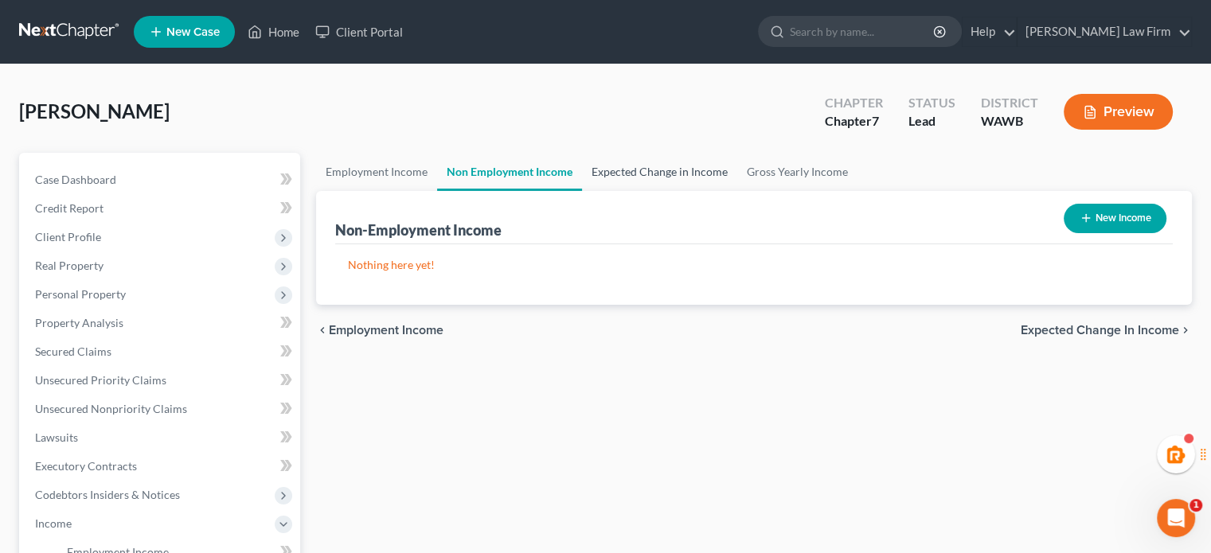
click at [628, 167] on link "Expected Change in Income" at bounding box center [659, 172] width 155 height 38
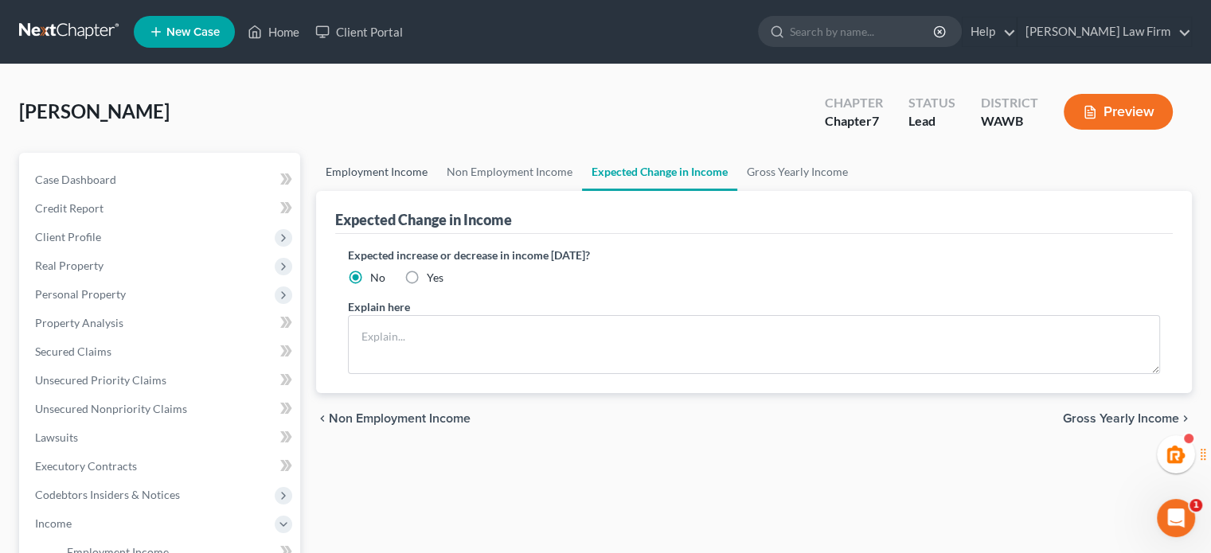
click at [411, 168] on link "Employment Income" at bounding box center [376, 172] width 121 height 38
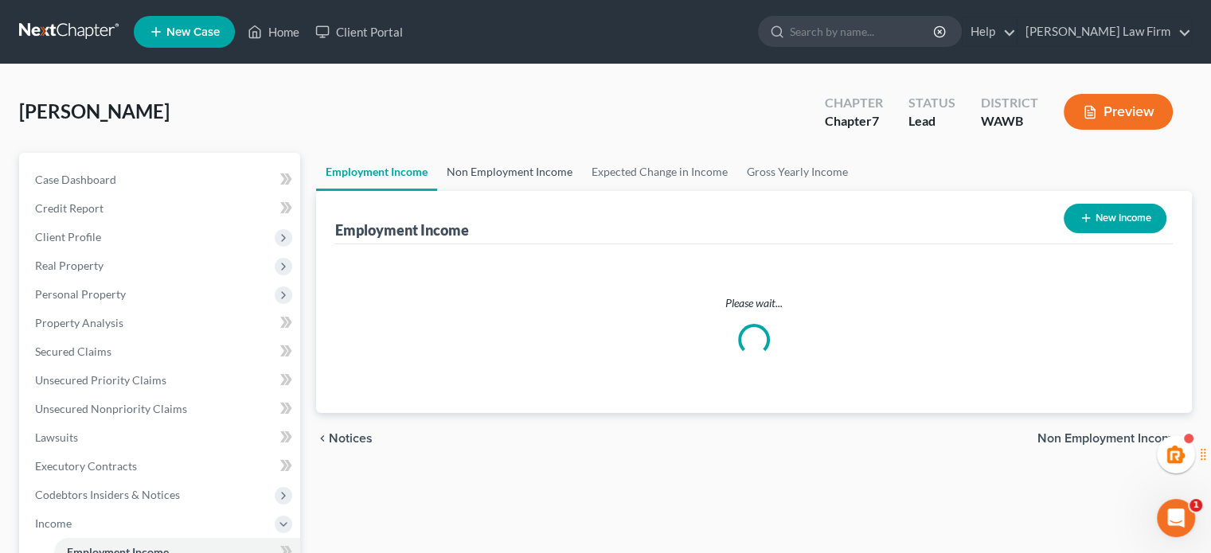
click at [490, 170] on link "Non Employment Income" at bounding box center [509, 172] width 145 height 38
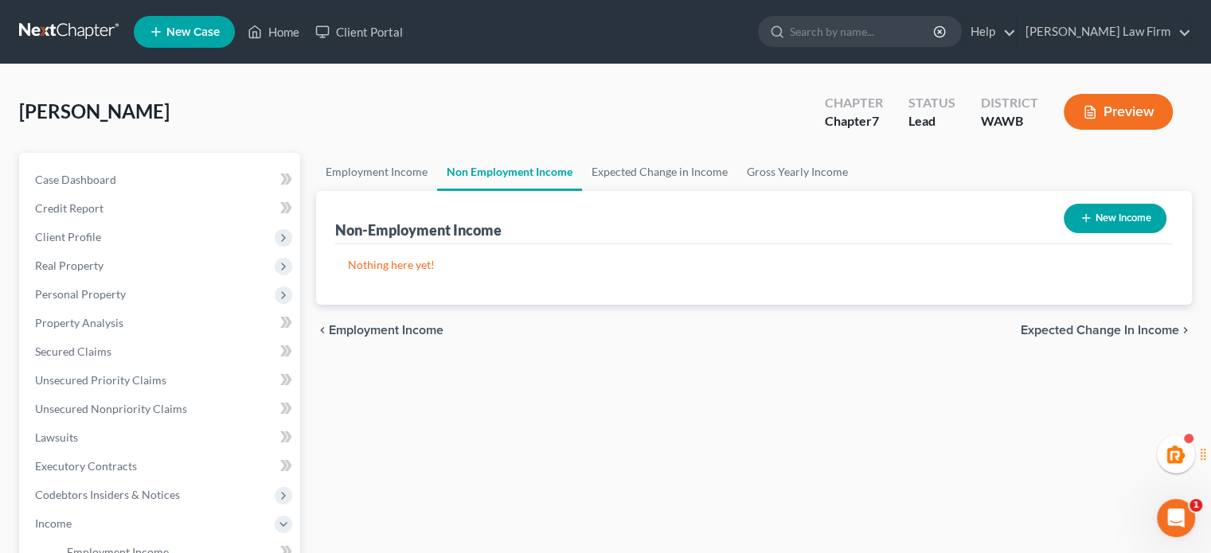
click at [443, 168] on link "Non Employment Income" at bounding box center [509, 172] width 145 height 38
click at [432, 166] on link "Employment Income" at bounding box center [376, 172] width 121 height 38
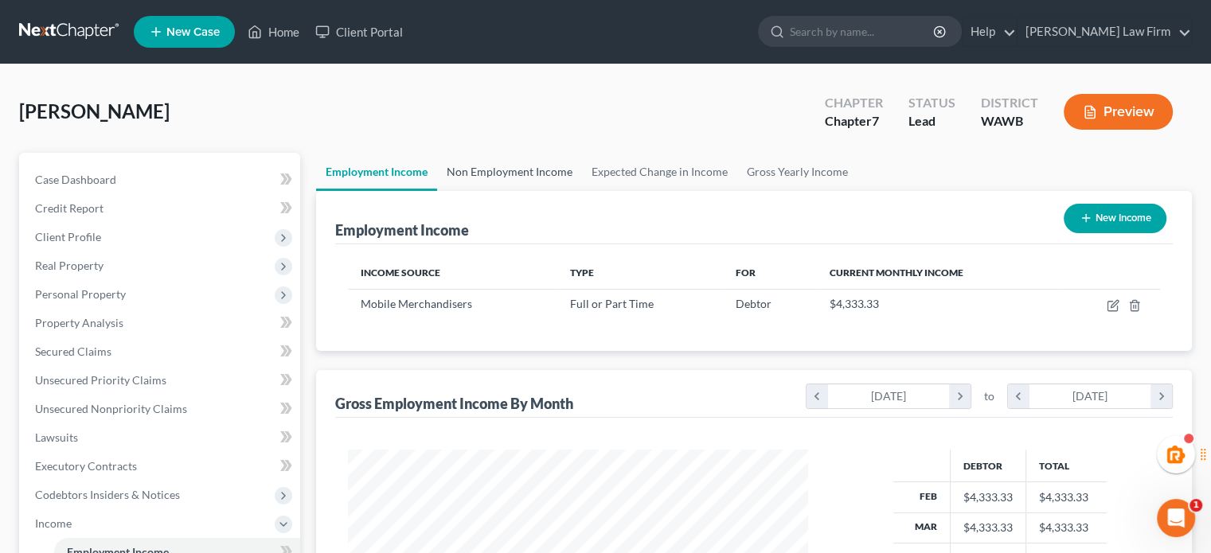
scroll to position [283, 491]
click at [482, 174] on link "Non Employment Income" at bounding box center [509, 172] width 145 height 38
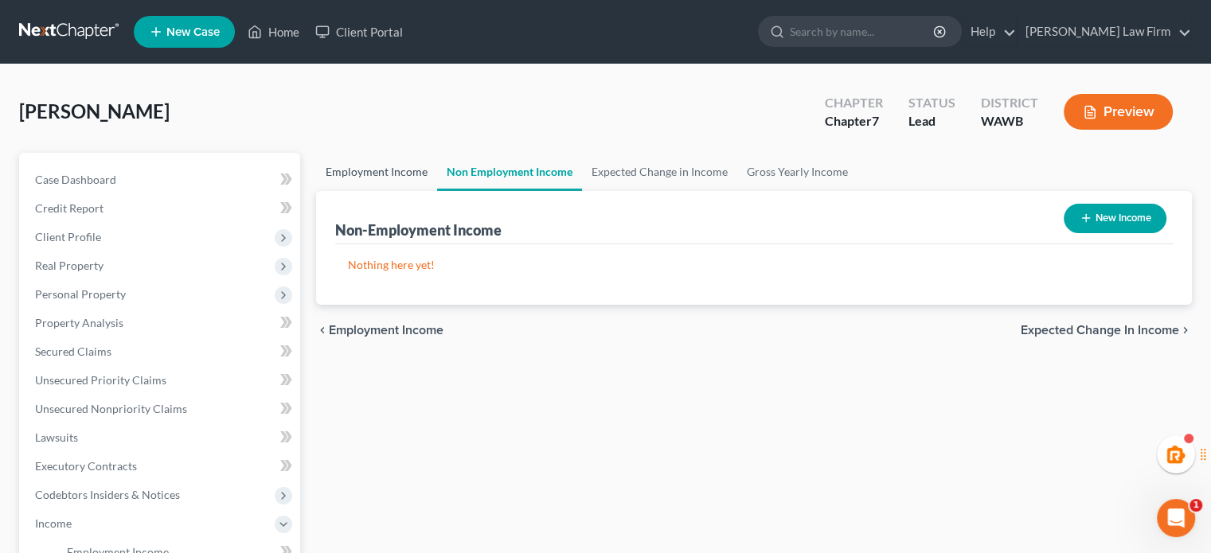
click at [358, 189] on link "Employment Income" at bounding box center [376, 172] width 121 height 38
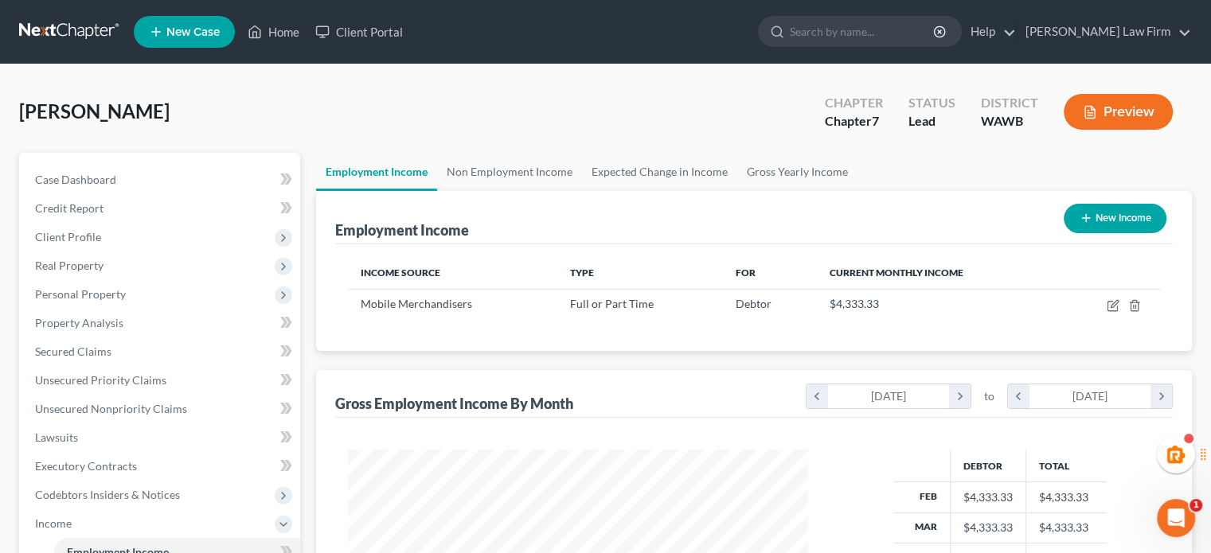
scroll to position [283, 491]
click at [494, 170] on link "Non Employment Income" at bounding box center [509, 172] width 145 height 38
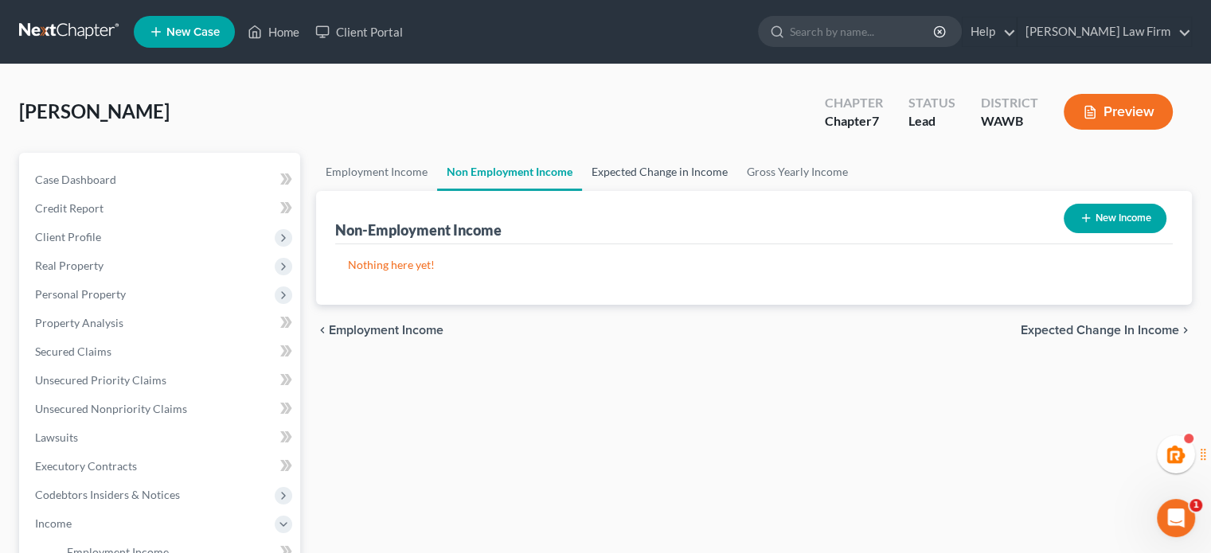
click at [611, 166] on link "Expected Change in Income" at bounding box center [659, 172] width 155 height 38
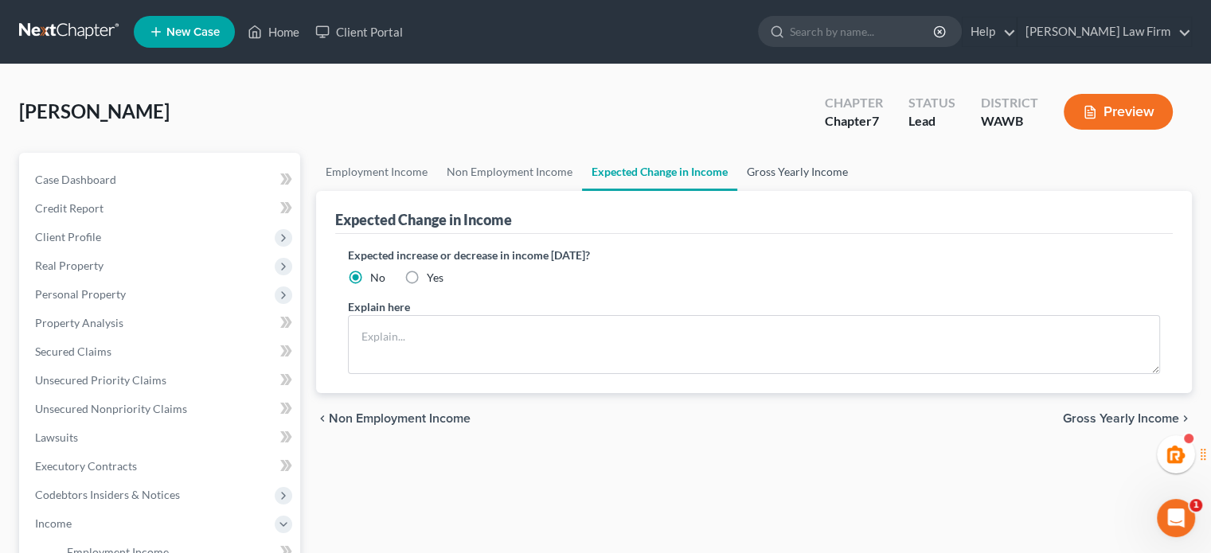
click at [755, 158] on link "Gross Yearly Income" at bounding box center [797, 172] width 120 height 38
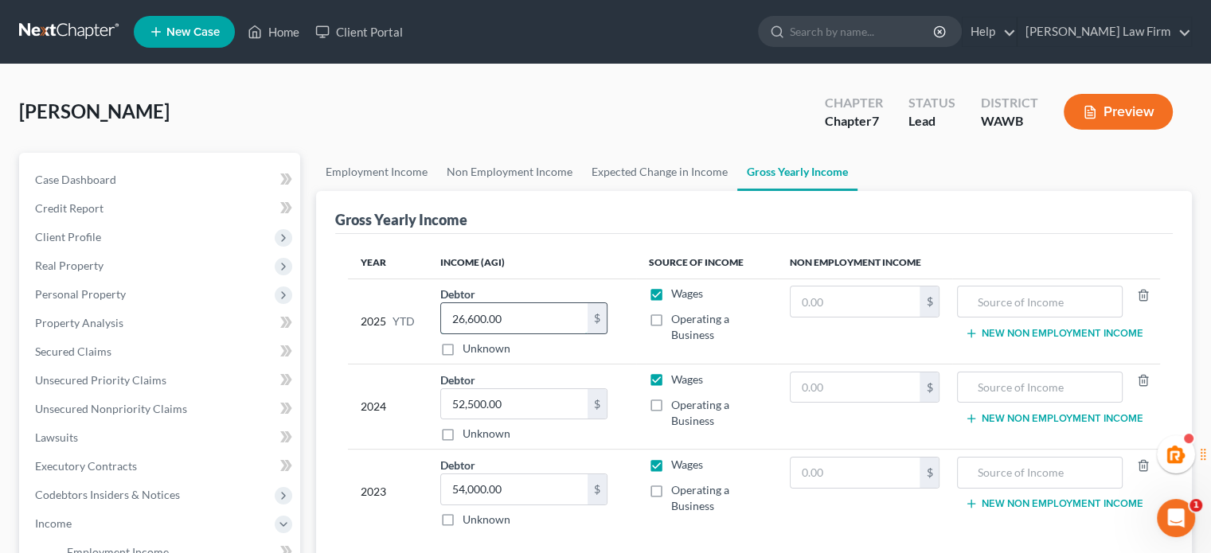
click at [504, 319] on input "26,600.00" at bounding box center [514, 318] width 146 height 30
paste input "31,1"
type input "31,100"
click at [596, 252] on th "Income (AGI)" at bounding box center [532, 263] width 209 height 32
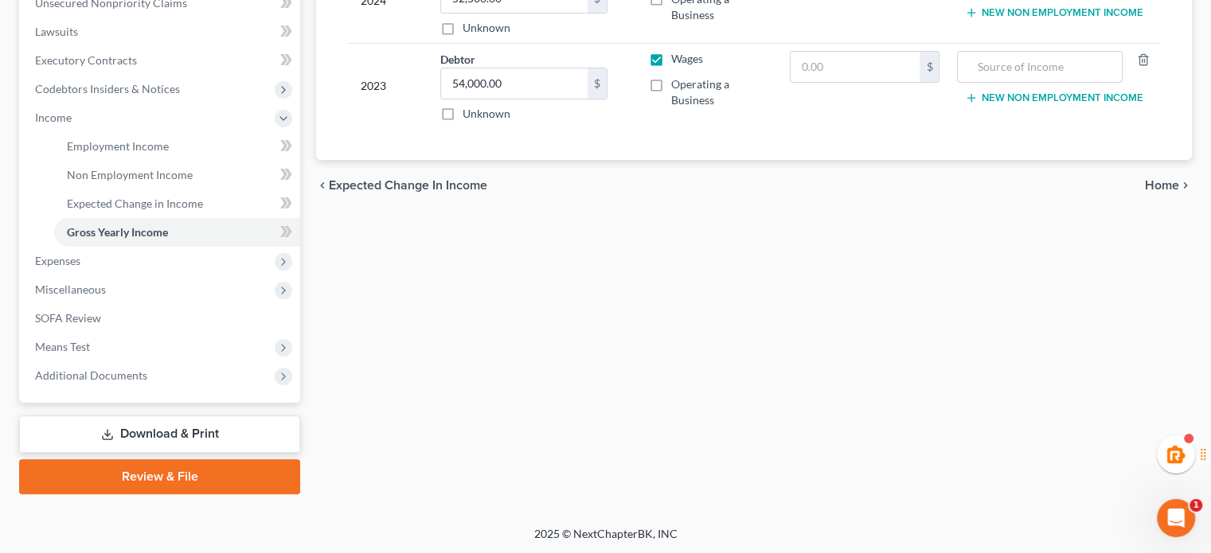
scroll to position [140, 0]
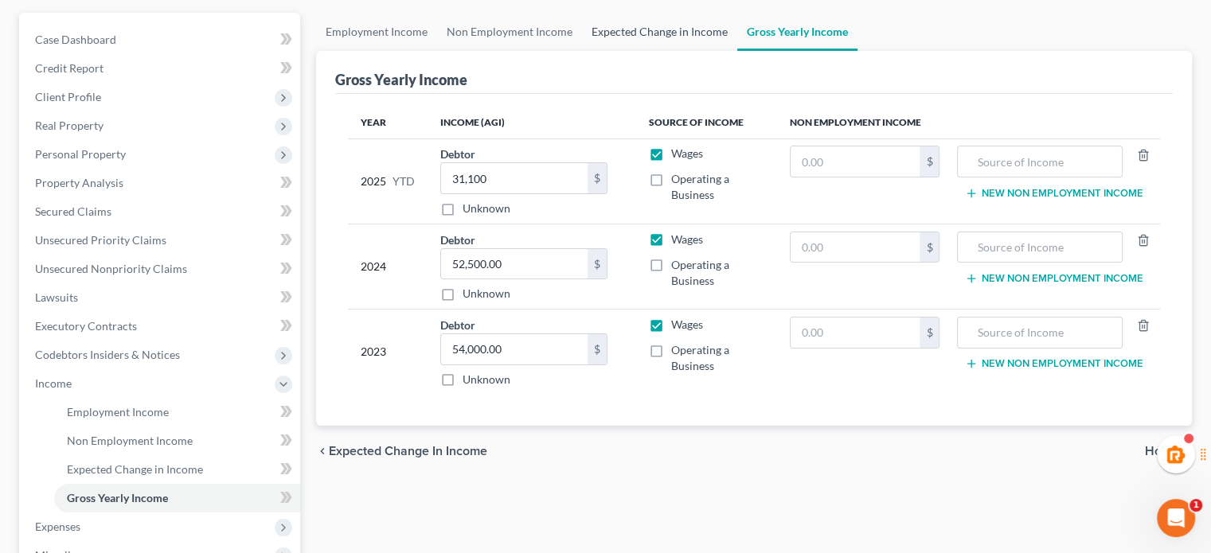
click at [668, 37] on link "Expected Change in Income" at bounding box center [659, 32] width 155 height 38
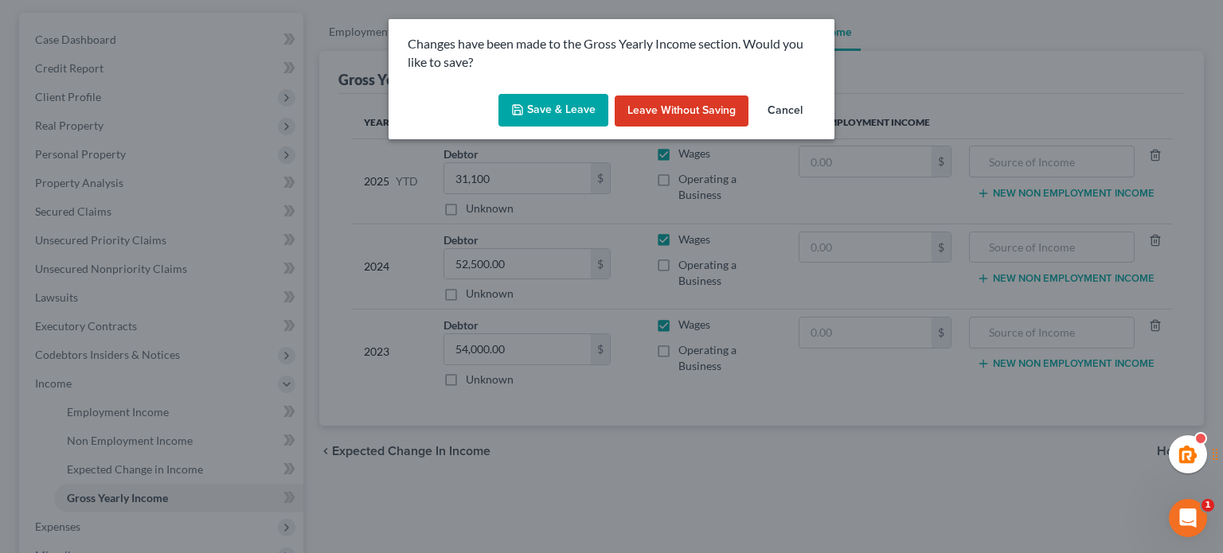
click at [557, 105] on button "Save & Leave" at bounding box center [553, 110] width 110 height 33
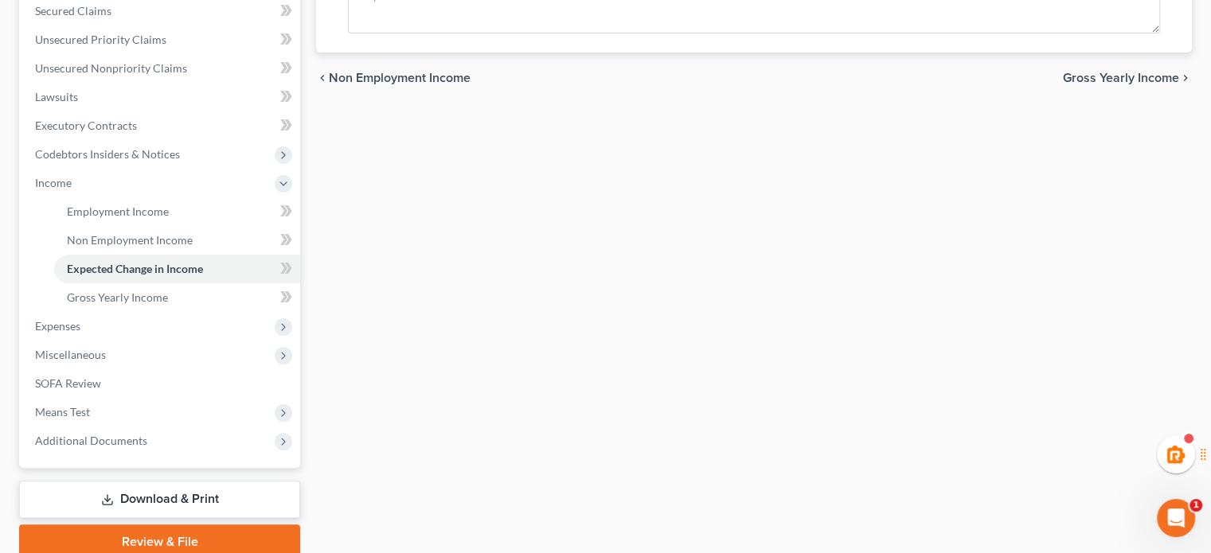
scroll to position [406, 0]
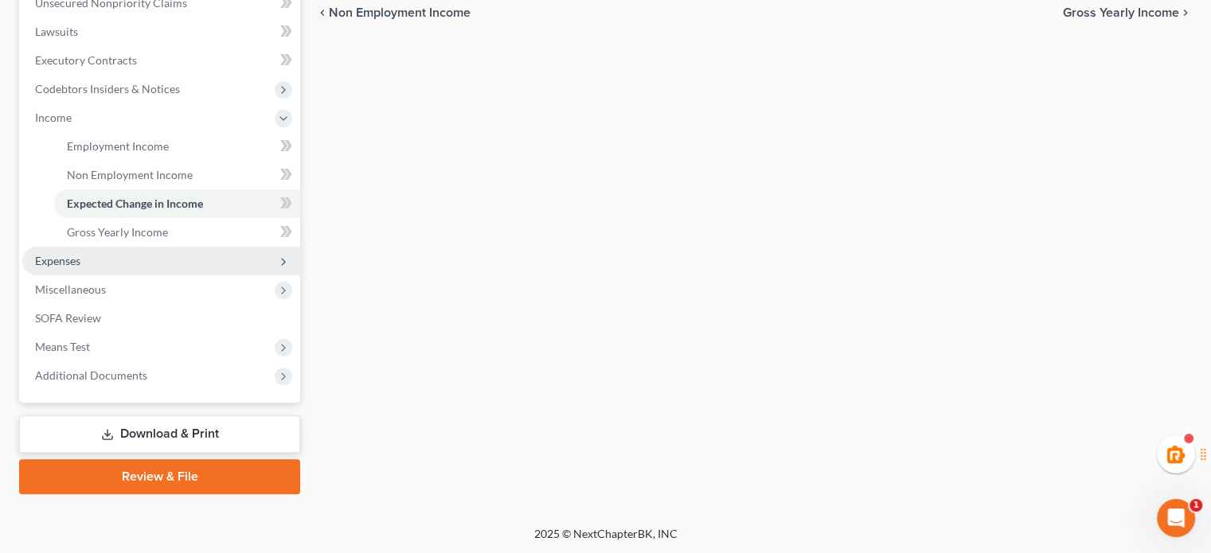
click at [79, 273] on span "Expenses" at bounding box center [161, 261] width 278 height 29
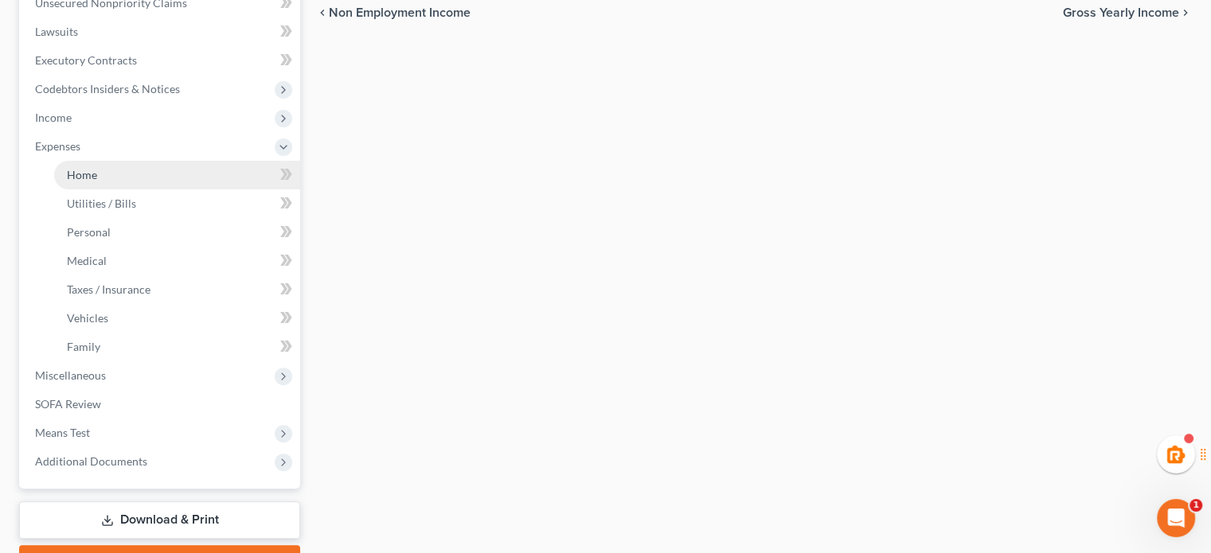
click at [113, 171] on link "Home" at bounding box center [177, 175] width 246 height 29
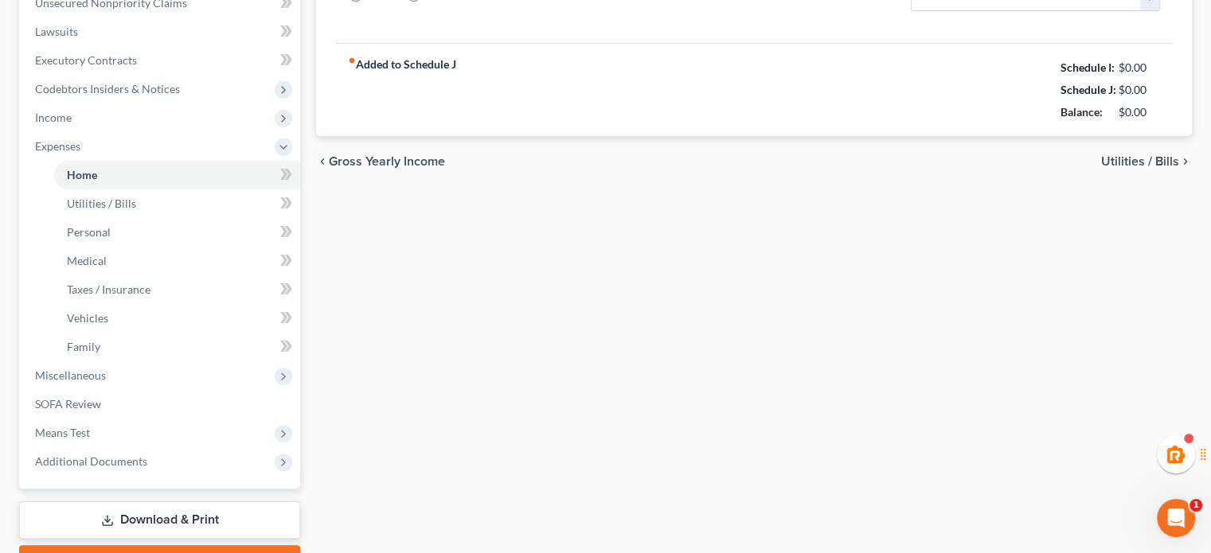
type input "1,810.00"
type input "0.00"
radio input "true"
type input "50.00"
type input "0.00"
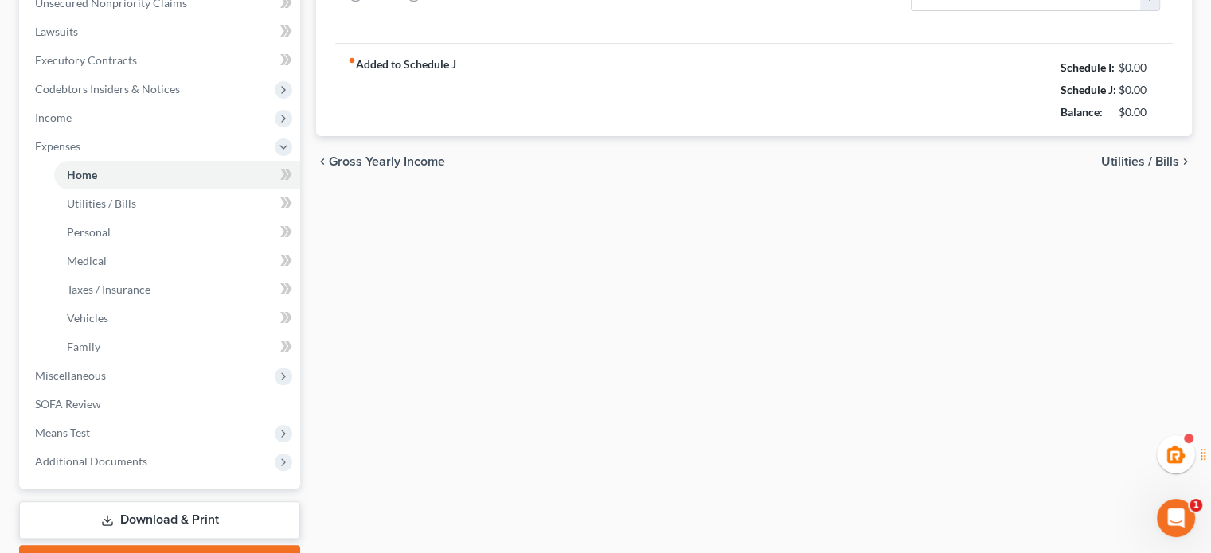
type input "0.00"
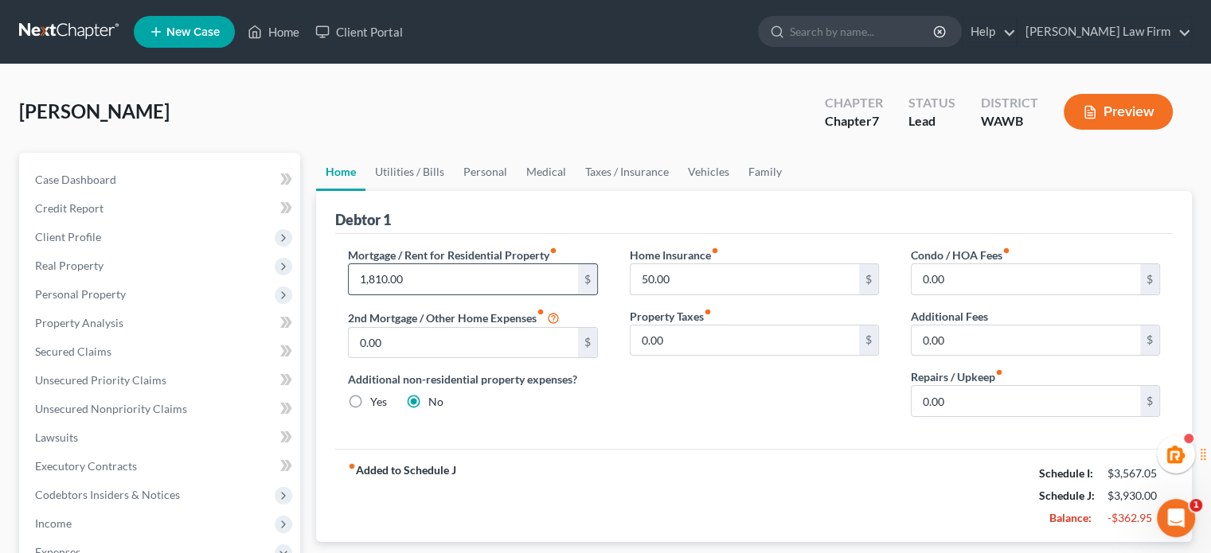
click at [432, 276] on input "1,810.00" at bounding box center [463, 279] width 229 height 30
type input "1,500.00"
click at [420, 158] on link "Utilities / Bills" at bounding box center [409, 172] width 88 height 38
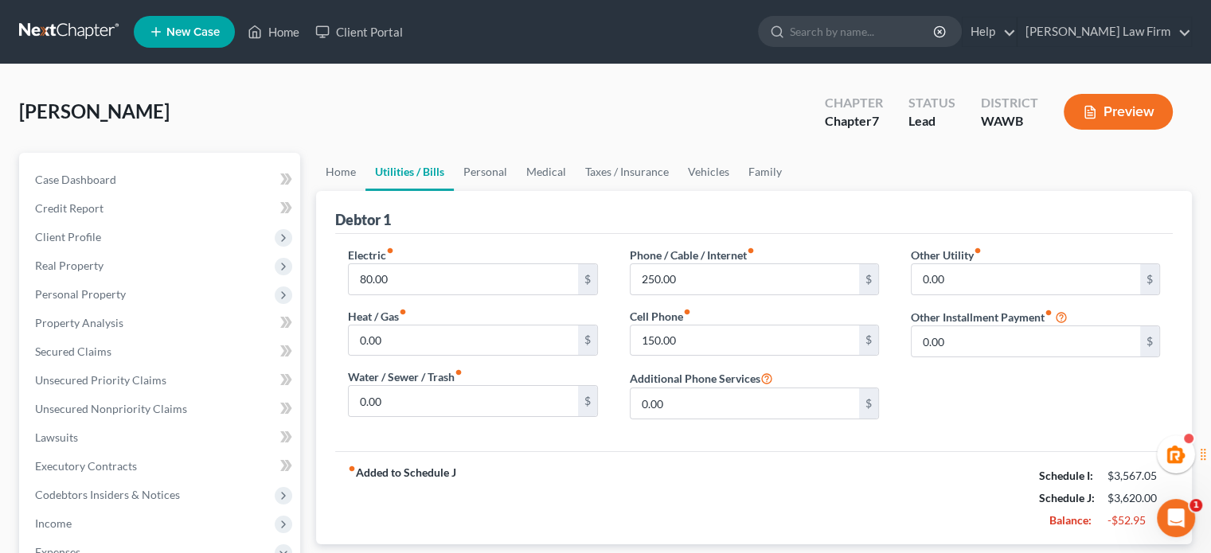
click at [449, 260] on div "Electric fiber_manual_record 80.00 $" at bounding box center [472, 271] width 249 height 49
click at [449, 269] on input "80.00" at bounding box center [463, 279] width 229 height 30
type input "0.00"
click at [464, 165] on link "Personal" at bounding box center [485, 172] width 63 height 38
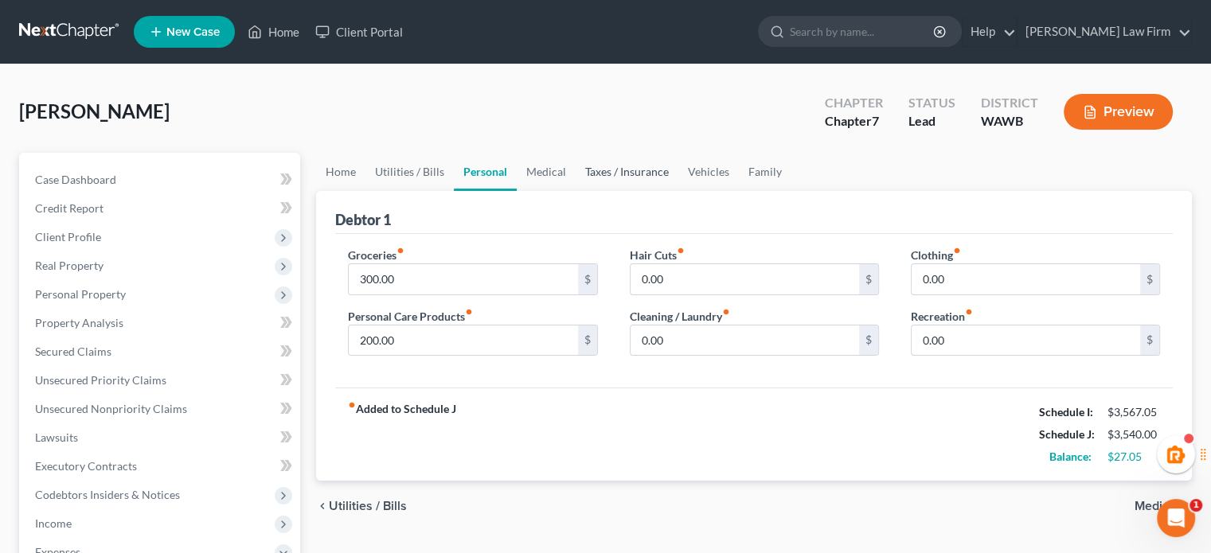
click at [599, 183] on link "Taxes / Insurance" at bounding box center [627, 172] width 103 height 38
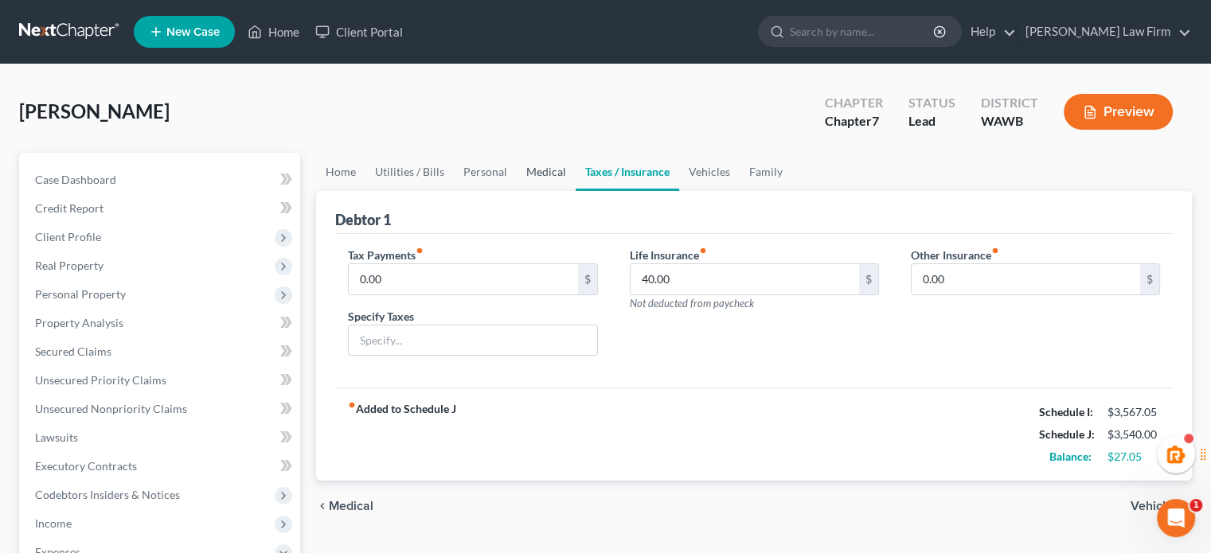
click at [568, 179] on link "Medical" at bounding box center [546, 172] width 59 height 38
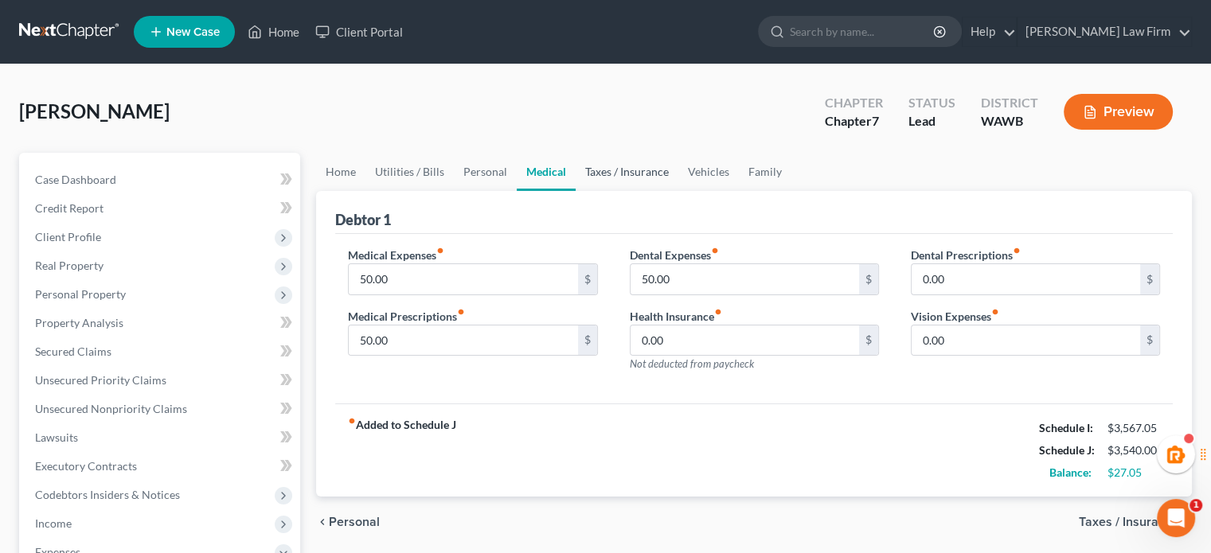
click at [604, 180] on link "Taxes / Insurance" at bounding box center [627, 172] width 103 height 38
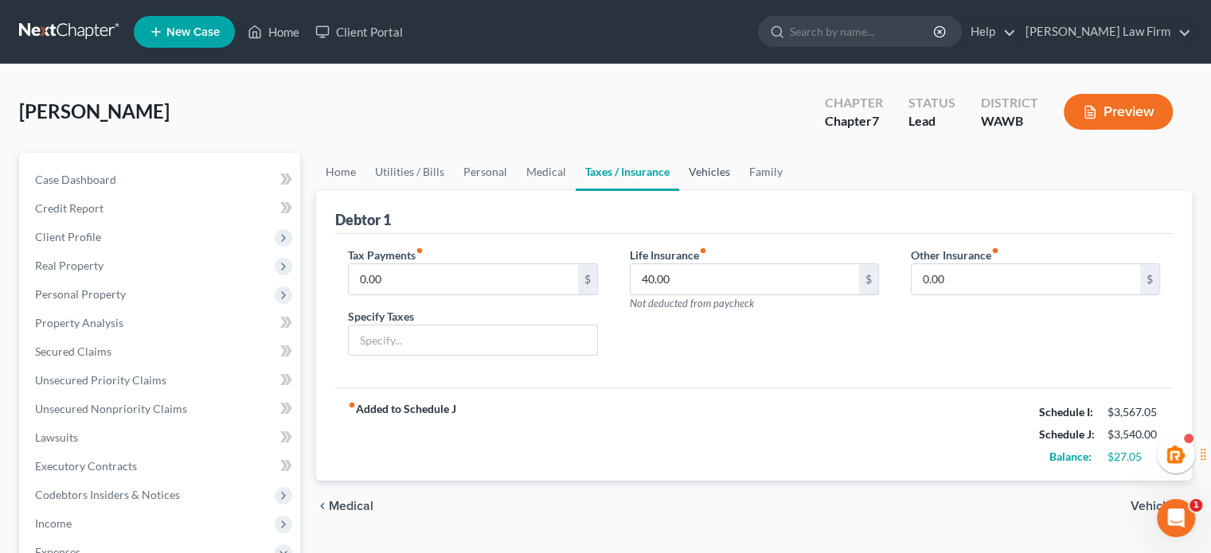
click at [708, 177] on link "Vehicles" at bounding box center [709, 172] width 61 height 38
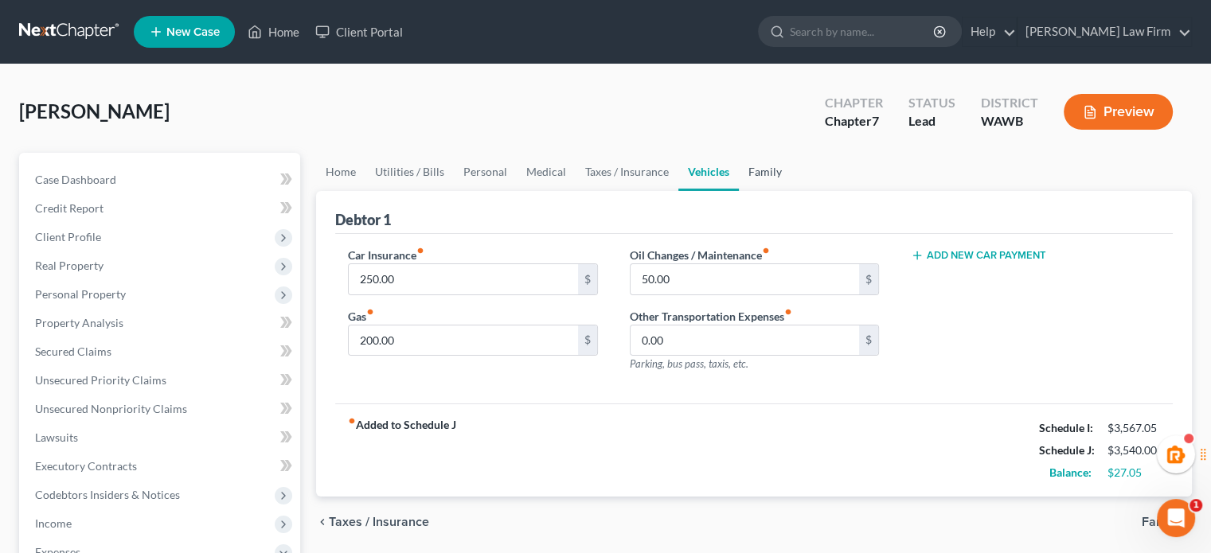
click at [764, 174] on link "Family" at bounding box center [765, 172] width 53 height 38
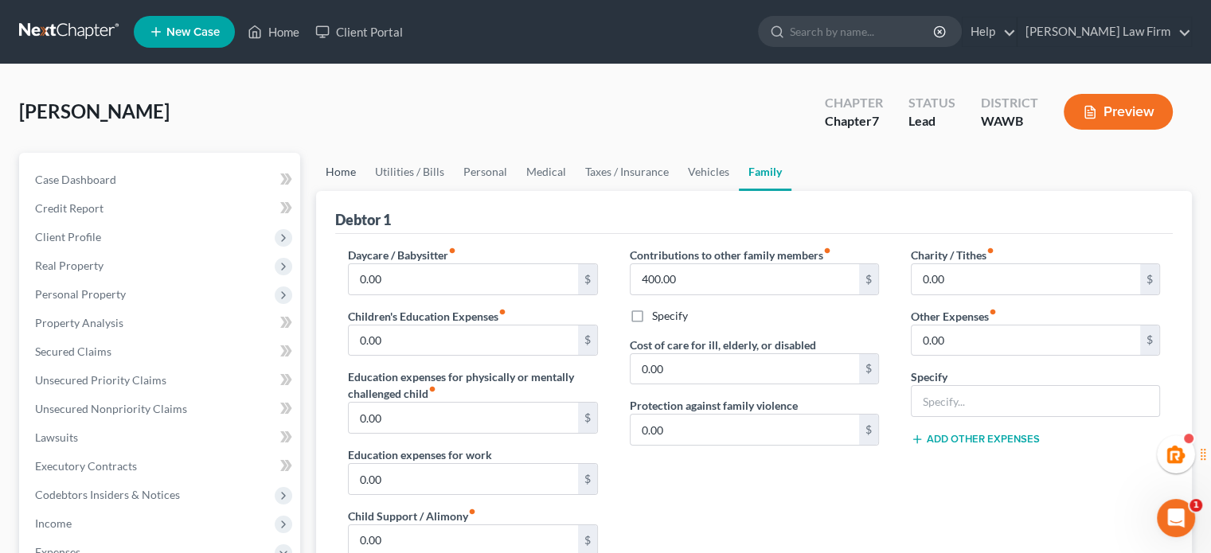
click at [324, 171] on link "Home" at bounding box center [340, 172] width 49 height 38
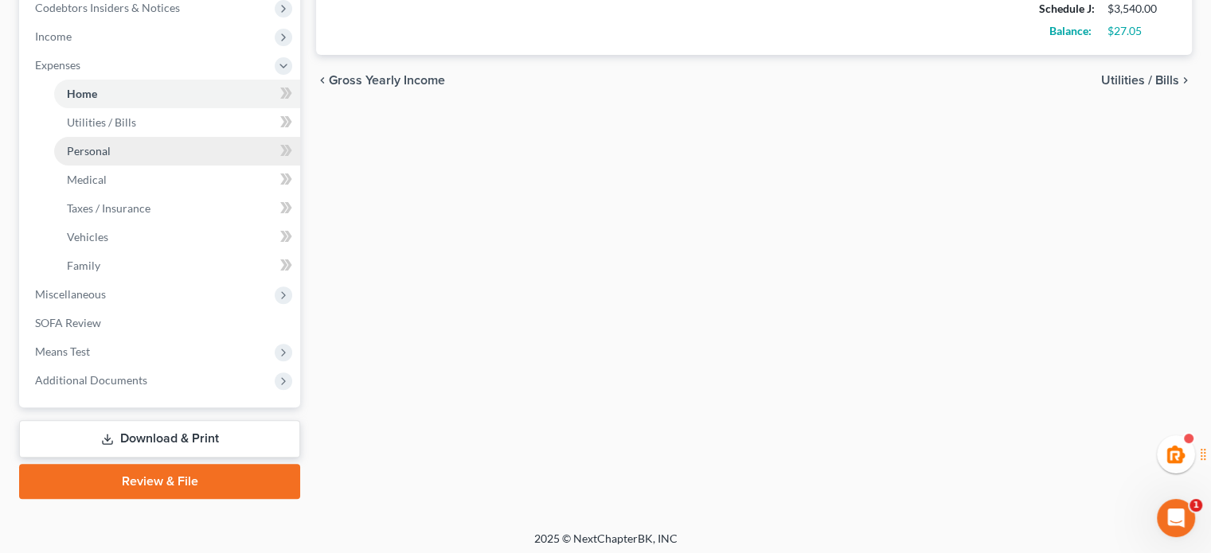
scroll to position [492, 0]
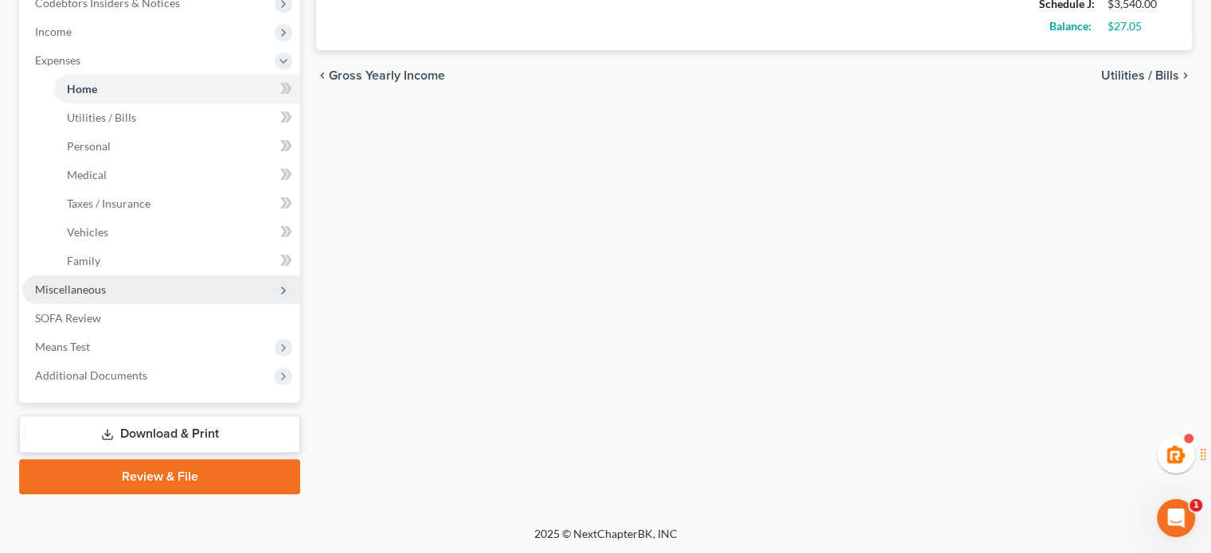
click at [67, 284] on span "Miscellaneous" at bounding box center [70, 290] width 71 height 14
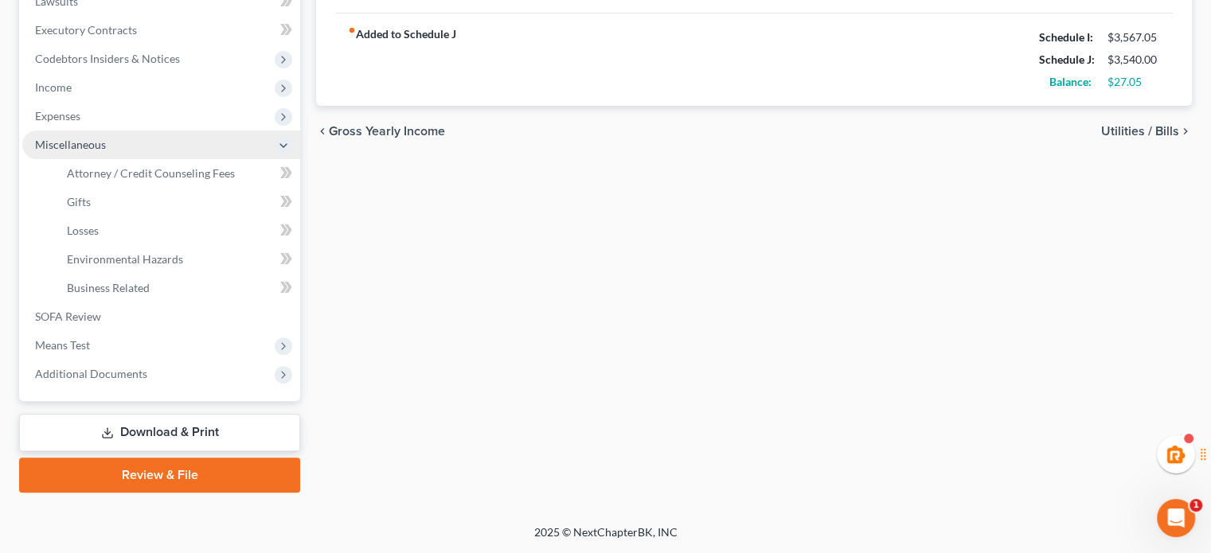
scroll to position [435, 0]
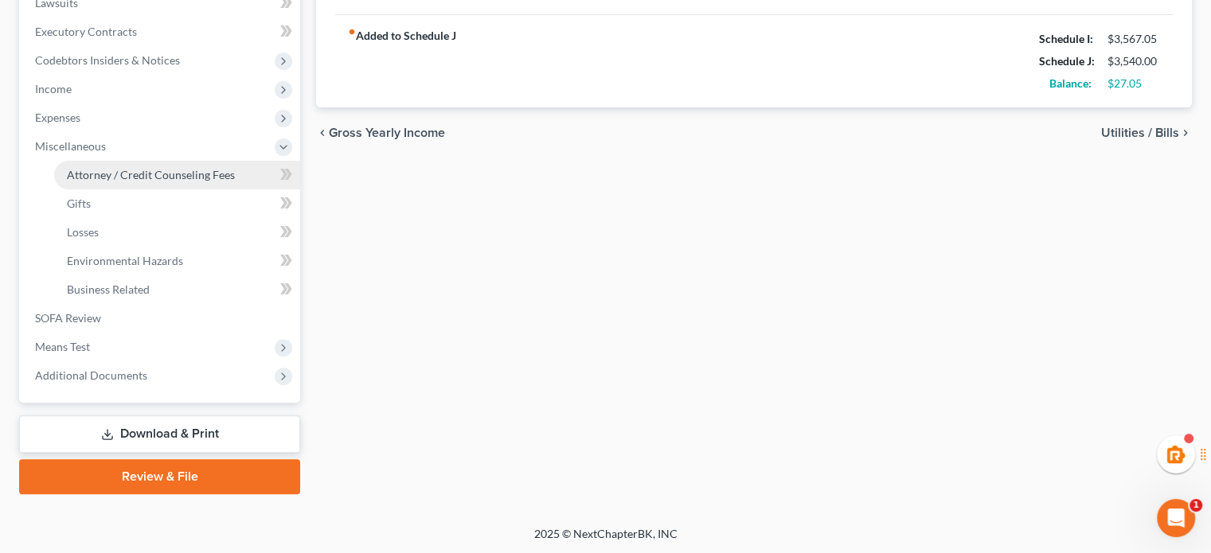
click at [111, 184] on link "Attorney / Credit Counseling Fees" at bounding box center [177, 175] width 246 height 29
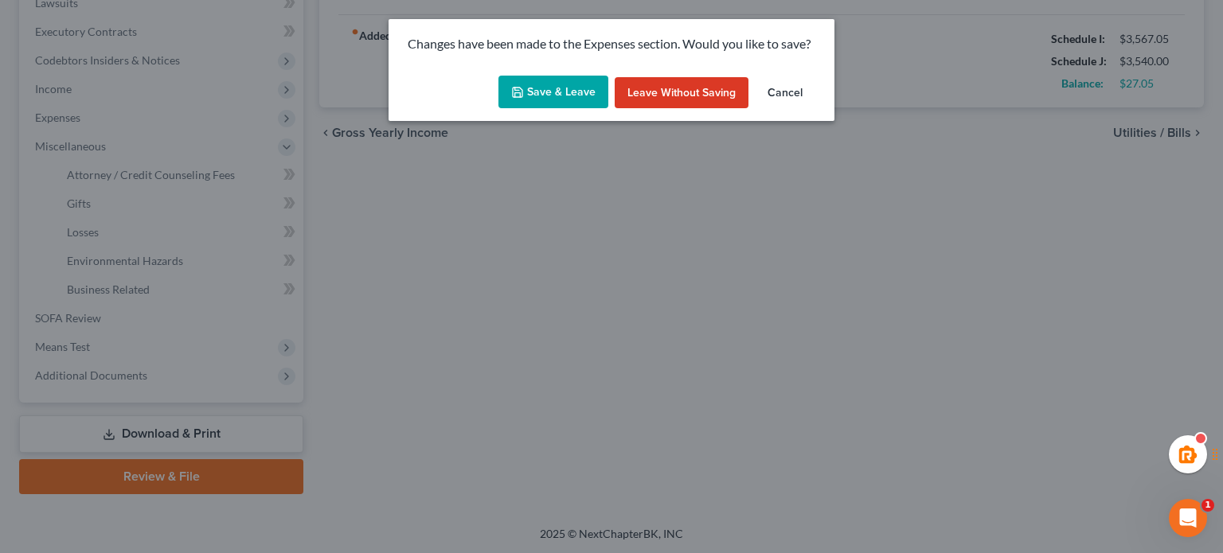
click at [580, 92] on button "Save & Leave" at bounding box center [553, 92] width 110 height 33
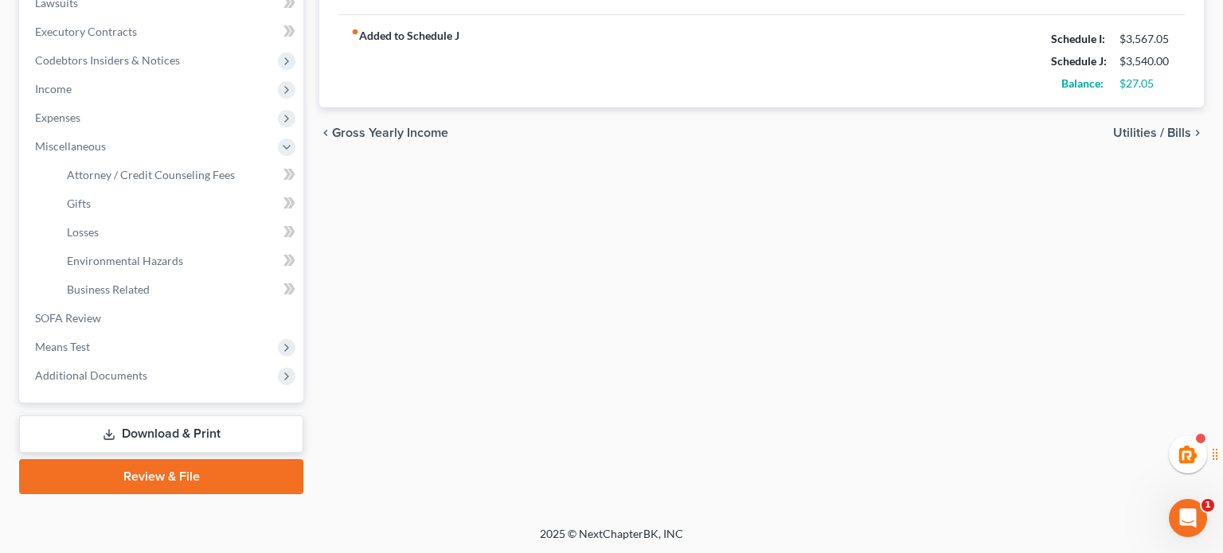
select select "1"
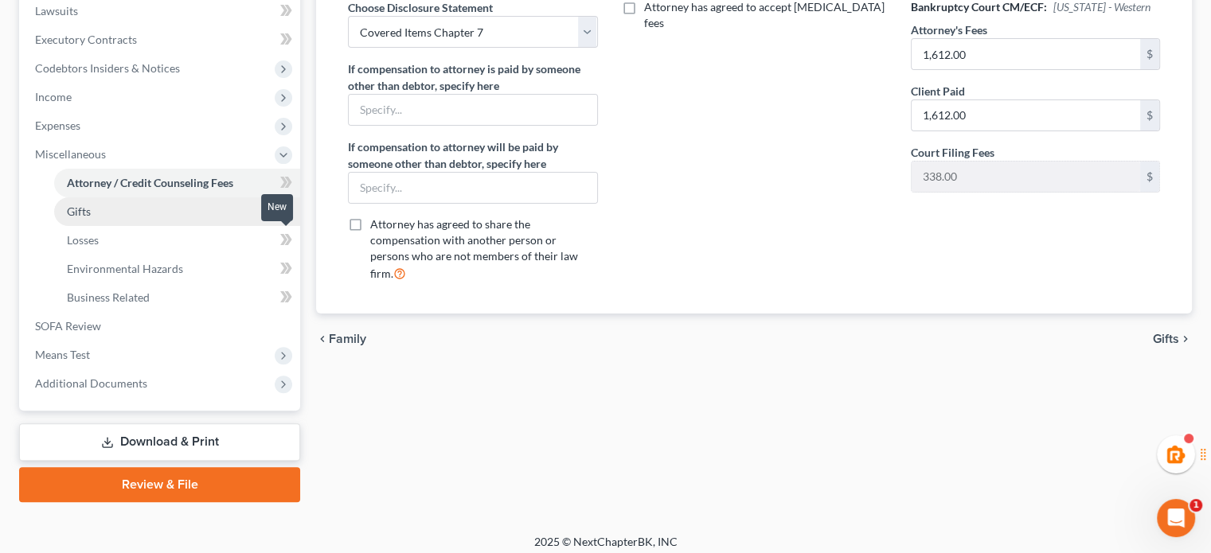
scroll to position [435, 0]
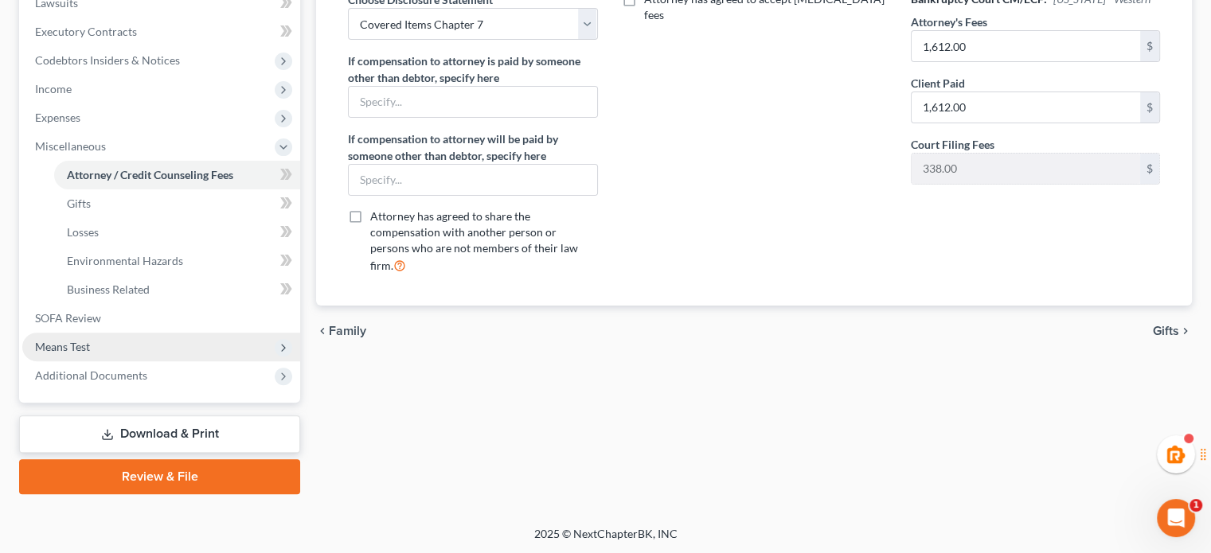
click at [91, 343] on span "Means Test" at bounding box center [161, 347] width 278 height 29
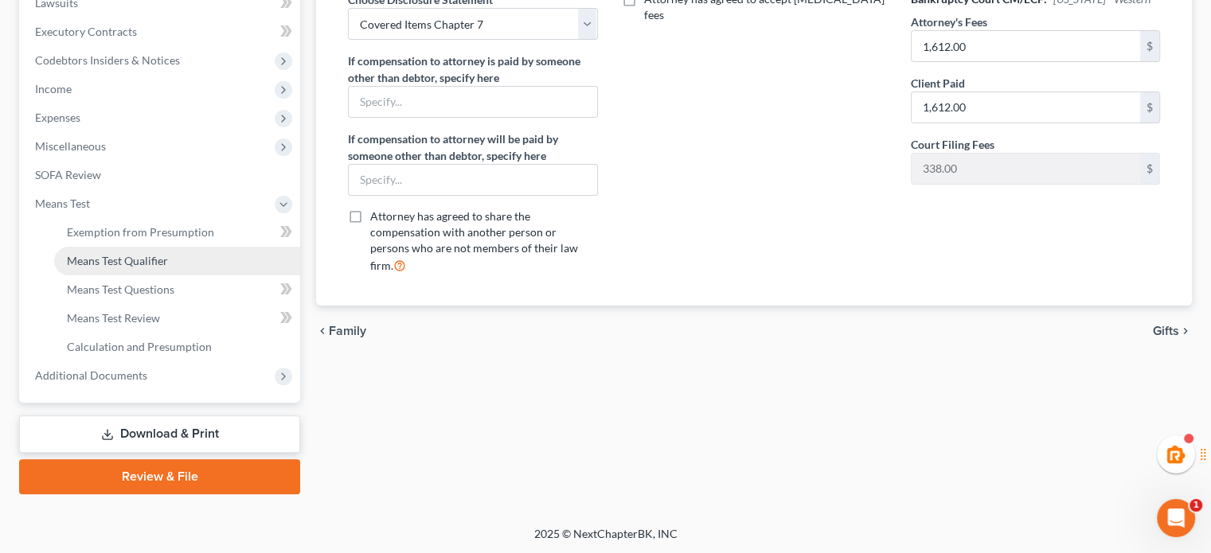
click at [128, 252] on link "Means Test Qualifier" at bounding box center [177, 261] width 246 height 29
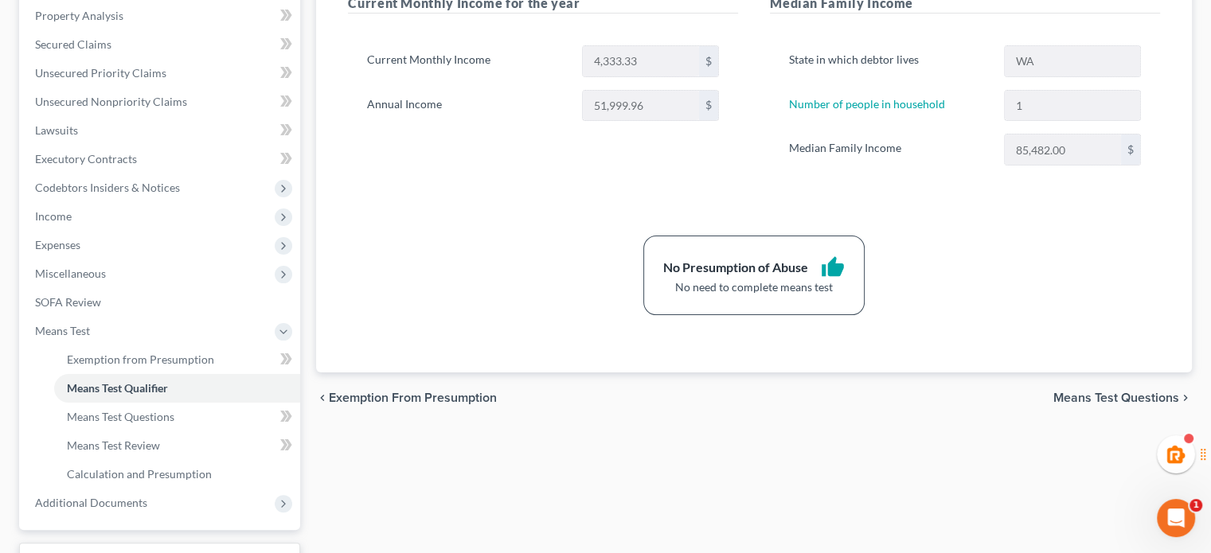
scroll to position [435, 0]
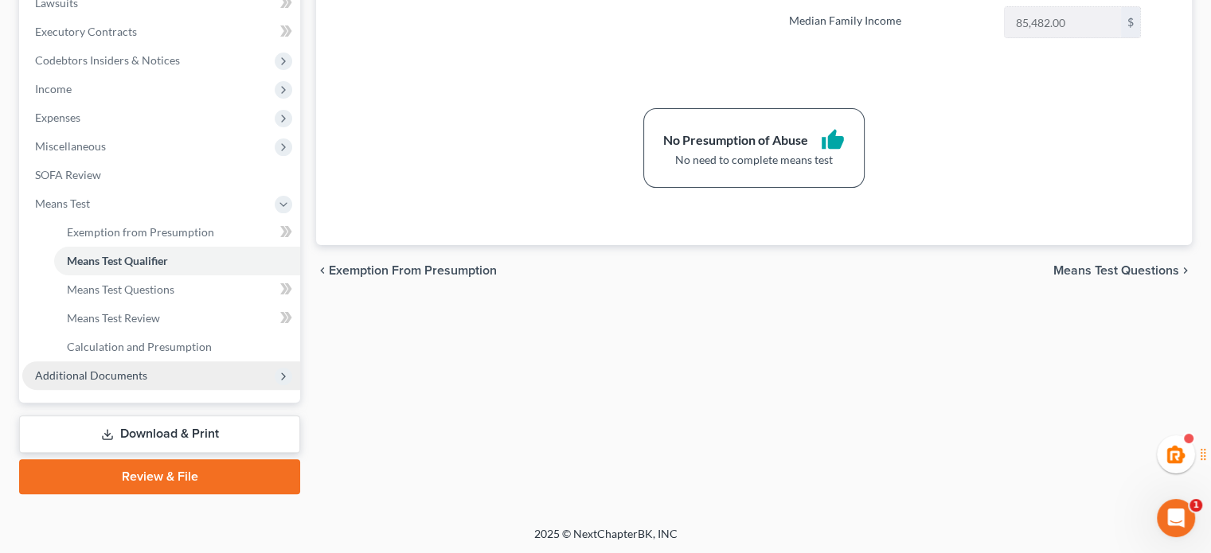
click at [161, 369] on span "Additional Documents" at bounding box center [161, 375] width 278 height 29
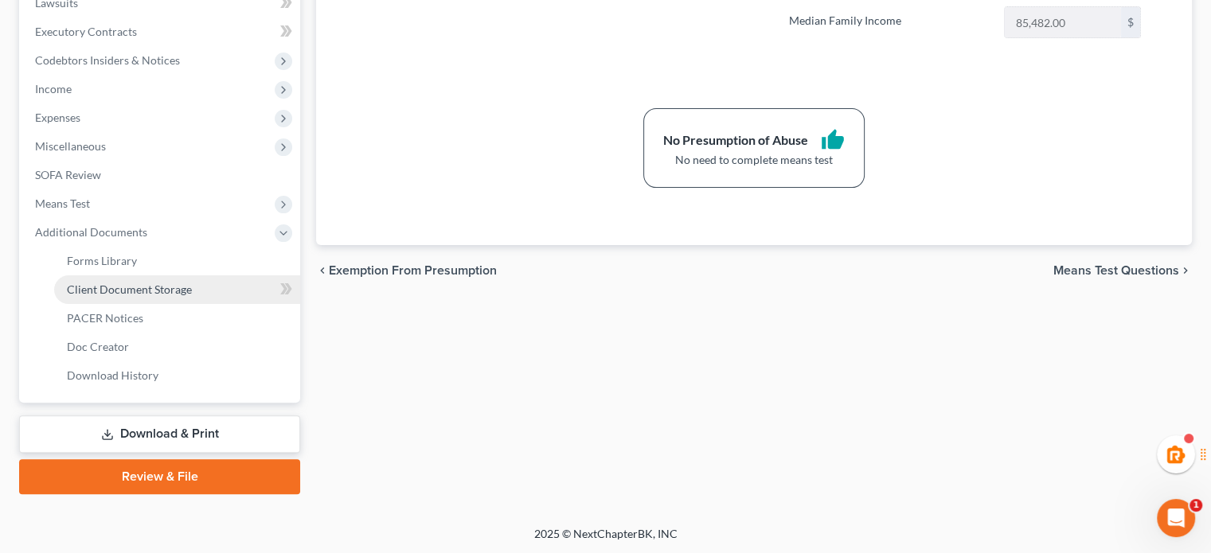
click at [134, 287] on span "Client Document Storage" at bounding box center [129, 290] width 125 height 14
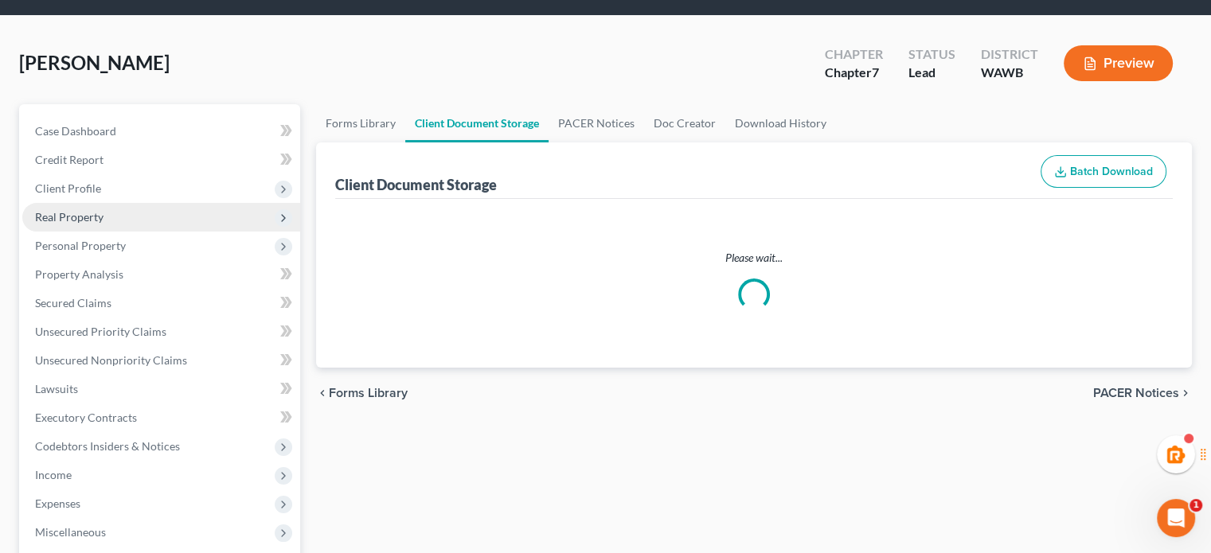
scroll to position [3, 0]
select select "0"
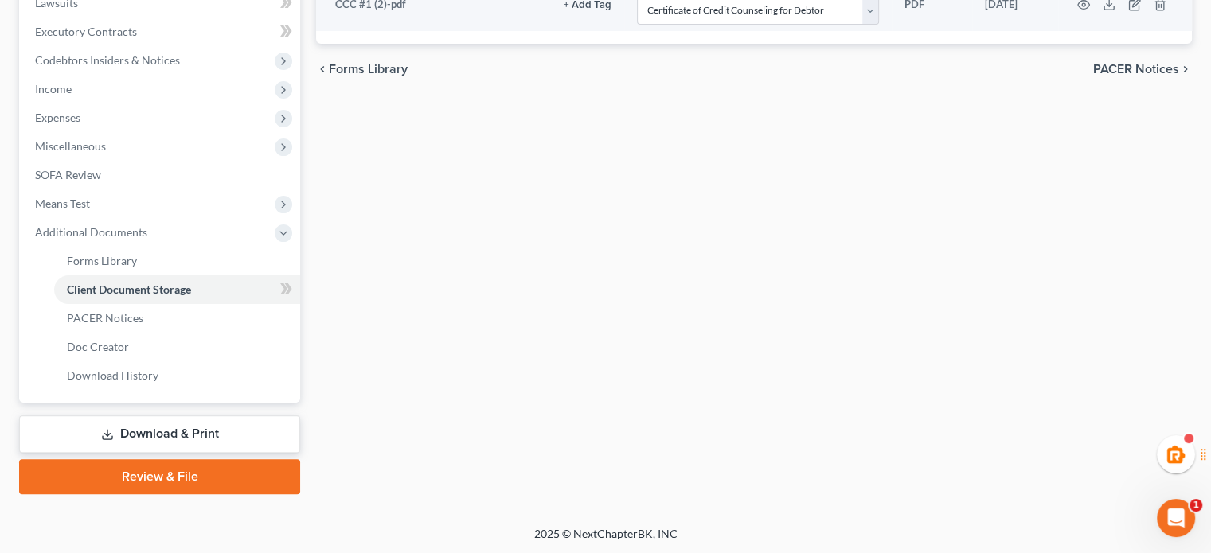
scroll to position [169, 0]
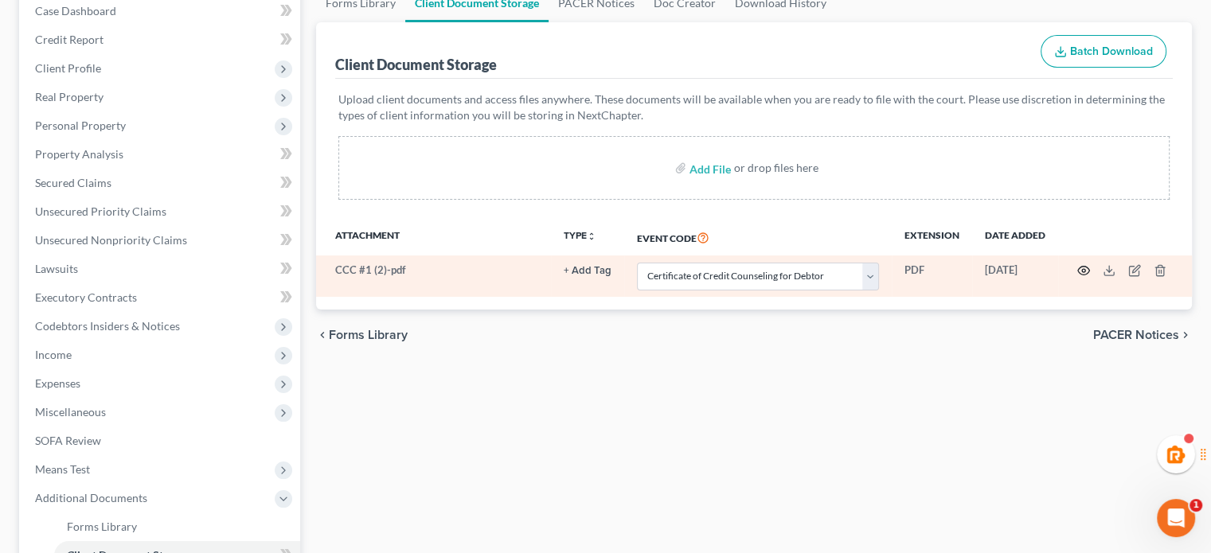
click at [1084, 269] on icon "button" at bounding box center [1083, 270] width 13 height 13
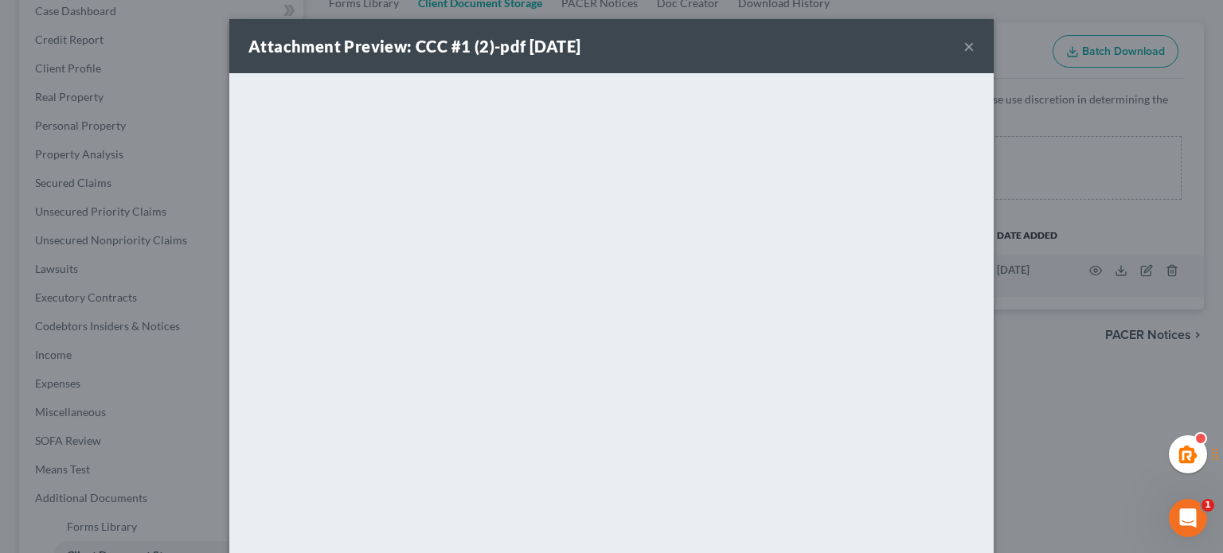
click at [966, 45] on button "×" at bounding box center [968, 46] width 11 height 19
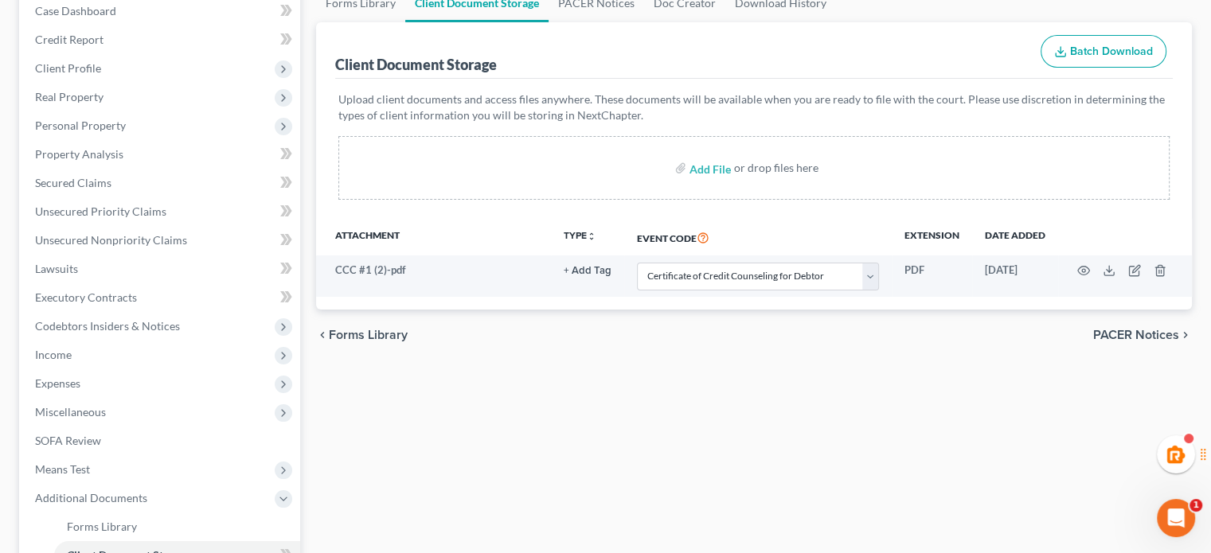
scroll to position [435, 0]
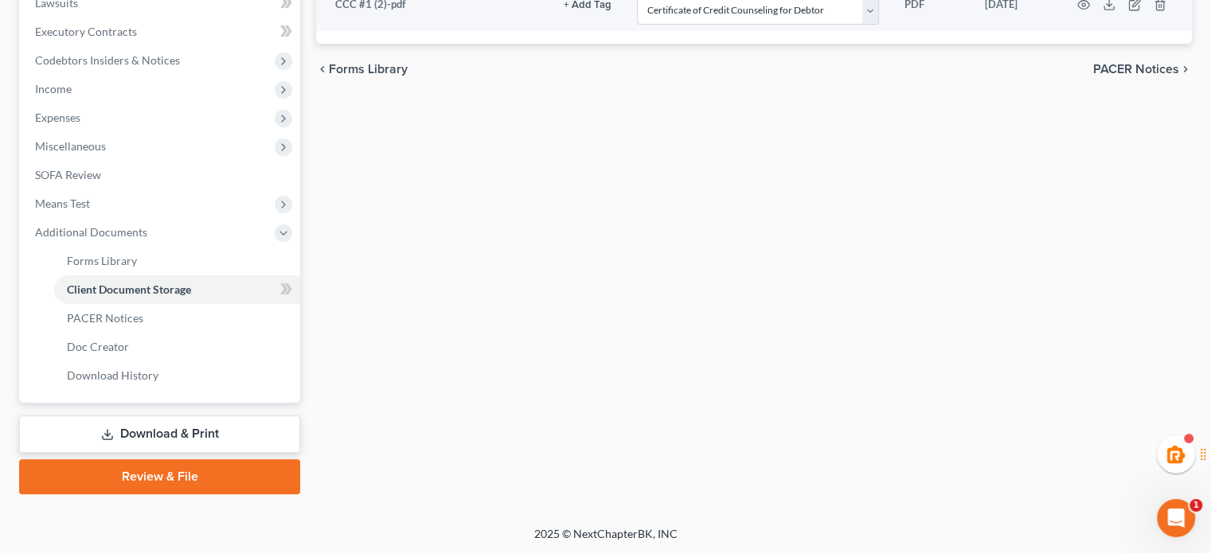
click at [174, 423] on link "Download & Print" at bounding box center [159, 434] width 281 height 37
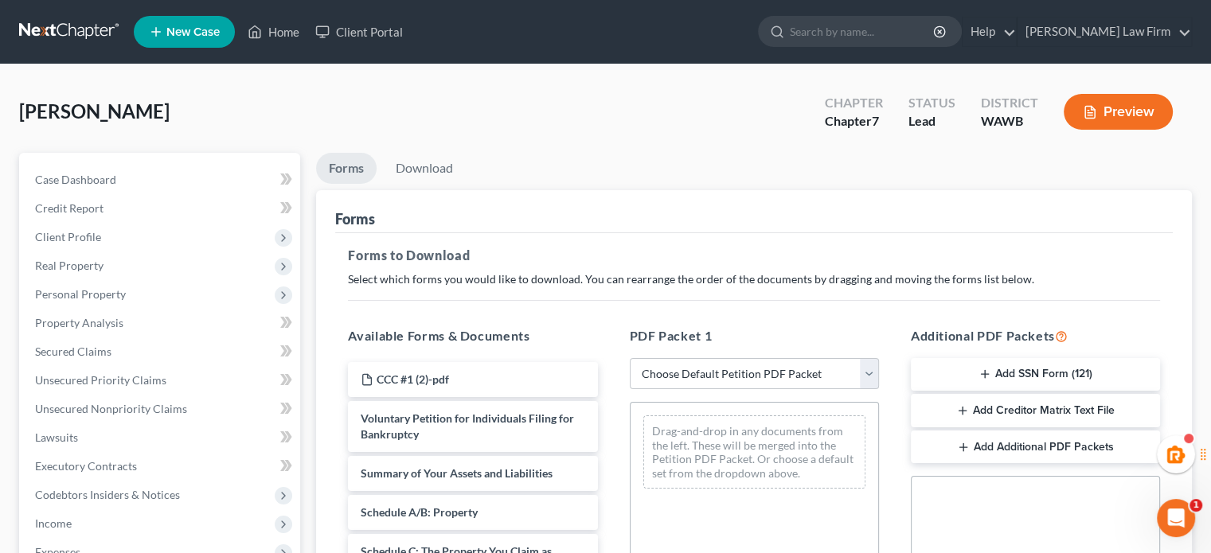
click at [697, 384] on select "Choose Default Petition PDF Packet Complete Bankruptcy Petition (all forms and …" at bounding box center [754, 374] width 249 height 32
select select "0"
click at [630, 358] on select "Choose Default Petition PDF Packet Complete Bankruptcy Petition (all forms and …" at bounding box center [754, 374] width 249 height 32
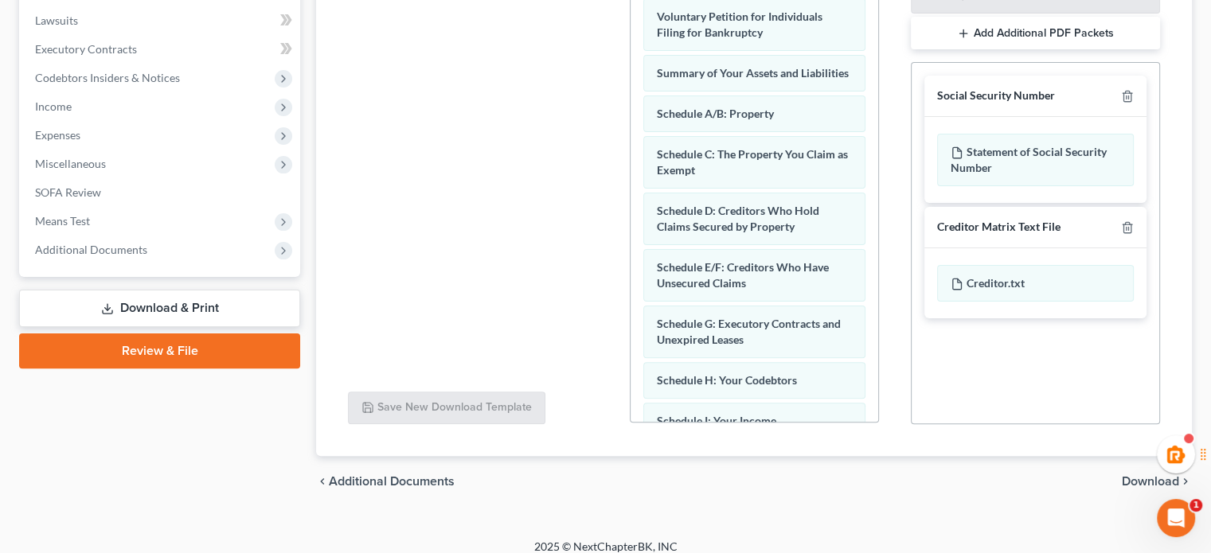
scroll to position [430, 0]
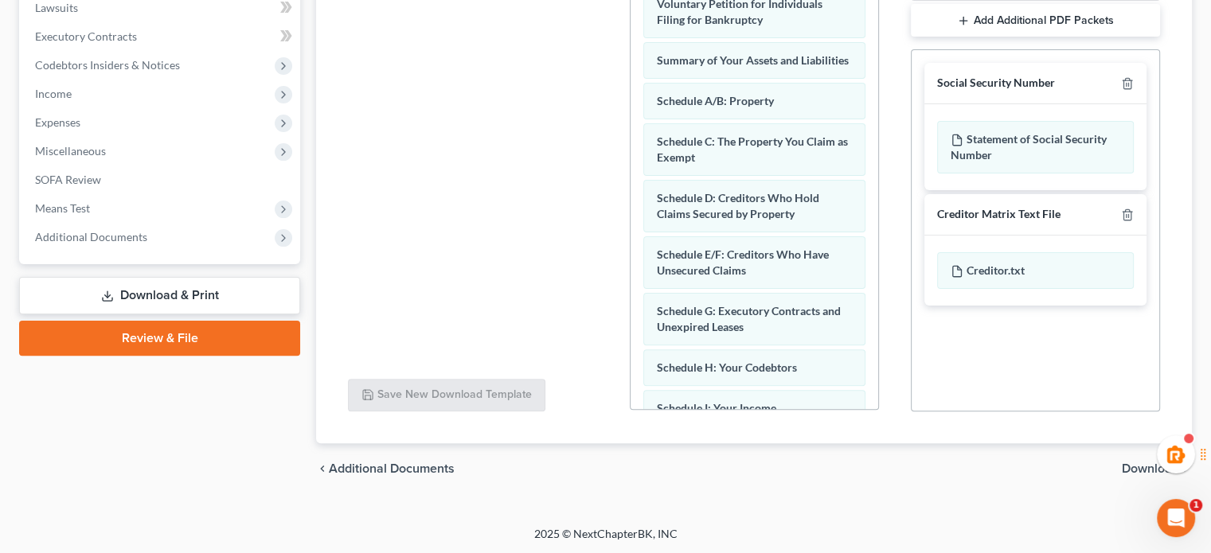
click at [1131, 467] on span "Download" at bounding box center [1150, 469] width 57 height 13
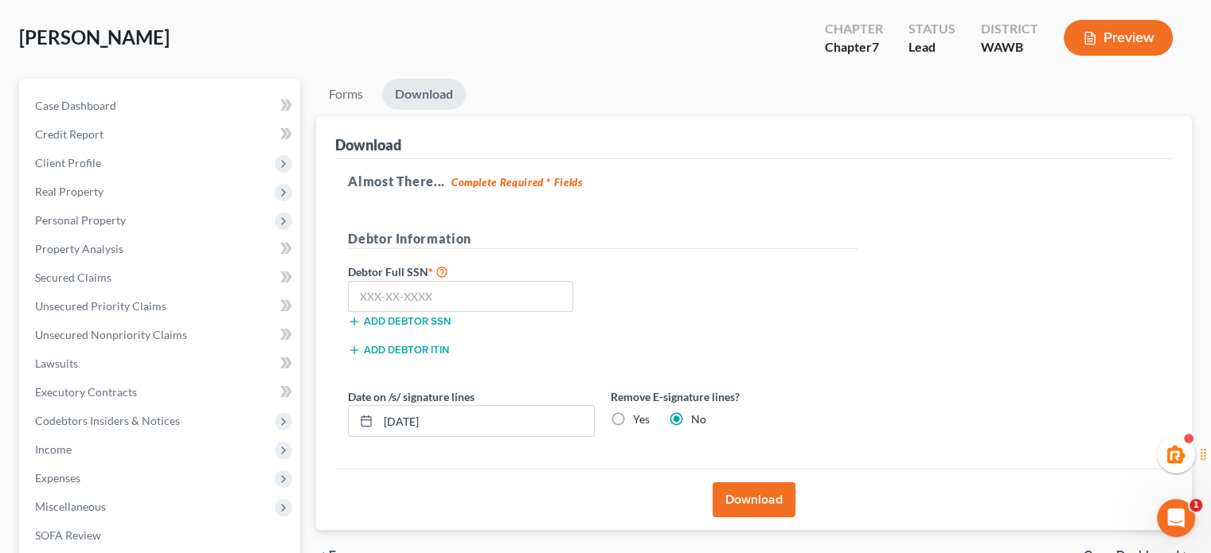
scroll to position [0, 0]
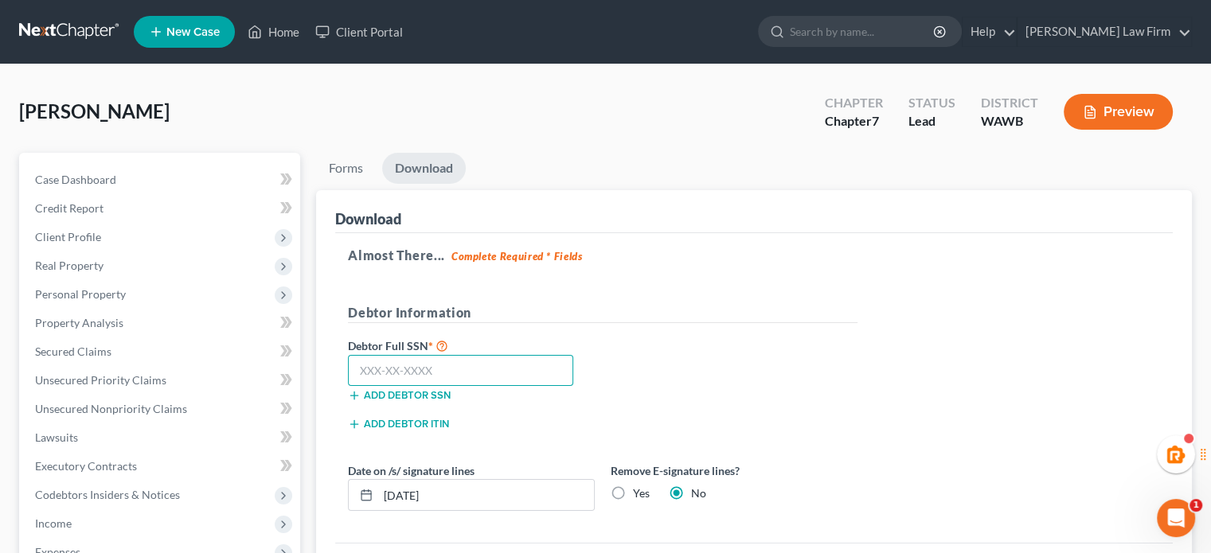
click at [392, 381] on input "text" at bounding box center [460, 371] width 225 height 32
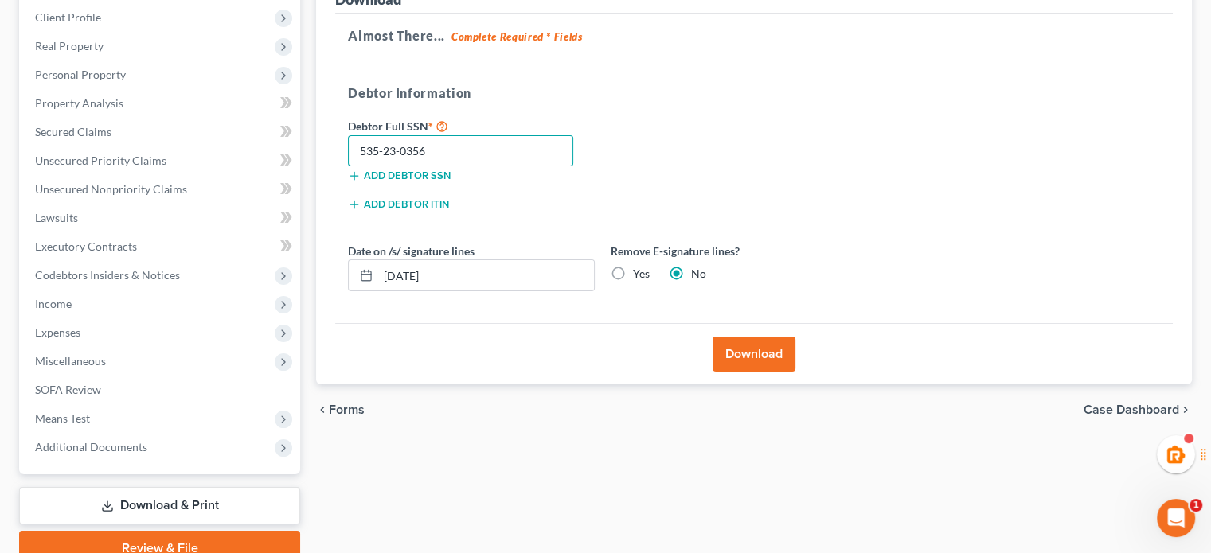
scroll to position [265, 0]
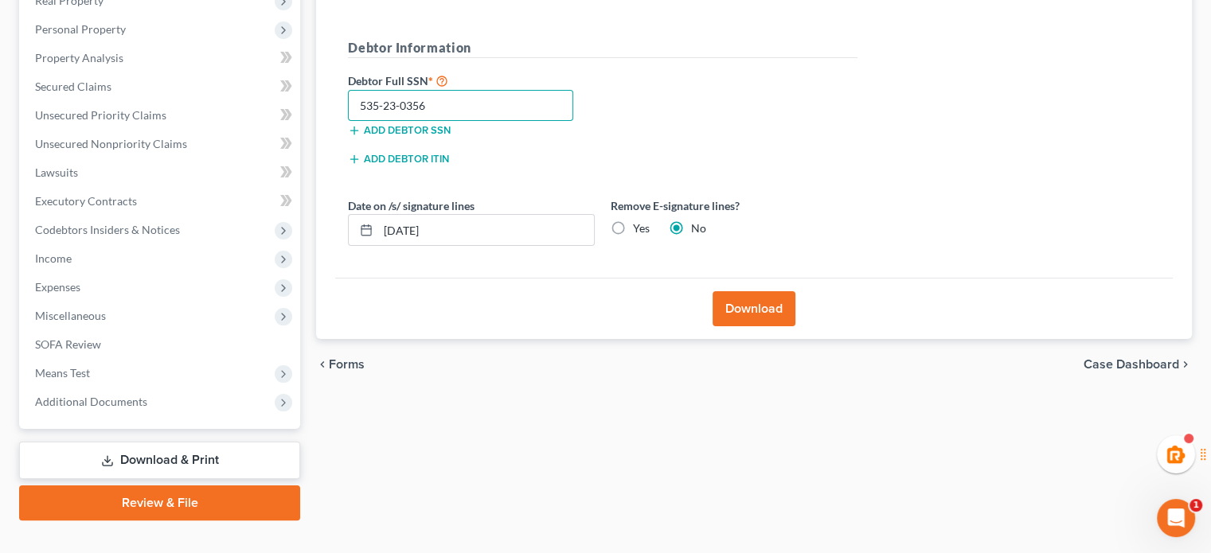
type input "535-23-0356"
click at [760, 305] on button "Download" at bounding box center [754, 308] width 83 height 35
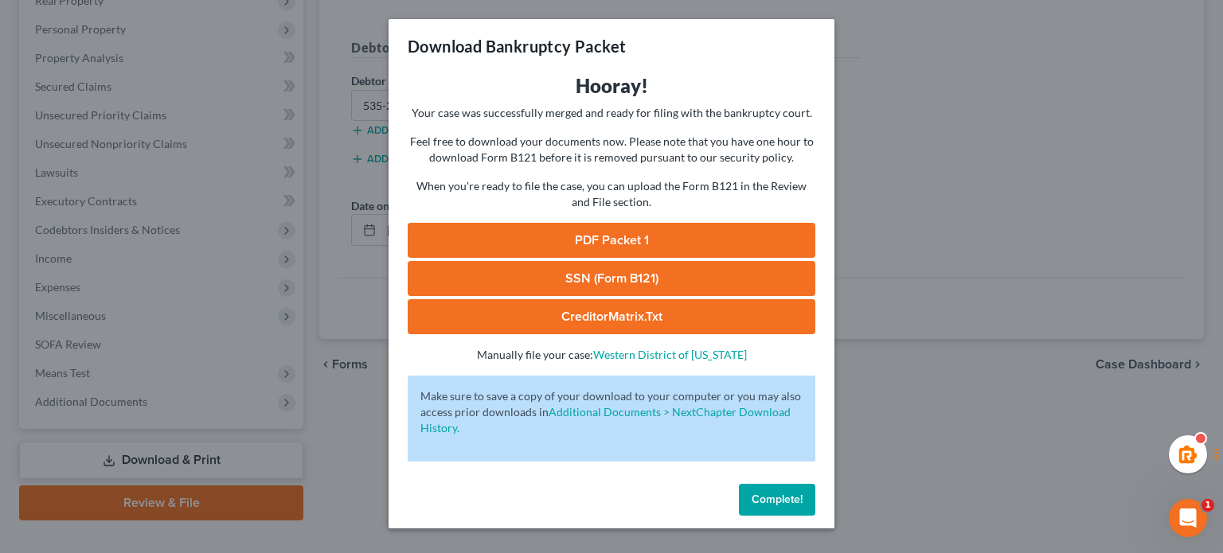
click at [712, 238] on link "PDF Packet 1" at bounding box center [612, 240] width 408 height 35
click at [670, 278] on link "SSN (Form B121)" at bounding box center [612, 278] width 408 height 35
click at [786, 498] on span "Complete!" at bounding box center [777, 500] width 51 height 14
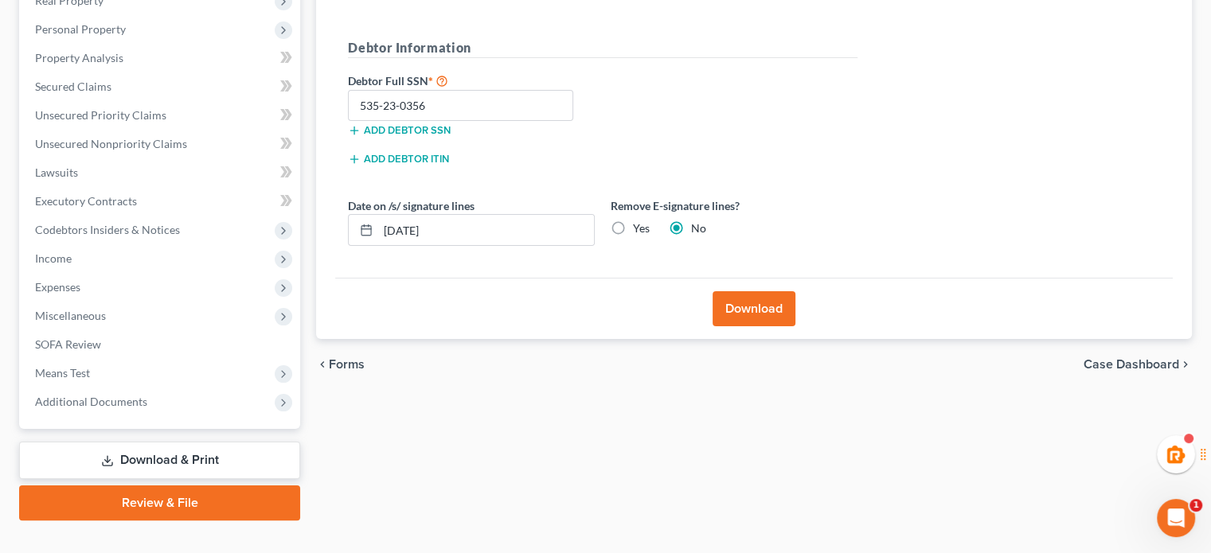
scroll to position [0, 0]
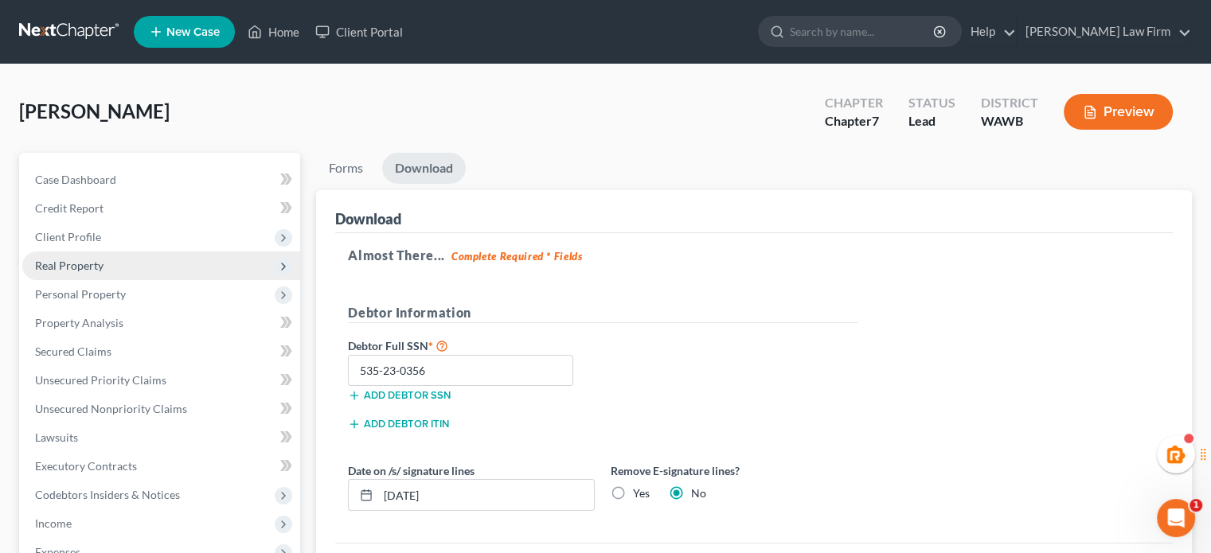
drag, startPoint x: 119, startPoint y: 261, endPoint x: 121, endPoint y: 269, distance: 8.1
click at [119, 261] on span "Real Property" at bounding box center [161, 266] width 278 height 29
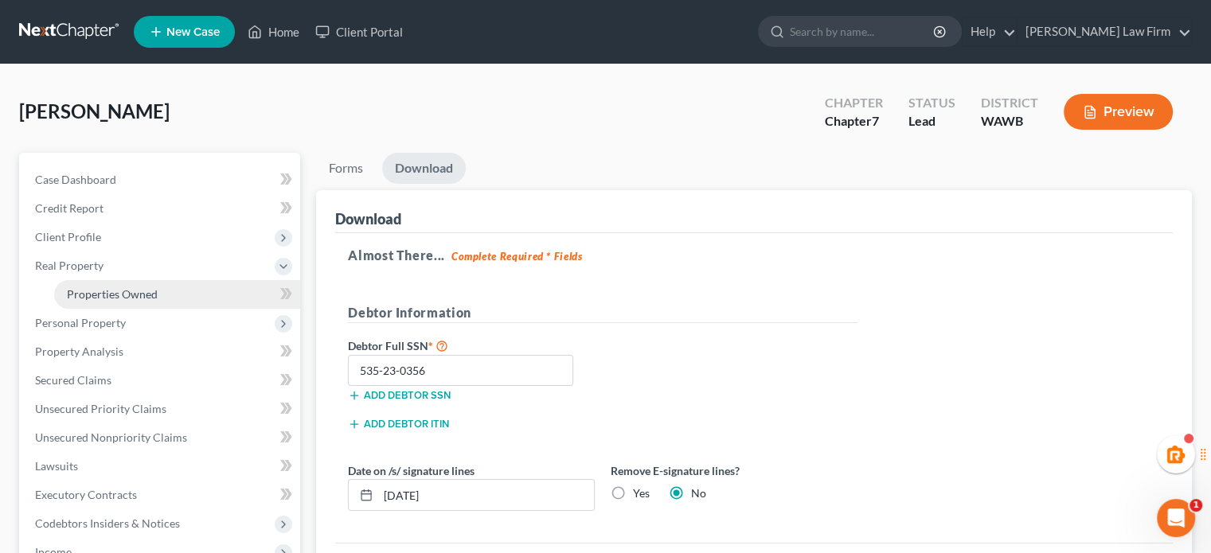
click at [123, 282] on link "Properties Owned" at bounding box center [177, 294] width 246 height 29
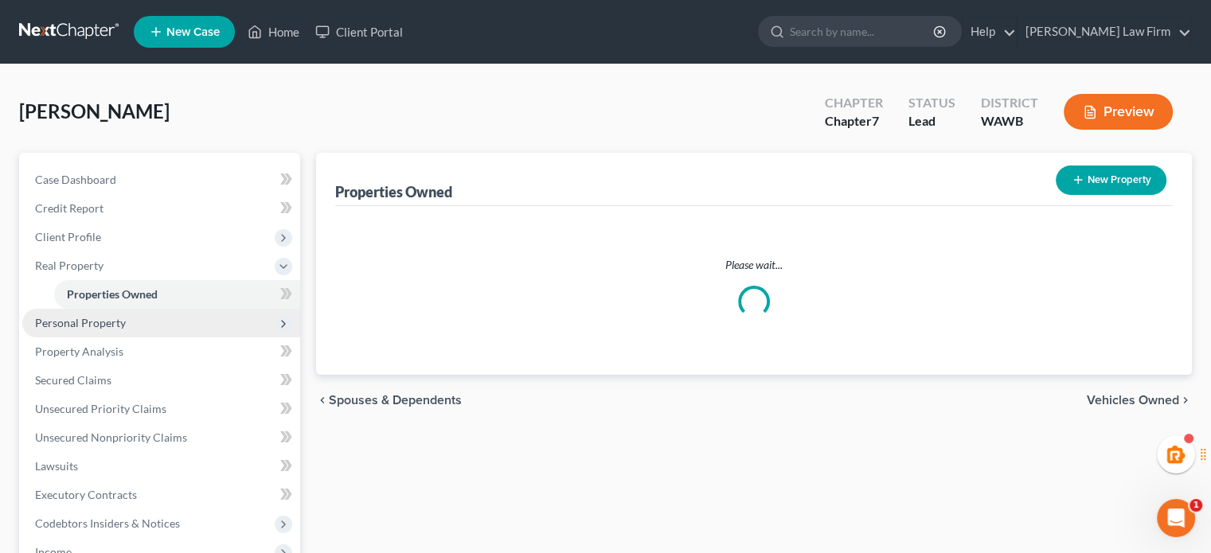
click at [182, 314] on span "Personal Property" at bounding box center [161, 323] width 278 height 29
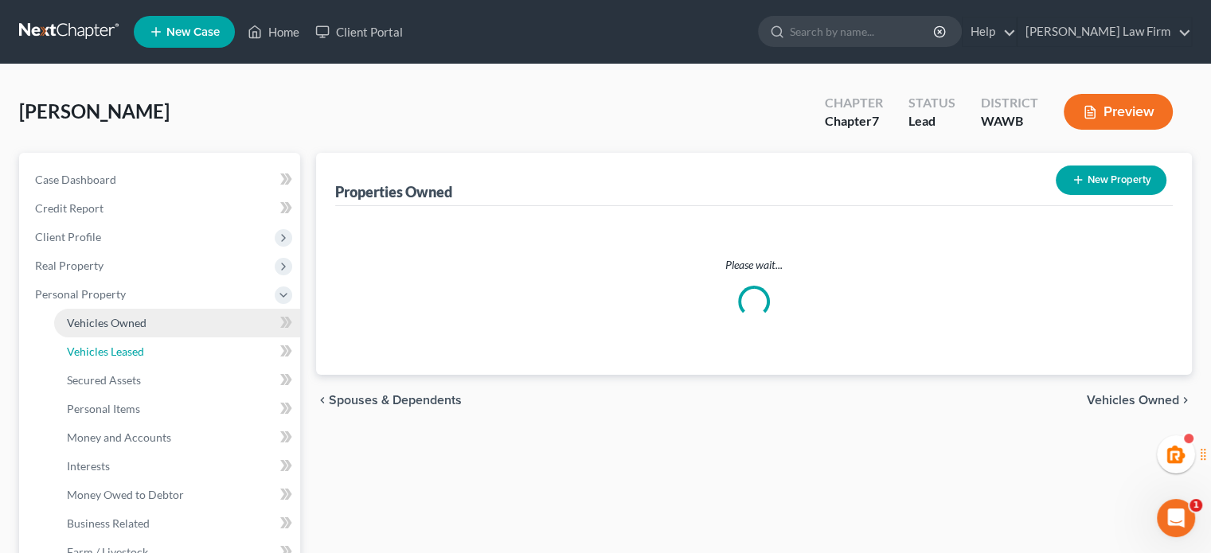
click at [189, 346] on link "Vehicles Leased" at bounding box center [177, 352] width 246 height 29
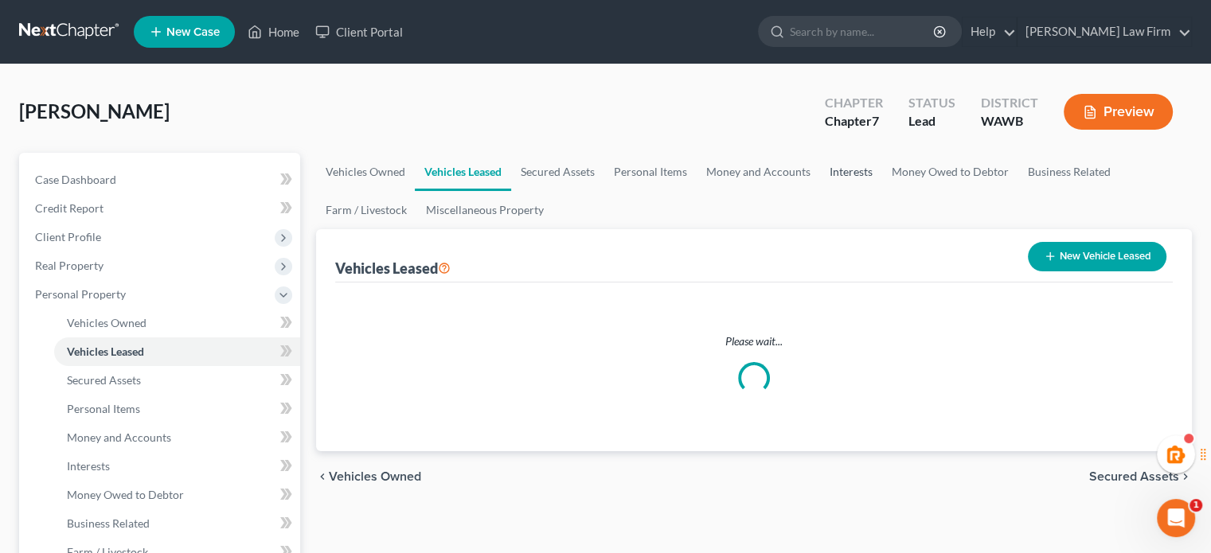
click at [828, 168] on link "Interests" at bounding box center [851, 172] width 62 height 38
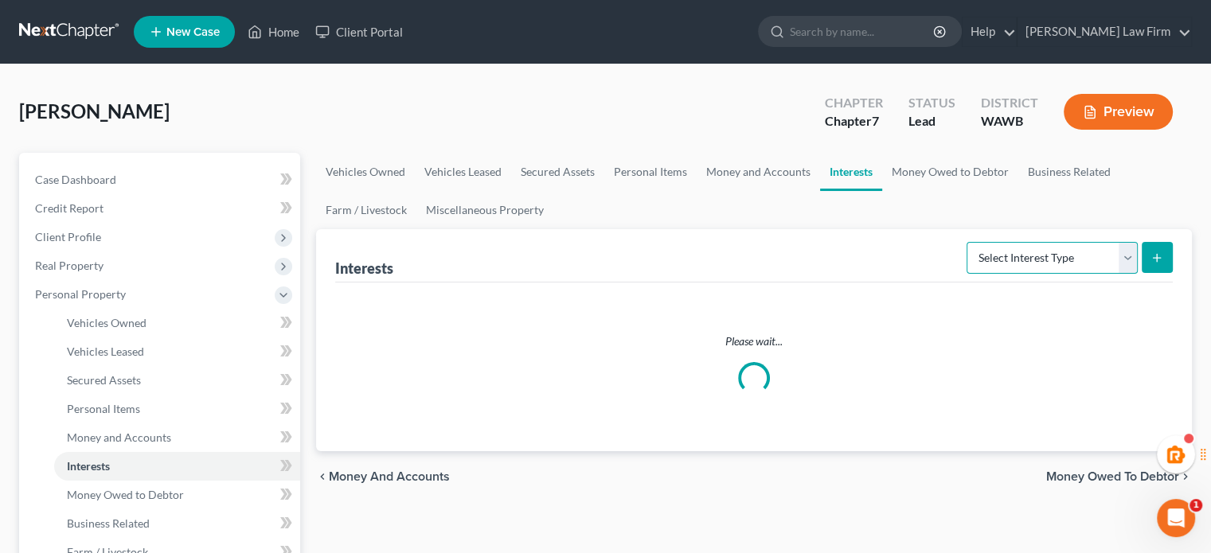
click at [1032, 249] on select "Select Interest Type 401K Annuity Bond Education IRA Government Bond Government…" at bounding box center [1052, 258] width 171 height 32
select select "401k"
click at [968, 242] on select "Select Interest Type 401K Annuity Bond Education IRA Government Bond Government…" at bounding box center [1052, 258] width 171 height 32
click at [1156, 245] on button "submit" at bounding box center [1157, 257] width 31 height 31
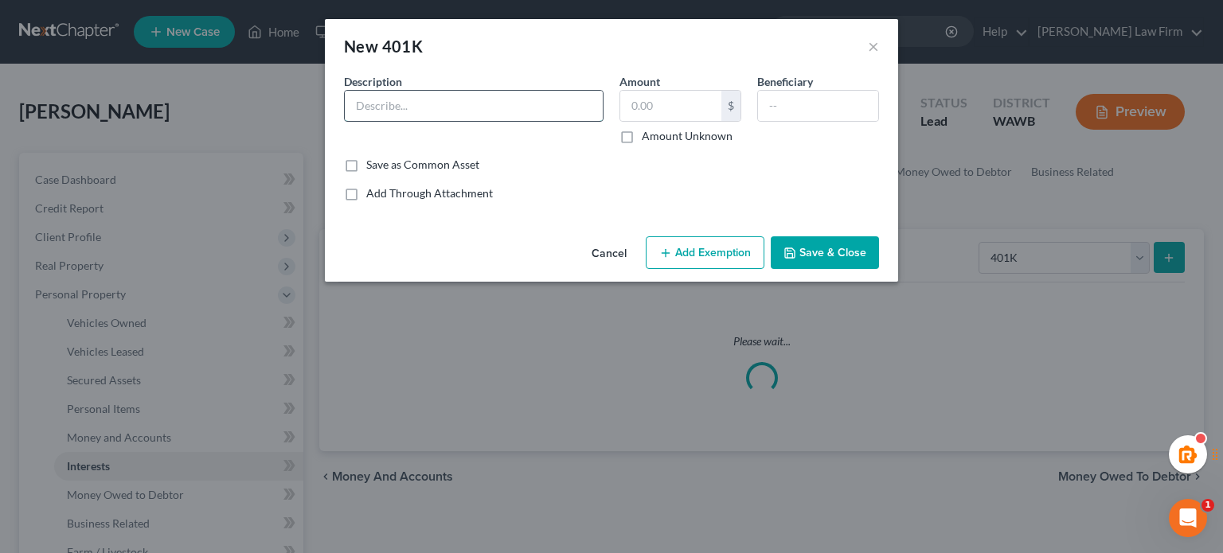
click at [438, 92] on input "text" at bounding box center [474, 106] width 258 height 30
type input "401(k) through work"
click at [666, 101] on input "text" at bounding box center [670, 106] width 101 height 30
type input "7,500"
click at [691, 263] on button "Add Exemption" at bounding box center [705, 252] width 119 height 33
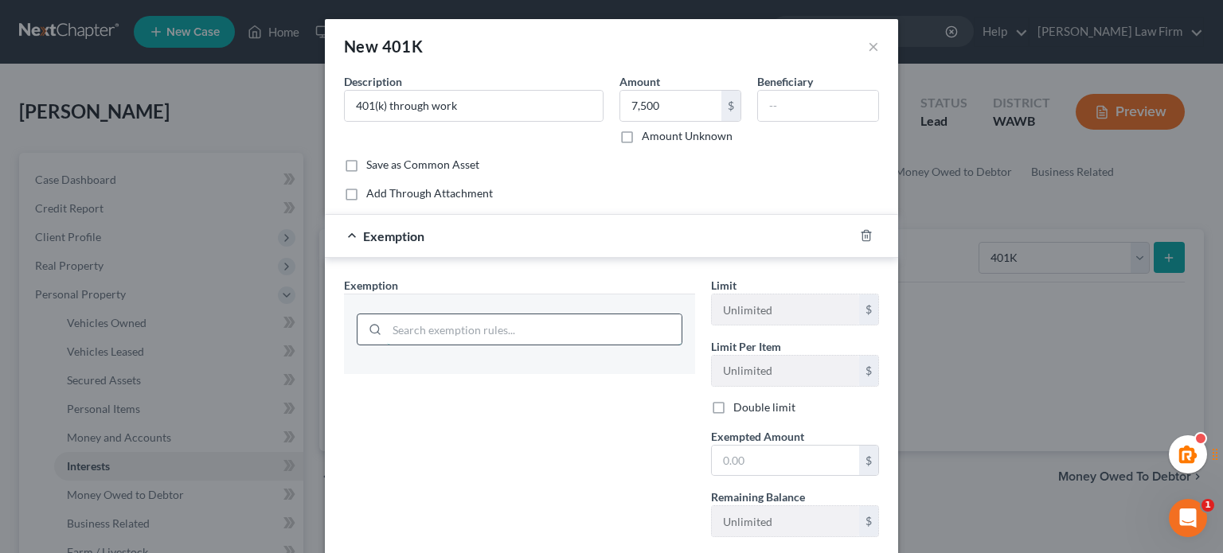
click at [456, 314] on input "search" at bounding box center [534, 329] width 295 height 30
type input "erisa"
click at [865, 234] on icon "button" at bounding box center [866, 235] width 13 height 13
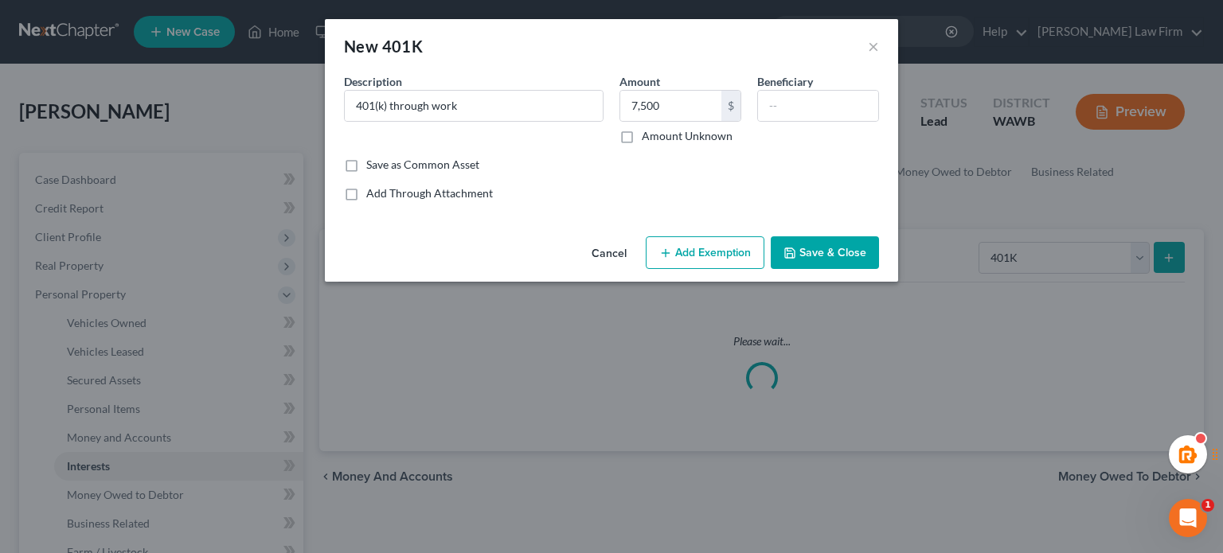
click at [854, 255] on button "Save & Close" at bounding box center [825, 252] width 108 height 33
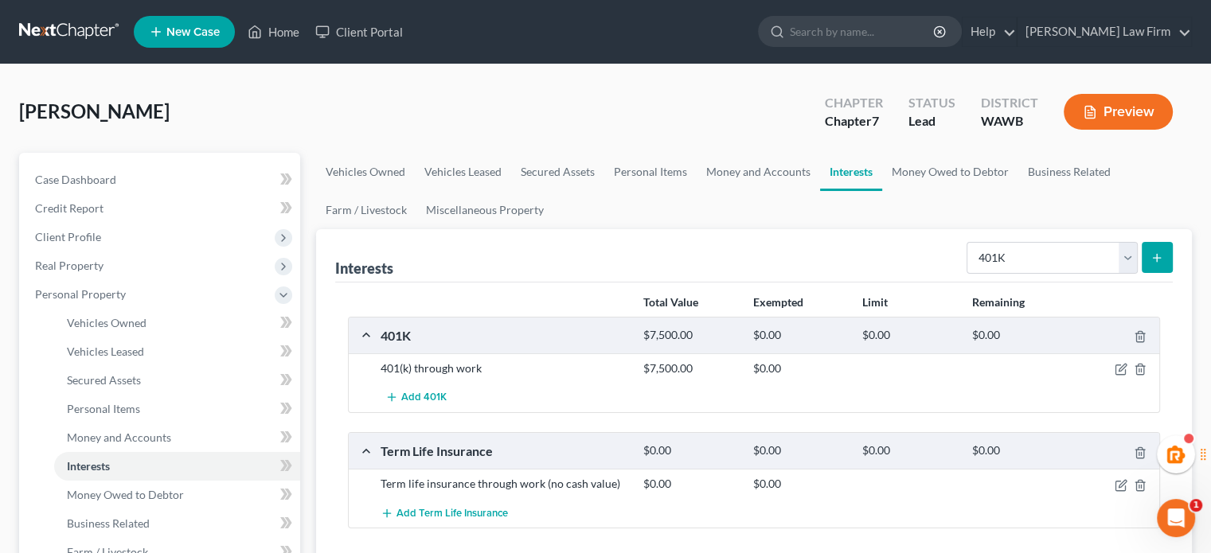
click at [1127, 361] on div at bounding box center [1117, 369] width 88 height 16
click at [1121, 367] on icon "button" at bounding box center [1121, 369] width 13 height 13
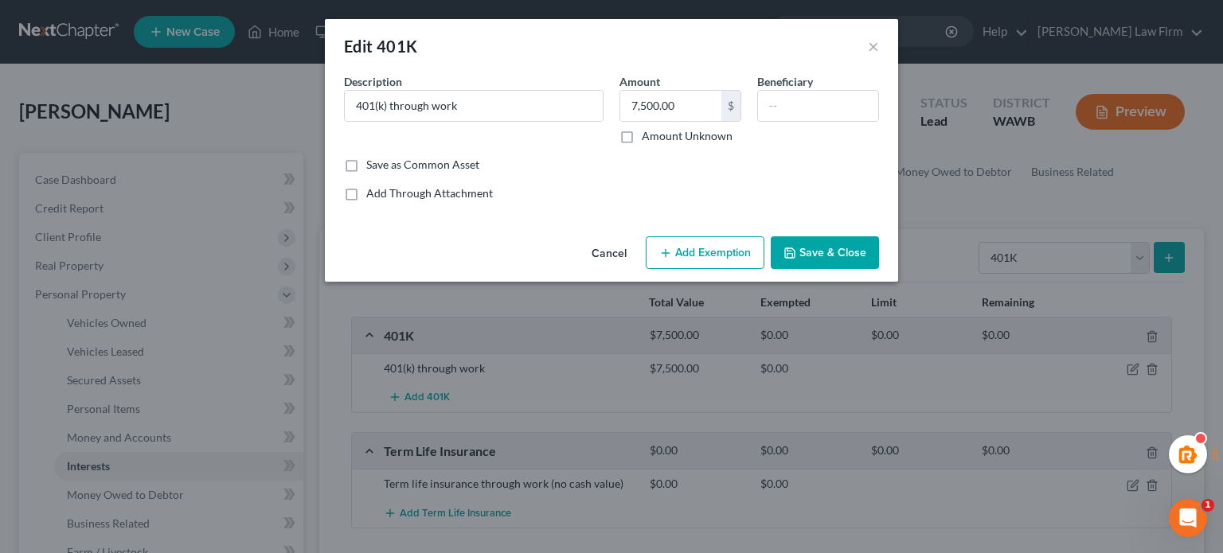
click at [666, 254] on icon "button" at bounding box center [665, 253] width 13 height 13
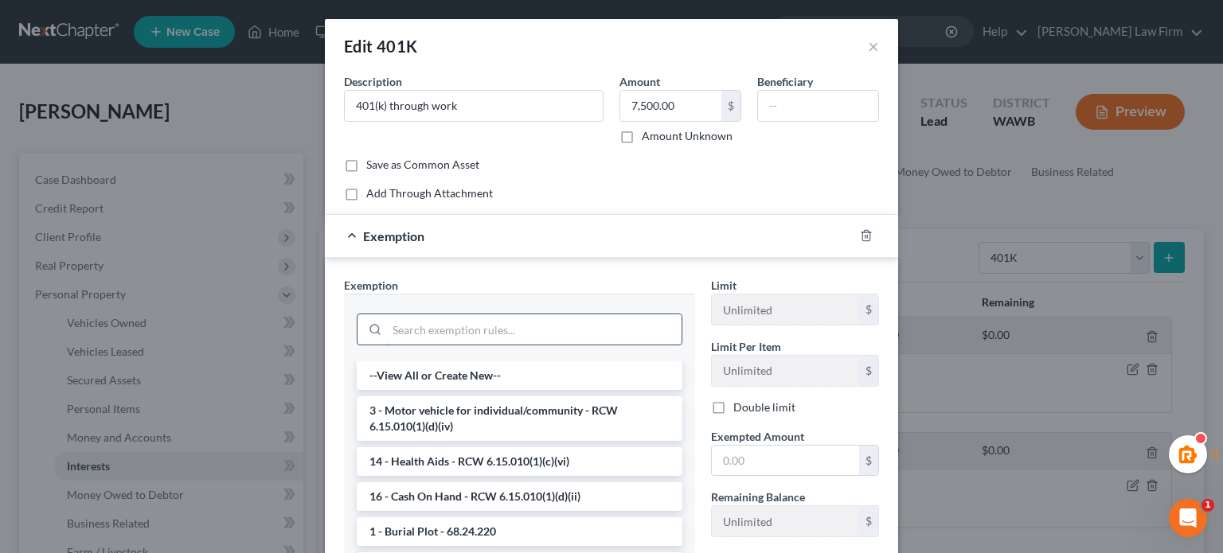
click at [458, 329] on input "search" at bounding box center [534, 329] width 295 height 30
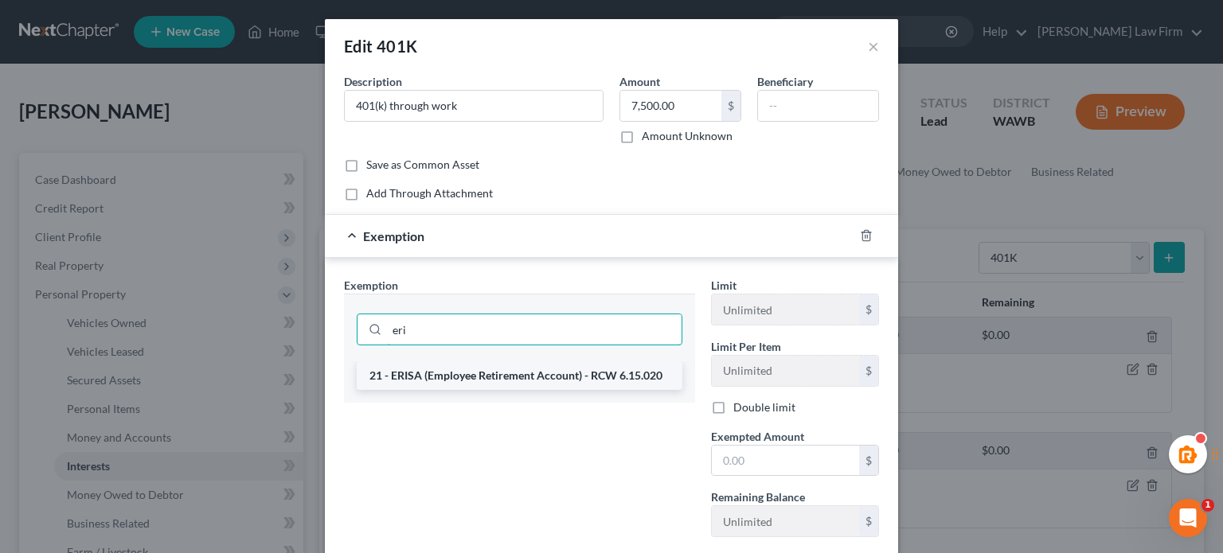
type input "eri"
click at [490, 385] on li "21 - ERISA (Employee Retirement Account) - RCW 6.15.020" at bounding box center [520, 375] width 326 height 29
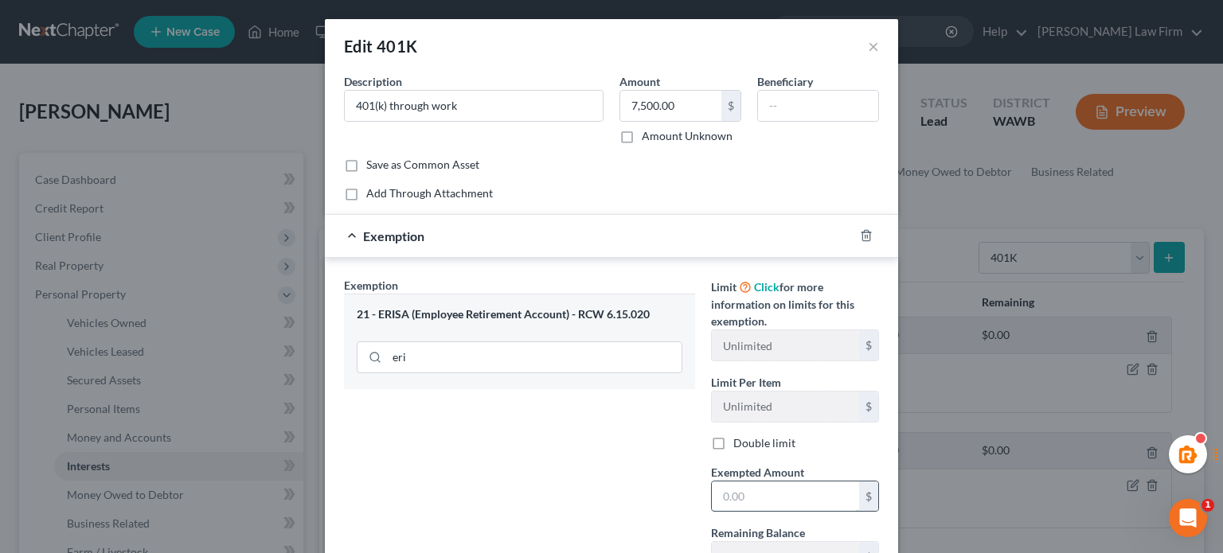
click at [778, 490] on input "text" at bounding box center [785, 497] width 147 height 30
type input "7,500"
drag, startPoint x: 590, startPoint y: 478, endPoint x: 646, endPoint y: 448, distance: 63.0
click at [586, 474] on div "Exemption Set must be selected for CA. Exemption * 21 - ERISA (Employee Retirem…" at bounding box center [519, 431] width 367 height 309
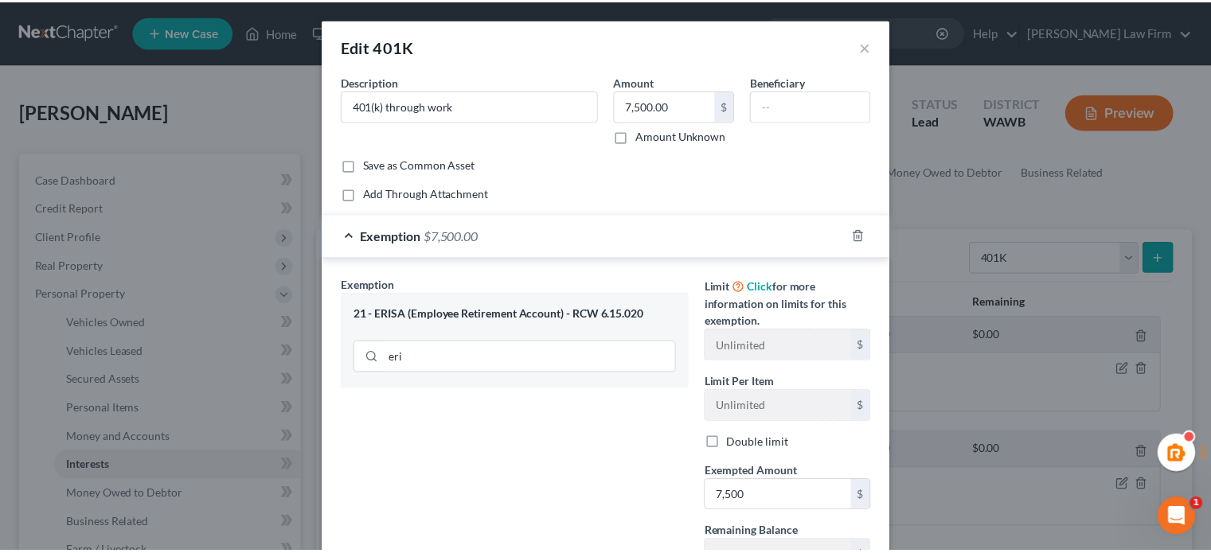
scroll to position [131, 0]
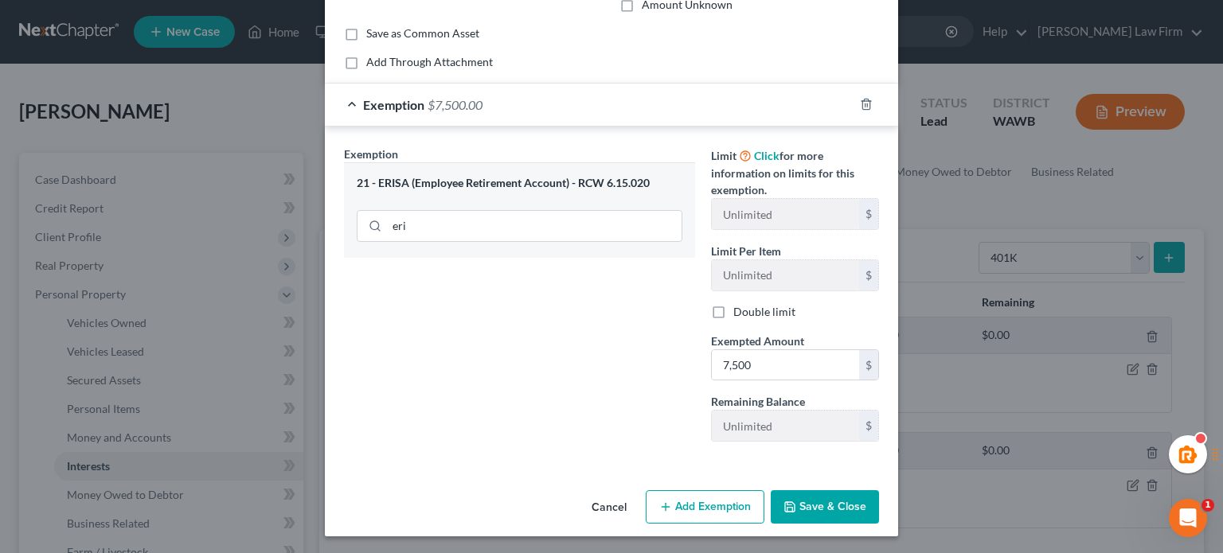
click at [822, 508] on button "Save & Close" at bounding box center [825, 506] width 108 height 33
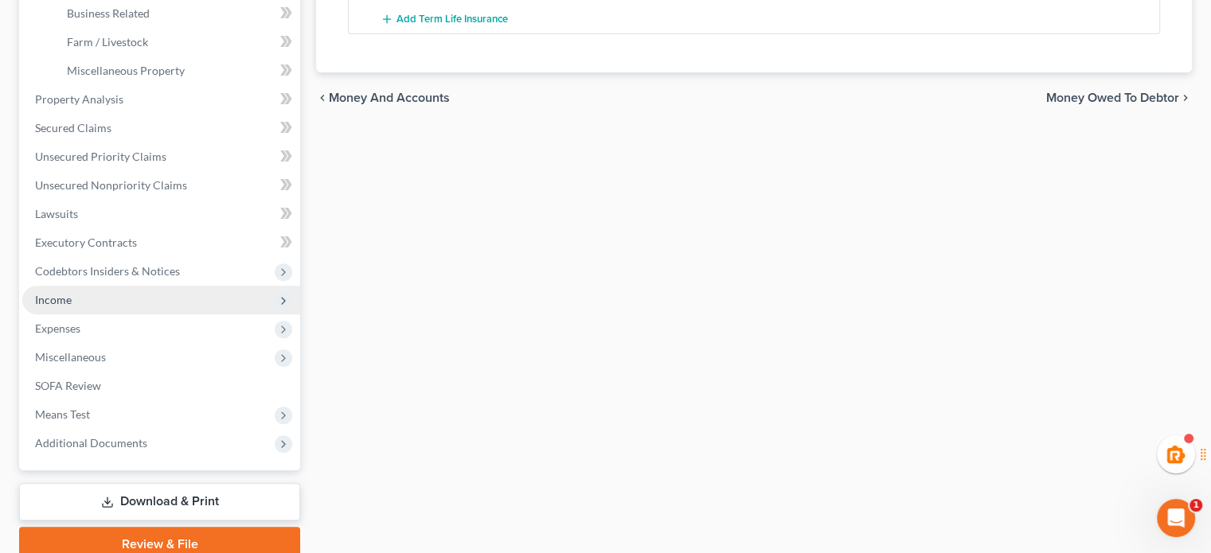
scroll to position [530, 0]
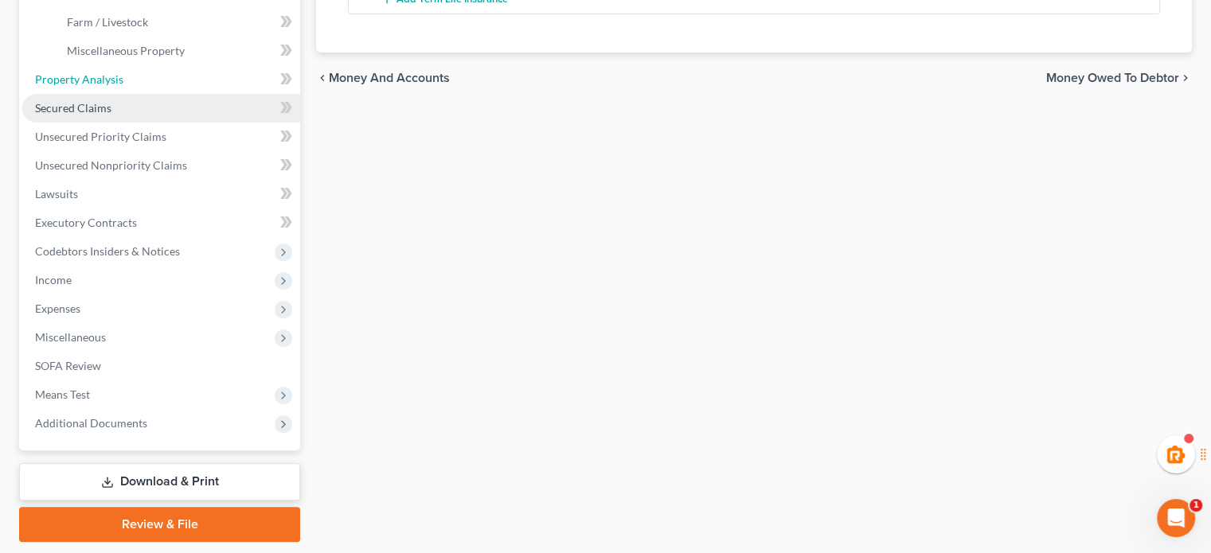
drag, startPoint x: 124, startPoint y: 84, endPoint x: 162, endPoint y: 111, distance: 46.4
click at [124, 84] on link "Property Analysis" at bounding box center [161, 79] width 278 height 29
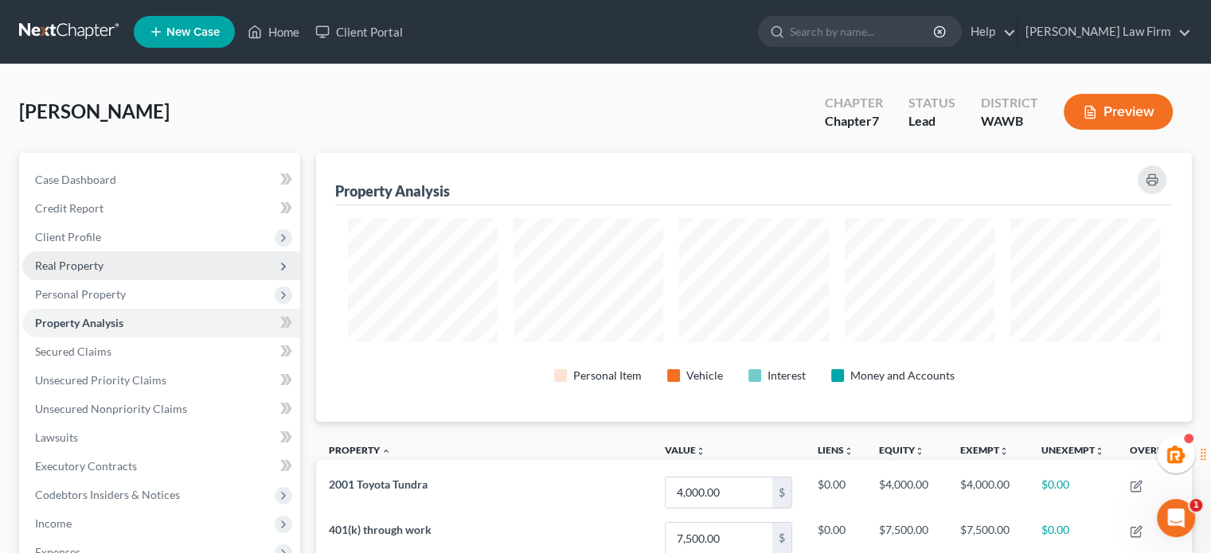
drag, startPoint x: 99, startPoint y: 236, endPoint x: 111, endPoint y: 254, distance: 22.3
click at [99, 236] on span "Client Profile" at bounding box center [68, 237] width 66 height 14
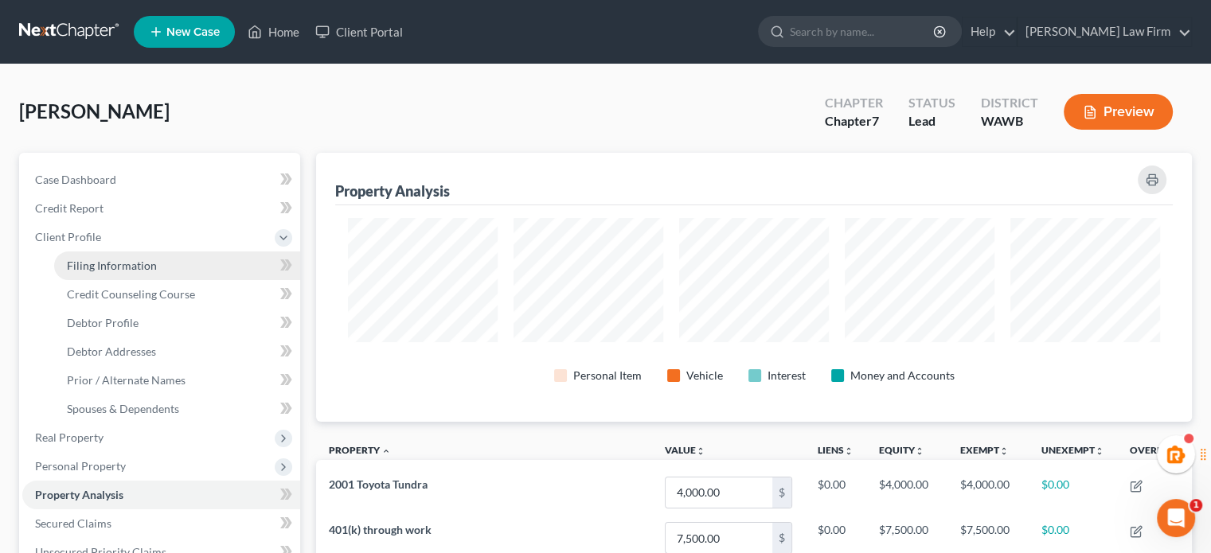
click at [113, 256] on link "Filing Information" at bounding box center [177, 266] width 246 height 29
select select "1"
select select "0"
select select "87"
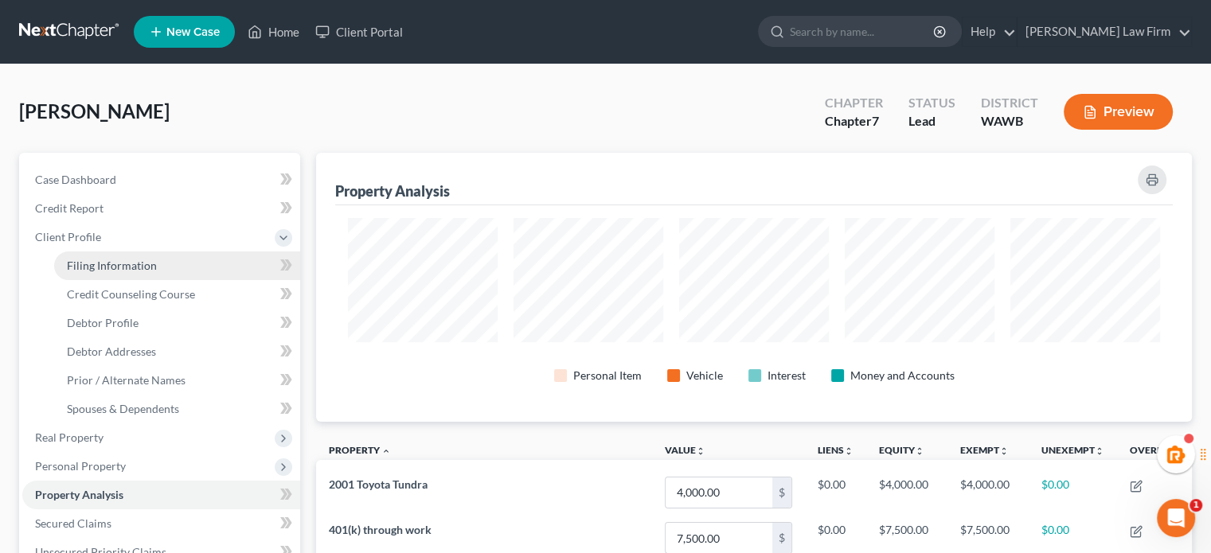
select select "1"
select select "50"
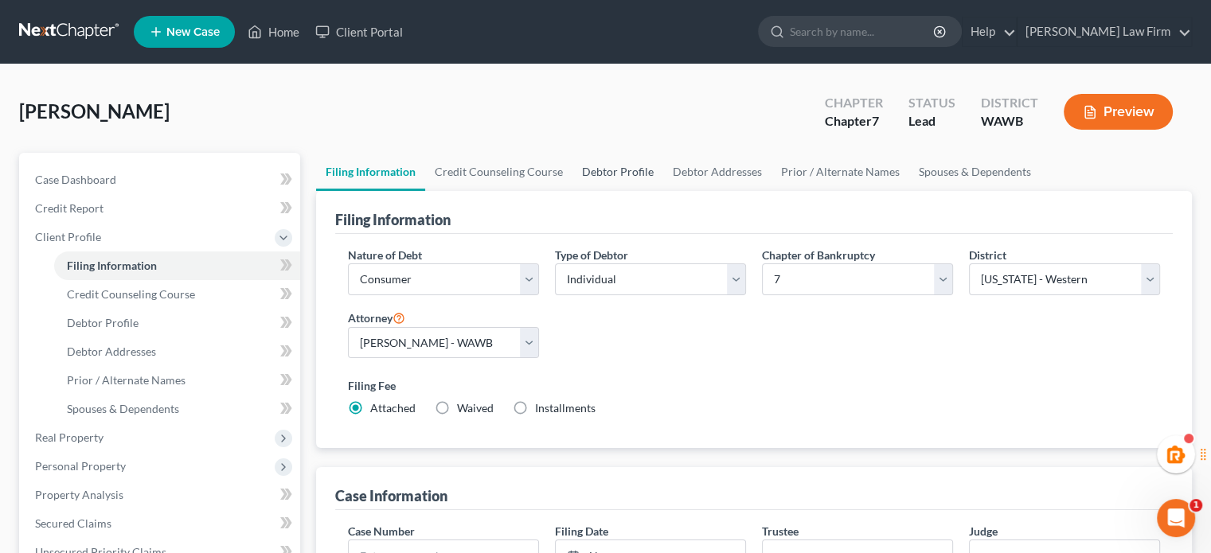
click at [629, 173] on link "Debtor Profile" at bounding box center [617, 172] width 91 height 38
select select "0"
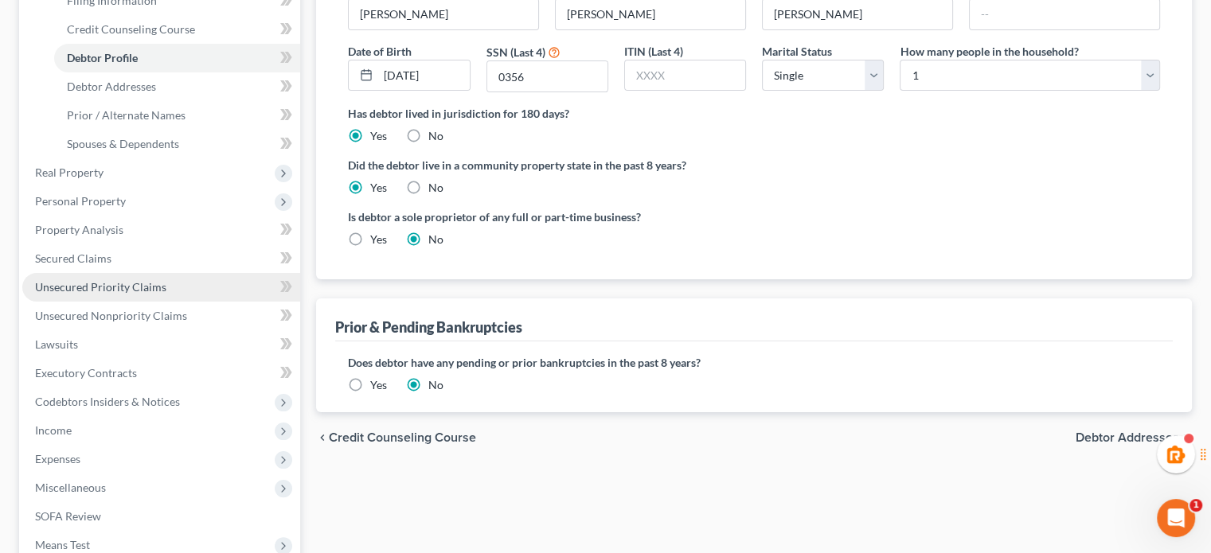
scroll to position [463, 0]
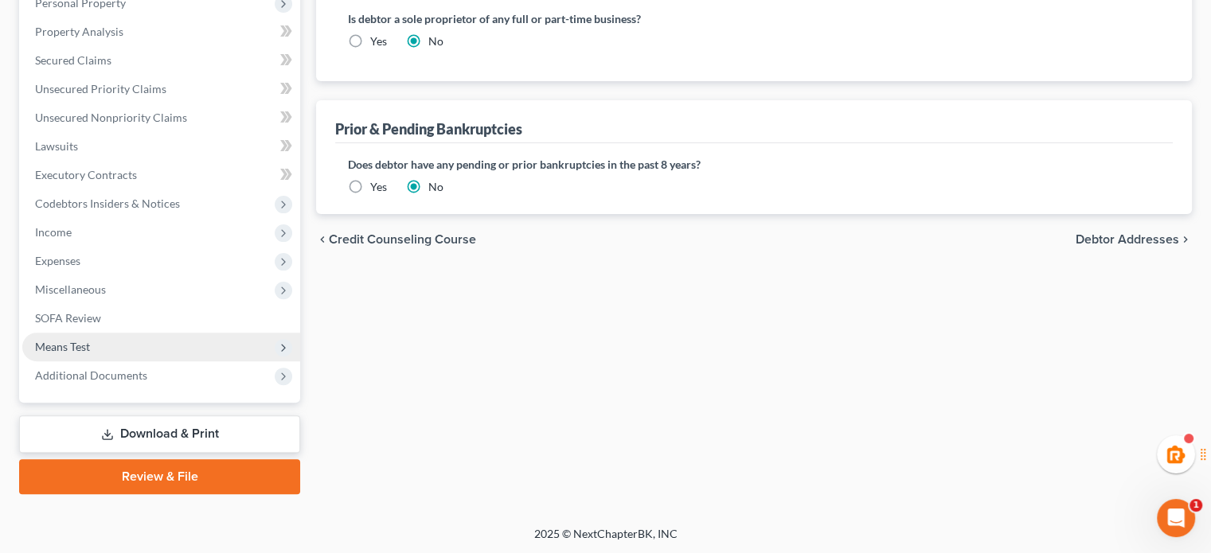
click at [139, 350] on span "Means Test" at bounding box center [161, 347] width 278 height 29
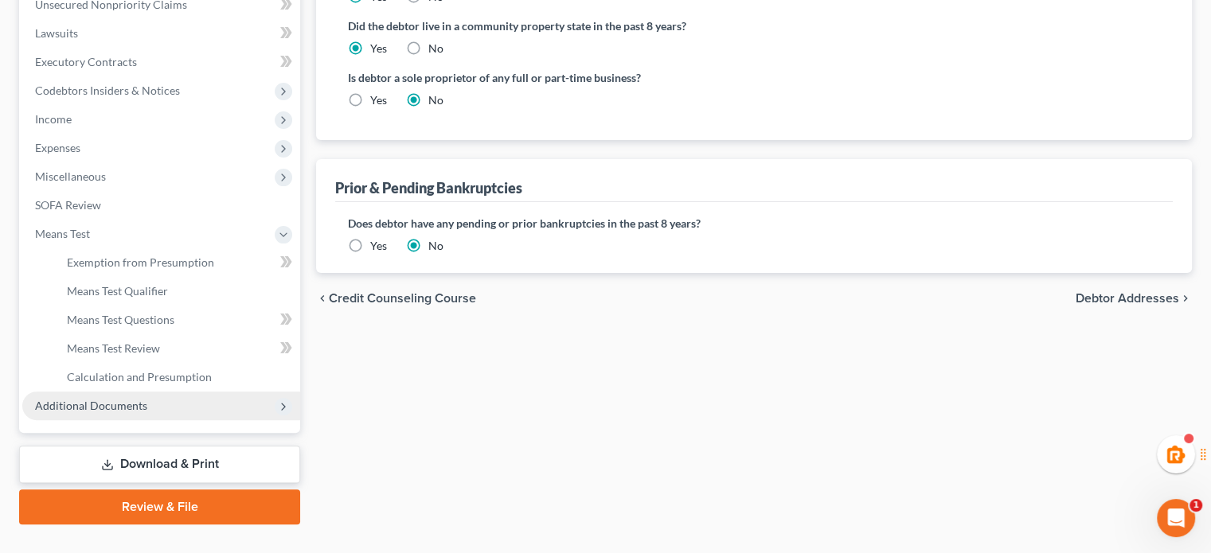
scroll to position [435, 0]
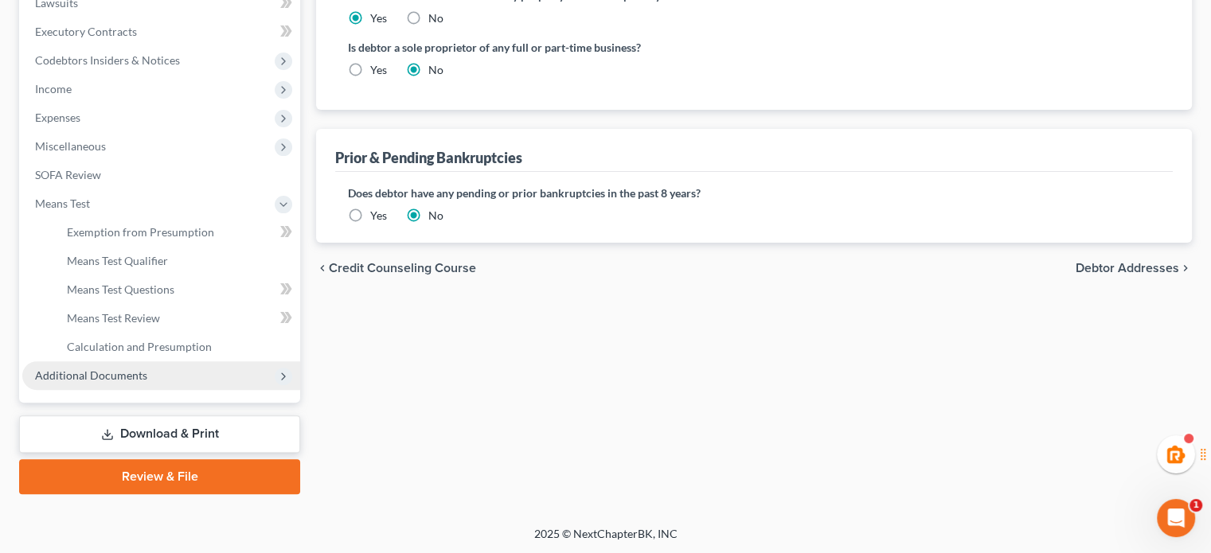
click at [141, 382] on span "Additional Documents" at bounding box center [161, 375] width 278 height 29
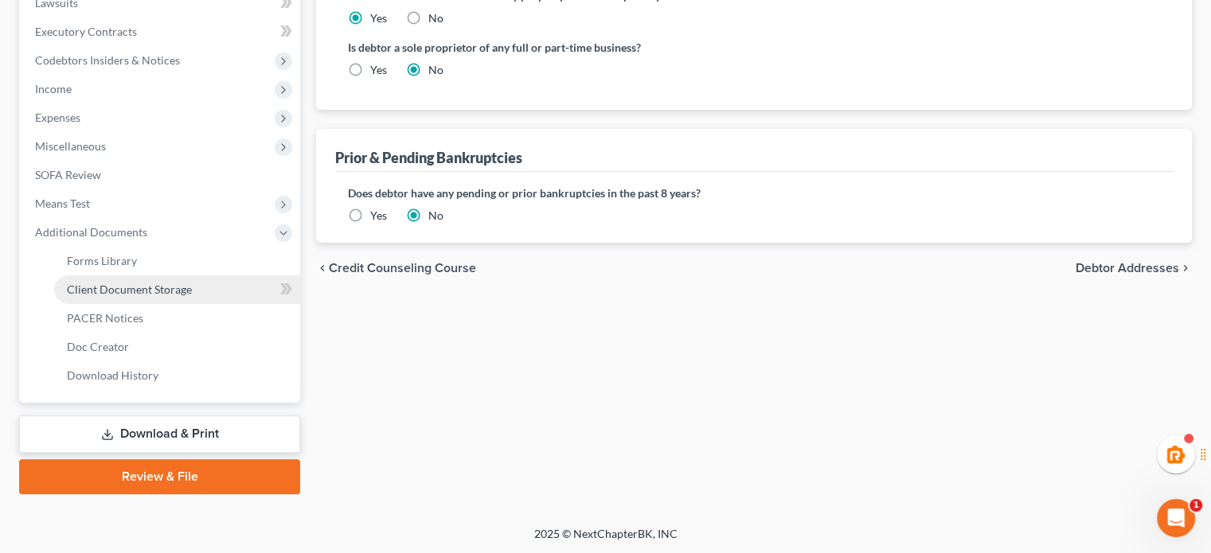
click at [175, 284] on span "Client Document Storage" at bounding box center [129, 290] width 125 height 14
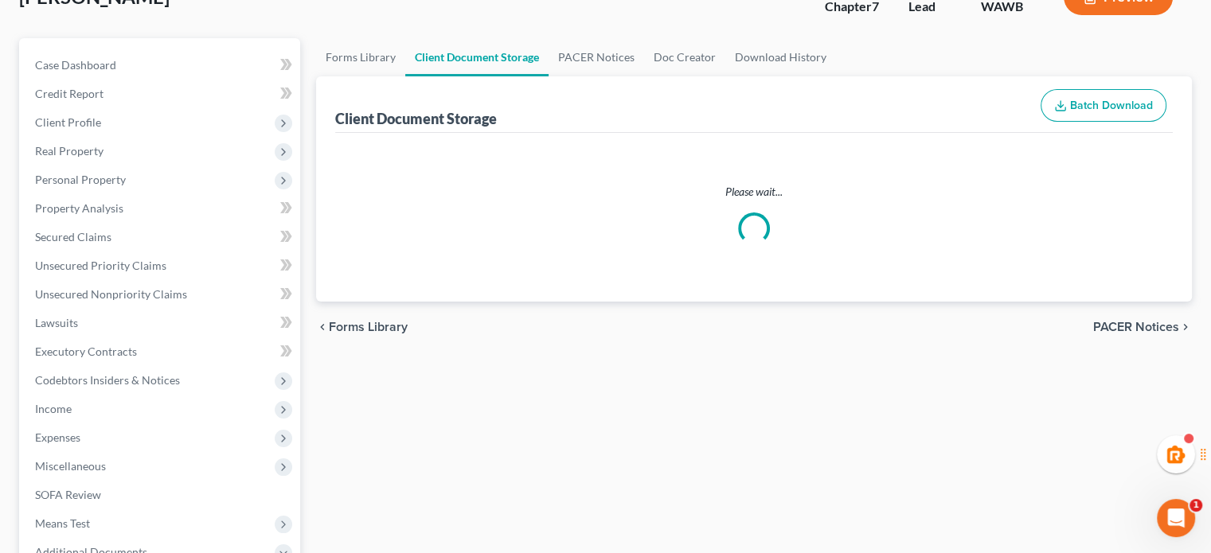
scroll to position [6, 0]
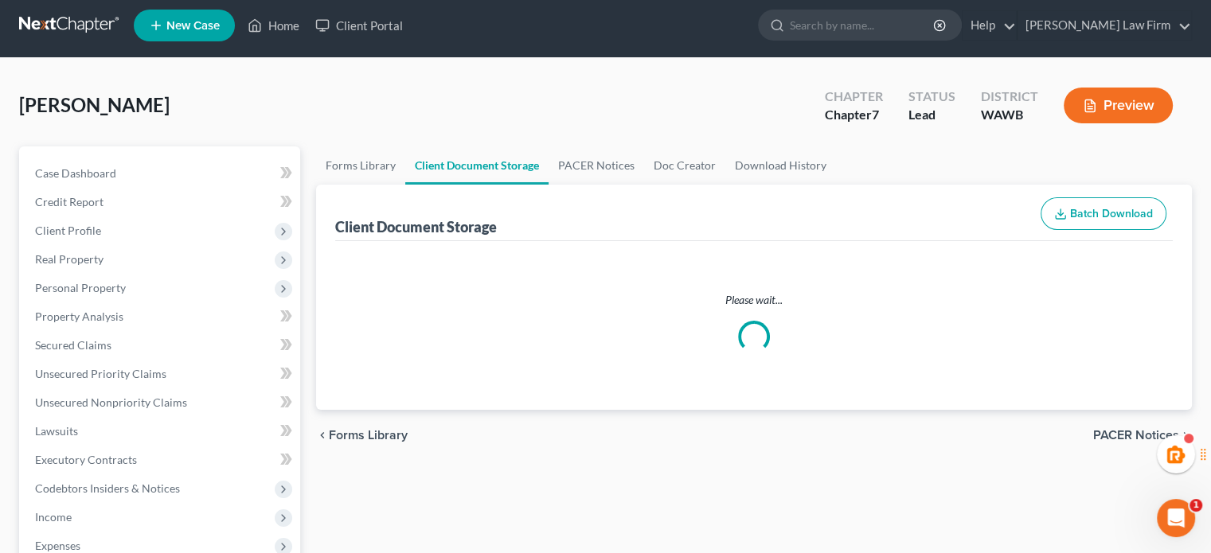
select select "0"
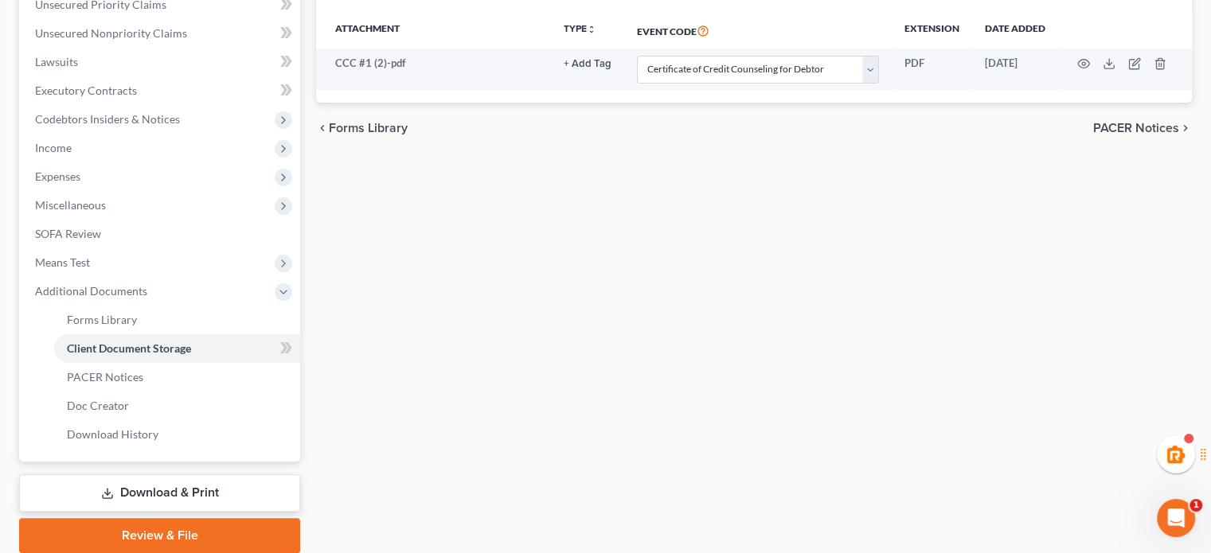
scroll to position [435, 0]
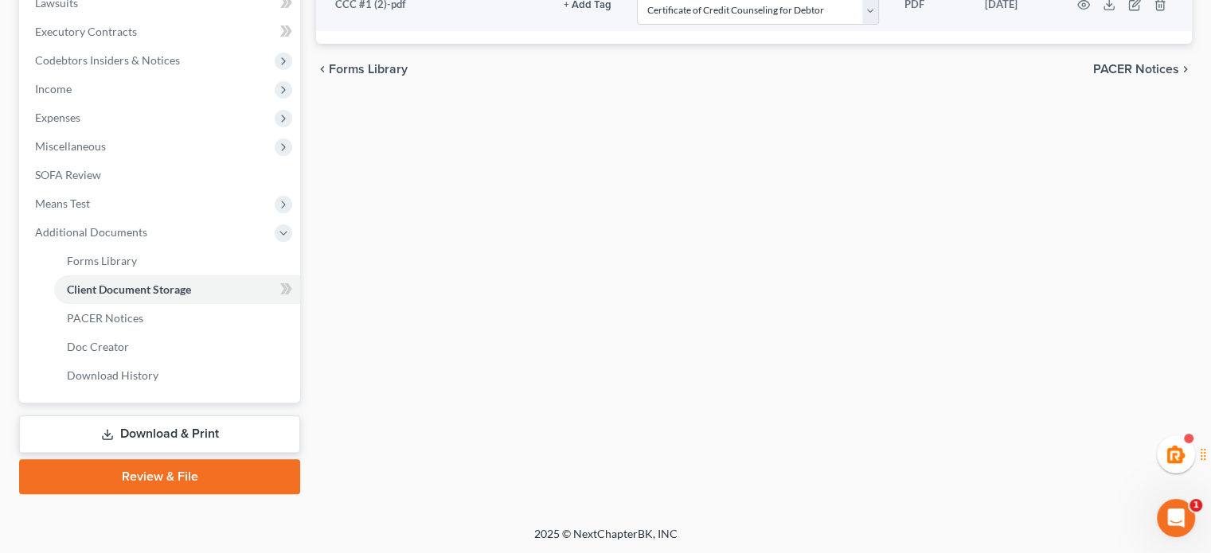
click at [186, 471] on link "Review & File" at bounding box center [159, 476] width 281 height 35
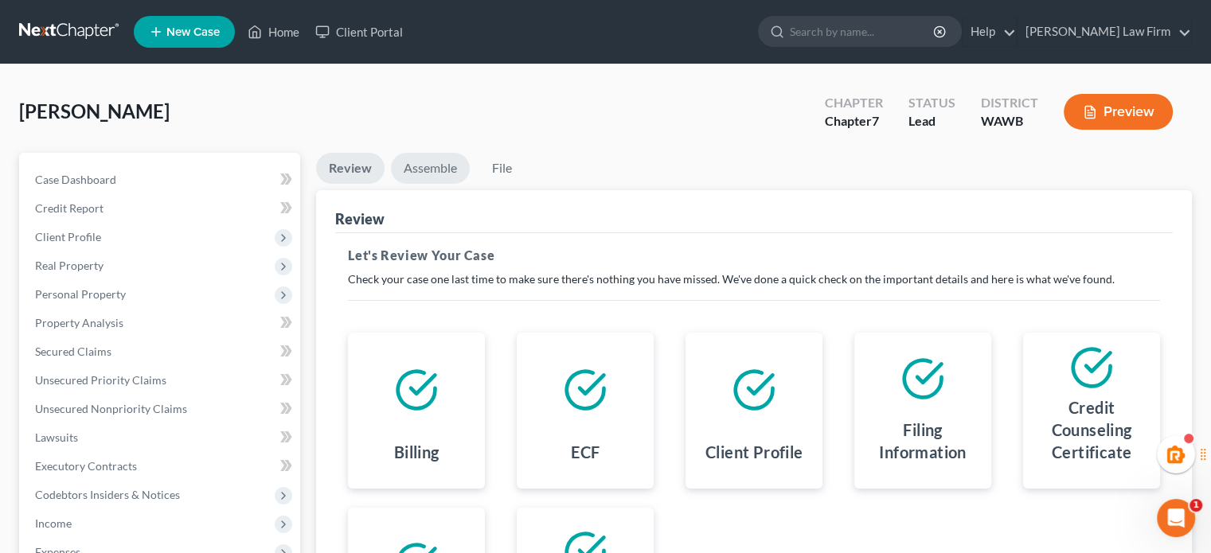
click at [436, 173] on link "Assemble" at bounding box center [430, 168] width 79 height 31
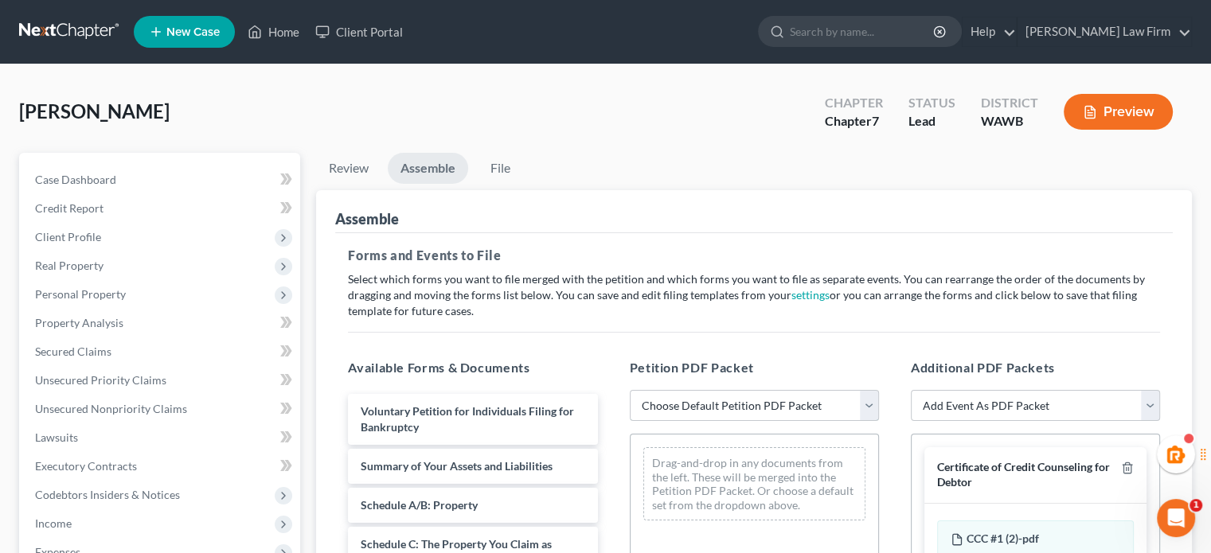
click at [698, 393] on select "Choose Default Petition PDF Packet Emergency Filing (Voluntary Petition and Cre…" at bounding box center [754, 406] width 249 height 32
select select "1"
click at [630, 390] on select "Choose Default Petition PDF Packet Emergency Filing (Voluntary Petition and Cre…" at bounding box center [754, 406] width 249 height 32
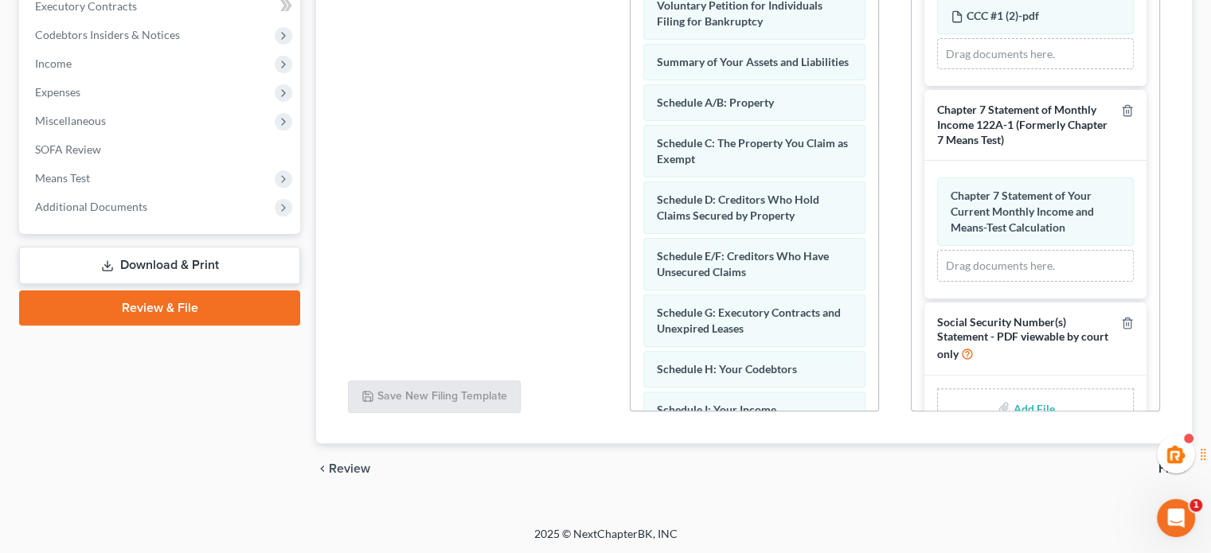
scroll to position [101, 0]
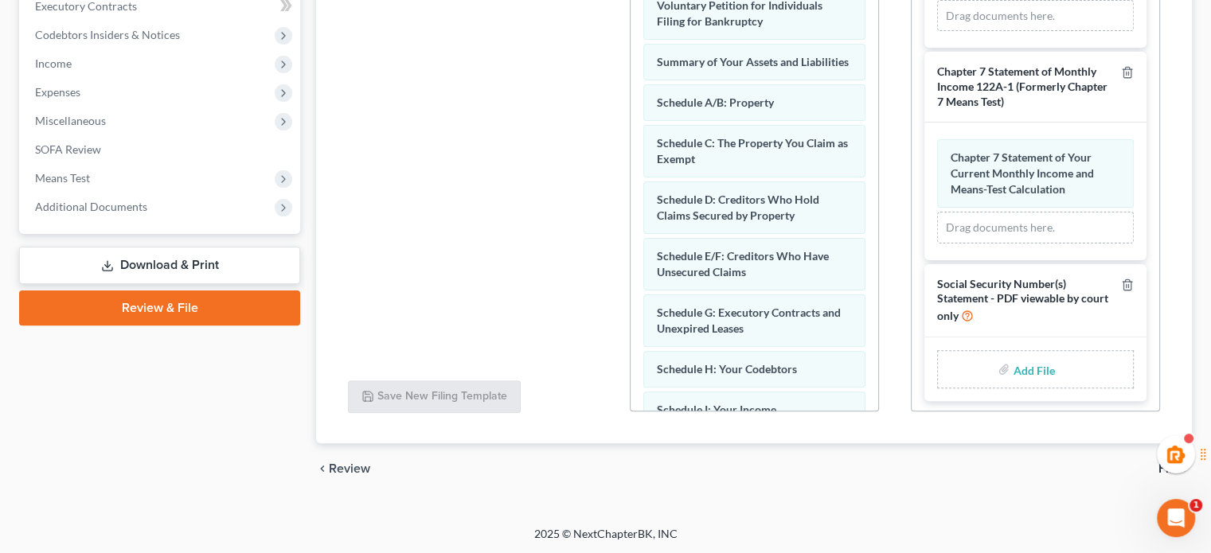
click at [1024, 370] on input "file" at bounding box center [1032, 369] width 38 height 29
type input "C:\fakepath\Statement of SSN - Edwin Nila-Santos.pdf"
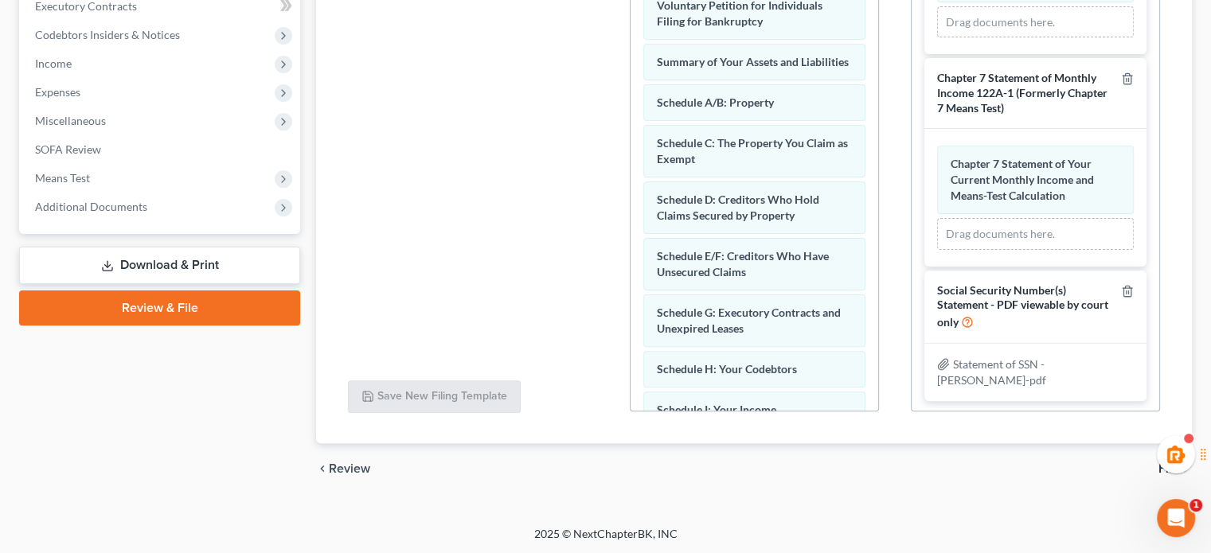
scroll to position [436, 0]
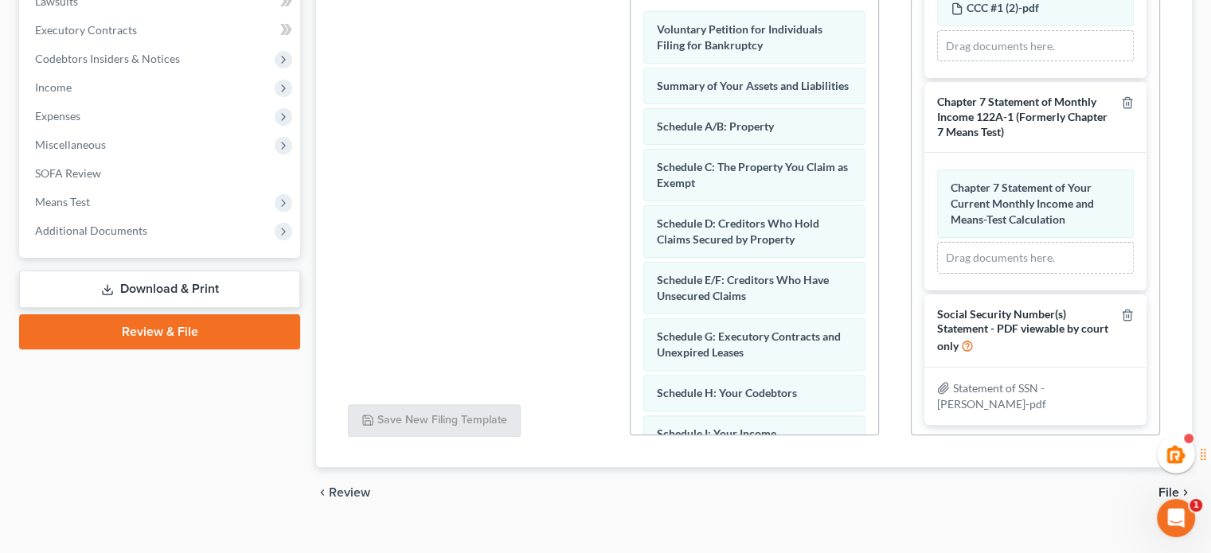
click at [1165, 493] on span "File" at bounding box center [1168, 492] width 21 height 13
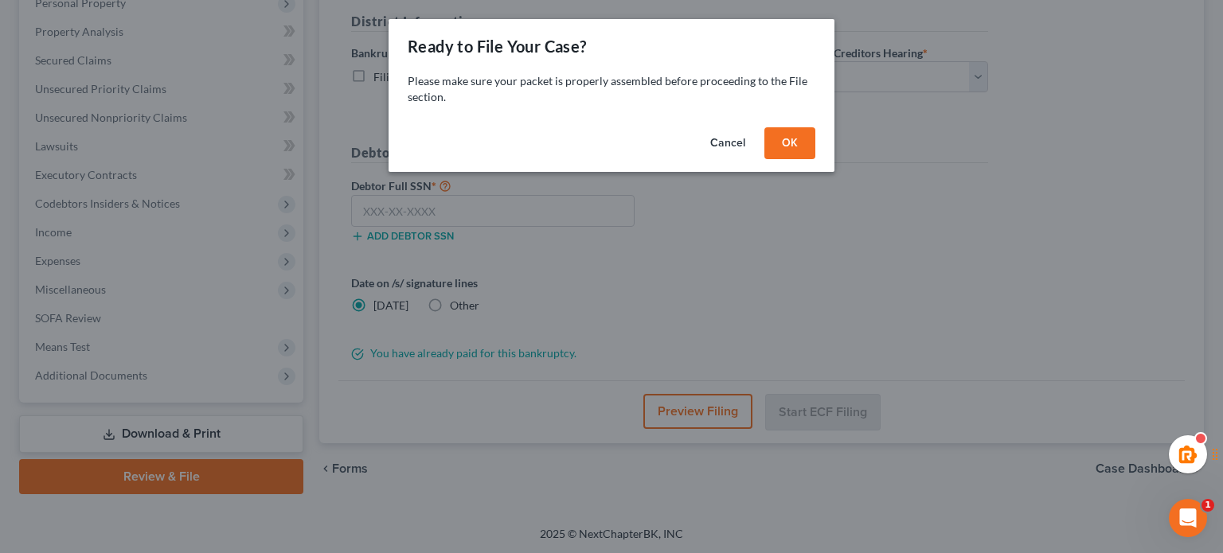
click at [773, 143] on button "OK" at bounding box center [789, 143] width 51 height 32
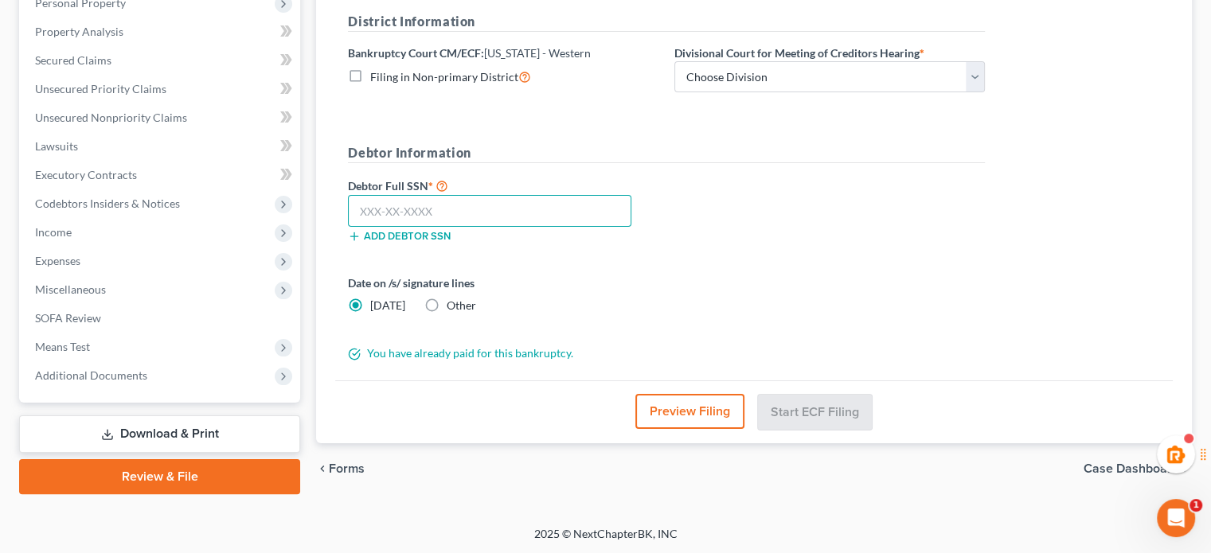
click at [517, 200] on input "text" at bounding box center [489, 211] width 283 height 32
paste input "535-23-0356"
type input "535-23-0356"
drag, startPoint x: 458, startPoint y: 85, endPoint x: 470, endPoint y: 98, distance: 17.5
click at [436, 94] on div "District Information Bankruptcy Court CM/ECF: Washington - Western Filing in No…" at bounding box center [666, 59] width 653 height 94
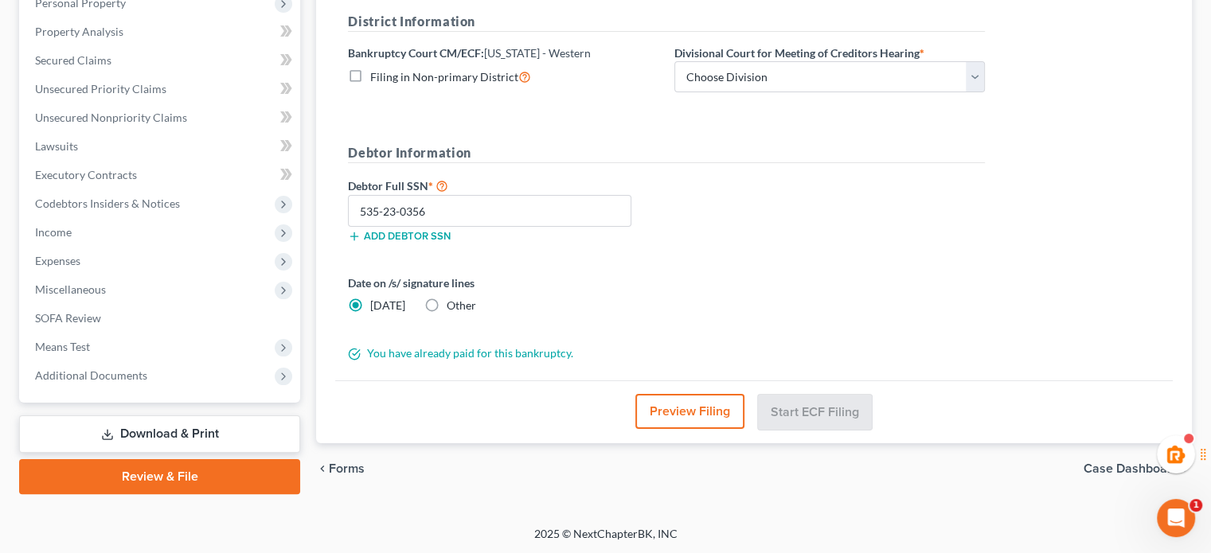
copy span "istrict"
click at [503, 115] on form "District Information Bankruptcy Court CM/ECF: Washington - Western Filing in No…" at bounding box center [666, 187] width 637 height 350
click at [729, 86] on select "Choose Division Seattle Tacoma" at bounding box center [829, 77] width 311 height 32
select select "0"
click at [674, 61] on select "Choose Division Seattle Tacoma" at bounding box center [829, 77] width 311 height 32
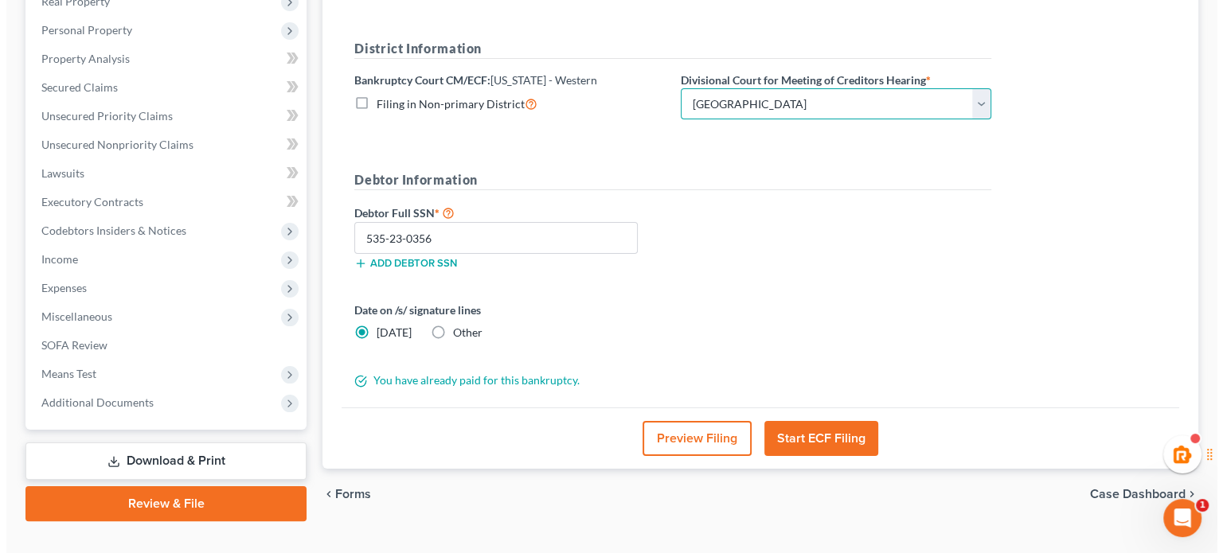
scroll to position [265, 0]
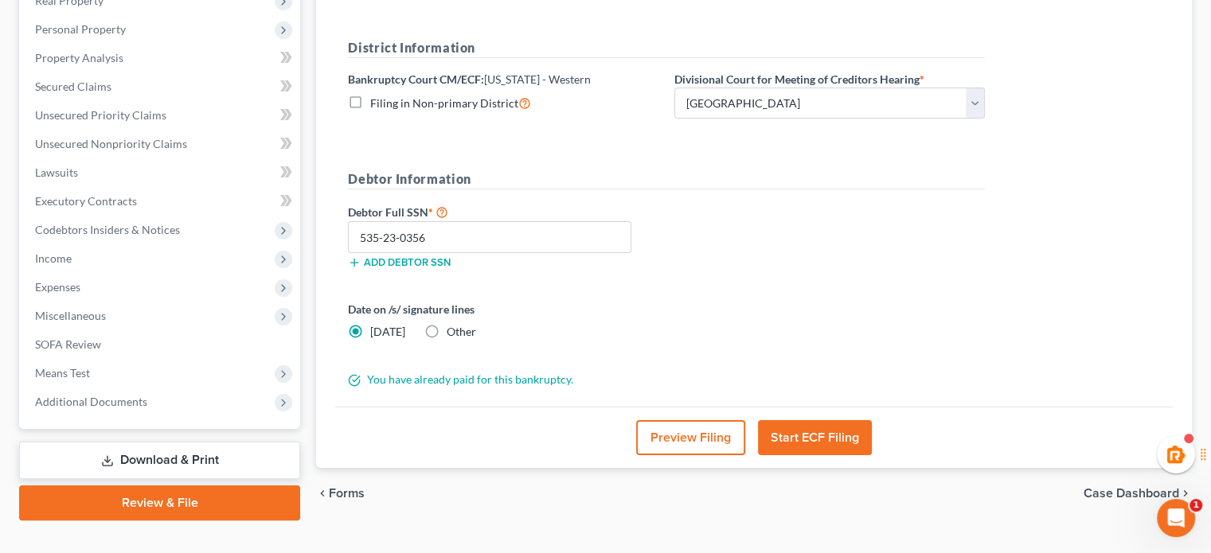
click at [795, 440] on button "Start ECF Filing" at bounding box center [815, 437] width 114 height 35
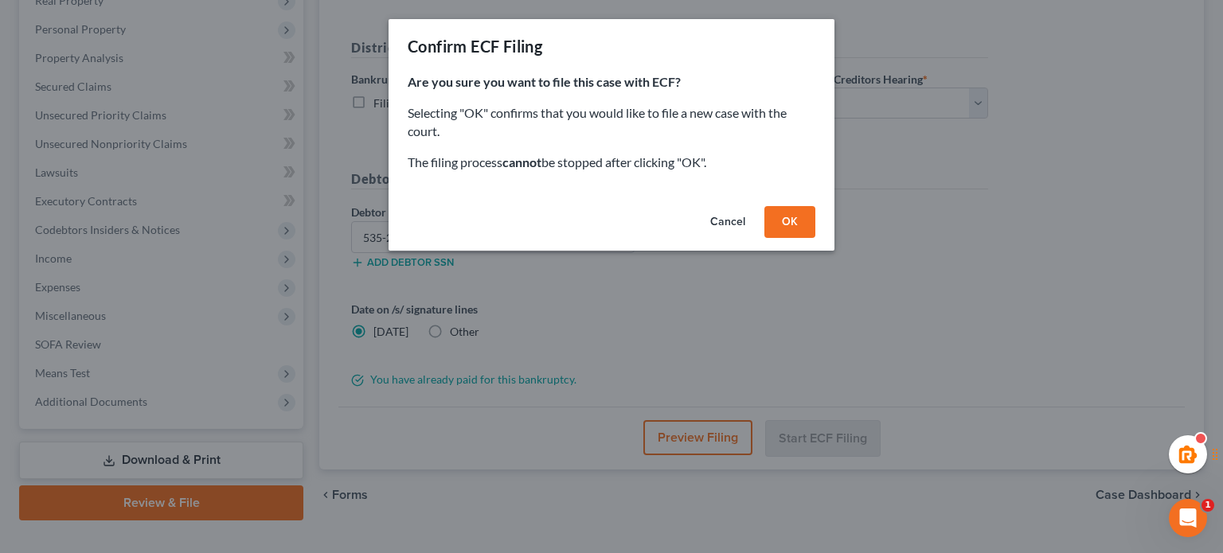
drag, startPoint x: 780, startPoint y: 217, endPoint x: 783, endPoint y: 229, distance: 13.0
click at [780, 216] on button "OK" at bounding box center [789, 222] width 51 height 32
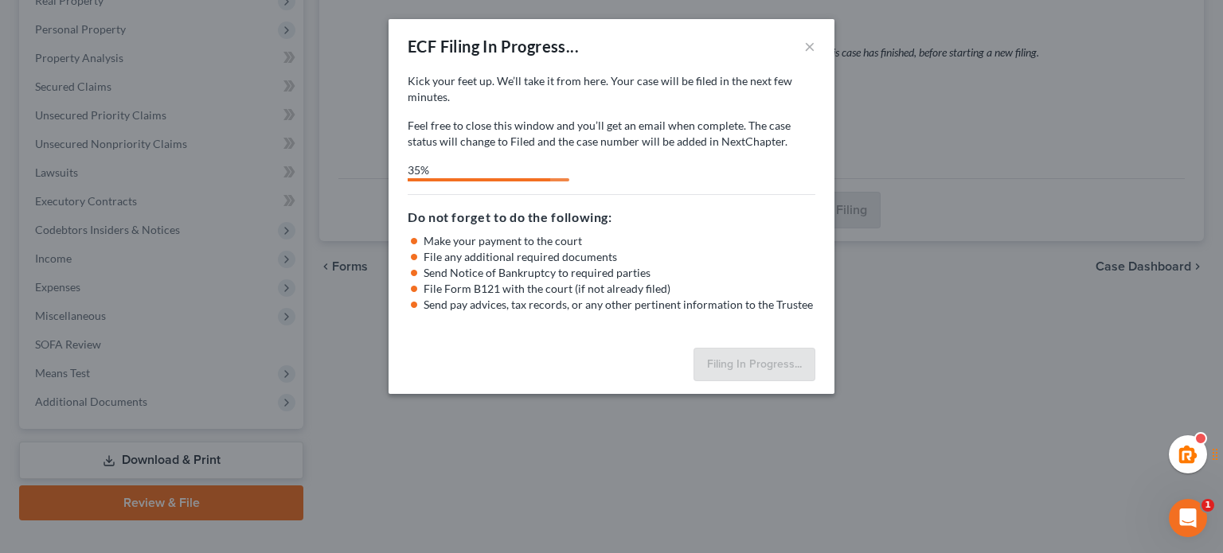
select select "0"
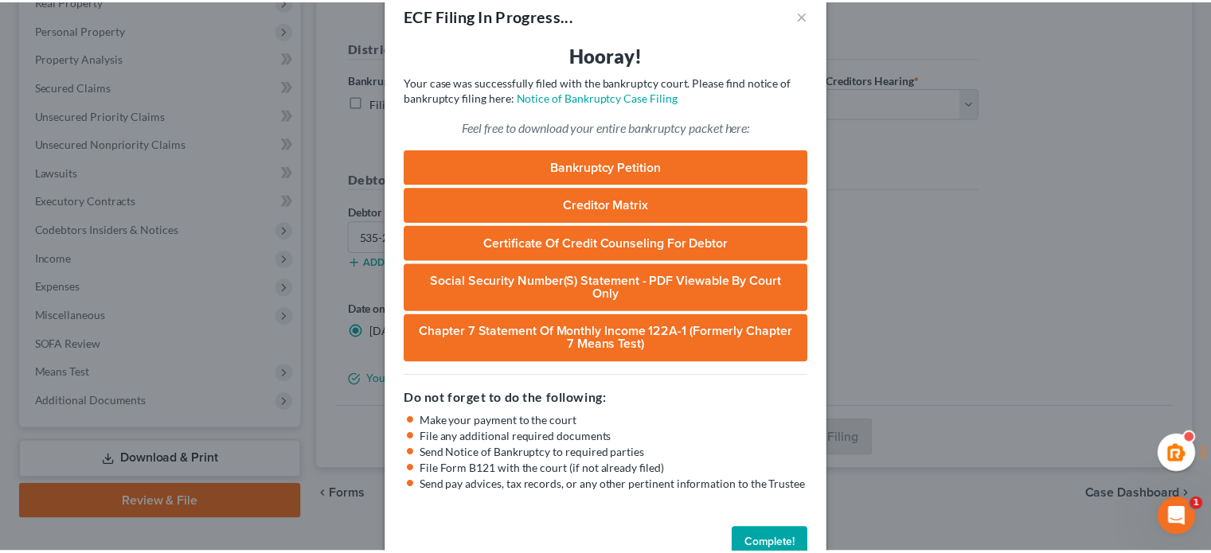
scroll to position [57, 0]
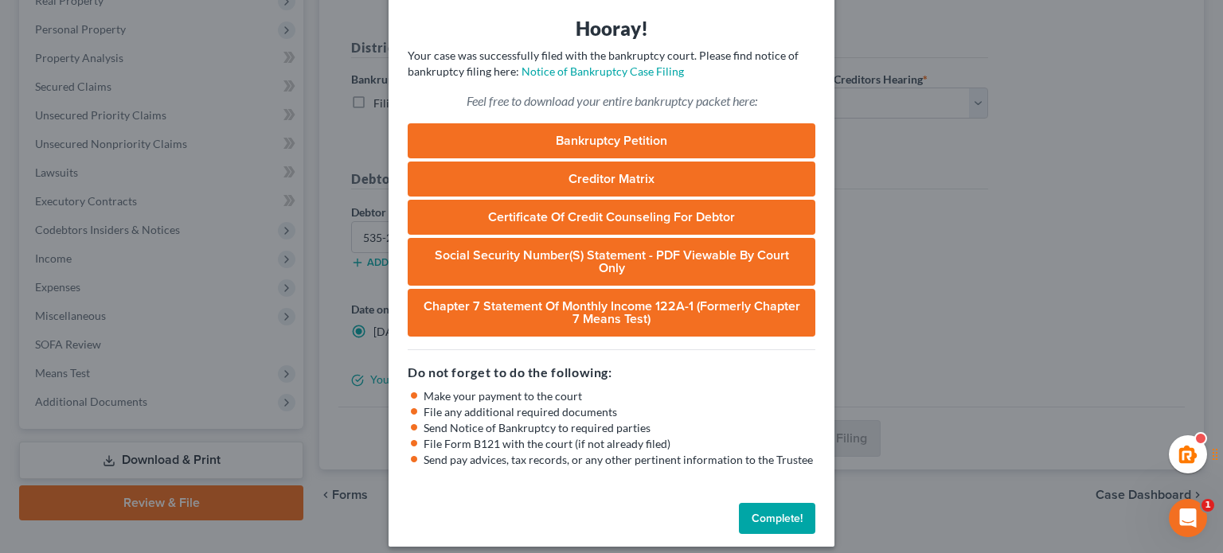
click at [742, 503] on button "Complete!" at bounding box center [777, 519] width 76 height 32
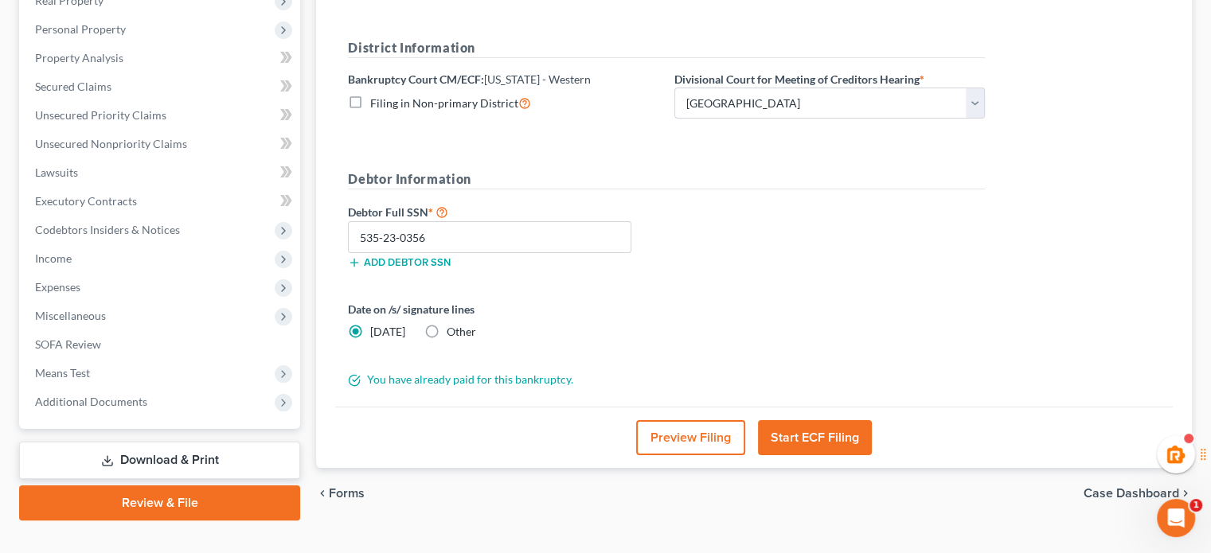
scroll to position [0, 0]
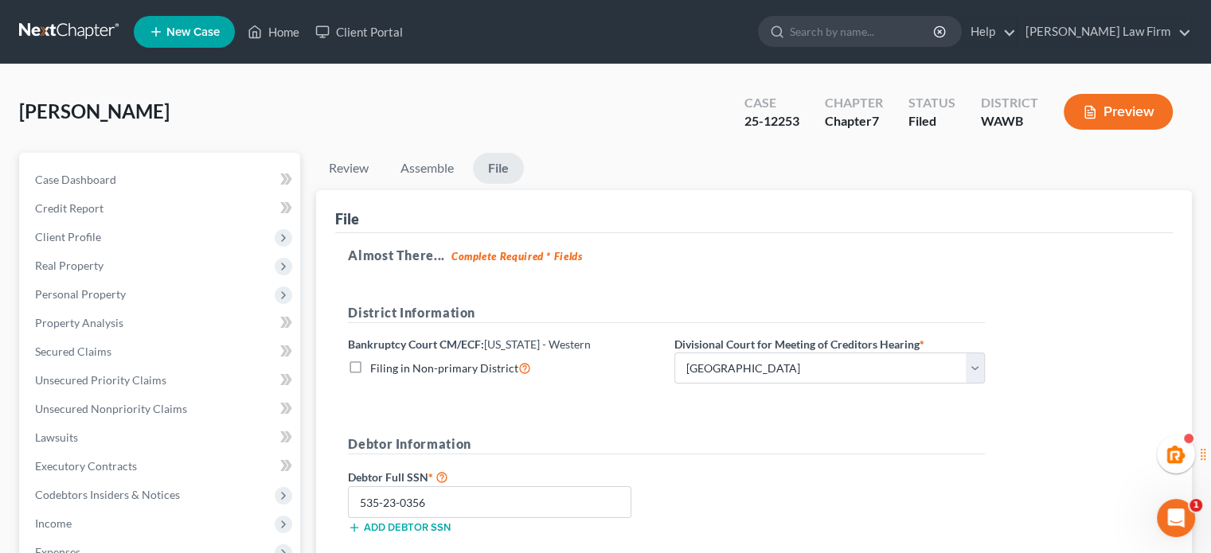
click at [83, 28] on link at bounding box center [70, 32] width 102 height 29
